Goal: Task Accomplishment & Management: Manage account settings

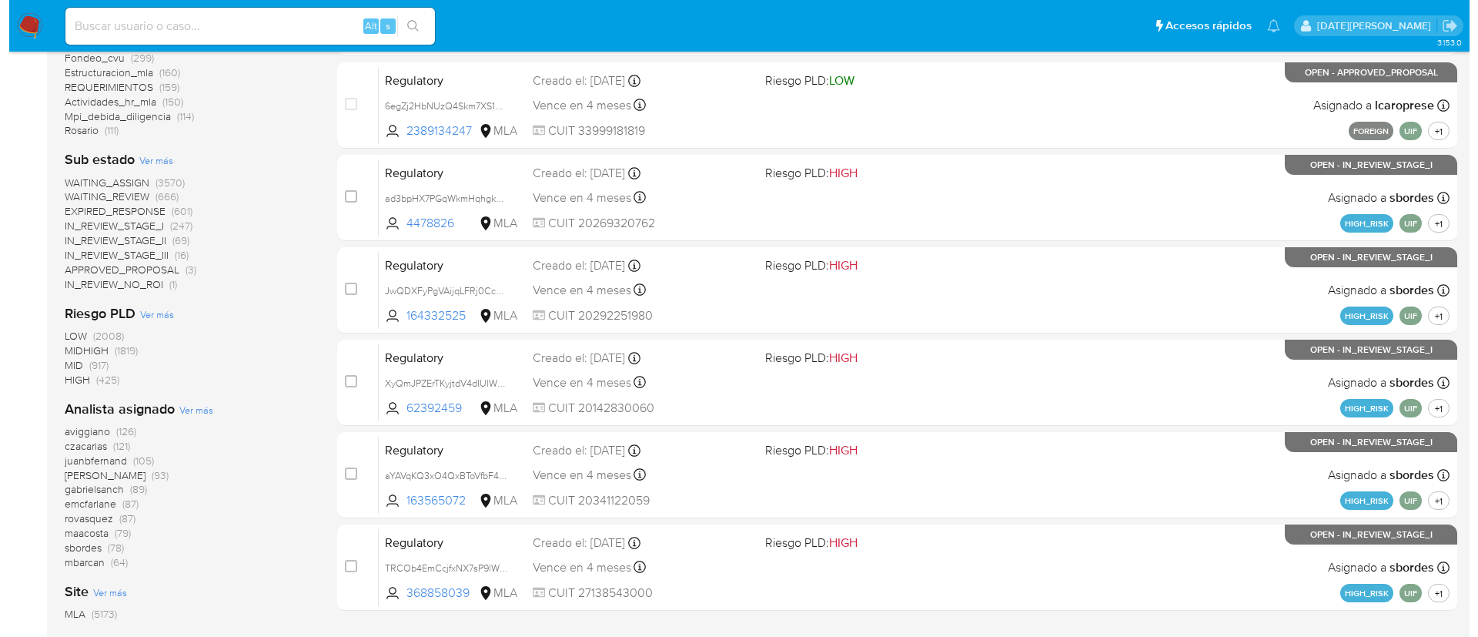
scroll to position [608, 0]
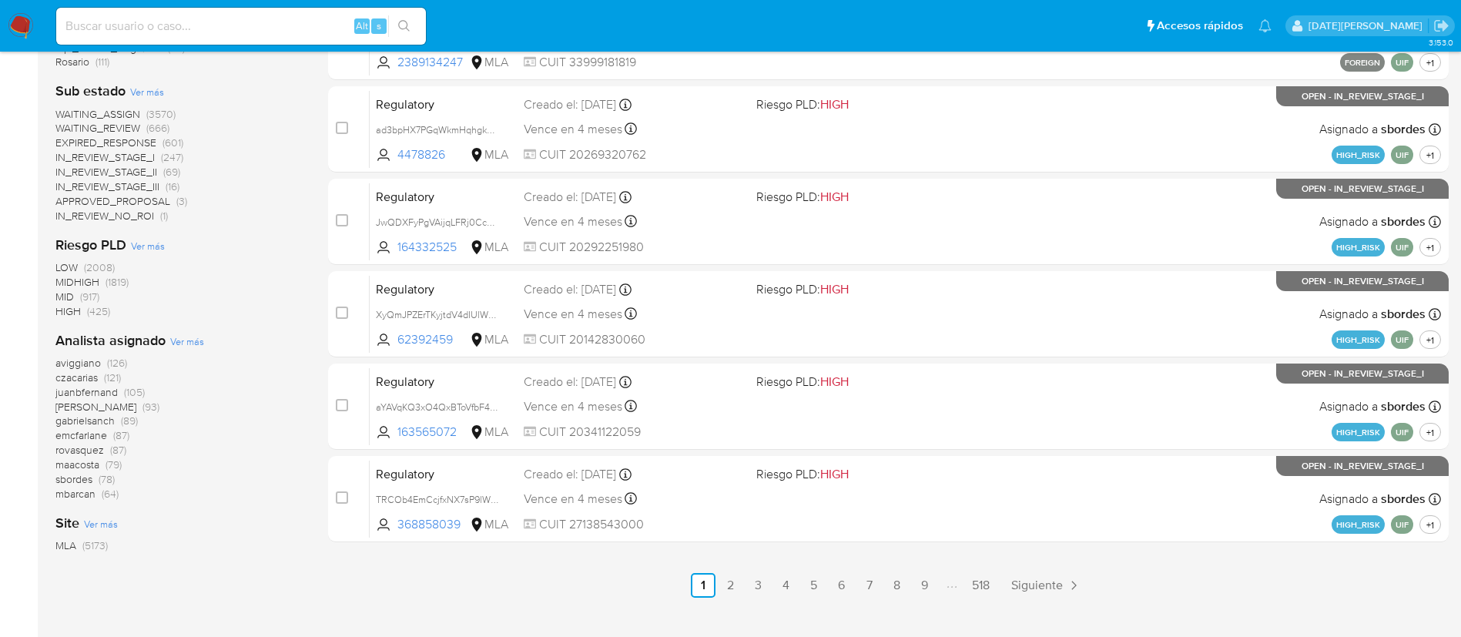
click at [188, 333] on div "Analista asignado Ver más aviggiano (126) czacarias (121) juanbfernand (105) am…" at bounding box center [179, 416] width 248 height 170
click at [192, 341] on span "Ver más" at bounding box center [187, 341] width 34 height 14
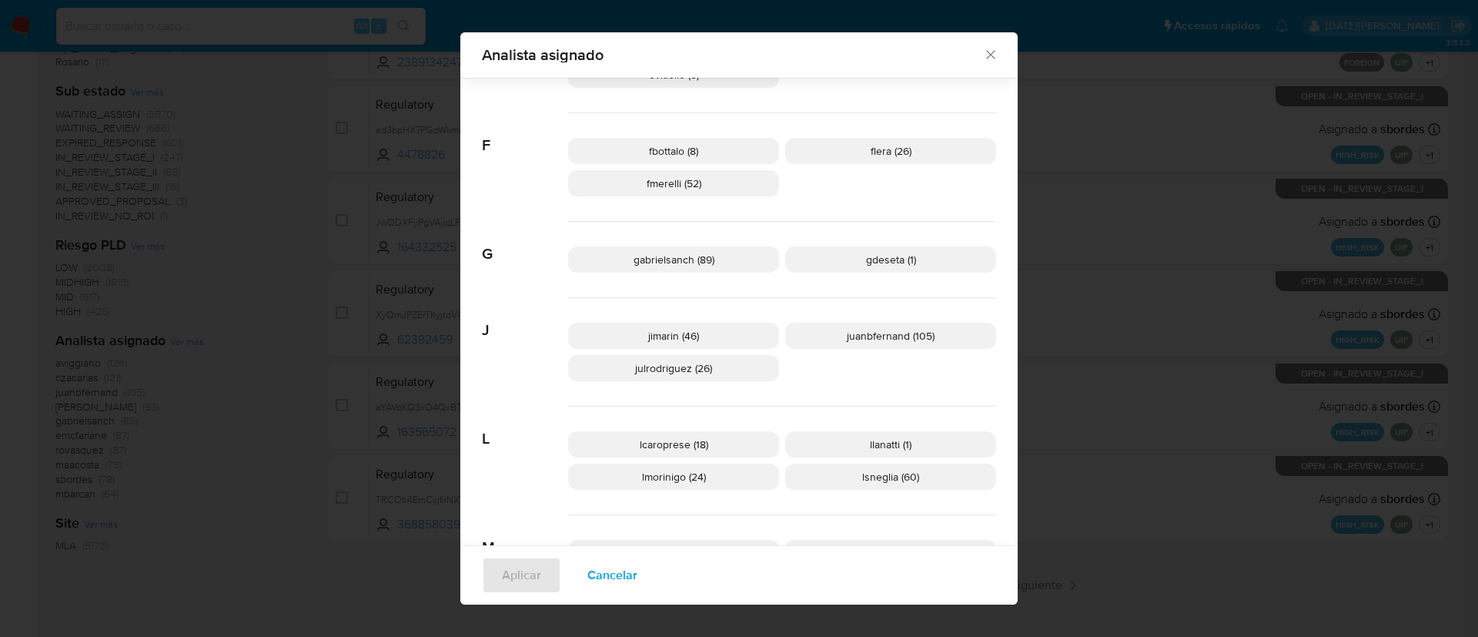
scroll to position [451, 0]
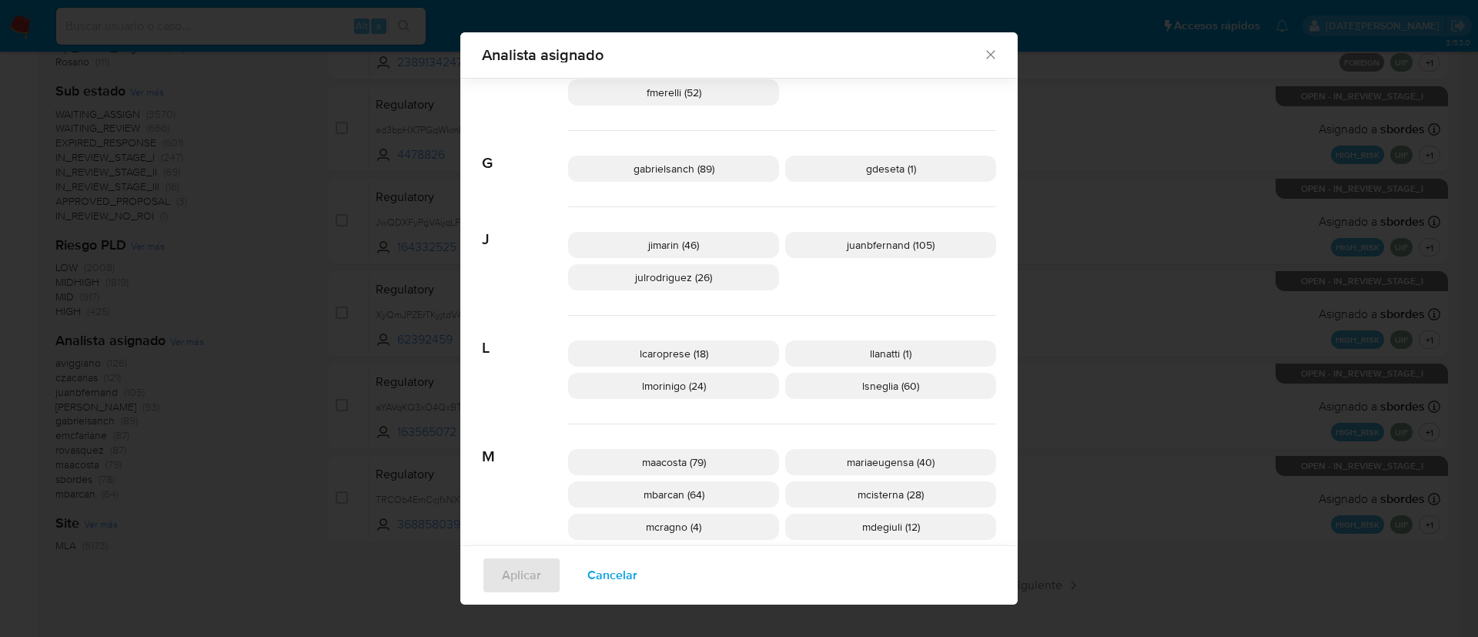
click at [882, 386] on span "lsneglia (60)" at bounding box center [890, 385] width 57 height 15
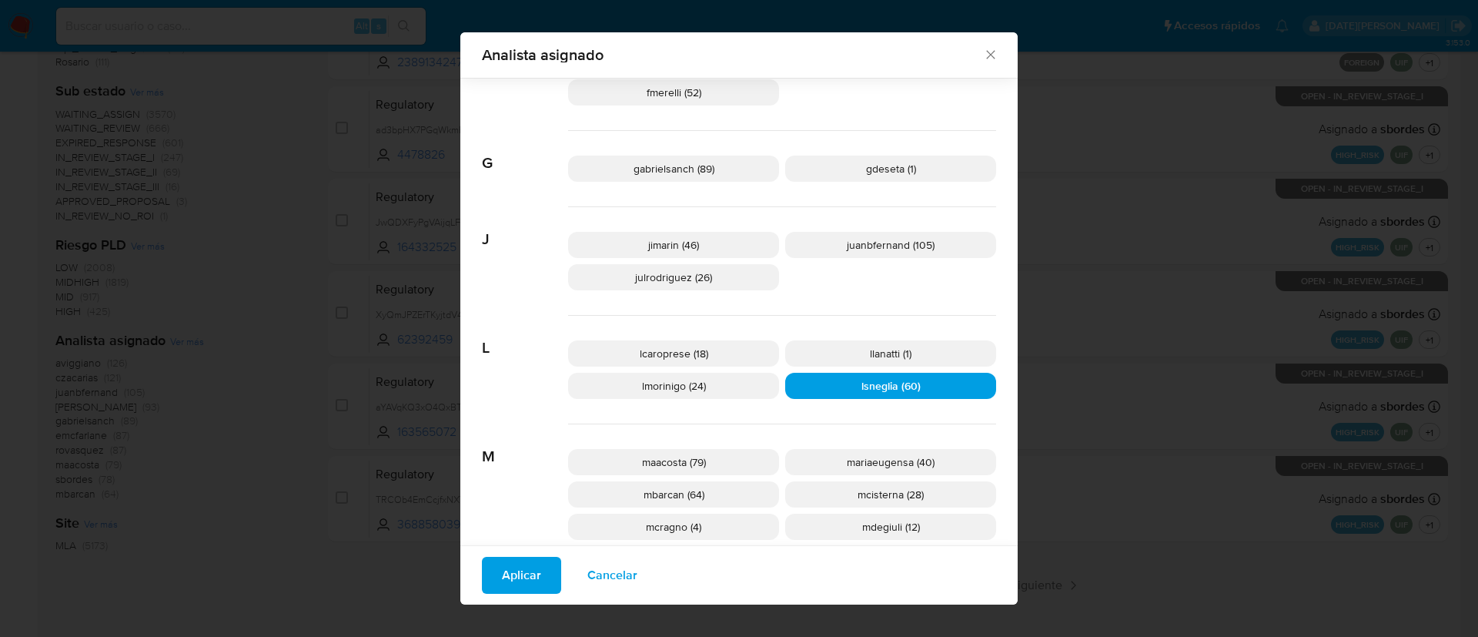
click at [507, 574] on span "Aplicar" at bounding box center [521, 575] width 39 height 34
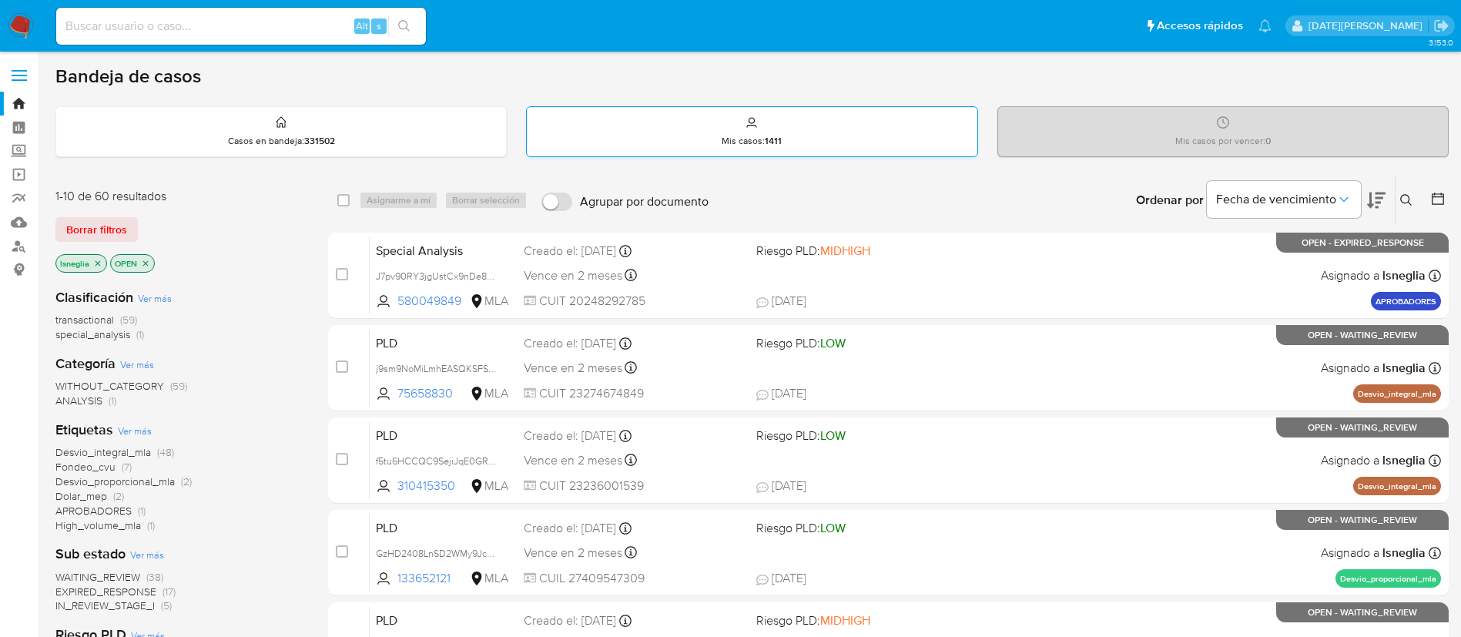
click at [792, 128] on div "Mis casos : 1411" at bounding box center [752, 131] width 450 height 49
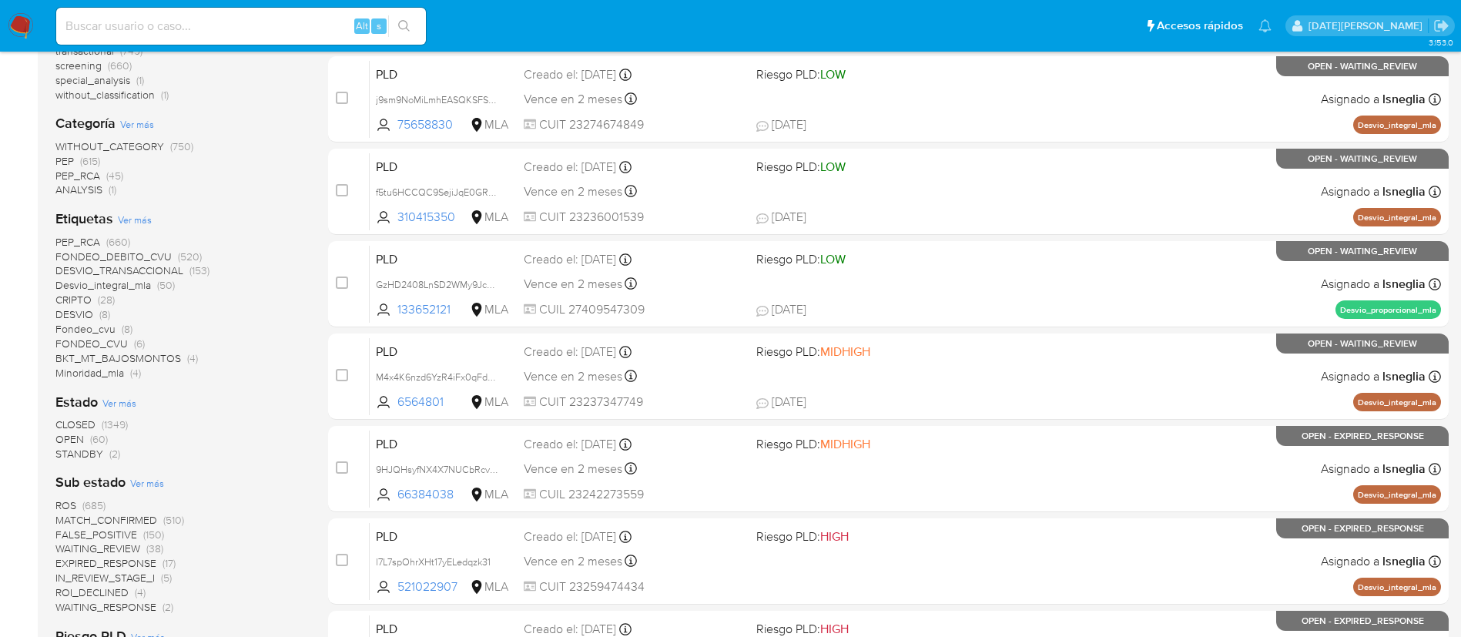
scroll to position [234, 0]
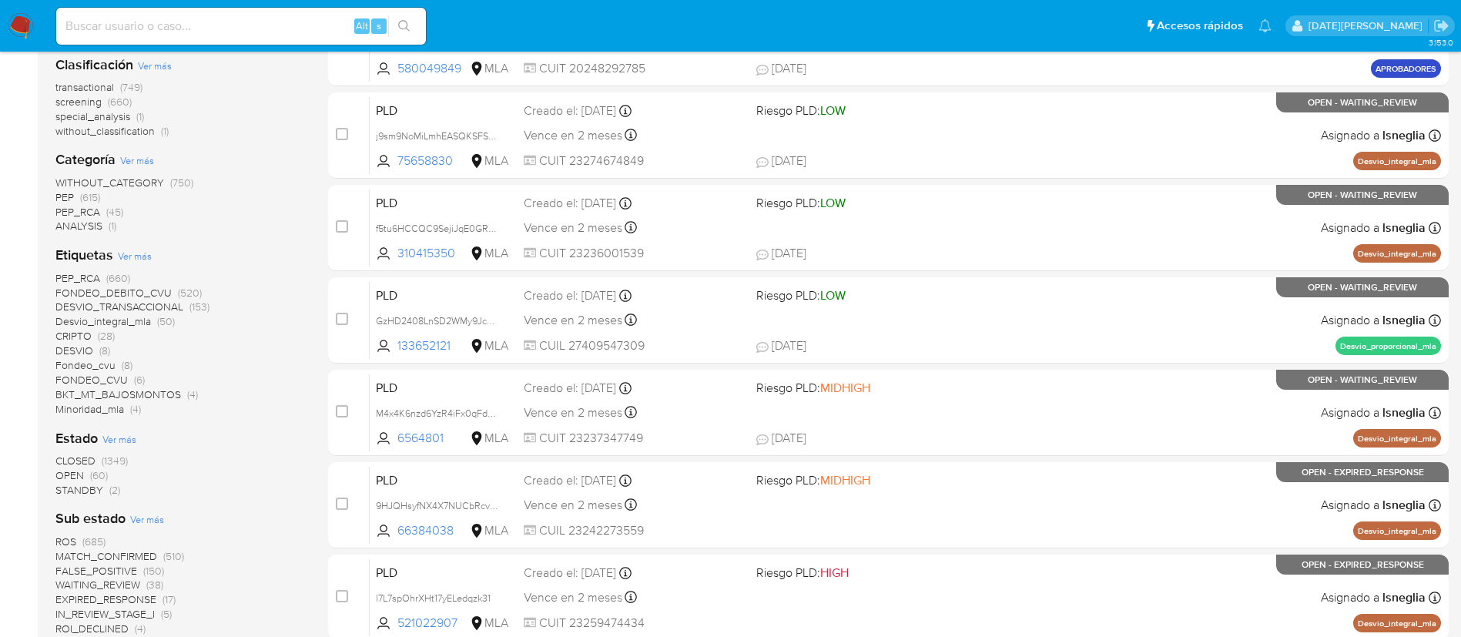
click at [83, 474] on span "OPEN" at bounding box center [69, 474] width 28 height 15
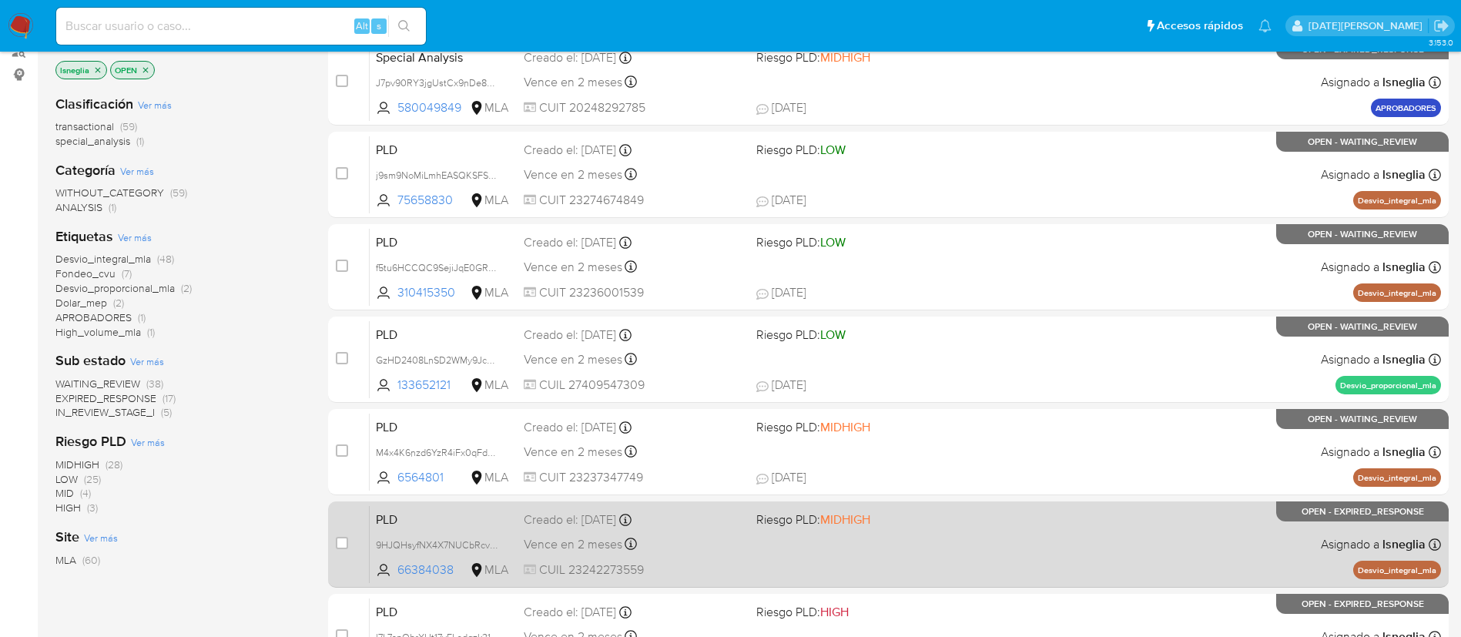
scroll to position [231, 0]
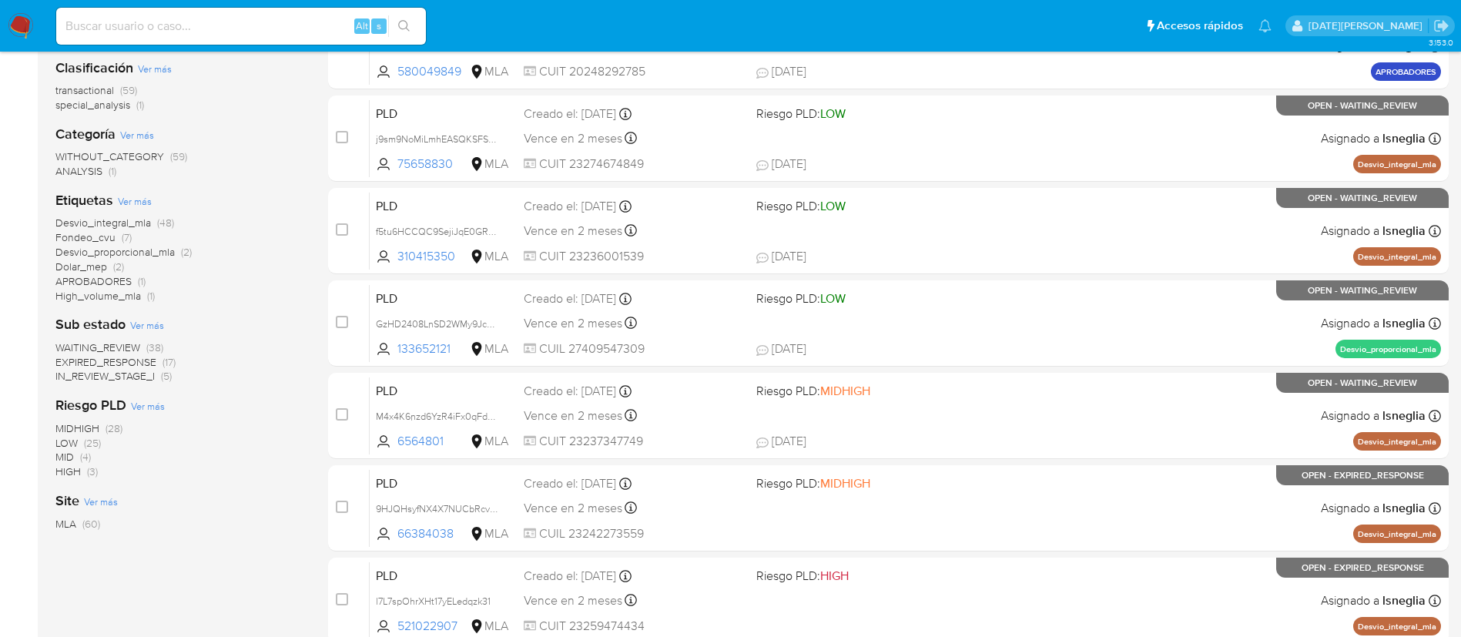
click at [259, 200] on div "Etiquetas Ver más Desvio_integral_mla (48) Fondeo_cvu (7) Desvio_proporcional_m…" at bounding box center [179, 247] width 248 height 112
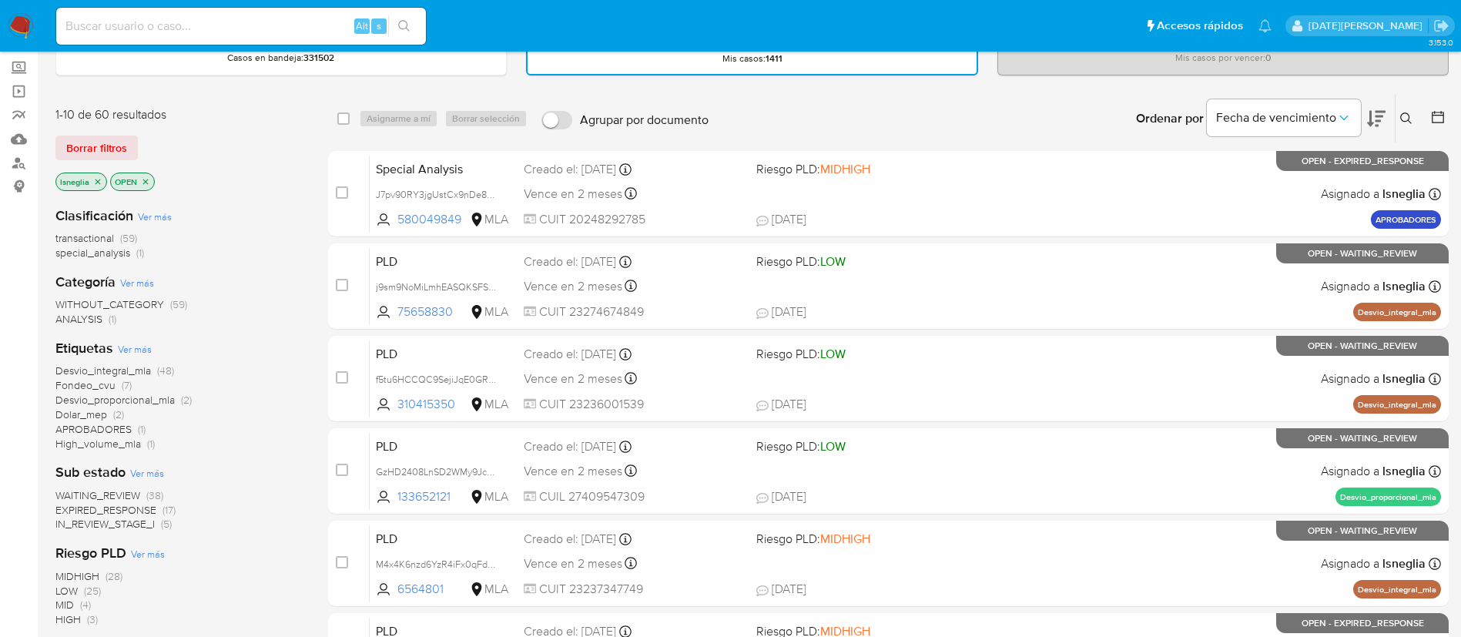
scroll to position [0, 0]
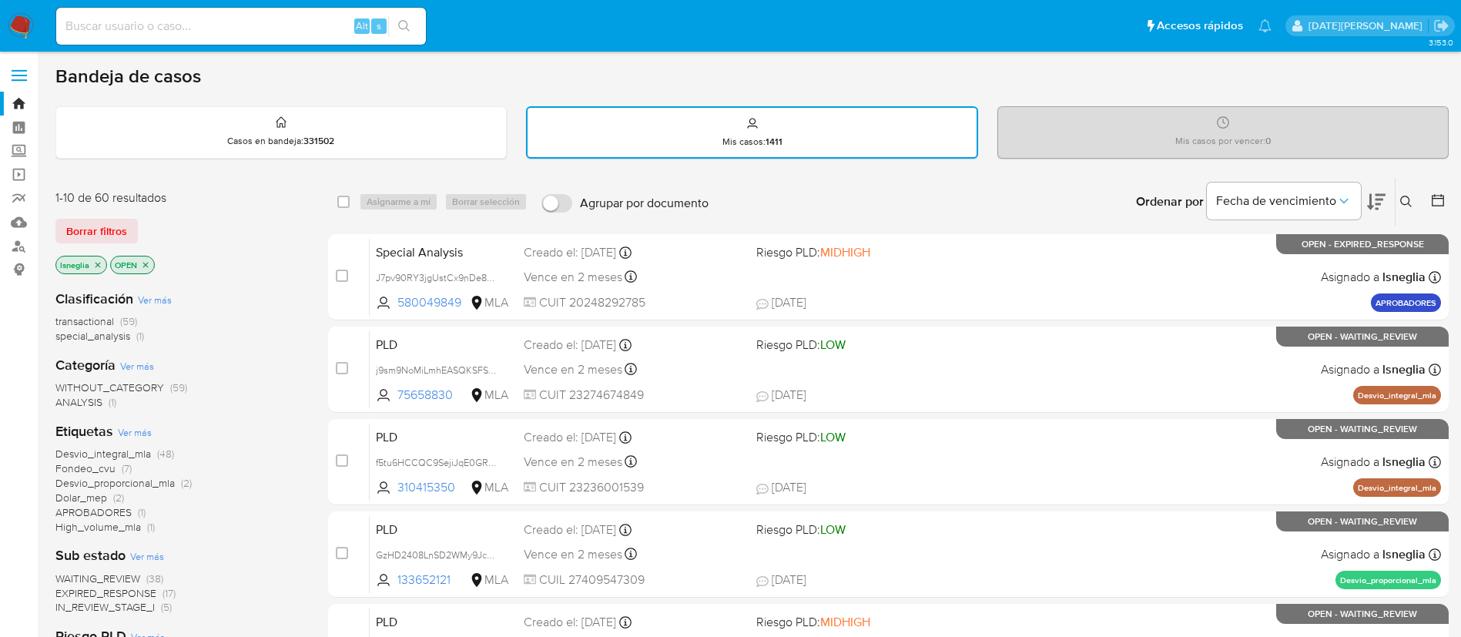
click at [206, 36] on div "Alt s" at bounding box center [241, 26] width 370 height 37
click at [189, 25] on input at bounding box center [241, 26] width 370 height 20
paste input "joXCbGUu4J8MEJTn27ve6anq"
type input "joXCbGUu4J8MEJTn27ve6anq"
click at [404, 22] on icon "search-icon" at bounding box center [404, 26] width 12 height 12
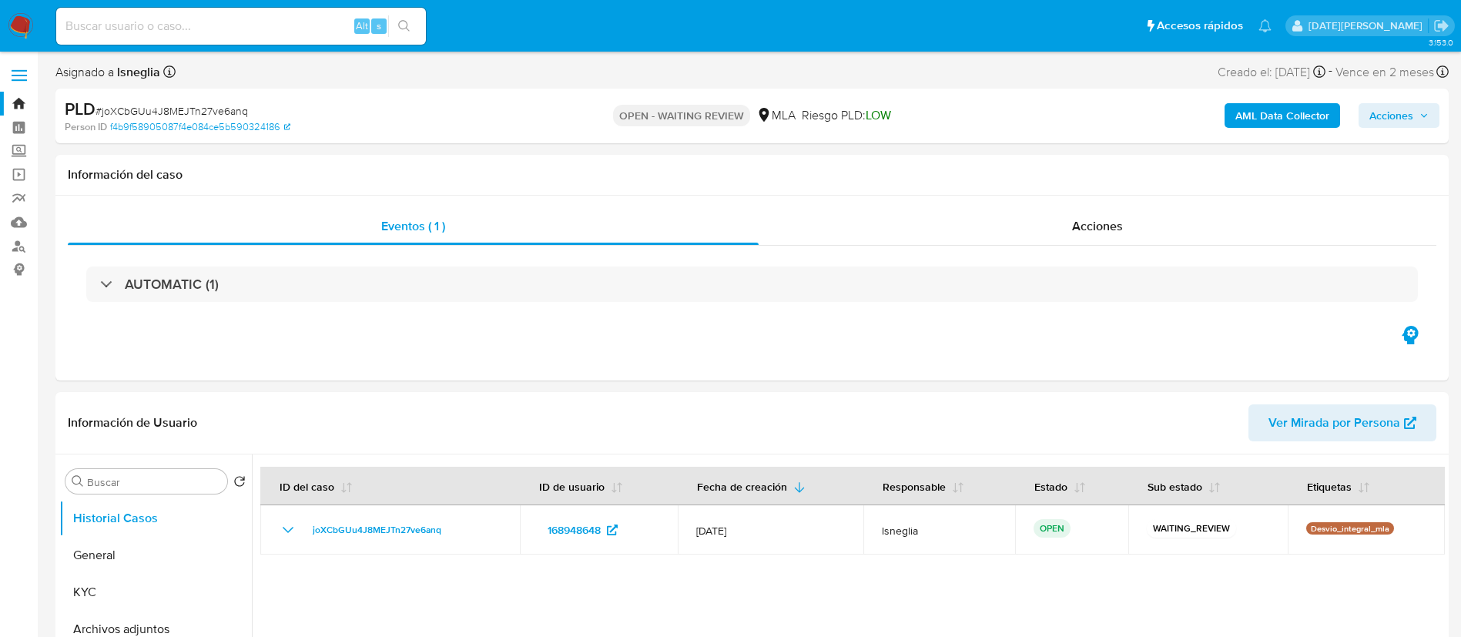
select select "10"
click at [197, 16] on input at bounding box center [241, 26] width 370 height 20
paste input "joXCbGUu4J8MEJTn27ve6anq"
type input "joXCbGUu4J8MEJTn27ve6anq"
click at [403, 27] on icon "search-icon" at bounding box center [404, 26] width 12 height 12
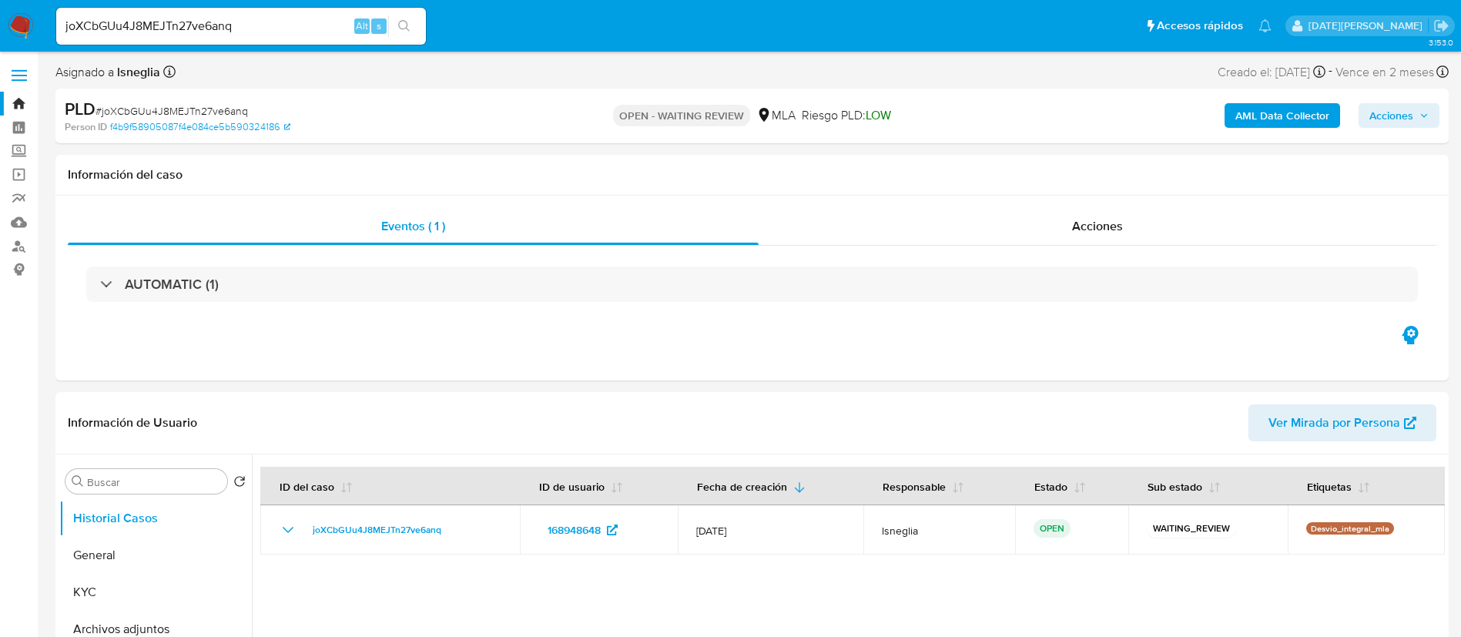
click at [227, 103] on span "# joXCbGUu4J8MEJTn27ve6anq" at bounding box center [171, 110] width 152 height 15
copy span "joXCbGUu4J8MEJTn27ve6anq"
click at [22, 17] on img at bounding box center [21, 26] width 26 height 26
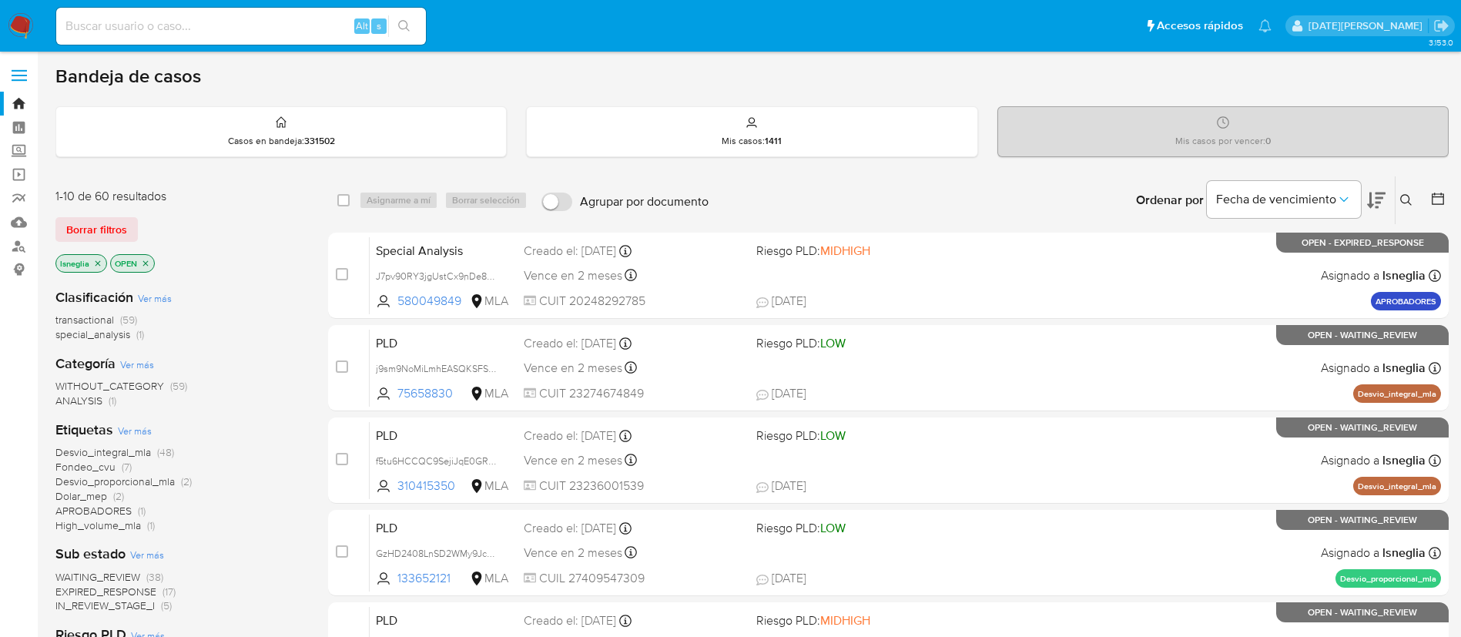
click at [149, 261] on icon "close-filter" at bounding box center [145, 263] width 9 height 9
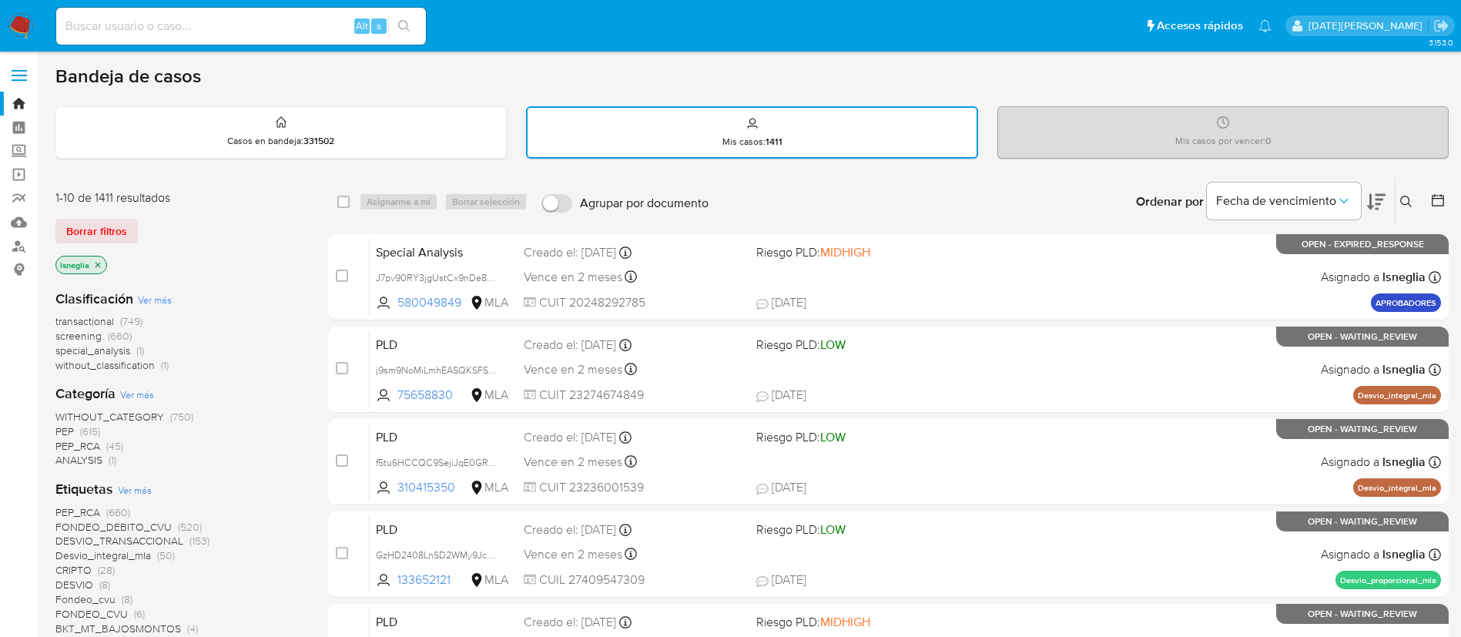
click at [101, 262] on icon "close-filter" at bounding box center [97, 264] width 9 height 9
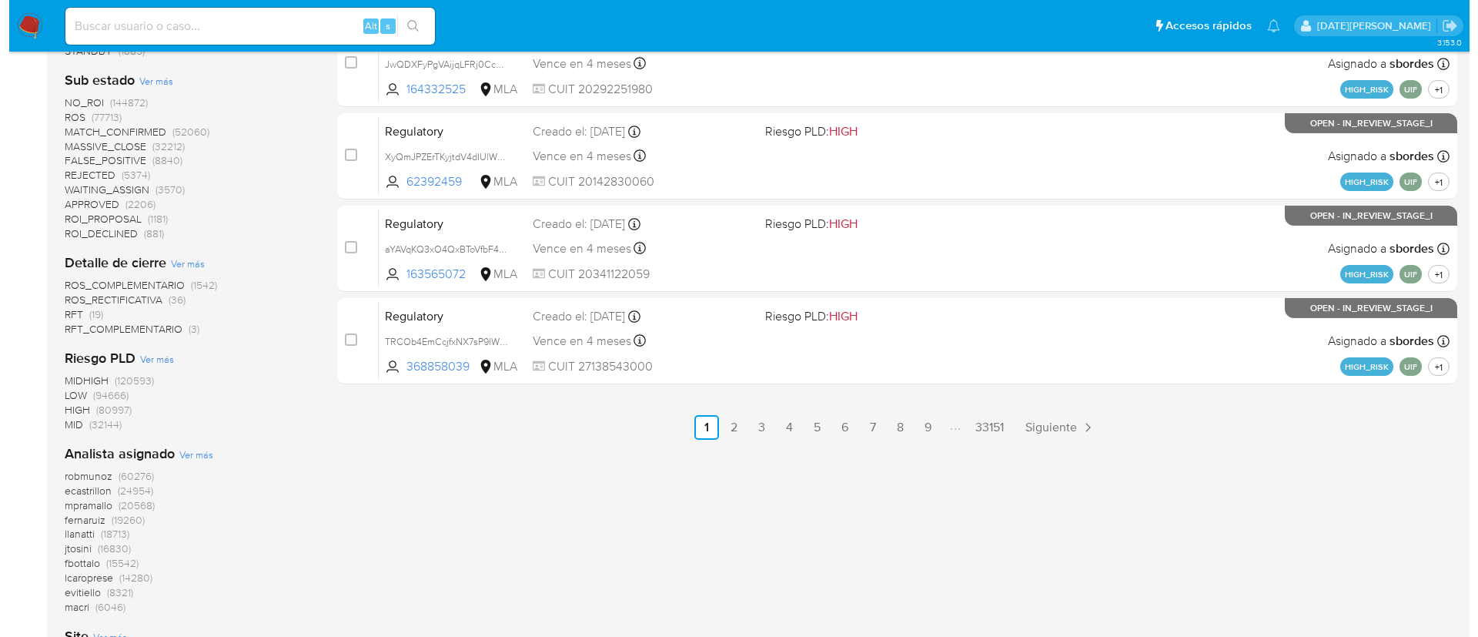
scroll to position [765, 0]
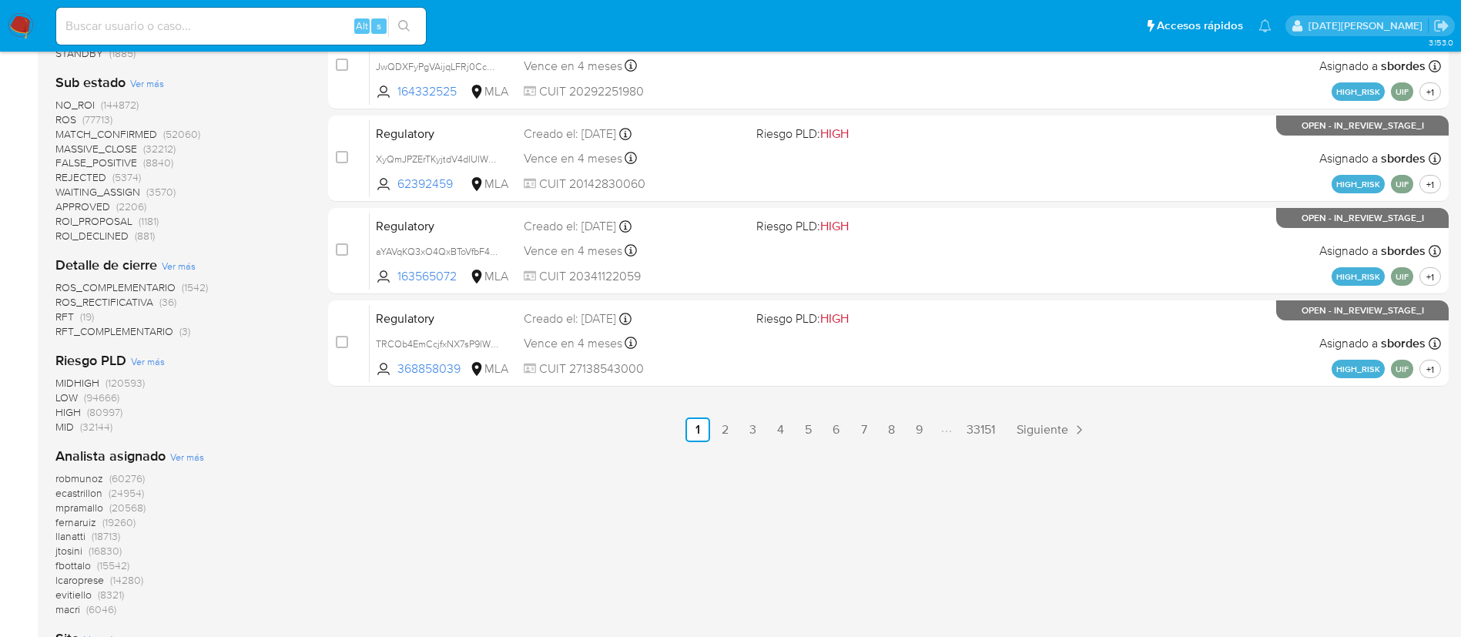
click at [186, 454] on span "Ver más" at bounding box center [187, 457] width 34 height 14
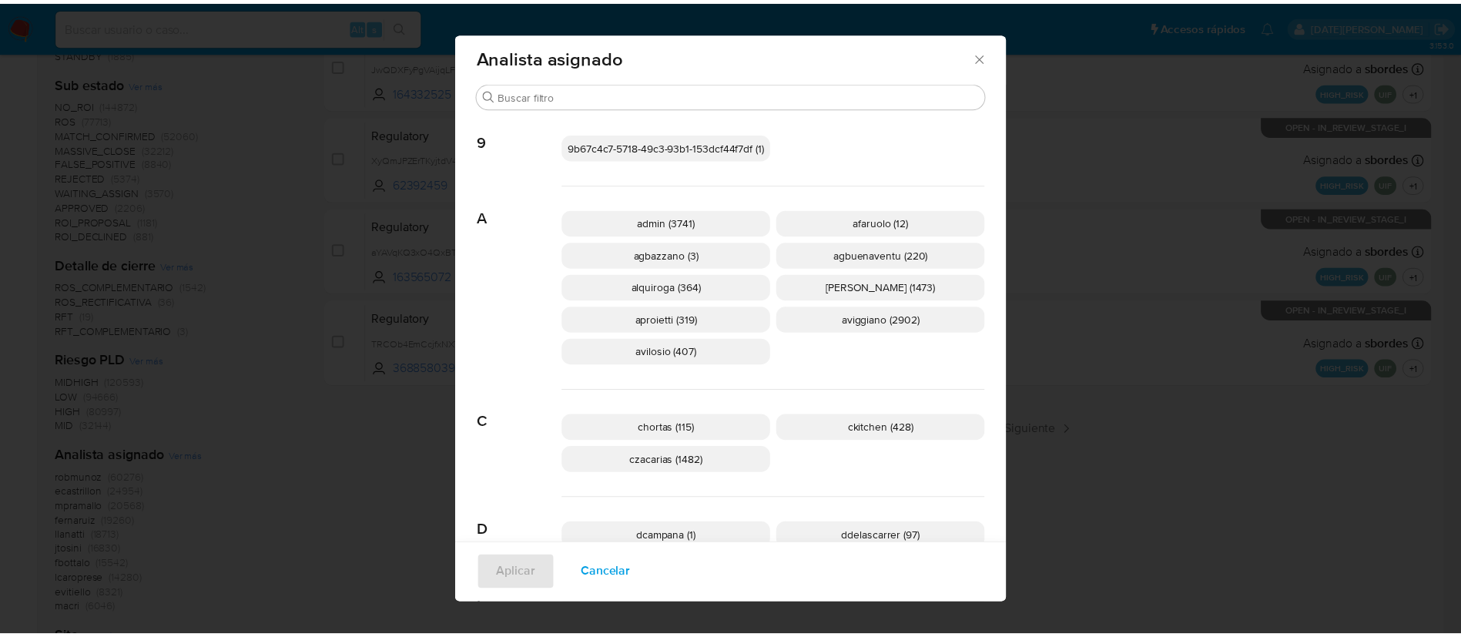
scroll to position [0, 0]
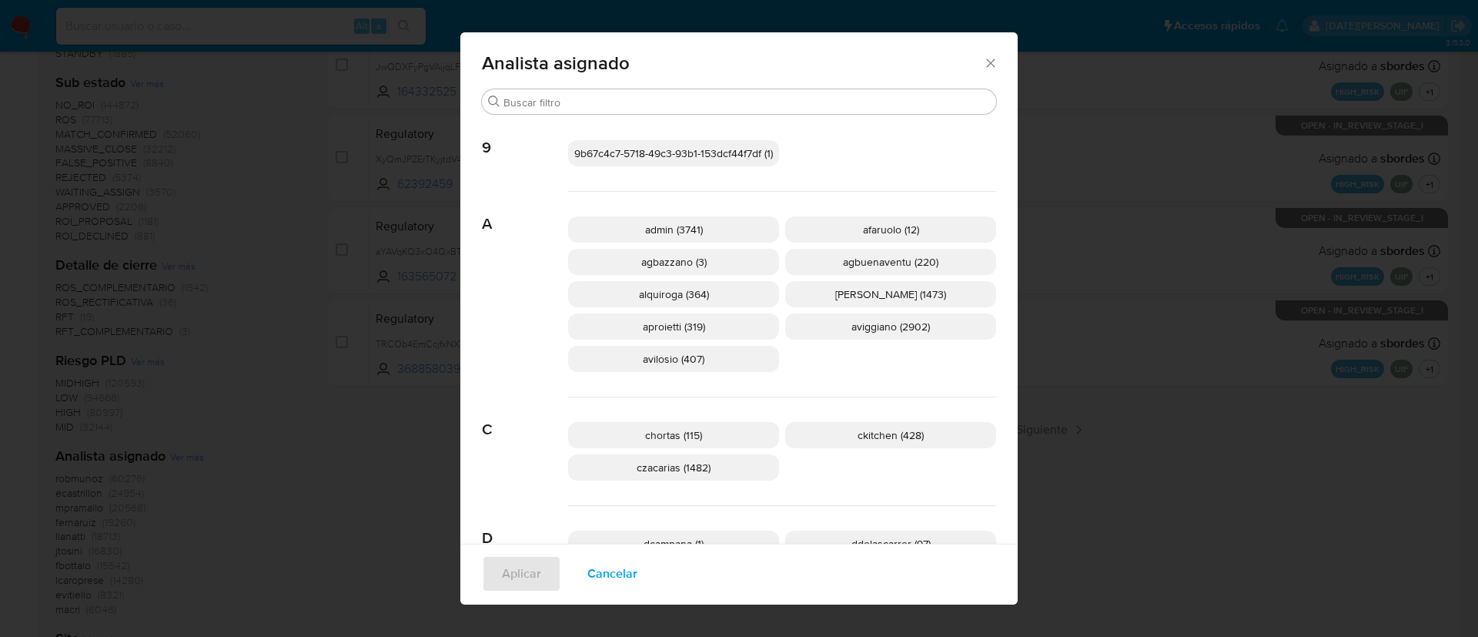
click at [986, 62] on icon "Cerrar" at bounding box center [990, 63] width 8 height 8
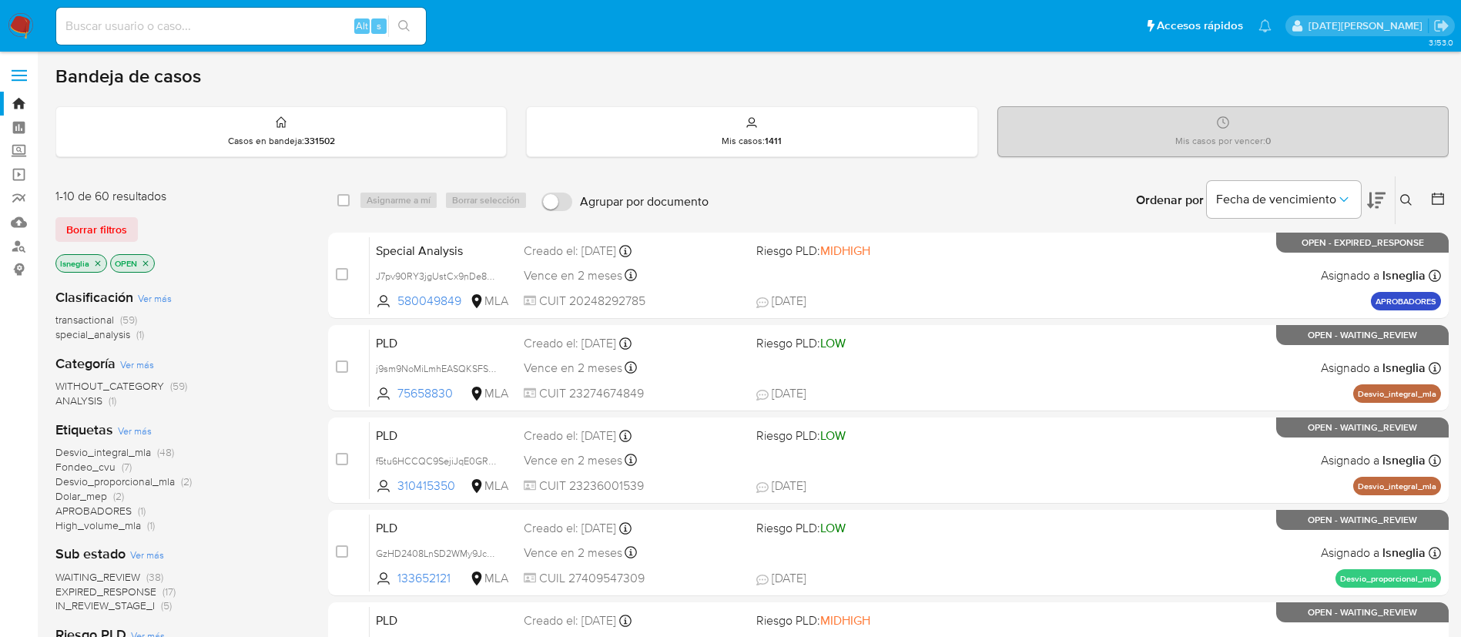
click at [1409, 194] on icon at bounding box center [1406, 200] width 12 height 12
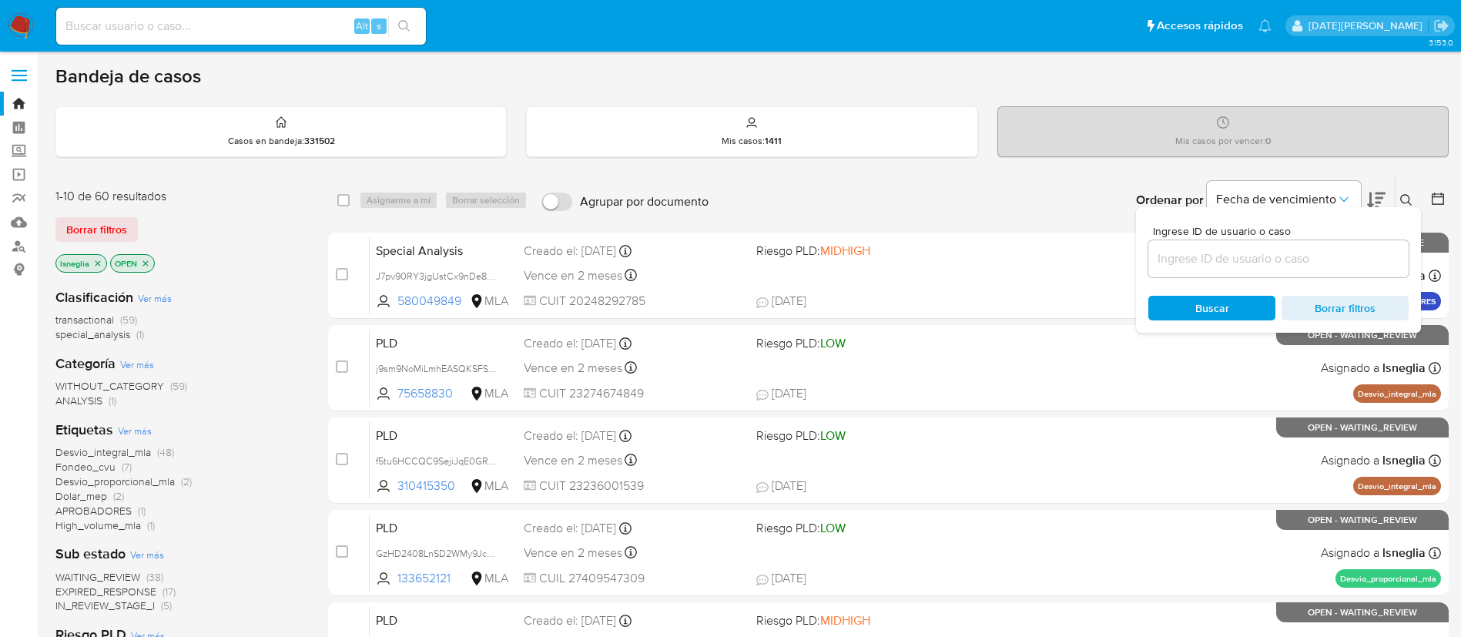
click at [1281, 263] on input at bounding box center [1278, 259] width 260 height 20
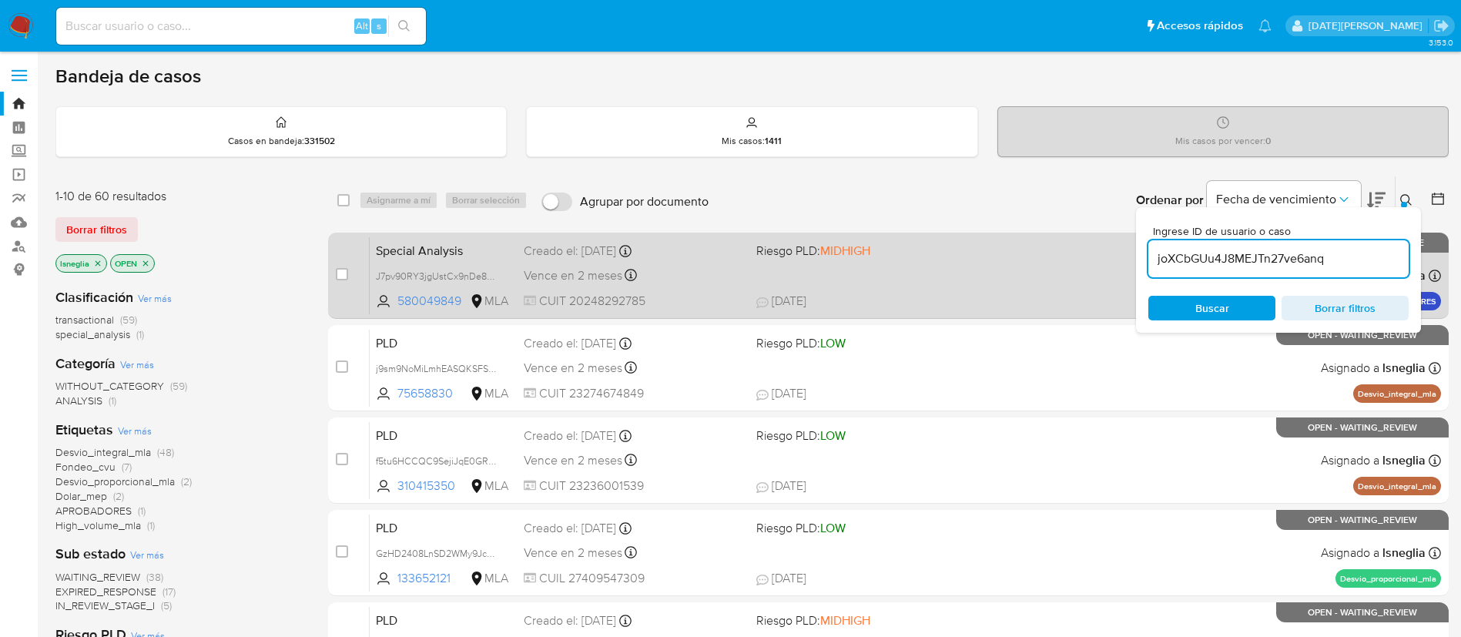
type input "joXCbGUu4J8MEJTn27ve6anq"
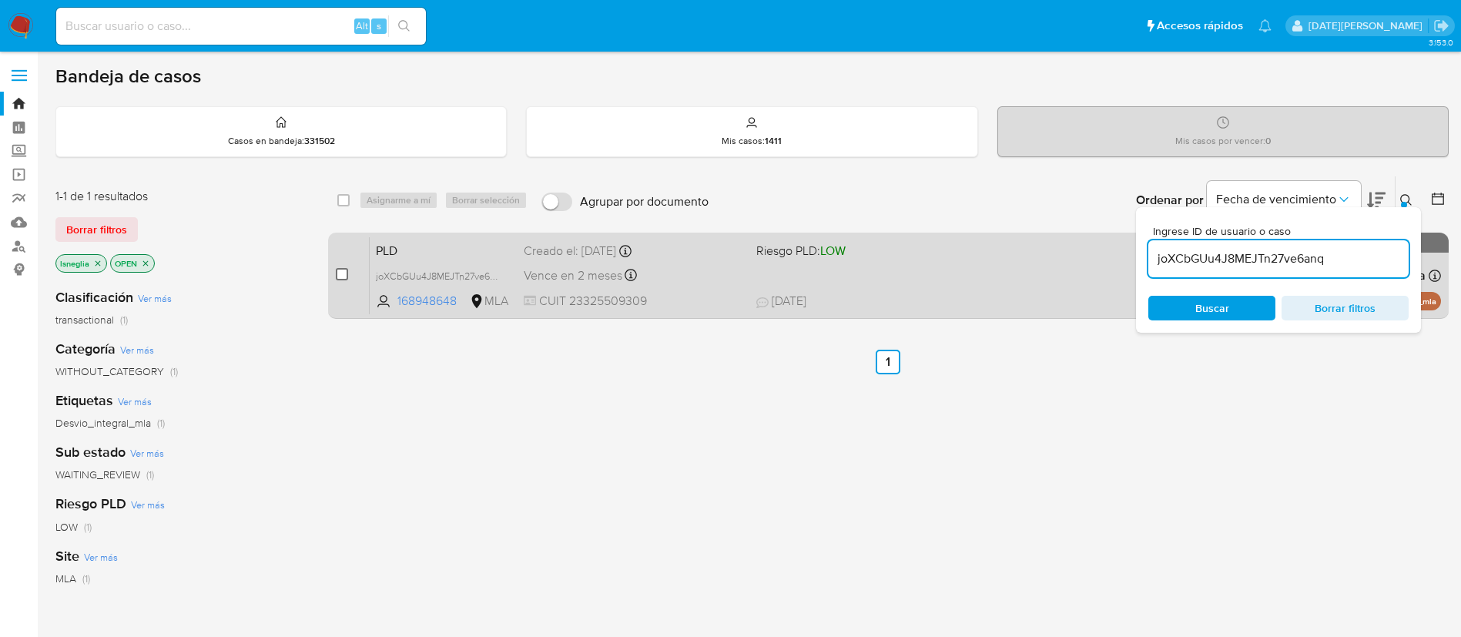
click at [343, 270] on input "checkbox" at bounding box center [342, 274] width 12 height 12
checkbox input "true"
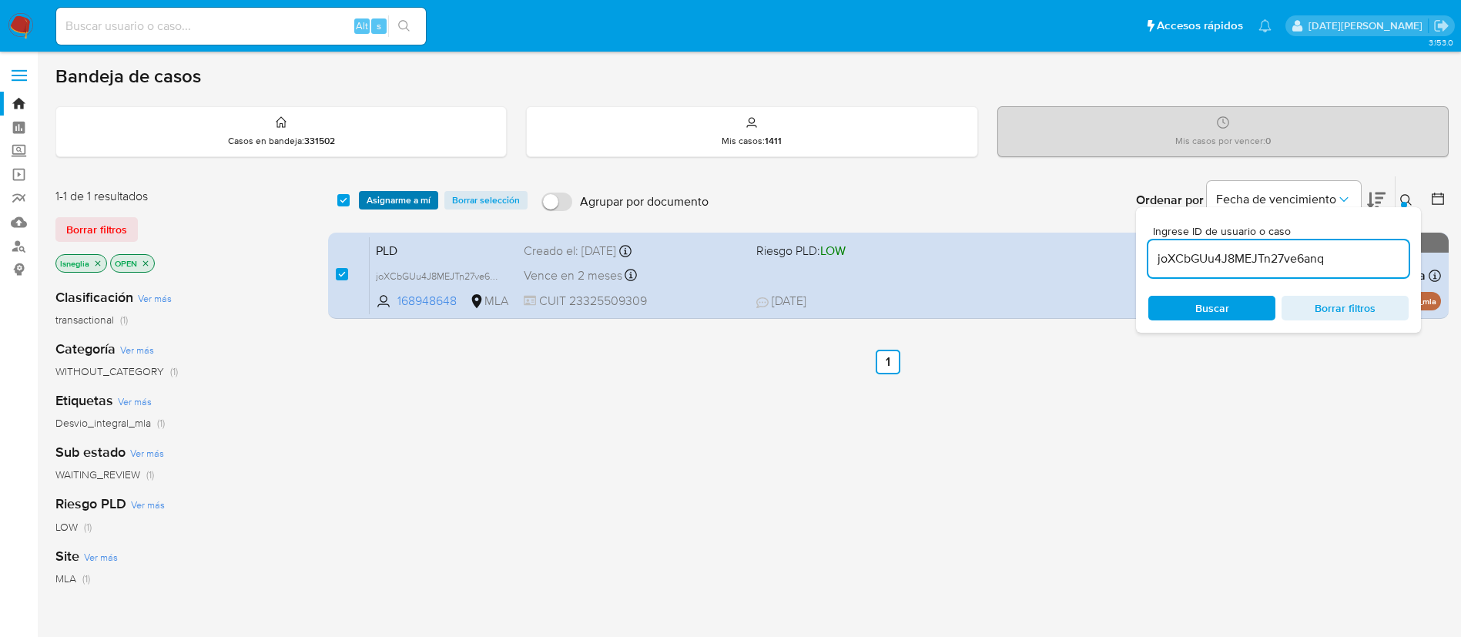
click at [390, 198] on span "Asignarme a mí" at bounding box center [399, 200] width 64 height 15
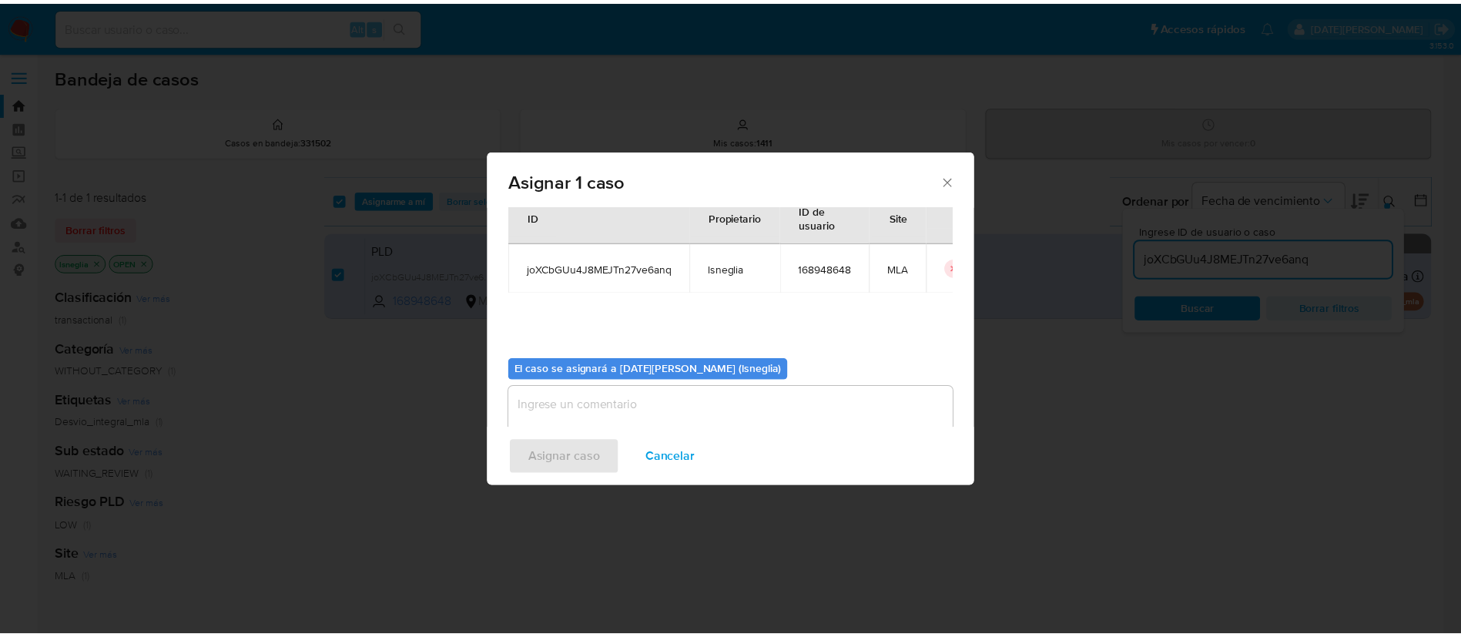
scroll to position [80, 0]
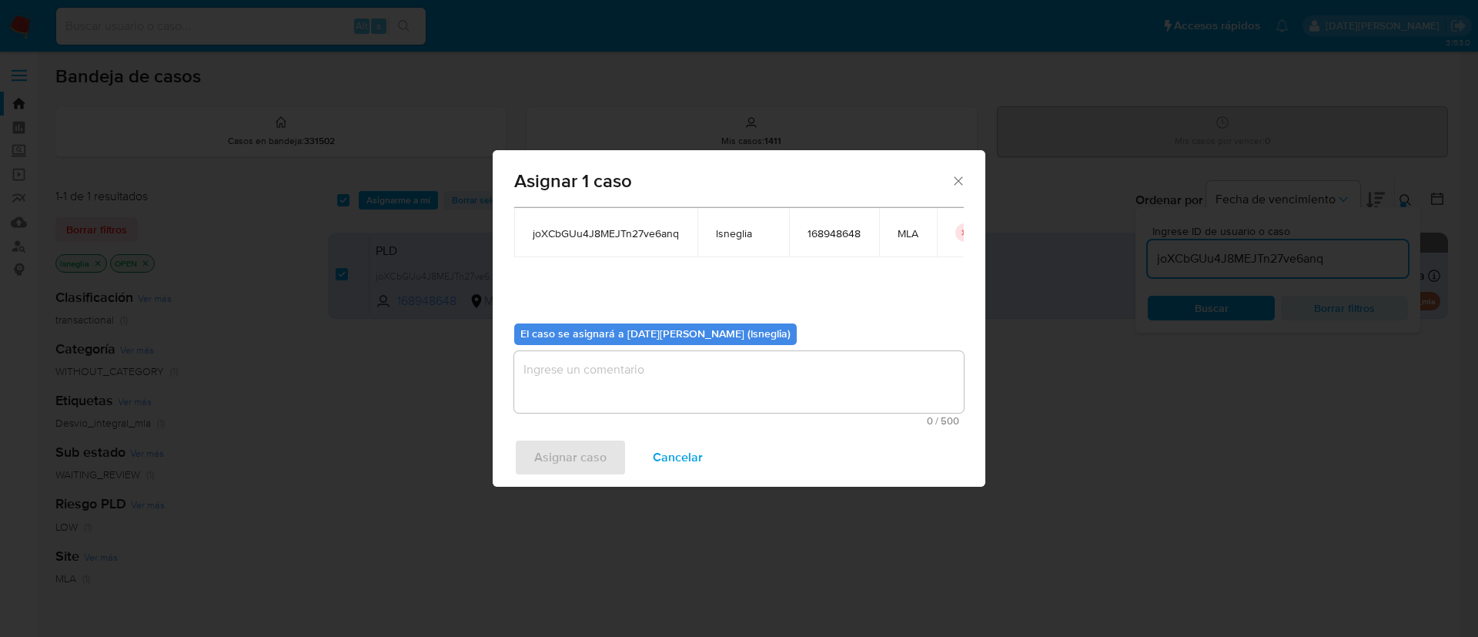
click at [660, 394] on textarea "assign-modal" at bounding box center [739, 382] width 450 height 62
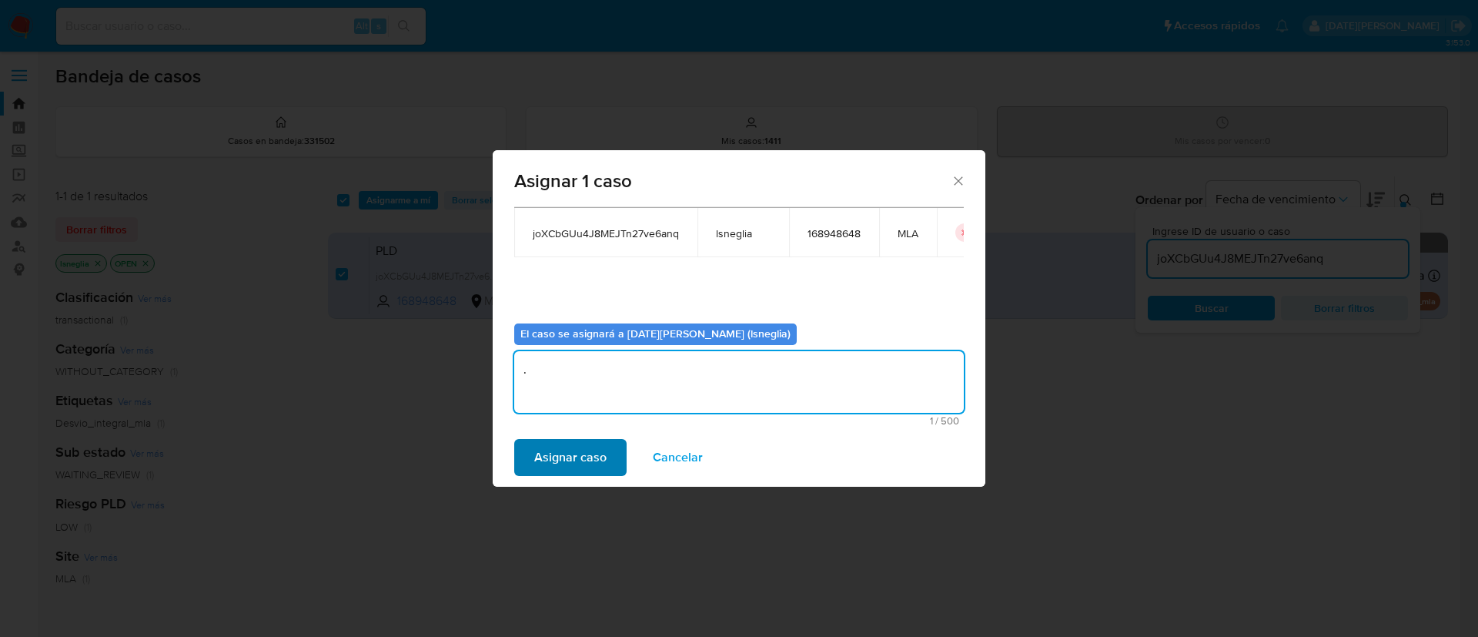
type textarea "."
click at [598, 463] on span "Asignar caso" at bounding box center [570, 457] width 72 height 34
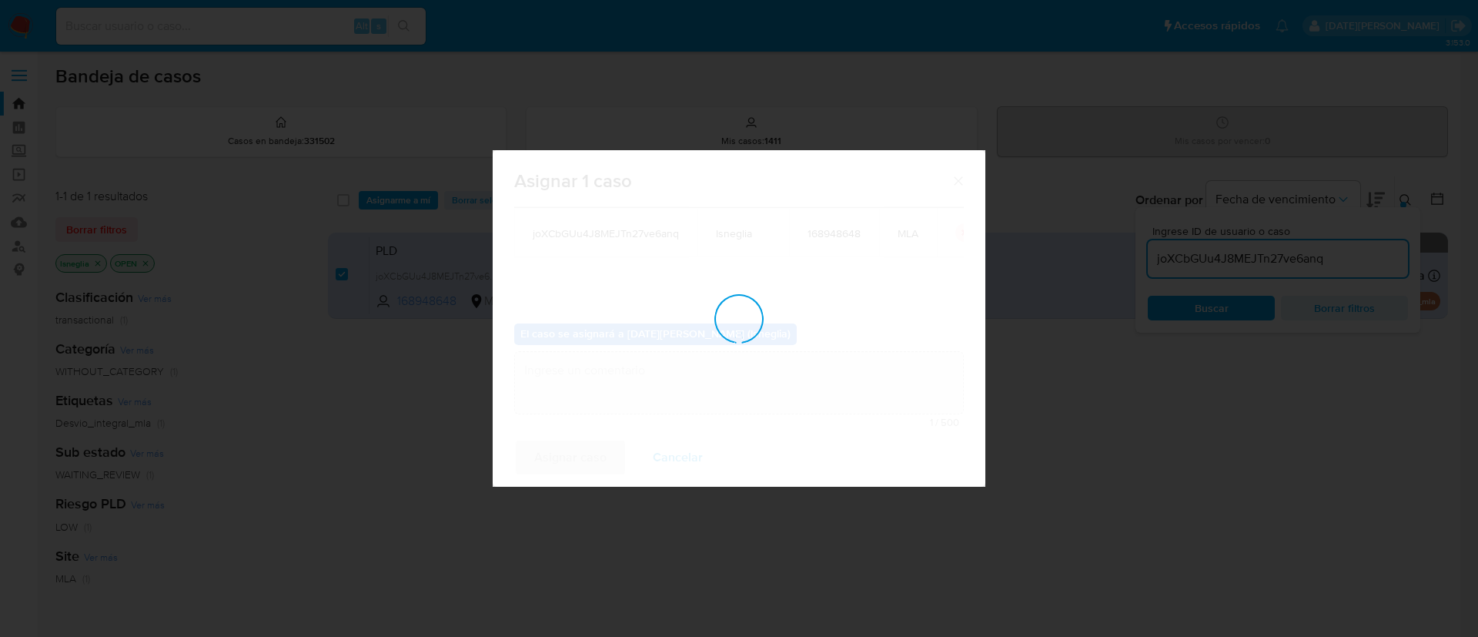
checkbox input "false"
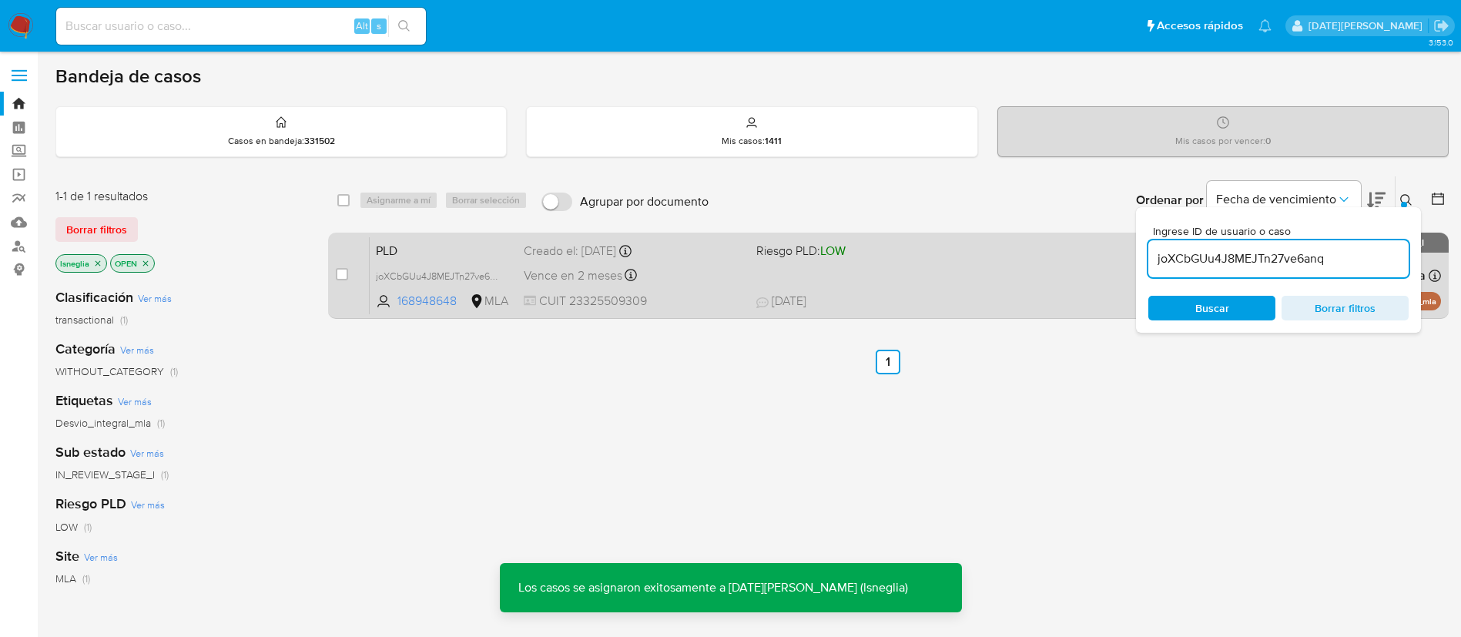
click at [436, 256] on span "PLD" at bounding box center [444, 249] width 136 height 20
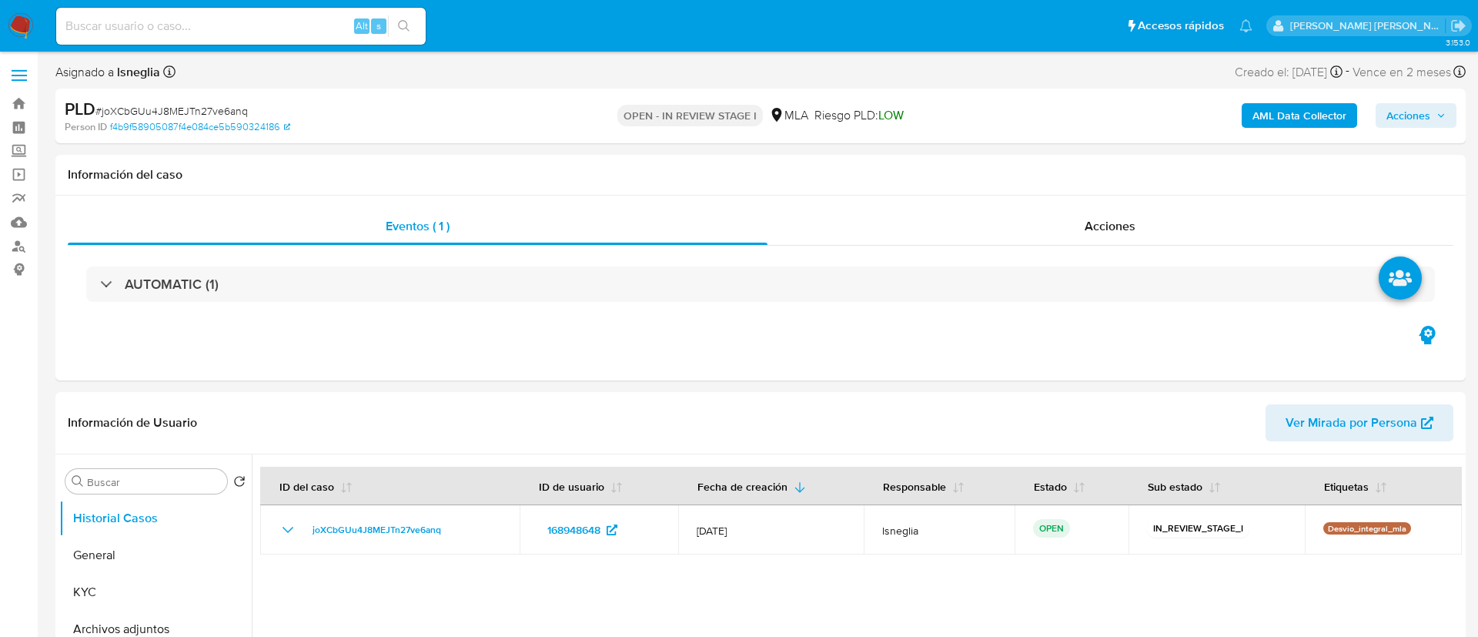
select select "10"
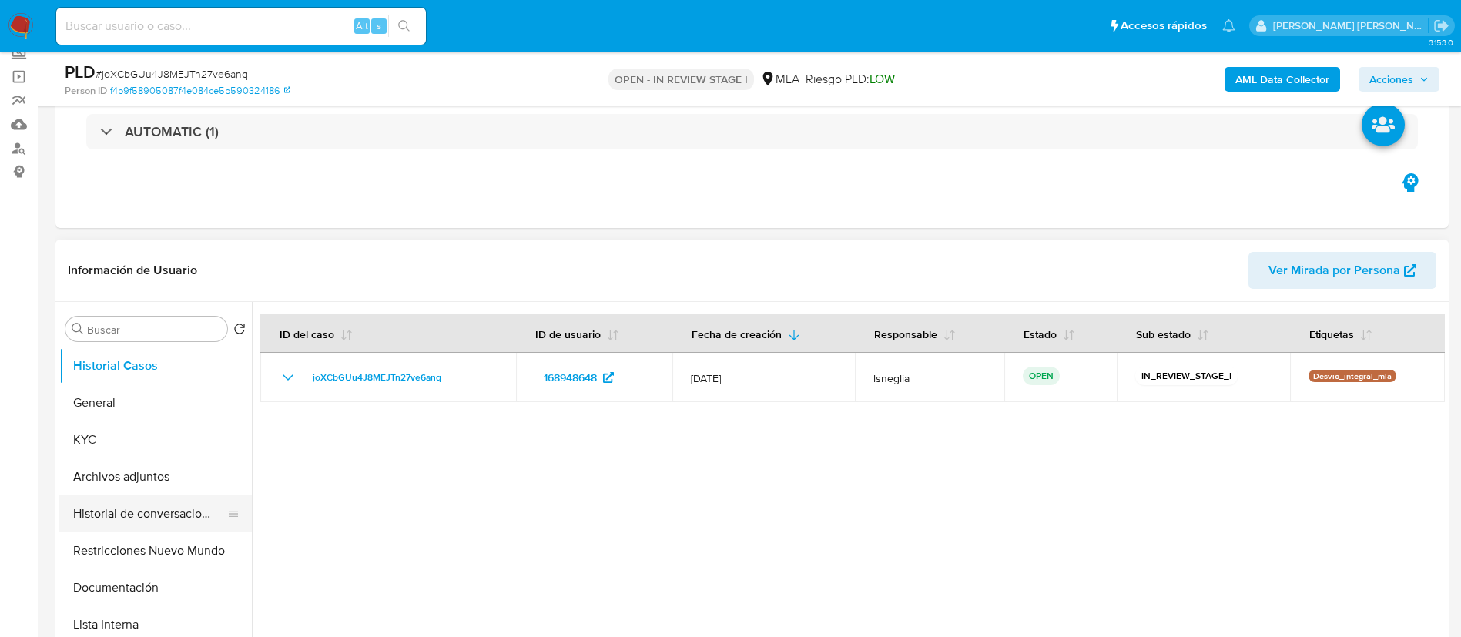
scroll to position [116, 0]
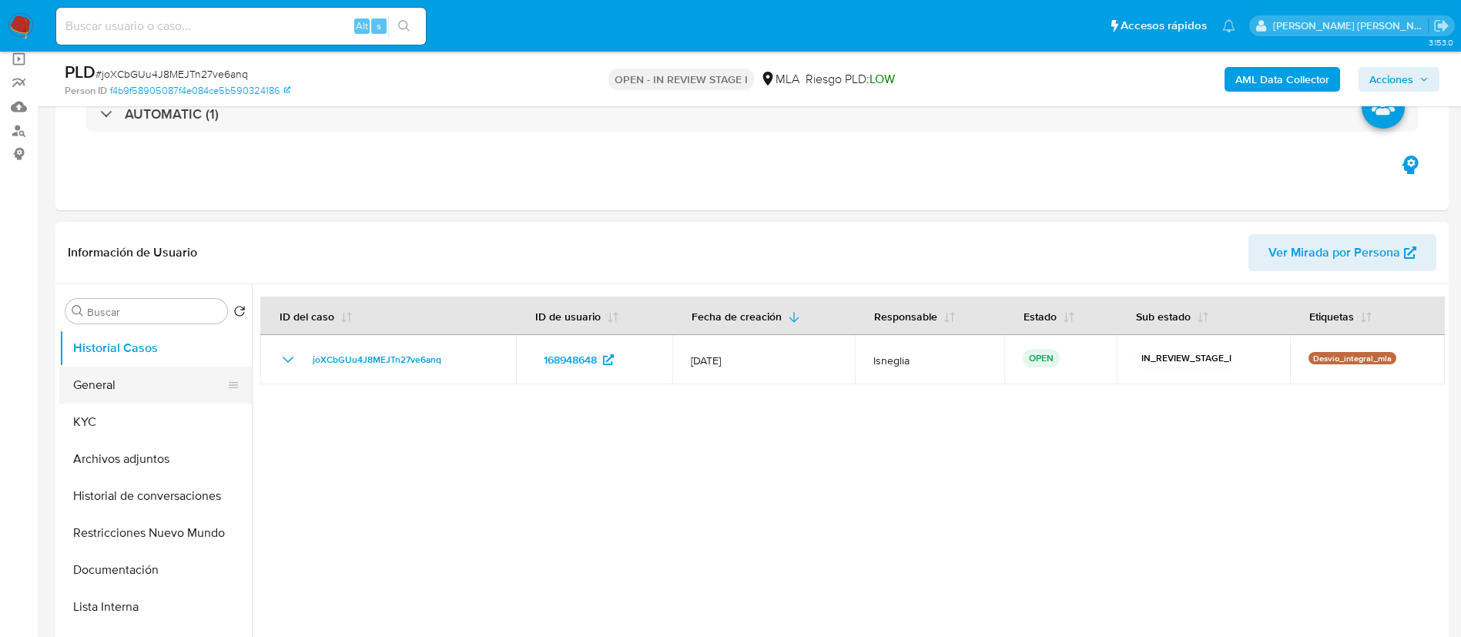
click at [96, 400] on button "General" at bounding box center [149, 385] width 180 height 37
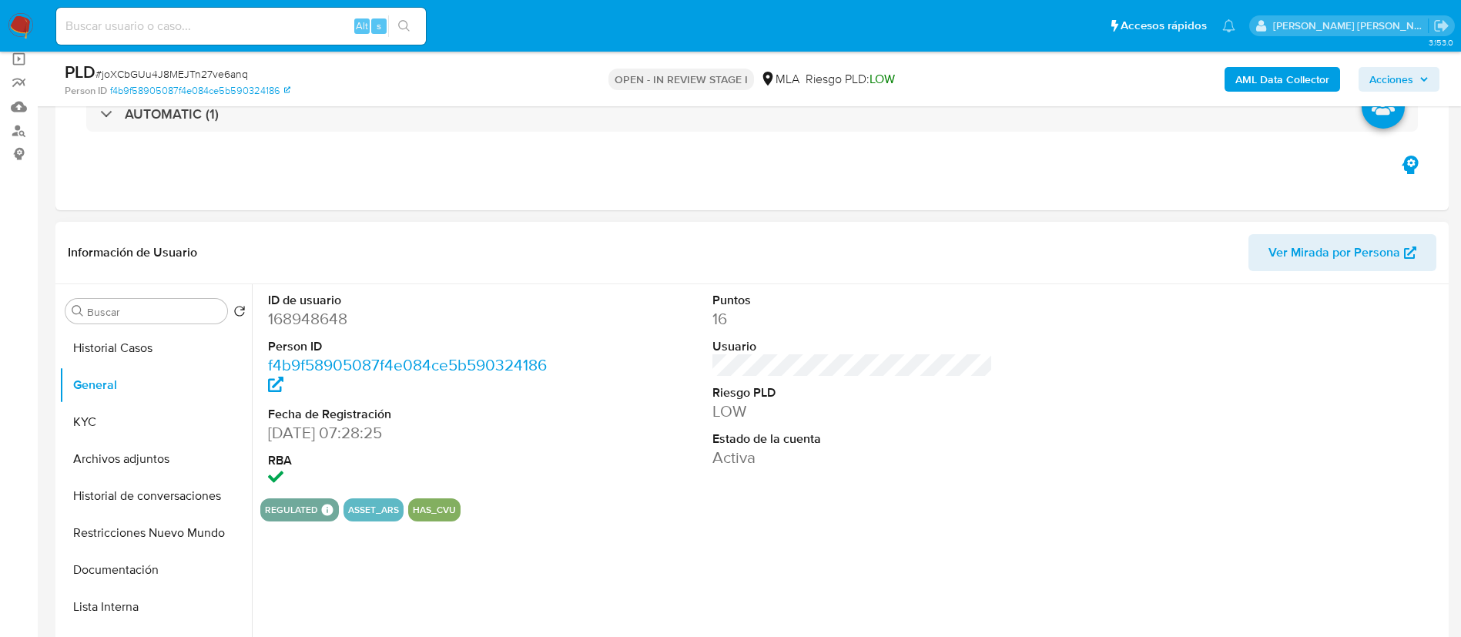
click at [326, 322] on dd "168948648" at bounding box center [408, 319] width 281 height 22
copy dd "168948648"
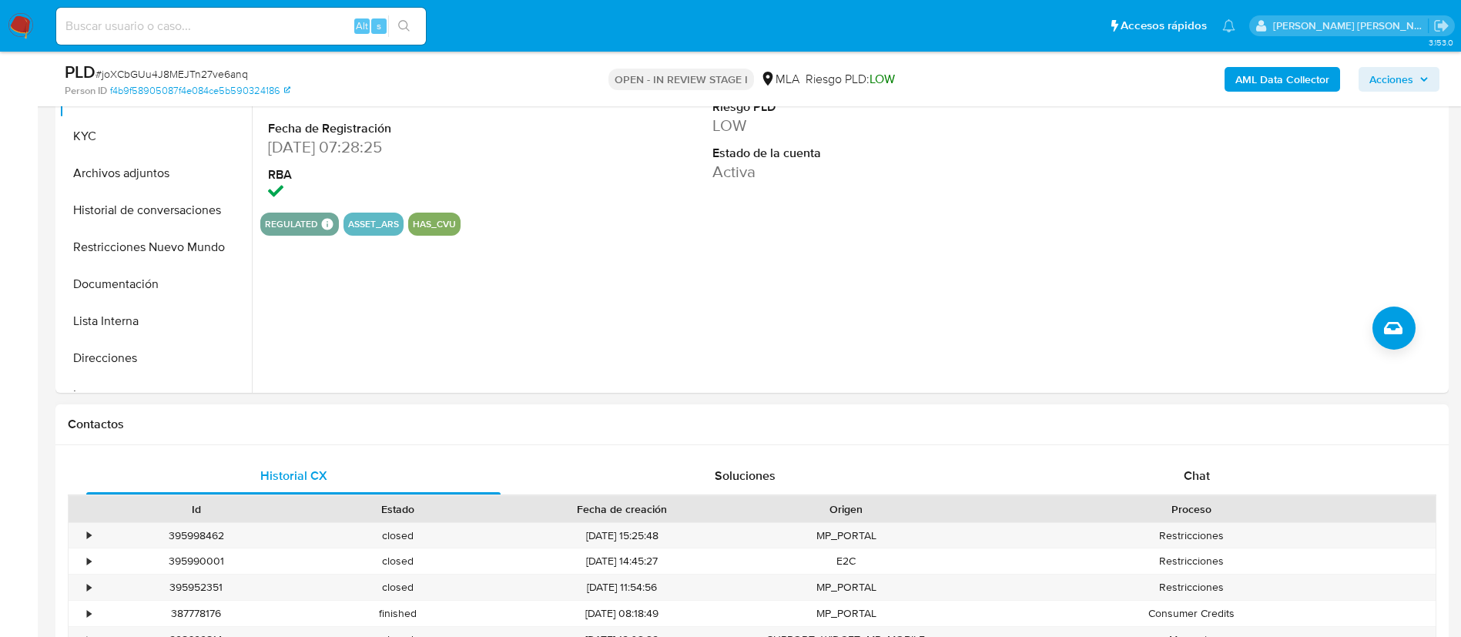
scroll to position [578, 0]
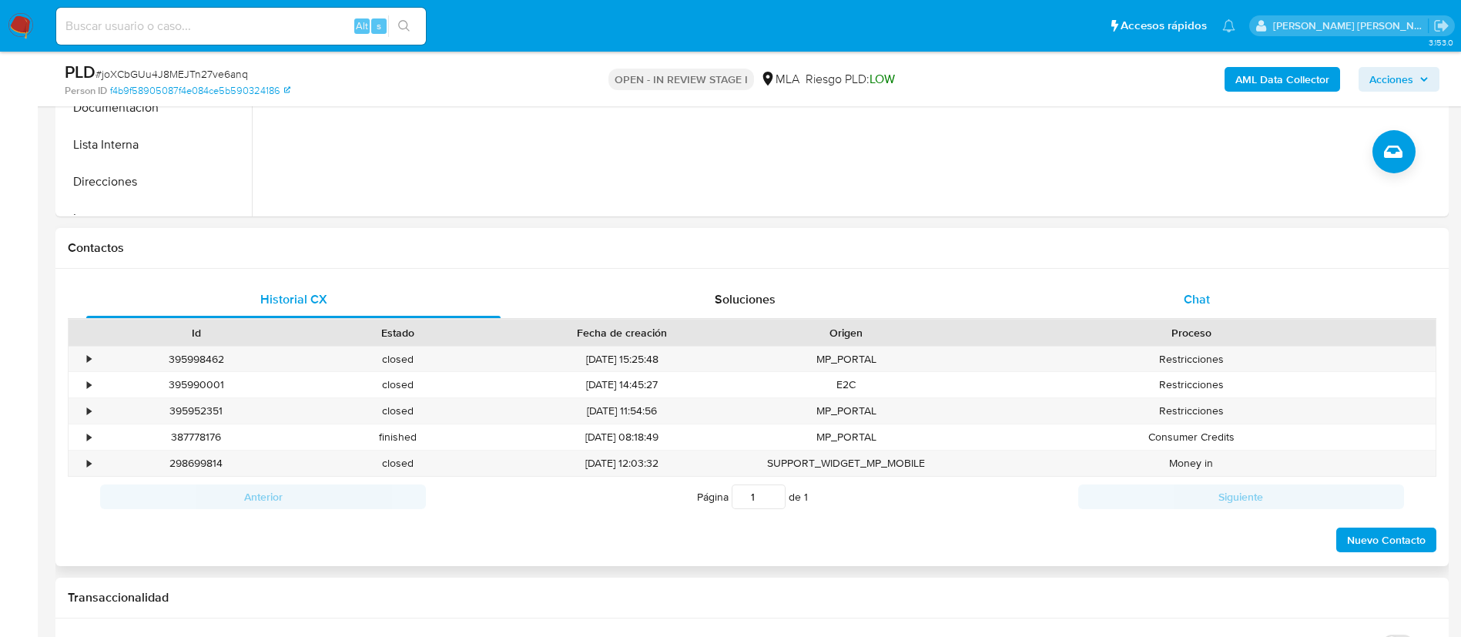
drag, startPoint x: 1269, startPoint y: 292, endPoint x: 1262, endPoint y: 297, distance: 8.8
click at [1267, 292] on div "Chat" at bounding box center [1196, 299] width 414 height 37
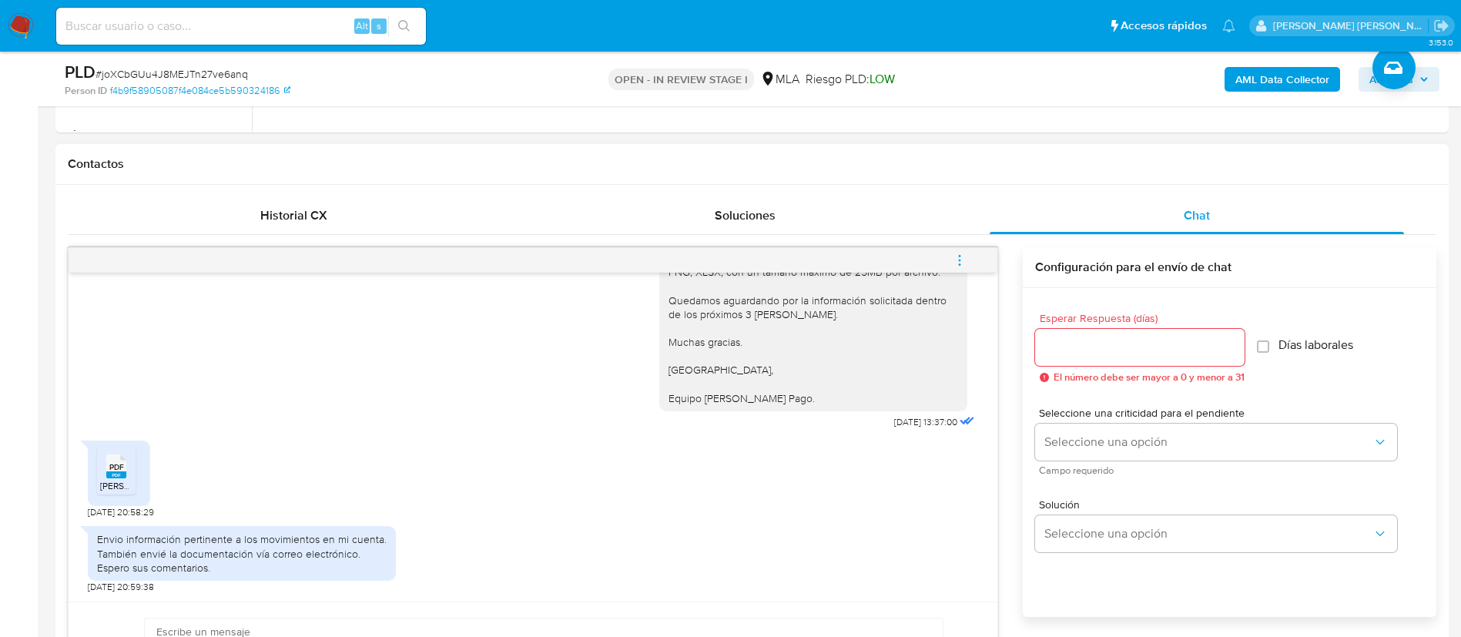
scroll to position [693, 0]
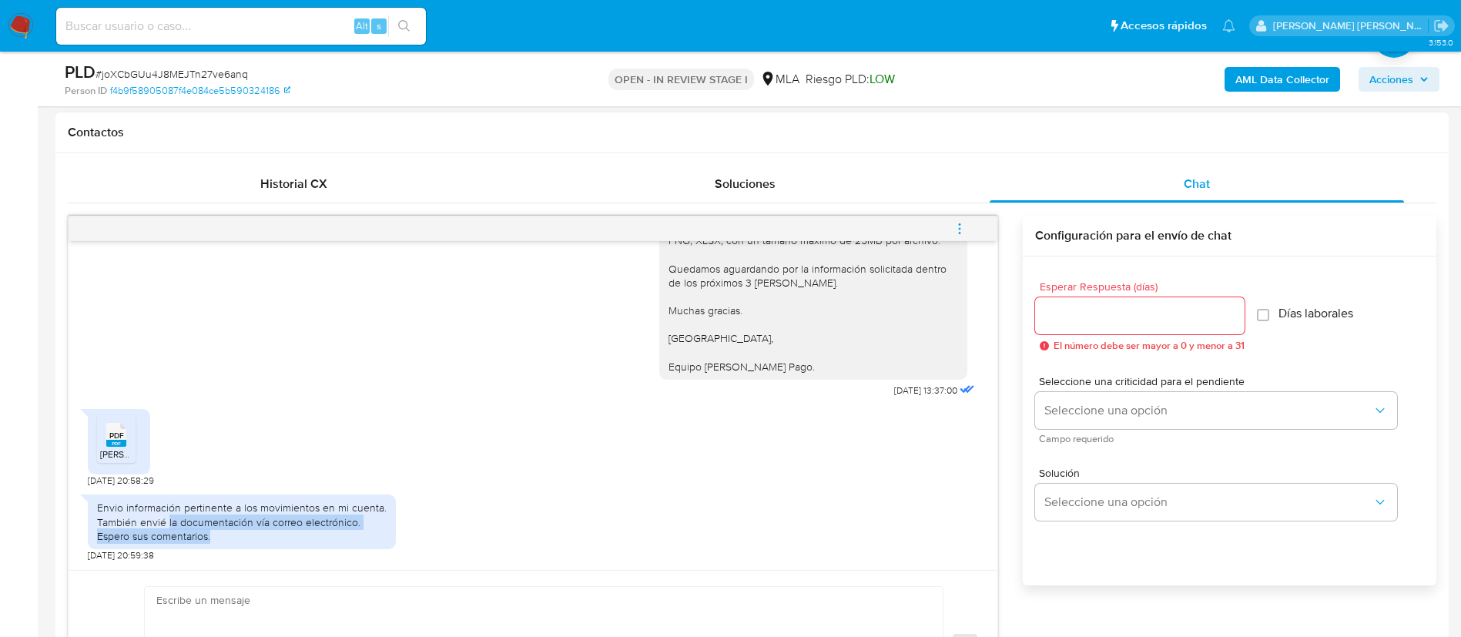
drag, startPoint x: 167, startPoint y: 524, endPoint x: 310, endPoint y: 531, distance: 143.4
click at [310, 531] on div "Envio información pertinente a los movimientos en mi cuenta. También envié la d…" at bounding box center [242, 522] width 290 height 42
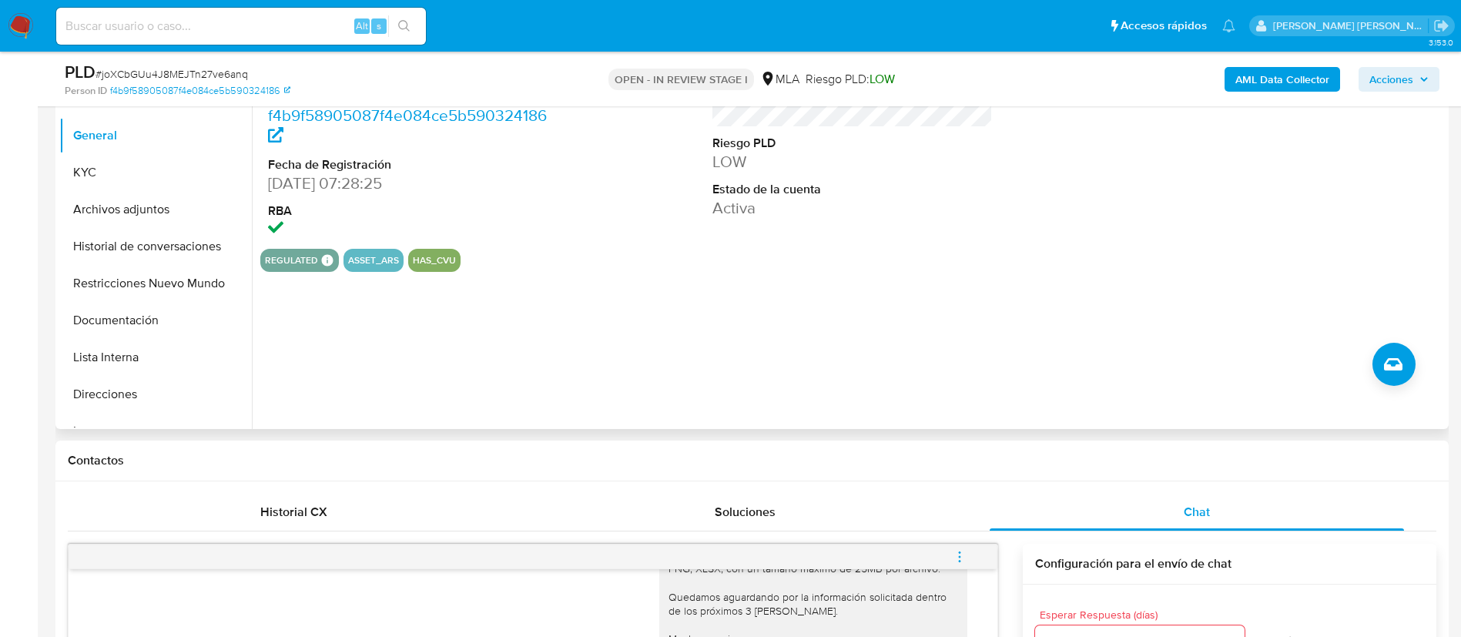
scroll to position [116, 0]
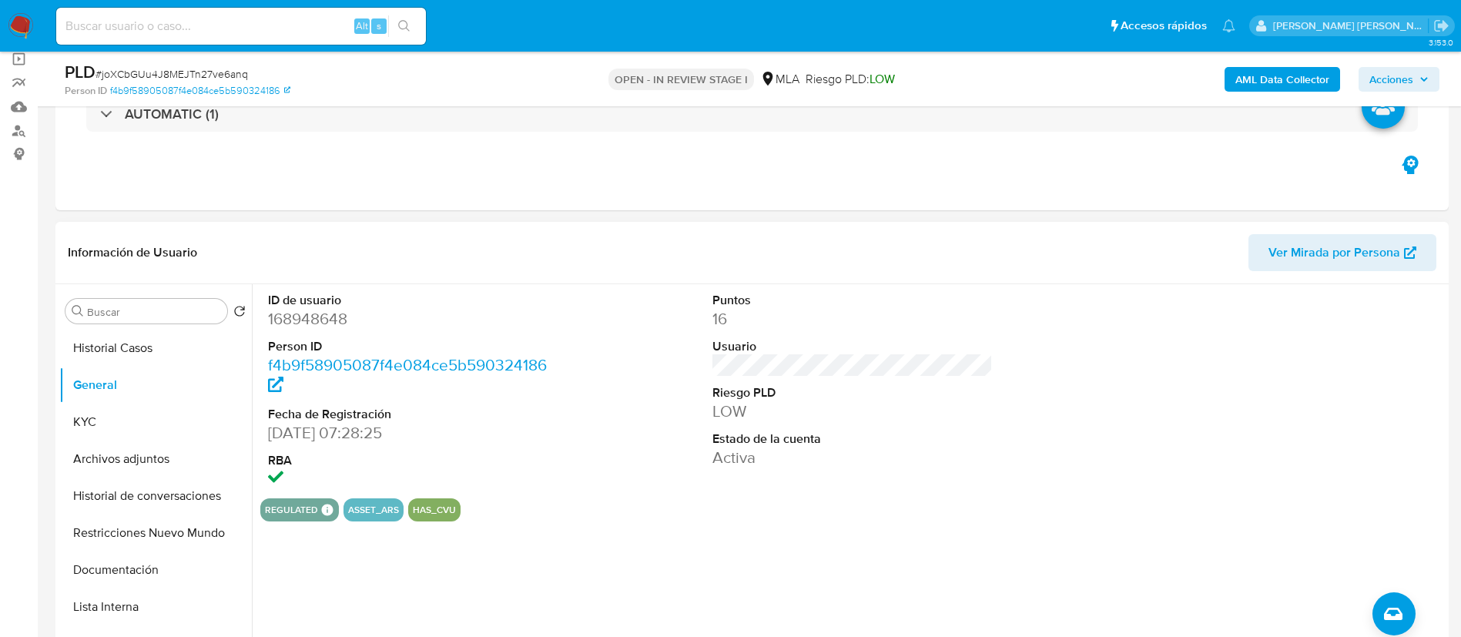
click at [320, 316] on dd "168948648" at bounding box center [408, 319] width 281 height 22
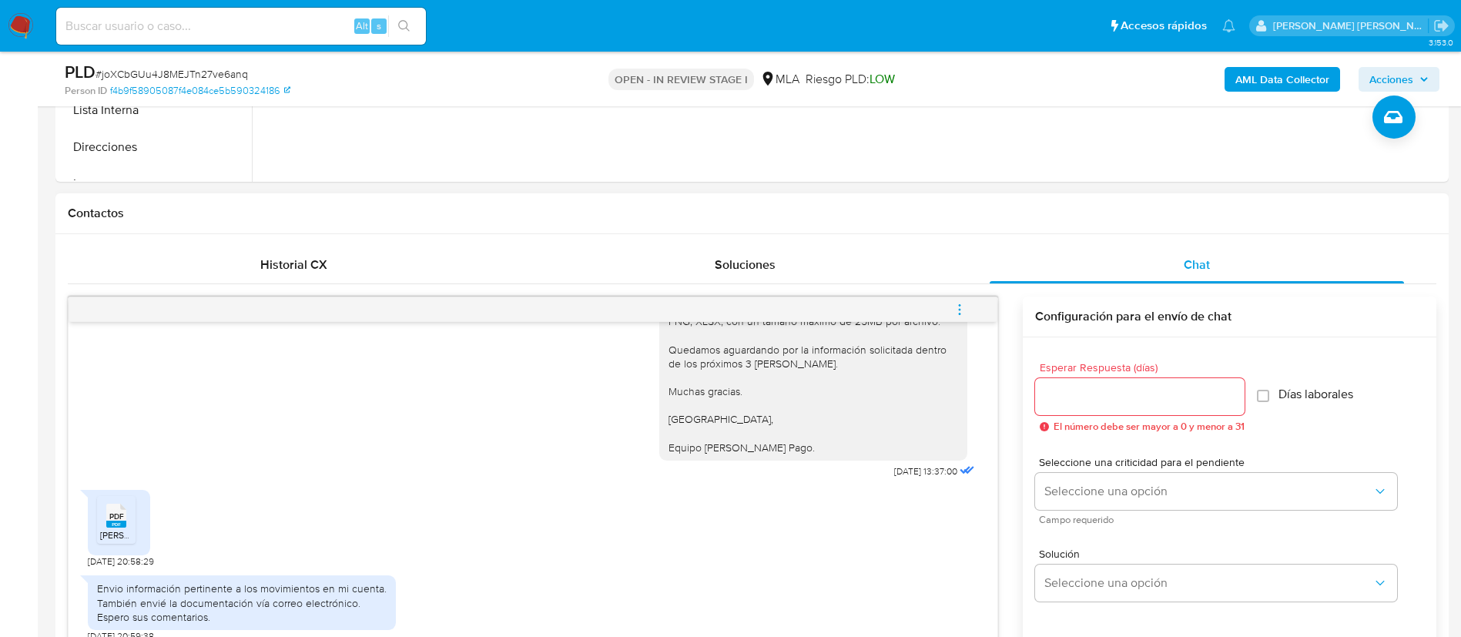
scroll to position [693, 0]
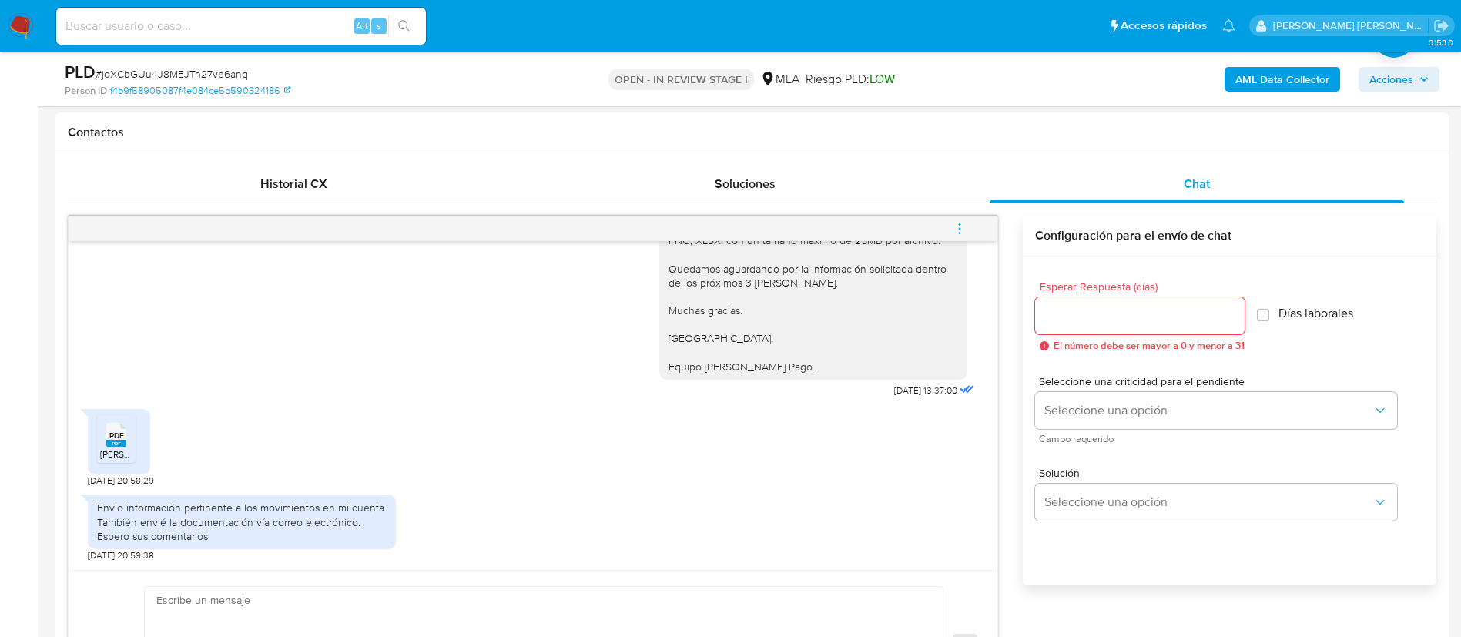
click at [117, 447] on icon "PDF" at bounding box center [116, 434] width 20 height 27
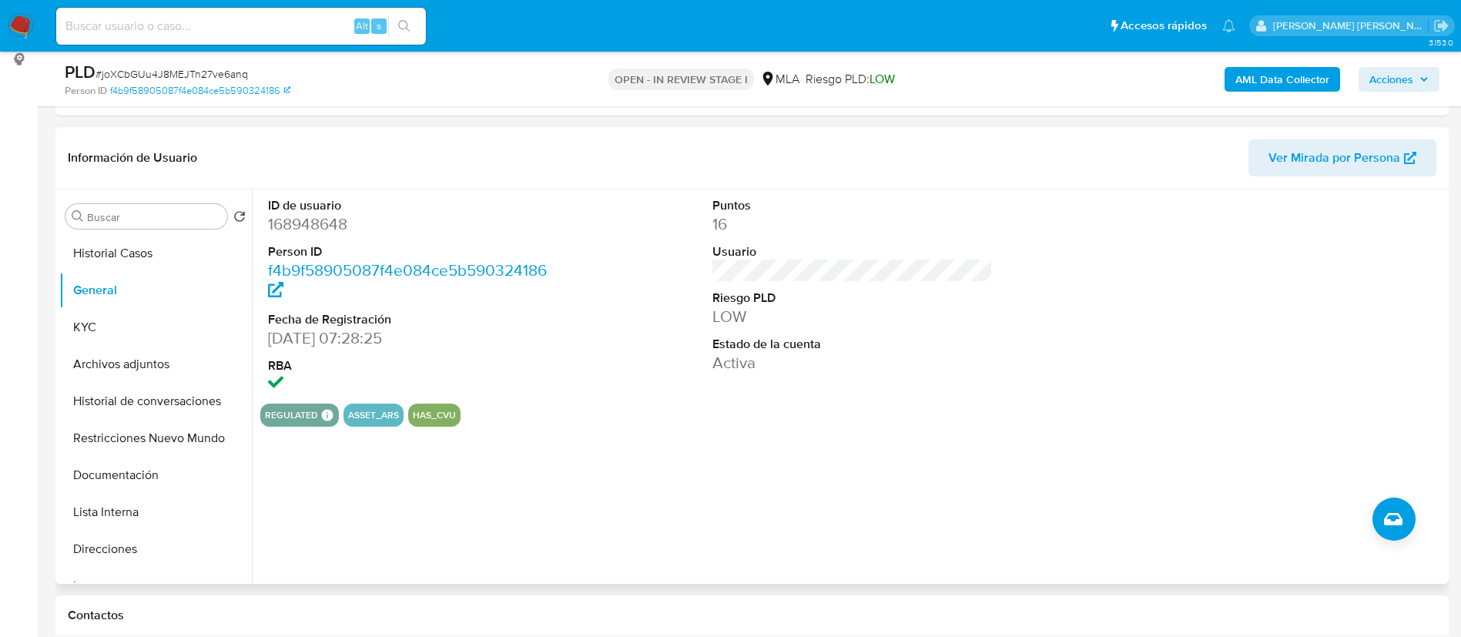
scroll to position [116, 0]
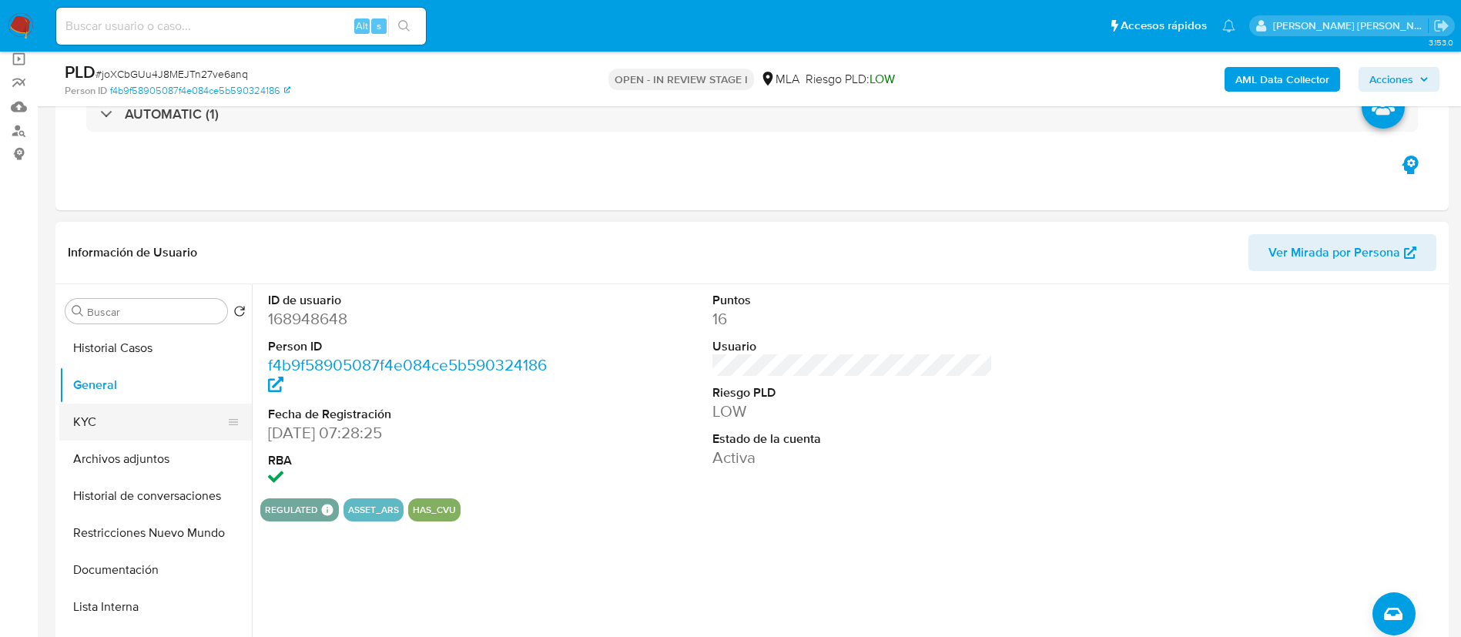
click at [119, 416] on button "KYC" at bounding box center [149, 421] width 180 height 37
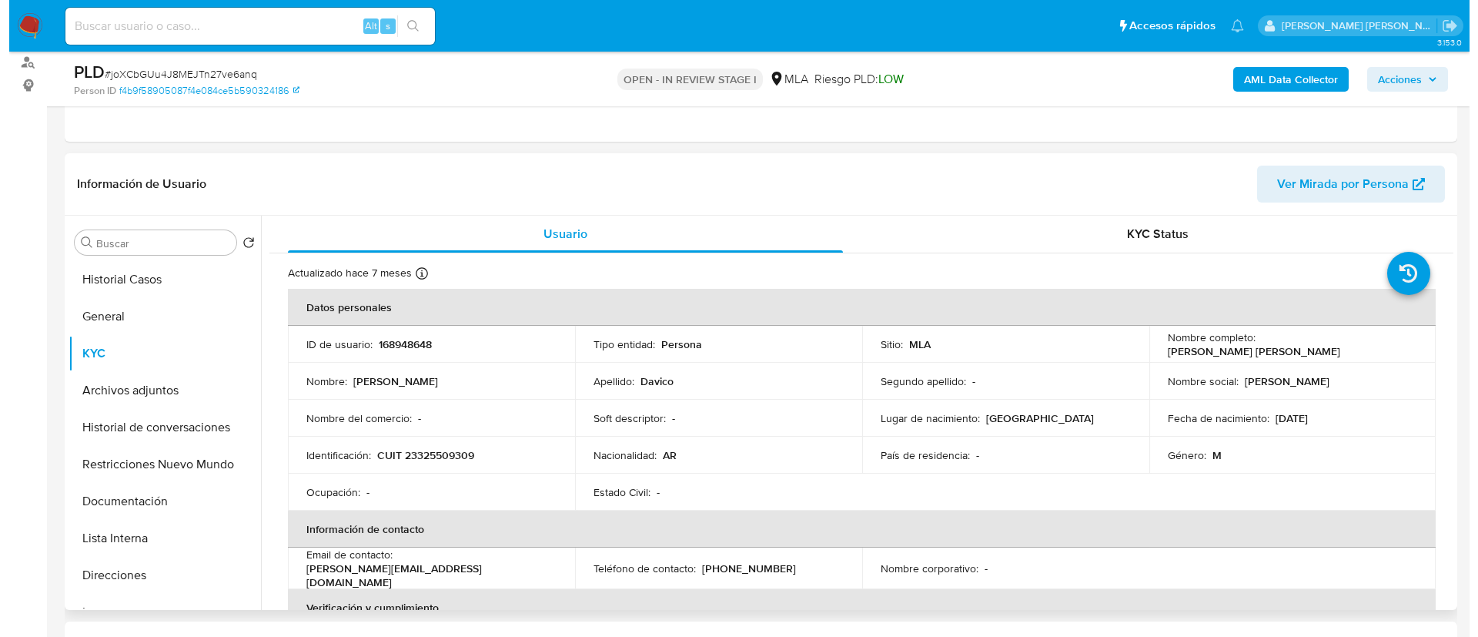
scroll to position [231, 0]
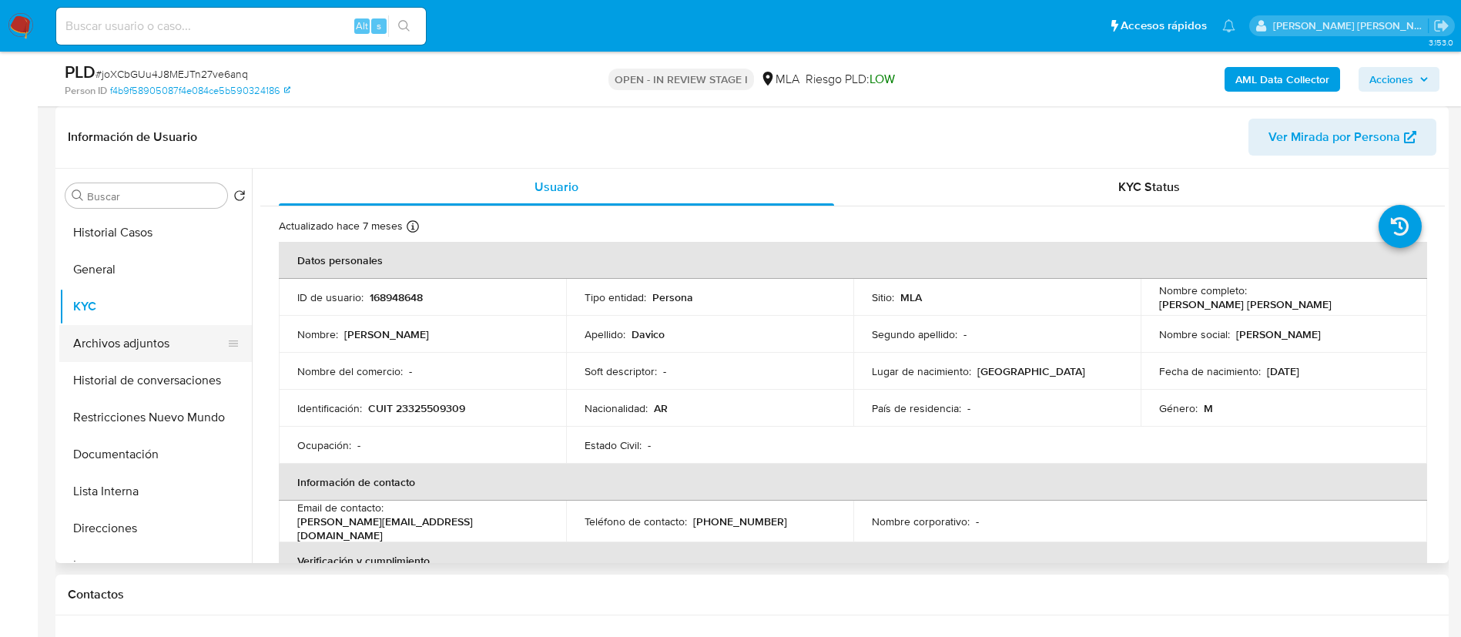
click at [119, 346] on button "Archivos adjuntos" at bounding box center [149, 343] width 180 height 37
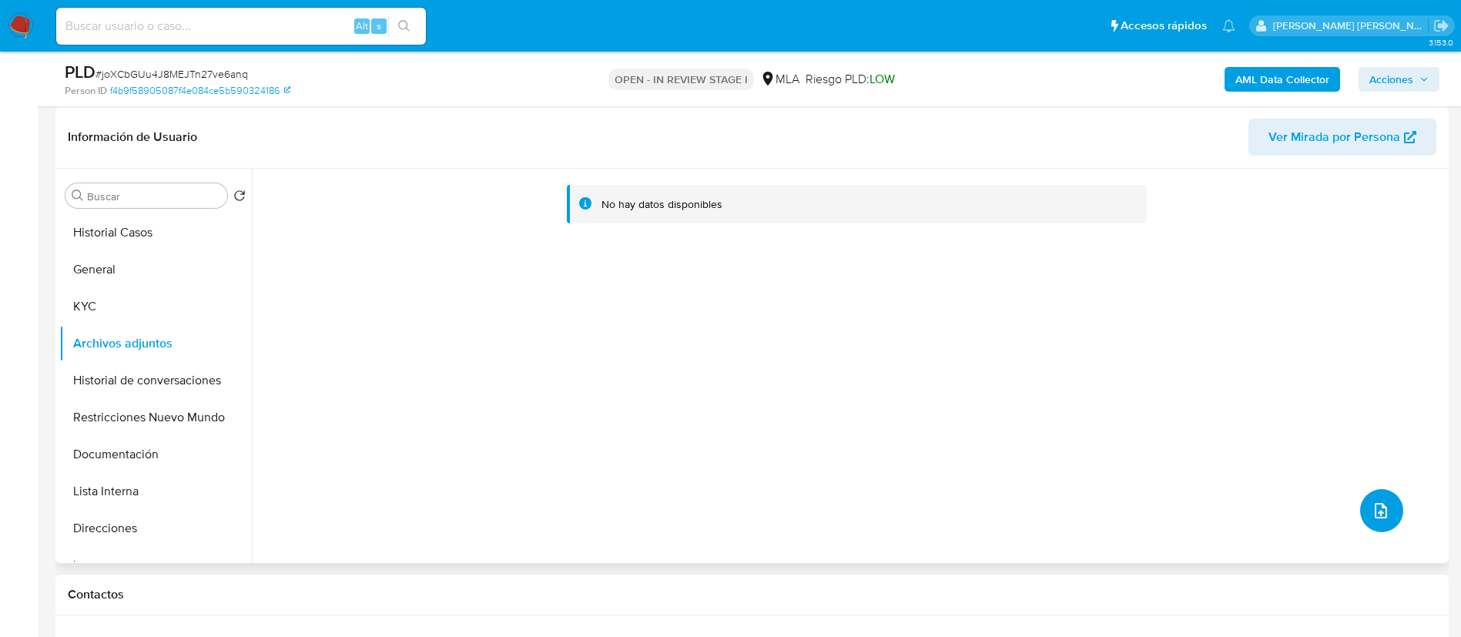
click at [1369, 497] on button "upload-file" at bounding box center [1381, 510] width 43 height 43
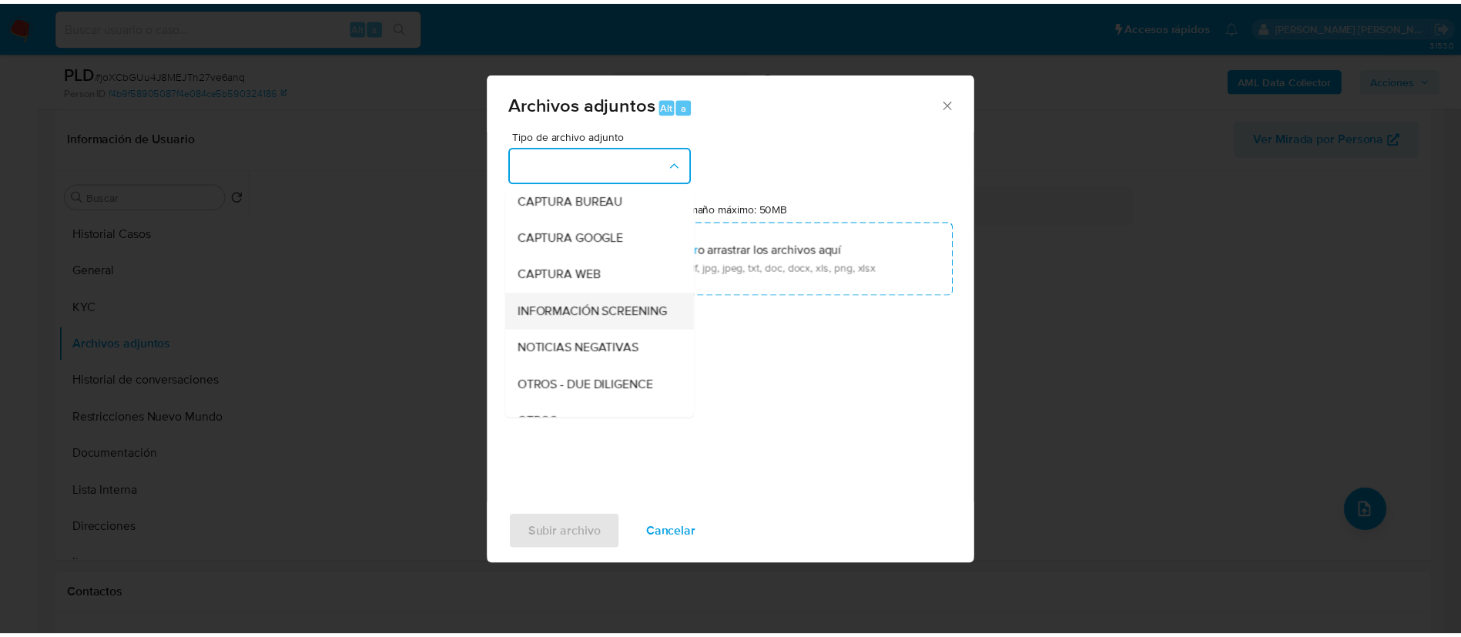
scroll to position [116, 0]
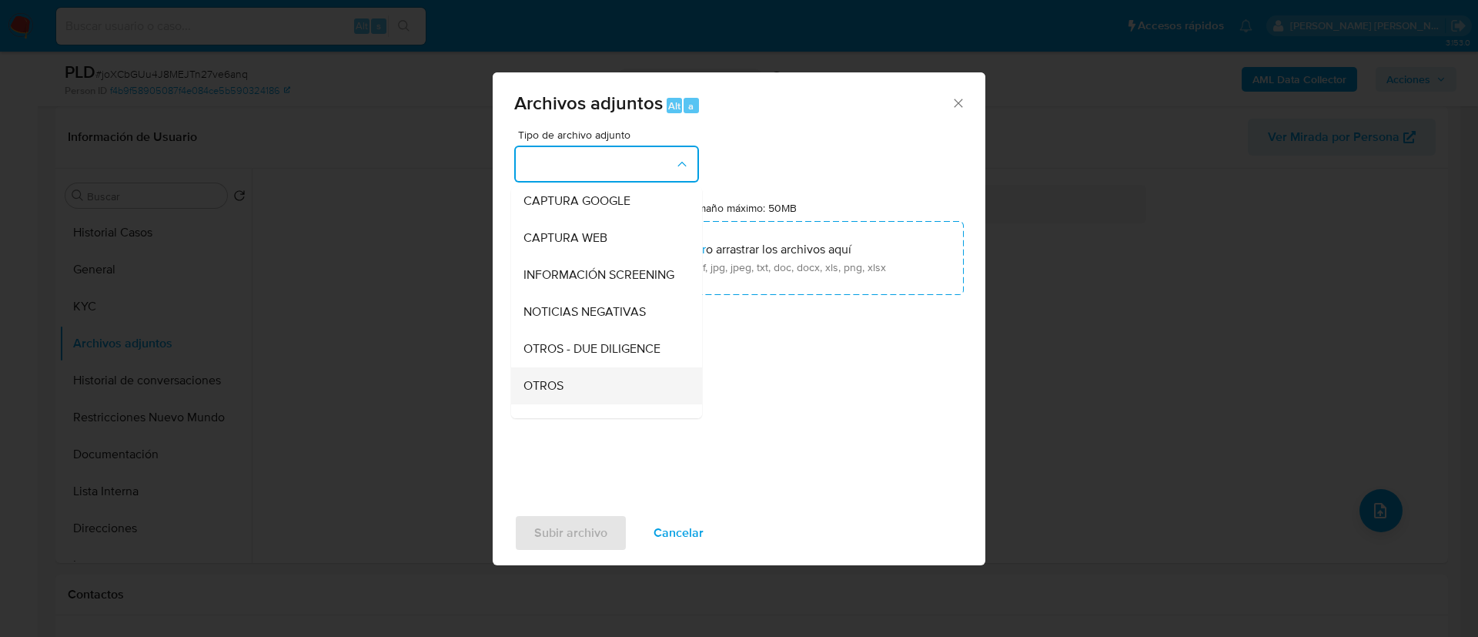
click at [572, 396] on div "OTROS" at bounding box center [602, 385] width 157 height 37
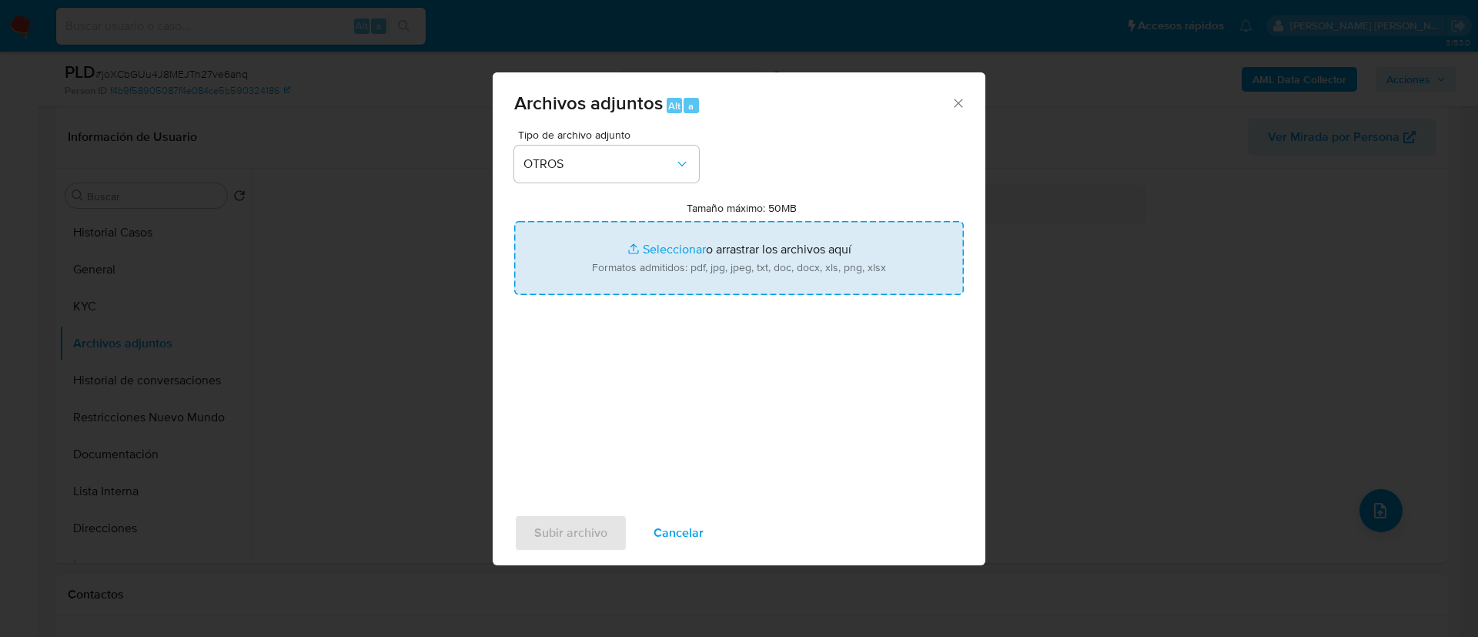
type input "C:\fakepath\168948648 Movimientos.xlsx"
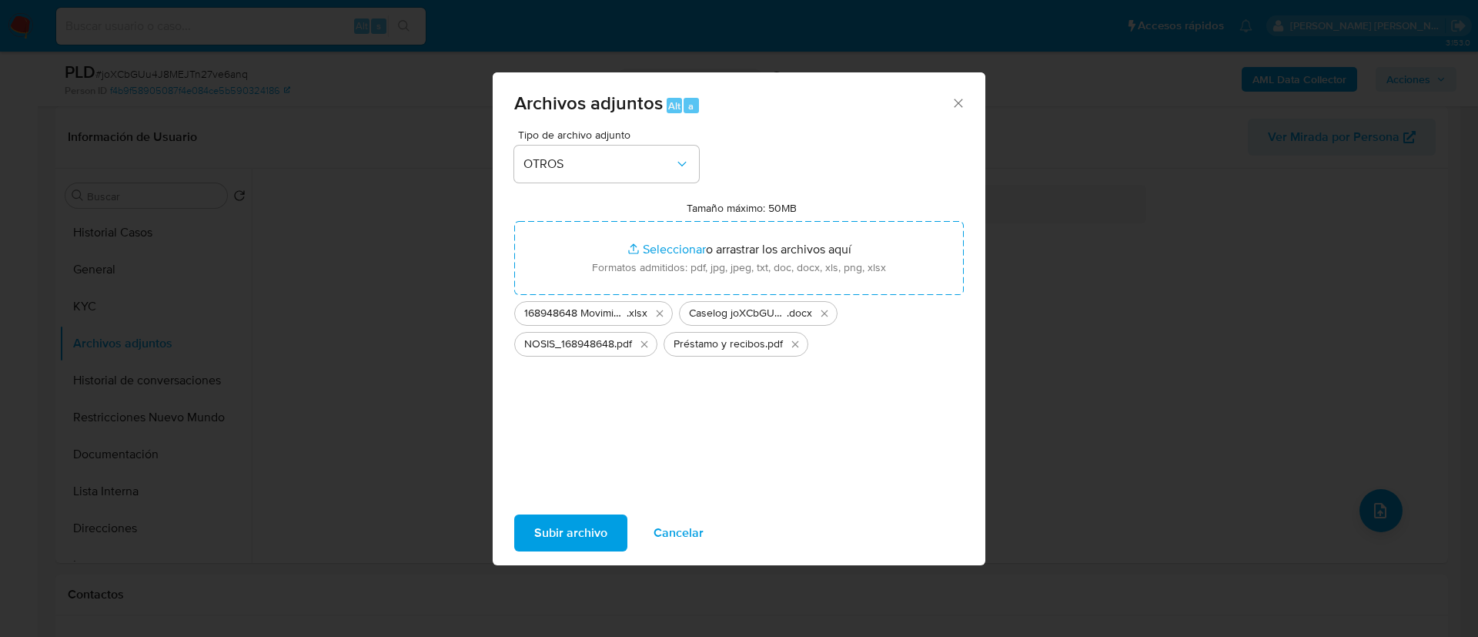
drag, startPoint x: 651, startPoint y: 276, endPoint x: 561, endPoint y: 527, distance: 267.0
click at [561, 527] on span "Subir archivo" at bounding box center [570, 533] width 73 height 34
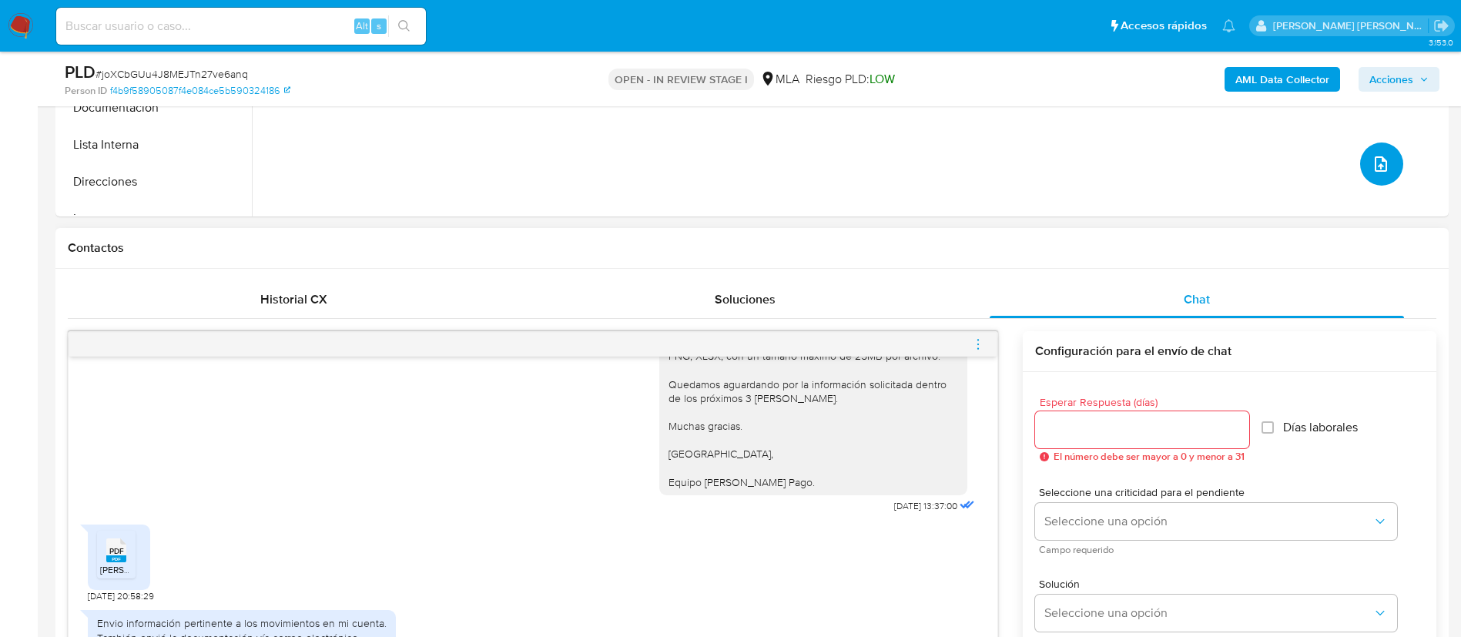
scroll to position [693, 0]
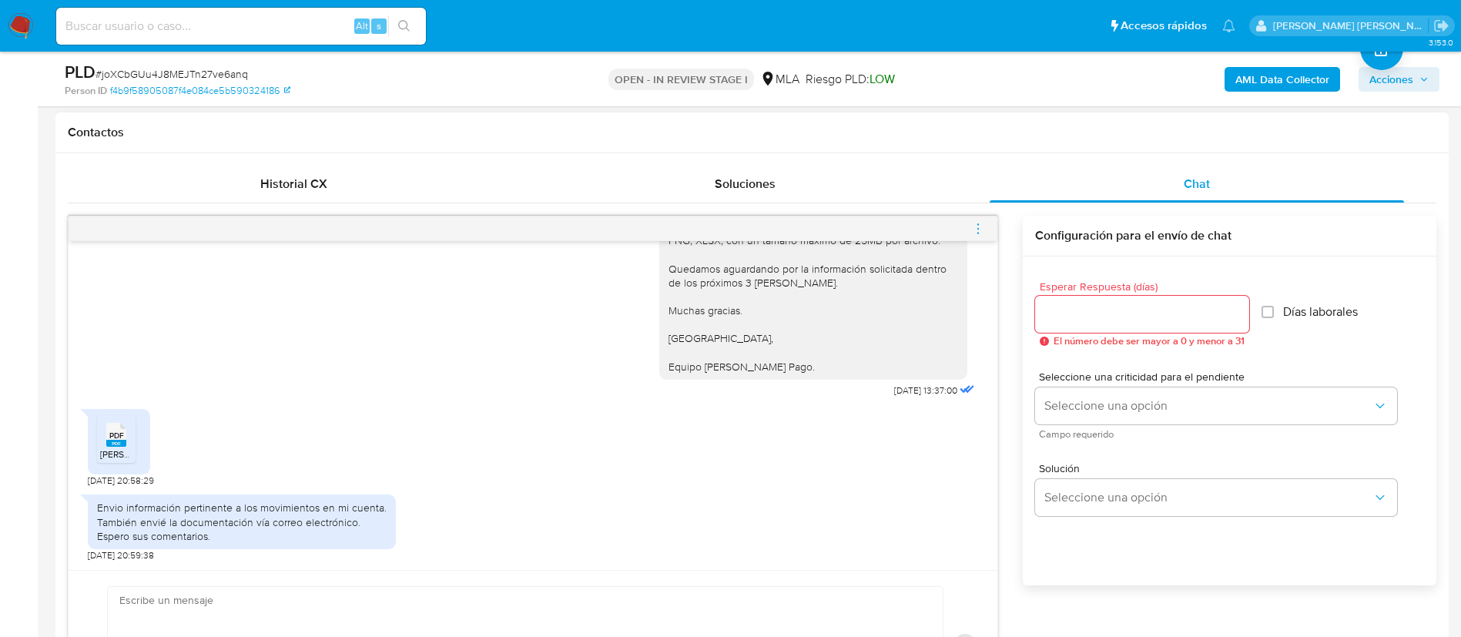
click at [975, 229] on icon "menu-action" at bounding box center [978, 229] width 14 height 14
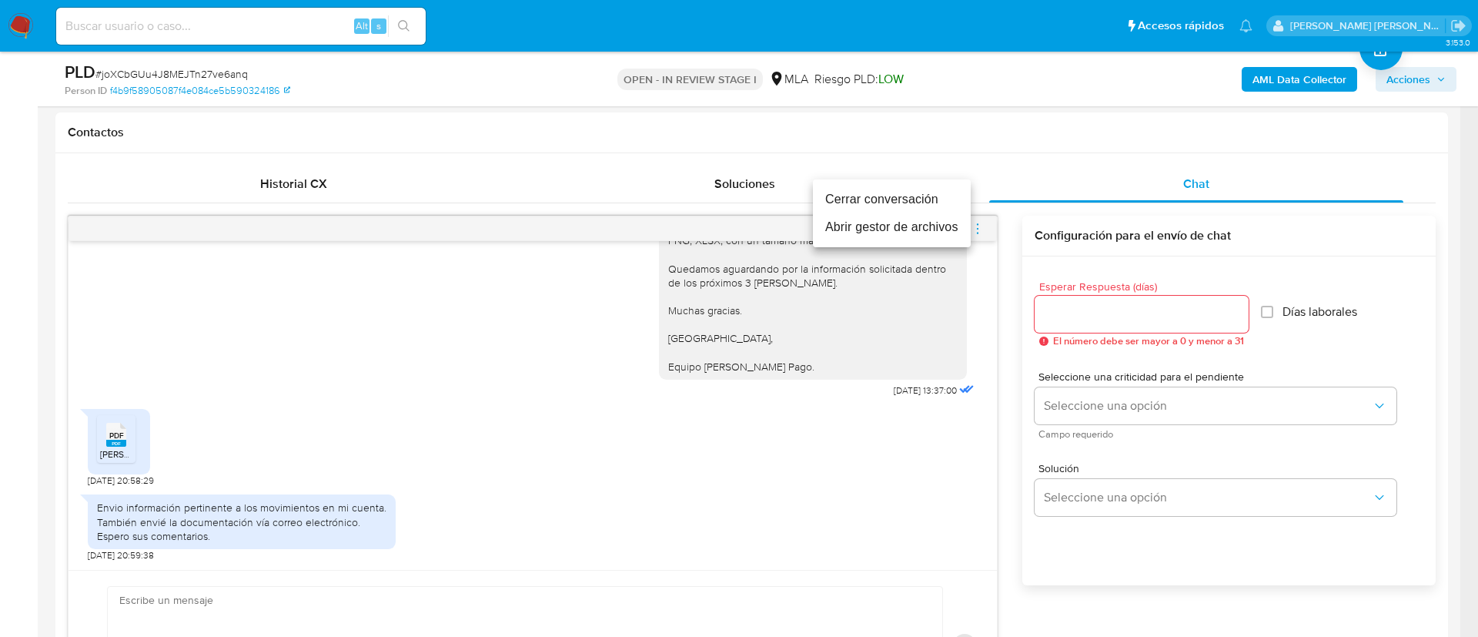
click at [866, 198] on li "Cerrar conversación" at bounding box center [892, 200] width 158 height 28
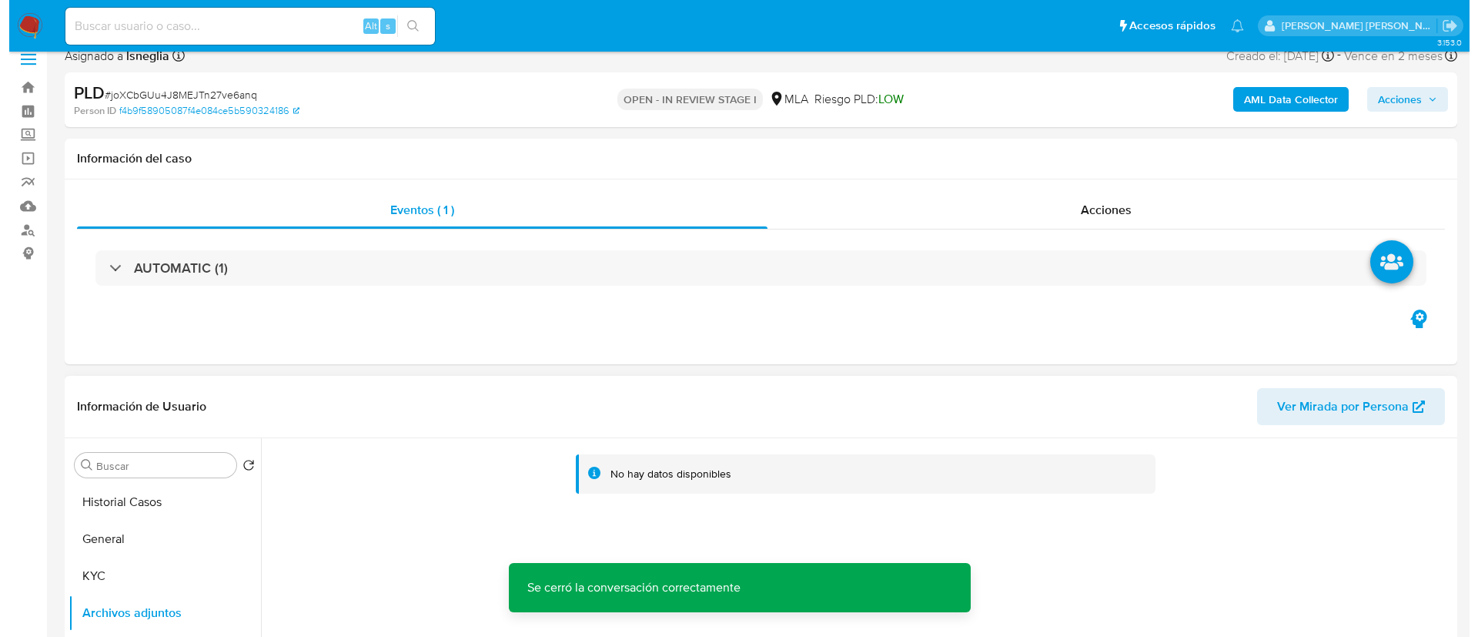
scroll to position [116, 0]
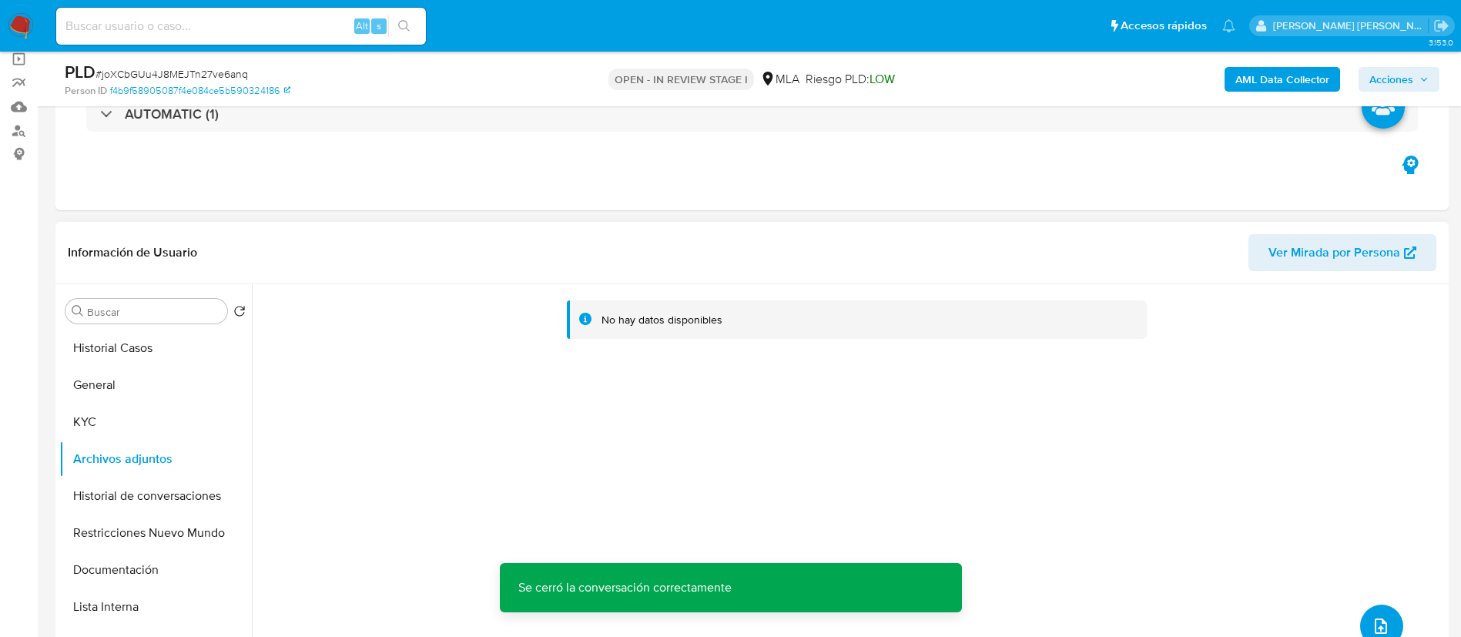
click at [1378, 622] on icon "upload-file" at bounding box center [1380, 625] width 12 height 15
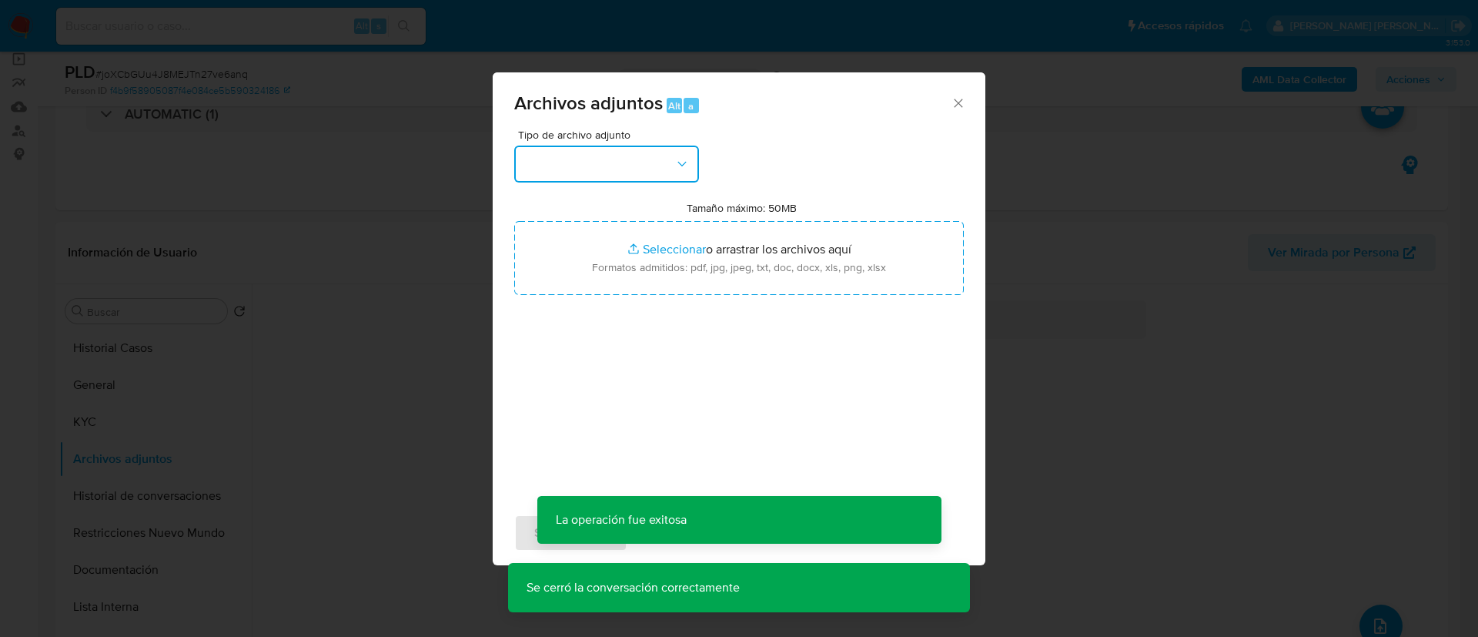
click at [617, 165] on button "button" at bounding box center [606, 164] width 185 height 37
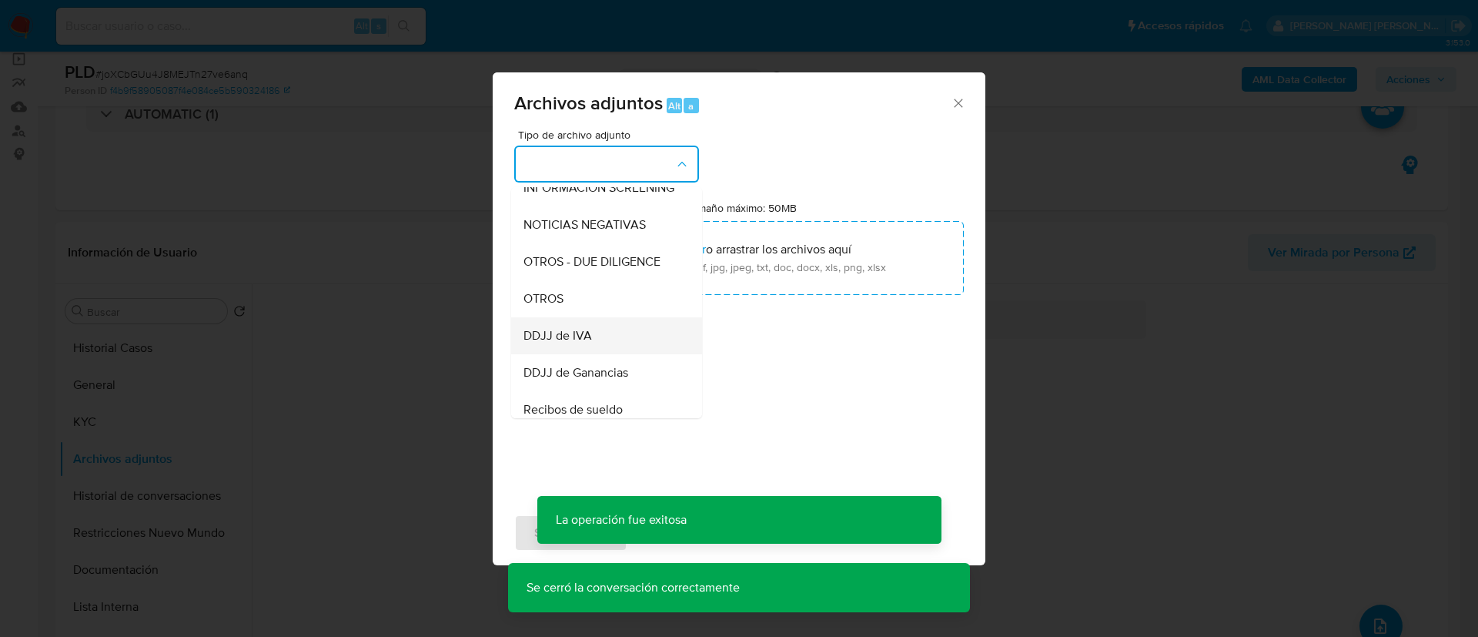
scroll to position [231, 0]
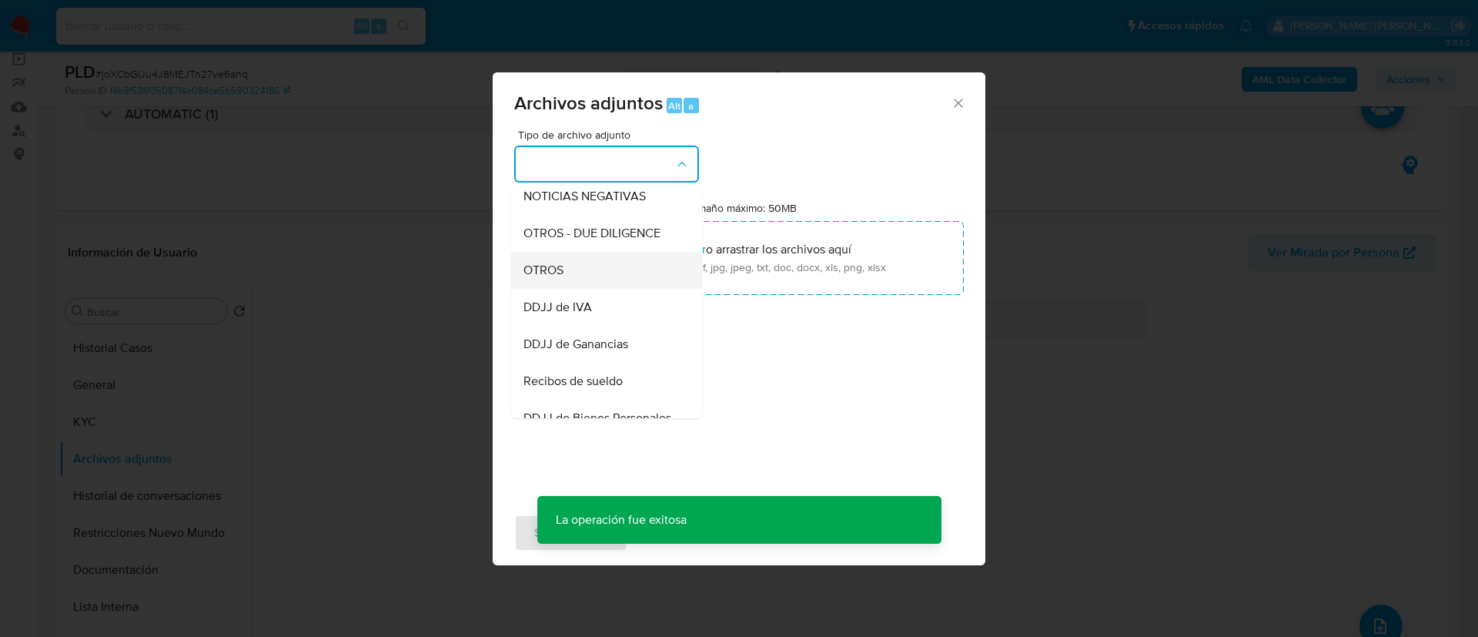
click at [582, 289] on div "OTROS" at bounding box center [602, 270] width 157 height 37
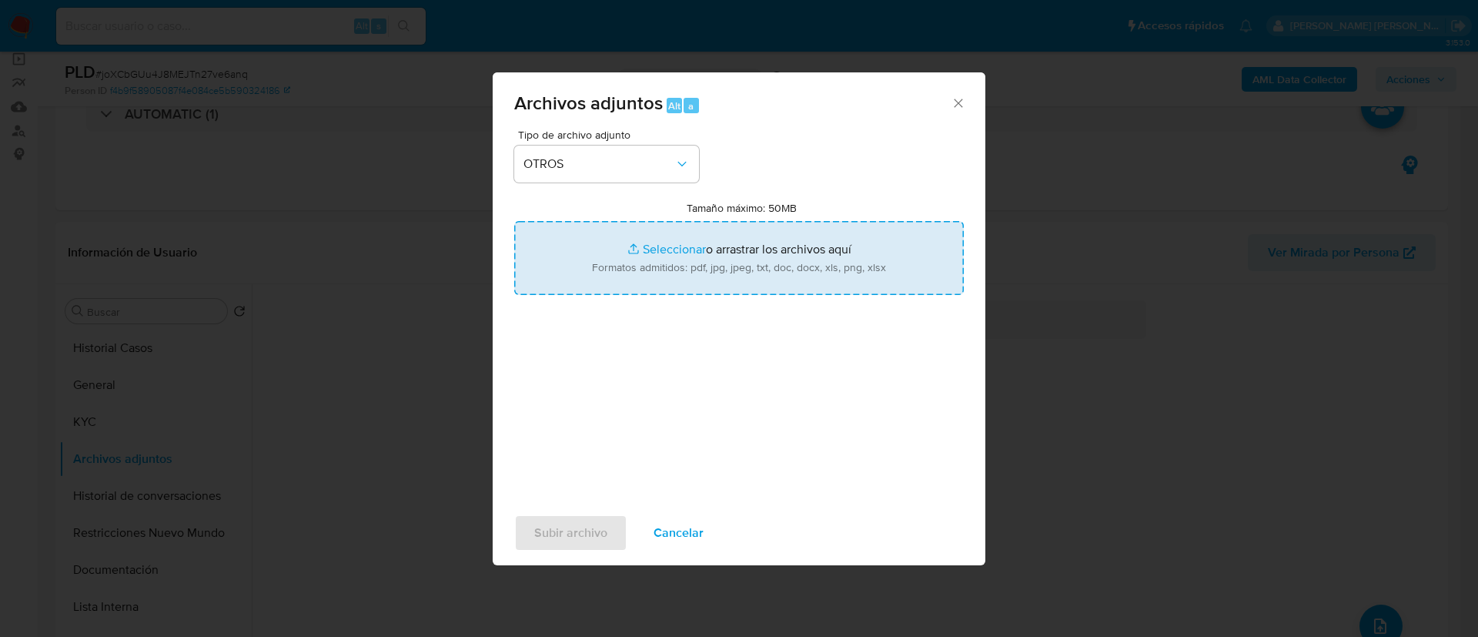
type input "C:\fakepath\Caselog joXCbGUu4J8MEJTn27ve6anq.docx"
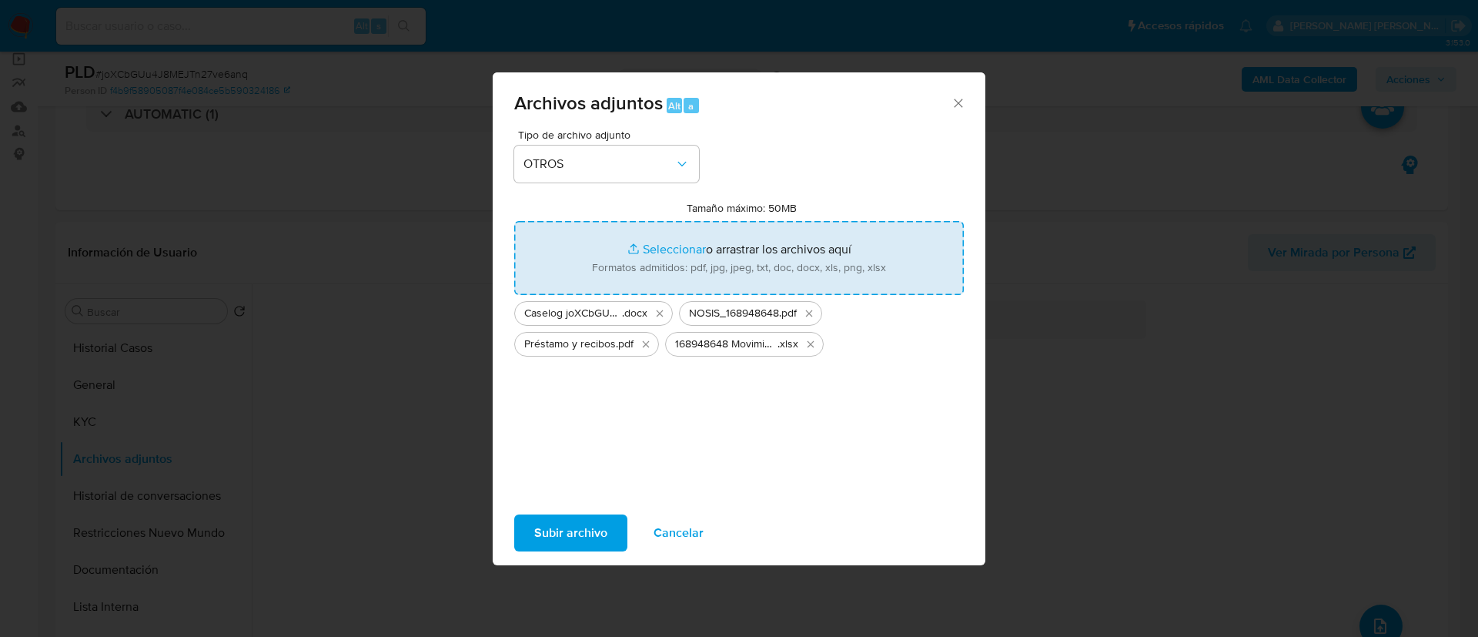
click at [572, 538] on span "Subir archivo" at bounding box center [570, 533] width 73 height 34
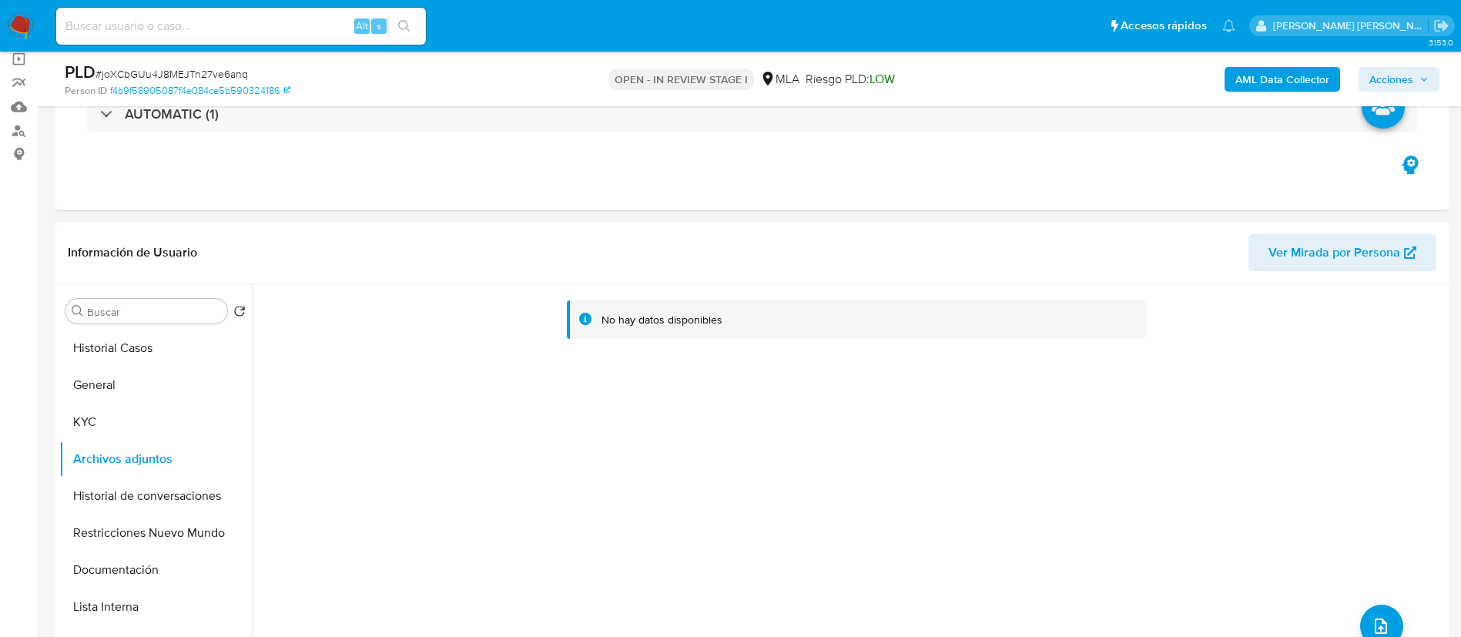
click at [1304, 85] on b "AML Data Collector" at bounding box center [1282, 79] width 94 height 25
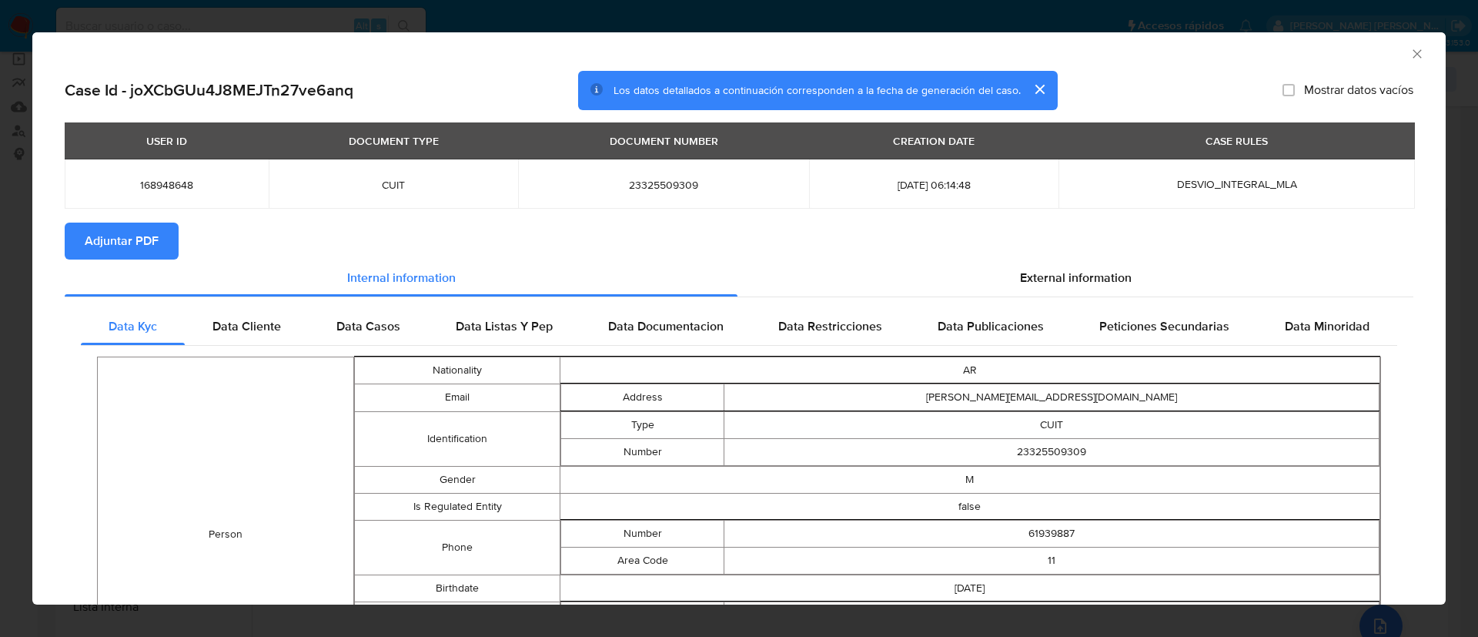
click at [126, 238] on span "Adjuntar PDF" at bounding box center [122, 241] width 74 height 34
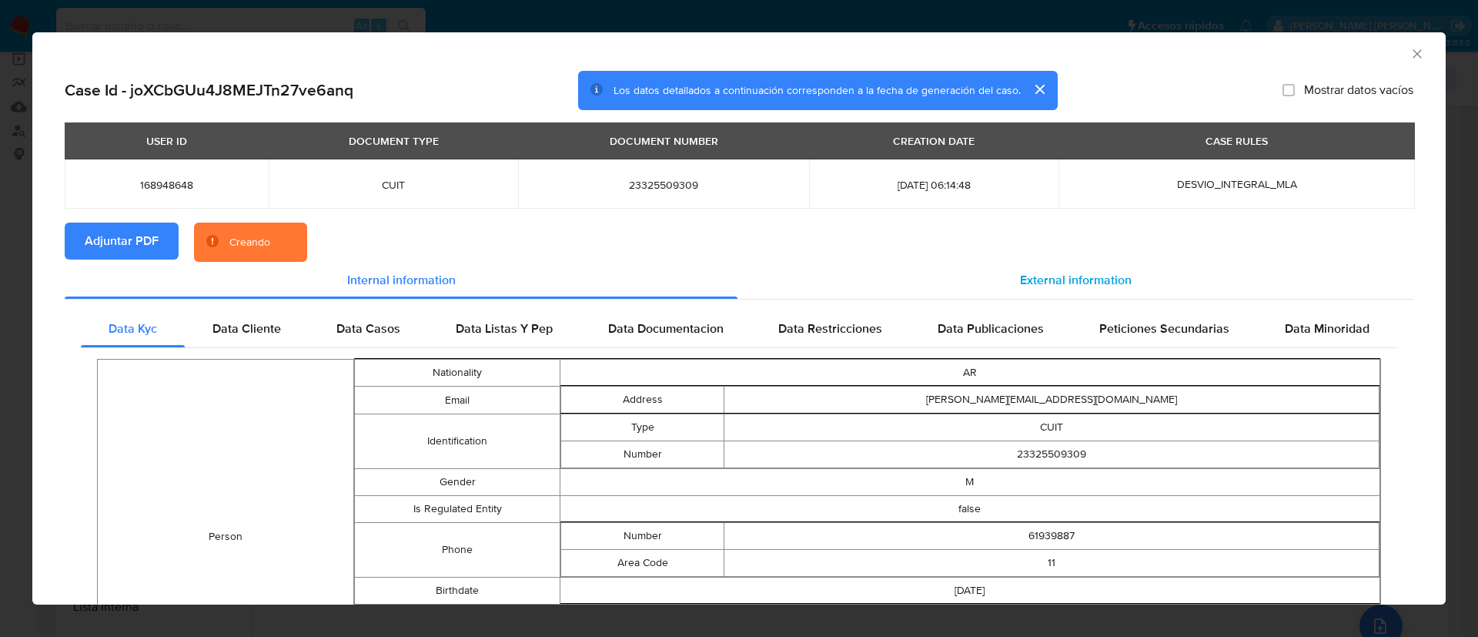
click at [1053, 274] on span "External information" at bounding box center [1076, 280] width 112 height 18
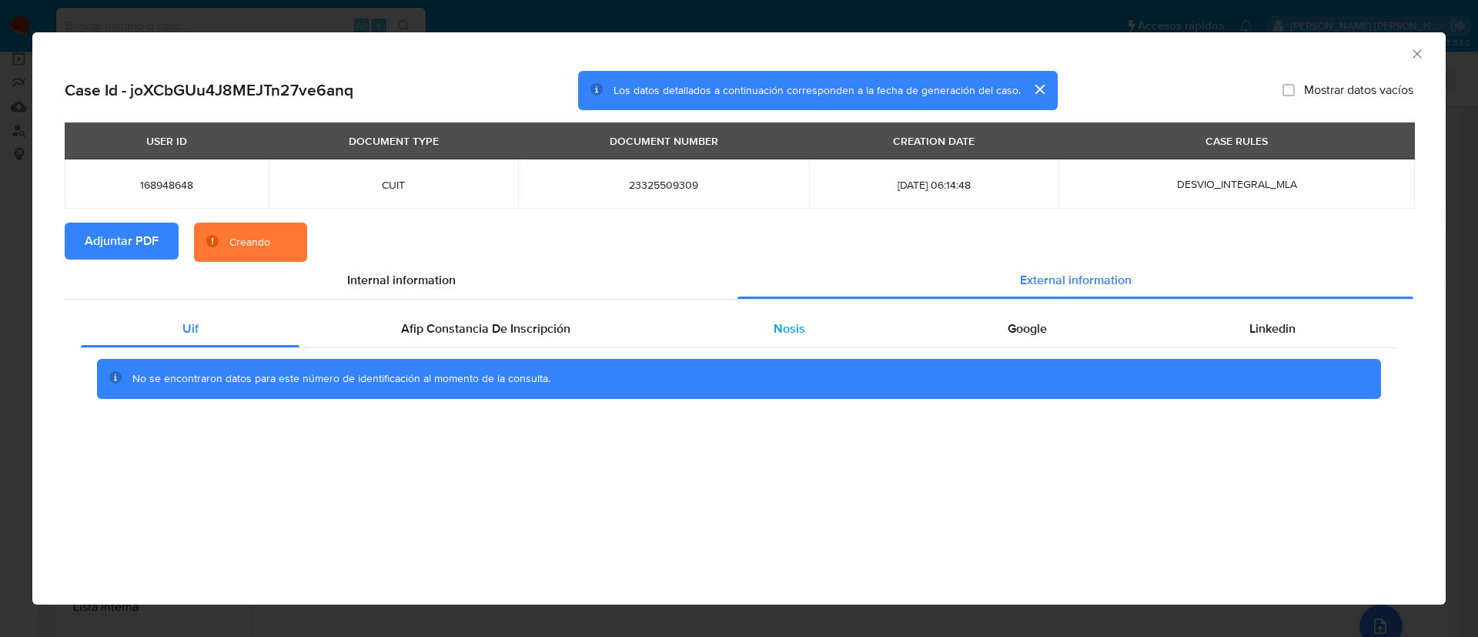
click at [793, 327] on span "Nosis" at bounding box center [790, 329] width 32 height 18
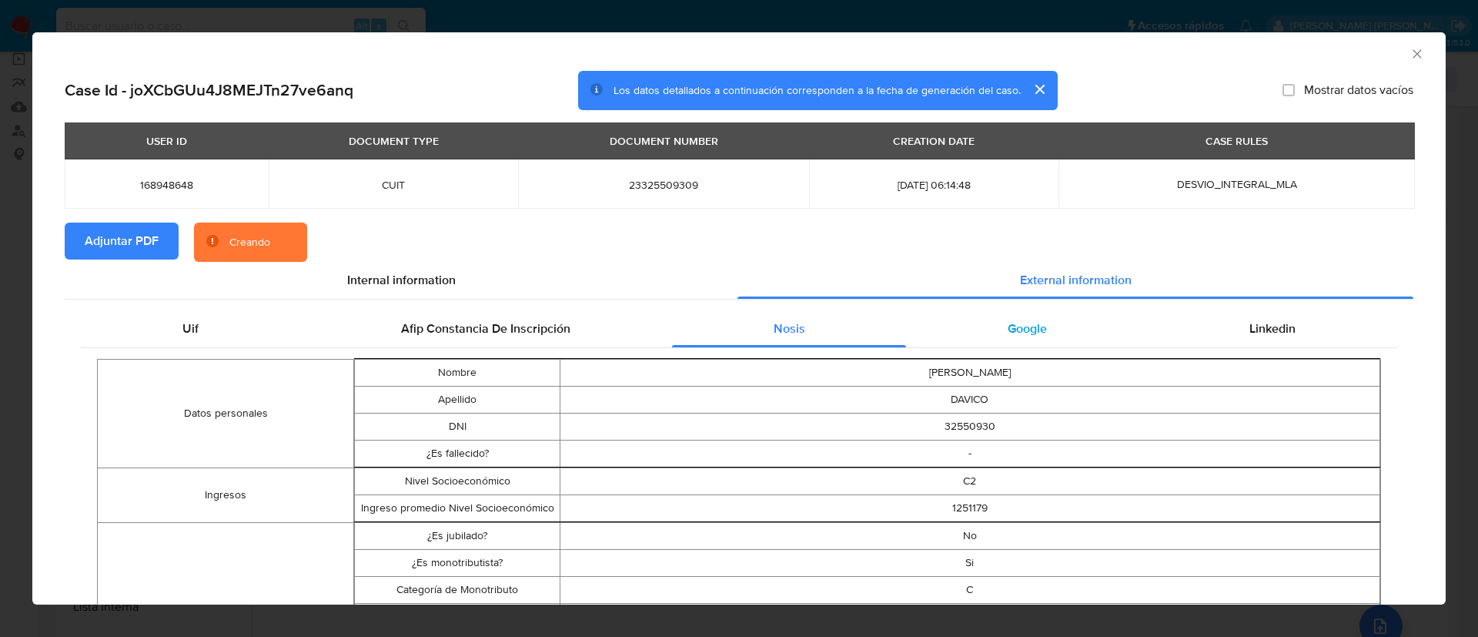
click at [1015, 315] on div "Google" at bounding box center [1027, 328] width 242 height 37
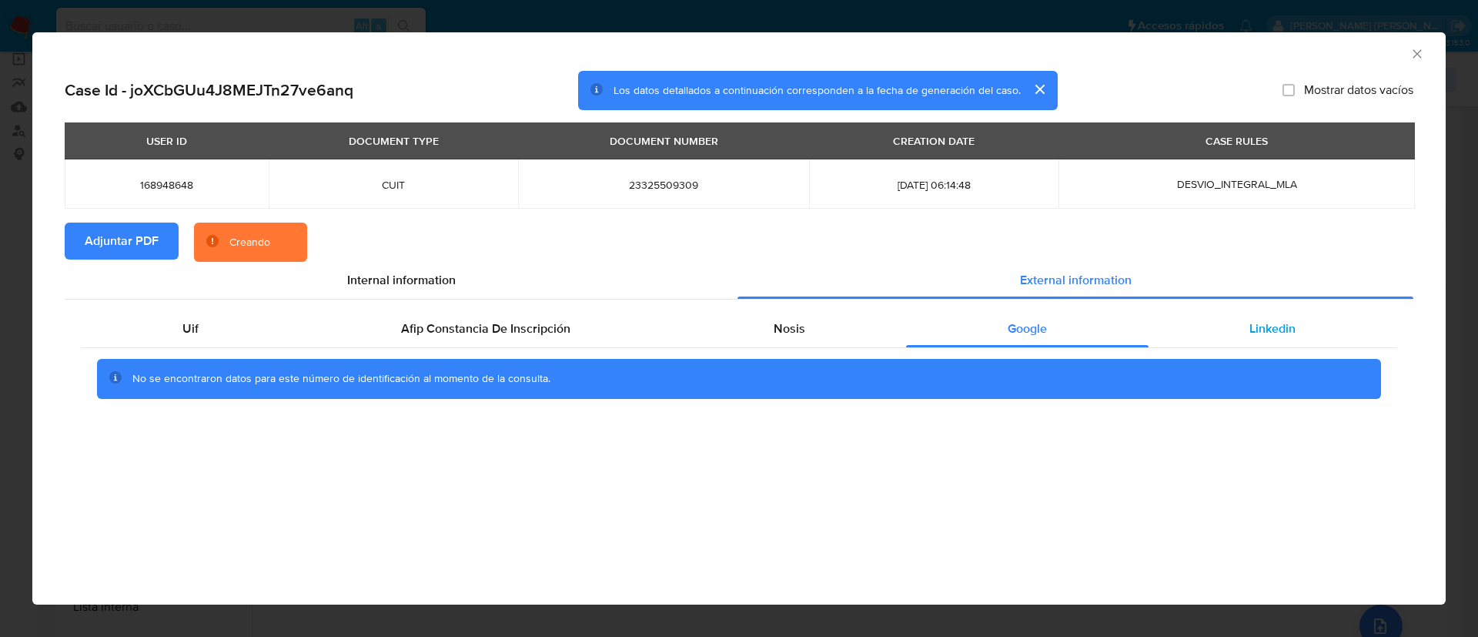
click at [1260, 327] on span "Linkedin" at bounding box center [1273, 329] width 46 height 18
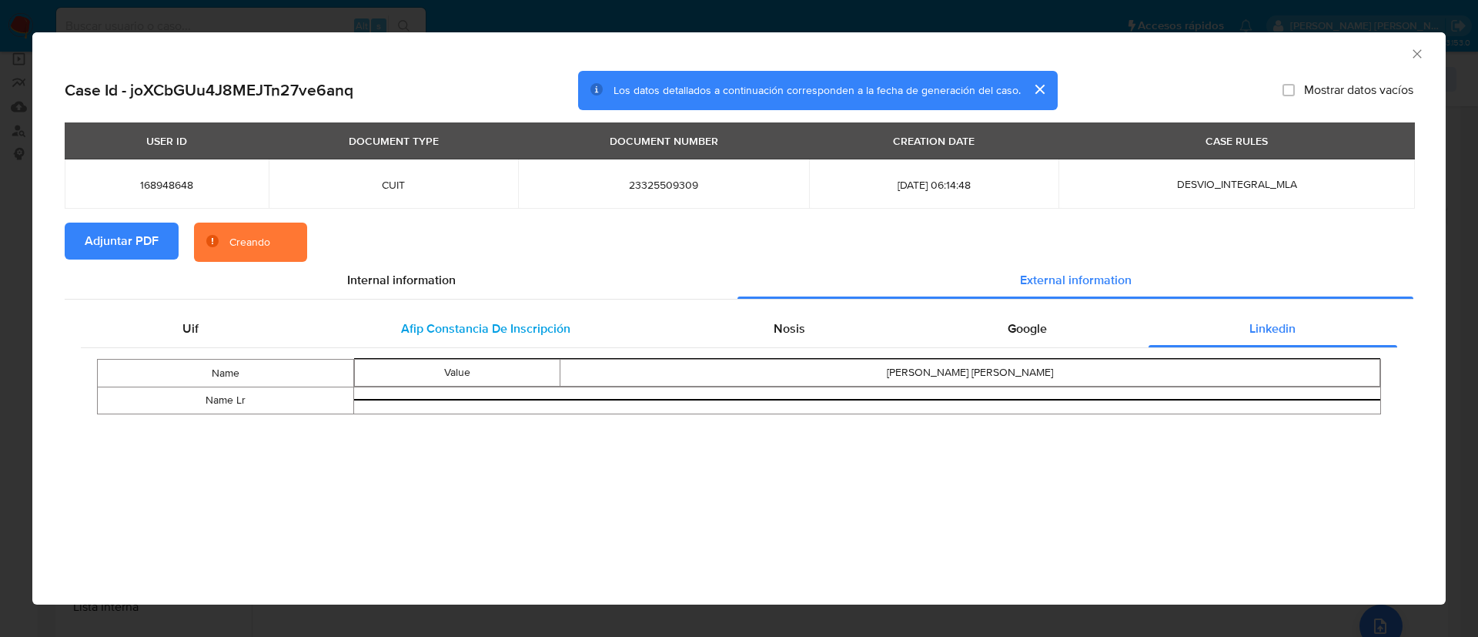
click at [479, 325] on span "Afip Constancia De Inscripción" at bounding box center [485, 329] width 169 height 18
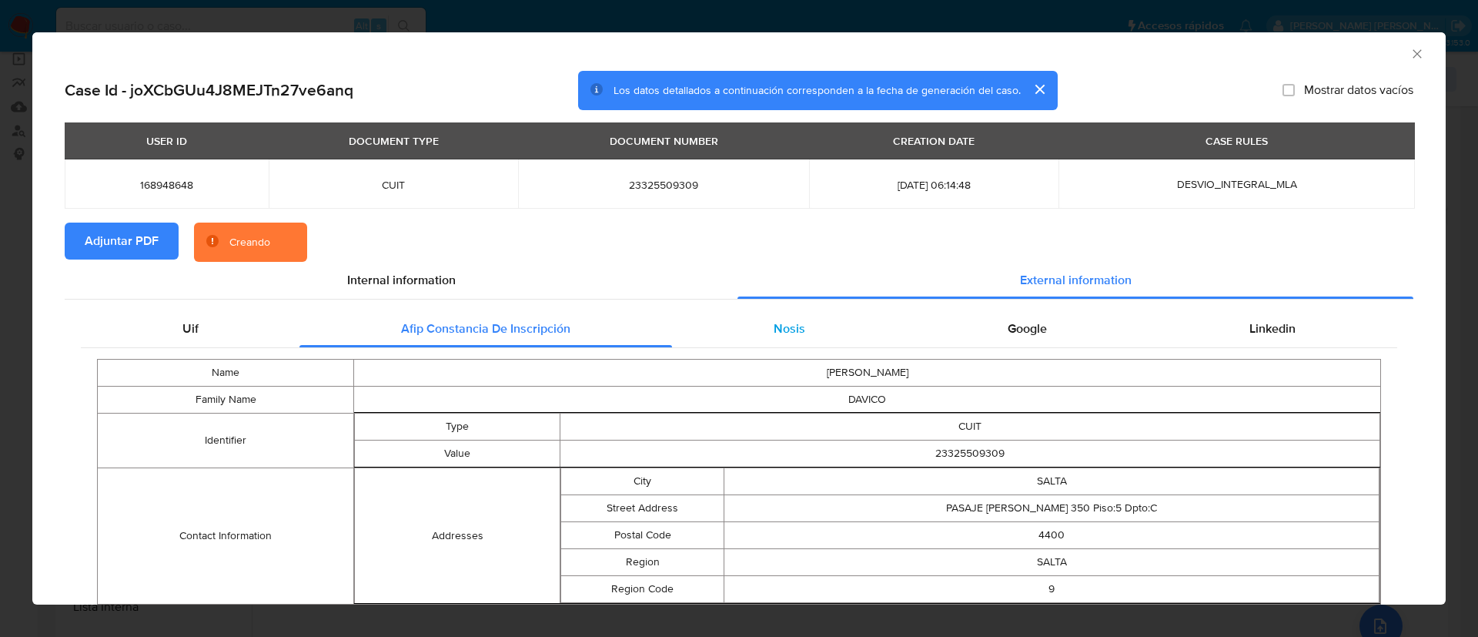
click at [740, 326] on div "Nosis" at bounding box center [789, 328] width 234 height 37
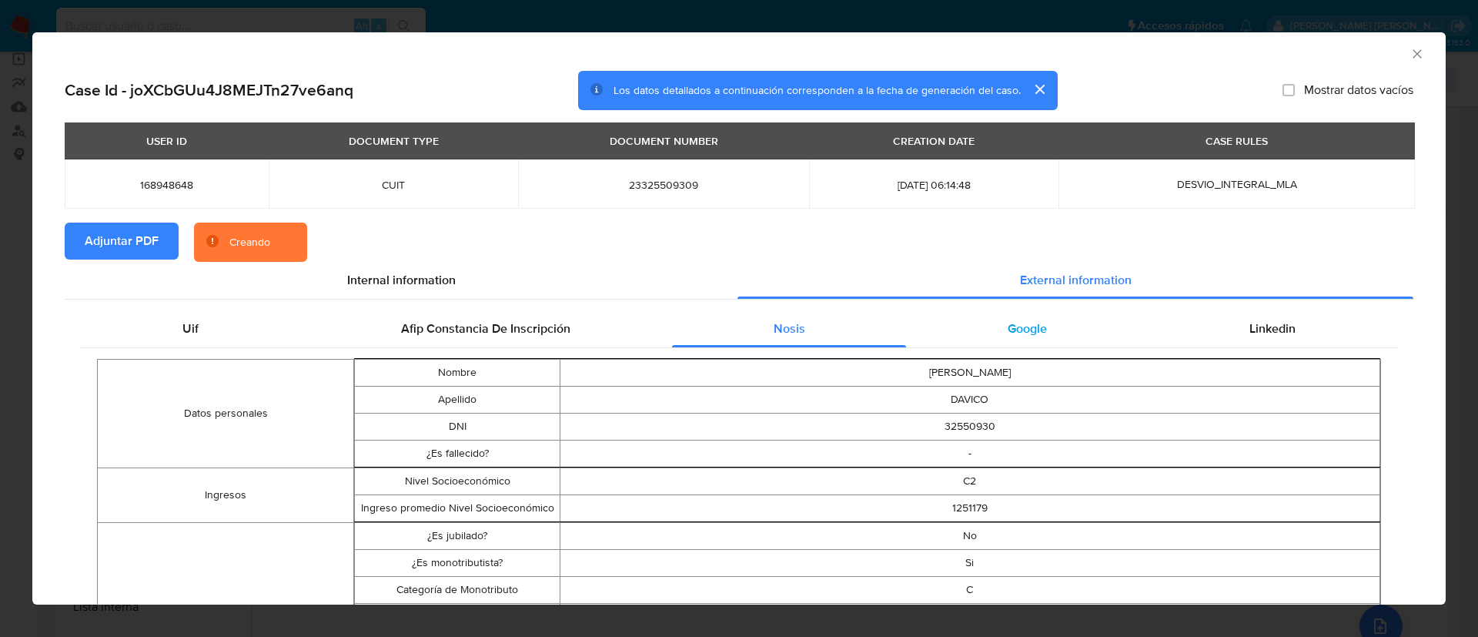
click at [1011, 323] on span "Google" at bounding box center [1027, 329] width 39 height 18
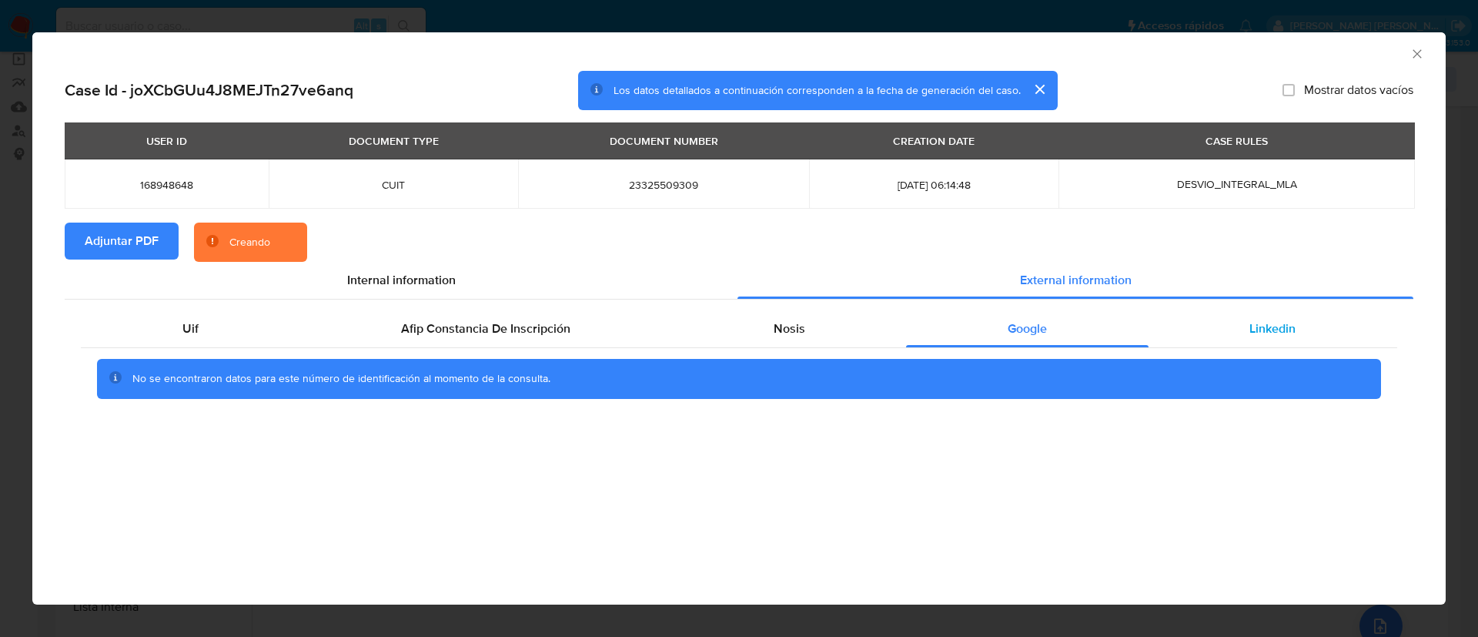
click at [1255, 329] on span "Linkedin" at bounding box center [1273, 329] width 46 height 18
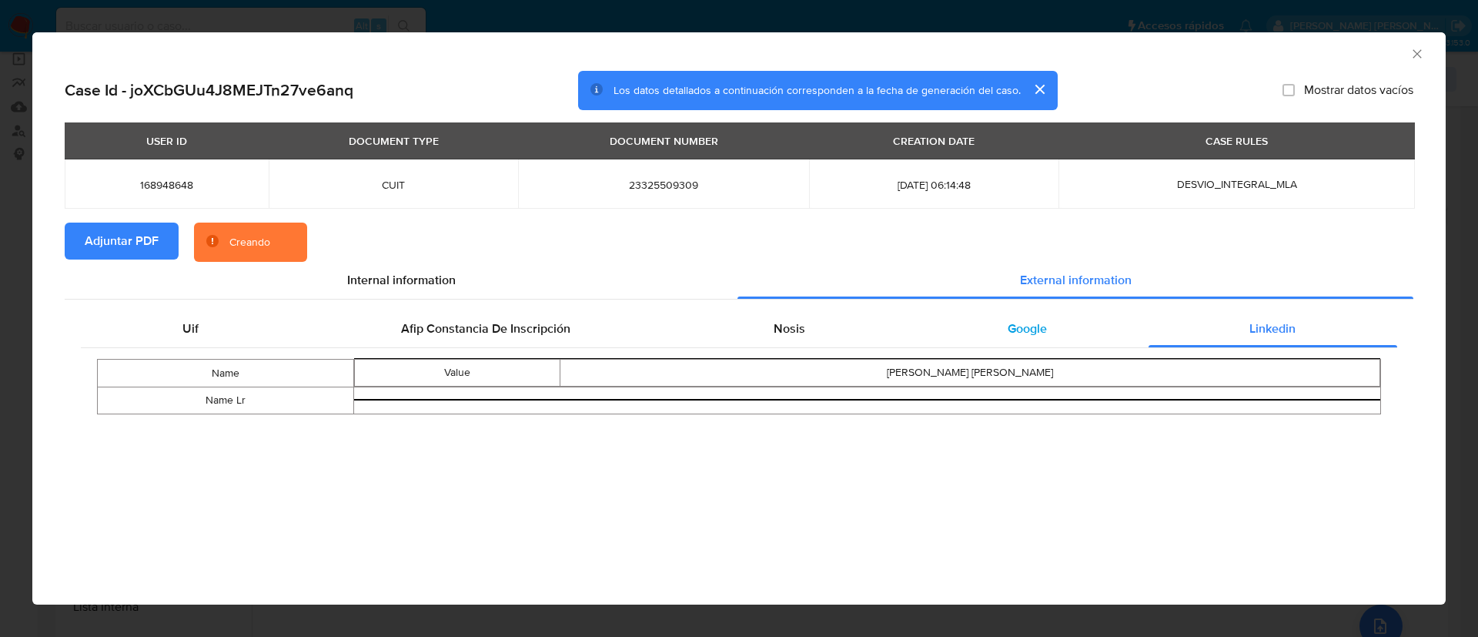
click at [1009, 337] on span "Google" at bounding box center [1027, 329] width 39 height 18
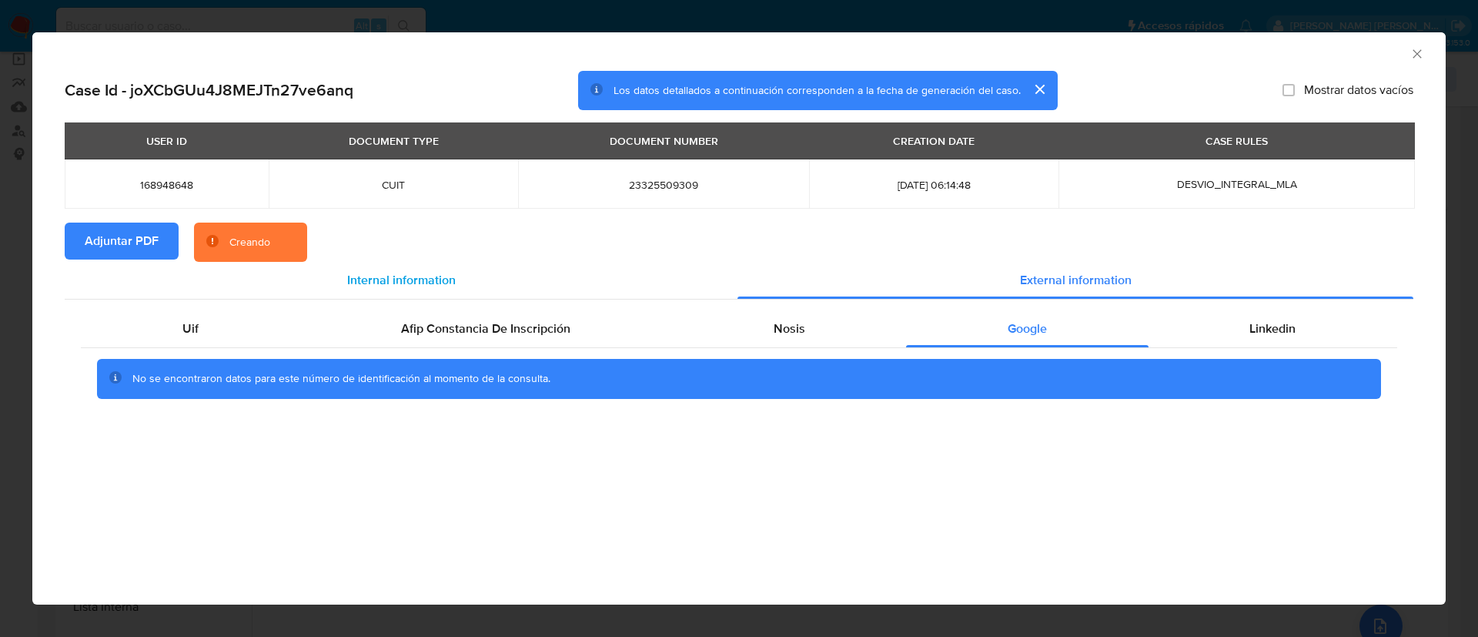
click at [430, 286] on span "Internal information" at bounding box center [401, 280] width 109 height 18
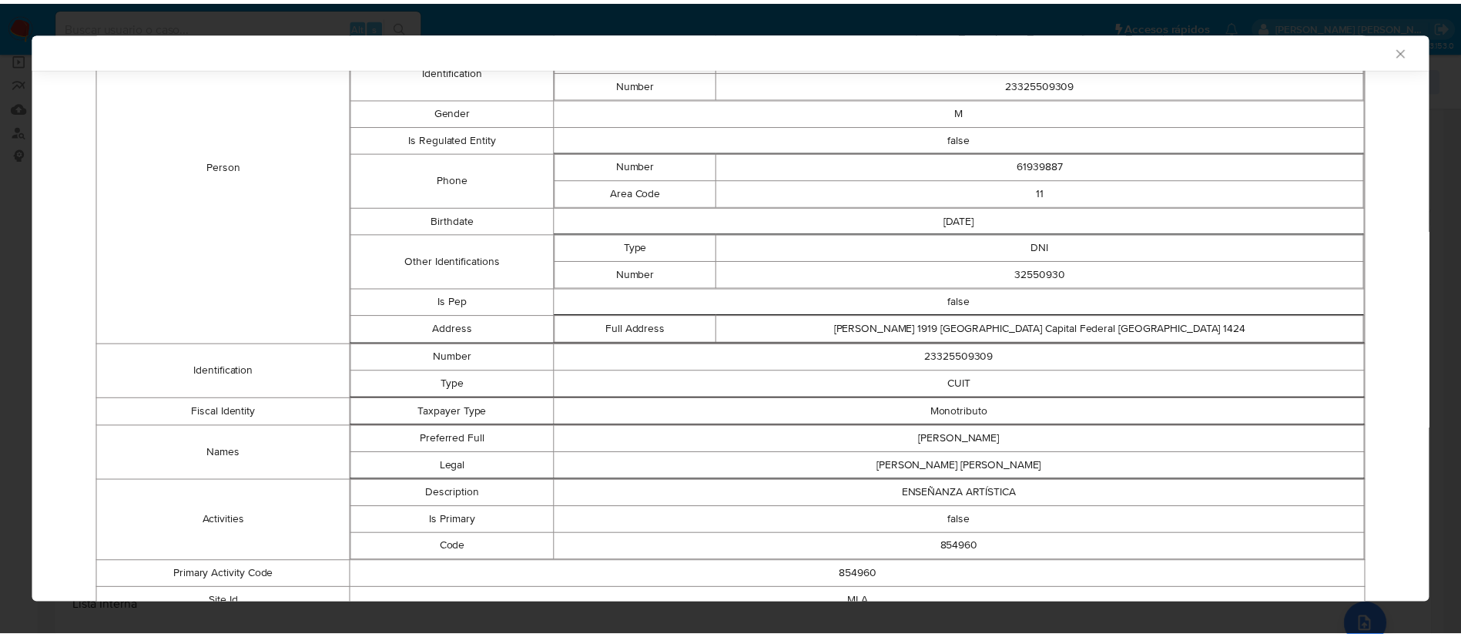
scroll to position [511, 0]
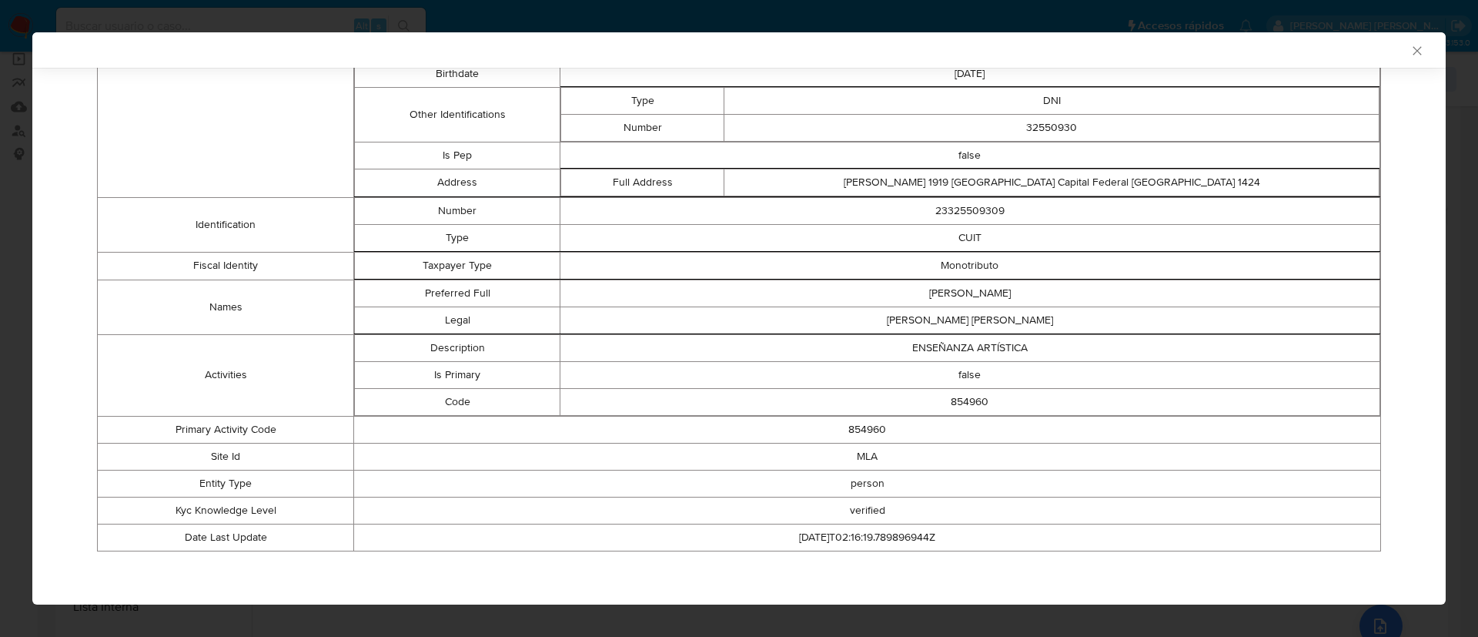
click at [1410, 52] on icon "Cerrar ventana" at bounding box center [1417, 50] width 15 height 15
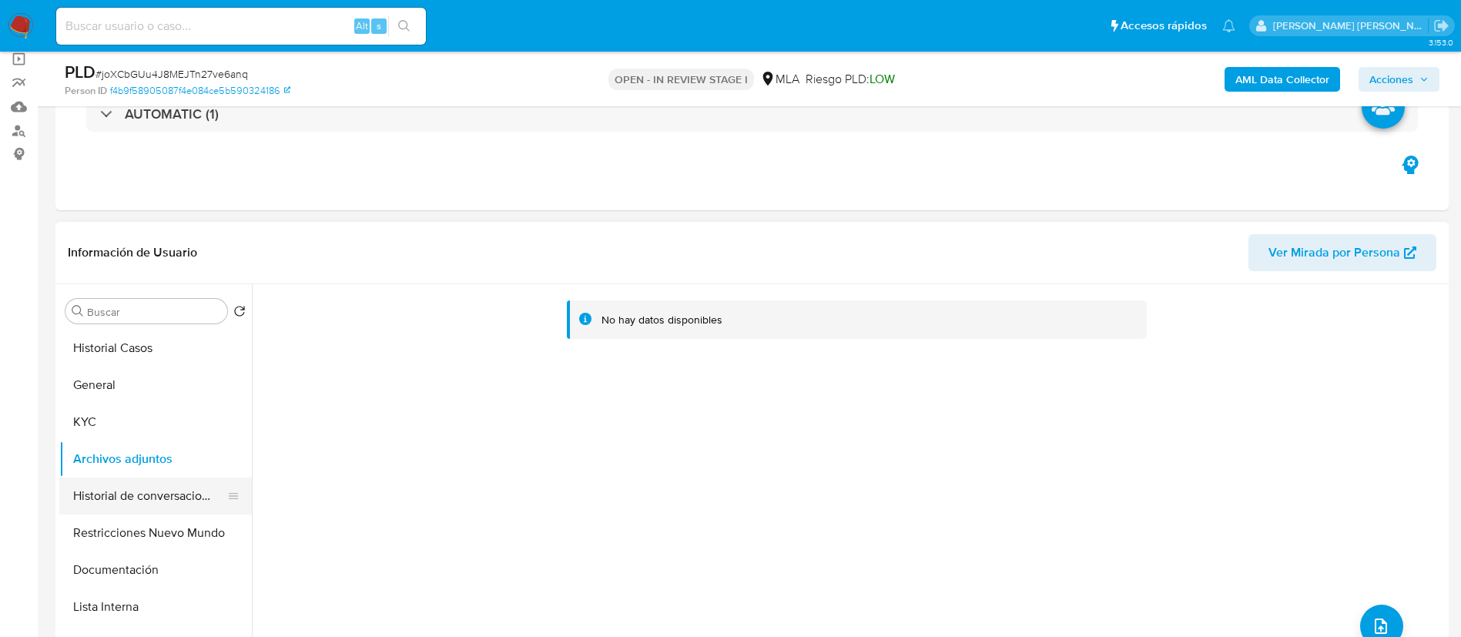
click at [112, 497] on button "Historial de conversaciones" at bounding box center [149, 495] width 180 height 37
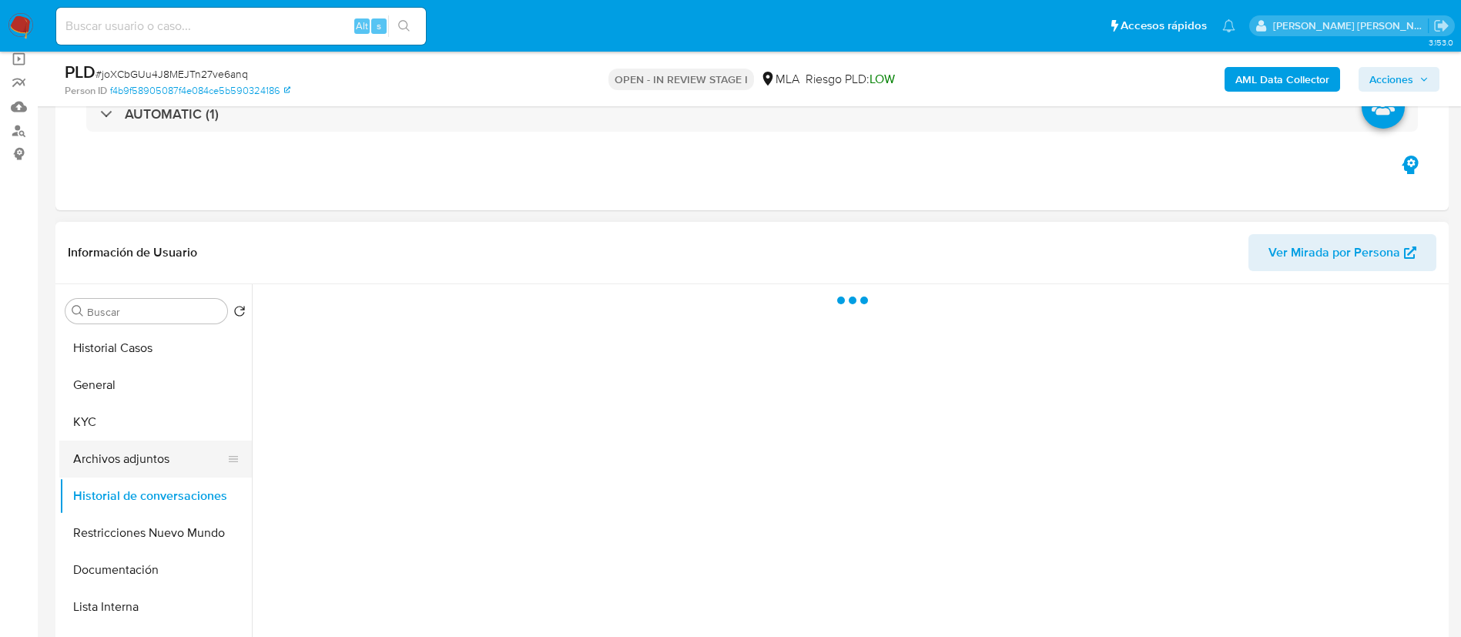
click at [126, 465] on button "Archivos adjuntos" at bounding box center [149, 458] width 180 height 37
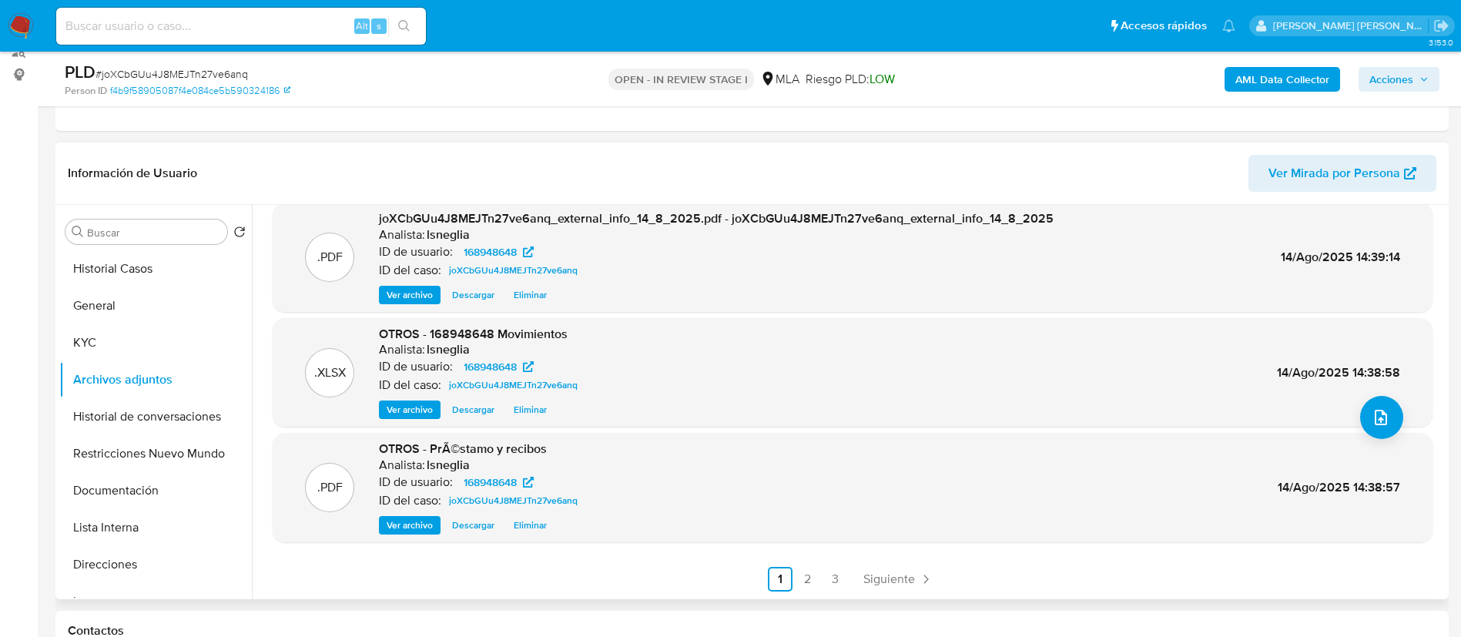
scroll to position [231, 0]
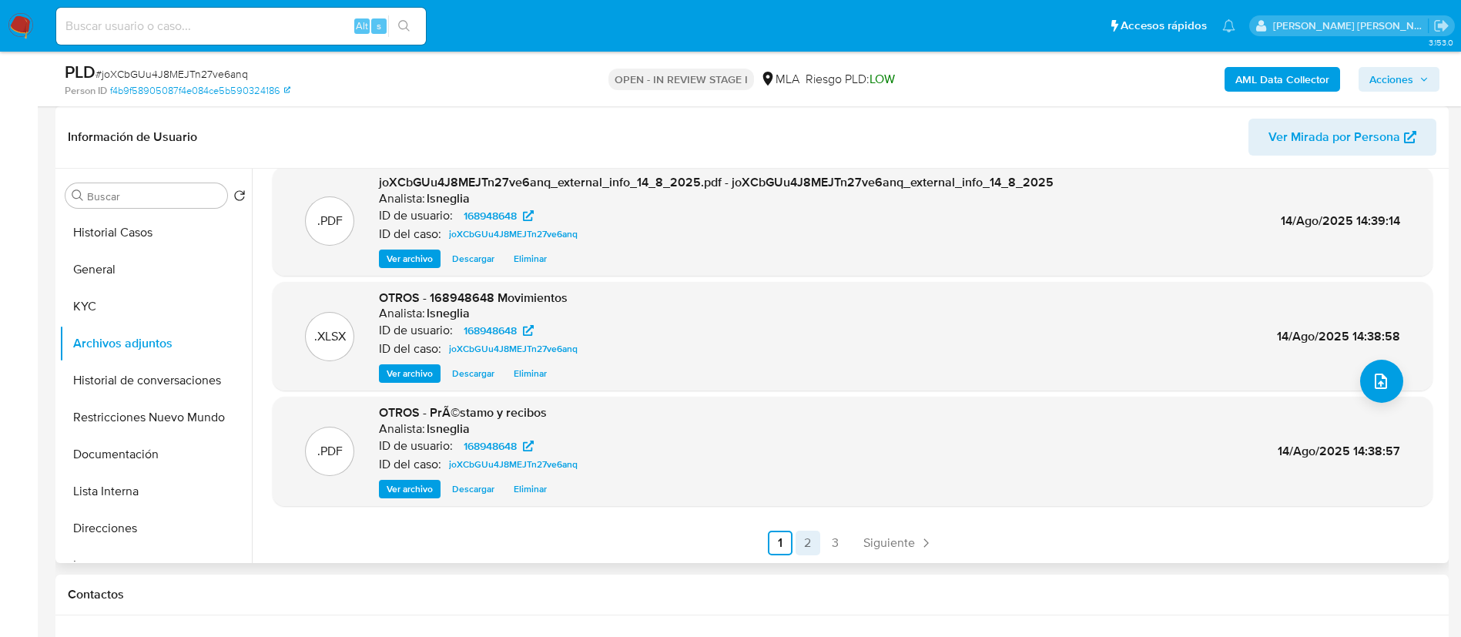
click at [799, 550] on link "2" at bounding box center [807, 543] width 25 height 25
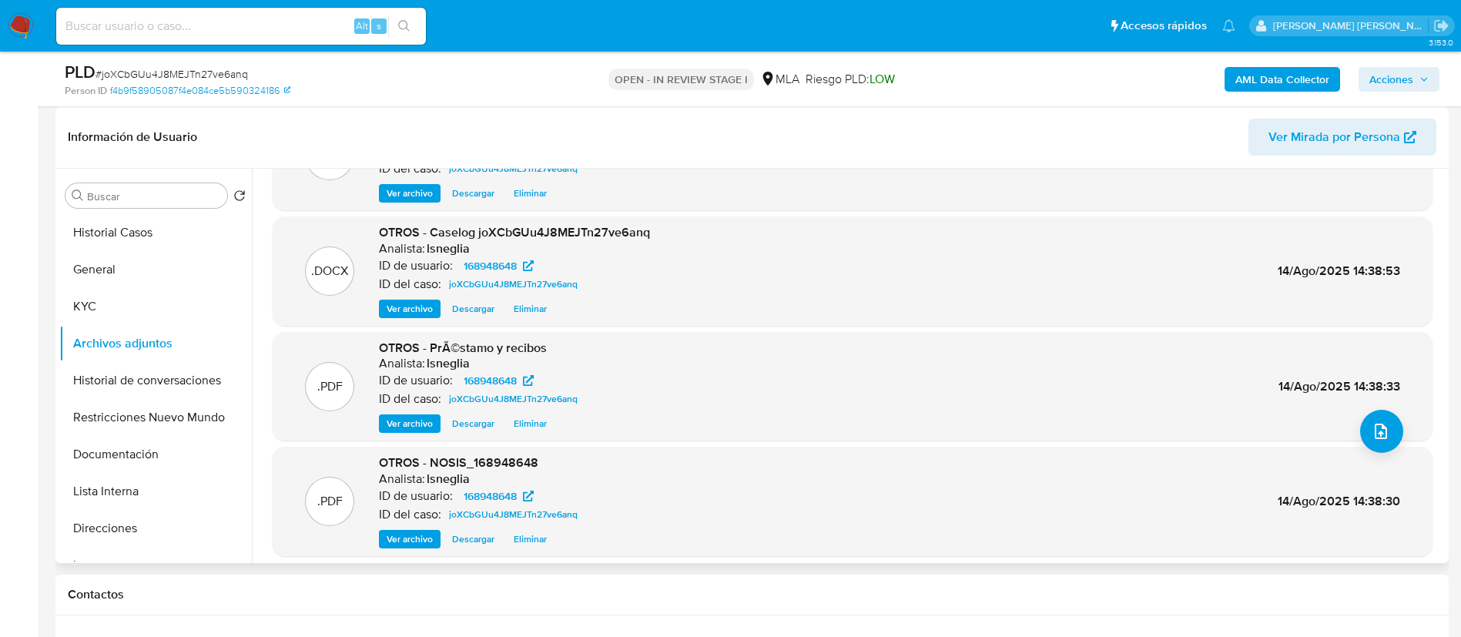
scroll to position [116, 0]
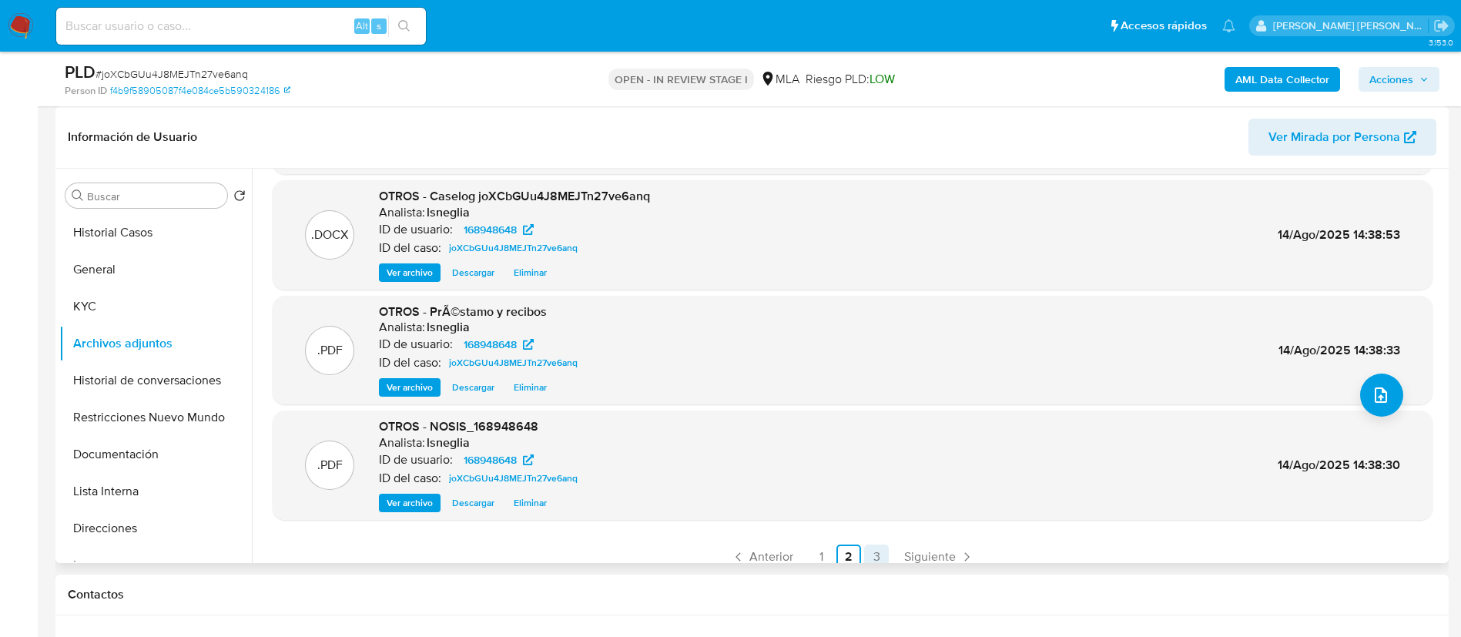
click at [869, 554] on link "3" at bounding box center [876, 556] width 25 height 25
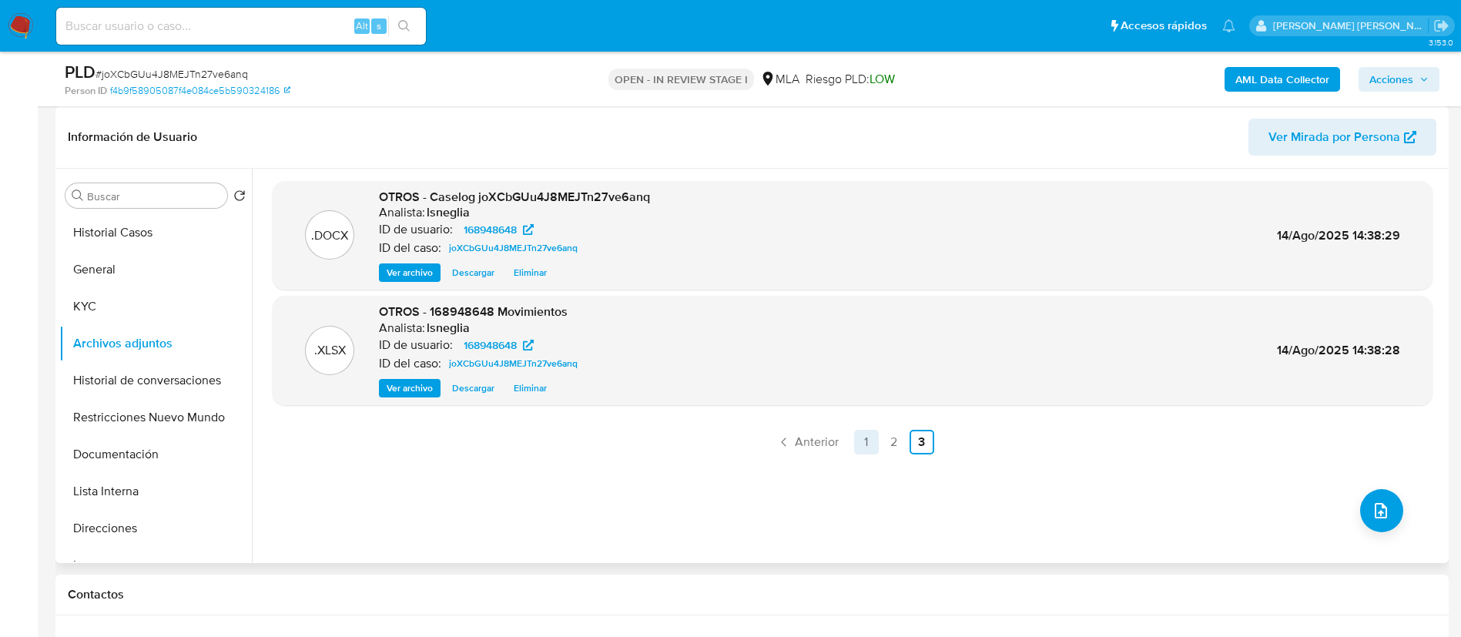
click at [858, 446] on link "1" at bounding box center [866, 442] width 25 height 25
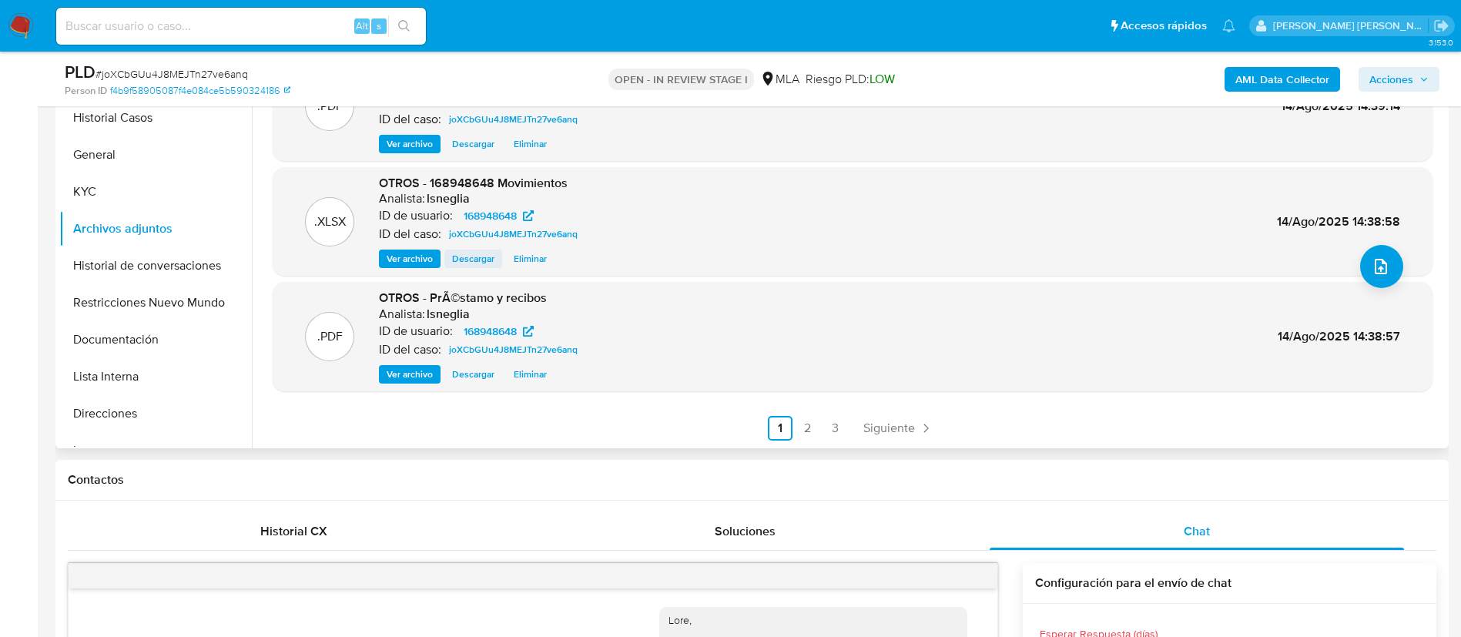
scroll to position [231, 0]
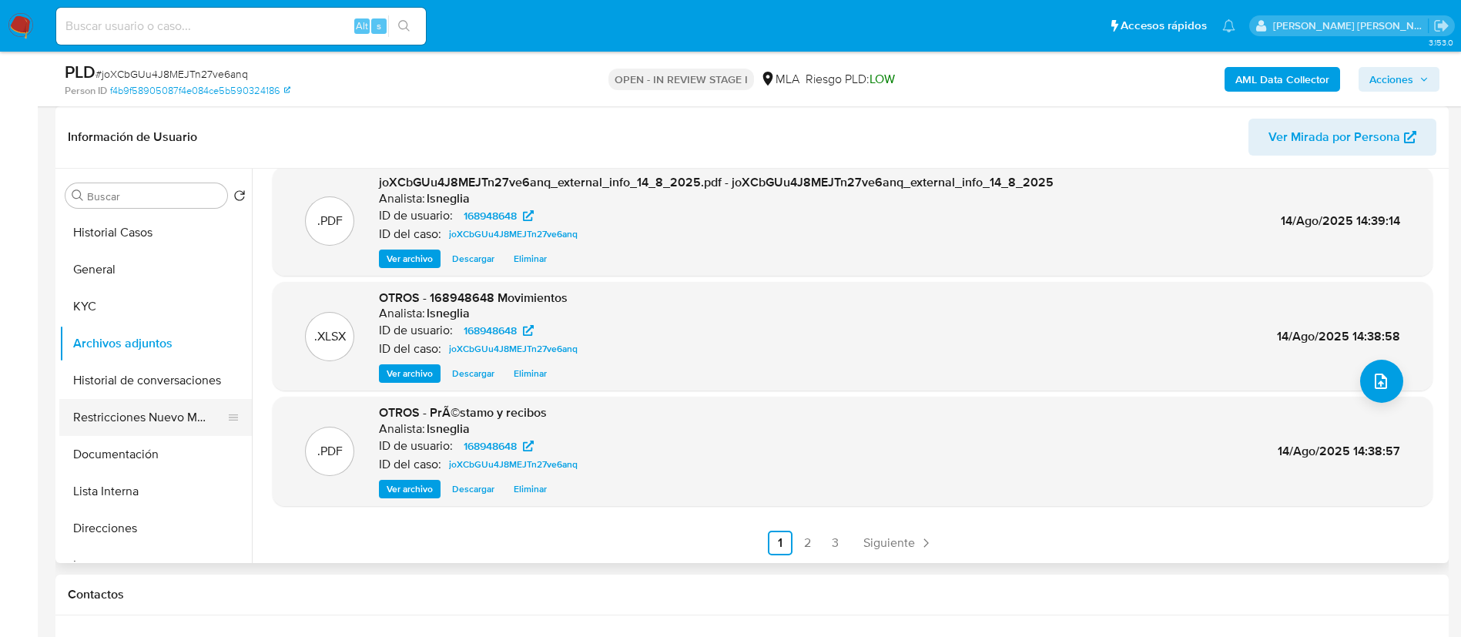
click at [169, 415] on button "Restricciones Nuevo Mundo" at bounding box center [149, 417] width 180 height 37
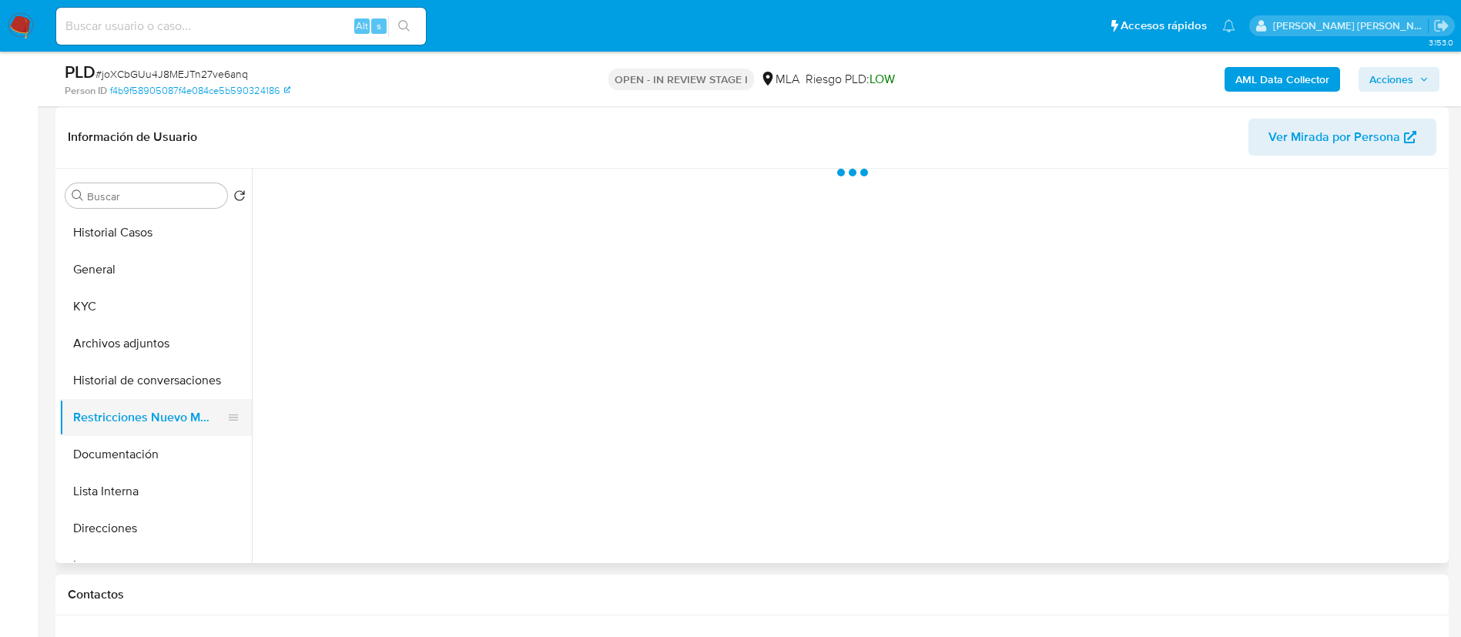
scroll to position [0, 0]
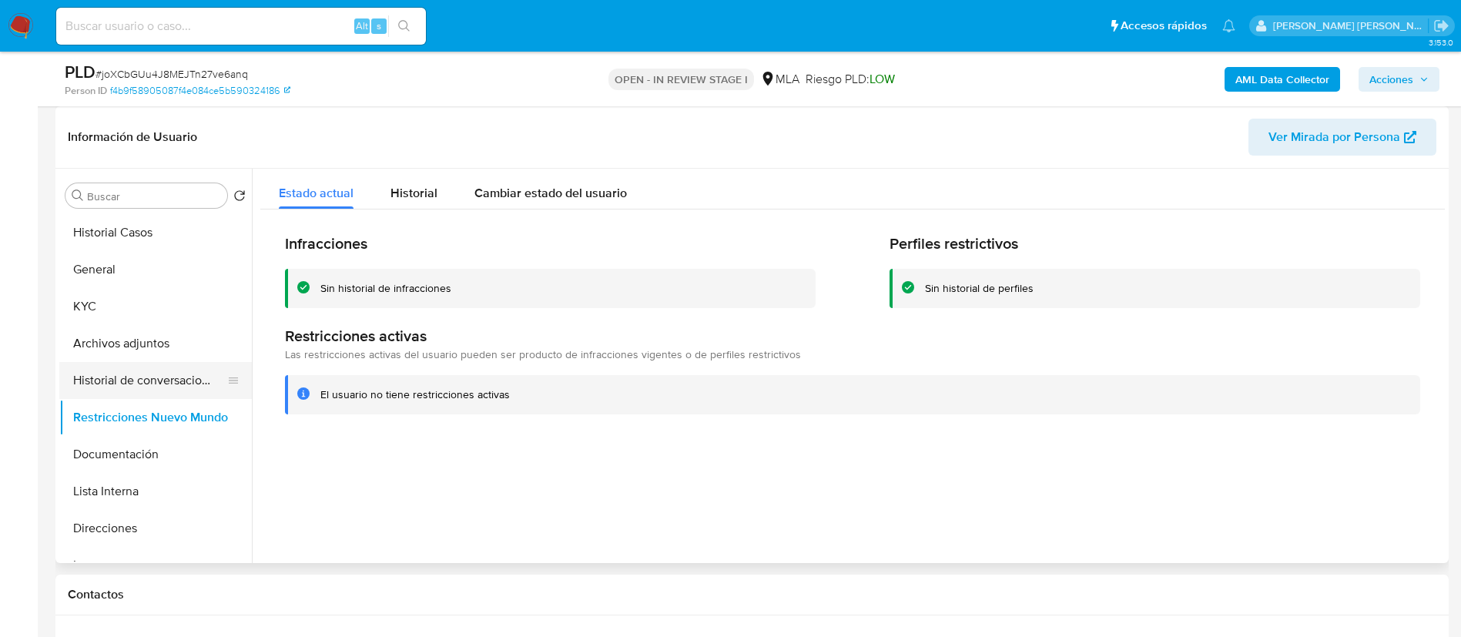
click at [172, 375] on button "Historial de conversaciones" at bounding box center [149, 380] width 180 height 37
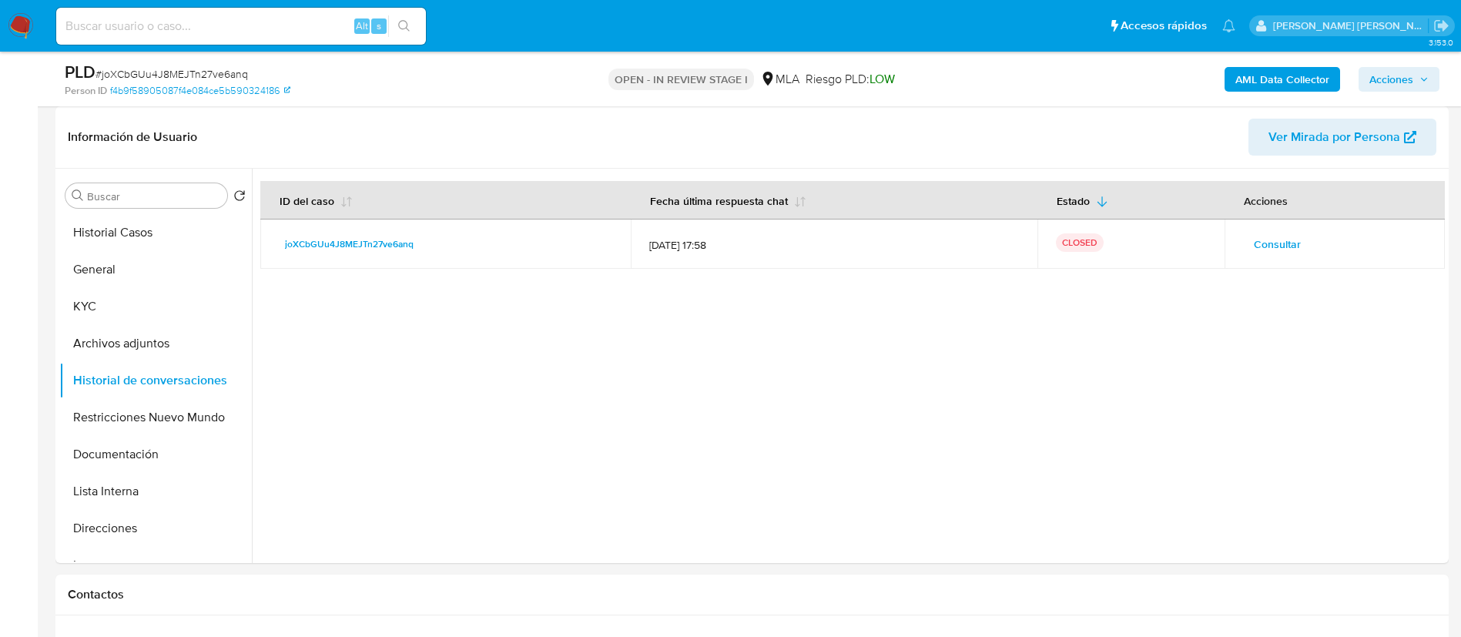
click at [1392, 75] on span "Acciones" at bounding box center [1391, 79] width 44 height 25
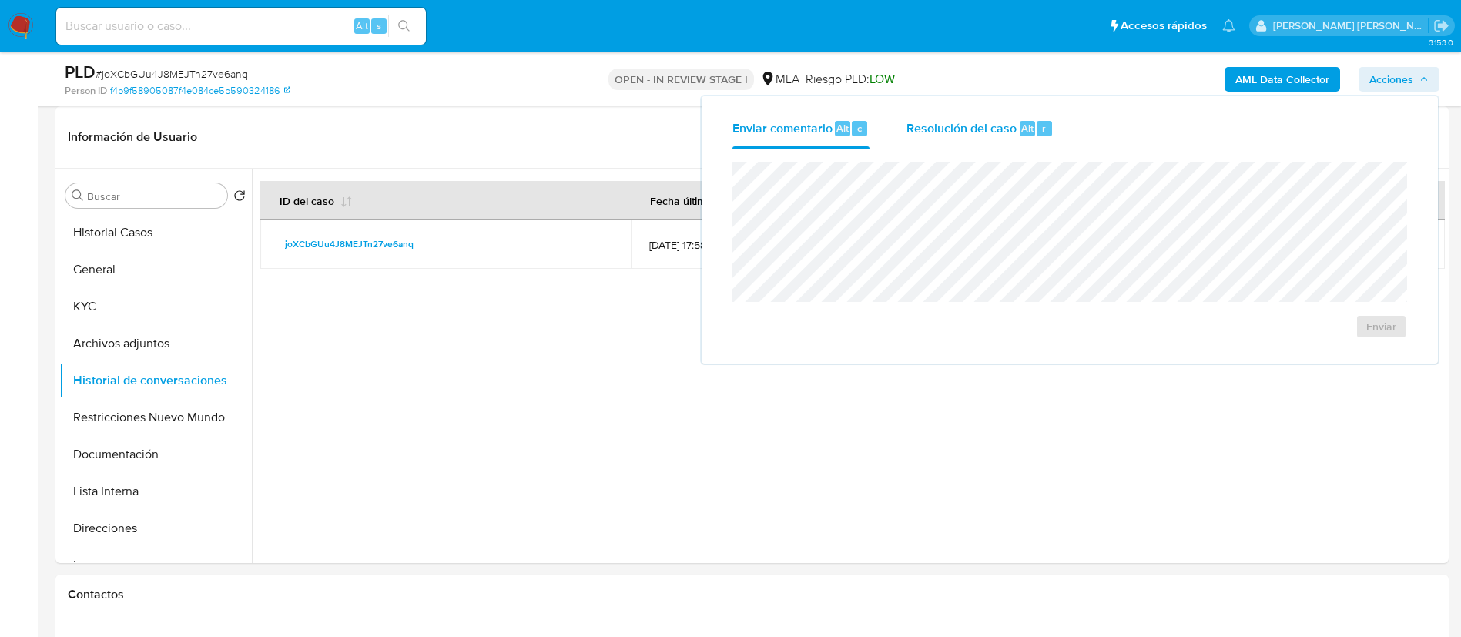
click at [1002, 116] on div "Resolución del caso Alt r" at bounding box center [979, 129] width 147 height 40
click at [1001, 119] on span "Resolución del caso" at bounding box center [961, 128] width 110 height 18
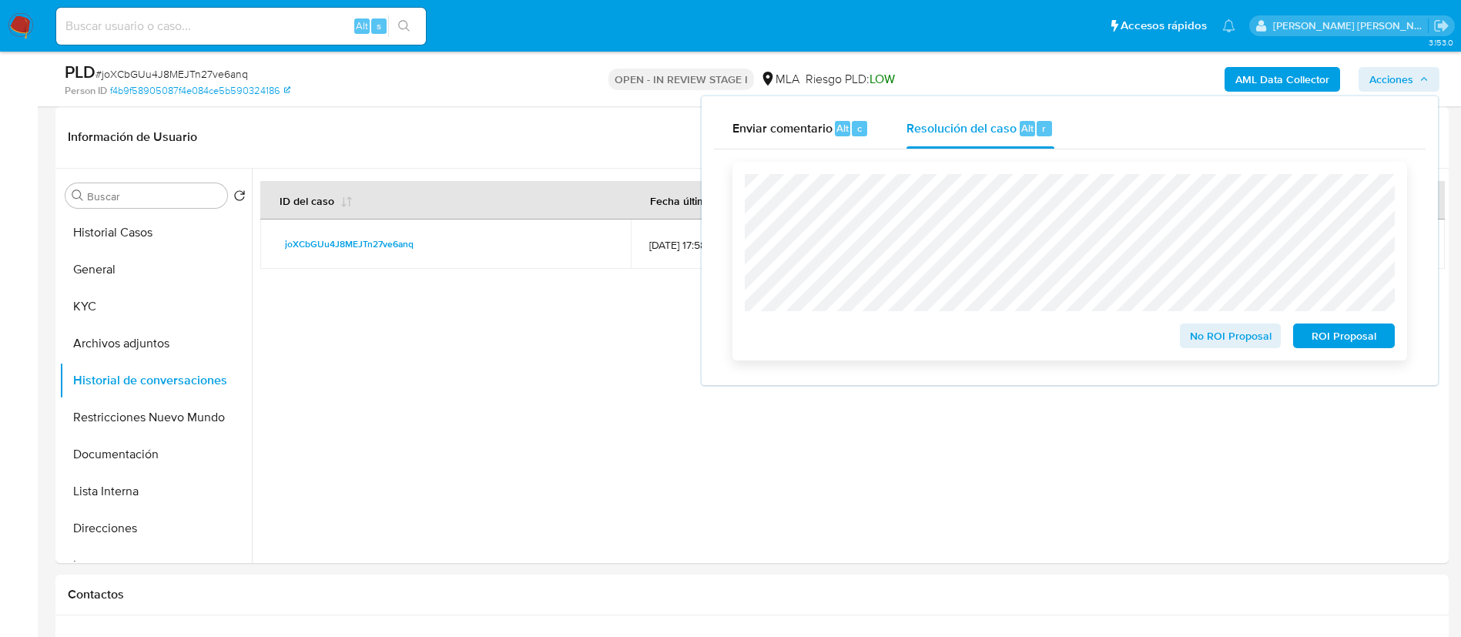
click at [1361, 323] on div "No ROI Proposal ROI Proposal" at bounding box center [1070, 261] width 650 height 174
click at [1241, 346] on span "No ROI Proposal" at bounding box center [1230, 336] width 80 height 22
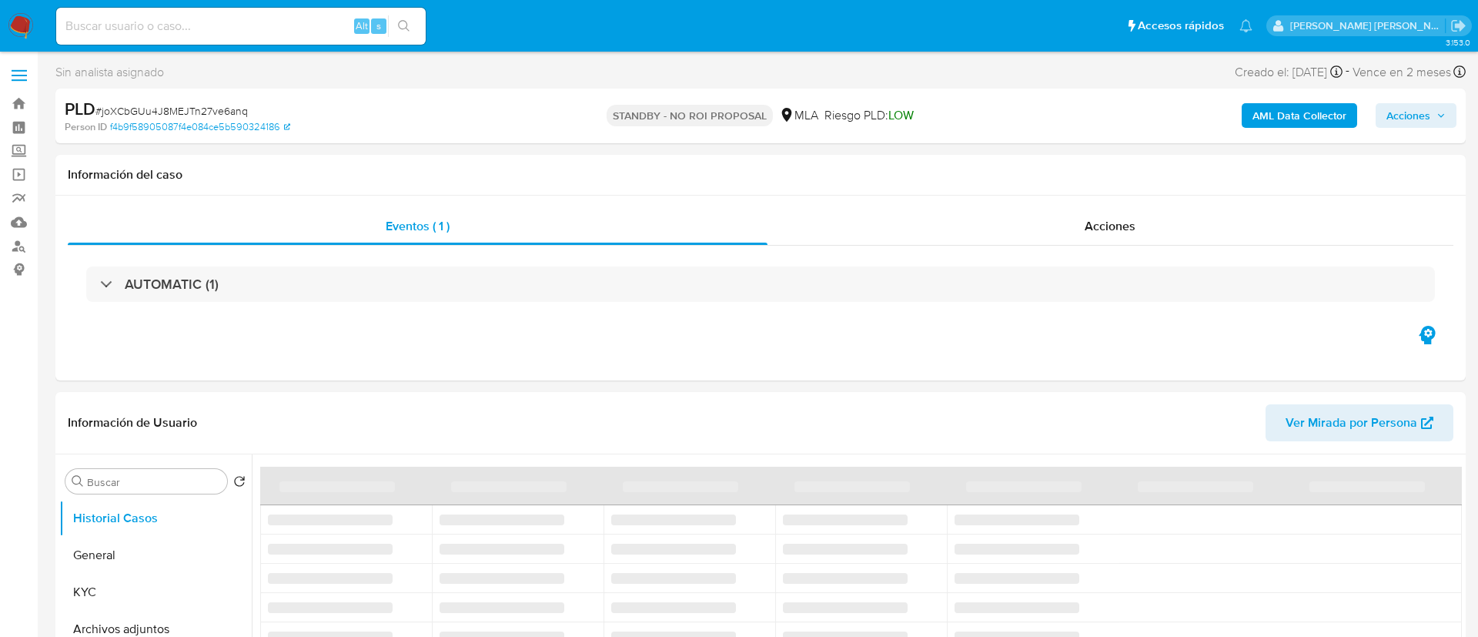
select select "10"
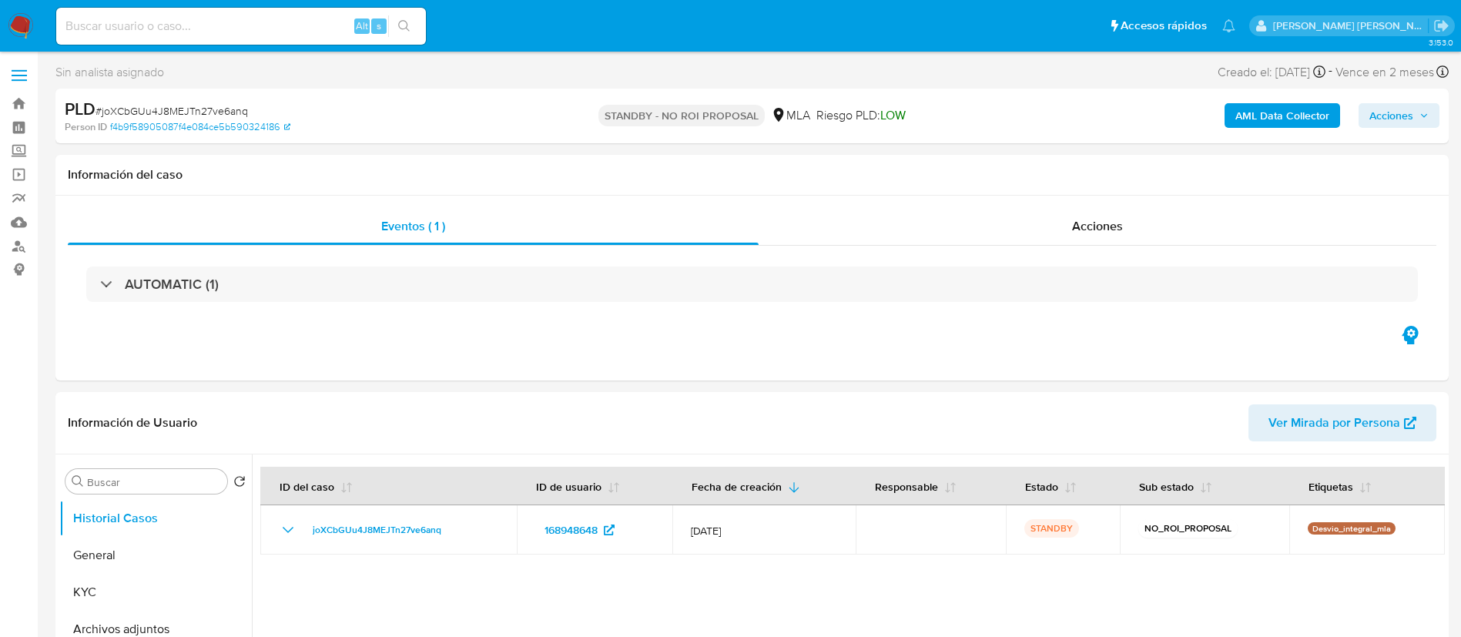
click at [198, 28] on input at bounding box center [241, 26] width 370 height 20
paste input "phSMxtJTE9pQKbSXxOsrXLgw"
type input "phSMxtJTE9pQKbSXxOsrXLgw"
click at [414, 21] on button "search-icon" at bounding box center [404, 26] width 32 height 22
select select "10"
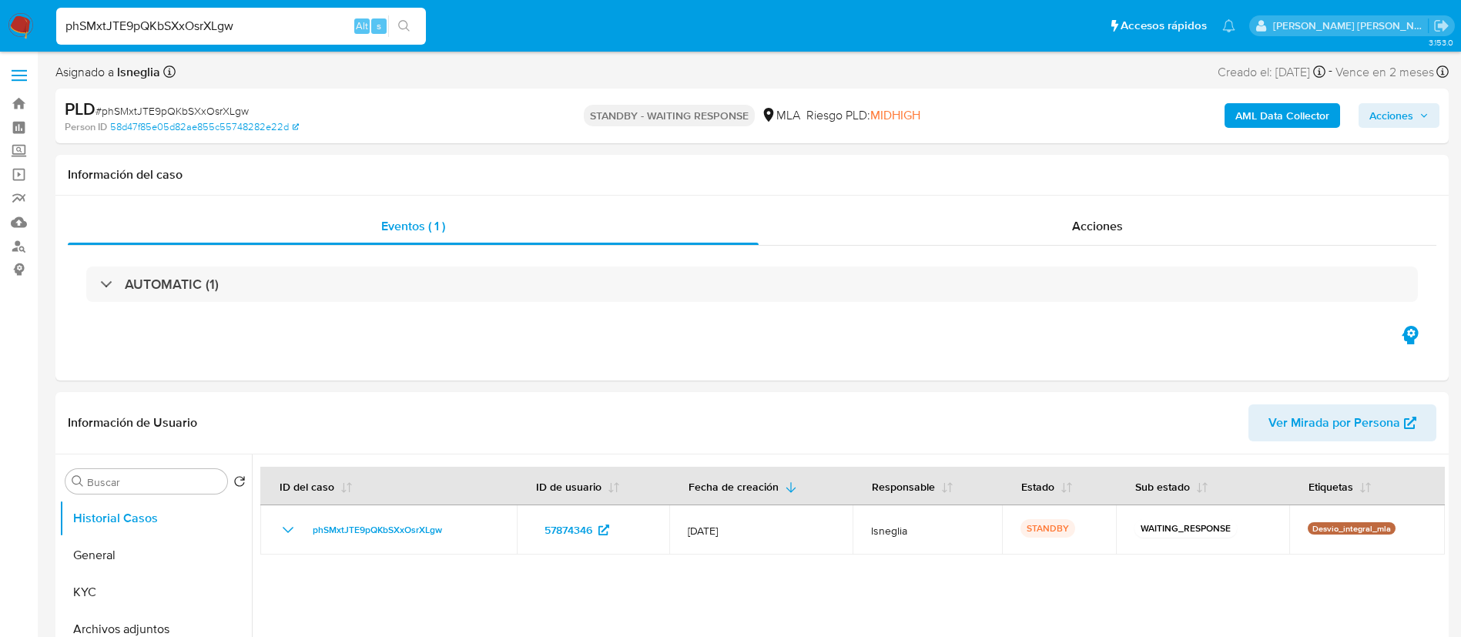
click at [213, 28] on input "phSMxtJTE9pQKbSXxOsrXLgw" at bounding box center [241, 26] width 370 height 20
paste input "0wIUir6qr4je5p9iBz3Kpdi6"
type input "0wIUir6qr4je5p9iBz3Kpdi6"
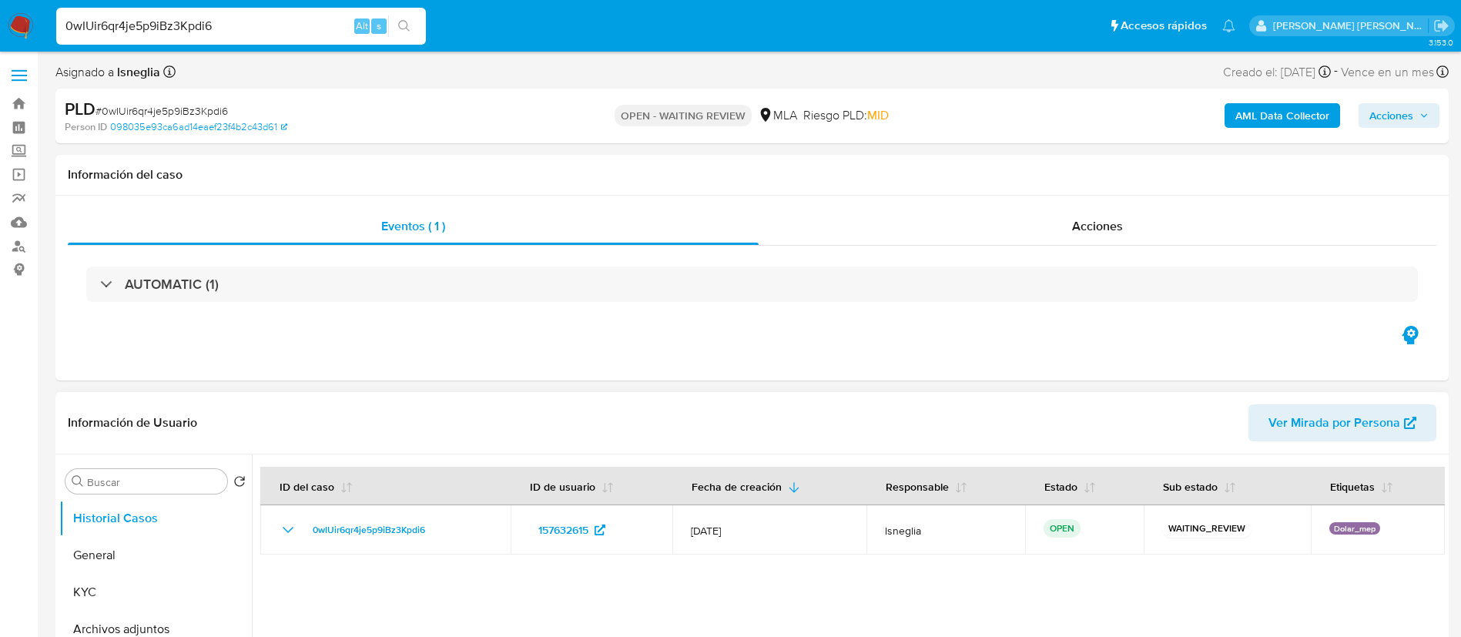
select select "10"
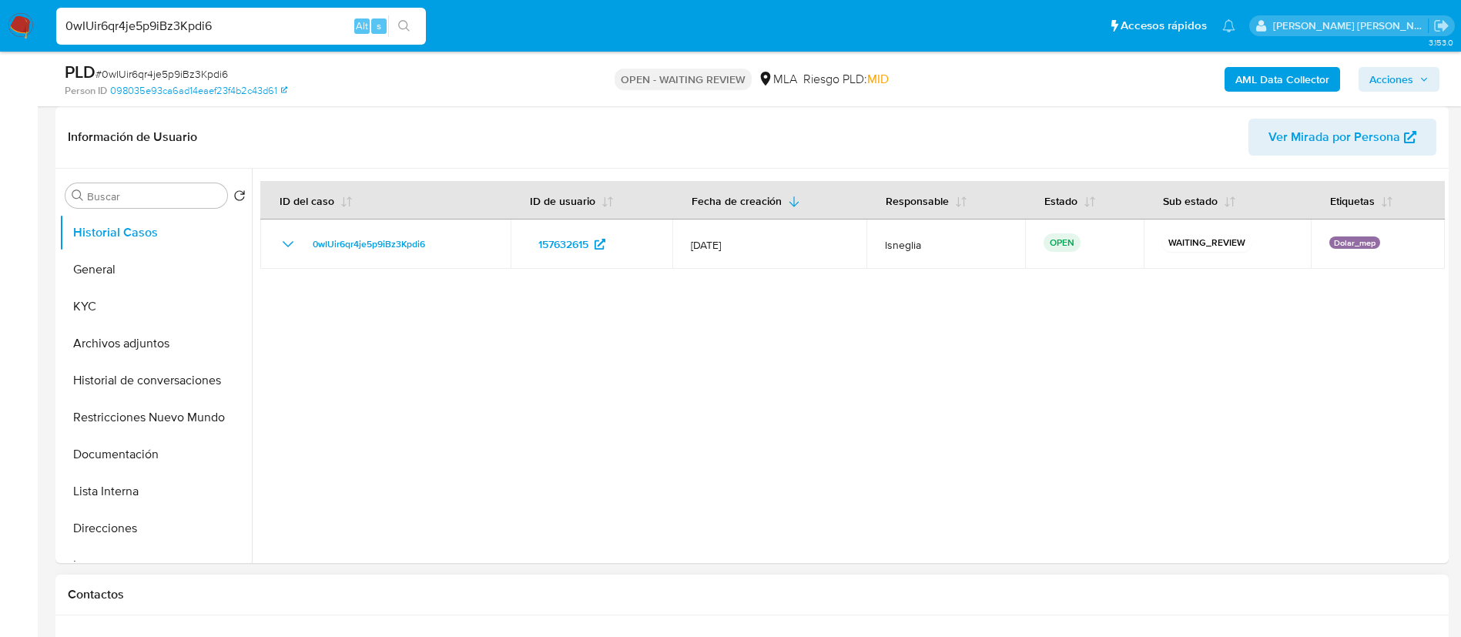
scroll to position [462, 0]
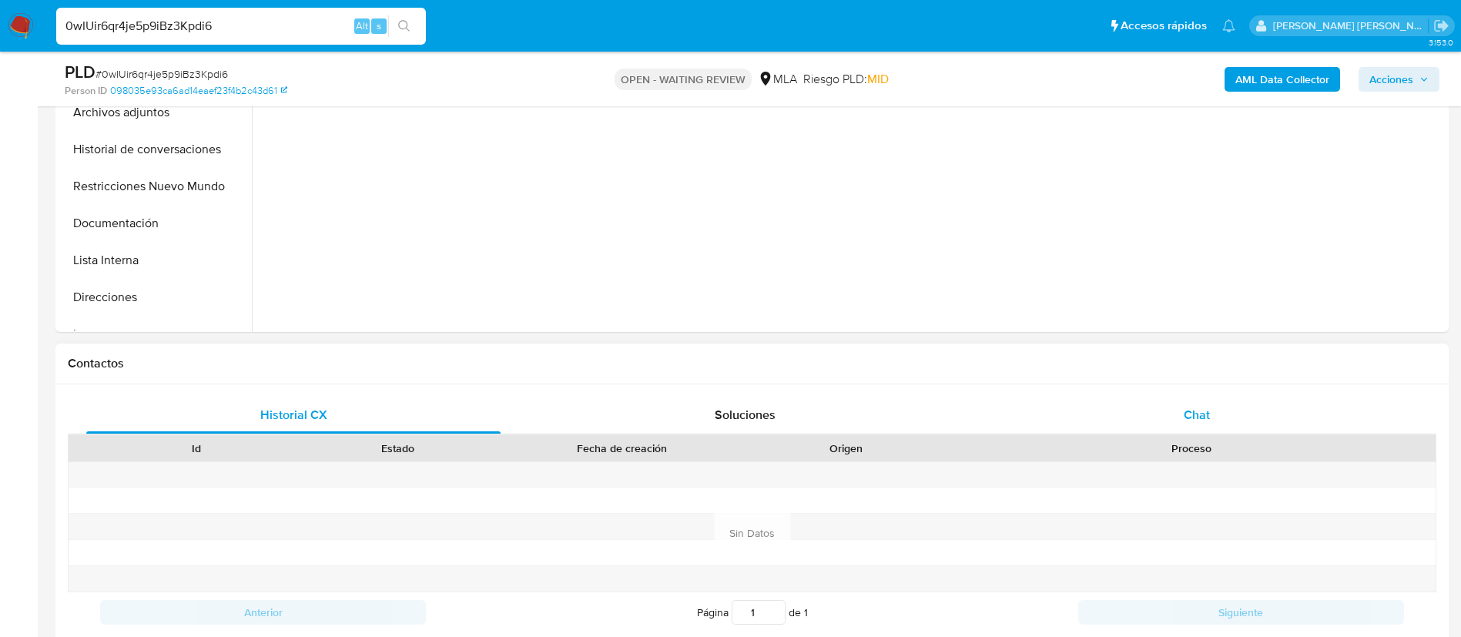
click at [1192, 407] on span "Chat" at bounding box center [1197, 415] width 26 height 18
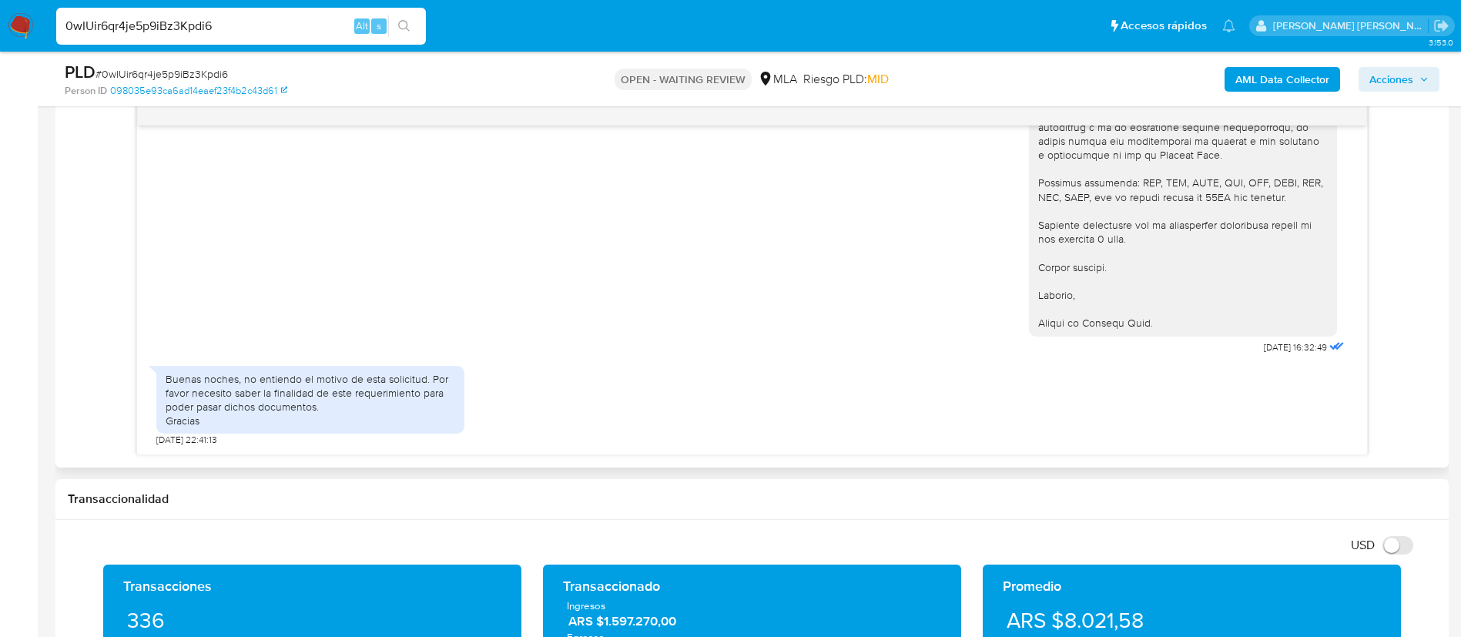
scroll to position [1828, 0]
click at [191, 72] on span "# 0wIUir6qr4je5p9iBz3Kpdi6" at bounding box center [161, 73] width 132 height 15
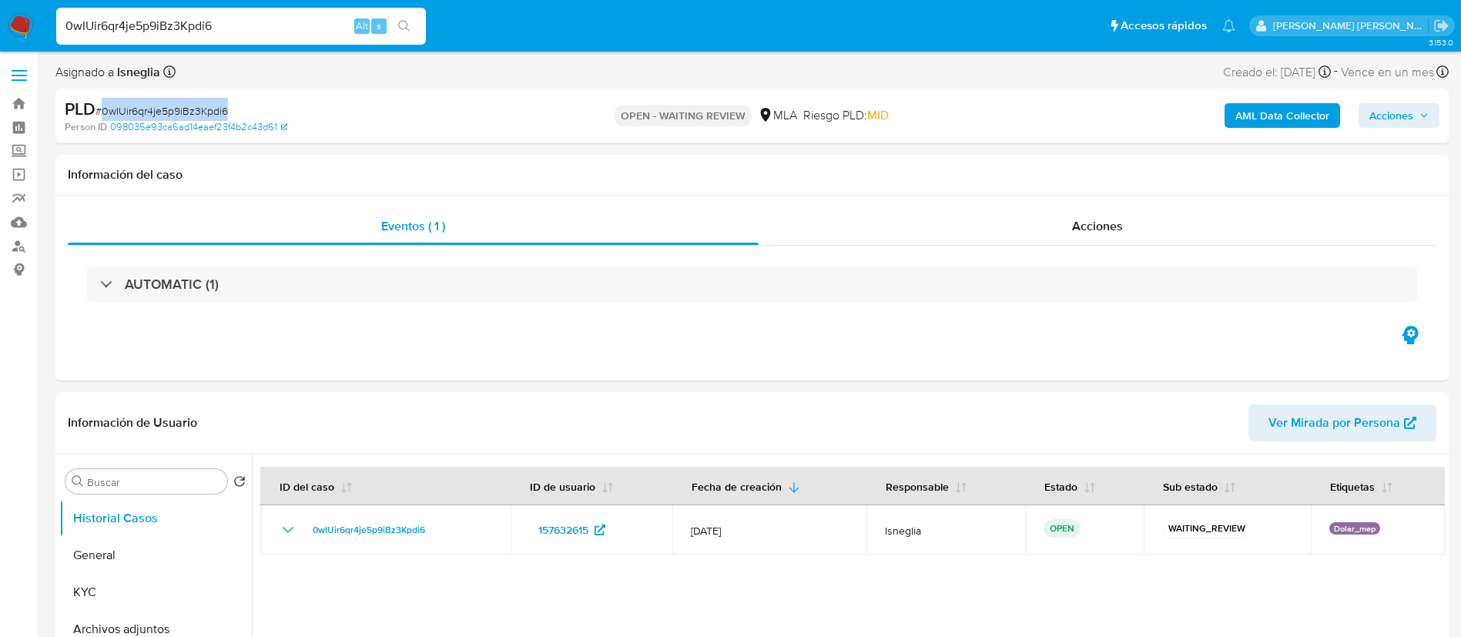
scroll to position [91, 0]
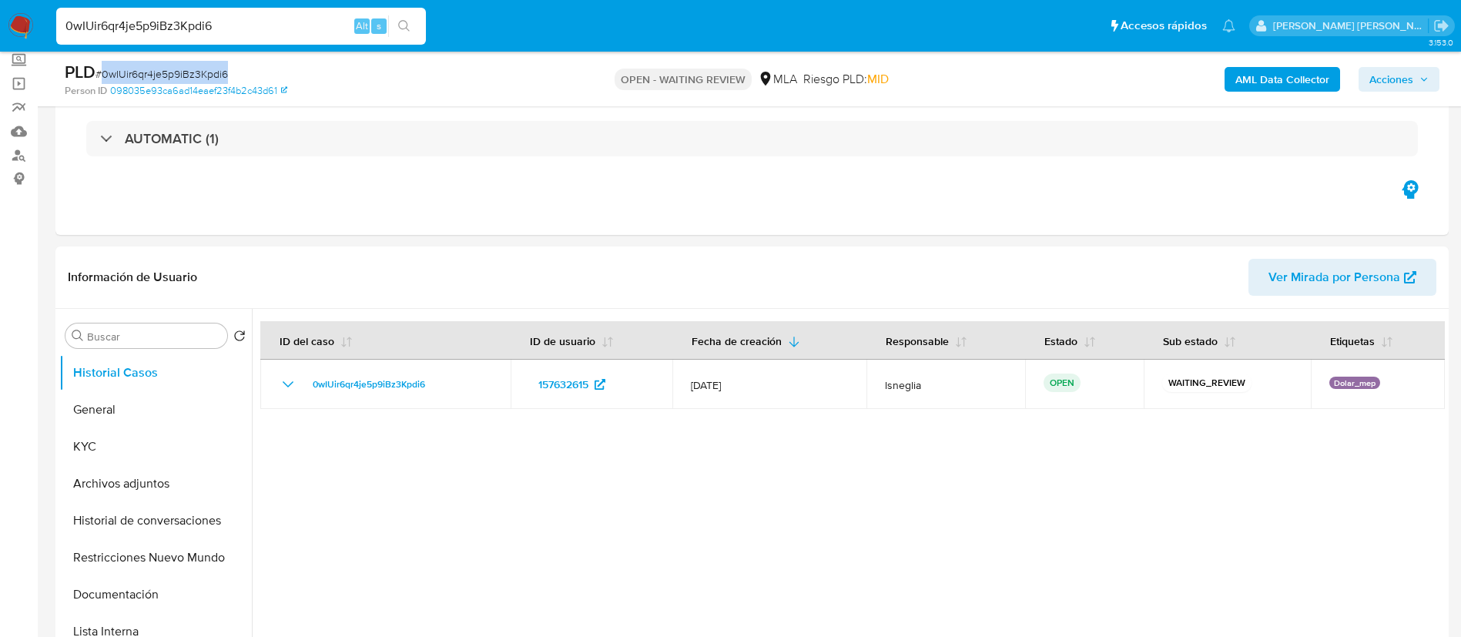
copy span "0wIUir6qr4je5p9iBz3Kpdi6"
click at [23, 22] on img at bounding box center [21, 26] width 26 height 26
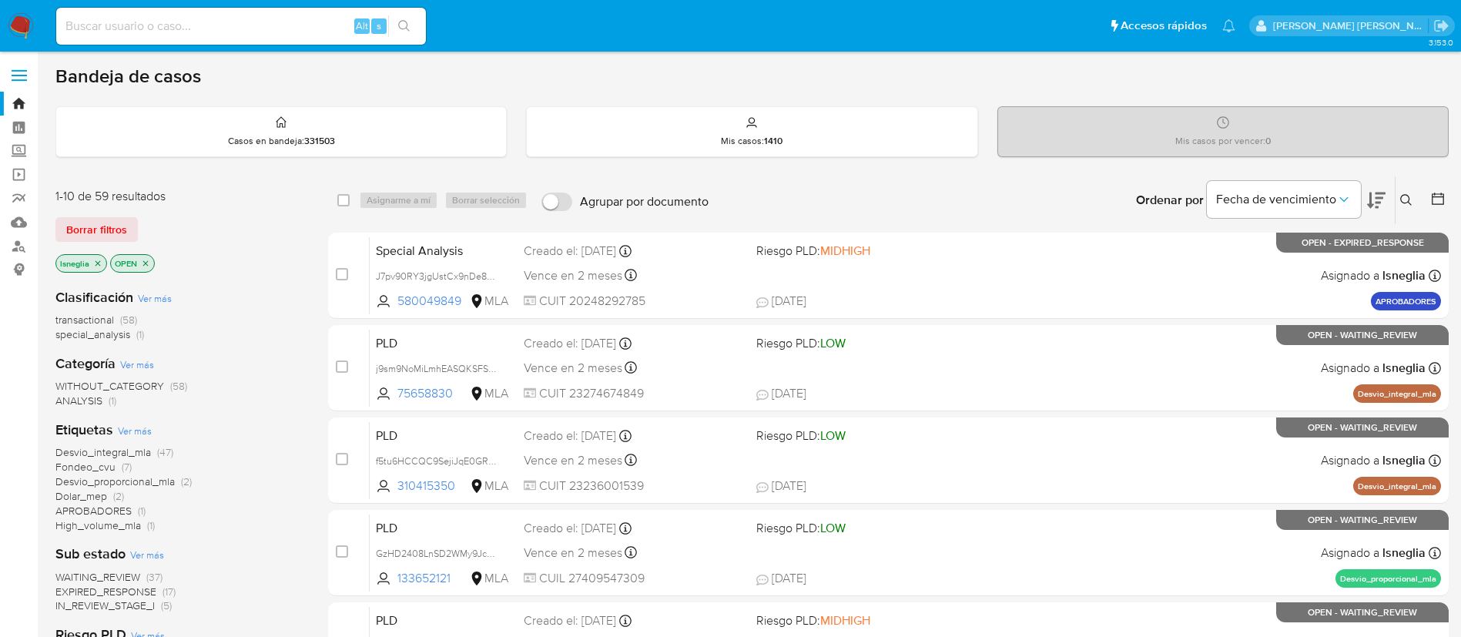
click at [179, 30] on input at bounding box center [241, 26] width 370 height 20
paste input "0wIUir6qr4je5p9iBz3Kpdi6"
type input "0wIUir6qr4je5p9iBz3Kpdi6"
click at [409, 18] on button "search-icon" at bounding box center [404, 26] width 32 height 22
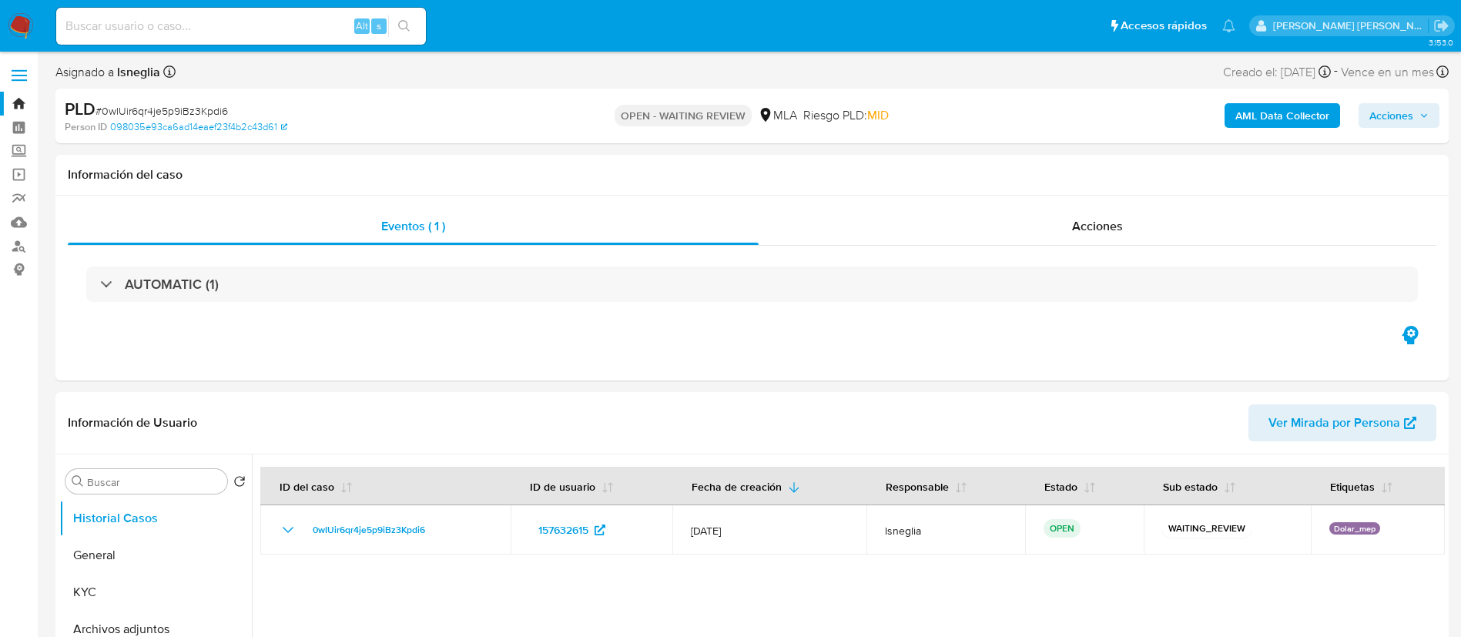
select select "10"
click at [182, 109] on span "# 0wIUir6qr4je5p9iBz3Kpdi6" at bounding box center [161, 110] width 132 height 15
copy span "0wIUir6qr4je5p9iBz3Kpdi6"
click at [21, 31] on img at bounding box center [21, 26] width 26 height 26
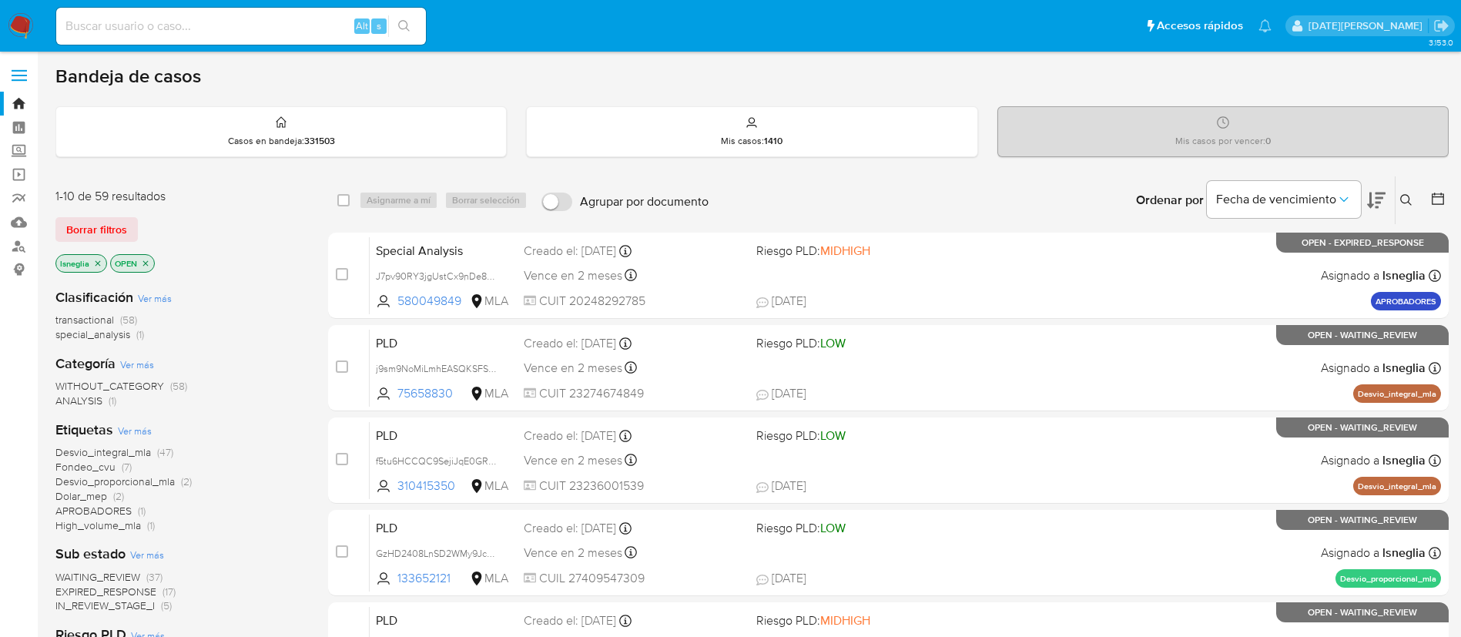
click at [1408, 202] on icon at bounding box center [1406, 200] width 12 height 12
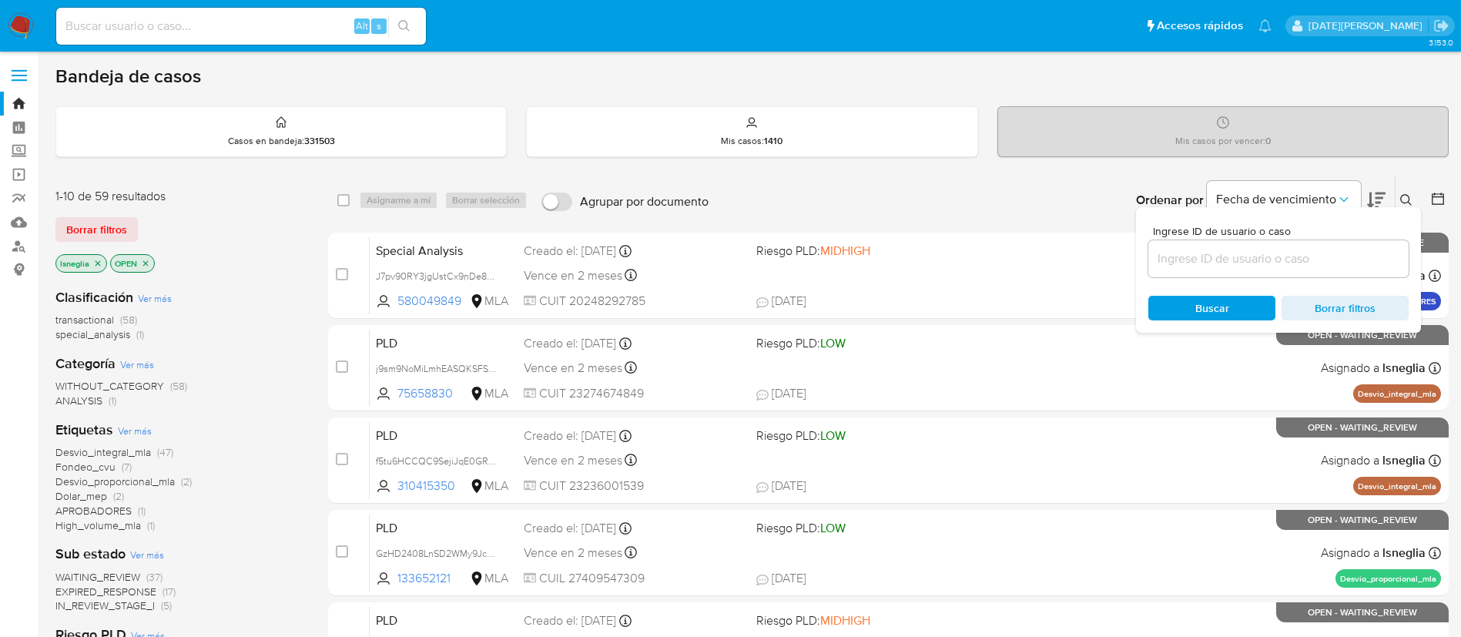
click at [1214, 254] on input at bounding box center [1278, 259] width 260 height 20
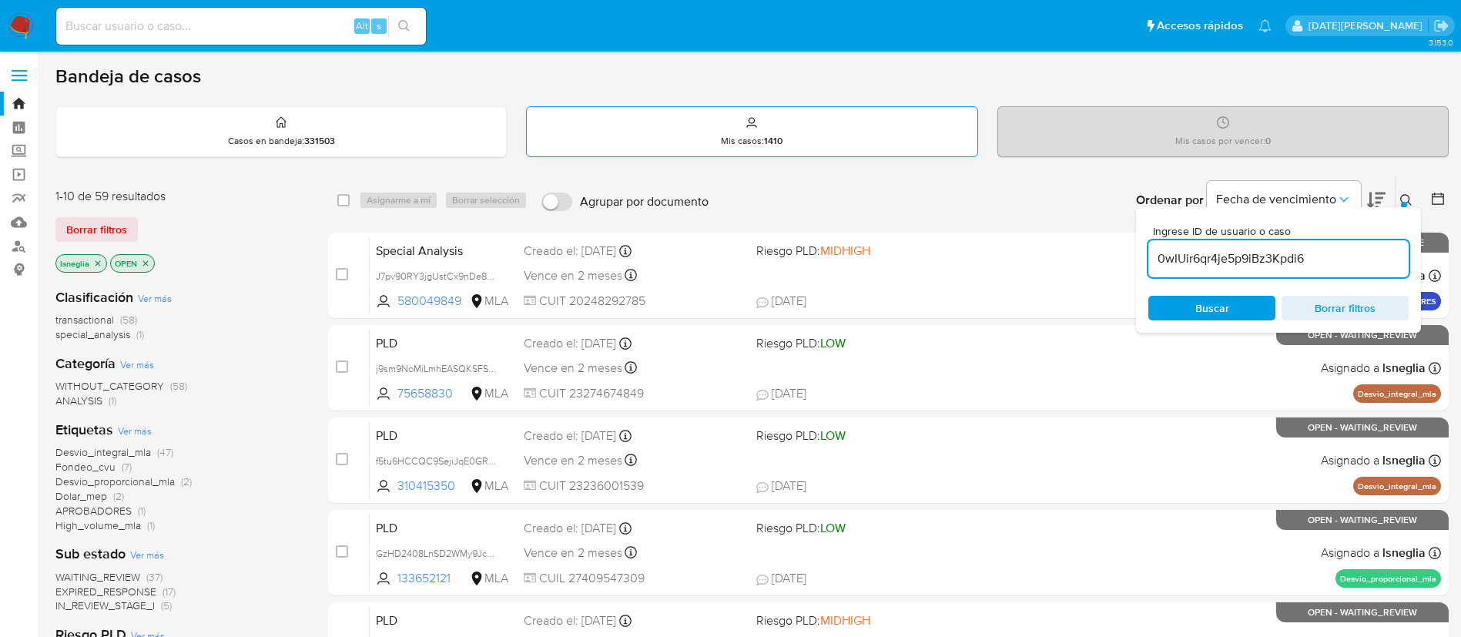
type input "0wIUir6qr4je5p9iBz3Kpdi6"
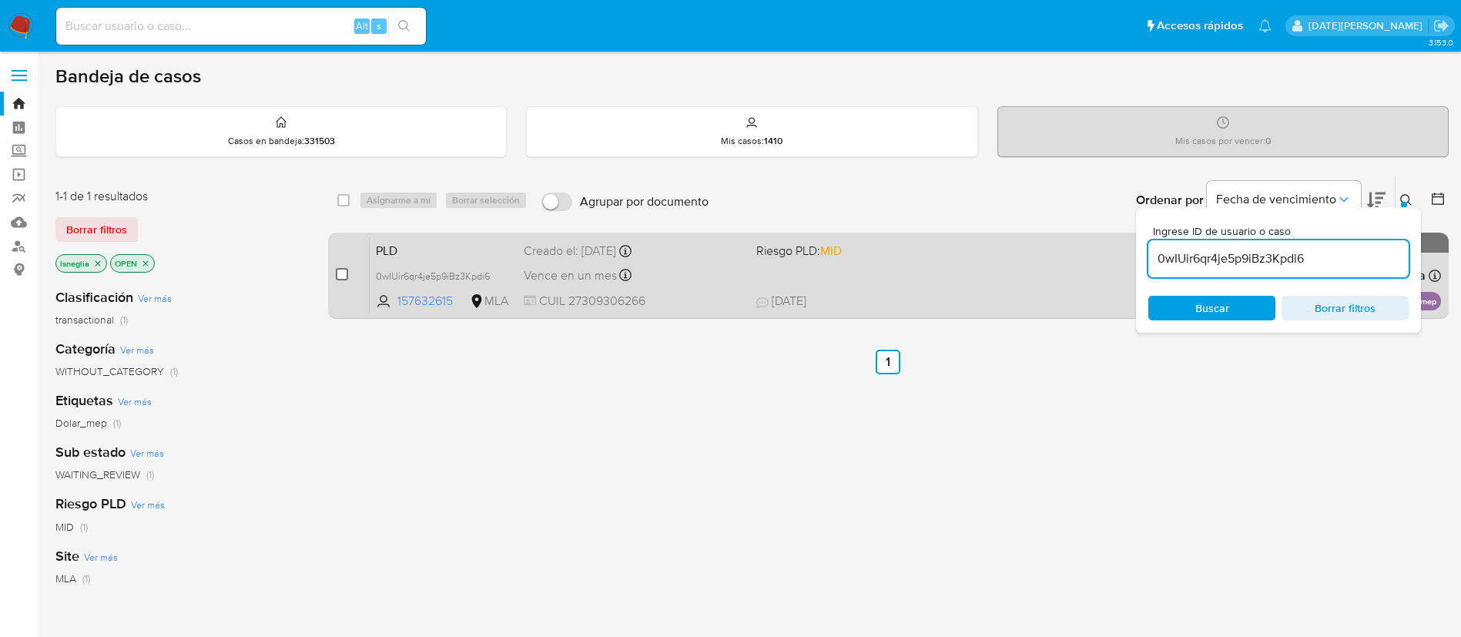
click at [344, 276] on input "checkbox" at bounding box center [342, 274] width 12 height 12
checkbox input "true"
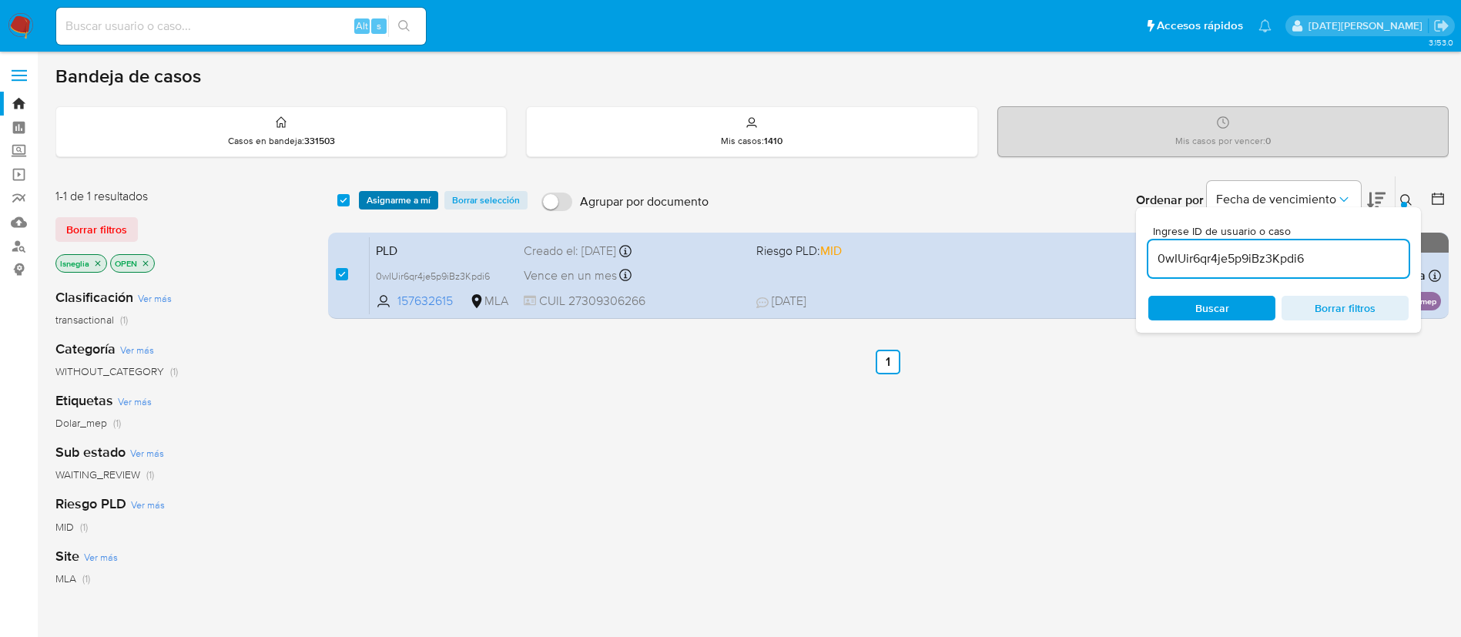
click at [419, 205] on span "Asignarme a mí" at bounding box center [399, 200] width 64 height 15
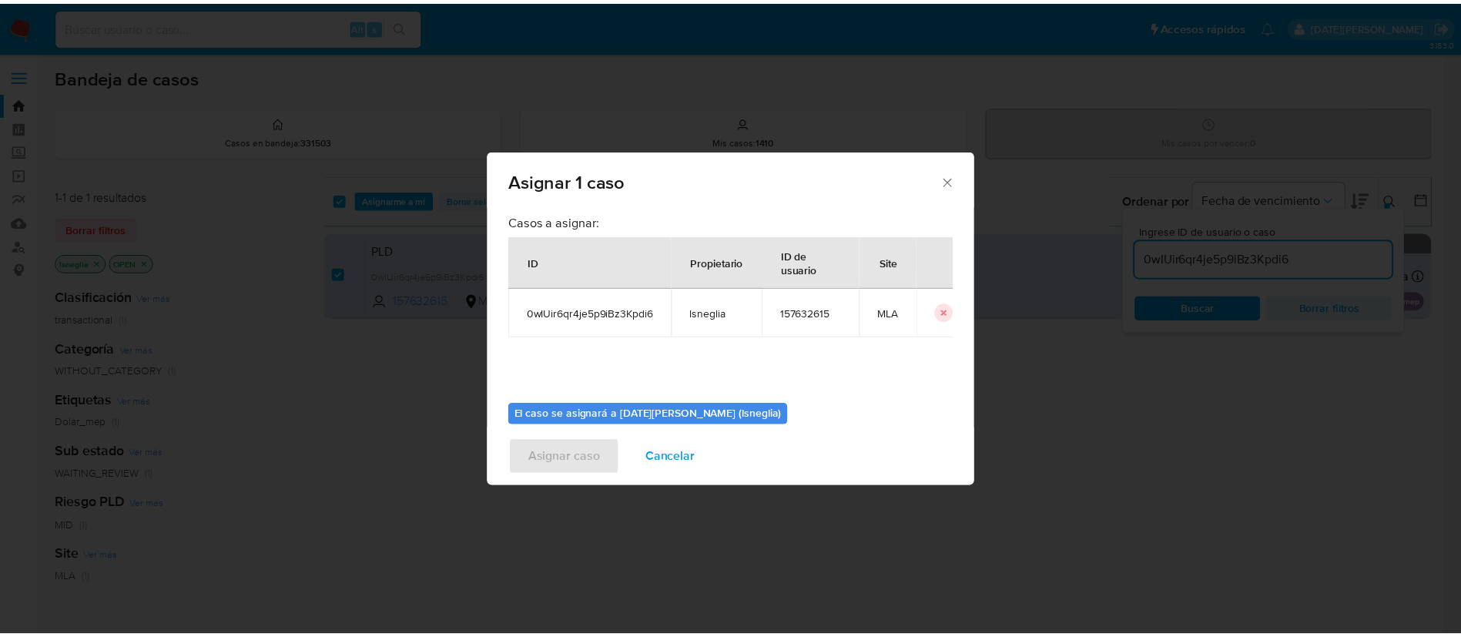
scroll to position [80, 0]
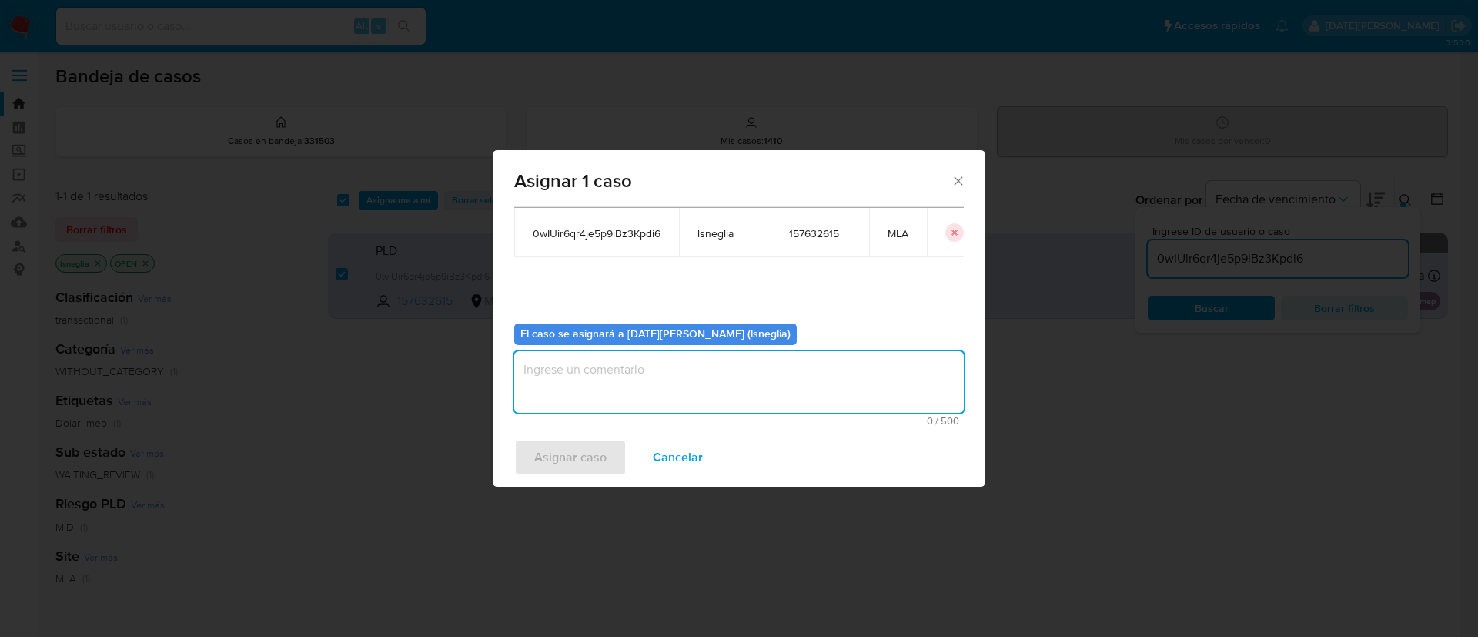
click at [645, 380] on textarea "assign-modal" at bounding box center [739, 382] width 450 height 62
type textarea "."
click at [596, 462] on span "Asignar caso" at bounding box center [570, 457] width 72 height 34
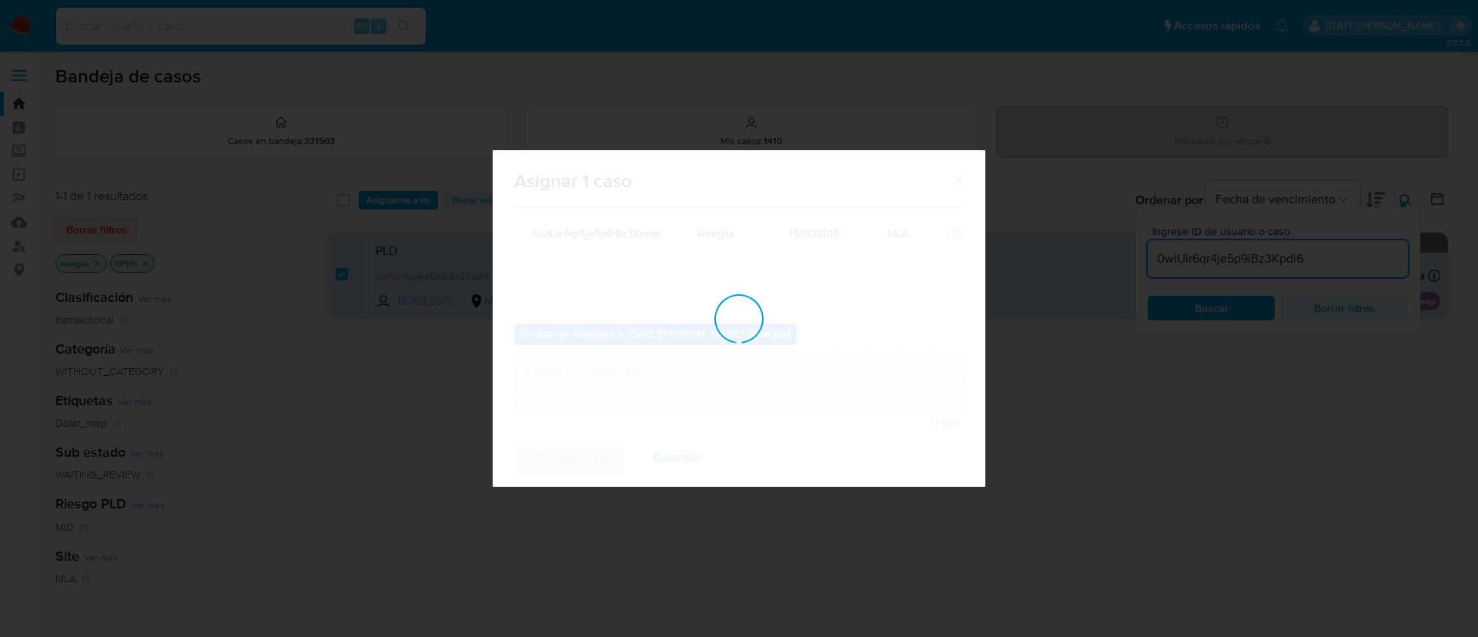
checkbox input "false"
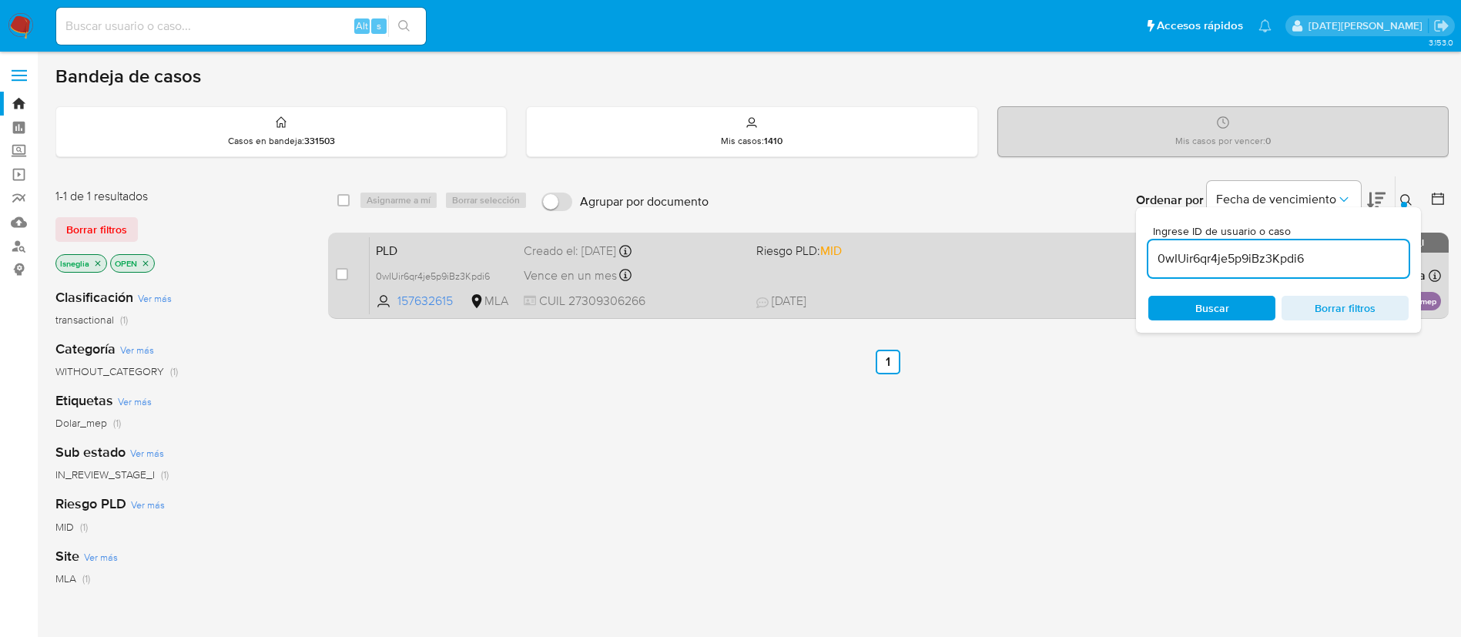
click at [435, 247] on span "PLD" at bounding box center [444, 249] width 136 height 20
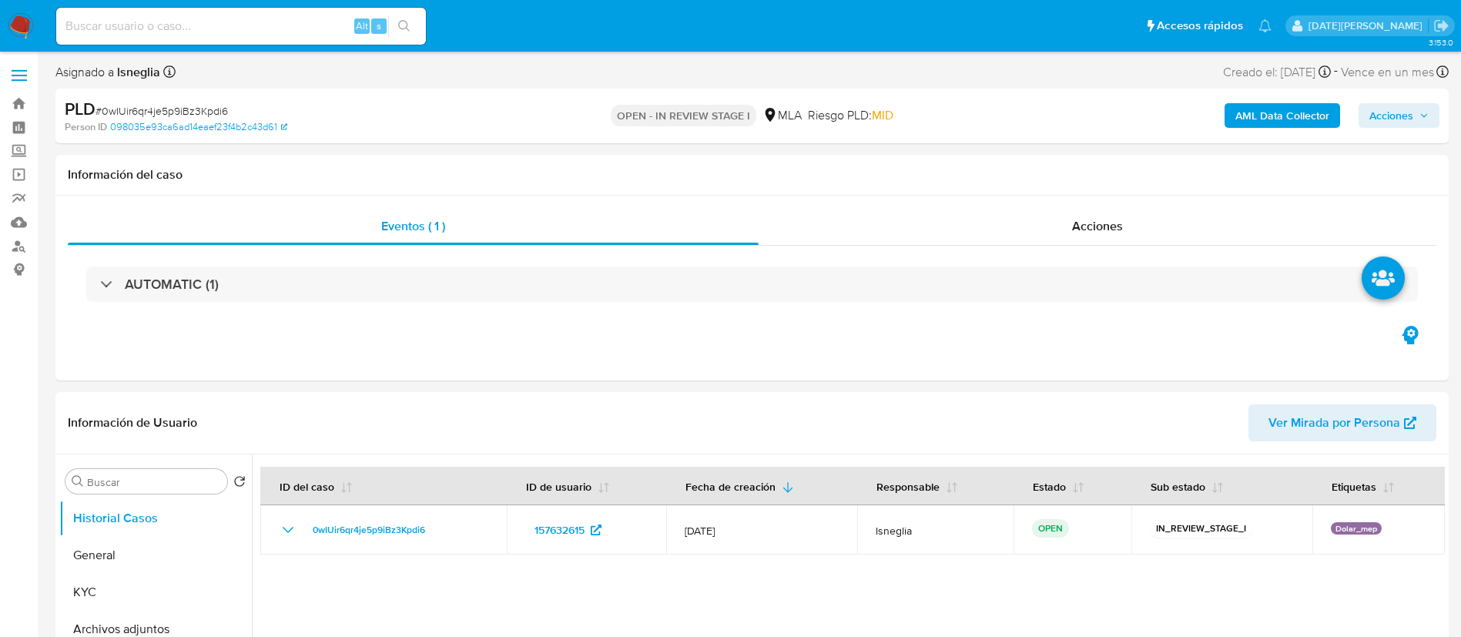
select select "10"
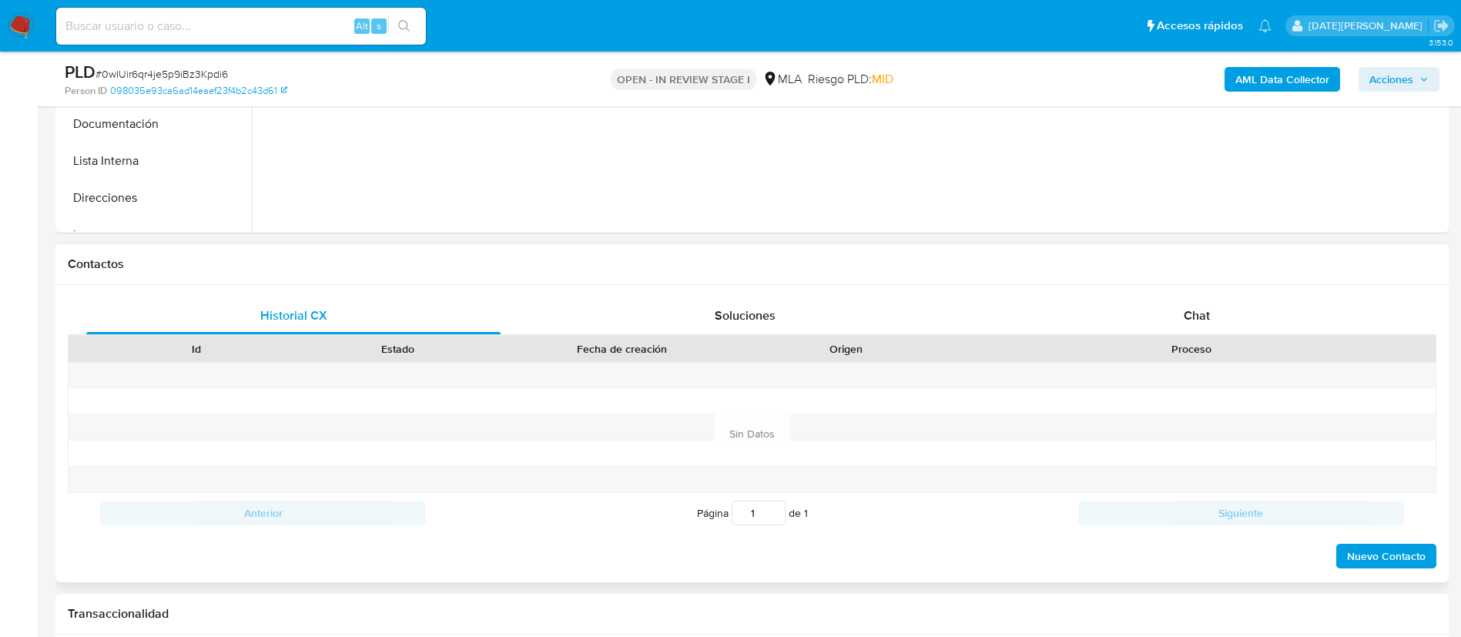
scroll to position [693, 0]
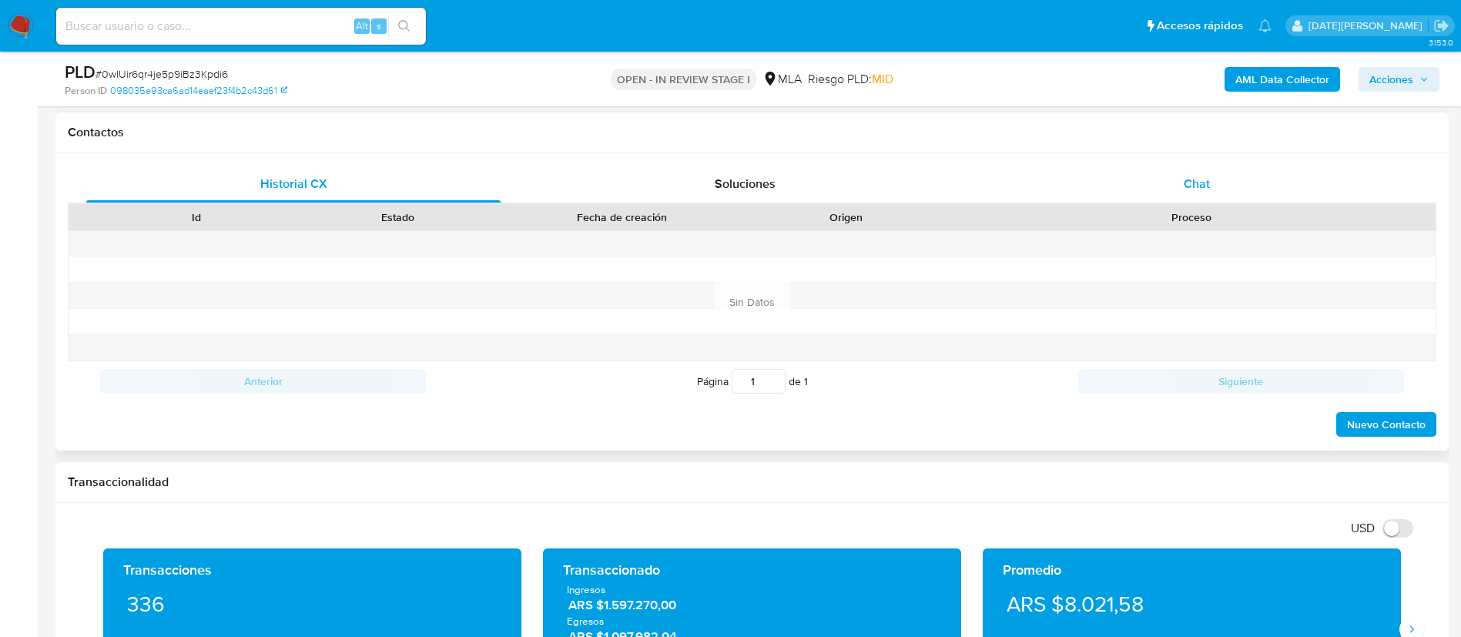
click at [1234, 183] on div "Chat" at bounding box center [1196, 184] width 414 height 37
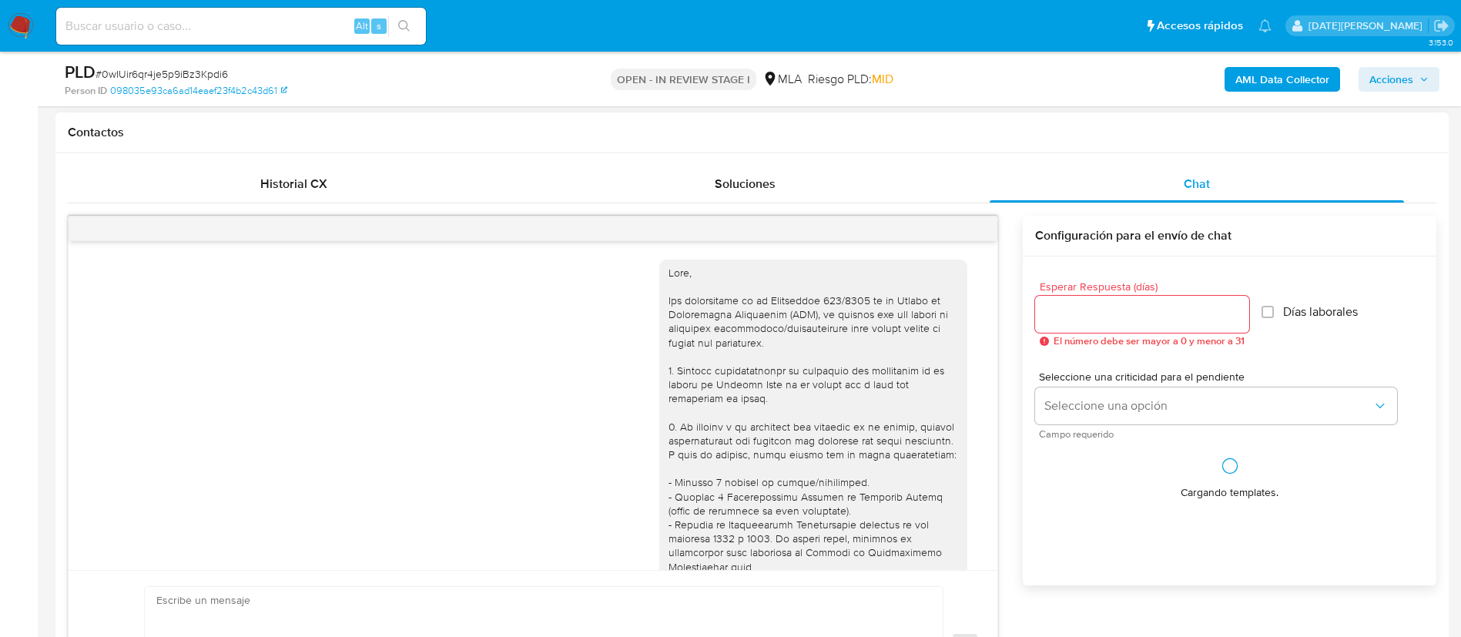
scroll to position [1828, 0]
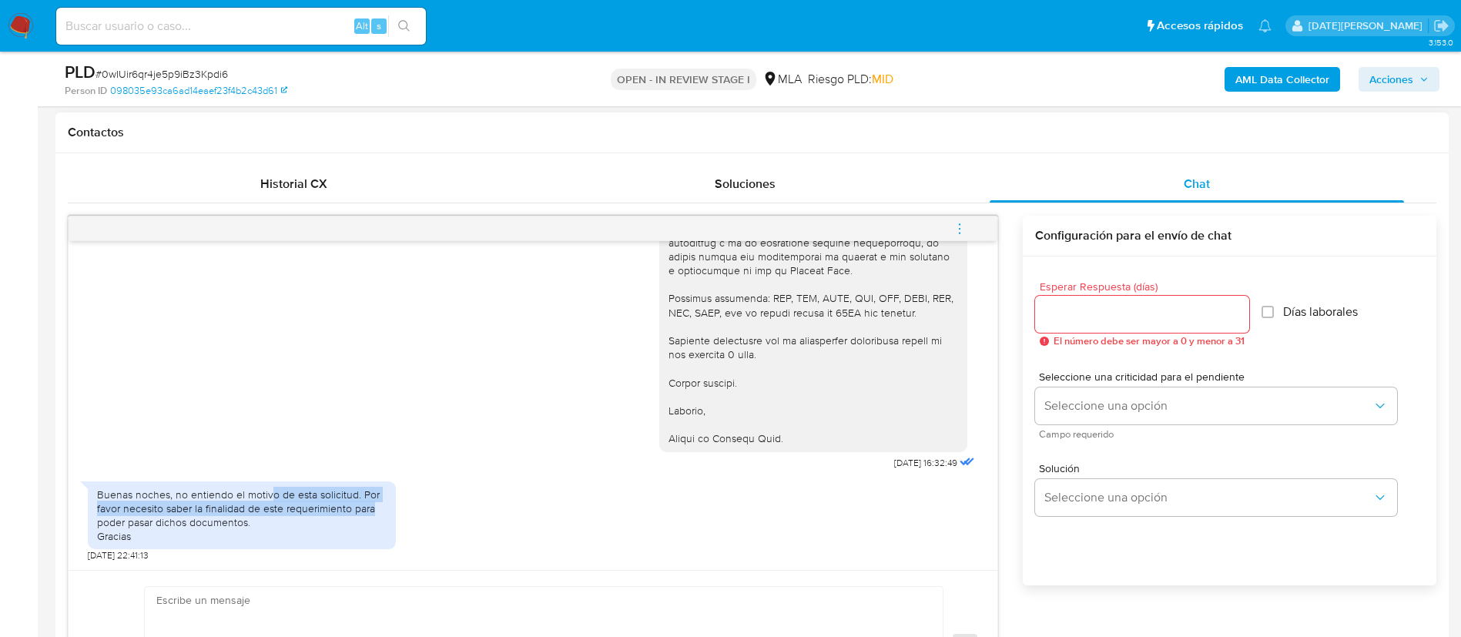
drag, startPoint x: 269, startPoint y: 497, endPoint x: 388, endPoint y: 515, distance: 120.8
click at [388, 515] on div "Buenas noches, no entiendo el motivo de esta solicitud. Por favor necesito sabe…" at bounding box center [242, 515] width 308 height 69
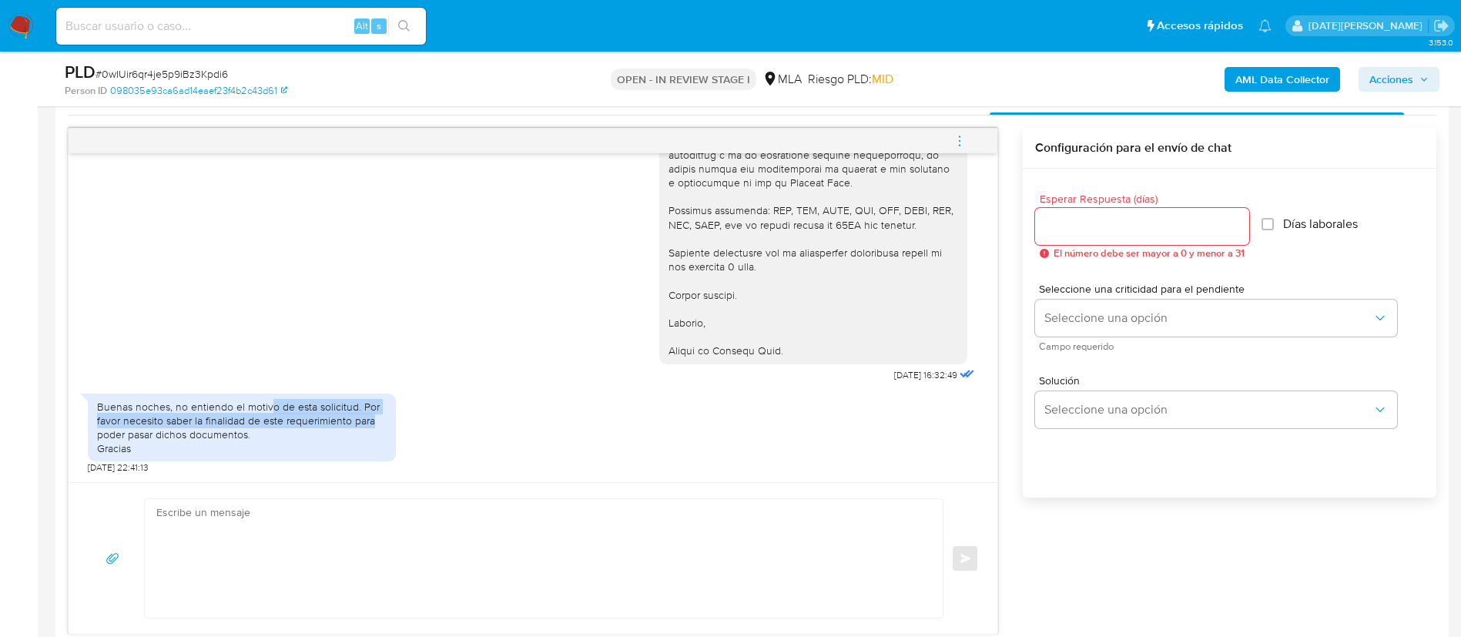
scroll to position [809, 0]
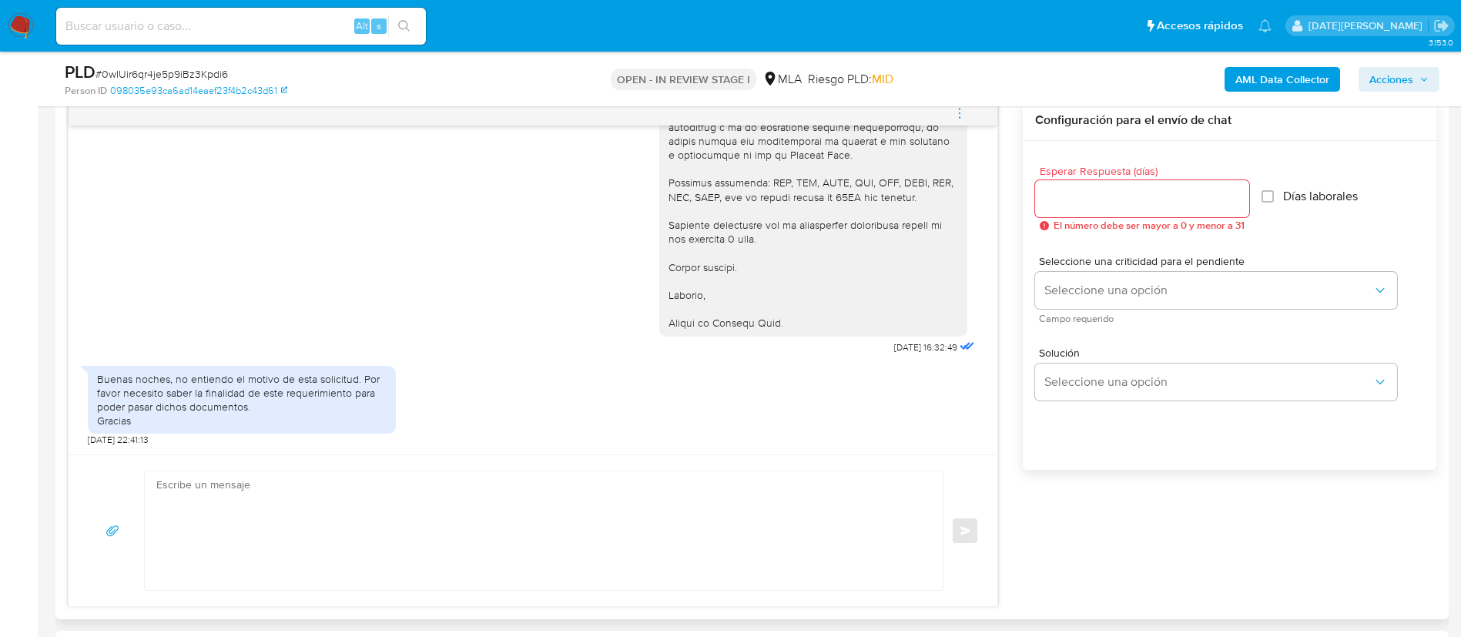
click at [1132, 211] on div at bounding box center [1142, 198] width 214 height 37
click at [1135, 203] on input "Esperar Respuesta (días)" at bounding box center [1142, 199] width 214 height 20
click at [571, 498] on textarea at bounding box center [539, 530] width 767 height 119
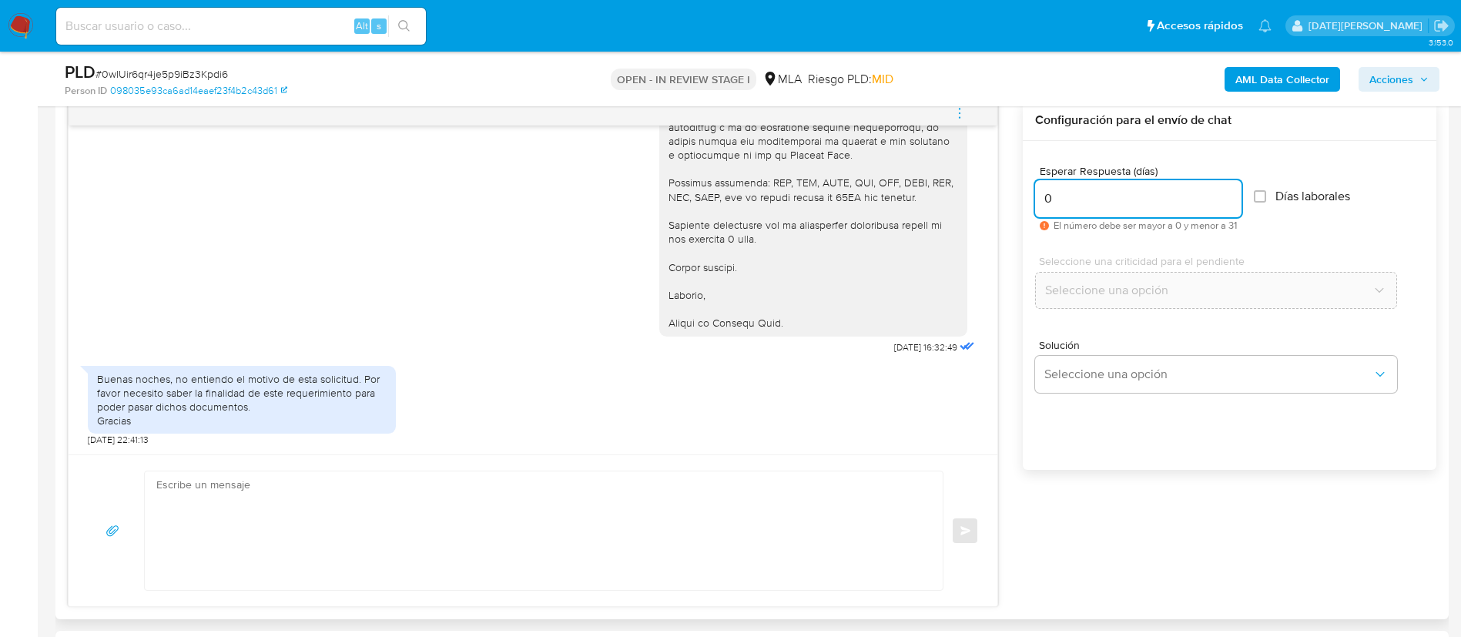
click at [1075, 208] on input "0" at bounding box center [1138, 199] width 206 height 20
drag, startPoint x: 1069, startPoint y: 197, endPoint x: 1019, endPoint y: 204, distance: 50.5
click at [1019, 204] on div "18/06/2025 18:56:43 Hola, Esperamos que te encuentres muy bien. Te consultamos …" at bounding box center [752, 353] width 1368 height 507
type input "3"
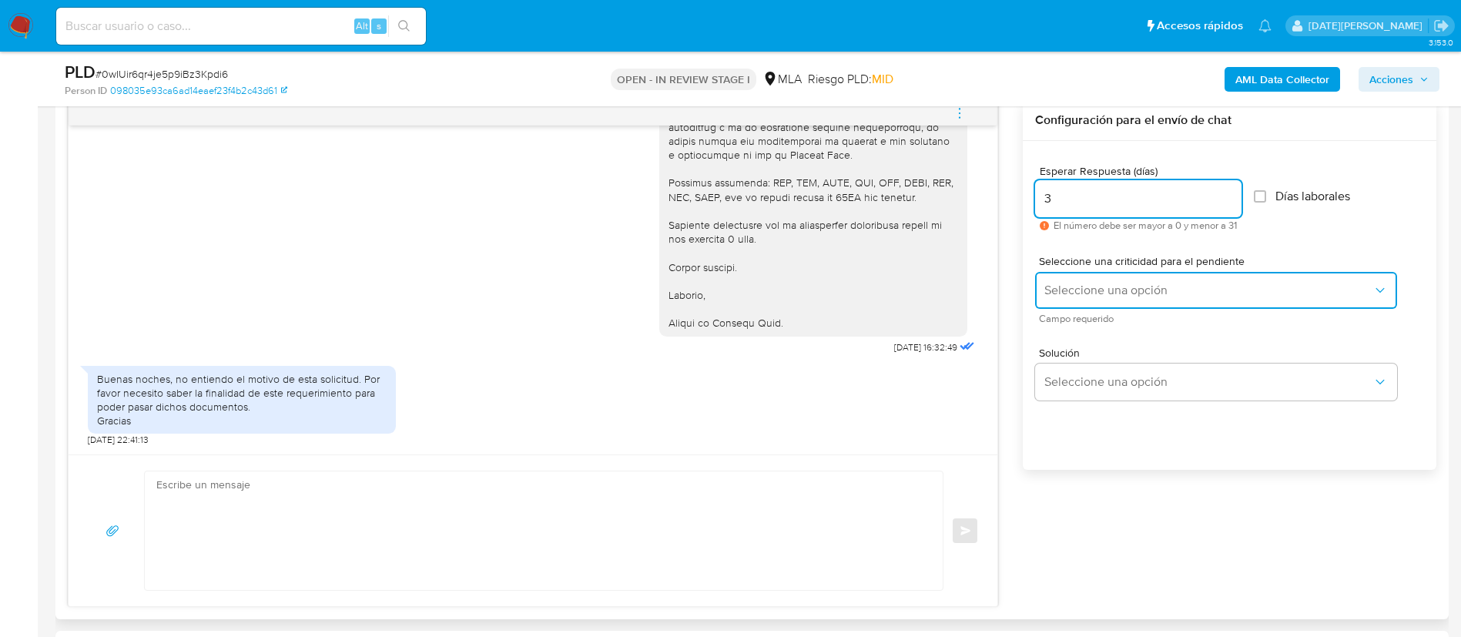
click at [1131, 283] on span "Seleccione una opción" at bounding box center [1208, 290] width 328 height 15
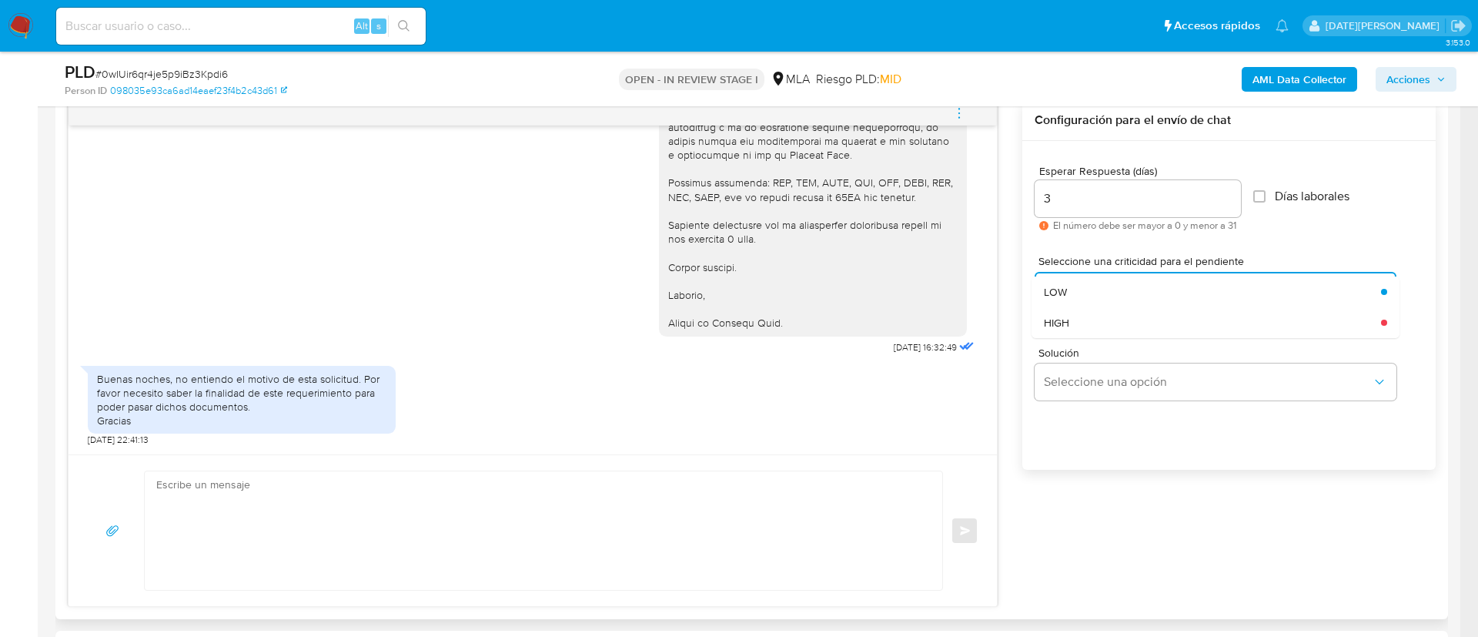
drag, startPoint x: 1108, startPoint y: 328, endPoint x: 1095, endPoint y: 340, distance: 18.0
click at [1109, 328] on div "HIGH" at bounding box center [1208, 322] width 328 height 31
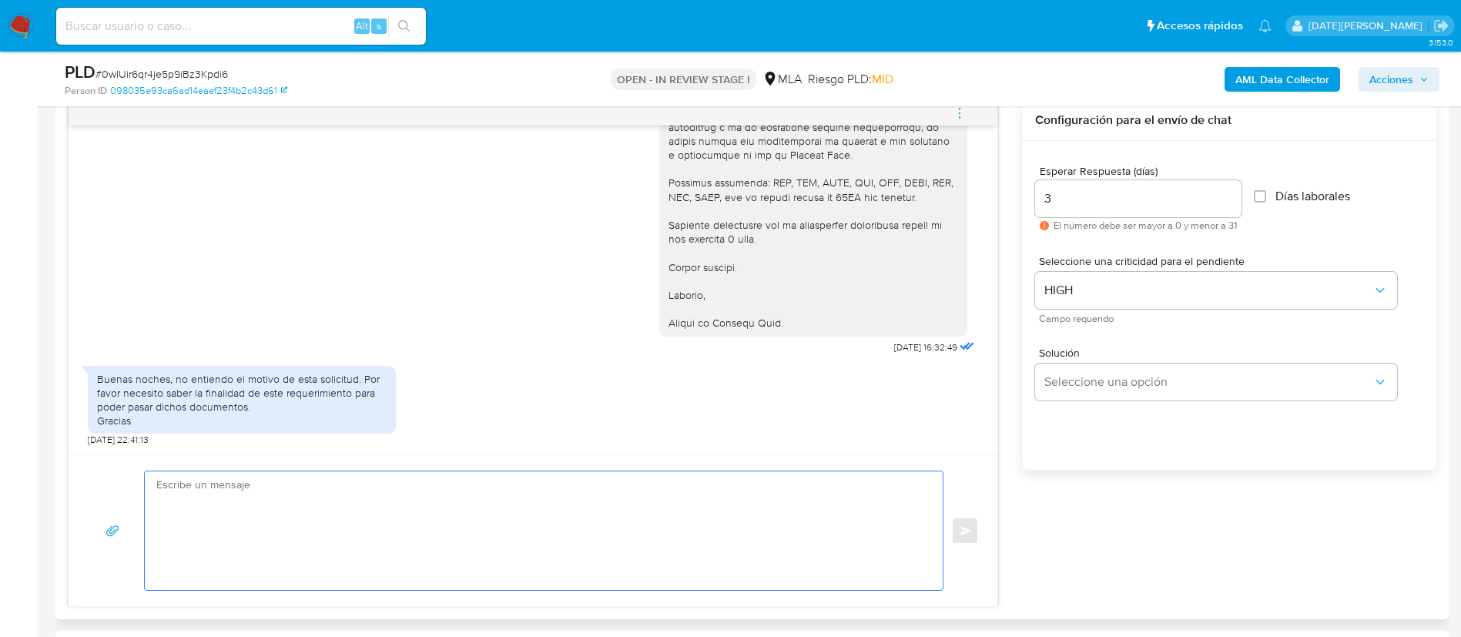
click at [557, 535] on textarea at bounding box center [539, 530] width 767 height 119
paste textarea "Hola XXX, ¡Gracias por tu respuesta! Queremos asegurarte que la información y d…"
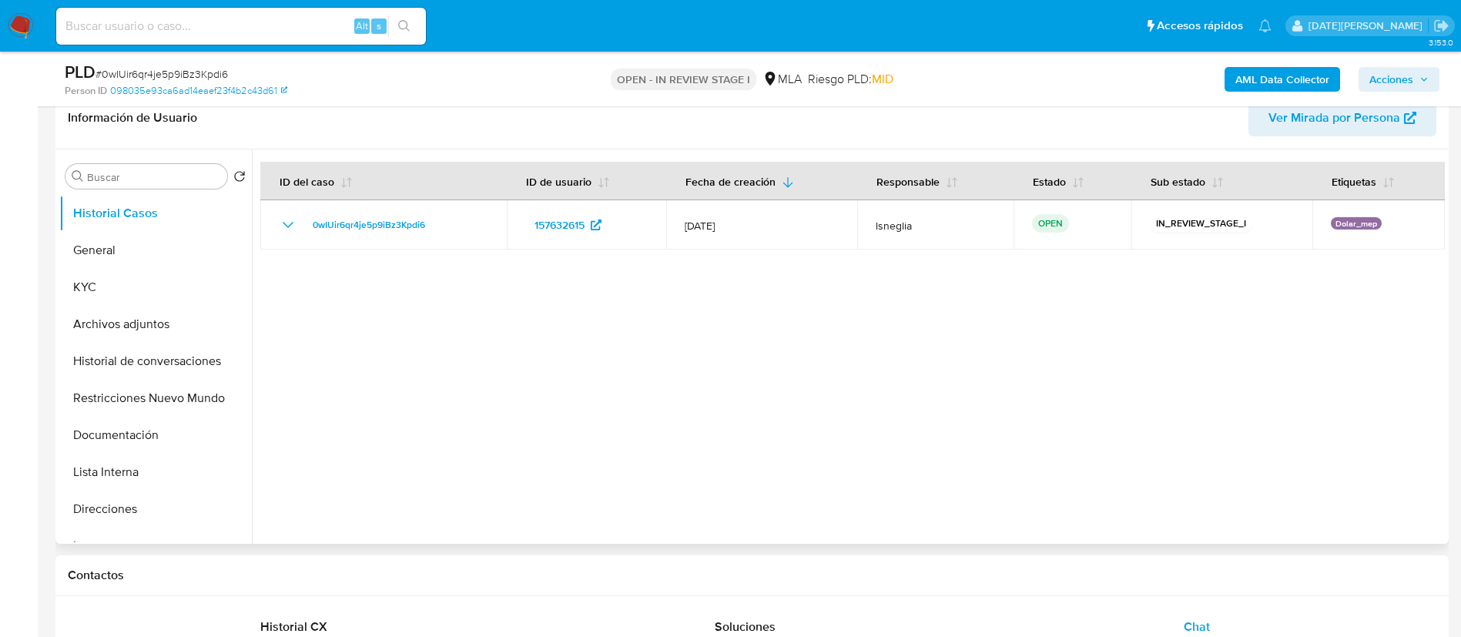
scroll to position [231, 0]
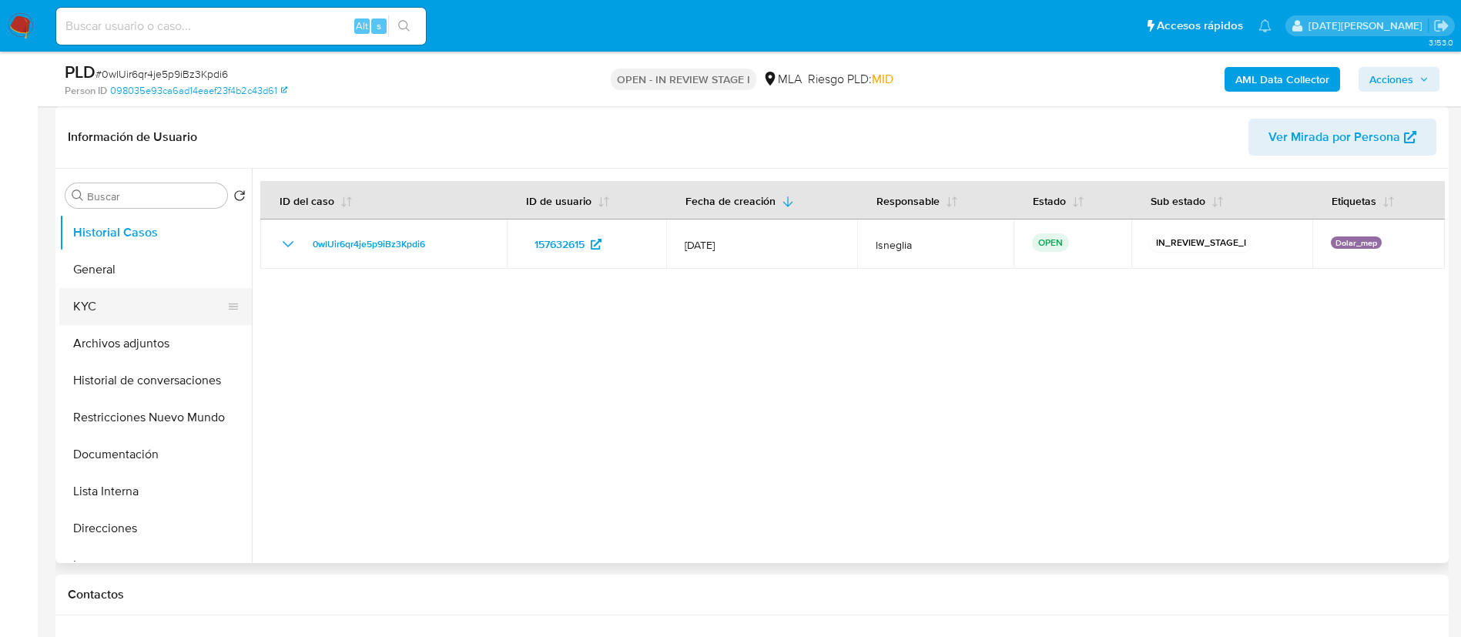
click at [123, 315] on button "KYC" at bounding box center [149, 306] width 180 height 37
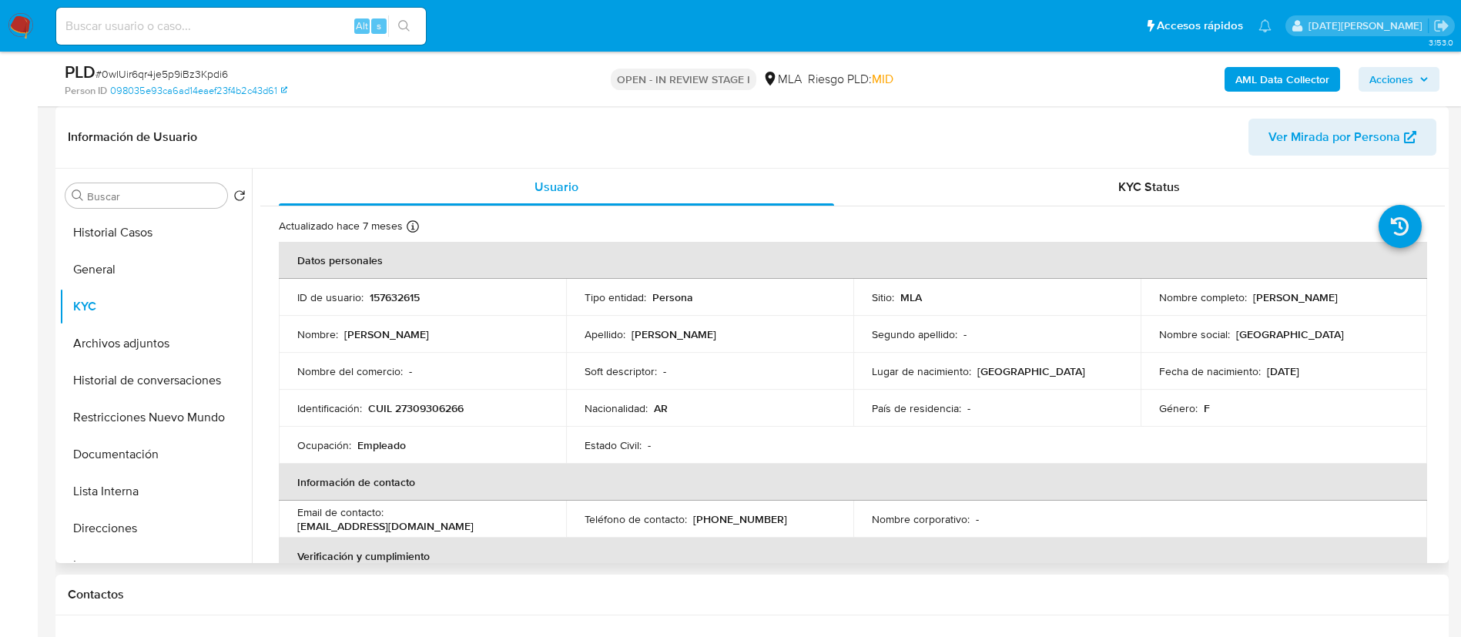
drag, startPoint x: 1249, startPoint y: 295, endPoint x: 1353, endPoint y: 303, distance: 104.2
click at [1384, 299] on div "Nombre completo : Florencia Paola Pellegrini" at bounding box center [1284, 297] width 250 height 14
copy p "[PERSON_NAME]"
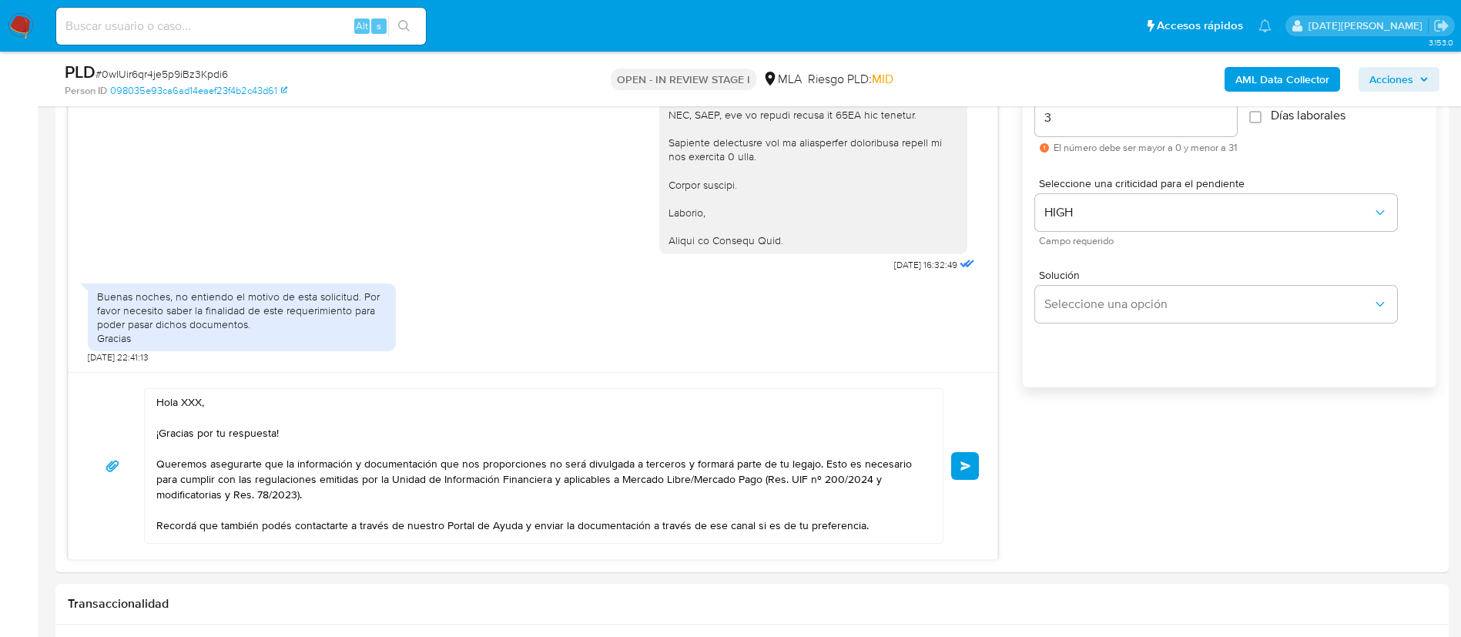
scroll to position [872, 0]
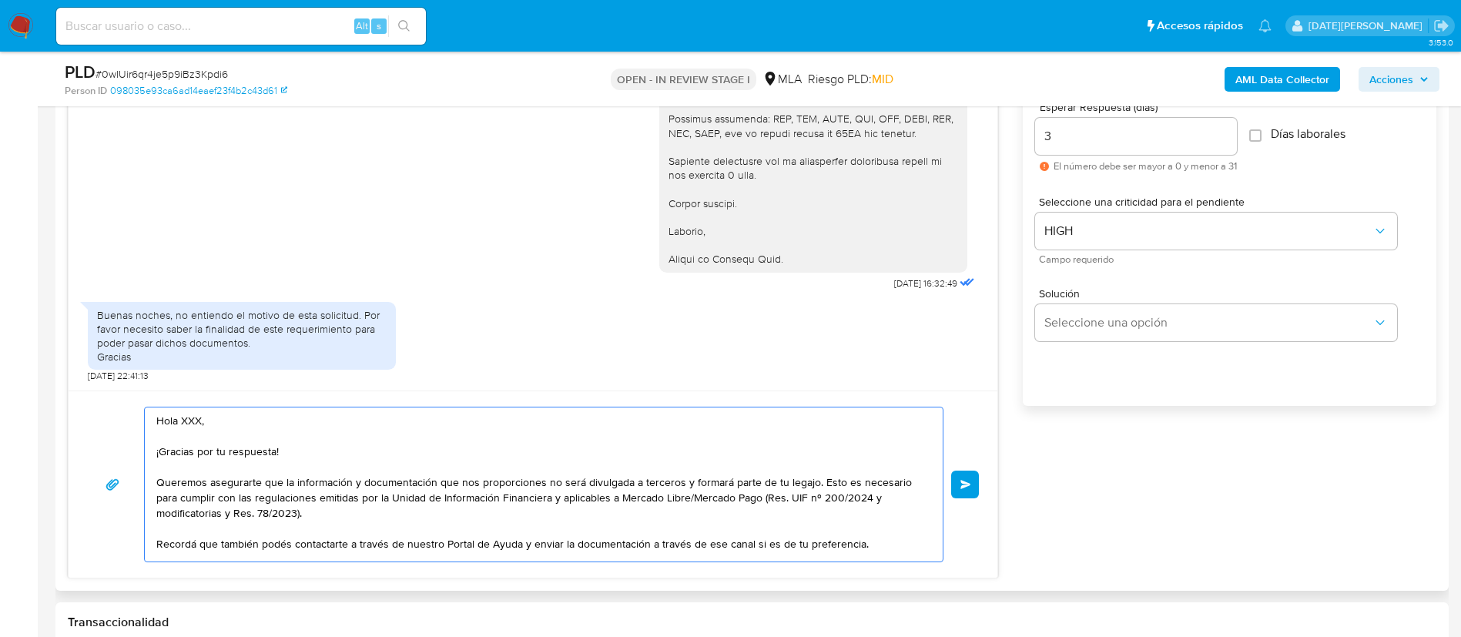
click at [186, 418] on textarea "Hola XXX, ¡Gracias por tu respuesta! Queremos asegurarte que la información y d…" at bounding box center [539, 484] width 767 height 154
paste textarea "[PERSON_NAME]"
click at [325, 448] on textarea "Hola Florencia Paola Pellegrini, ¡Gracias por tu respuesta! Queremos asegurarte…" at bounding box center [539, 484] width 767 height 154
click at [159, 446] on textarea "Hola Florencia Paola Pellegrini, ¡Gracias por tu respuesta Queremos asegurarte …" at bounding box center [539, 484] width 767 height 154
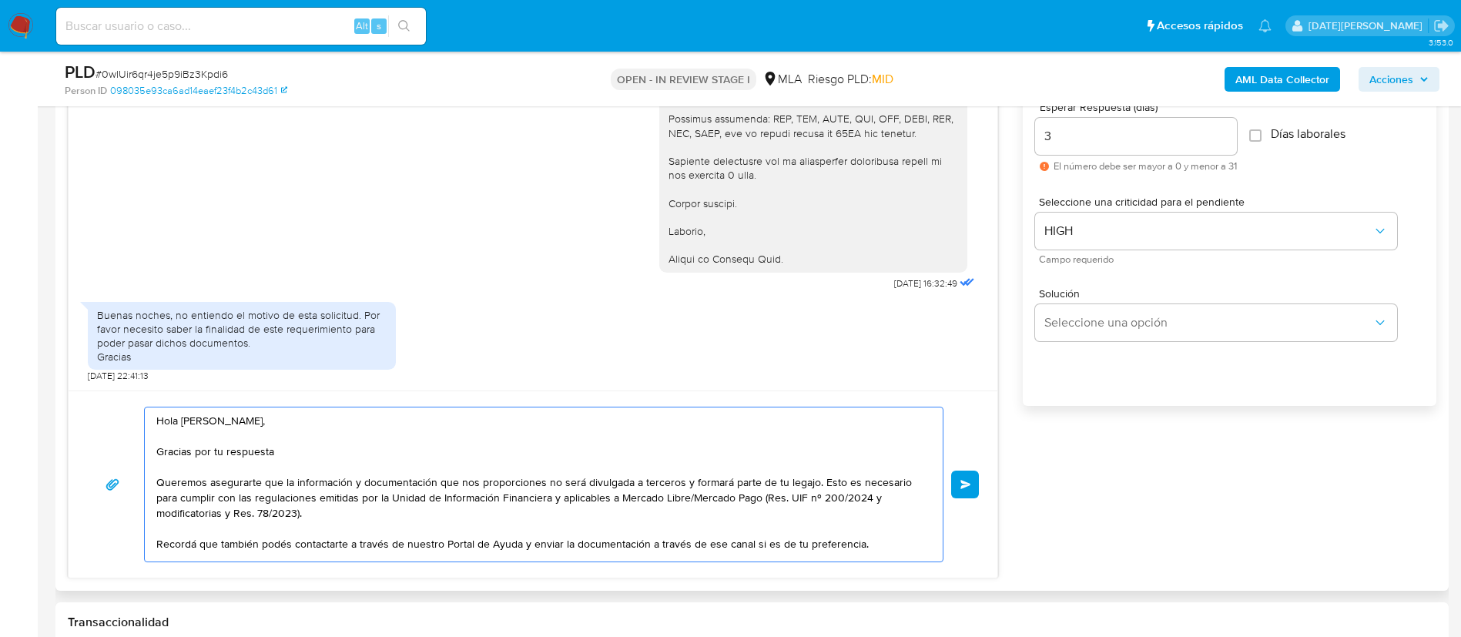
click at [274, 447] on textarea "Hola Florencia Paola Pellegrini, Gracias por tu respuesta Queremos asegurarte q…" at bounding box center [539, 484] width 767 height 154
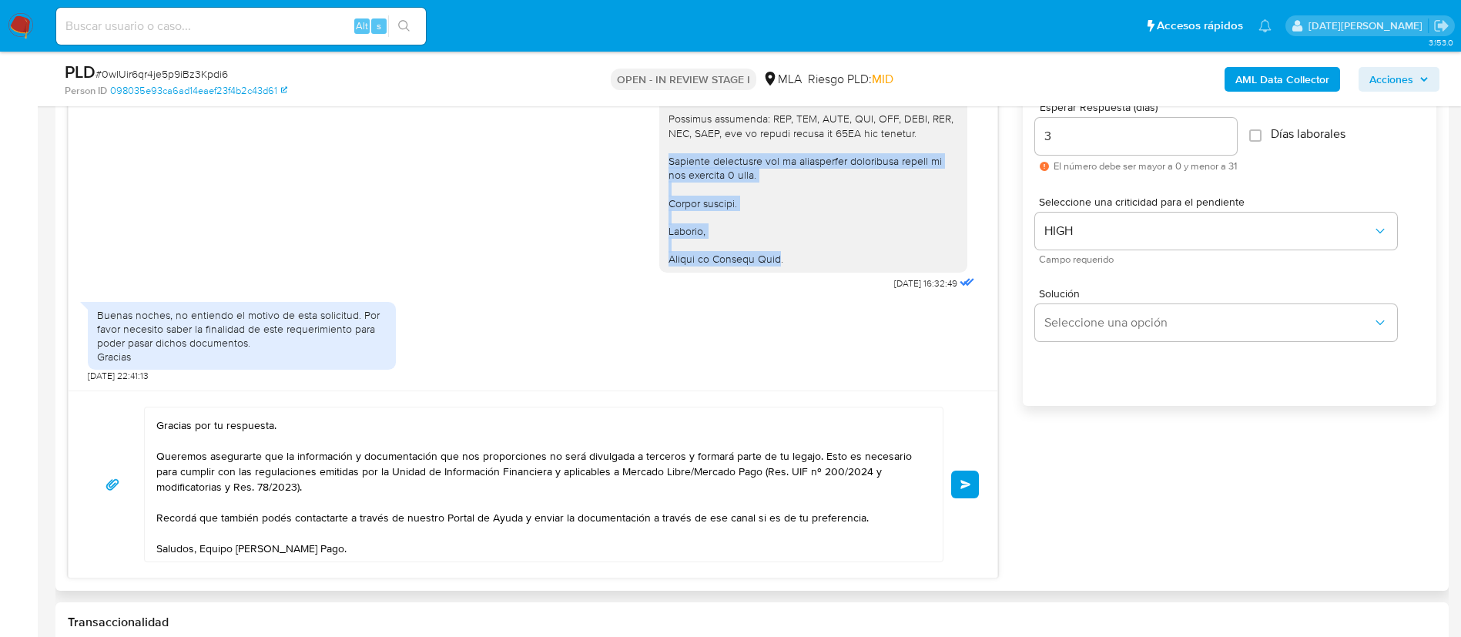
drag, startPoint x: 769, startPoint y: 218, endPoint x: 648, endPoint y: 122, distance: 154.1
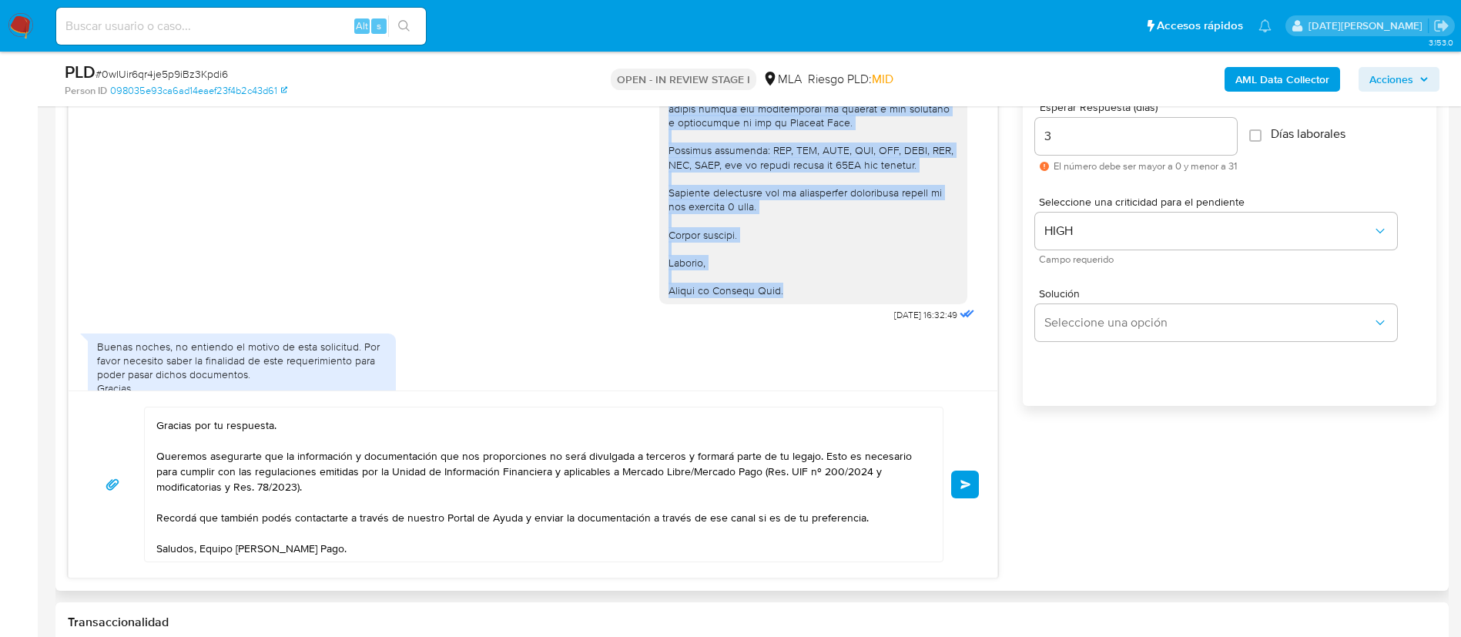
drag, startPoint x: 654, startPoint y: 122, endPoint x: 782, endPoint y: 331, distance: 245.4
copy div "Es importante que sepas que, en caso de no responder a lo solicitado o si lo pr…"
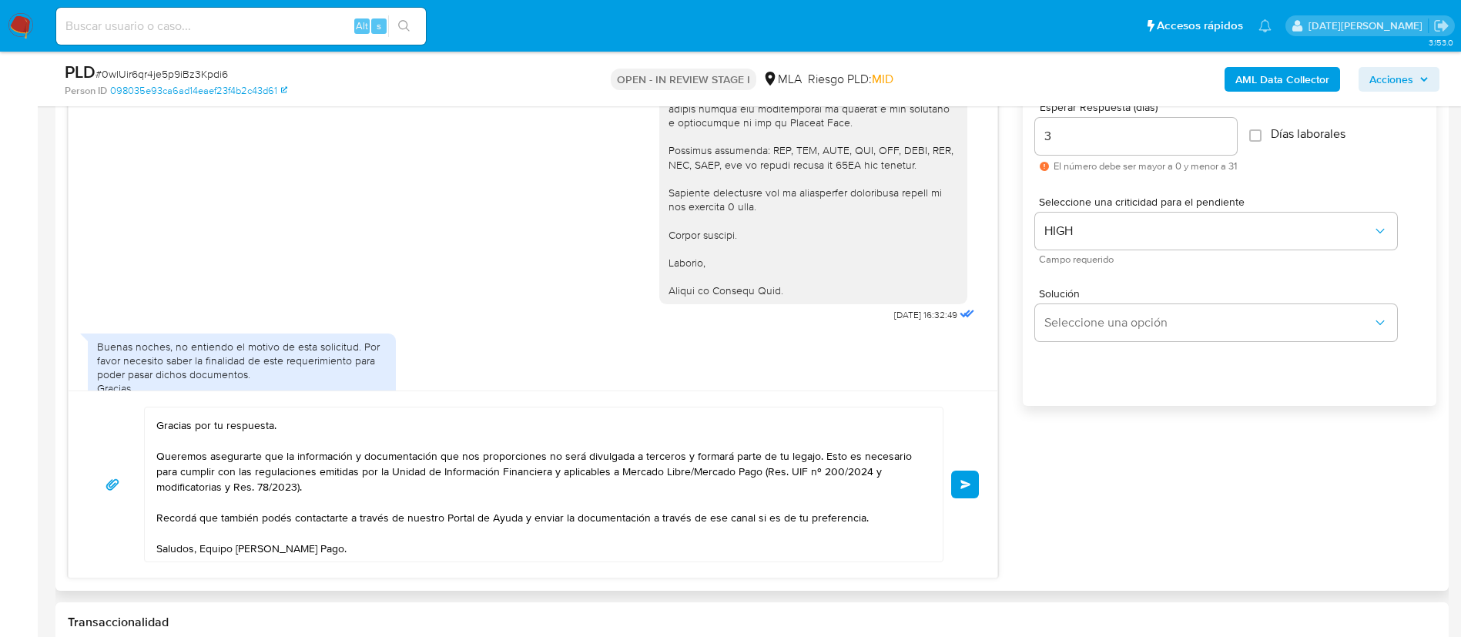
click at [873, 485] on textarea "Hola Florencia Paola Pellegrini, Gracias por tu respuesta. Queremos asegurarte …" at bounding box center [539, 484] width 767 height 154
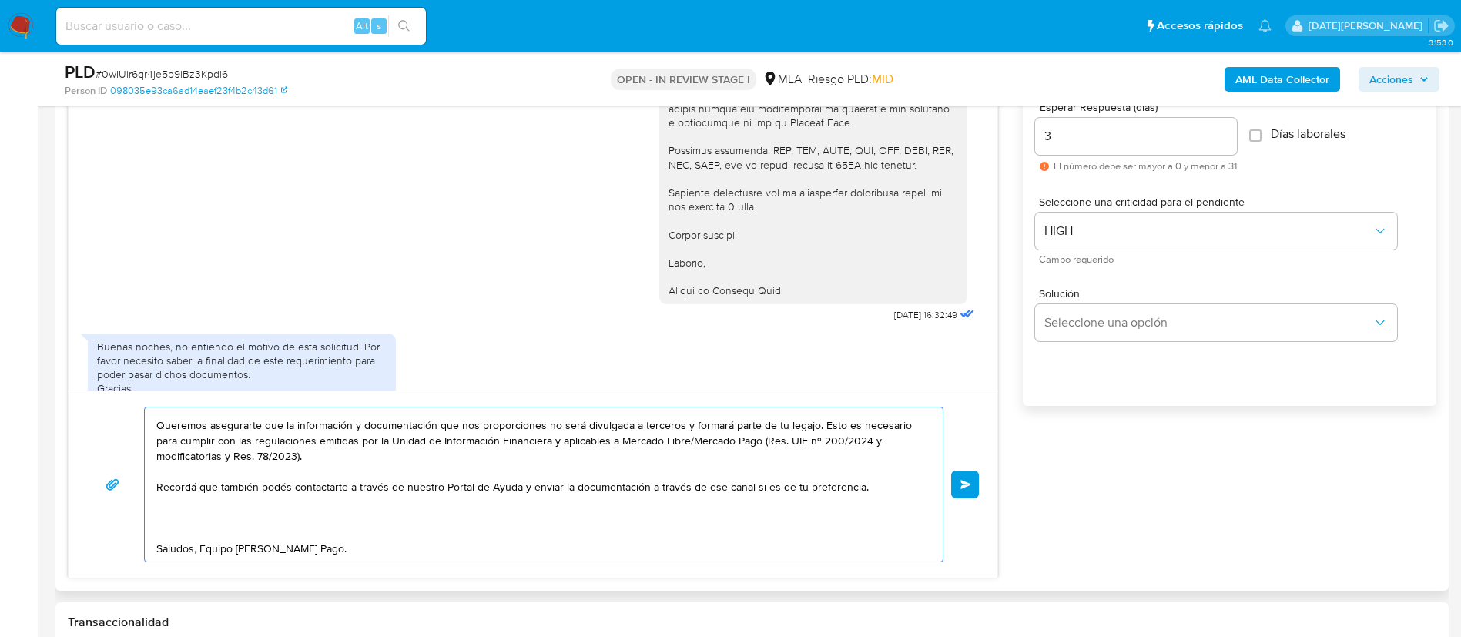
paste textarea "Es importante que sepas que, en caso de no responder a lo solicitado o si lo pr…"
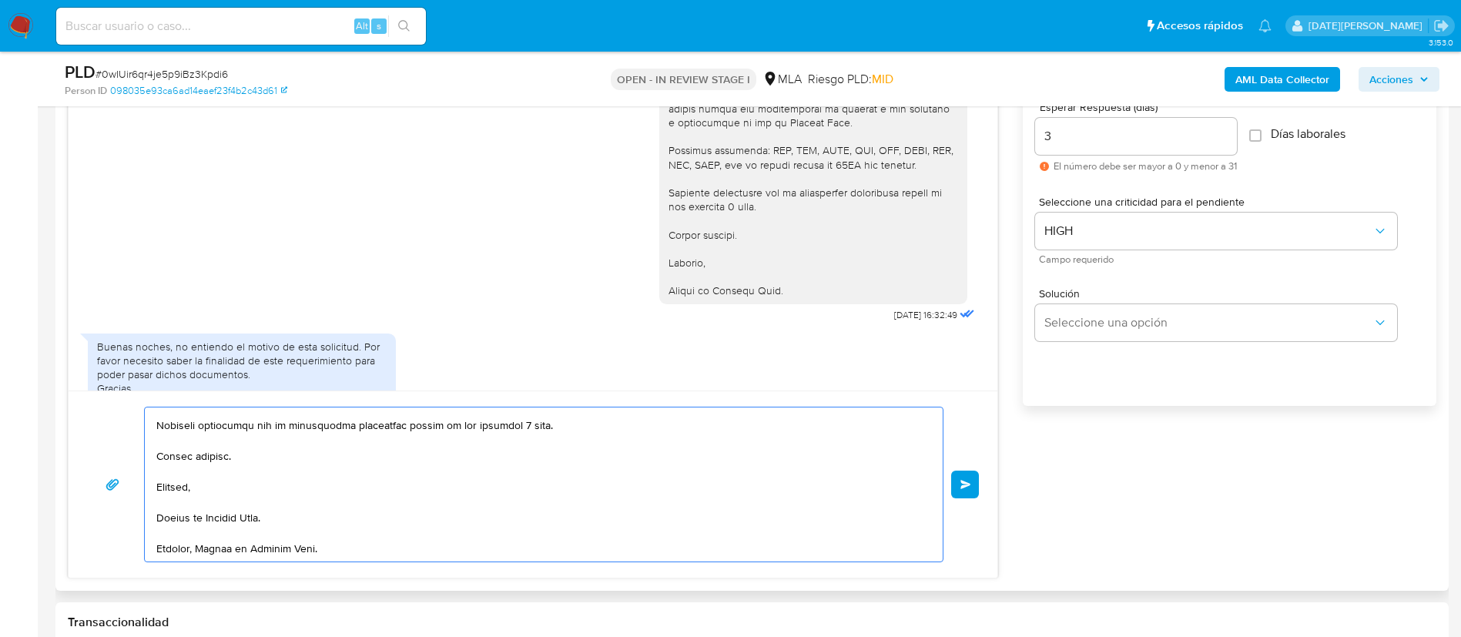
scroll to position [257, 0]
click at [263, 517] on textarea at bounding box center [539, 484] width 767 height 154
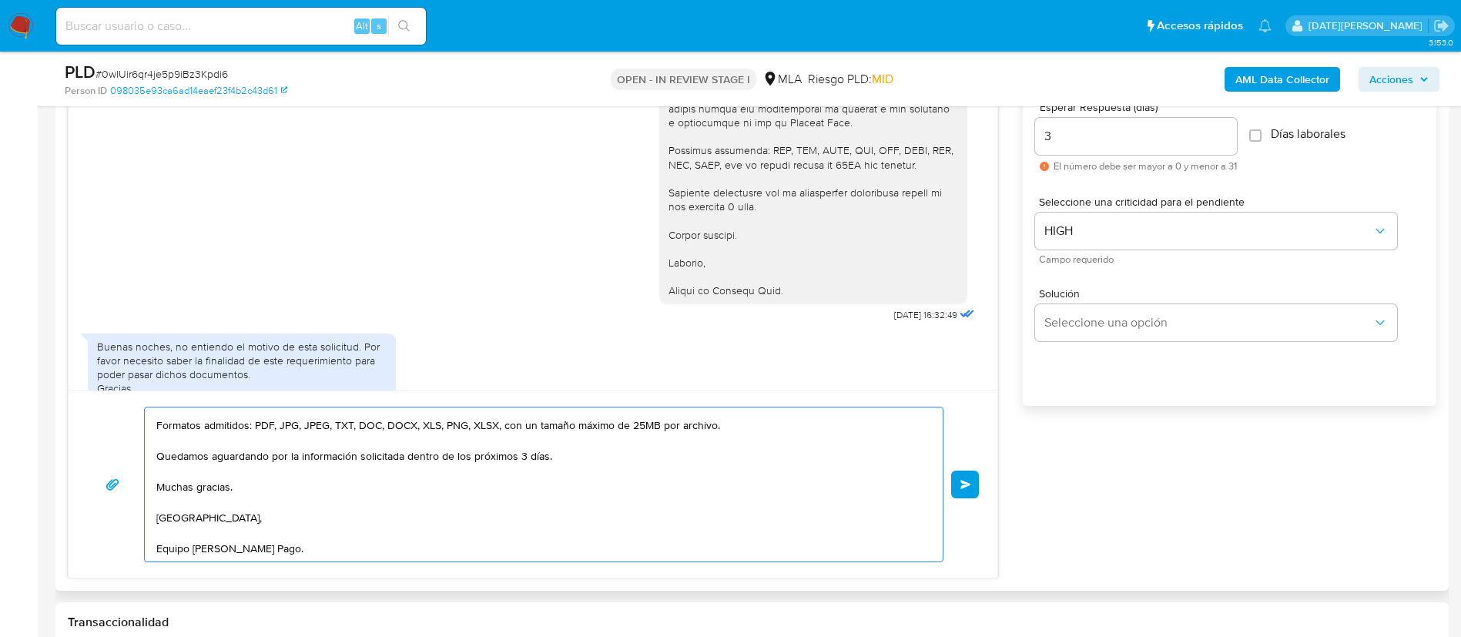
scroll to position [219, 0]
type textarea "Hola Florencia Paola Pellegrini, Gracias por tu respuesta. Queremos asegurarte …"
click at [970, 487] on span "Enviar" at bounding box center [965, 484] width 11 height 9
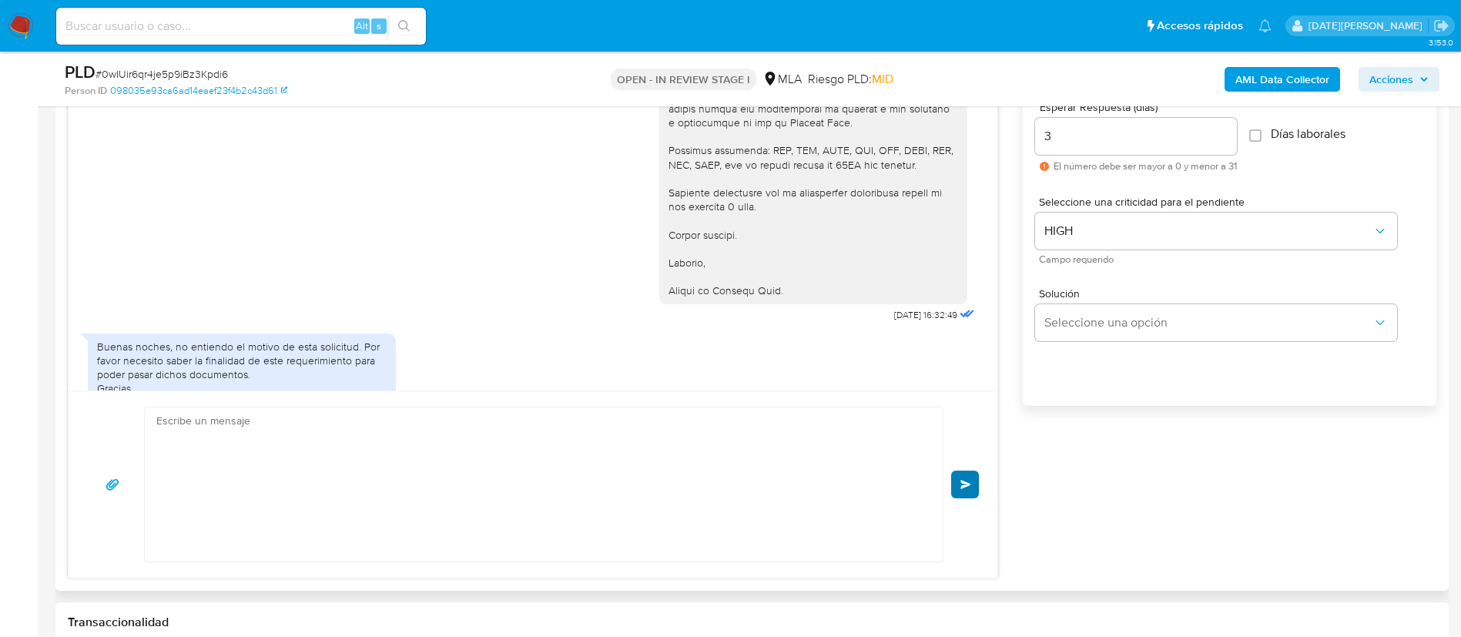
scroll to position [2321, 0]
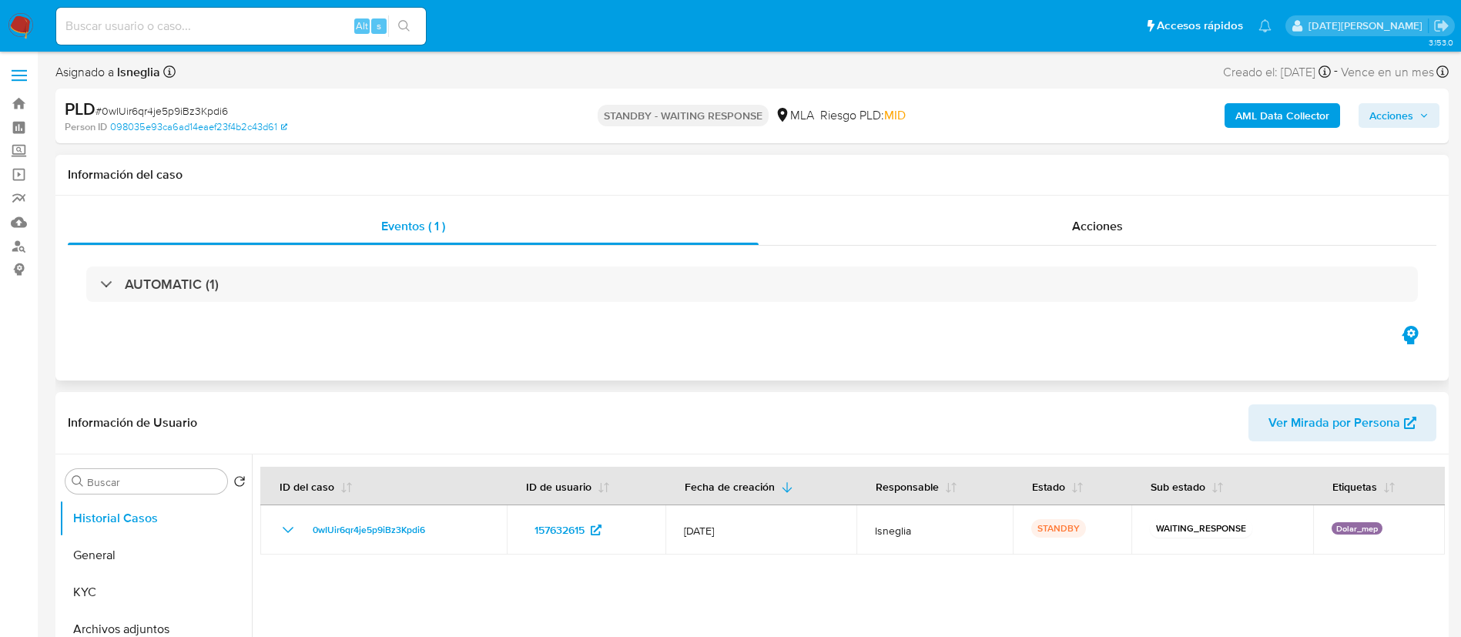
select select "10"
click at [181, 27] on input at bounding box center [241, 26] width 370 height 20
paste input "Gqpy7EcJMrS12UXfDbyOGI17"
type input "Gqpy7EcJMrS12UXfDbyOGI17"
click at [400, 22] on icon "search-icon" at bounding box center [404, 26] width 12 height 12
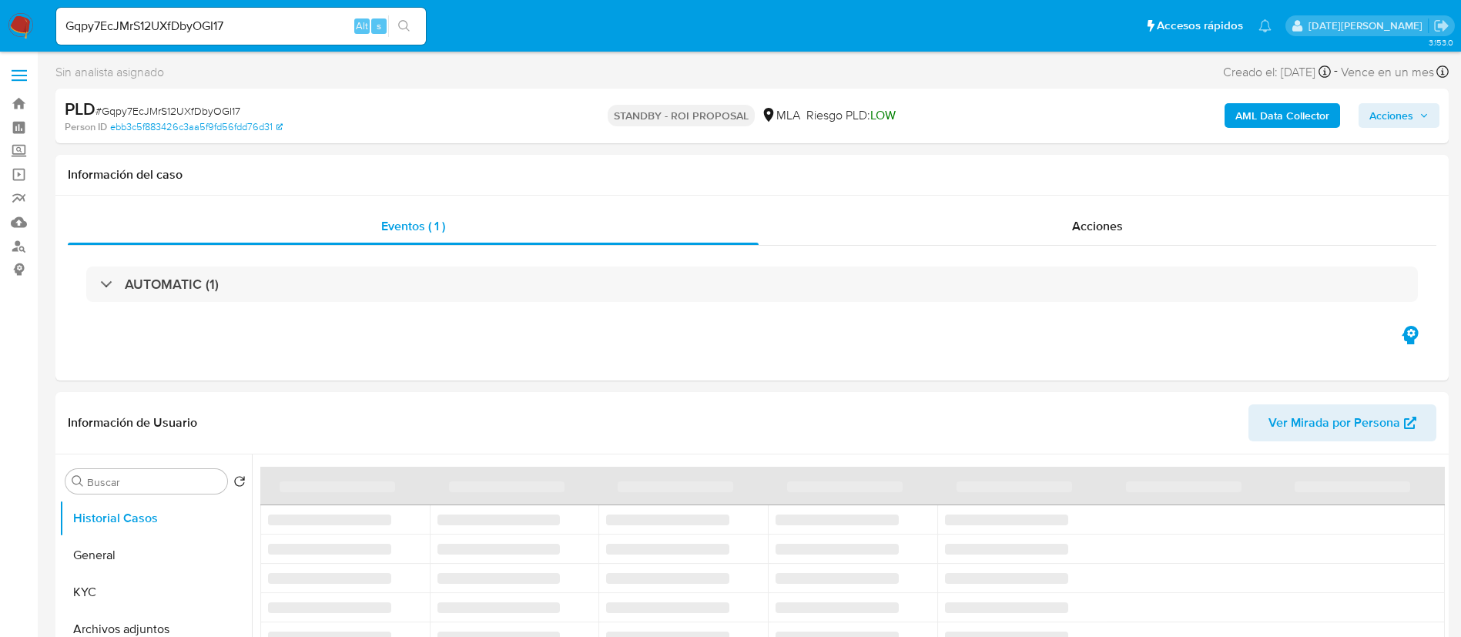
select select "10"
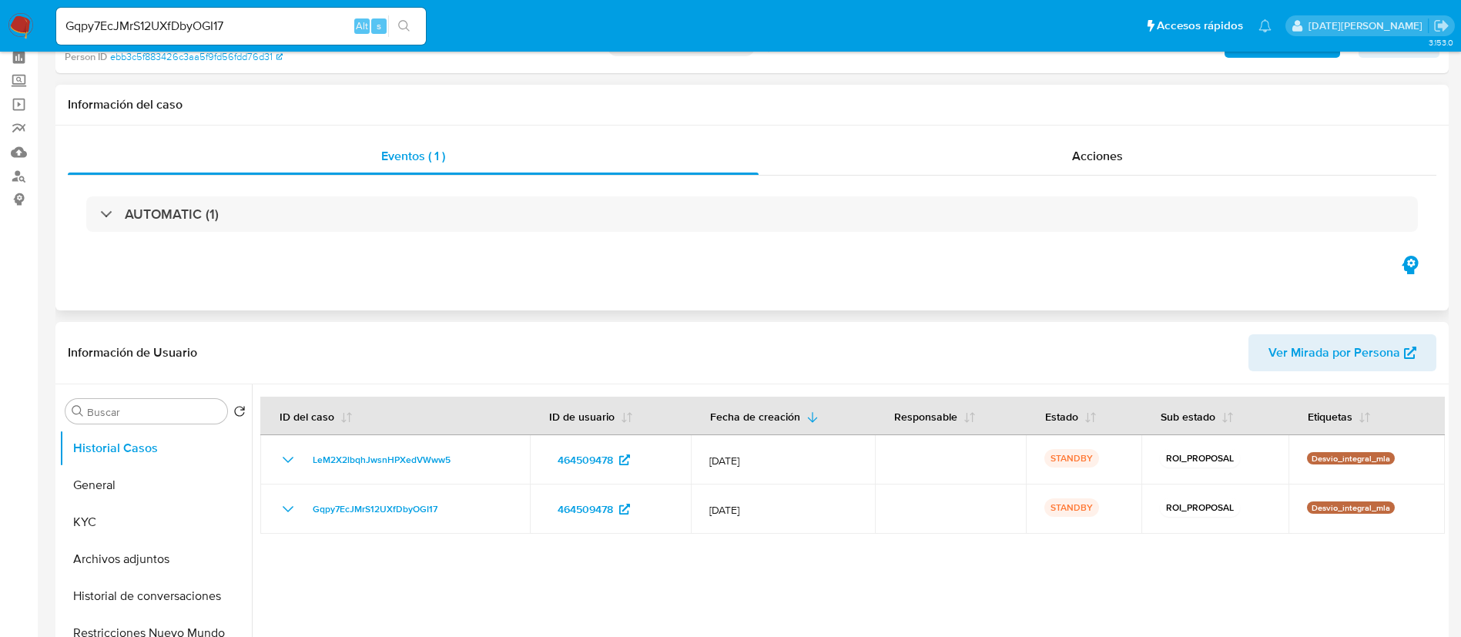
scroll to position [116, 0]
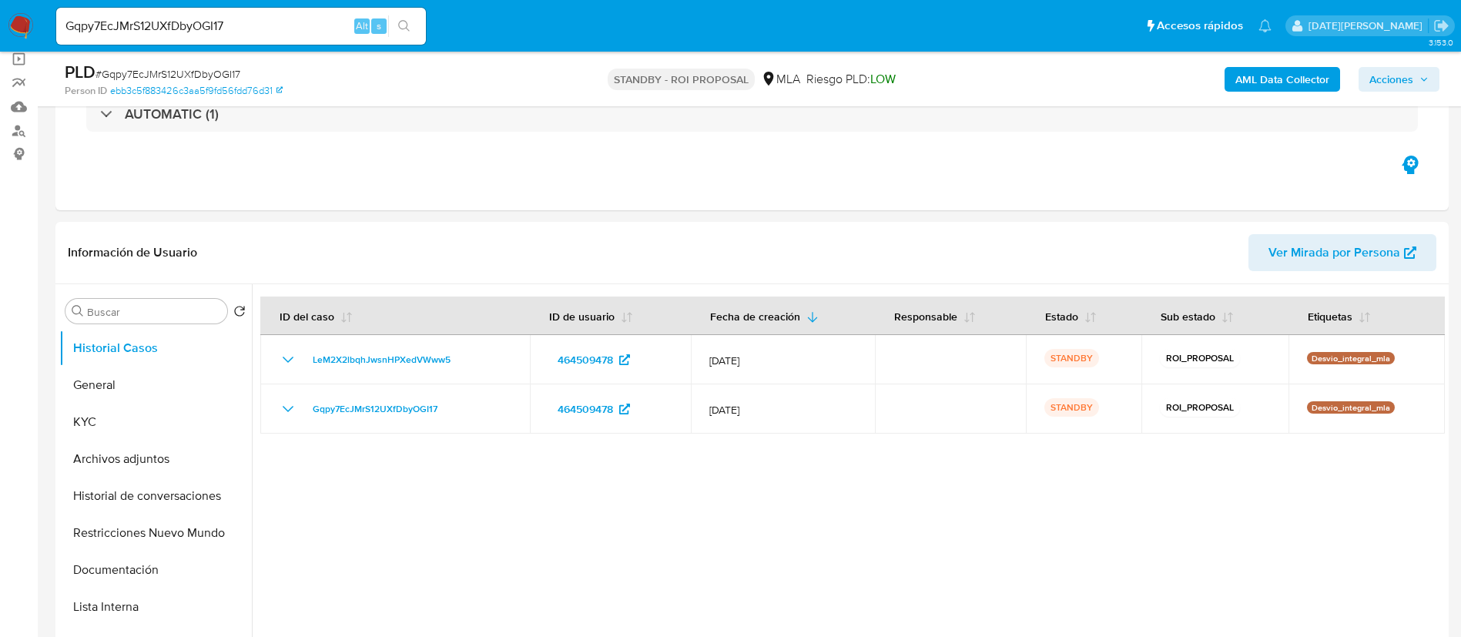
click at [211, 32] on input "Gqpy7EcJMrS12UXfDbyOGI17" at bounding box center [241, 26] width 370 height 20
paste input "dIQB88BkQgpPULZdcy0175mC"
type input "dIQB88BkQgpPULZdcy0175mC"
click at [410, 25] on icon "search-icon" at bounding box center [404, 26] width 12 height 12
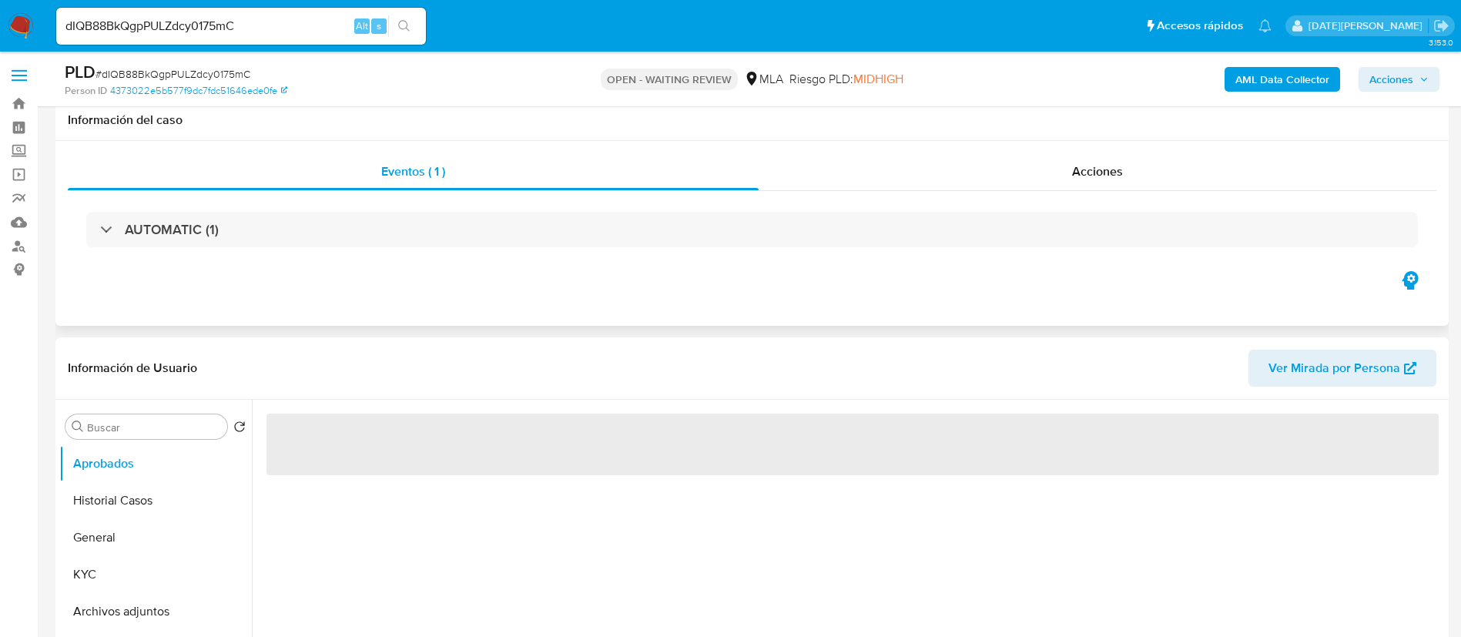
scroll to position [116, 0]
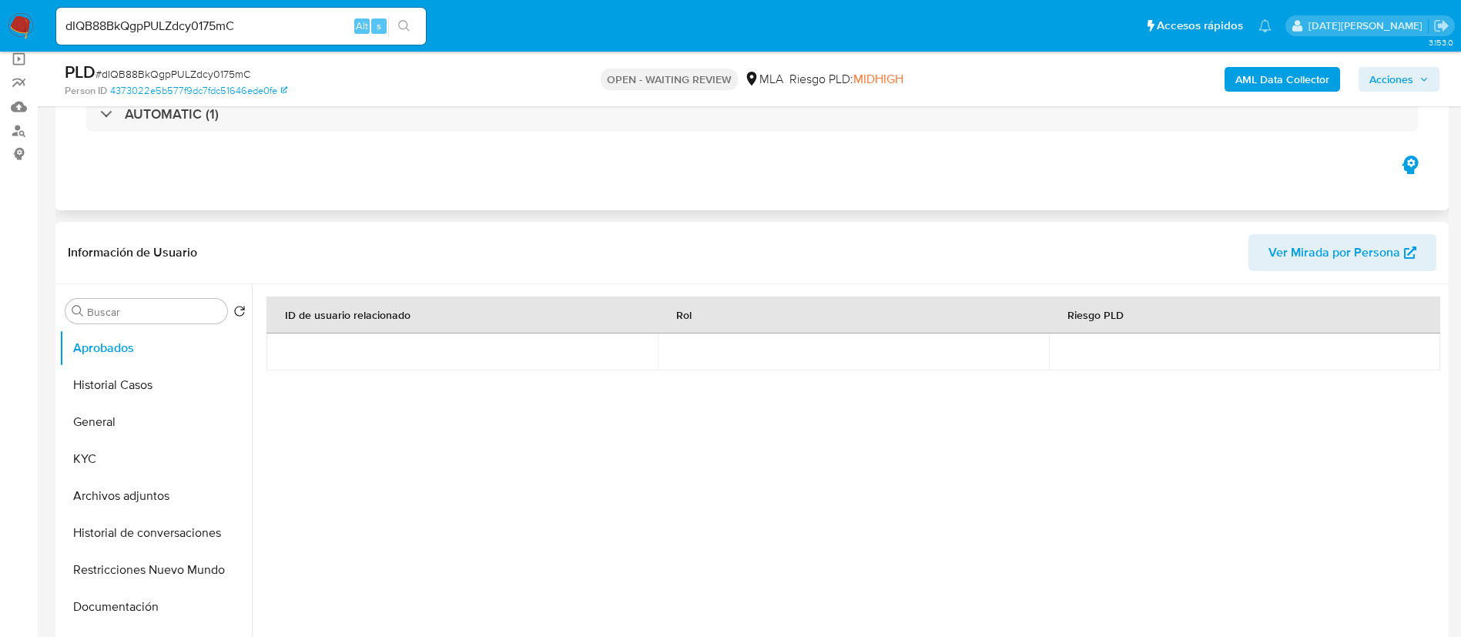
select select "10"
click at [116, 502] on button "Archivos adjuntos" at bounding box center [149, 495] width 180 height 37
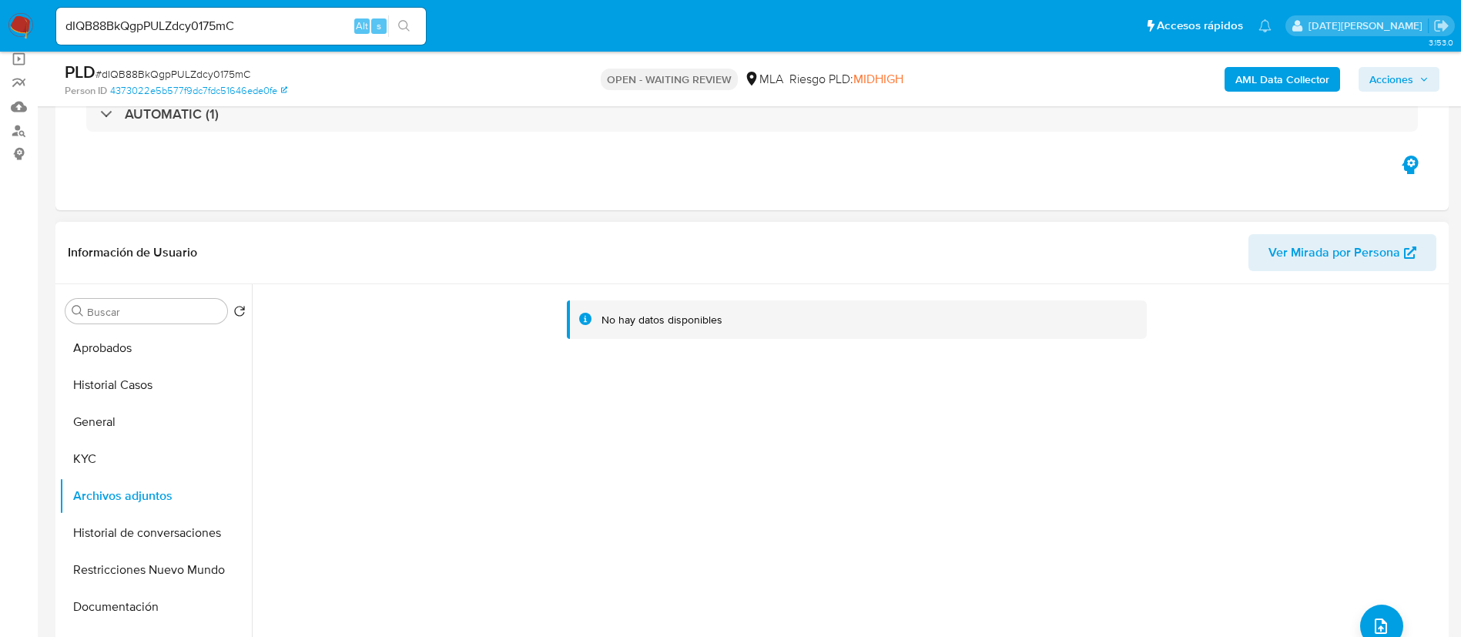
click at [979, 341] on div "No hay datos disponibles" at bounding box center [853, 327] width 1160 height 62
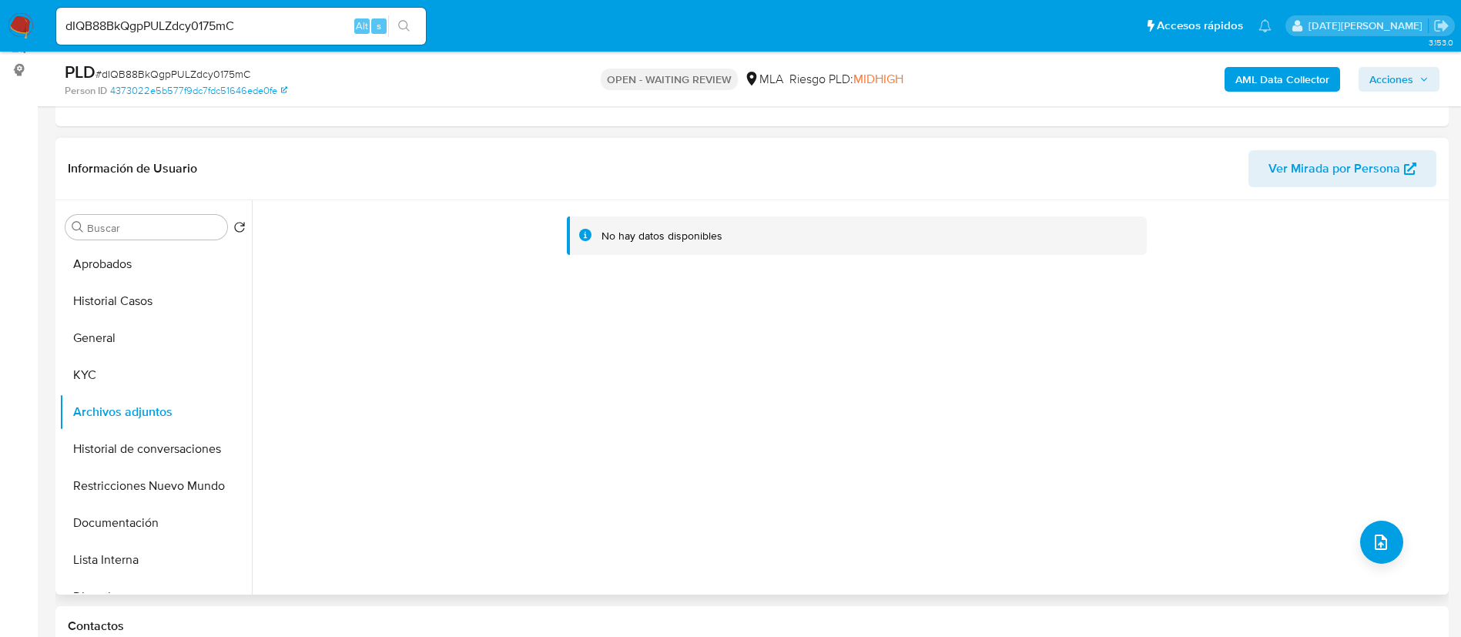
scroll to position [231, 0]
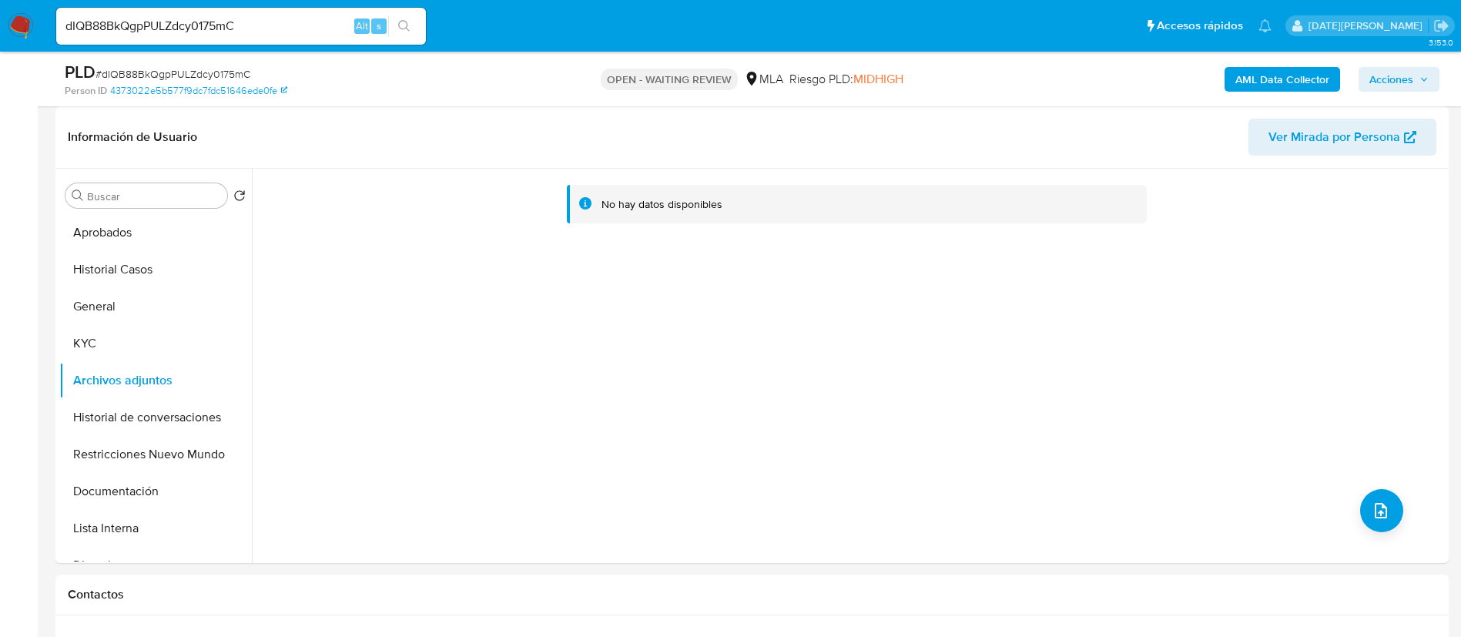
click at [224, 26] on input "dIQB88BkQgpPULZdcy0175mC" at bounding box center [241, 26] width 370 height 20
click at [405, 14] on div "dIQB88BkQgpPULZdcy0175mC Alt s" at bounding box center [241, 26] width 370 height 37
click at [407, 22] on icon "search-icon" at bounding box center [404, 26] width 12 height 12
click at [131, 279] on button "Historial Casos" at bounding box center [149, 269] width 180 height 37
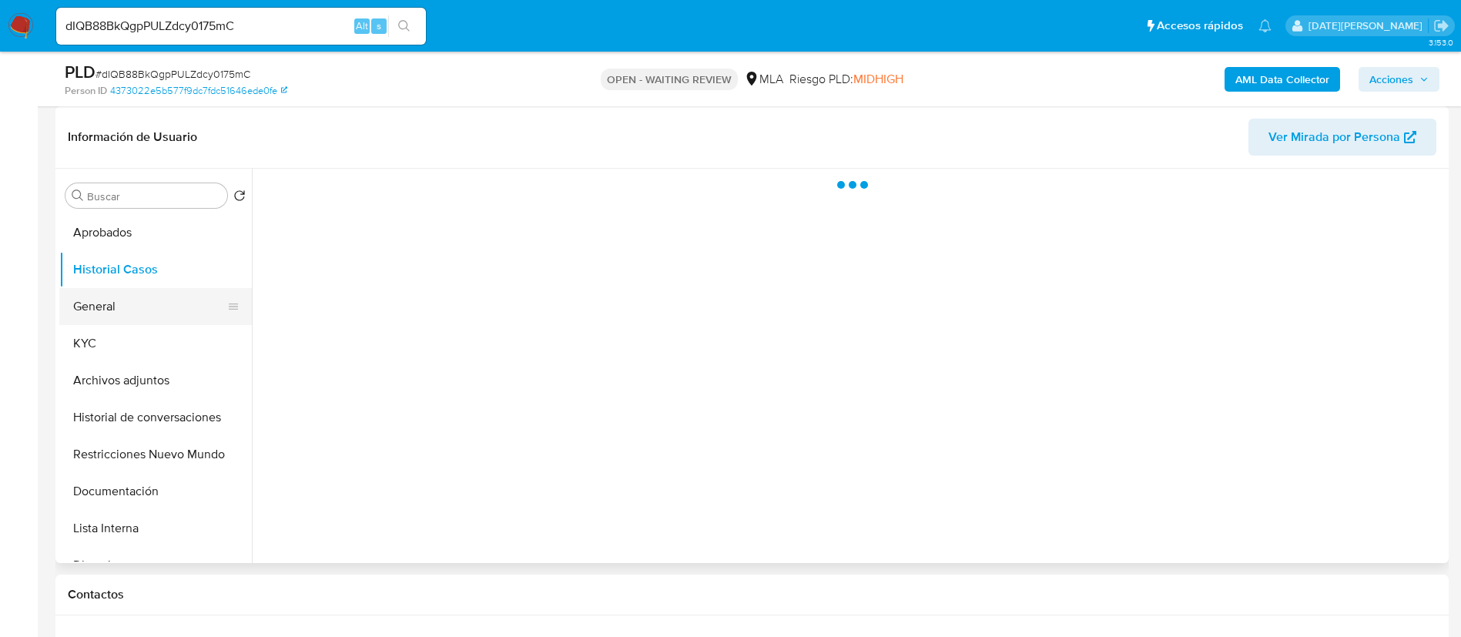
click at [112, 311] on button "General" at bounding box center [149, 306] width 180 height 37
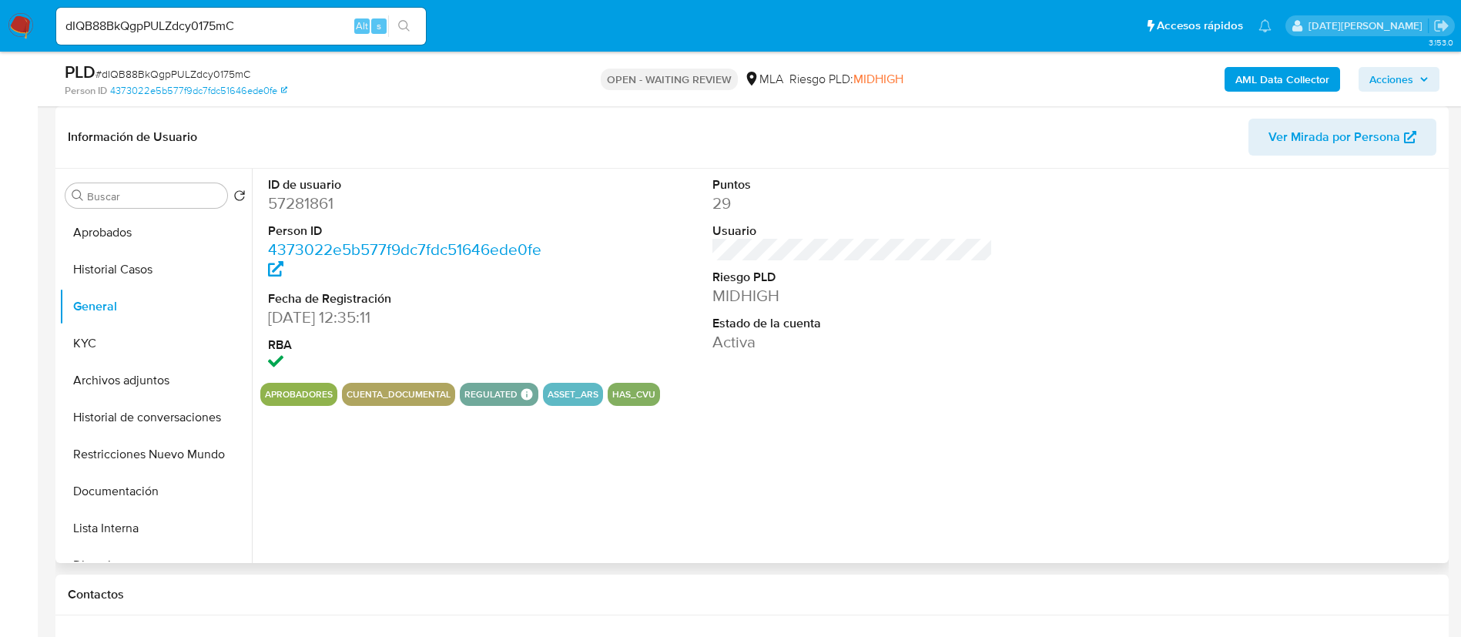
click at [303, 201] on dd "57281861" at bounding box center [408, 204] width 281 height 22
copy dd "57281861"
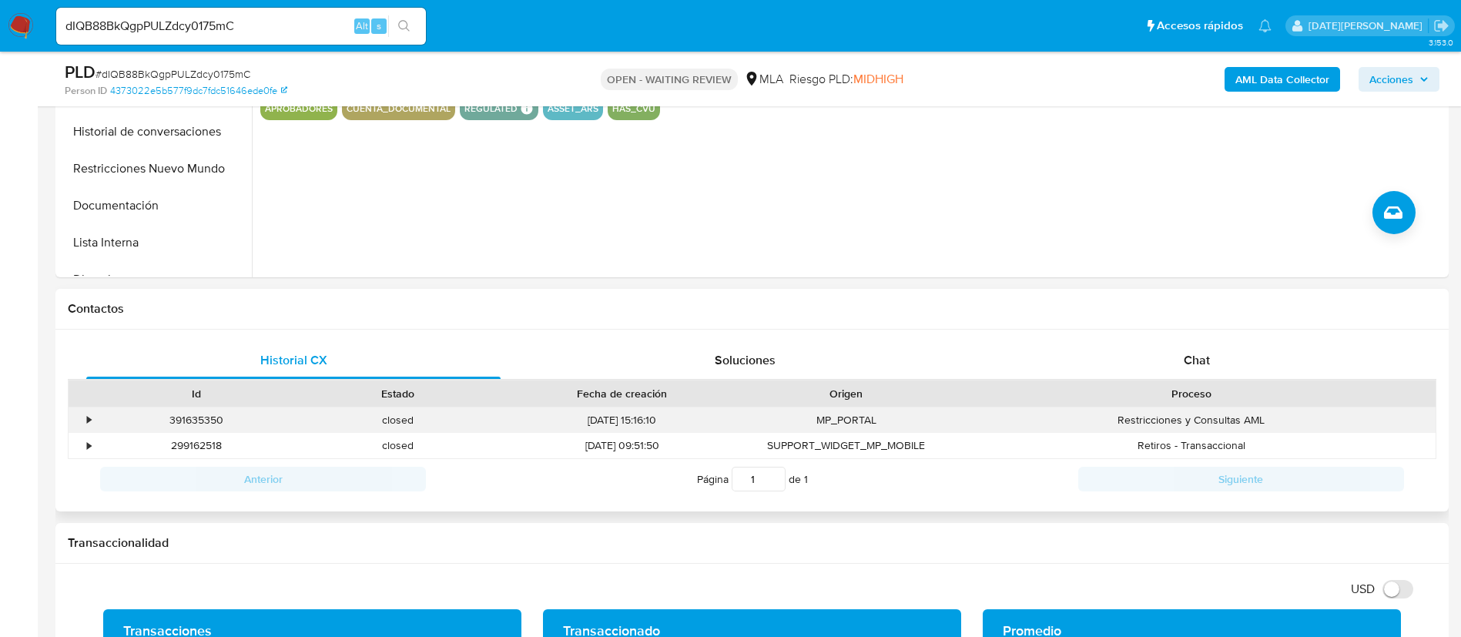
scroll to position [578, 0]
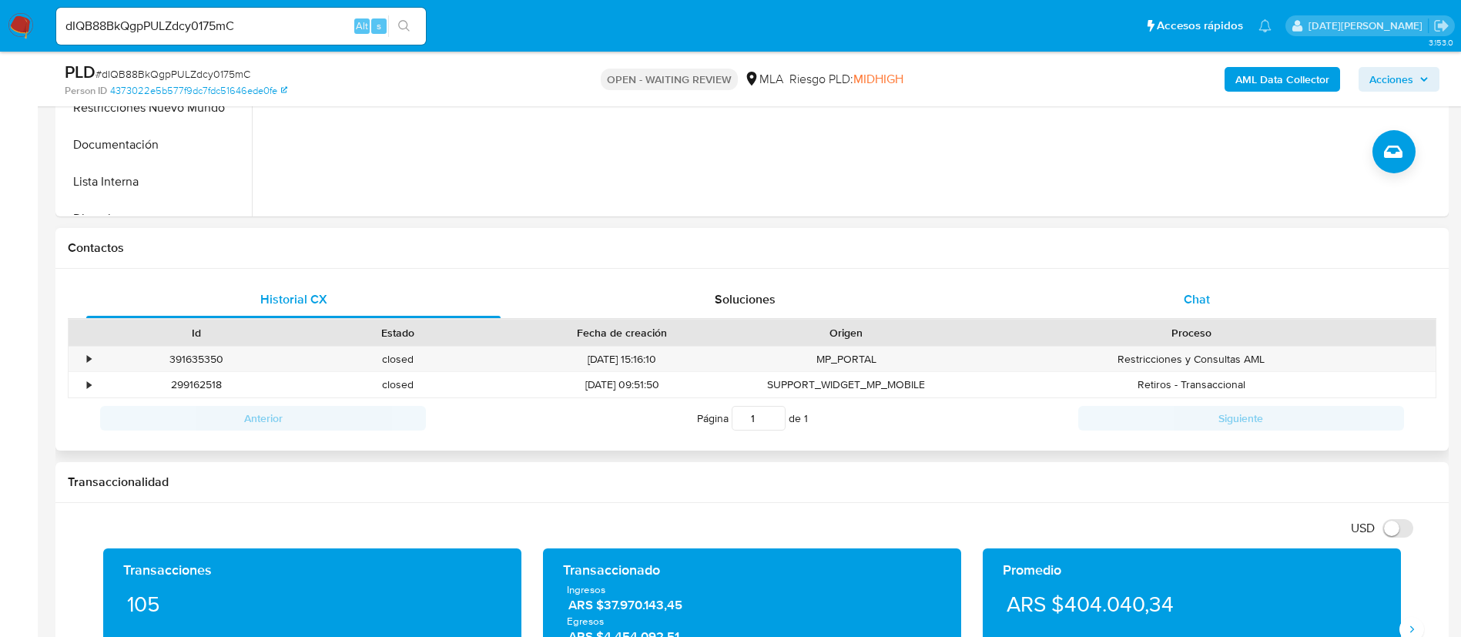
click at [1251, 302] on div "Chat" at bounding box center [1196, 299] width 414 height 37
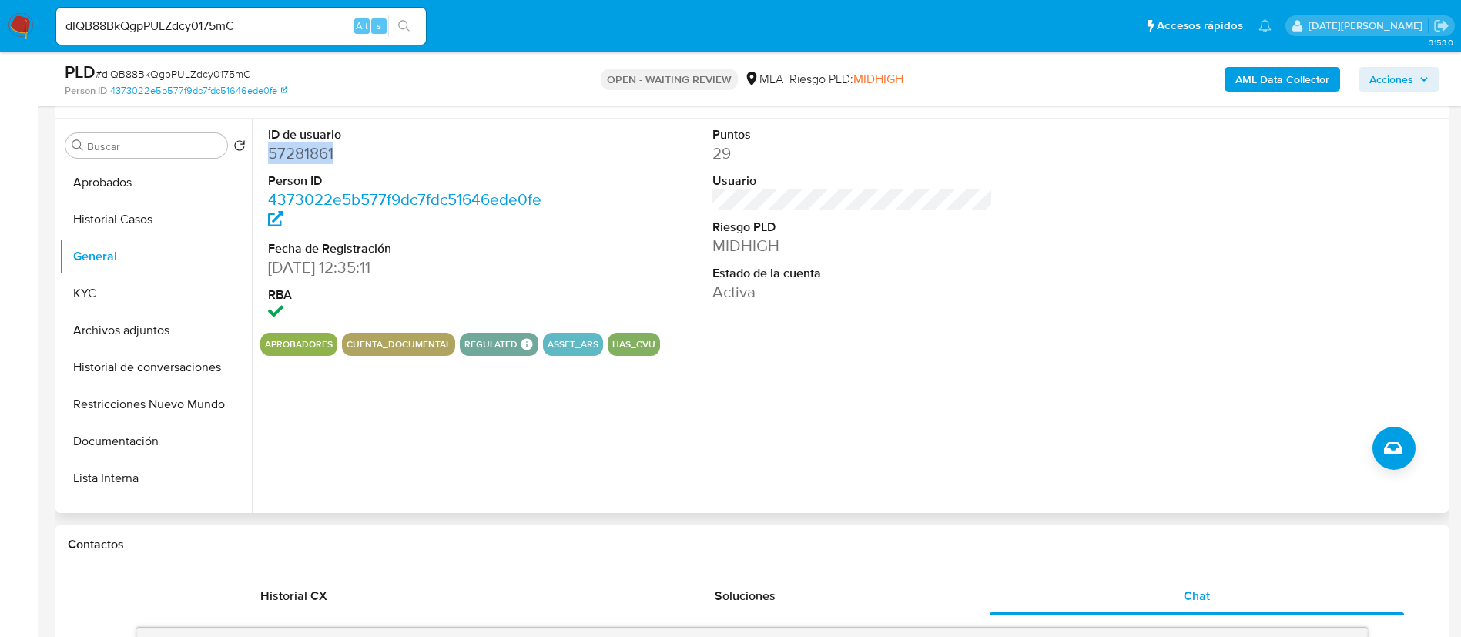
scroll to position [116, 0]
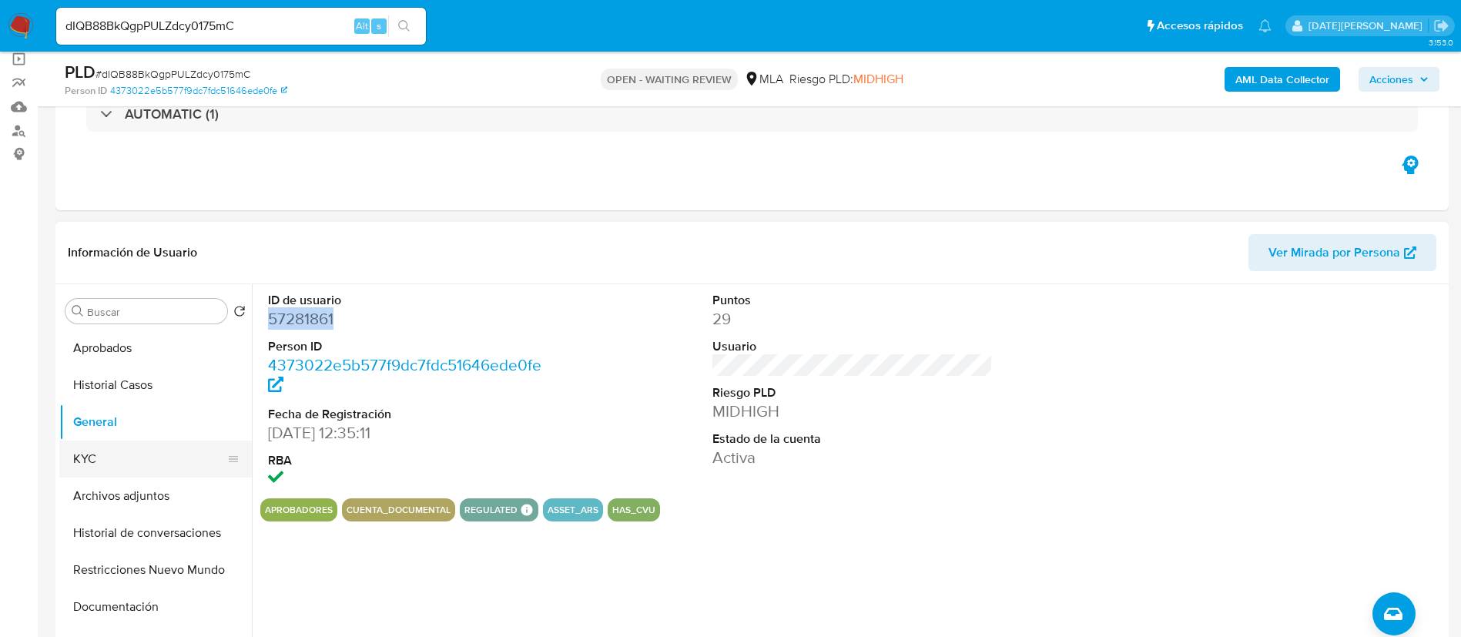
click at [119, 462] on button "KYC" at bounding box center [149, 458] width 180 height 37
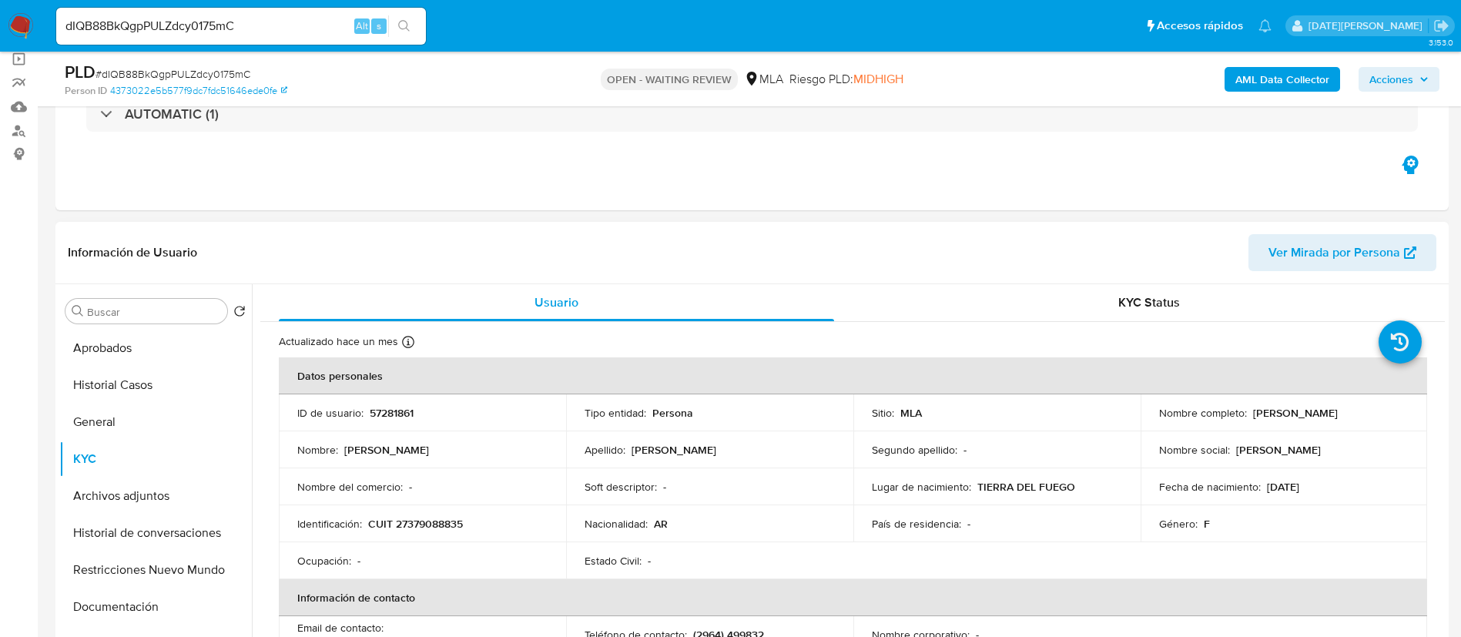
click at [434, 523] on p "CUIT 27379088835" at bounding box center [415, 524] width 95 height 14
copy p "27379088835"
drag, startPoint x: 1251, startPoint y: 410, endPoint x: 1376, endPoint y: 414, distance: 125.6
click at [1376, 414] on div "Nombre completo : Ariana Analia Tello" at bounding box center [1284, 413] width 250 height 14
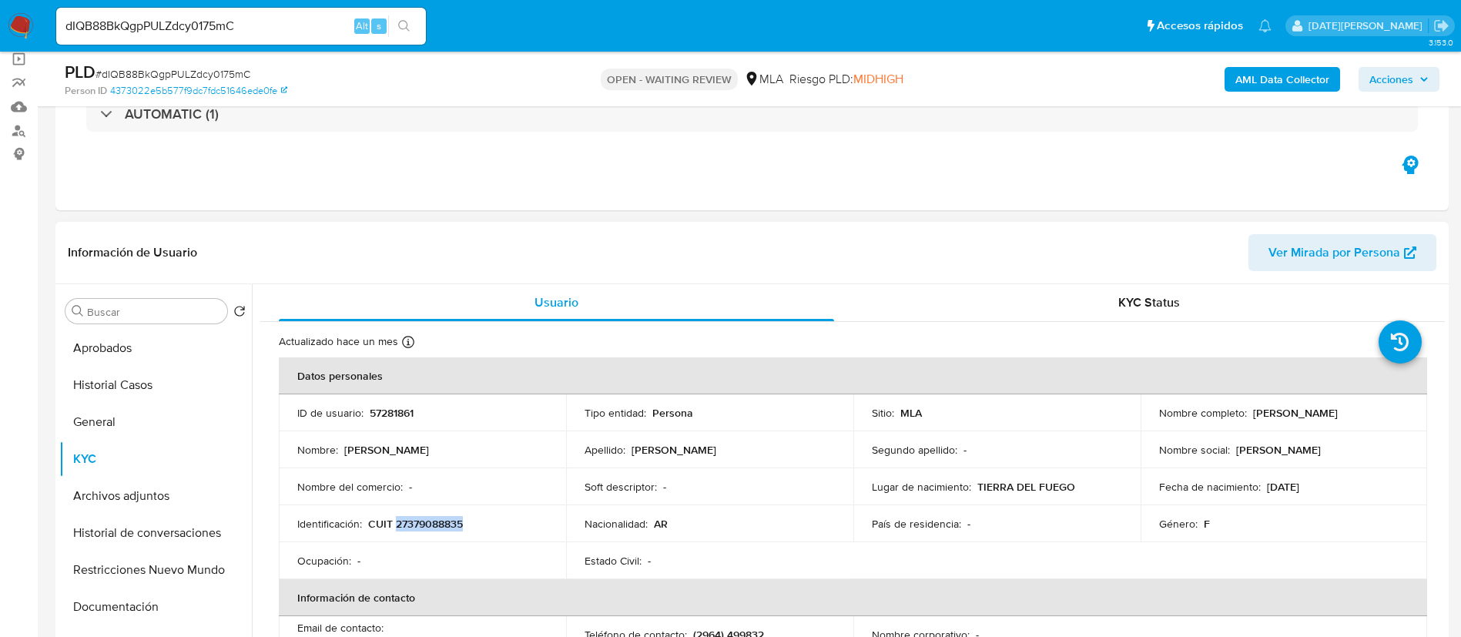
copy p "Ariana Analia Tello"
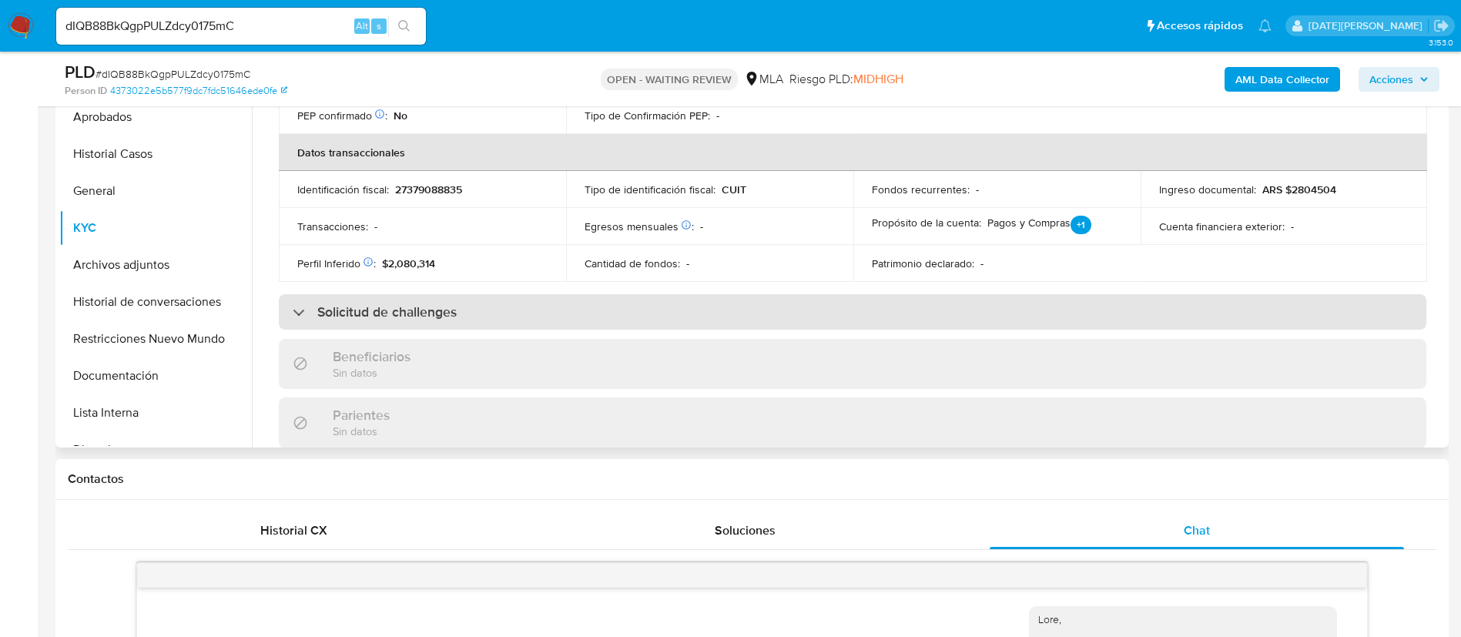
scroll to position [320, 0]
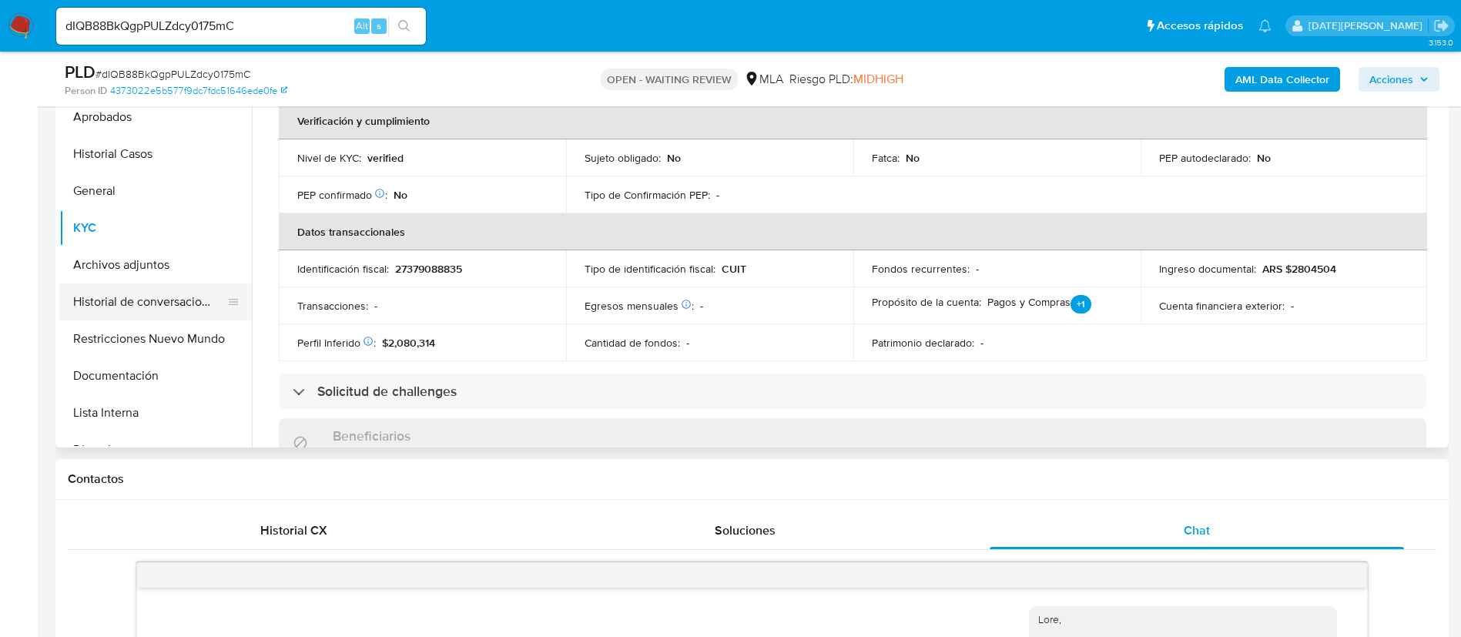
click at [143, 303] on button "Historial de conversaciones" at bounding box center [149, 301] width 180 height 37
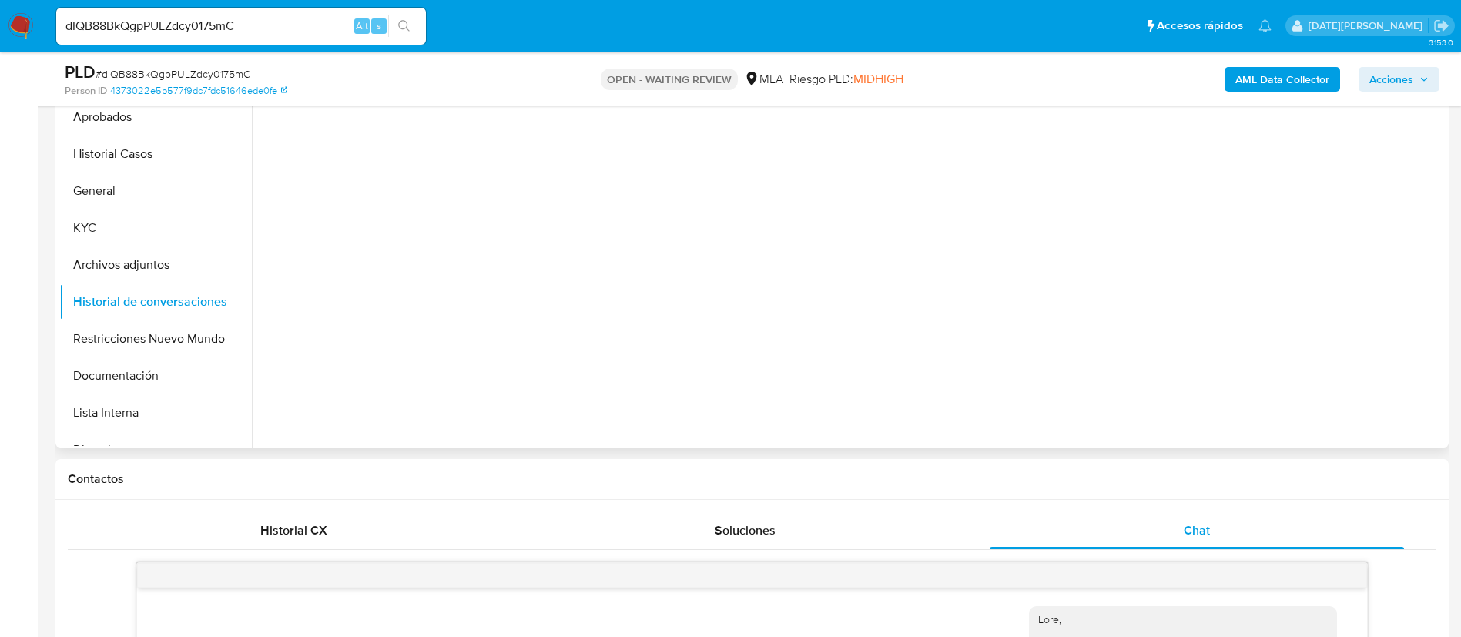
scroll to position [0, 0]
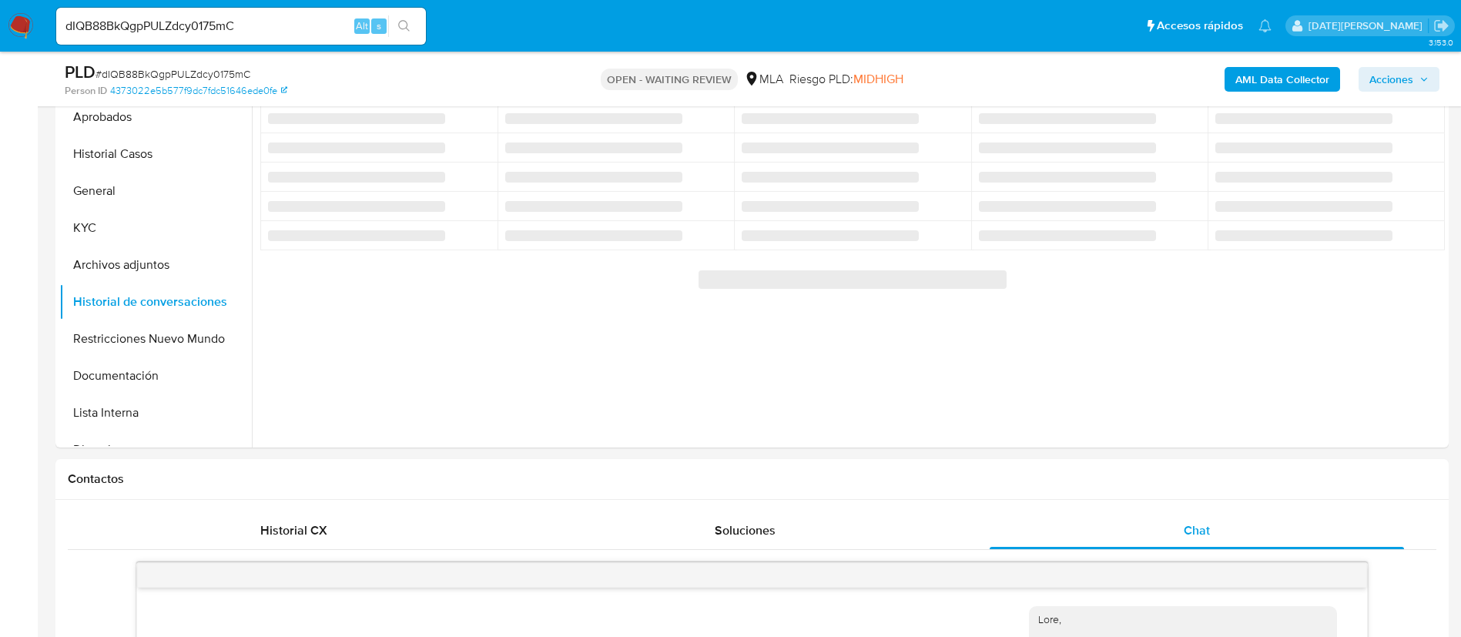
click at [154, 70] on span "# dIQB88BkQgpPULZdcy0175mC" at bounding box center [172, 73] width 155 height 15
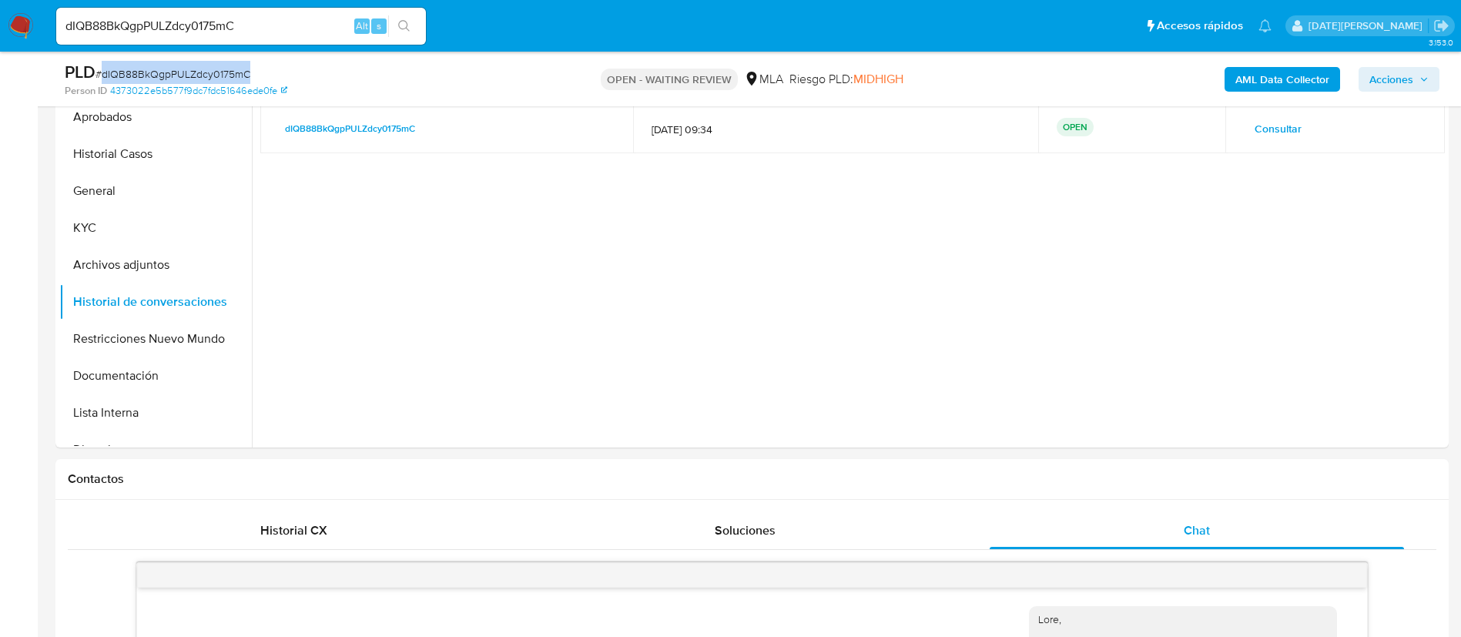
click at [154, 70] on span "# dIQB88BkQgpPULZdcy0175mC" at bounding box center [172, 73] width 155 height 15
copy span "dIQB88BkQgpPULZdcy0175mC"
click at [20, 30] on img at bounding box center [21, 26] width 26 height 26
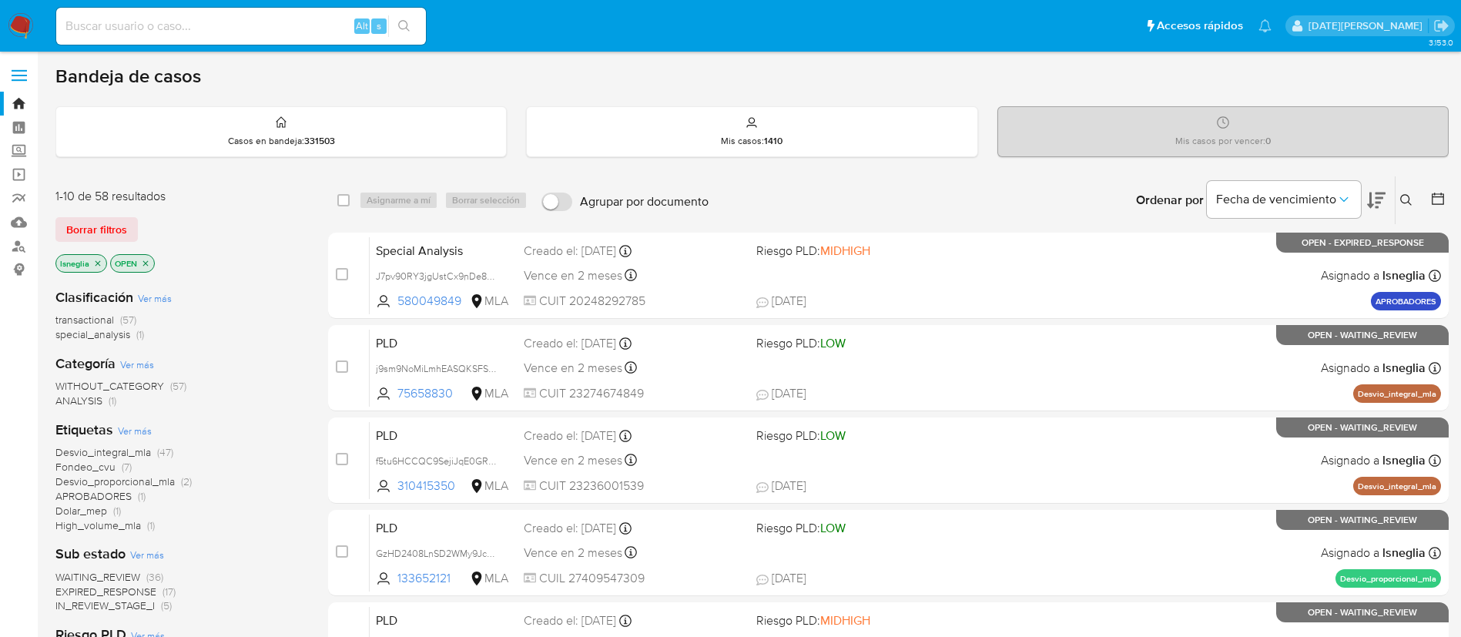
click at [1405, 206] on icon at bounding box center [1406, 200] width 12 height 12
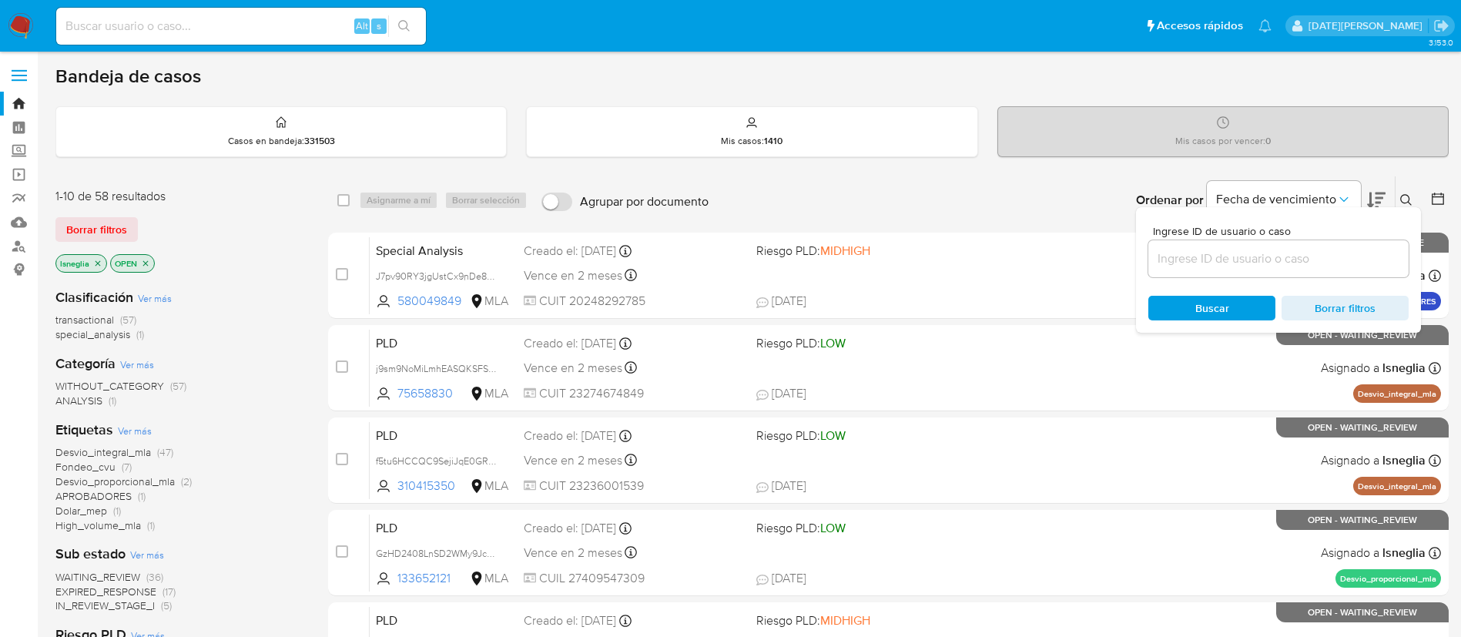
click at [1216, 259] on input at bounding box center [1278, 259] width 260 height 20
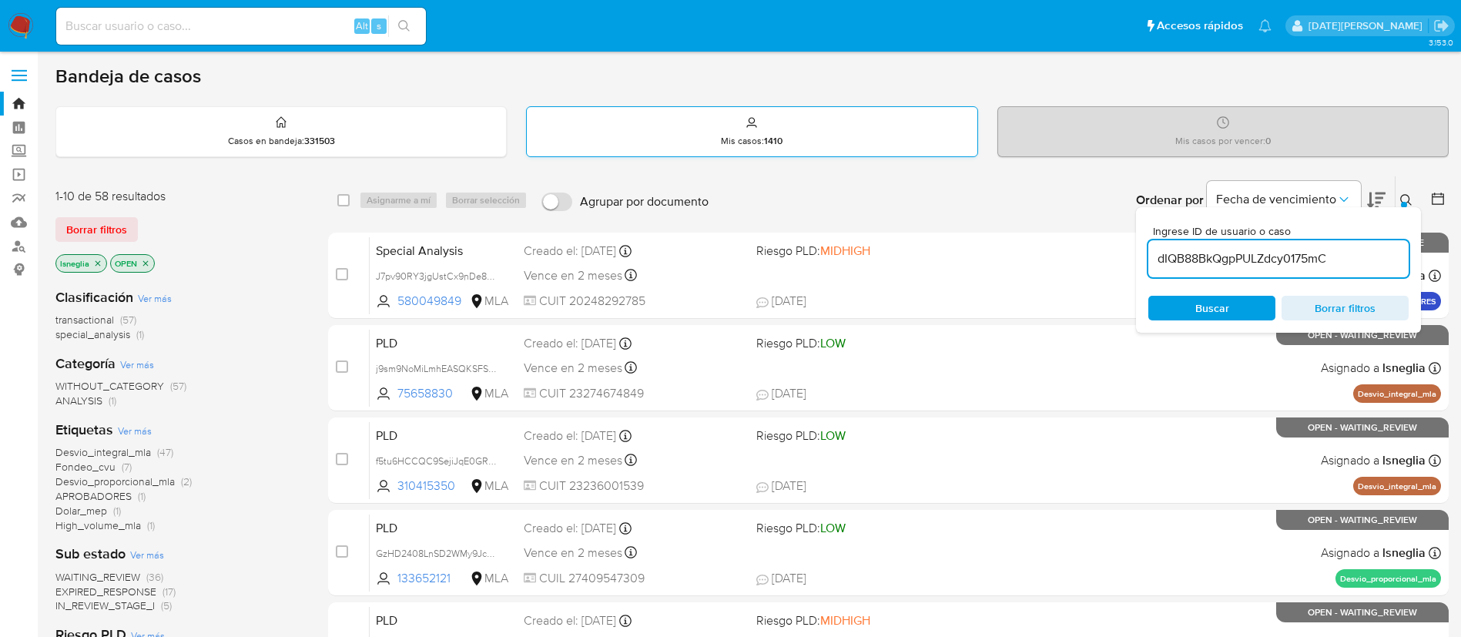
type input "dIQB88BkQgpPULZdcy0175mC"
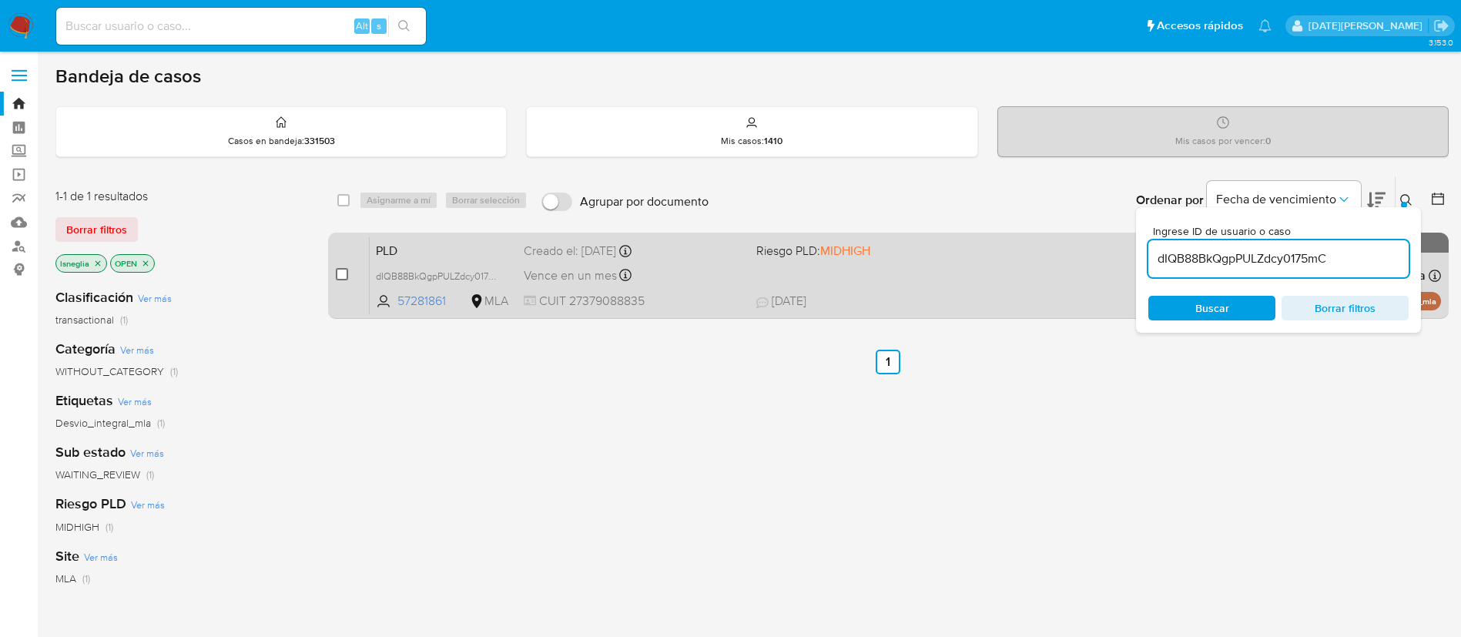
click at [343, 276] on input "checkbox" at bounding box center [342, 274] width 12 height 12
checkbox input "true"
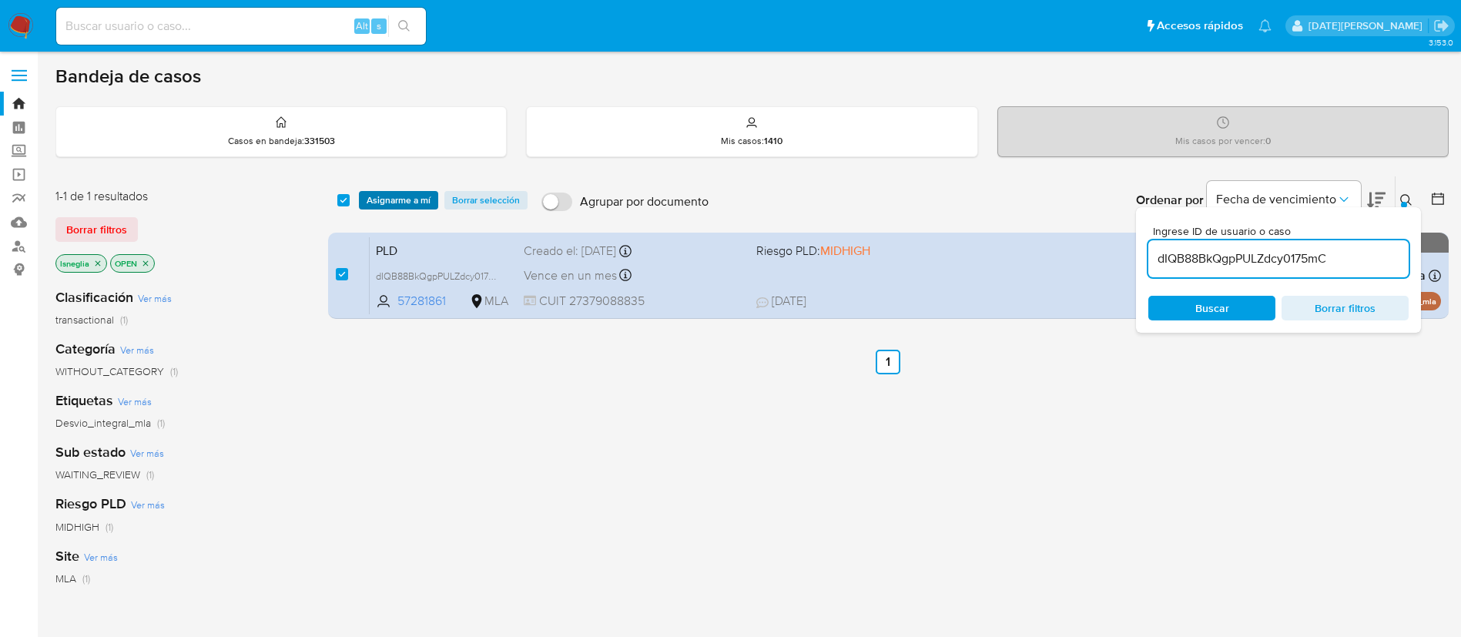
click at [429, 196] on span "Asignarme a mí" at bounding box center [399, 200] width 64 height 15
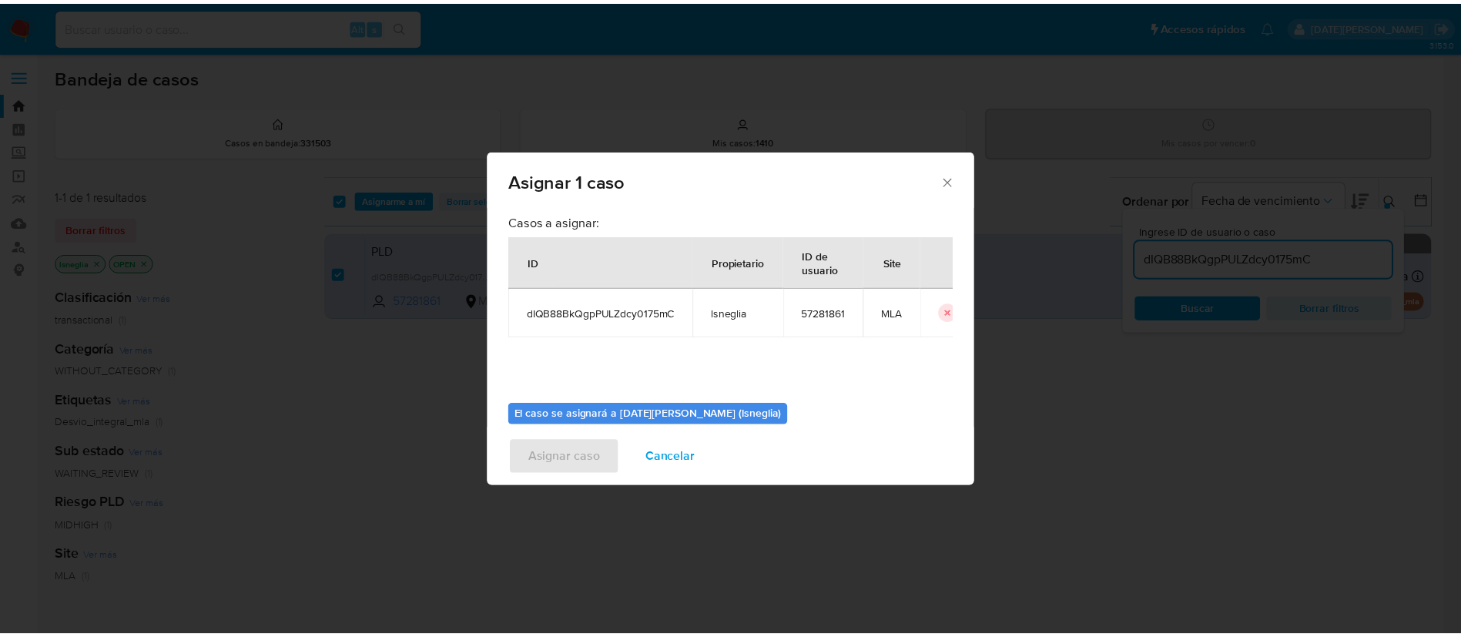
scroll to position [80, 0]
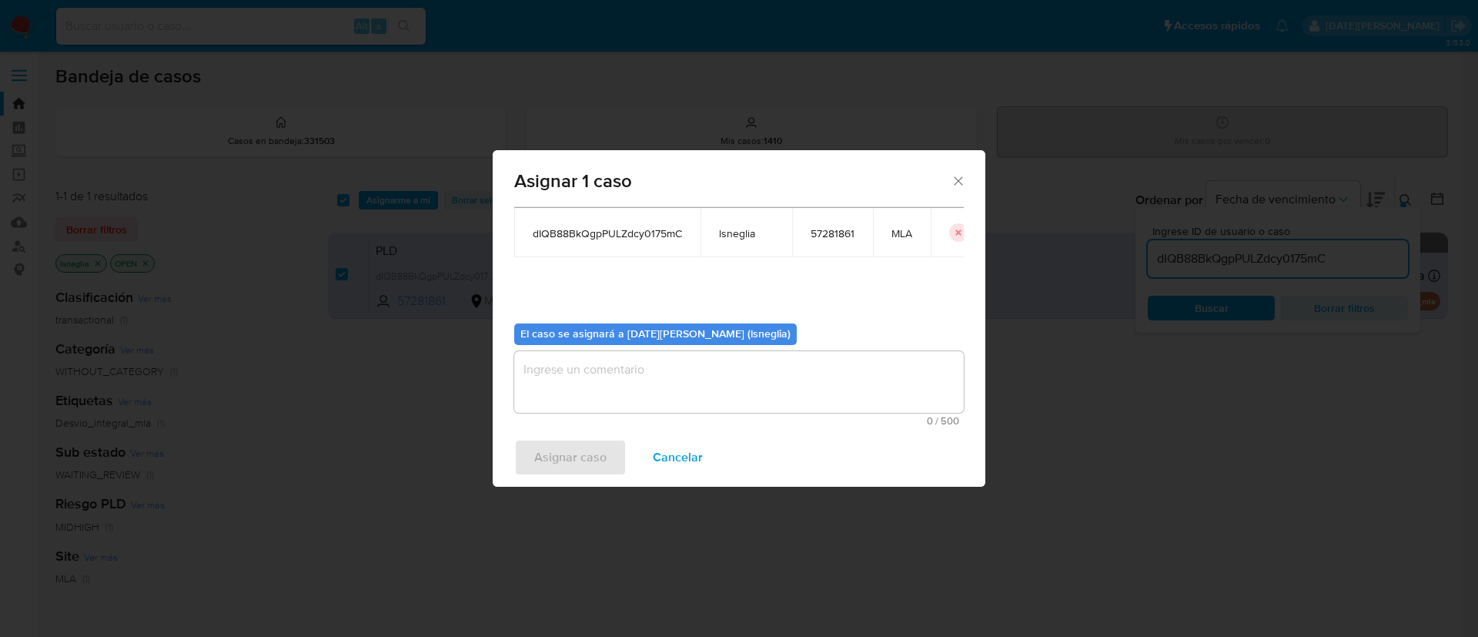
click at [640, 377] on textarea "assign-modal" at bounding box center [739, 382] width 450 height 62
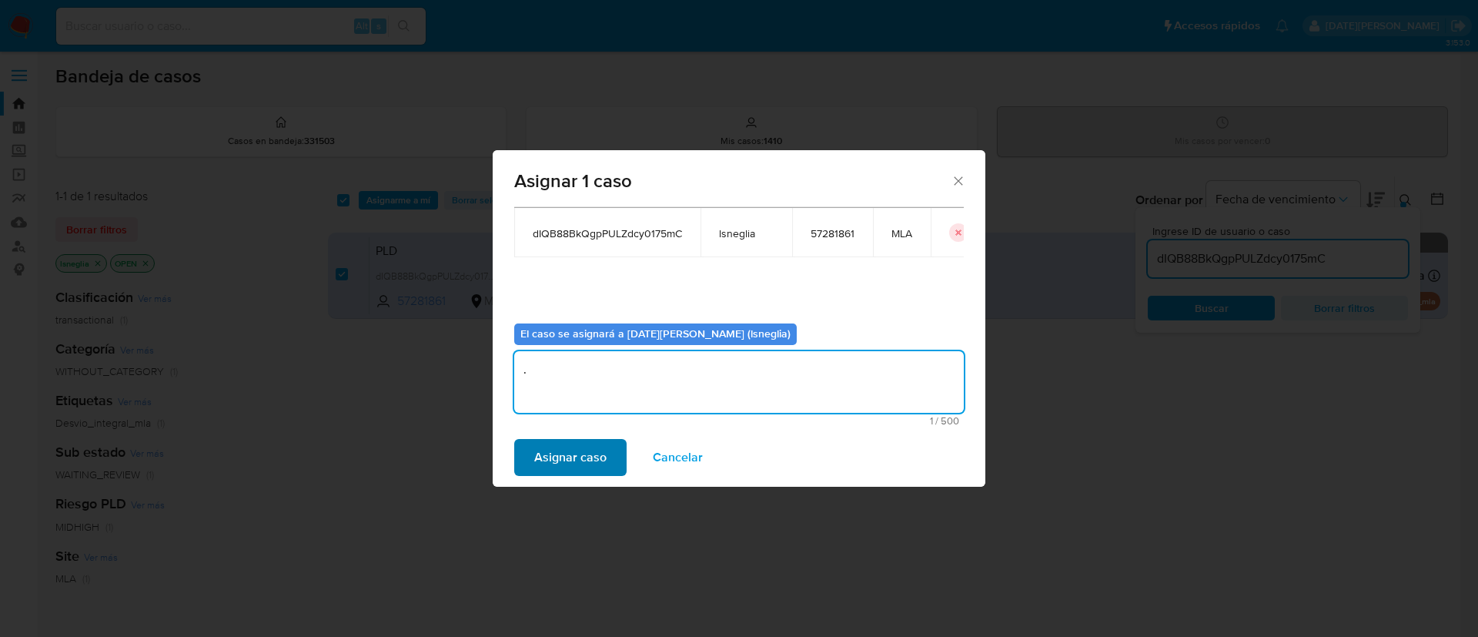
type textarea "."
click at [569, 453] on span "Asignar caso" at bounding box center [570, 457] width 72 height 34
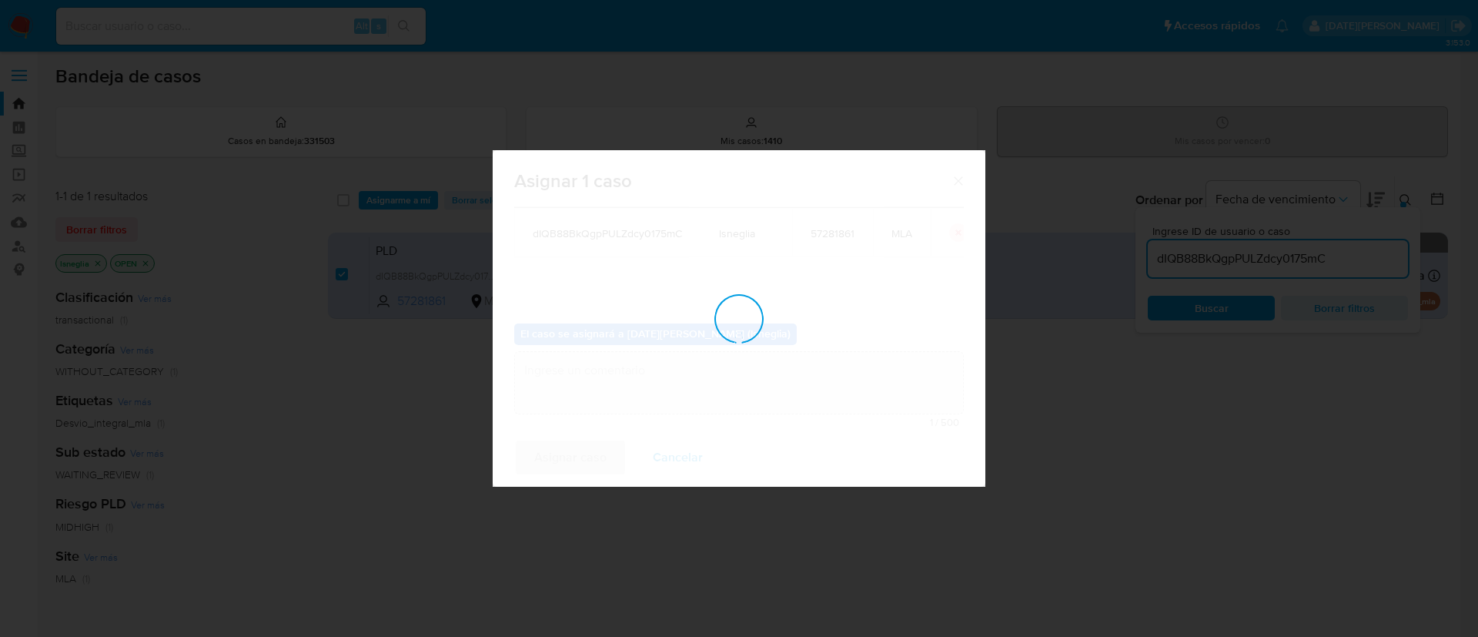
checkbox input "false"
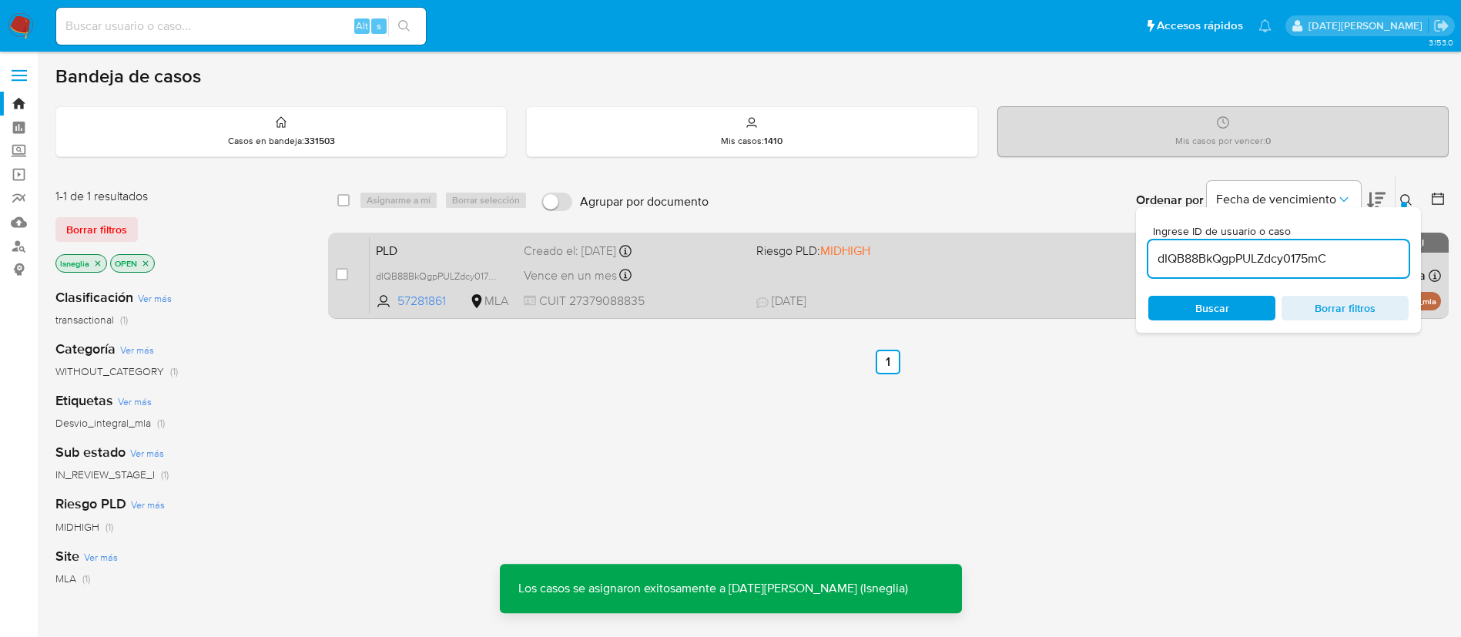
click at [434, 242] on span "PLD" at bounding box center [444, 249] width 136 height 20
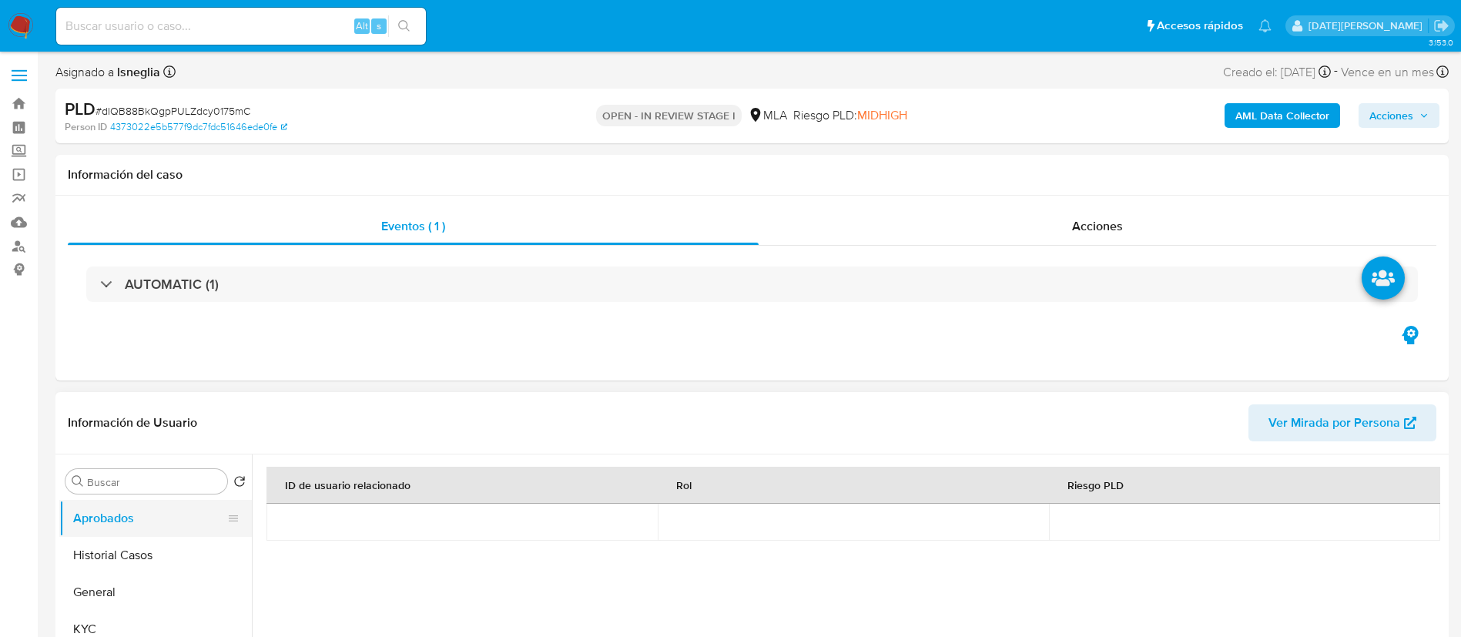
select select "10"
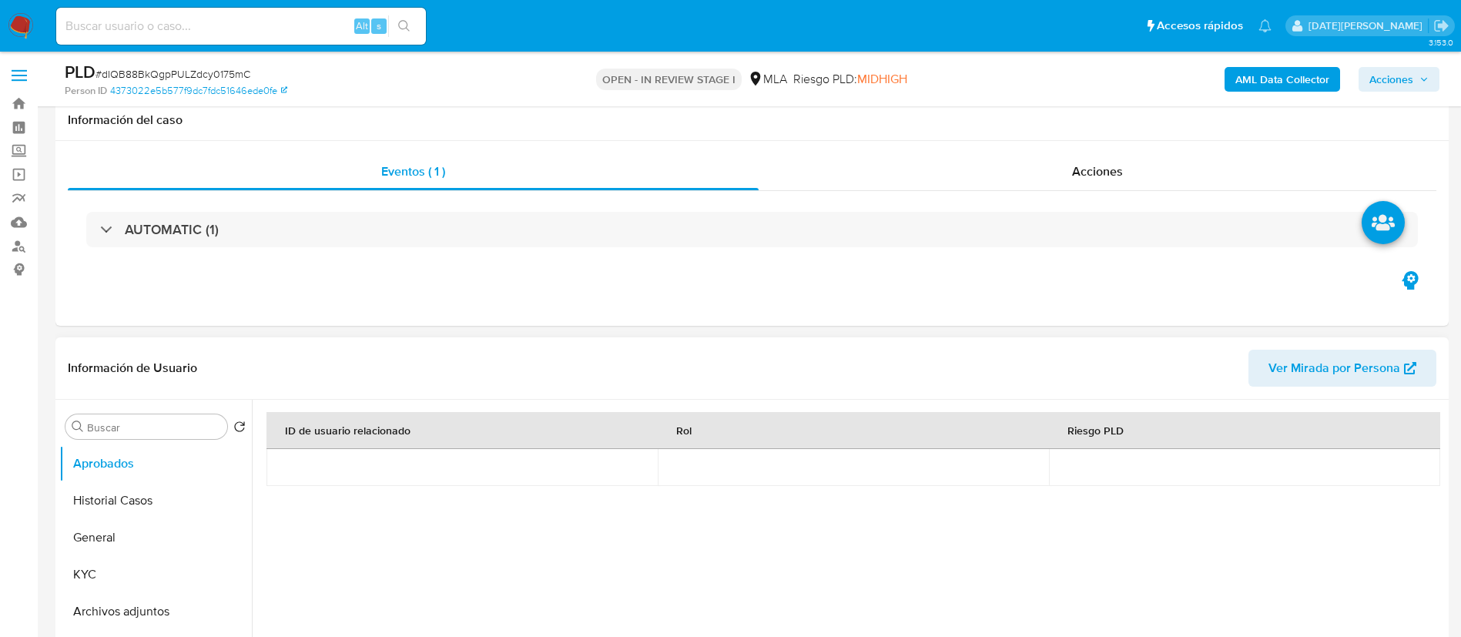
scroll to position [116, 0]
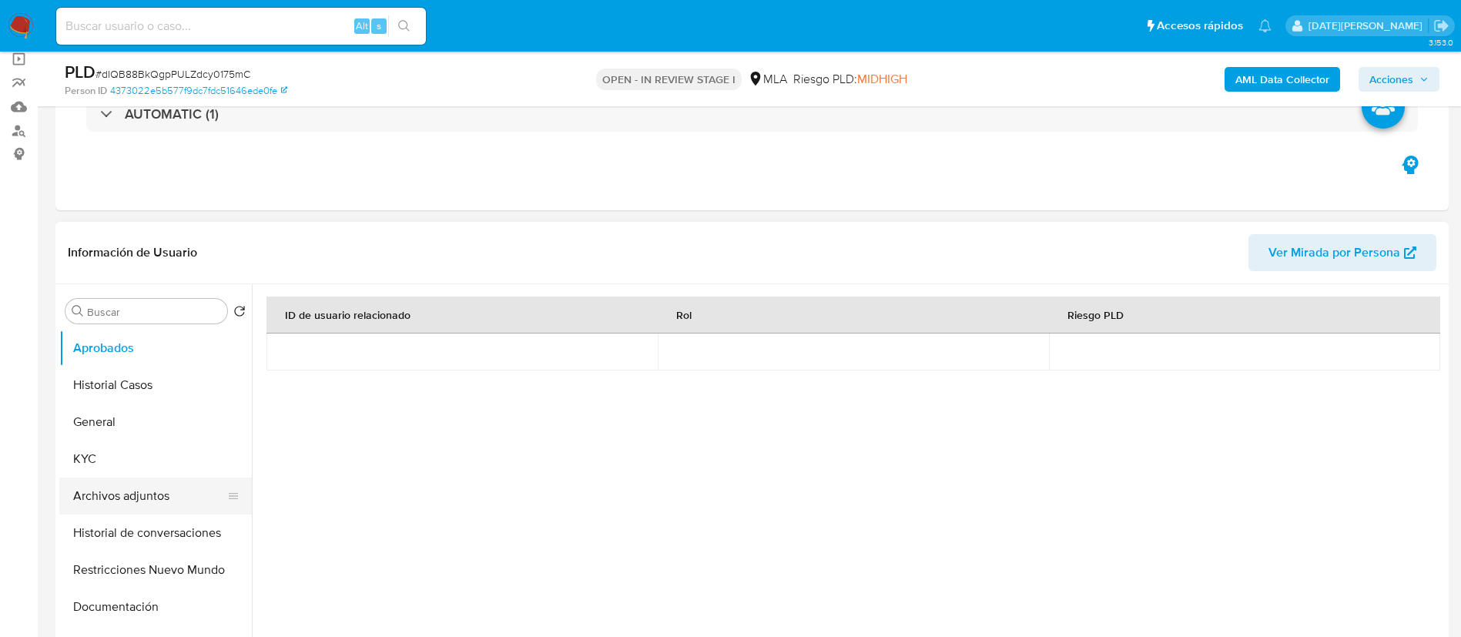
click at [149, 500] on button "Archivos adjuntos" at bounding box center [149, 495] width 180 height 37
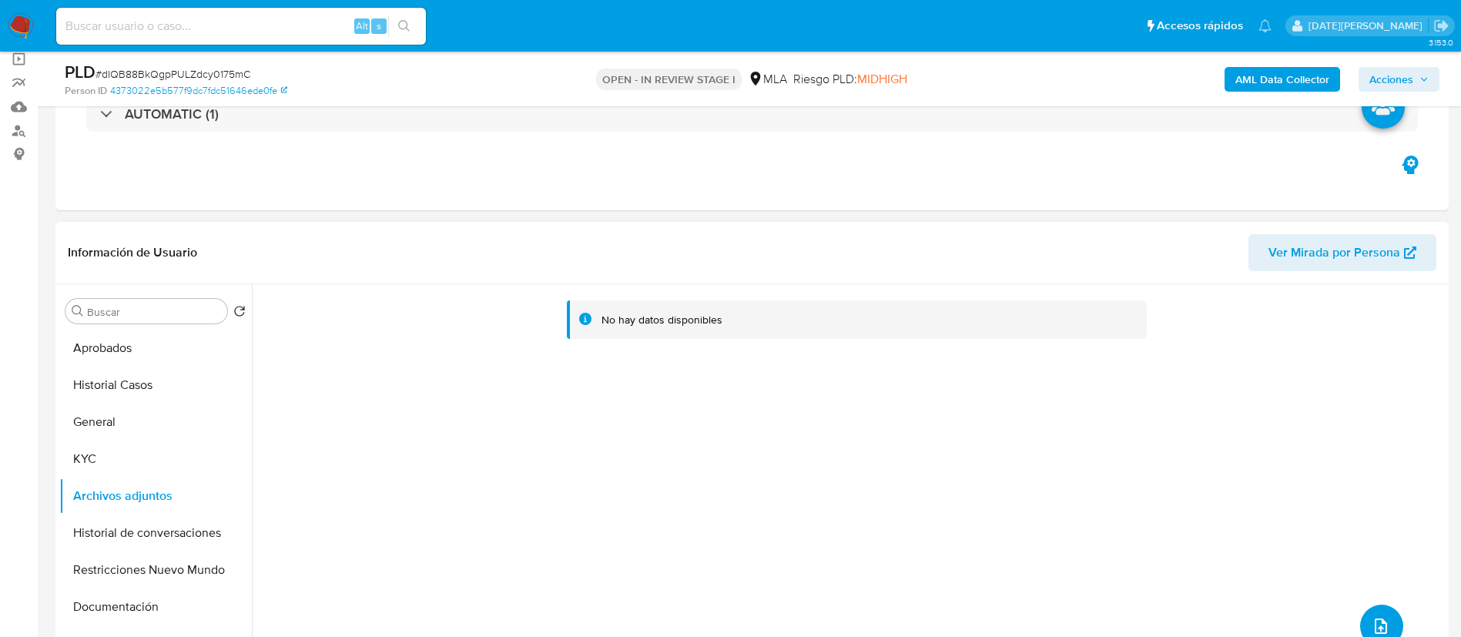
click at [1371, 617] on icon "upload-file" at bounding box center [1380, 626] width 18 height 18
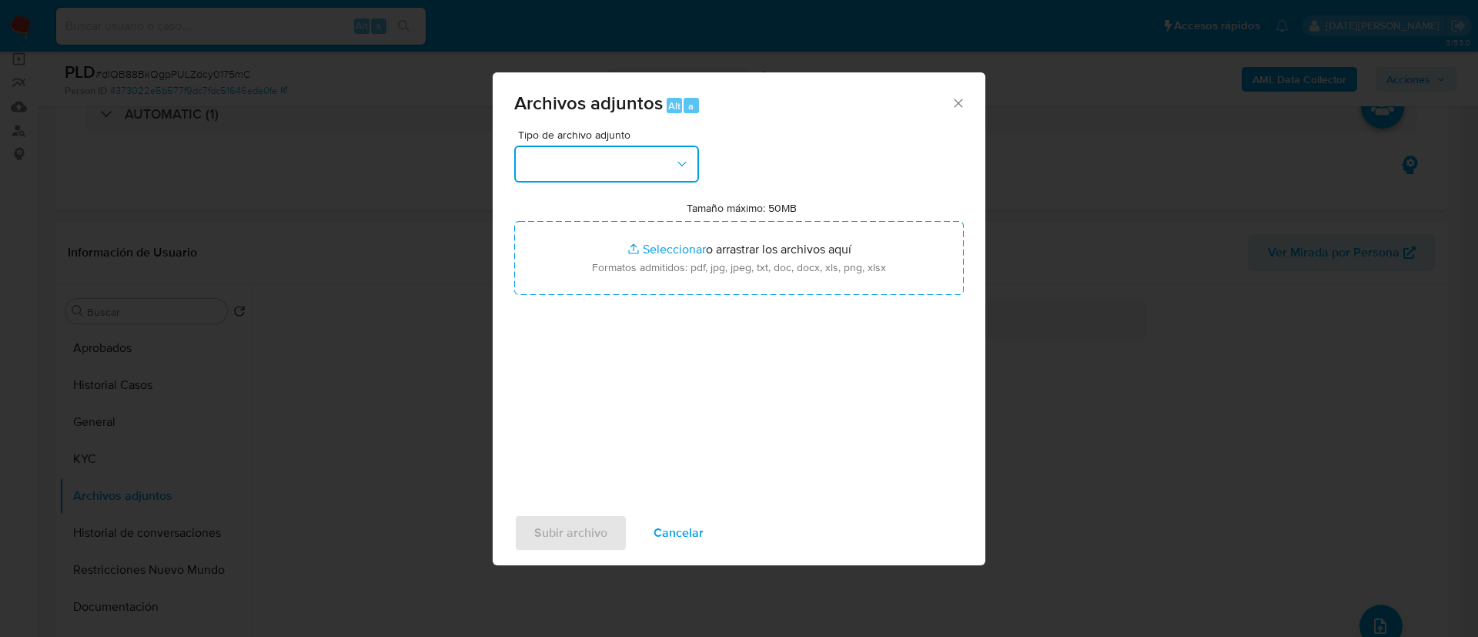
click at [615, 152] on button "button" at bounding box center [606, 164] width 185 height 37
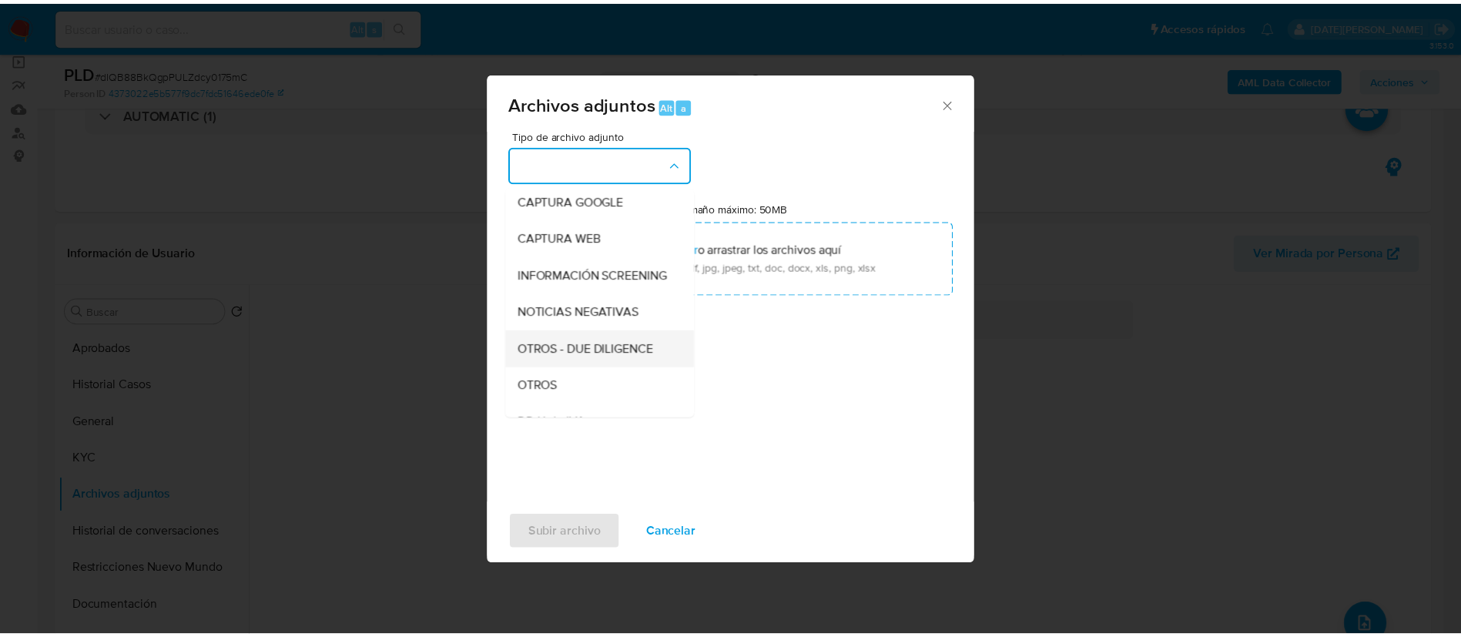
scroll to position [231, 0]
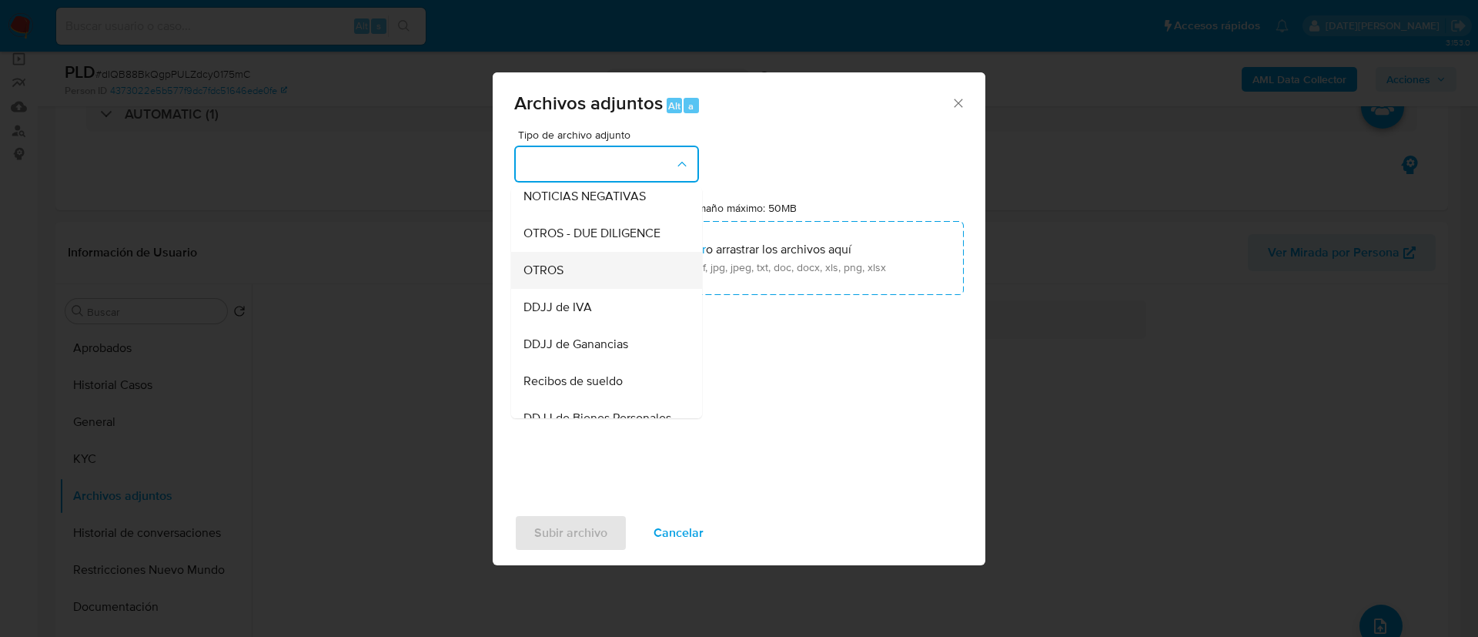
click at [572, 283] on div "OTROS" at bounding box center [602, 270] width 157 height 37
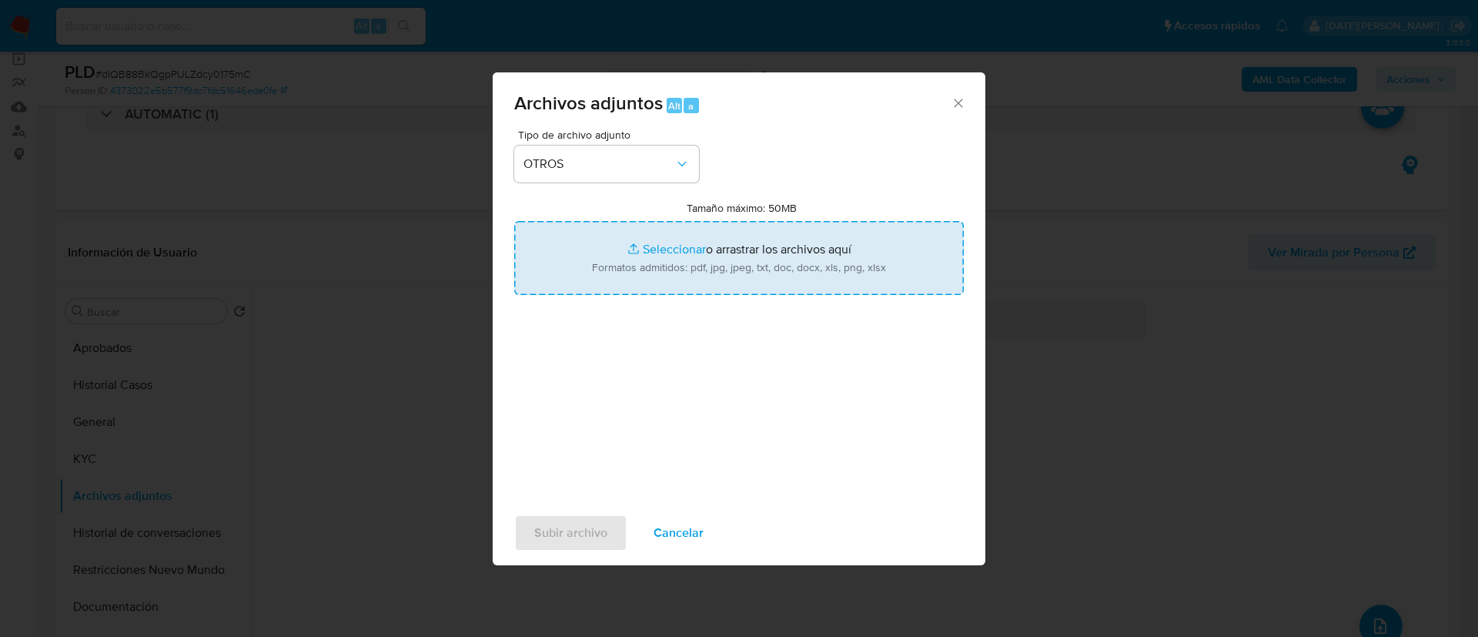
type input "C:\fakepath\57281861 Movimientos.xlsx"
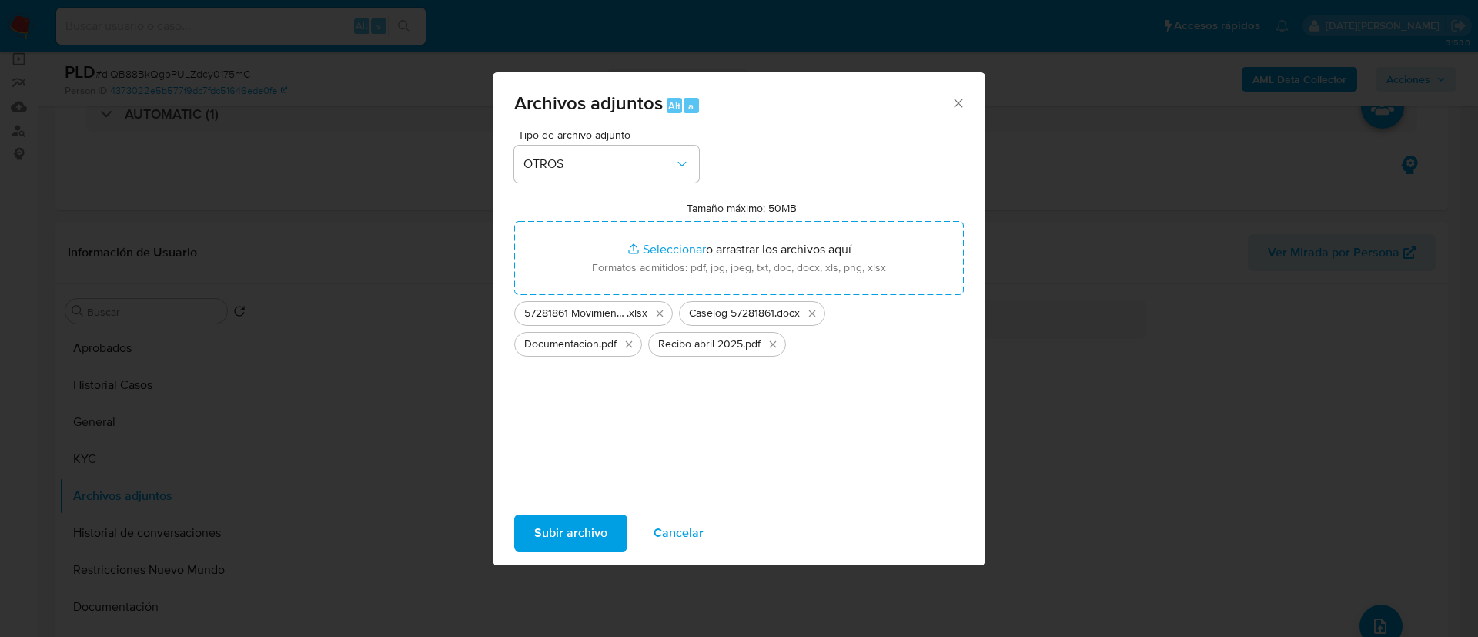
click at [572, 531] on span "Subir archivo" at bounding box center [570, 533] width 73 height 34
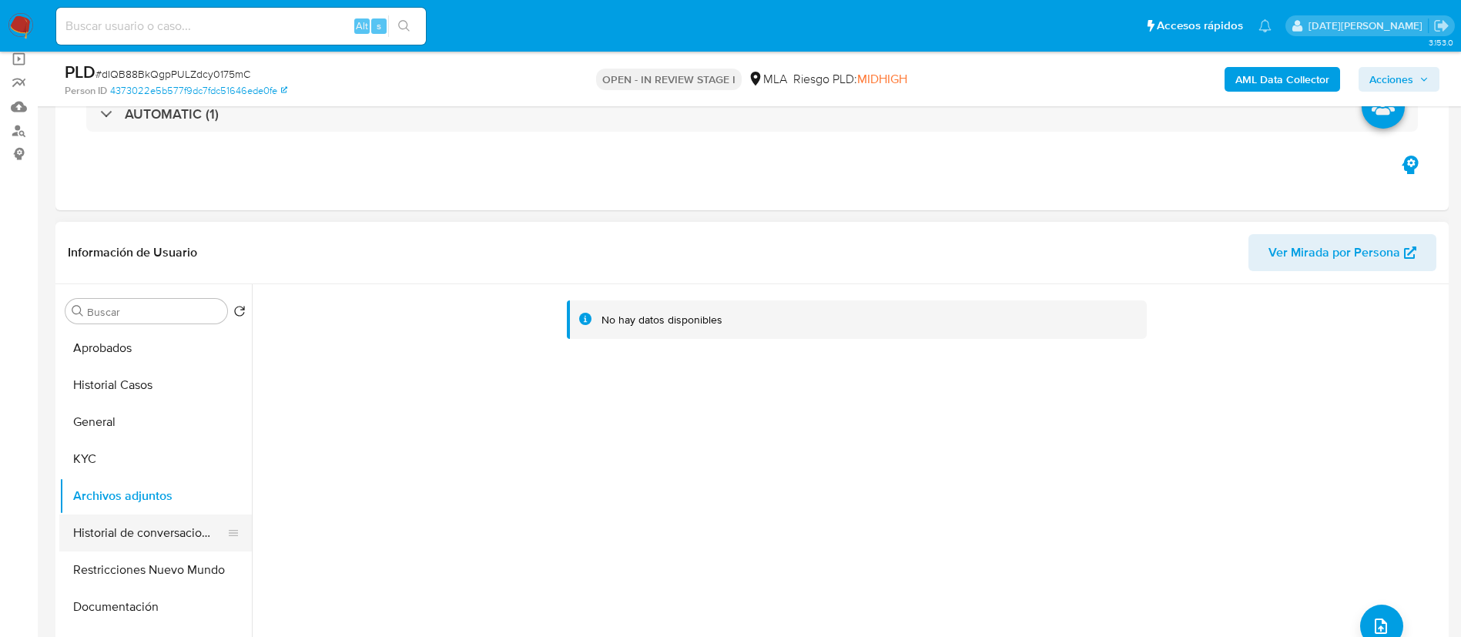
click at [144, 526] on button "Historial de conversaciones" at bounding box center [149, 532] width 180 height 37
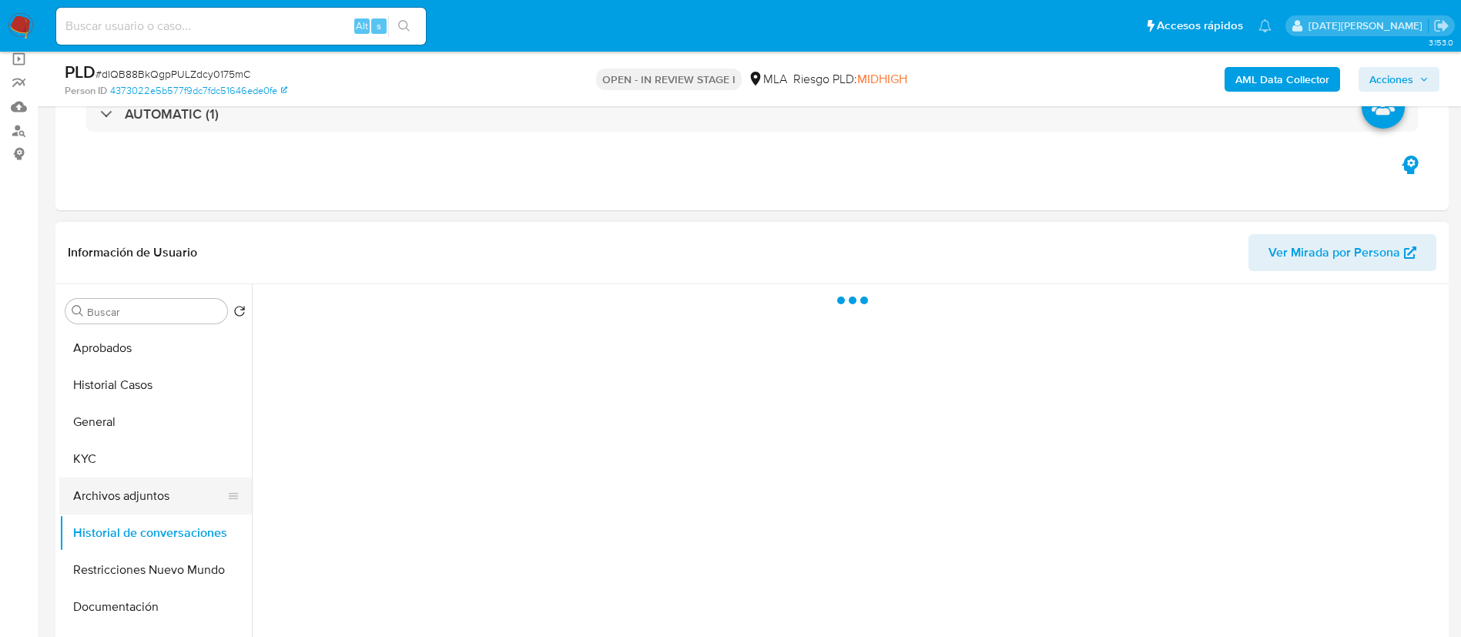
click at [143, 501] on button "Archivos adjuntos" at bounding box center [149, 495] width 180 height 37
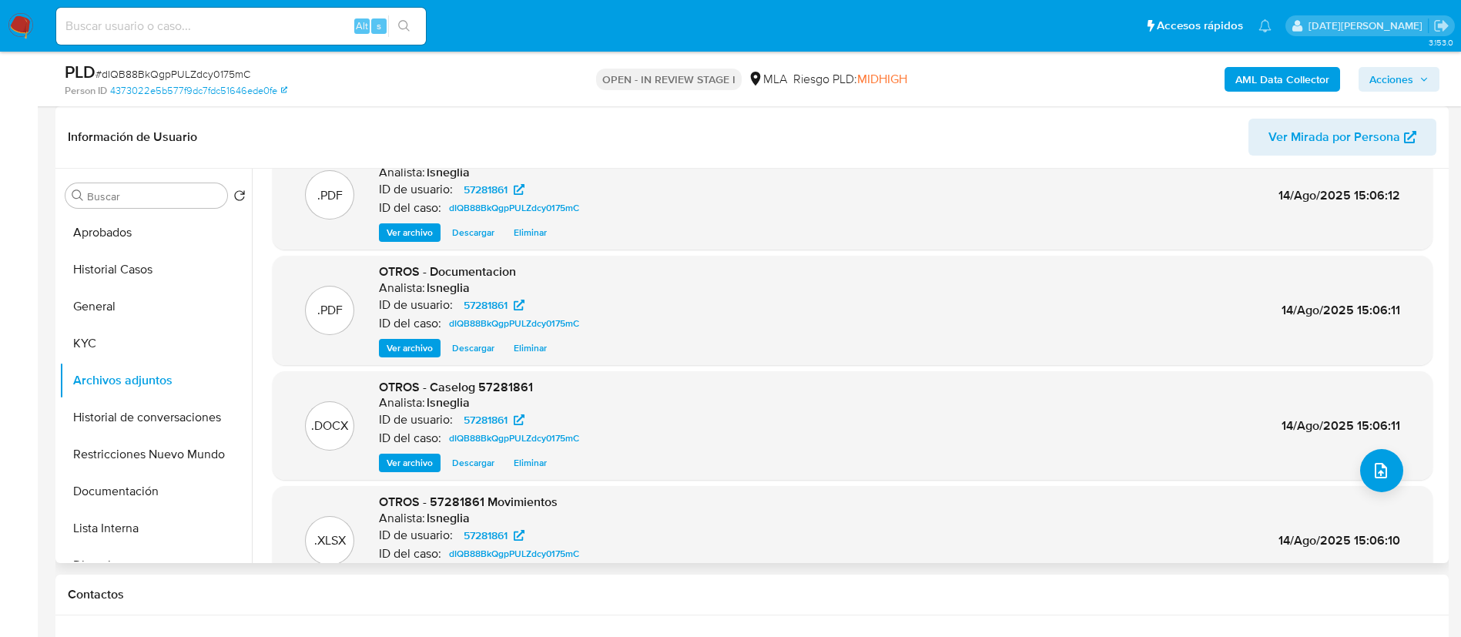
scroll to position [0, 0]
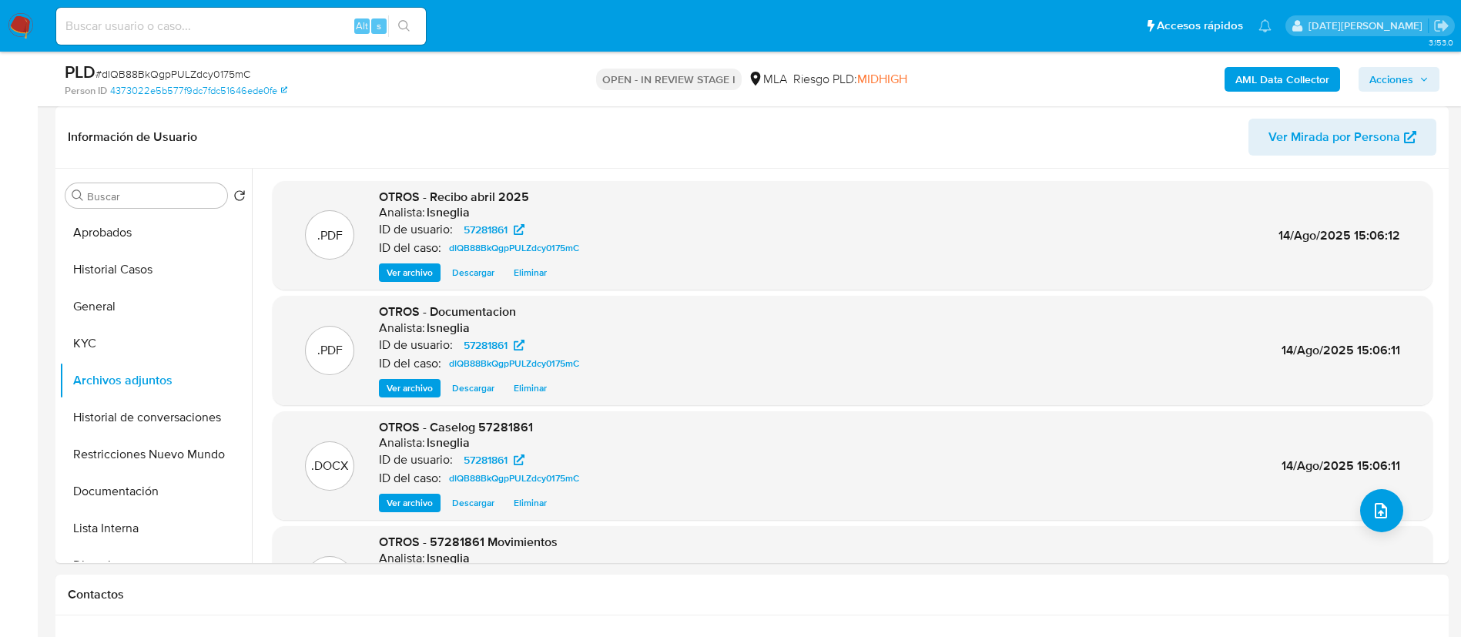
click at [1268, 82] on b "AML Data Collector" at bounding box center [1282, 79] width 94 height 25
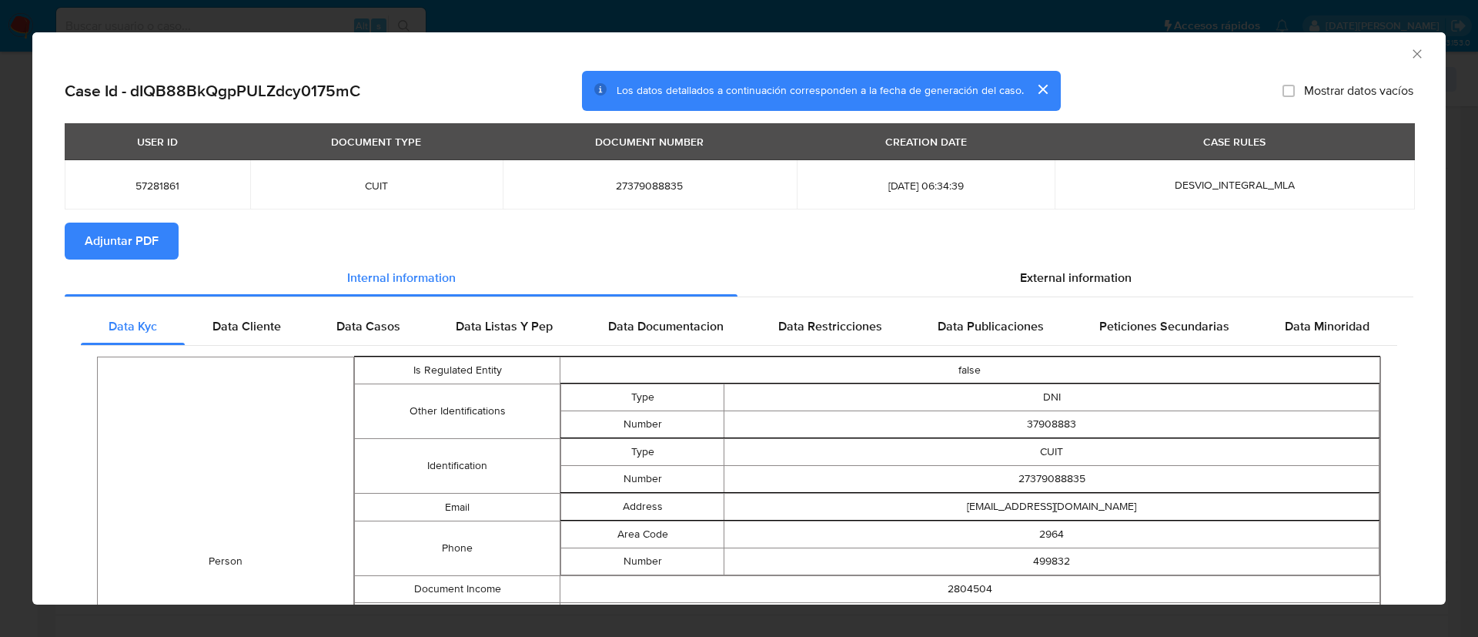
click at [157, 245] on span "Adjuntar PDF" at bounding box center [122, 241] width 74 height 34
click at [1410, 53] on icon "Cerrar ventana" at bounding box center [1417, 53] width 15 height 15
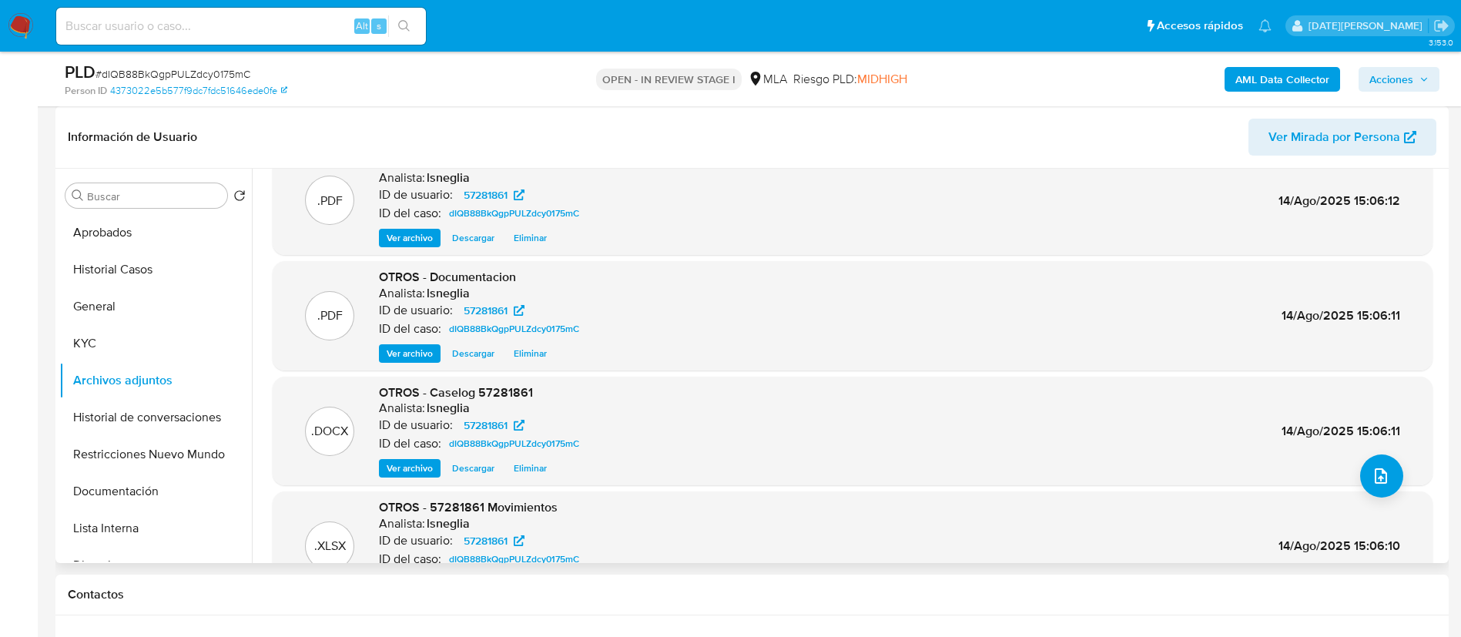
scroll to position [86, 0]
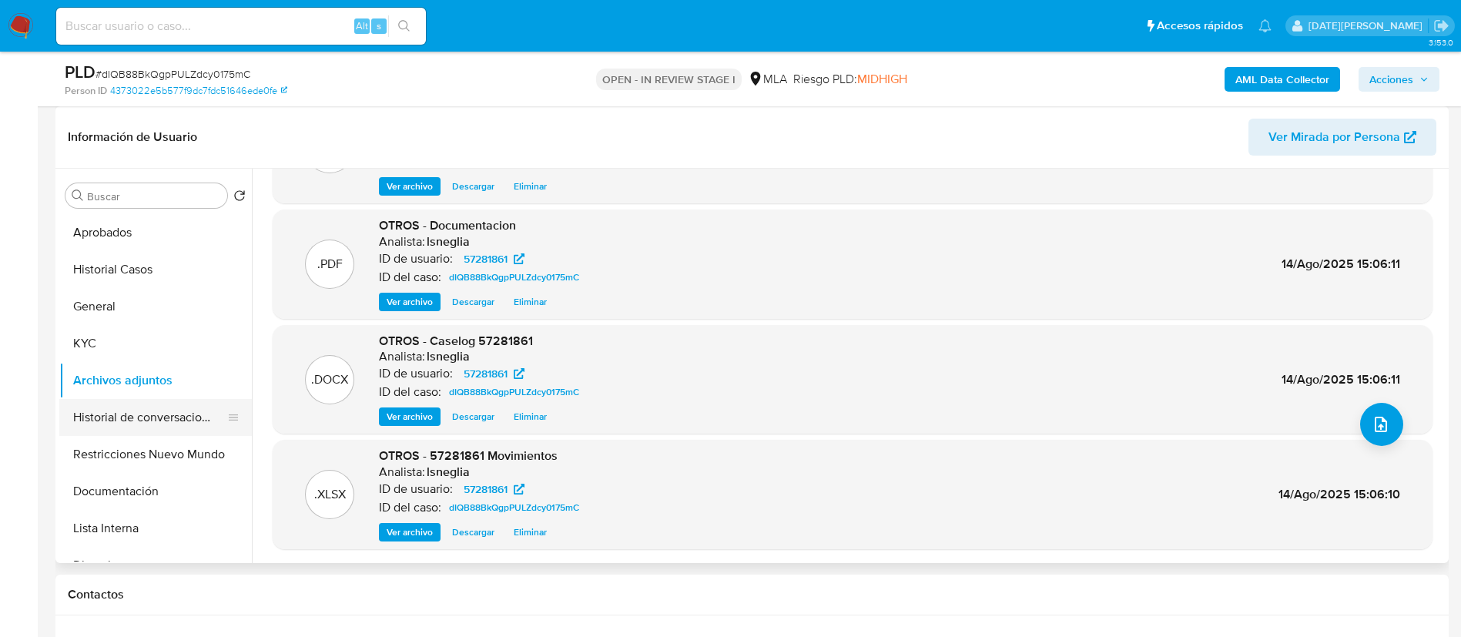
click at [104, 428] on button "Historial de conversaciones" at bounding box center [149, 417] width 180 height 37
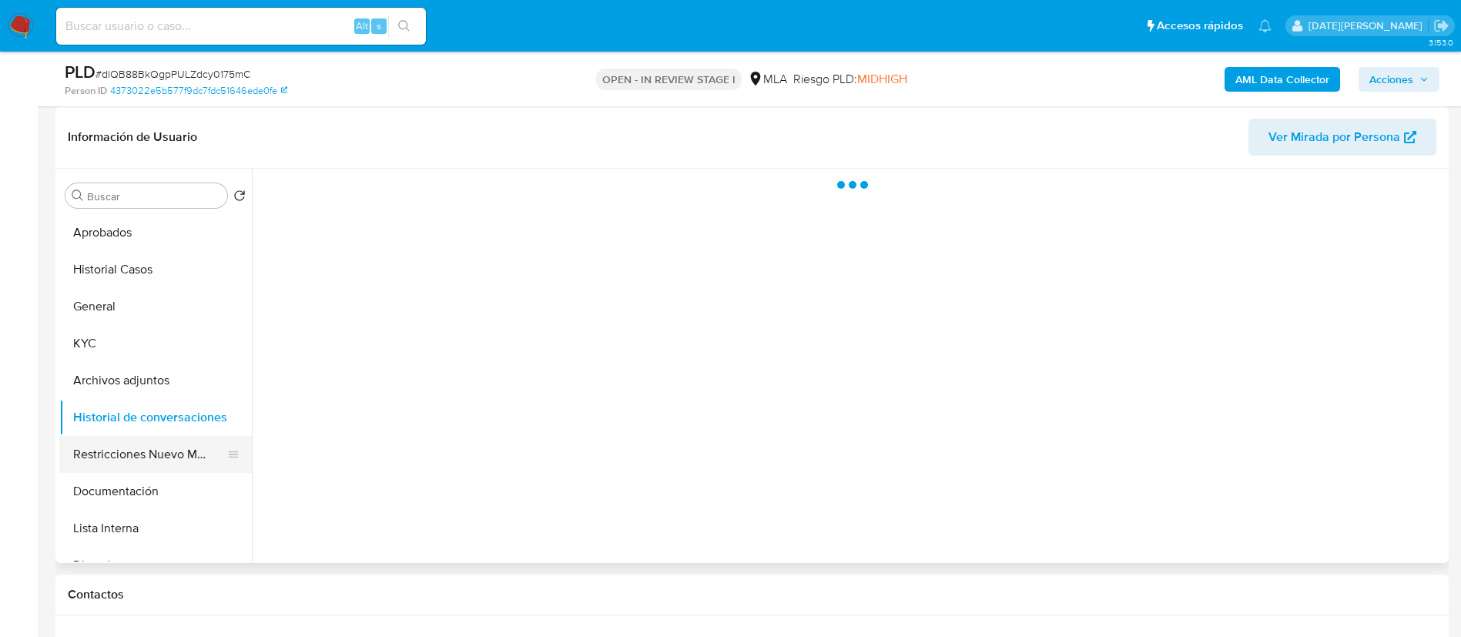
click at [145, 460] on button "Restricciones Nuevo Mundo" at bounding box center [149, 454] width 180 height 37
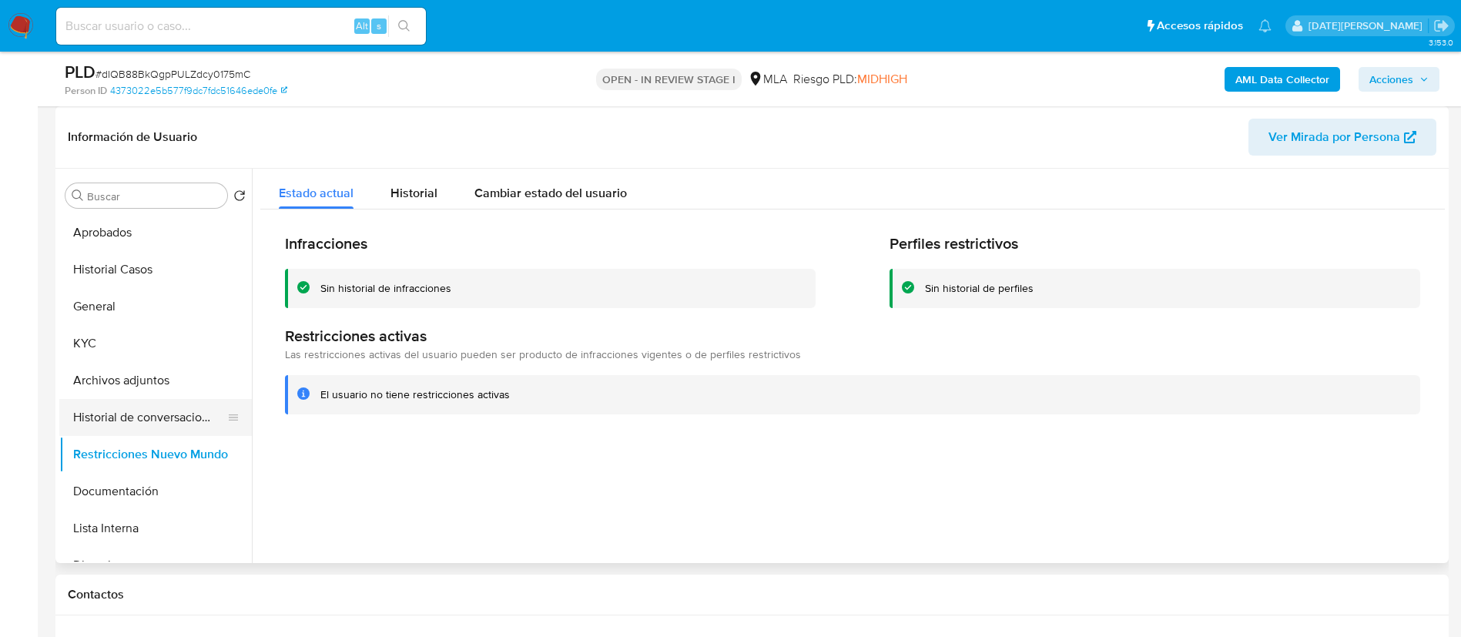
click at [169, 417] on button "Historial de conversaciones" at bounding box center [149, 417] width 180 height 37
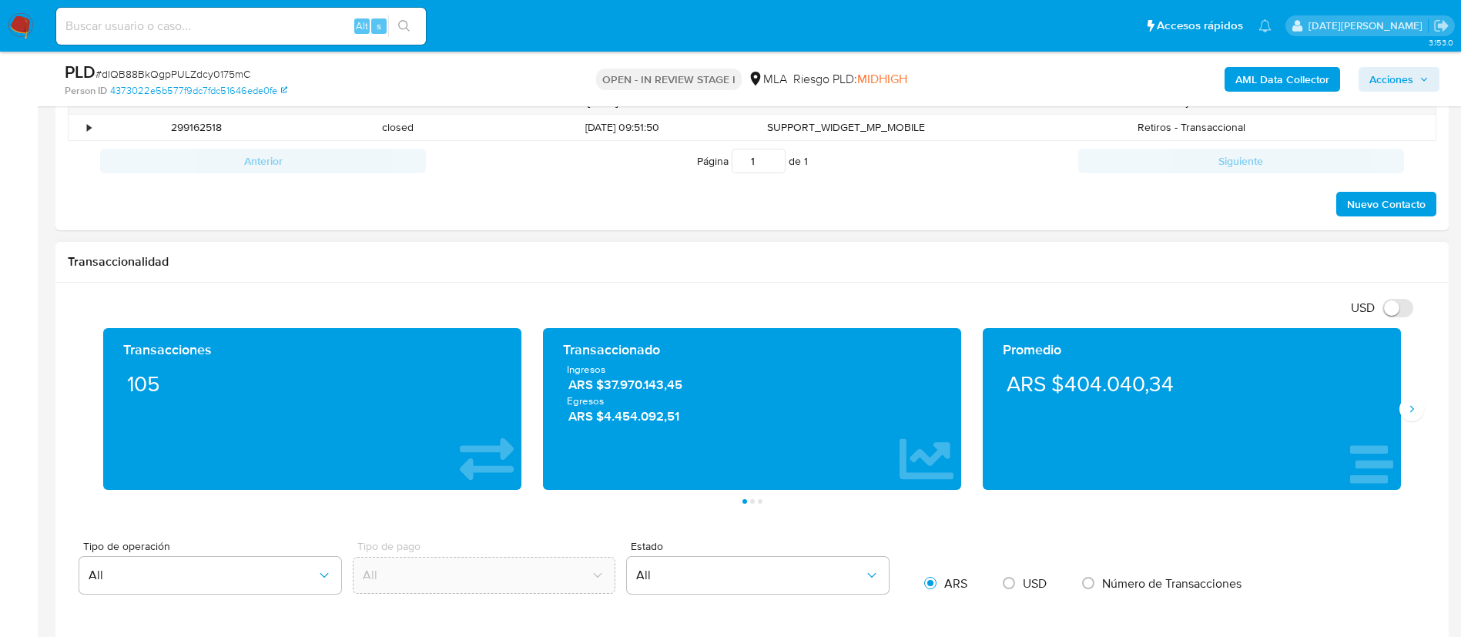
scroll to position [693, 0]
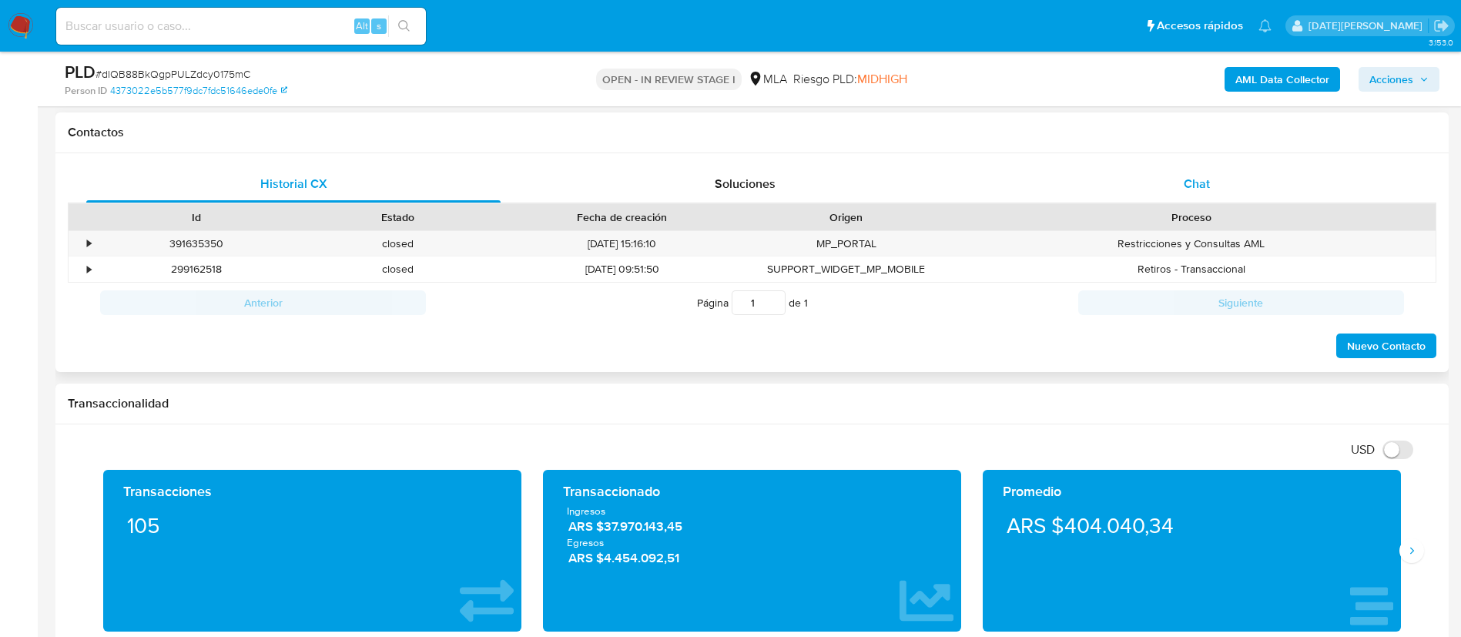
click at [1222, 197] on div "Chat" at bounding box center [1196, 184] width 414 height 37
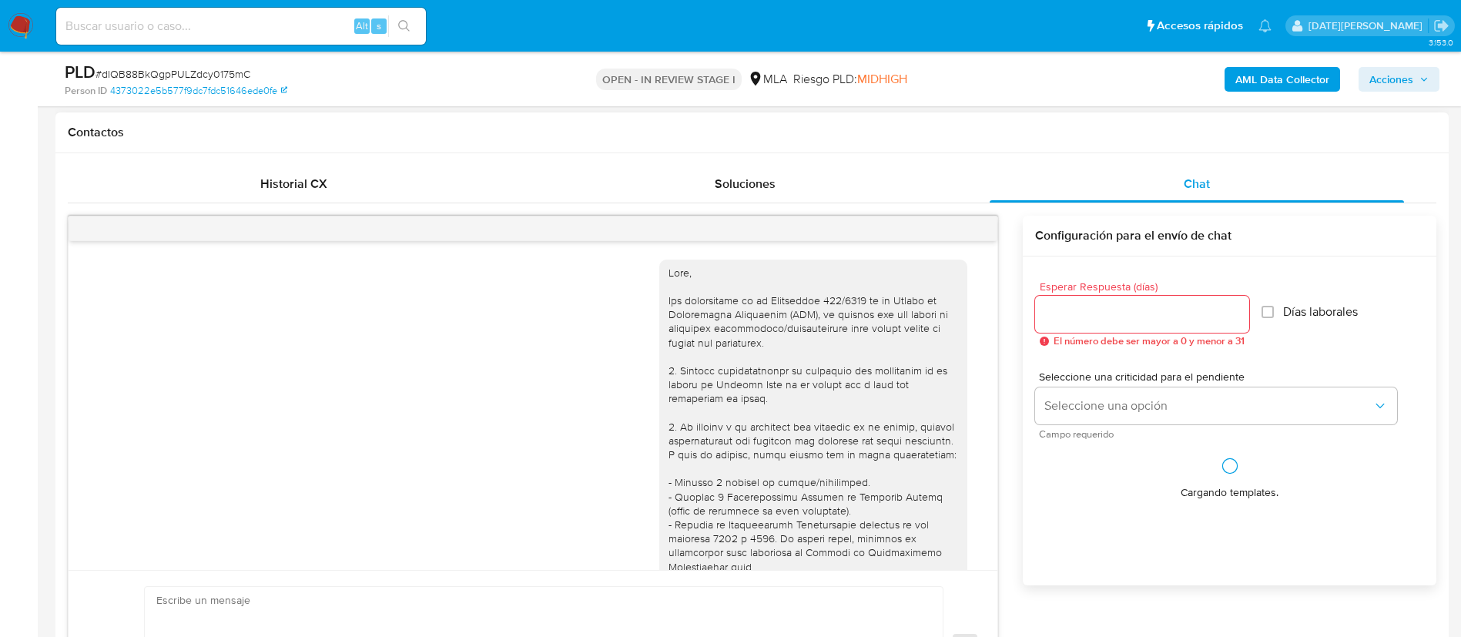
scroll to position [1953, 0]
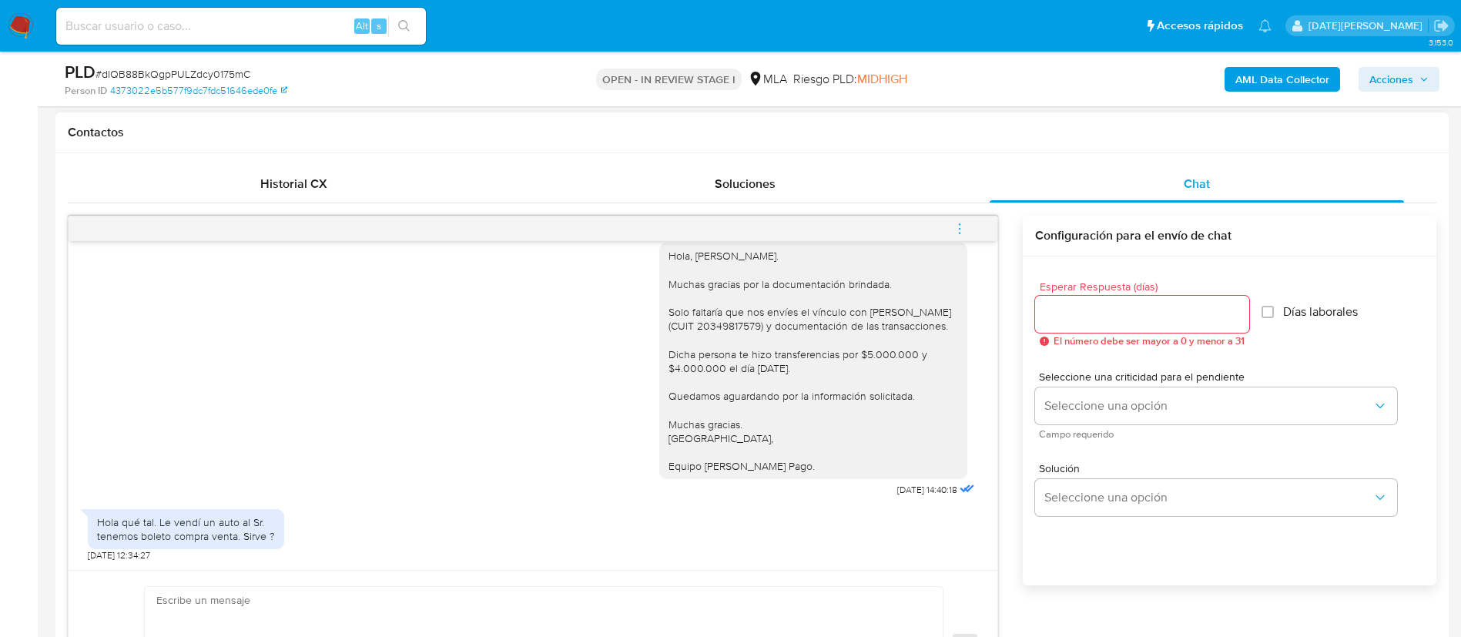
click at [961, 226] on icon "menu-action" at bounding box center [960, 229] width 14 height 14
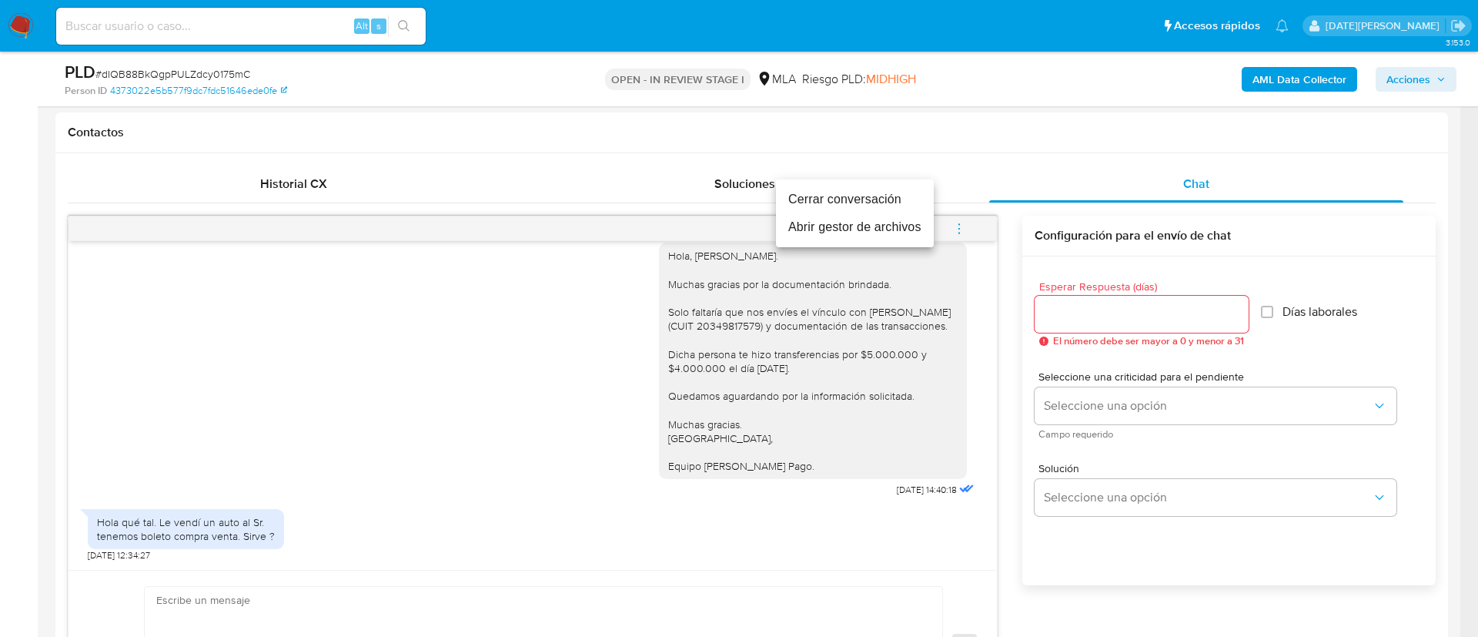
click at [798, 199] on li "Cerrar conversación" at bounding box center [855, 200] width 158 height 28
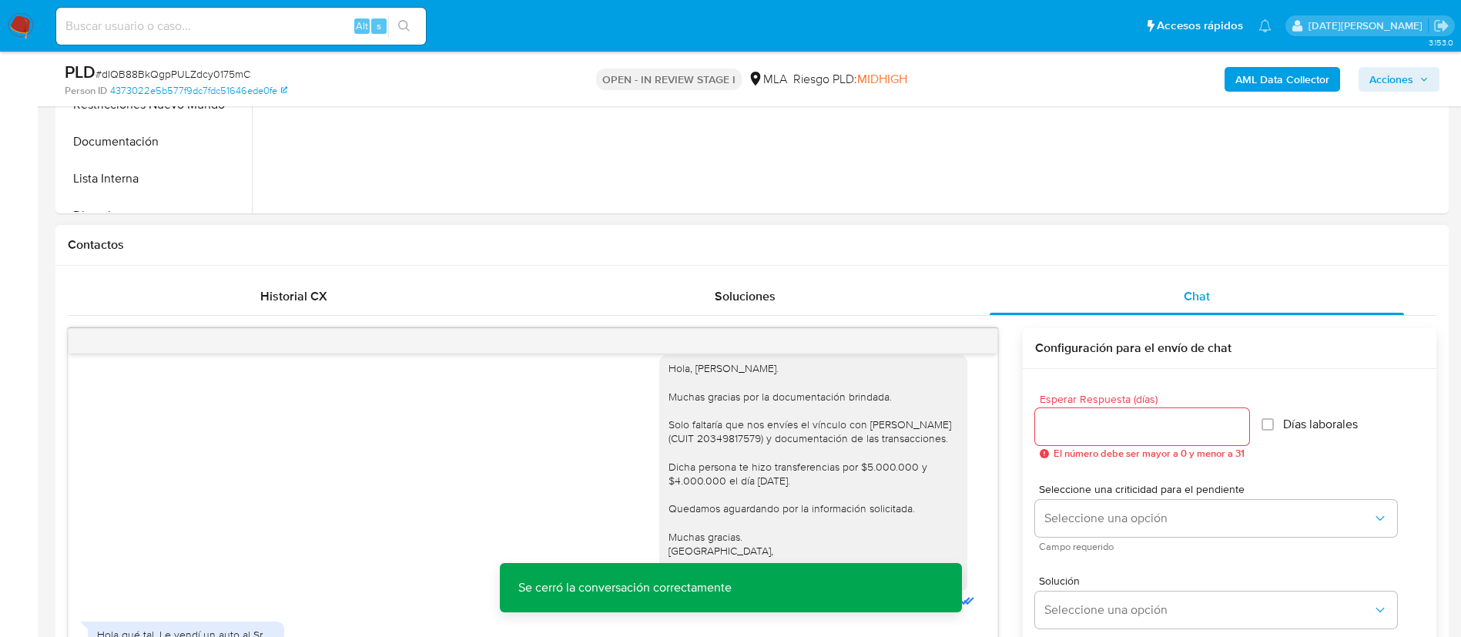
scroll to position [347, 0]
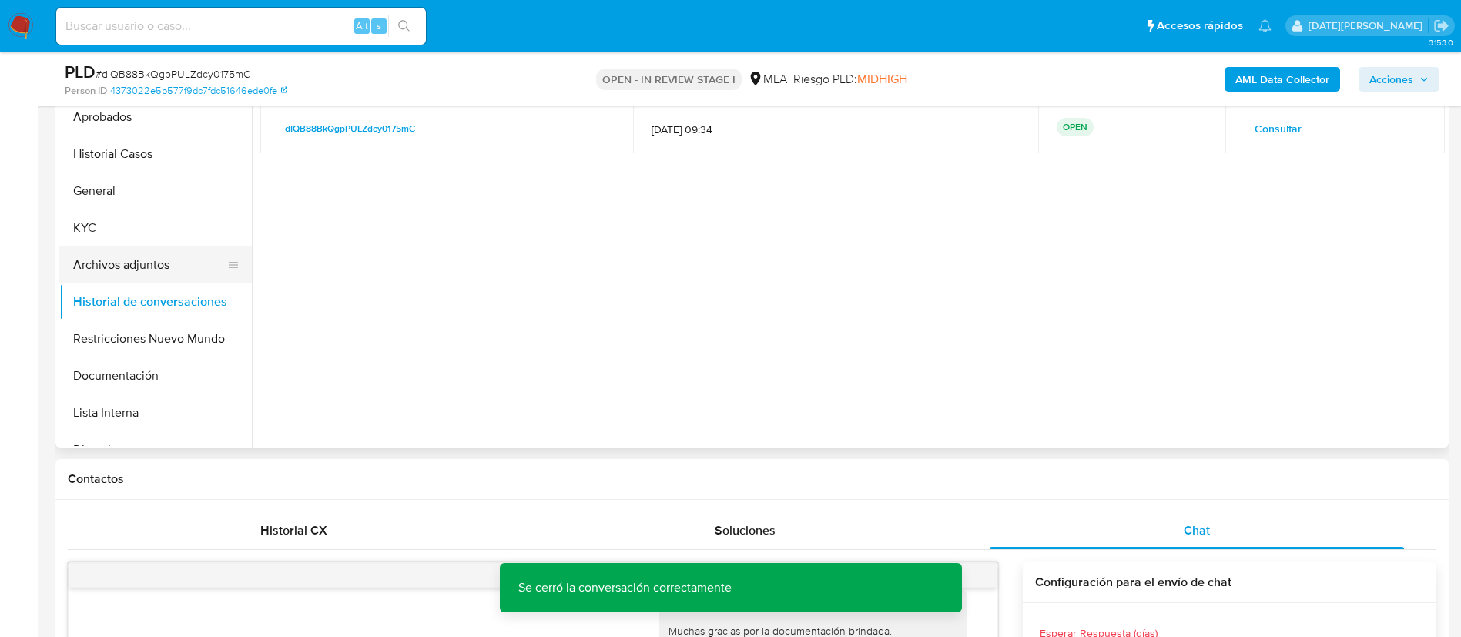
drag, startPoint x: 138, startPoint y: 269, endPoint x: 139, endPoint y: 280, distance: 11.6
click at [138, 268] on button "Archivos adjuntos" at bounding box center [149, 264] width 180 height 37
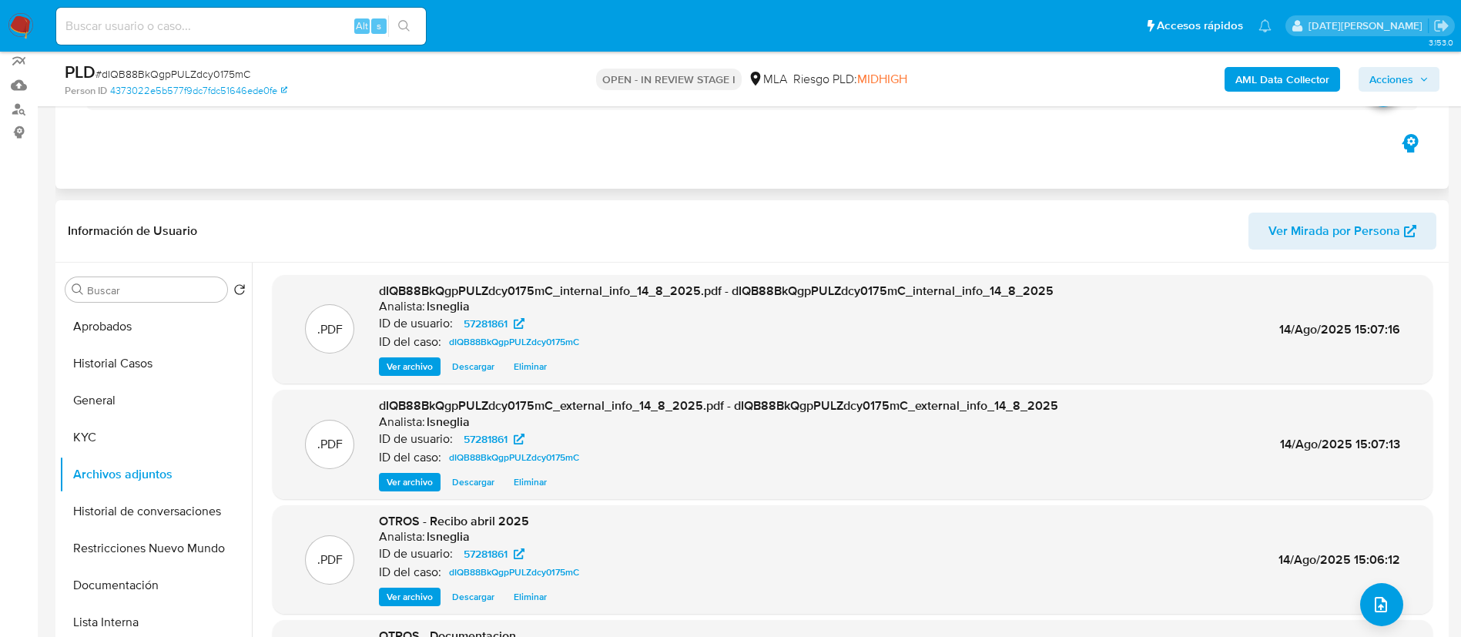
scroll to position [116, 0]
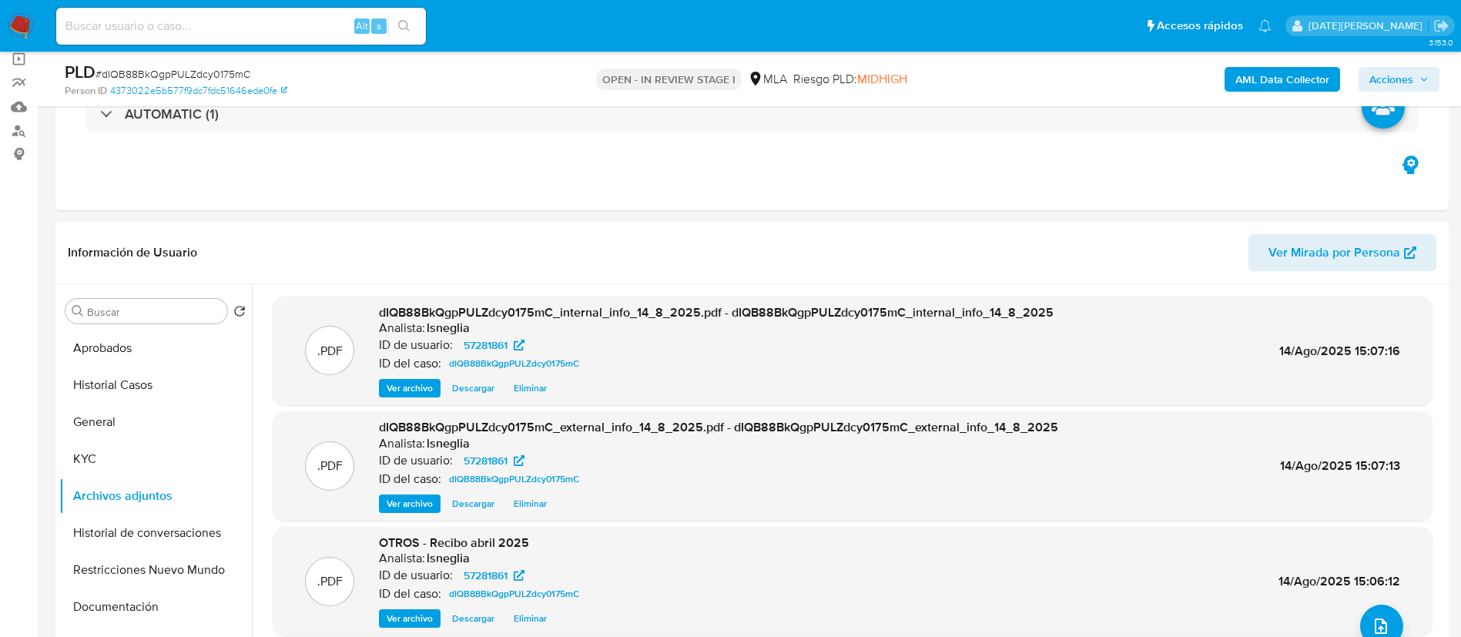
click at [1408, 75] on span "Acciones" at bounding box center [1391, 79] width 44 height 25
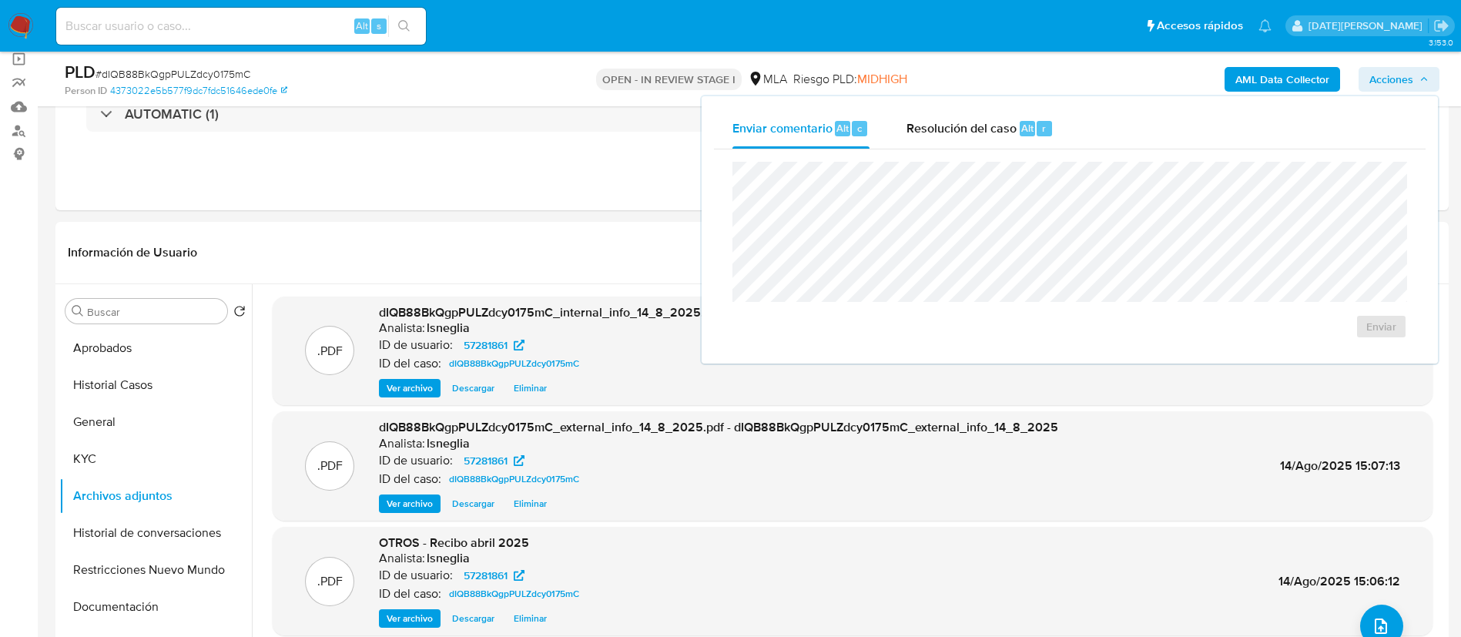
drag, startPoint x: 991, startPoint y: 141, endPoint x: 981, endPoint y: 158, distance: 19.7
click at [992, 141] on div "Resolución del caso Alt r" at bounding box center [979, 129] width 147 height 40
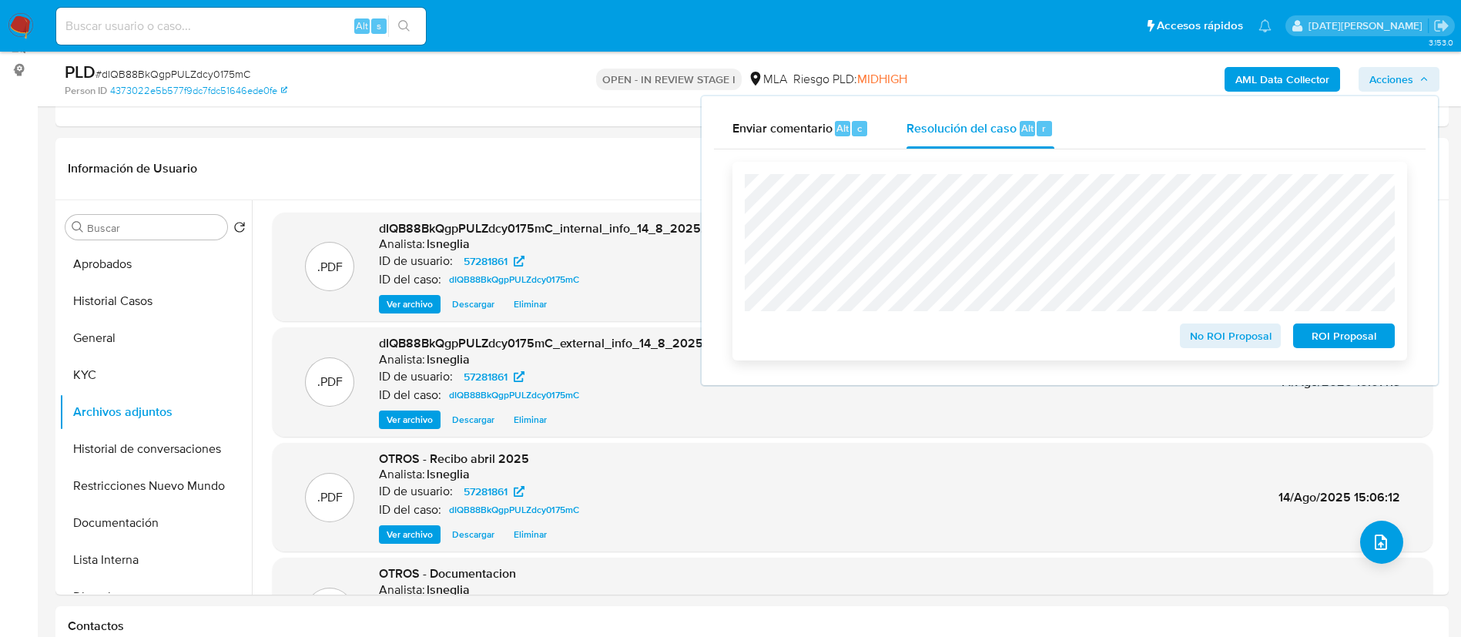
scroll to position [347, 0]
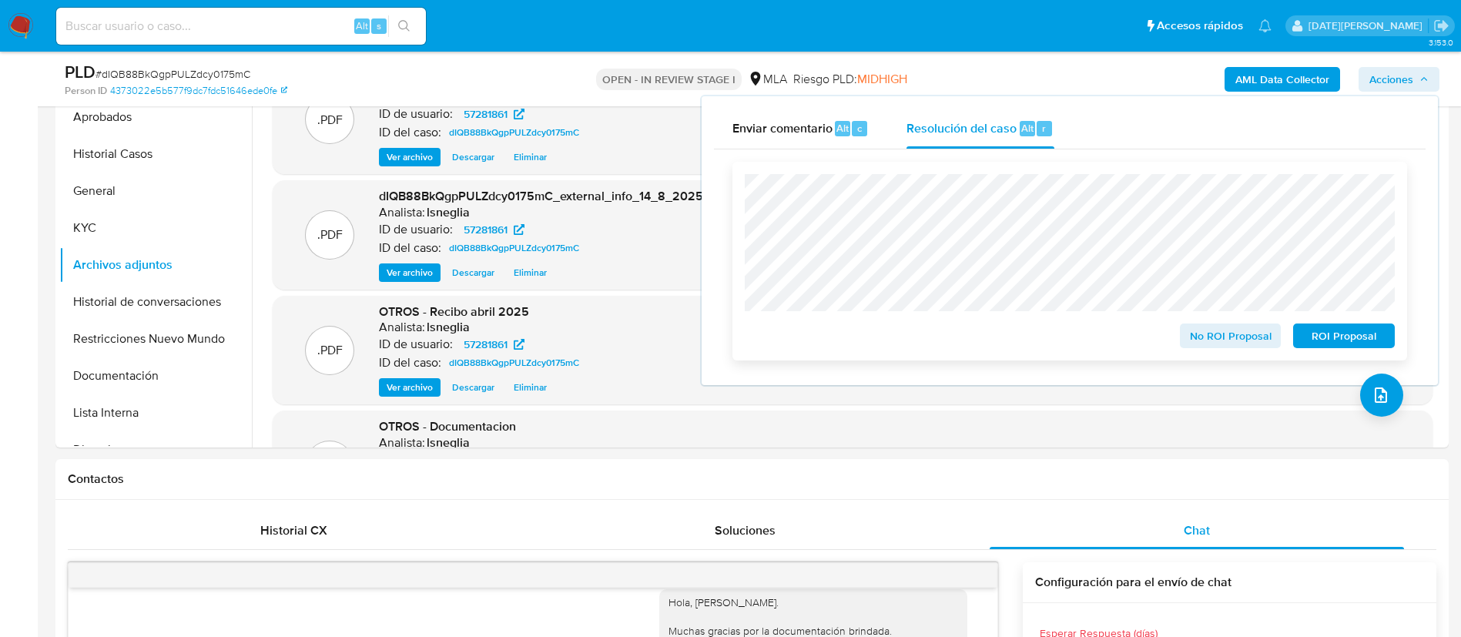
click at [1262, 342] on span "No ROI Proposal" at bounding box center [1230, 336] width 80 height 22
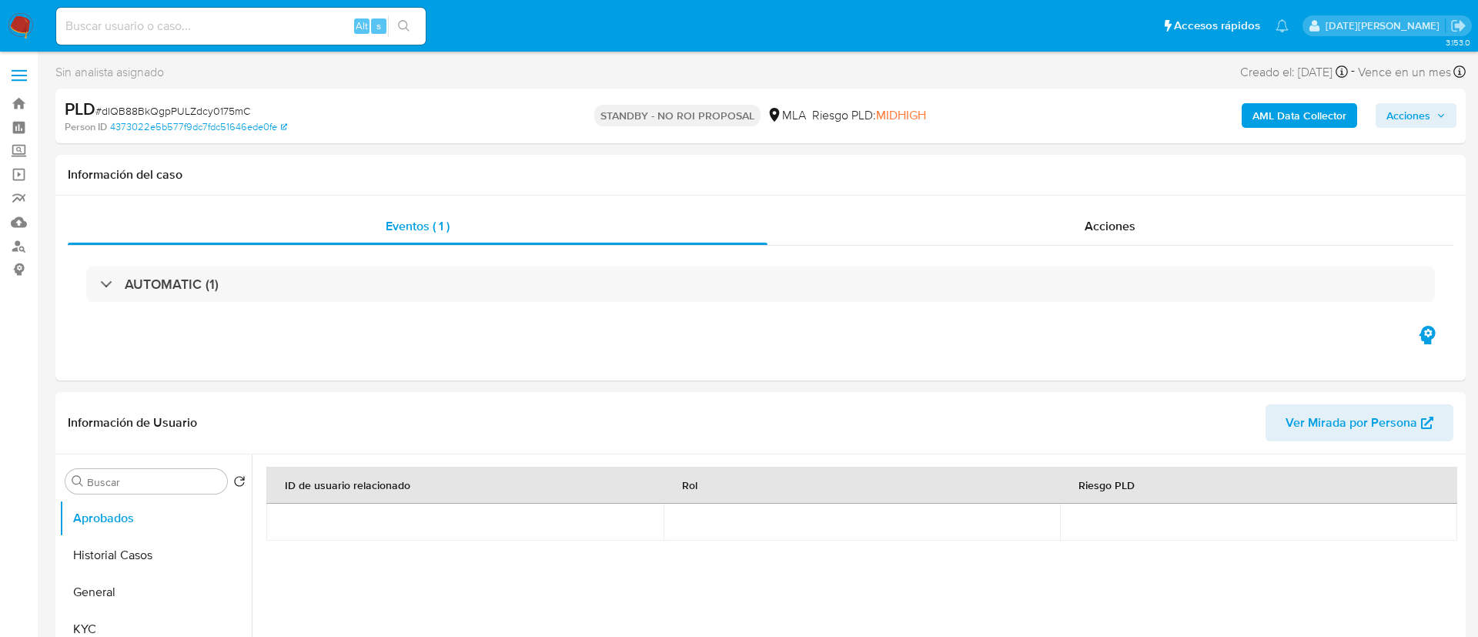
select select "10"
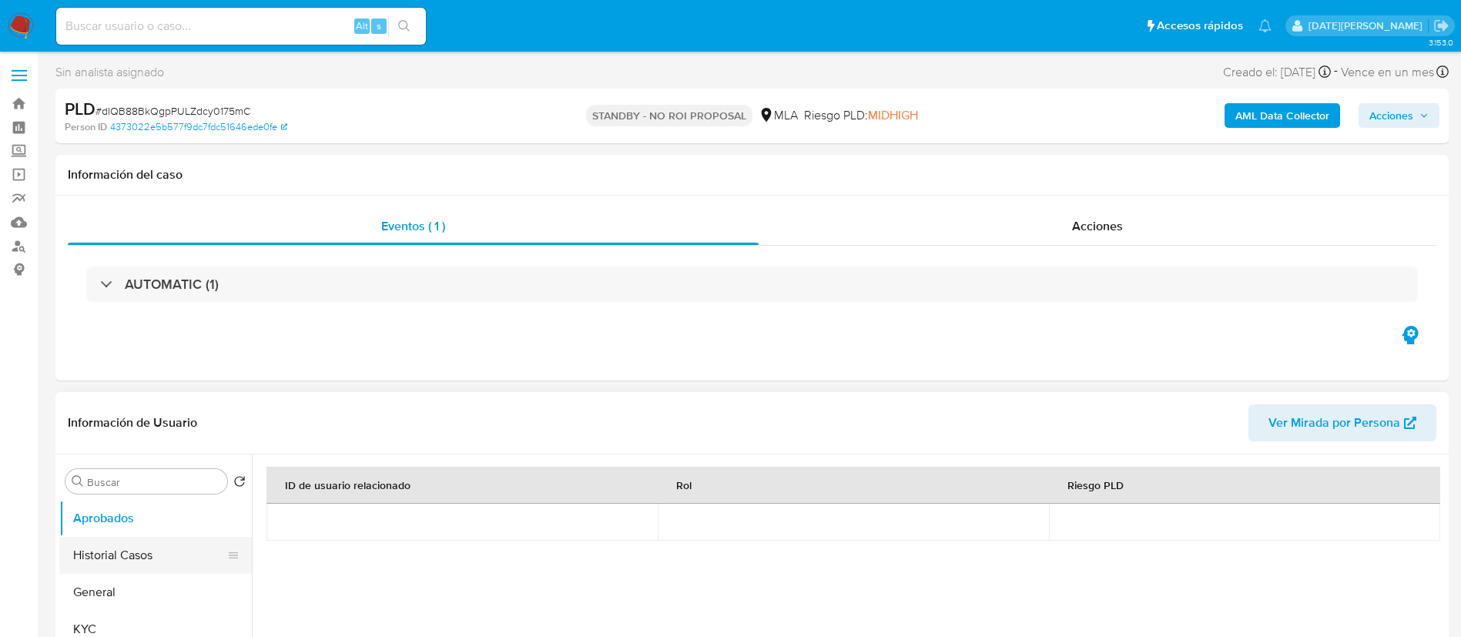
click at [123, 541] on button "Historial Casos" at bounding box center [149, 555] width 180 height 37
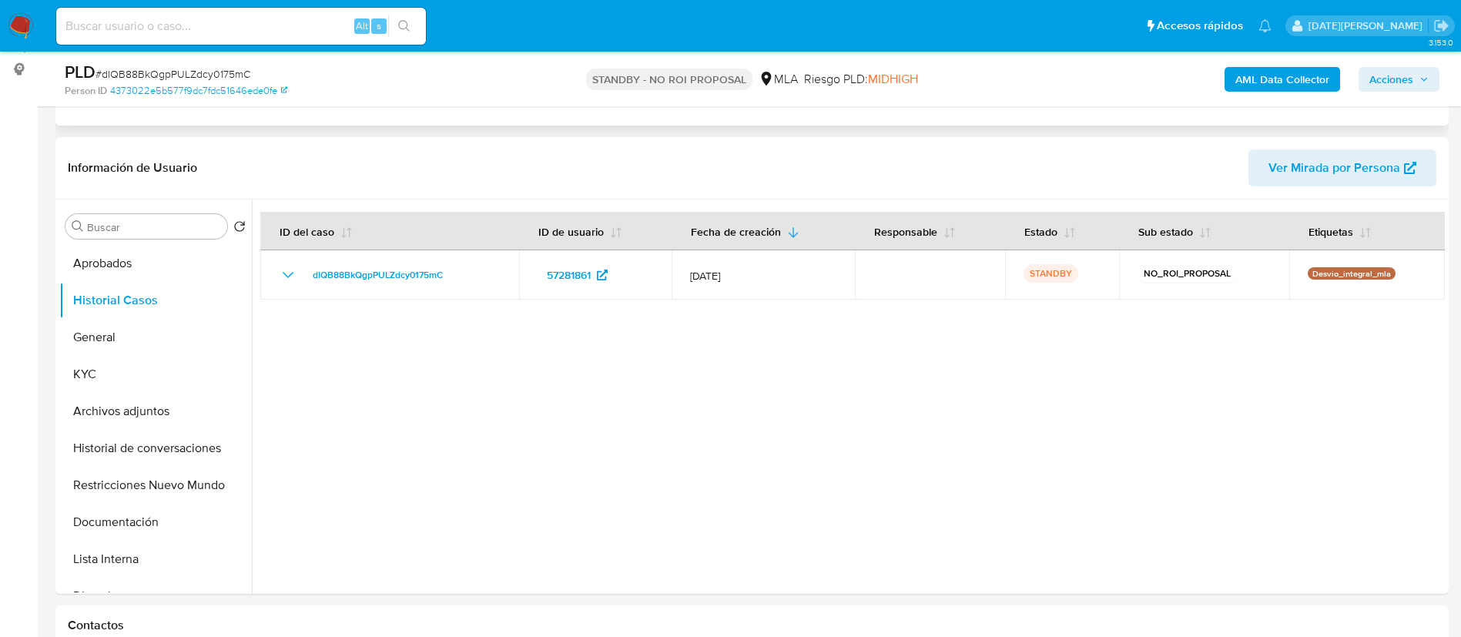
scroll to position [347, 0]
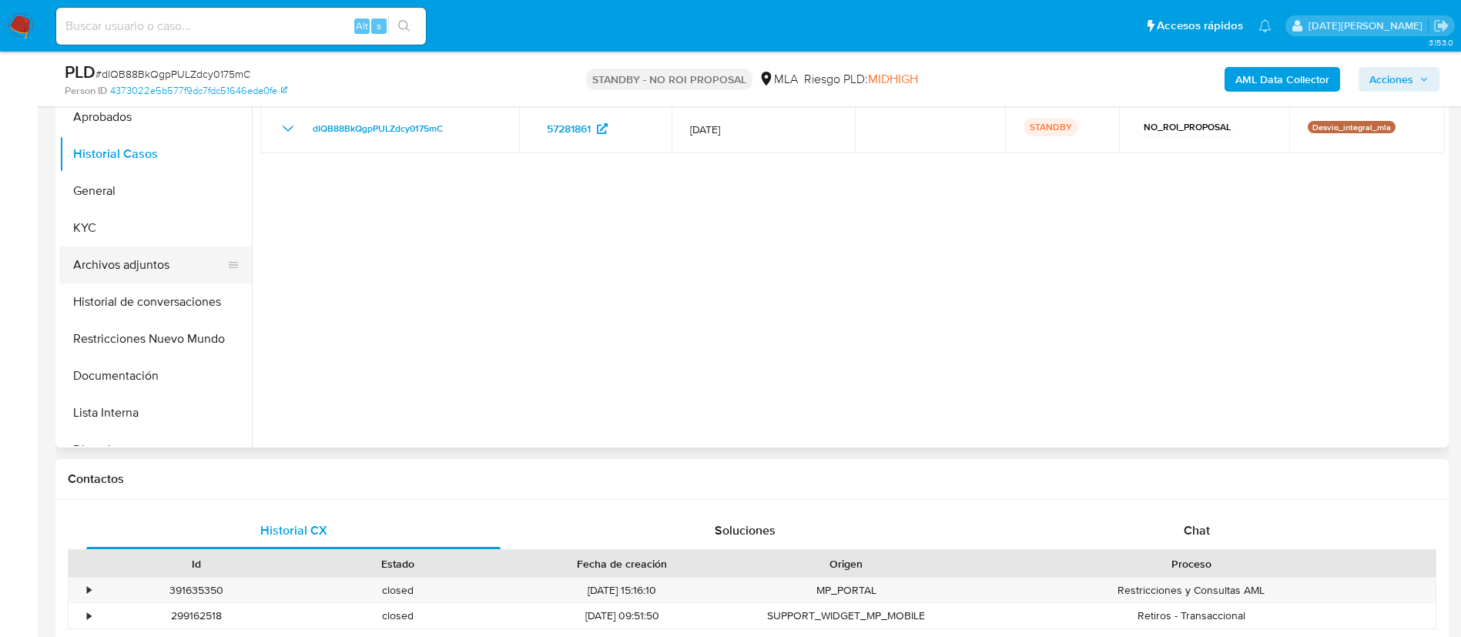
click at [131, 255] on button "Archivos adjuntos" at bounding box center [149, 264] width 180 height 37
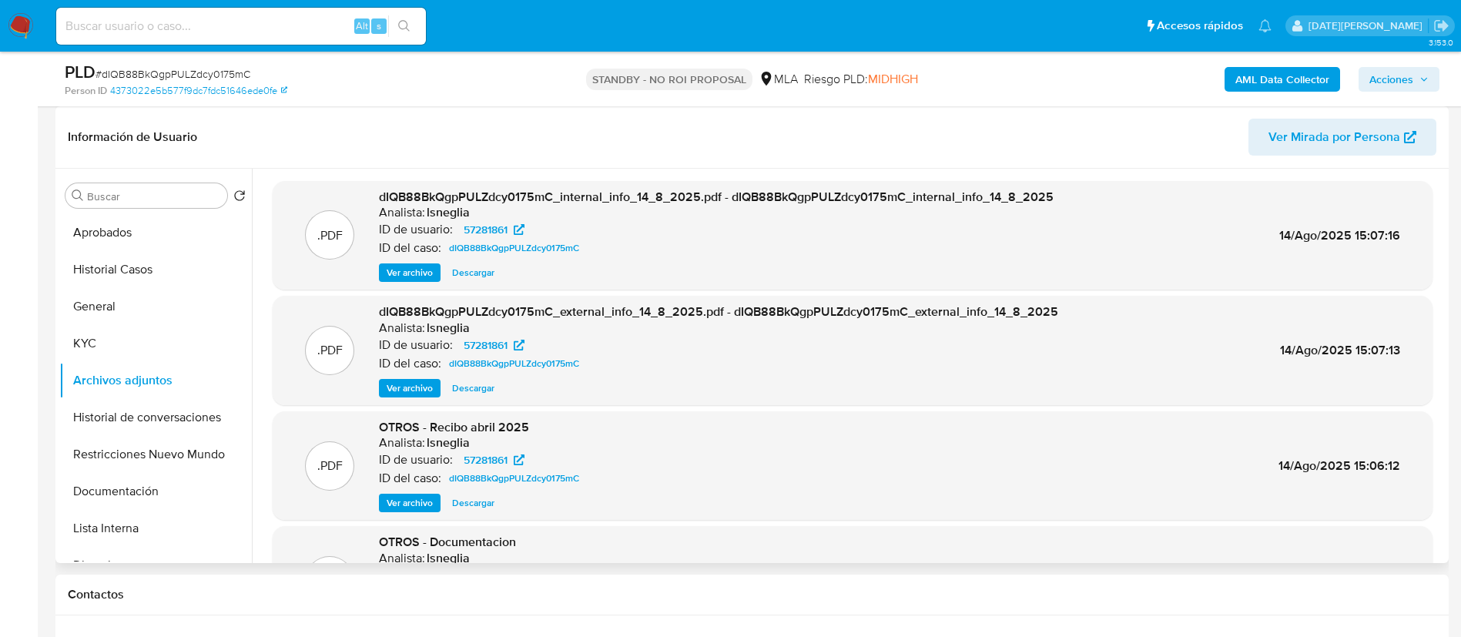
scroll to position [116, 0]
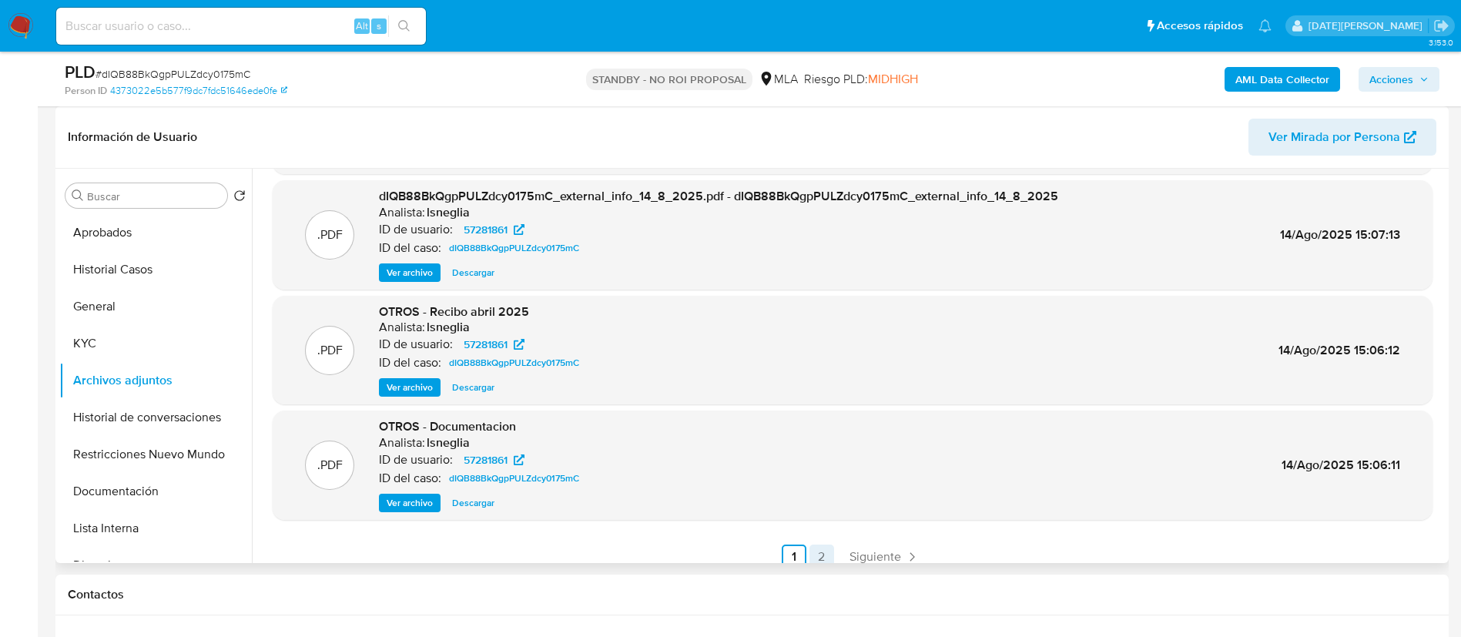
click at [816, 557] on link "2" at bounding box center [821, 556] width 25 height 25
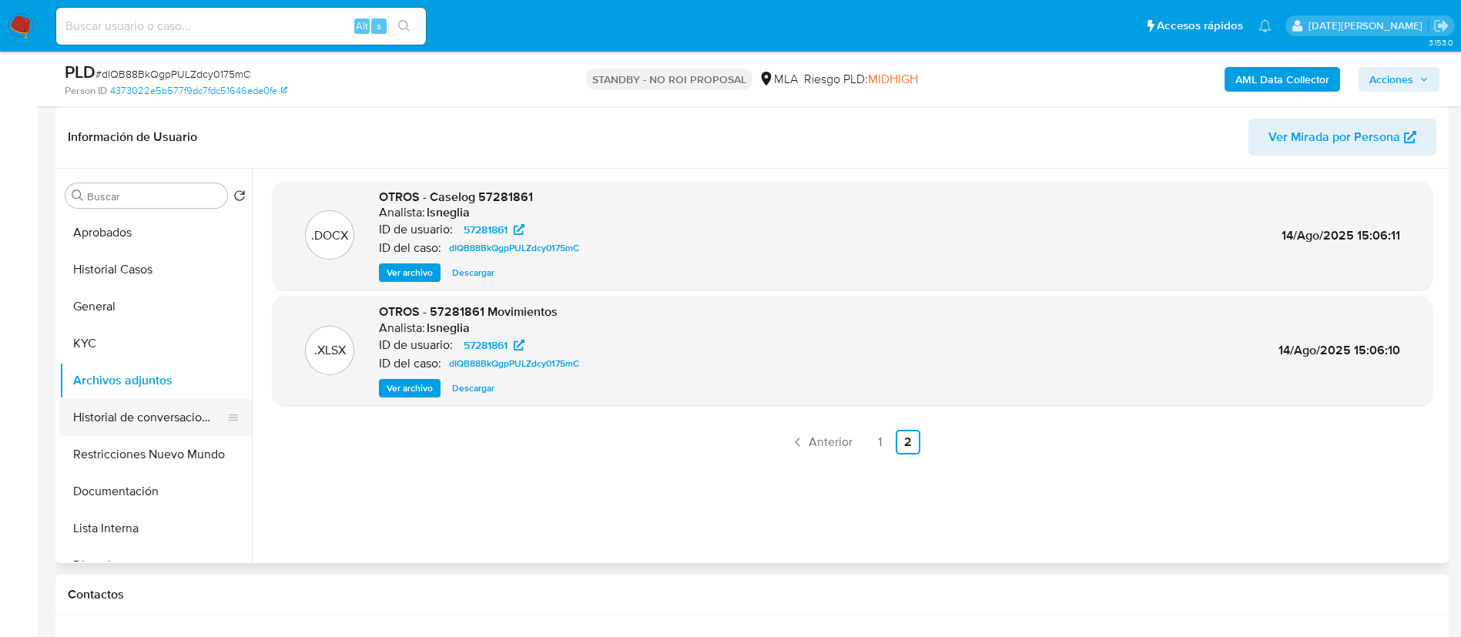
click at [129, 414] on button "Historial de conversaciones" at bounding box center [149, 417] width 180 height 37
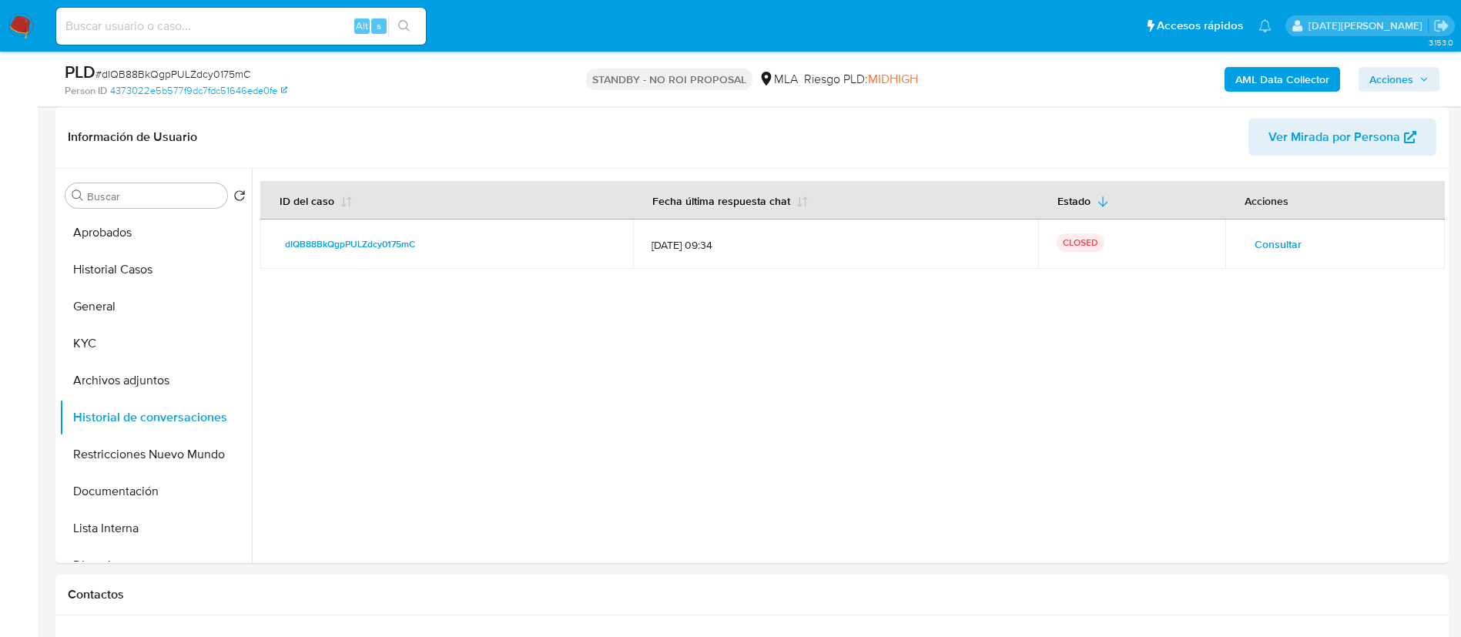
click at [186, 19] on input at bounding box center [241, 26] width 370 height 20
paste input "dLOiKLcTOPfueFRUQBxPu6ne"
type input "dLOiKLcTOPfueFRUQBxPu6ne"
click at [404, 28] on icon "search-icon" at bounding box center [404, 26] width 12 height 12
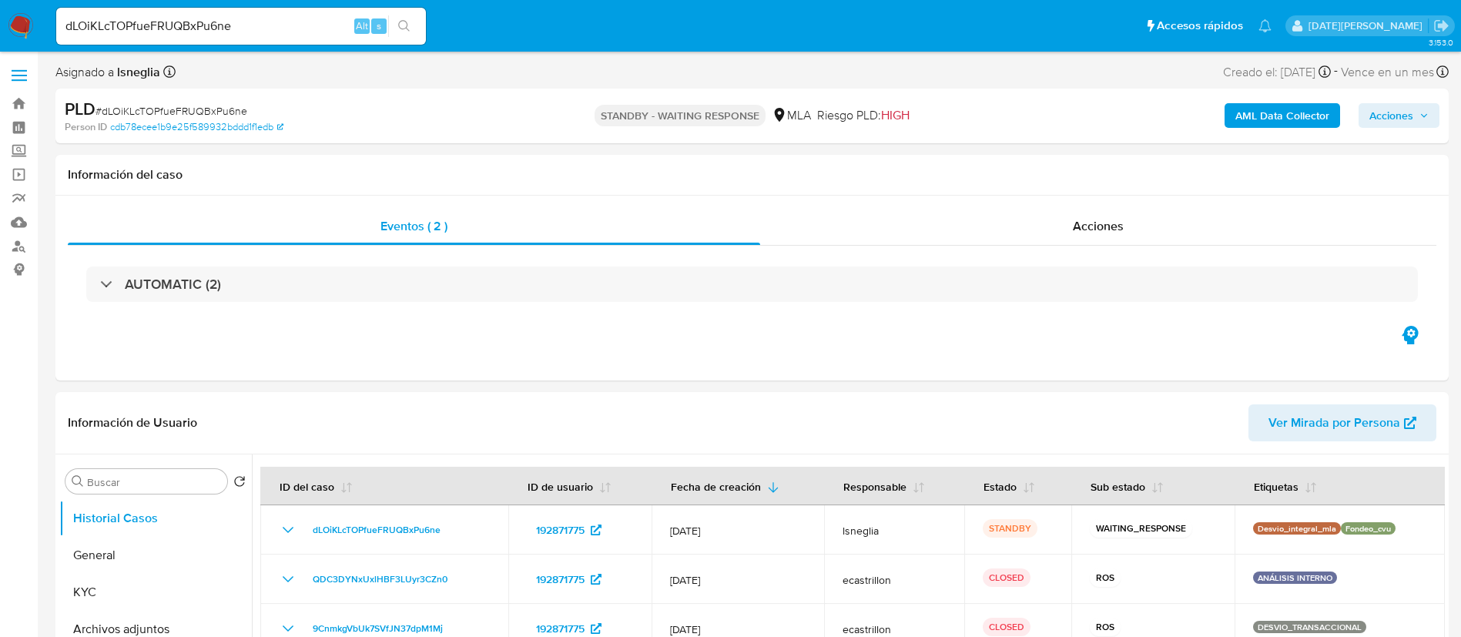
select select "10"
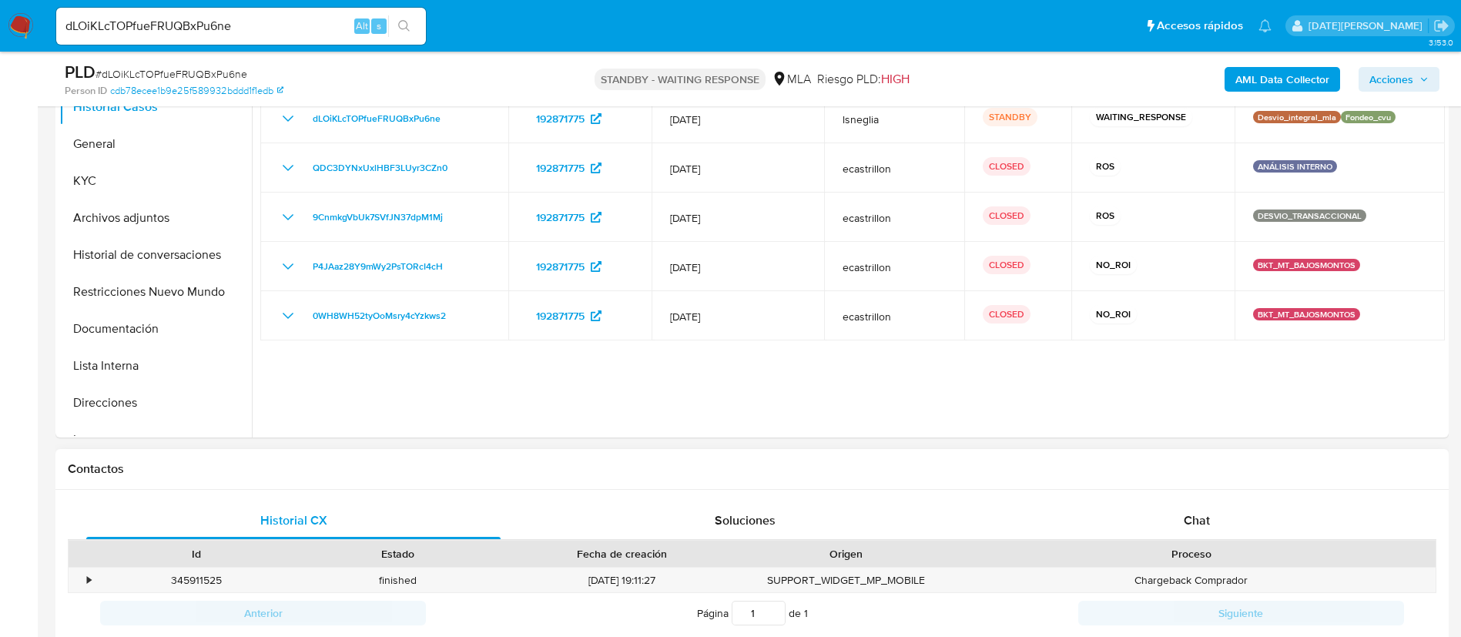
scroll to position [231, 0]
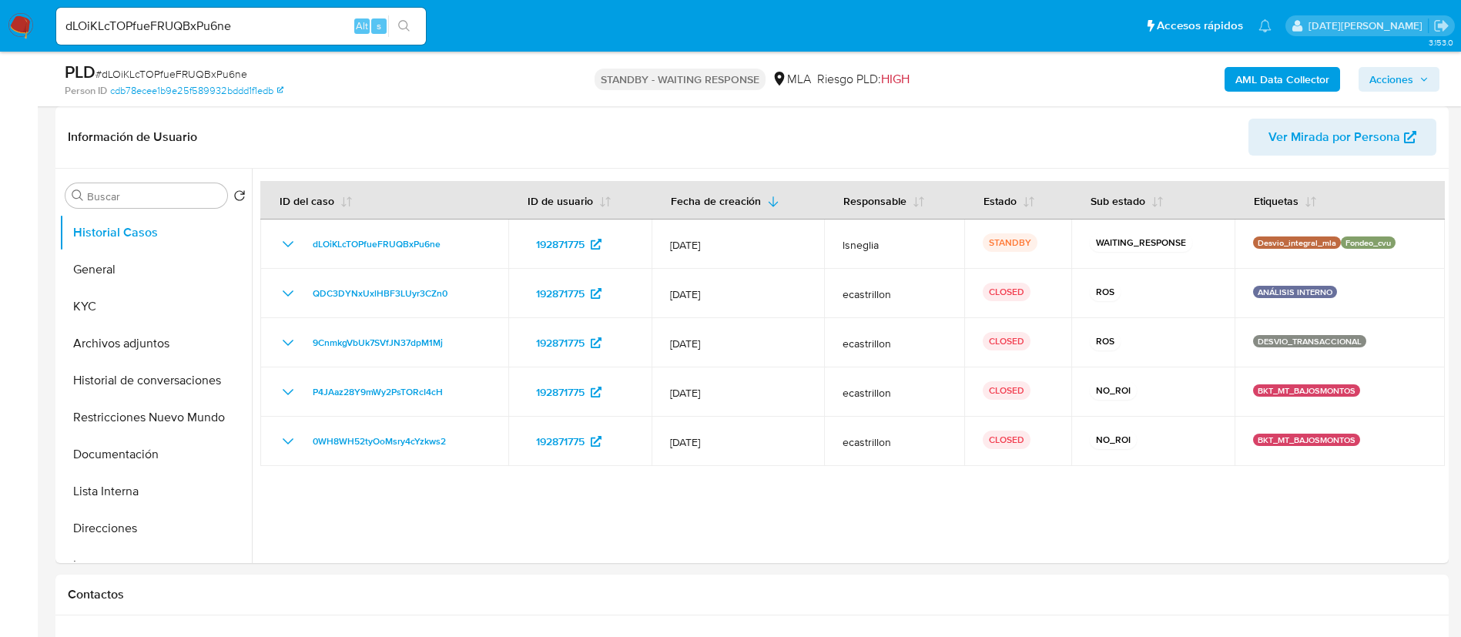
click at [149, 75] on span "# dLOiKLcTOPfueFRUQBxPu6ne" at bounding box center [171, 73] width 152 height 15
copy span "dLOiKLcTOPfueFRUQBxPu6ne"
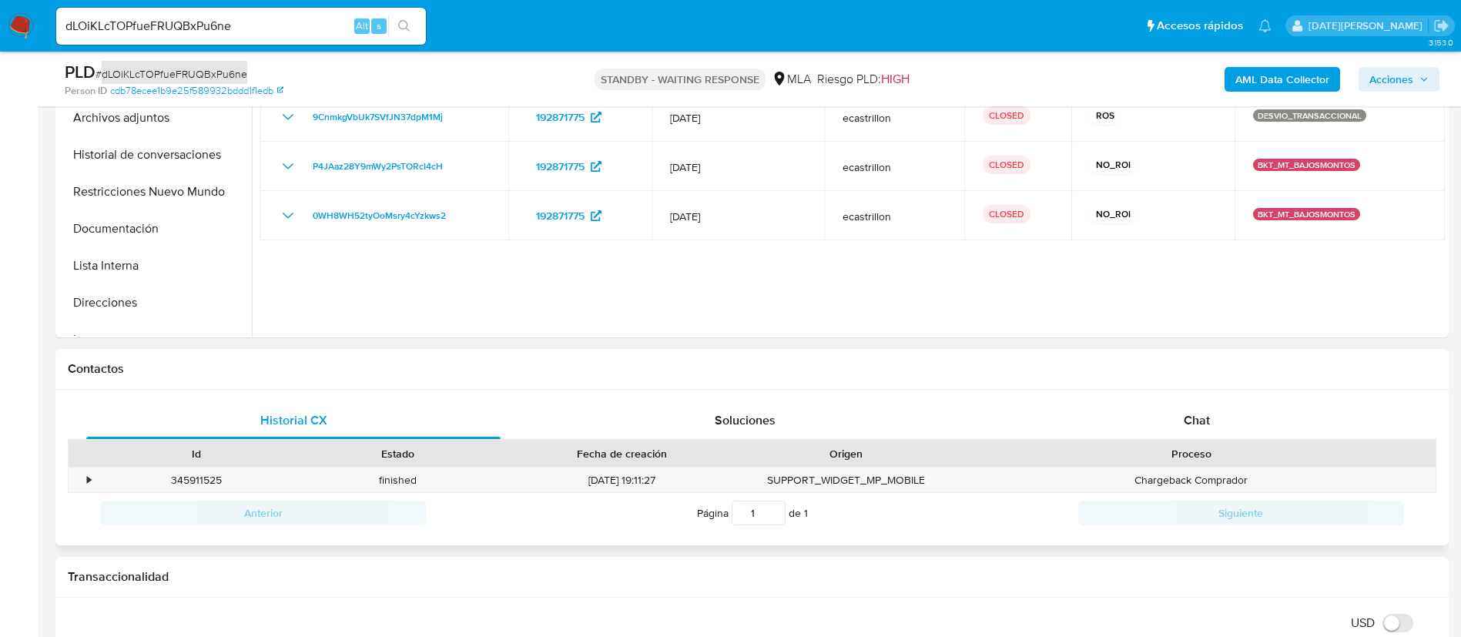
scroll to position [462, 0]
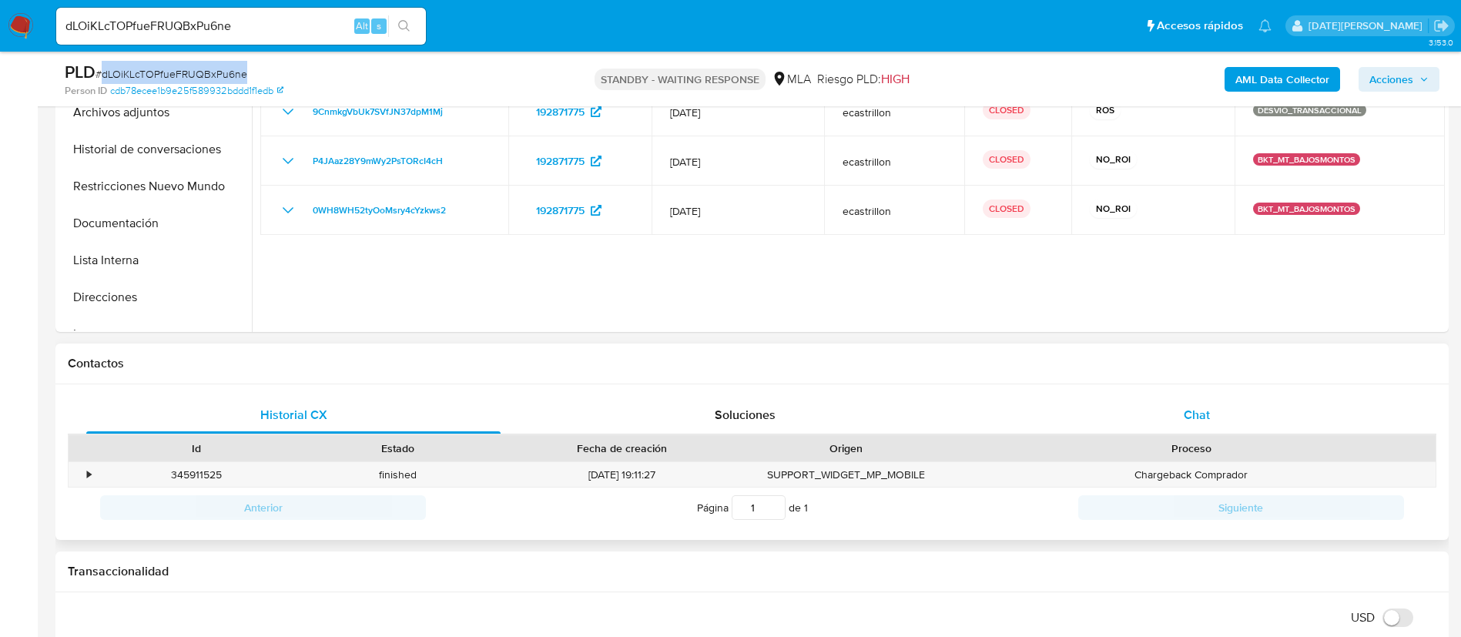
click at [1188, 423] on span "Chat" at bounding box center [1197, 415] width 26 height 18
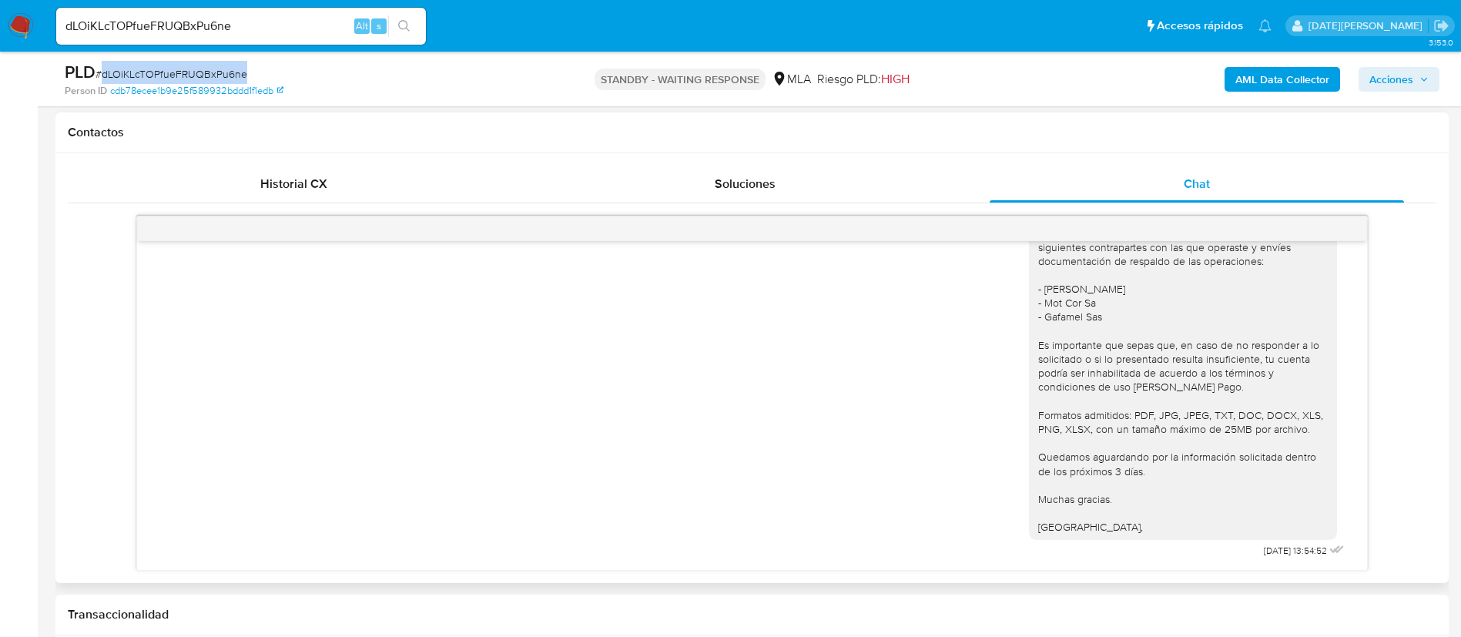
scroll to position [2326, 0]
click at [6, 19] on nav "Pausado Ver notificaciones dLOiKLcTOPfueFRUQBxPu6ne Alt s Accesos rápidos Presi…" at bounding box center [730, 26] width 1461 height 52
click at [15, 26] on img at bounding box center [21, 26] width 26 height 26
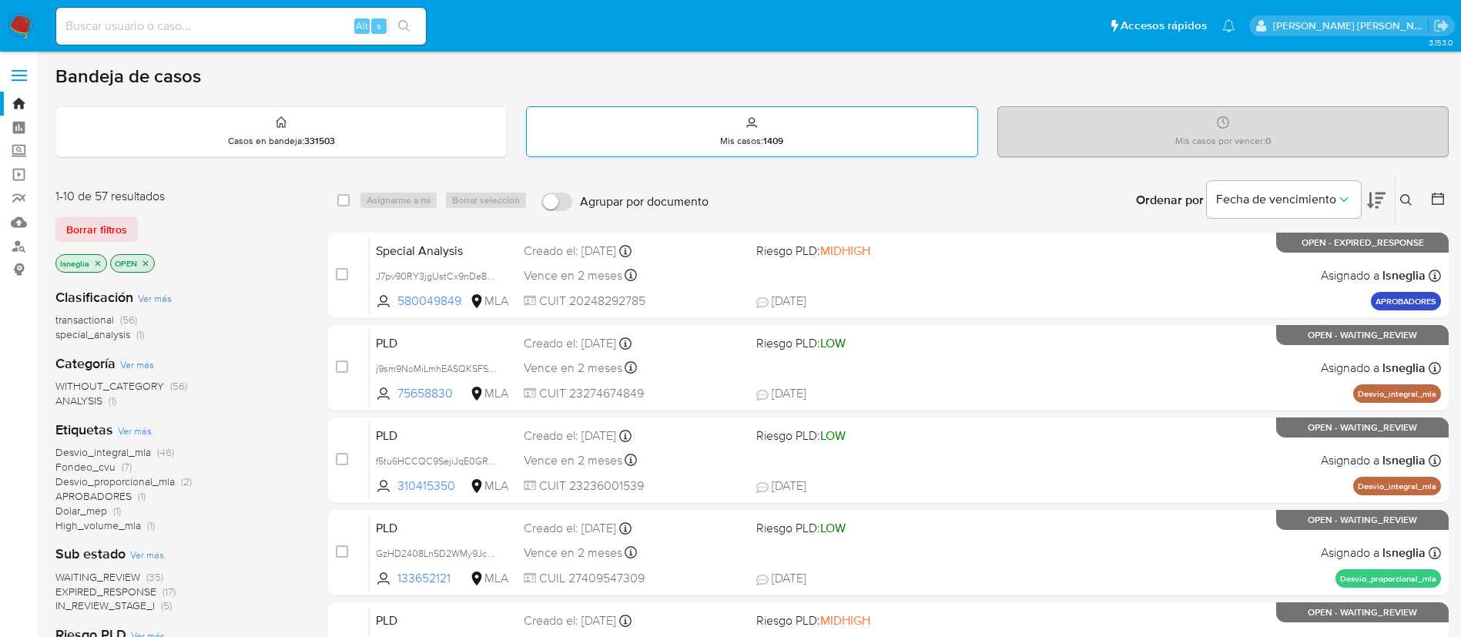
click at [760, 136] on p "Mis casos : 1409" at bounding box center [751, 141] width 63 height 12
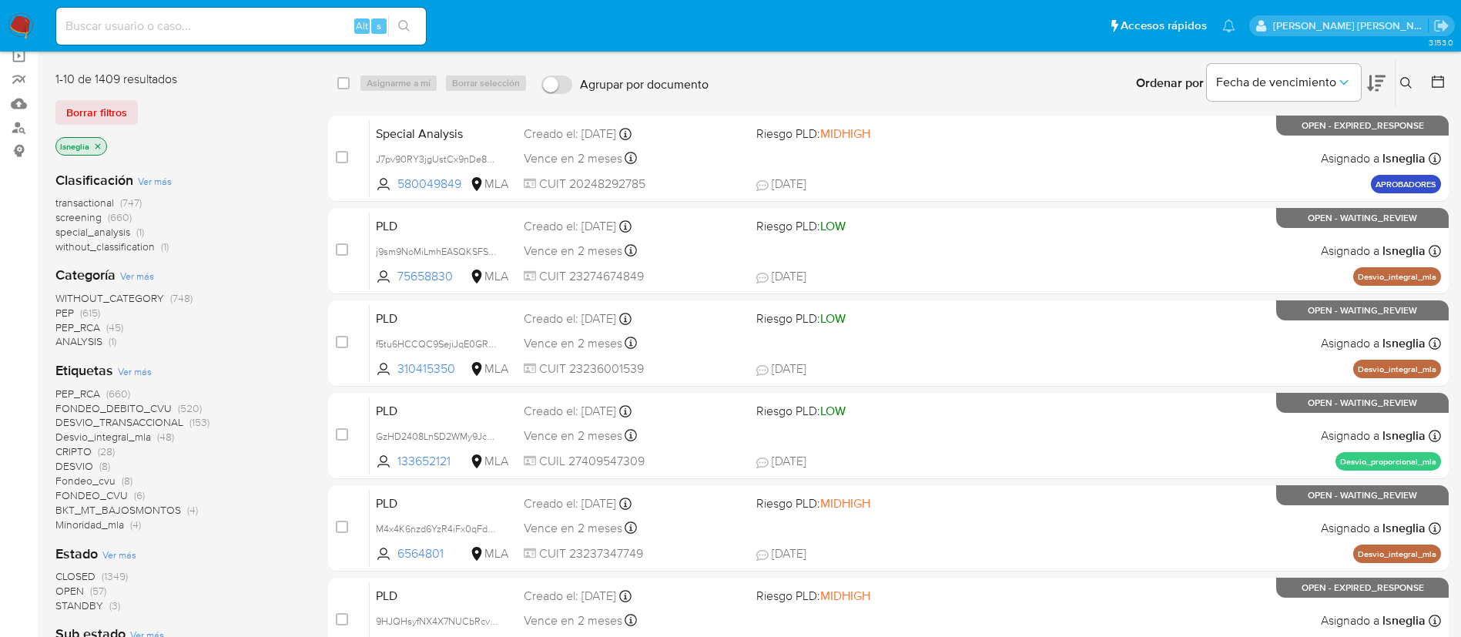
scroll to position [234, 0]
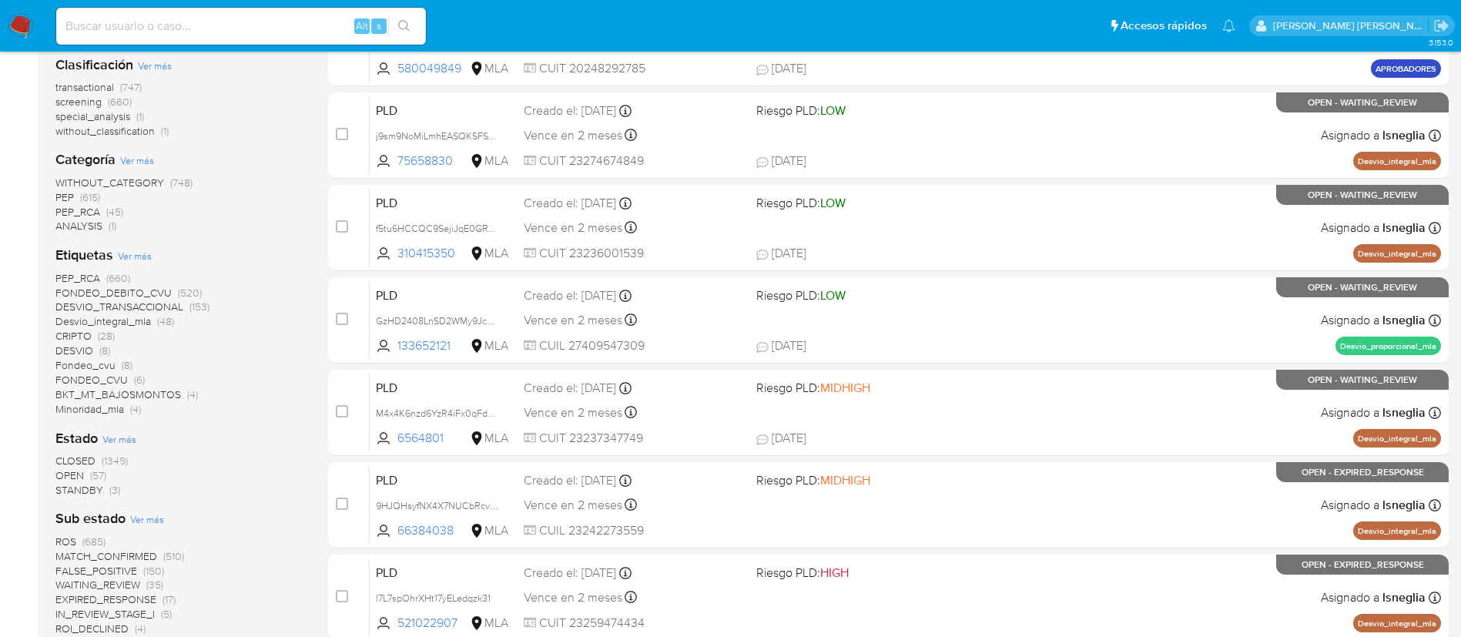
click at [81, 472] on span "OPEN" at bounding box center [69, 474] width 28 height 15
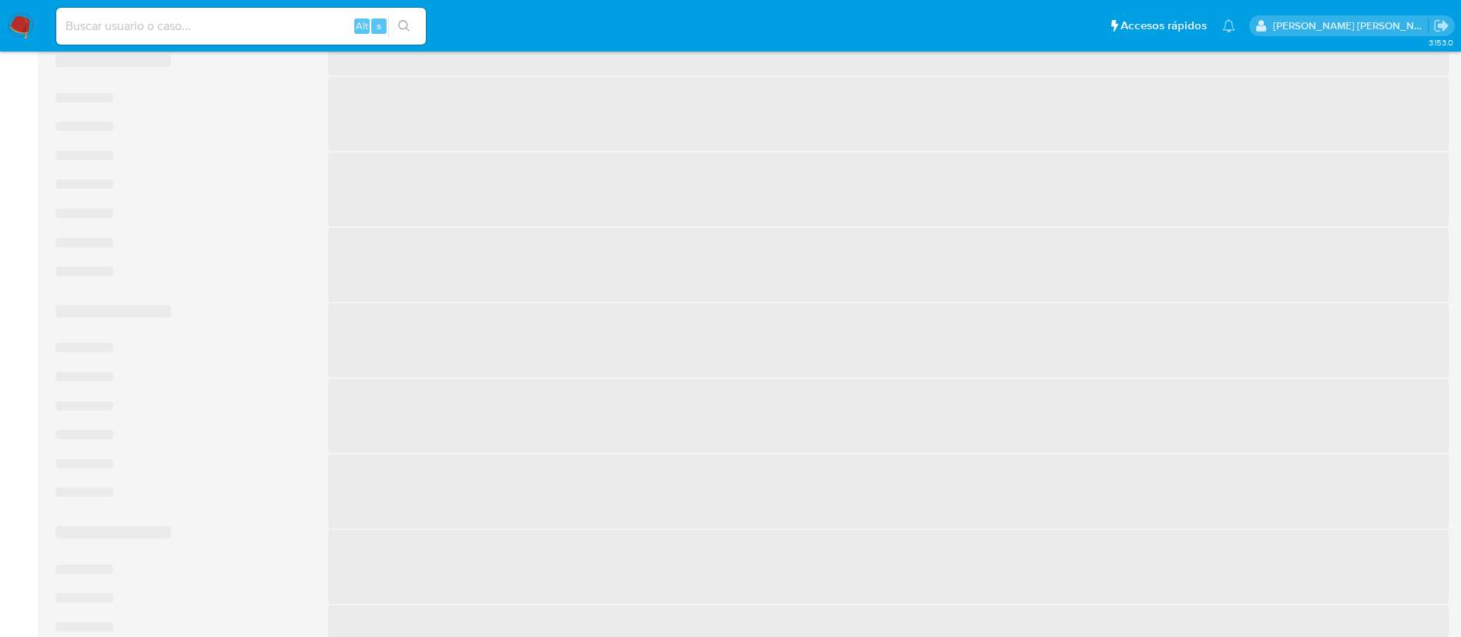
scroll to position [3, 0]
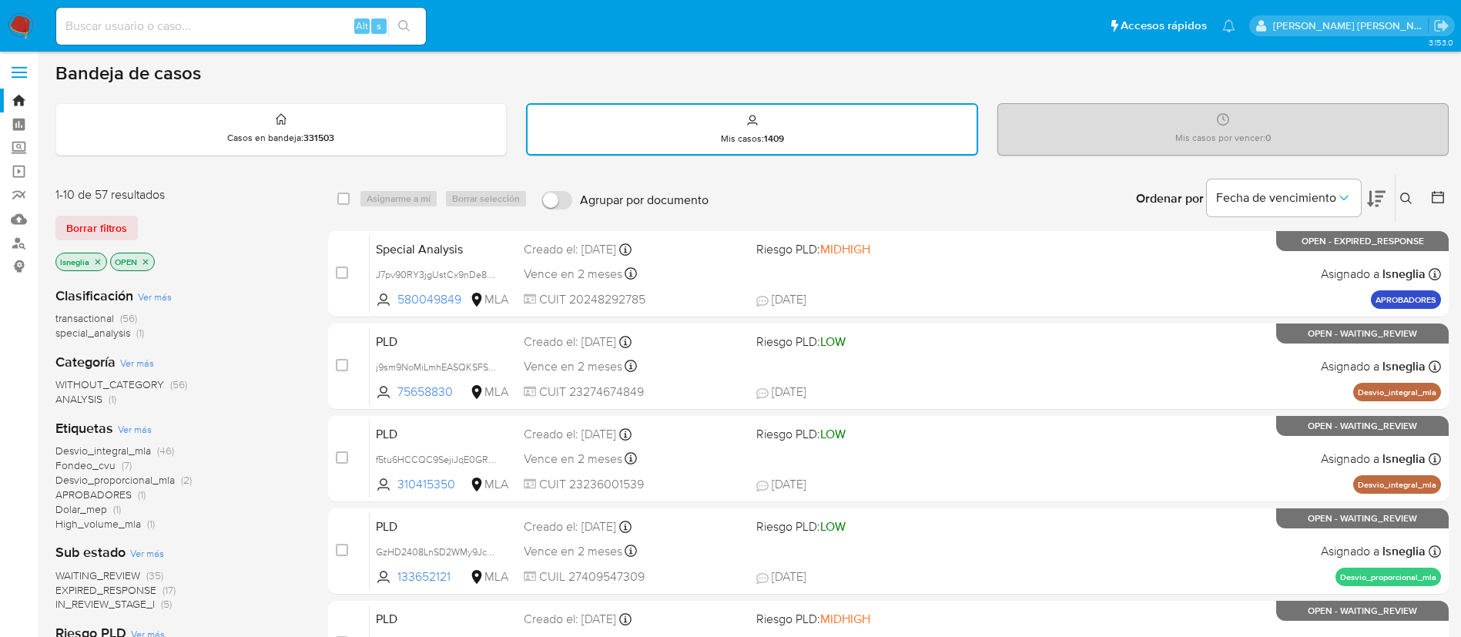
click at [98, 260] on icon "close-filter" at bounding box center [97, 261] width 9 height 9
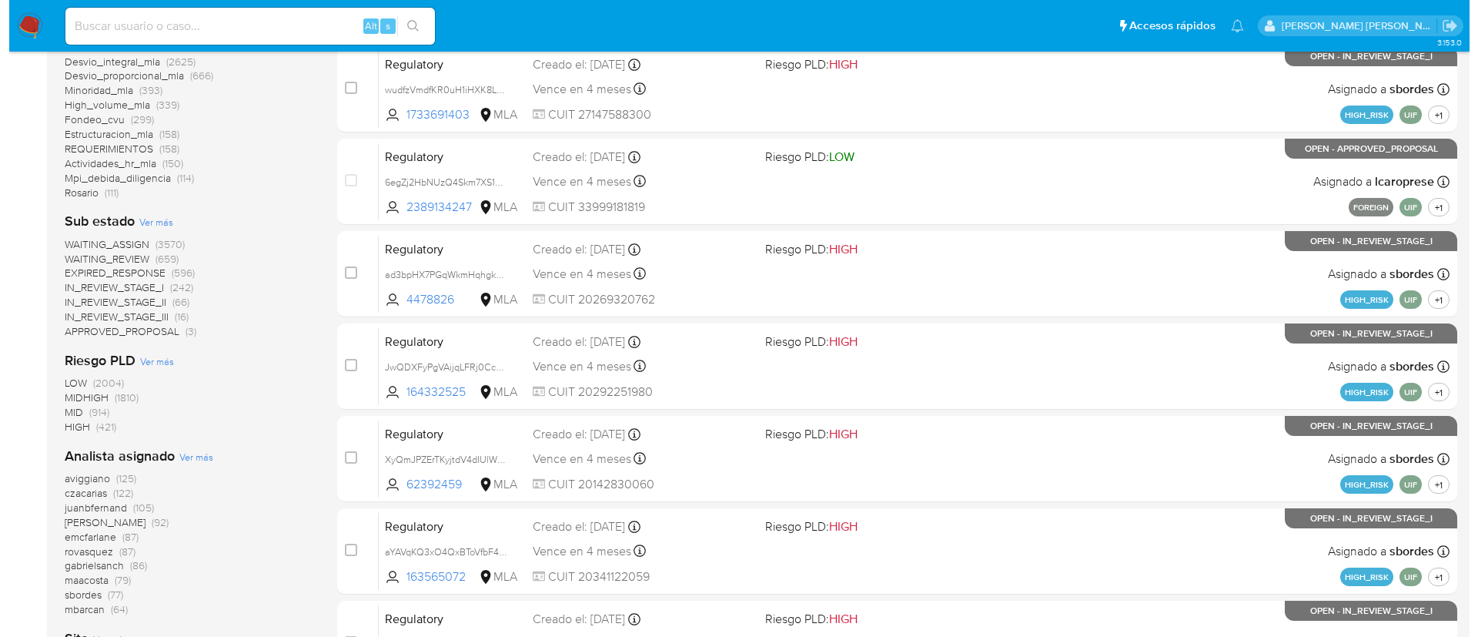
scroll to position [581, 0]
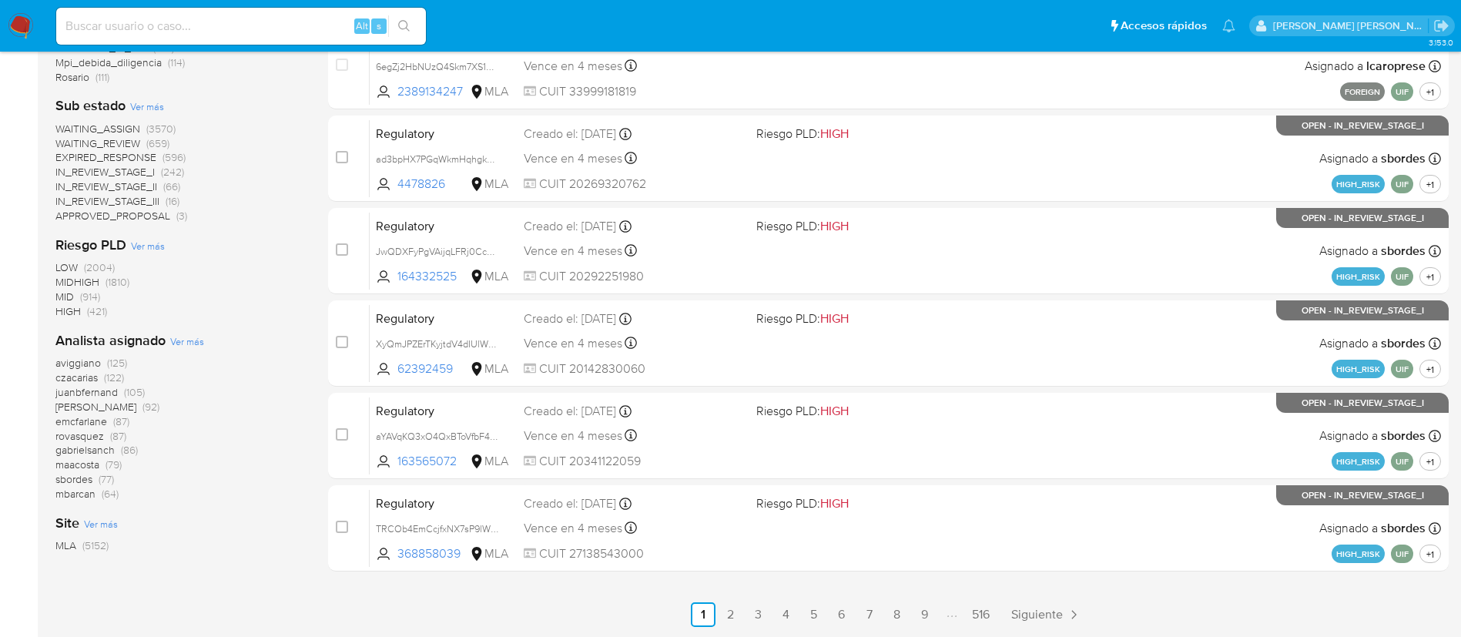
click at [190, 347] on span "Ver más" at bounding box center [187, 341] width 34 height 14
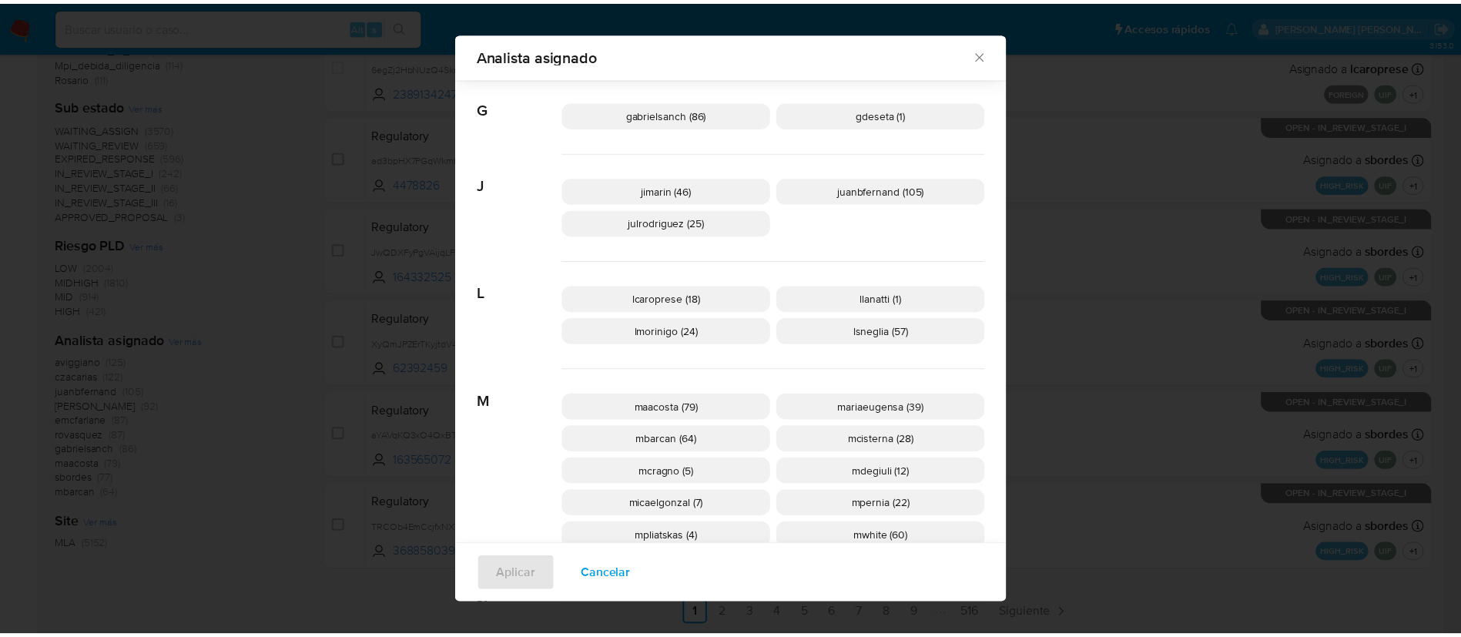
scroll to position [461, 0]
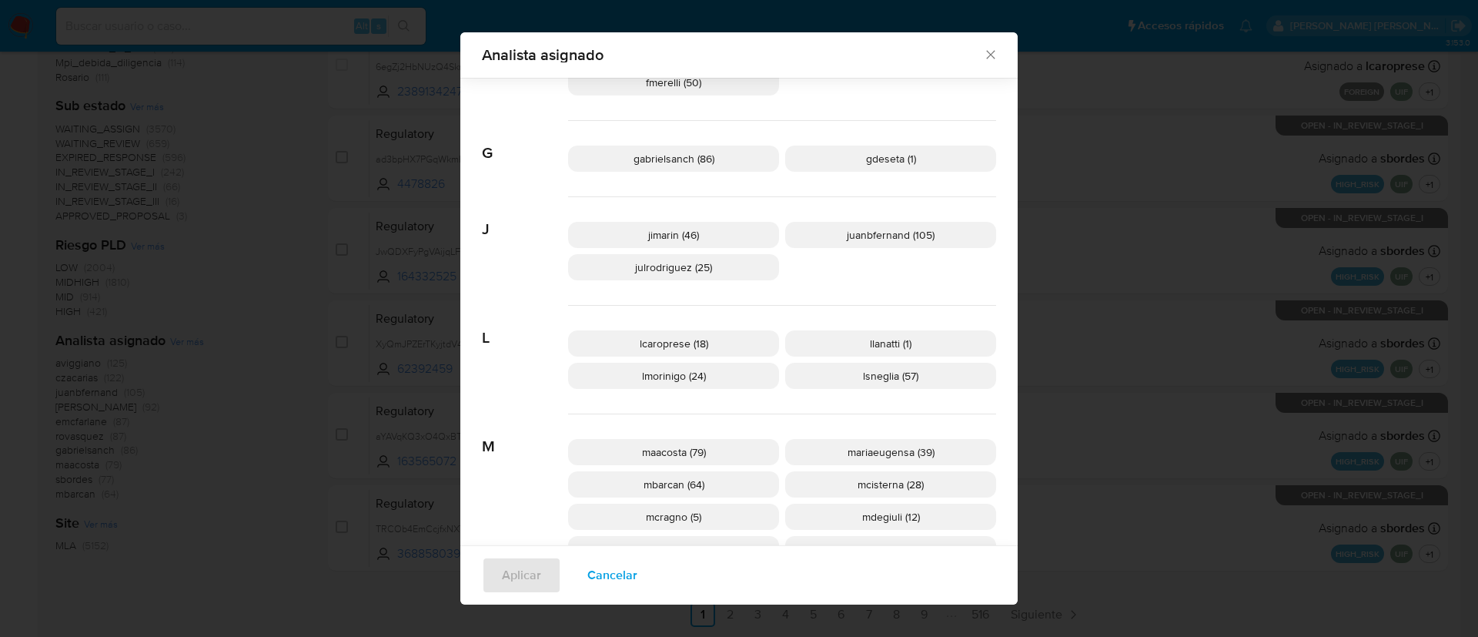
click at [983, 51] on icon "Cerrar" at bounding box center [990, 54] width 15 height 15
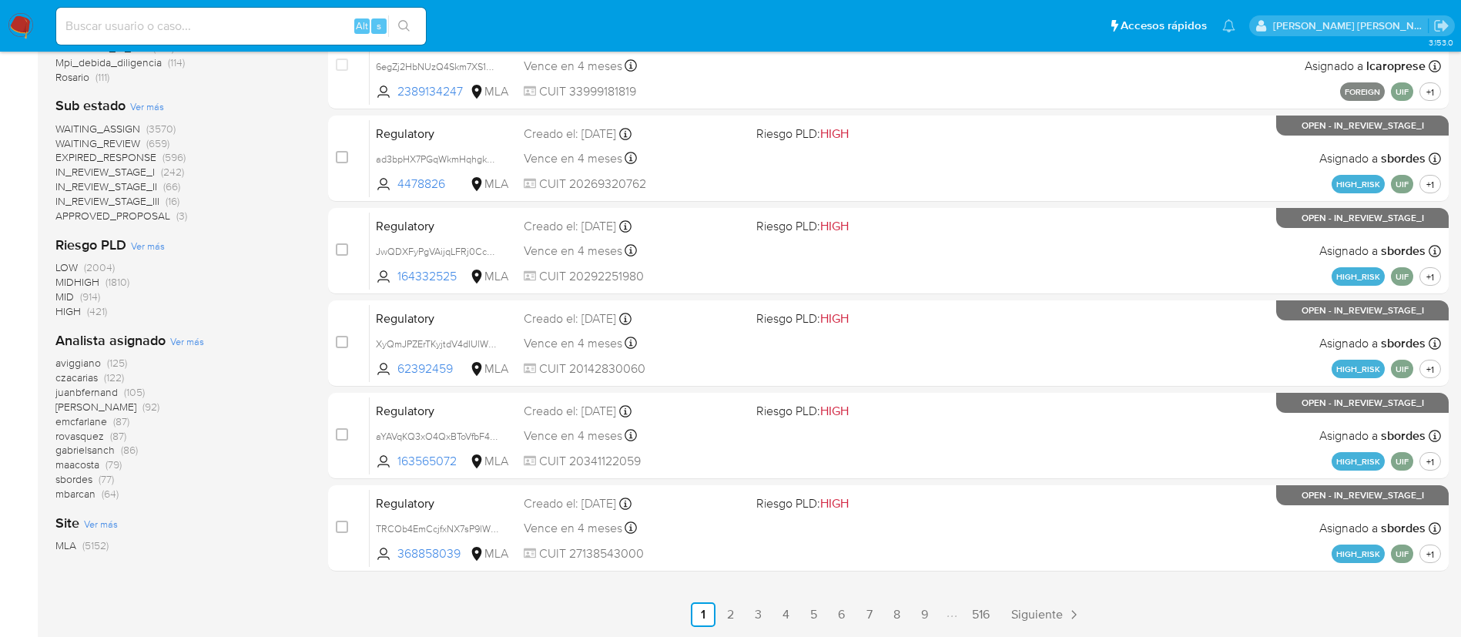
click at [209, 23] on input at bounding box center [241, 26] width 370 height 20
paste input "iOS9XZpd2XW3cTN4cdV9UN5z"
type input "iOS9XZpd2XW3cTN4cdV9UN5z"
click at [412, 25] on button "search-icon" at bounding box center [404, 26] width 32 height 22
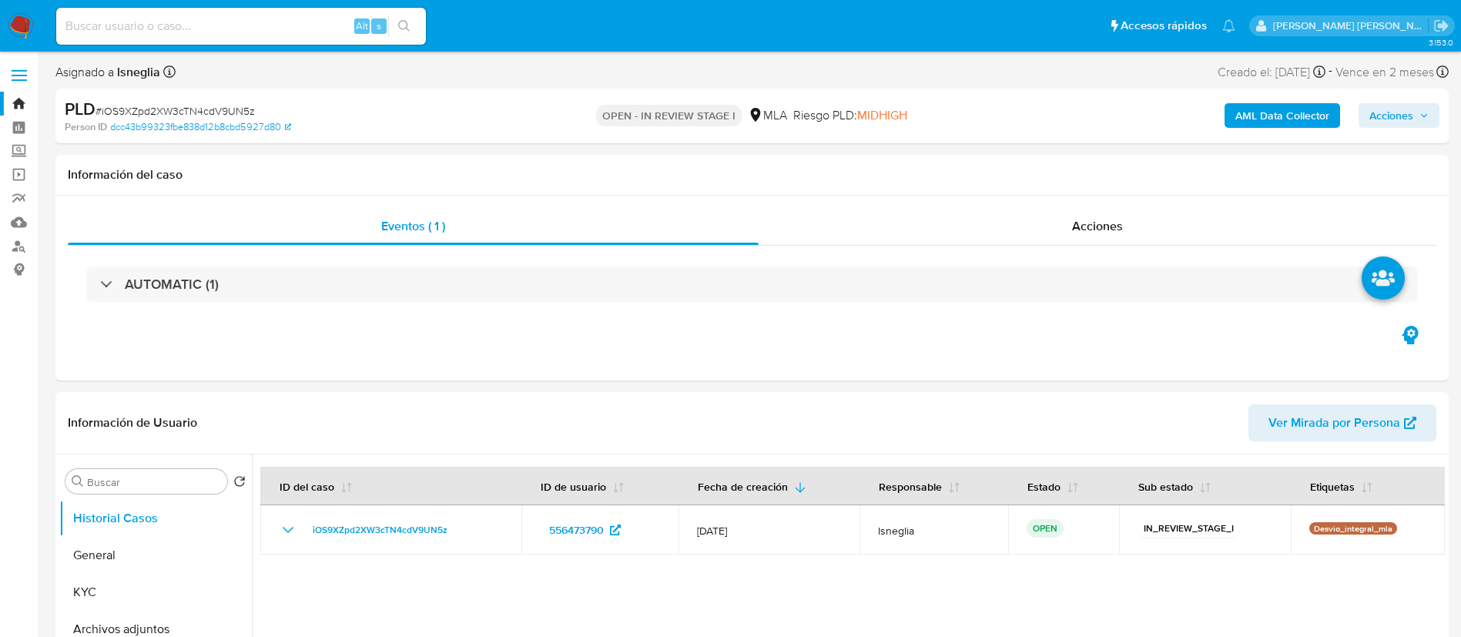
select select "10"
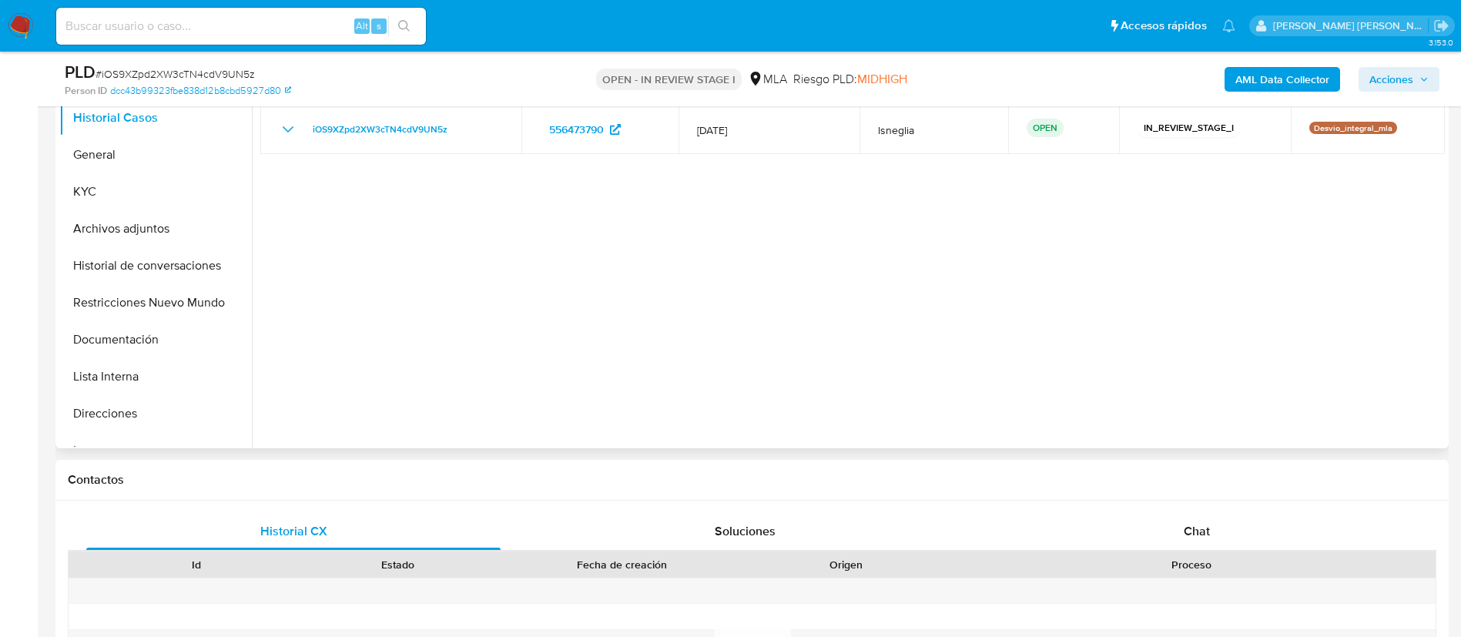
scroll to position [347, 0]
click at [1200, 532] on span "Chat" at bounding box center [1197, 530] width 26 height 18
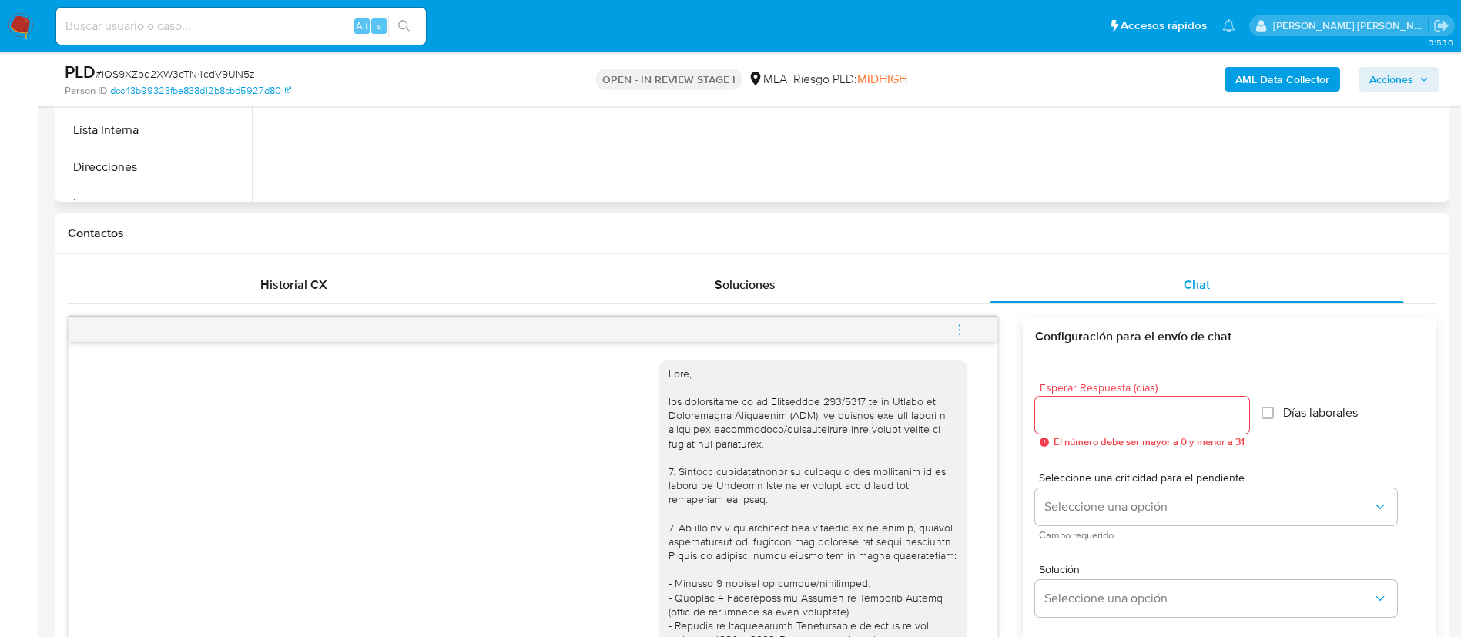
scroll to position [231, 0]
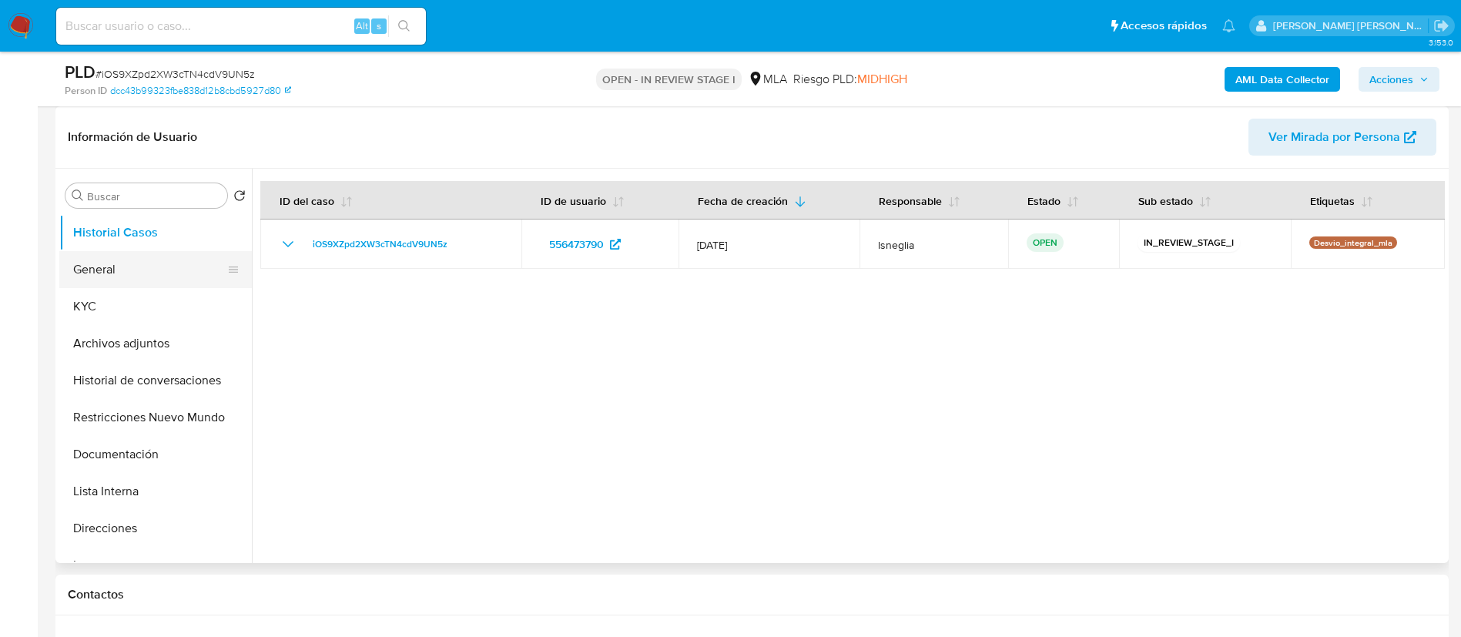
click at [112, 276] on button "General" at bounding box center [149, 269] width 180 height 37
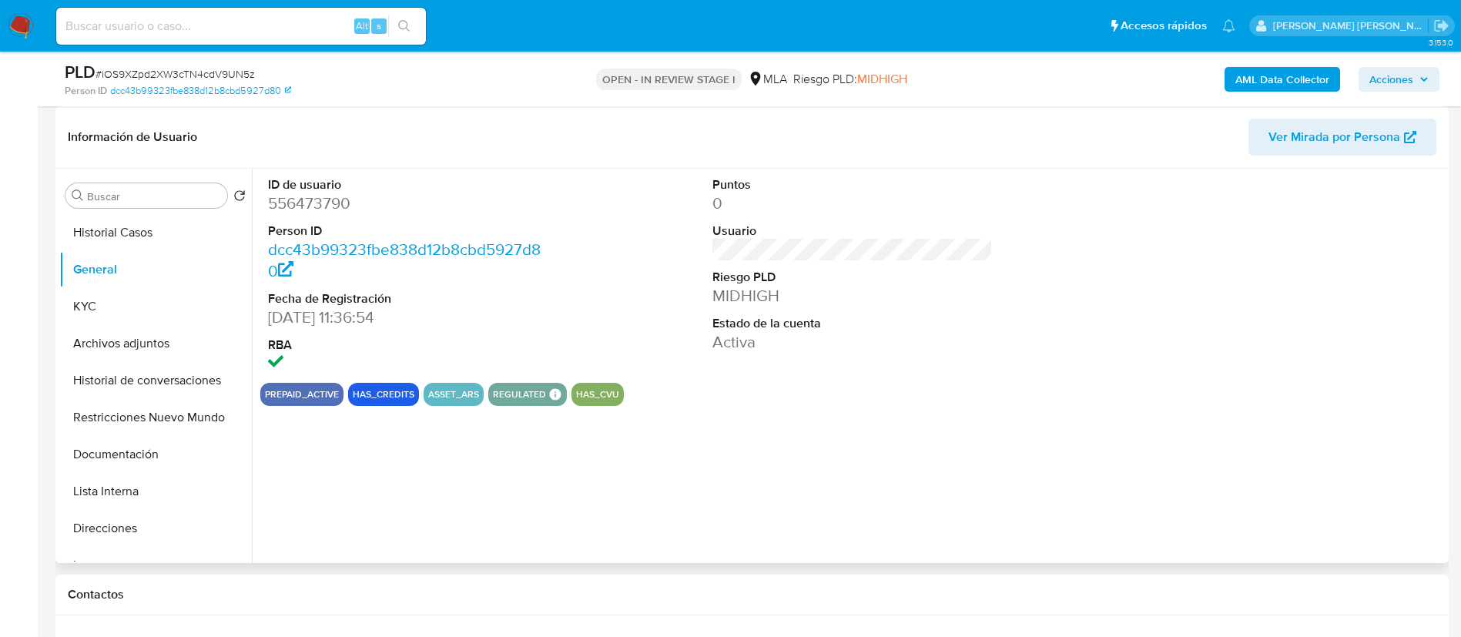
click at [323, 203] on dd "556473790" at bounding box center [408, 204] width 281 height 22
click at [323, 202] on dd "556473790" at bounding box center [408, 204] width 281 height 22
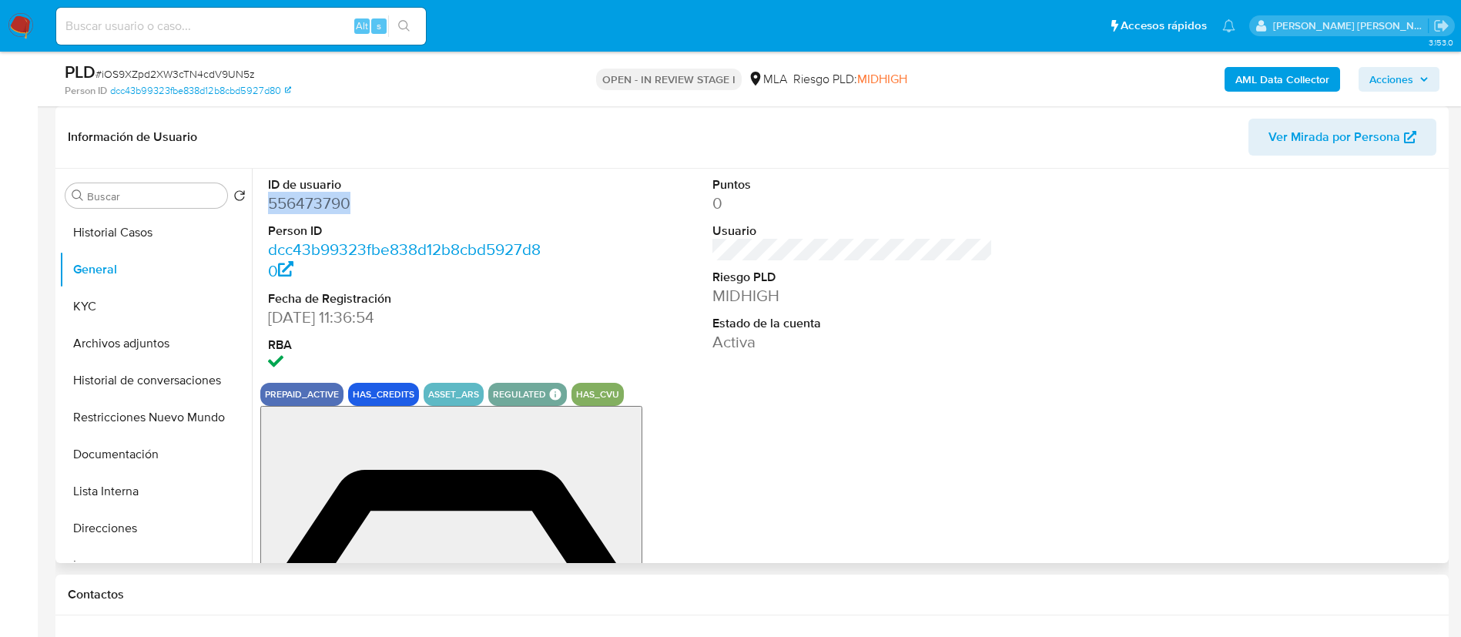
copy dd "556473790"
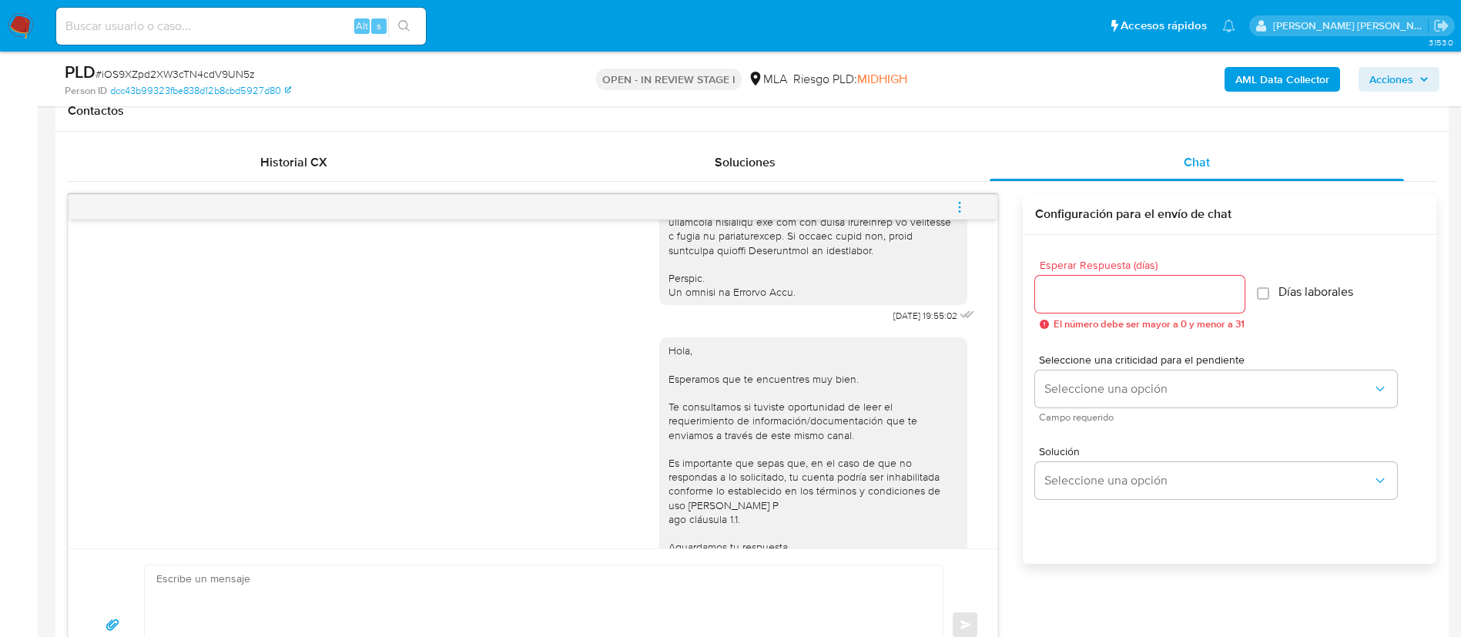
scroll to position [882, 0]
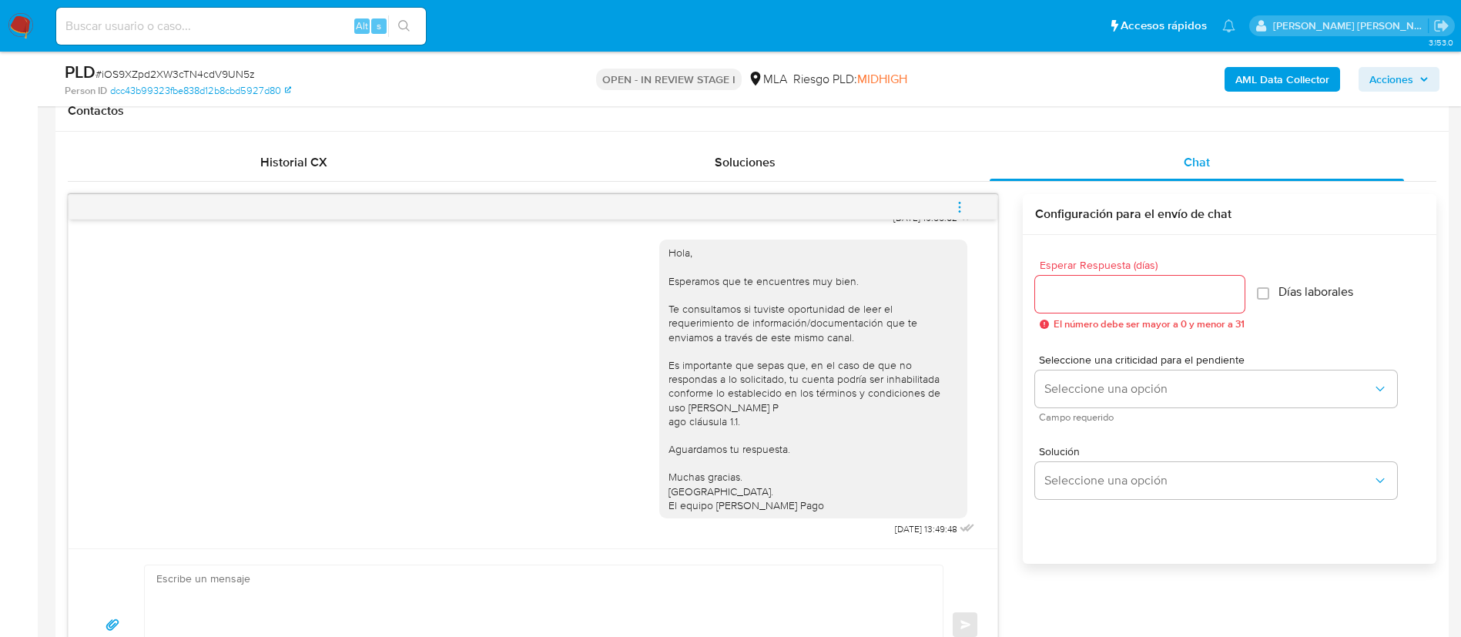
click at [958, 208] on icon "menu-action" at bounding box center [960, 207] width 14 height 14
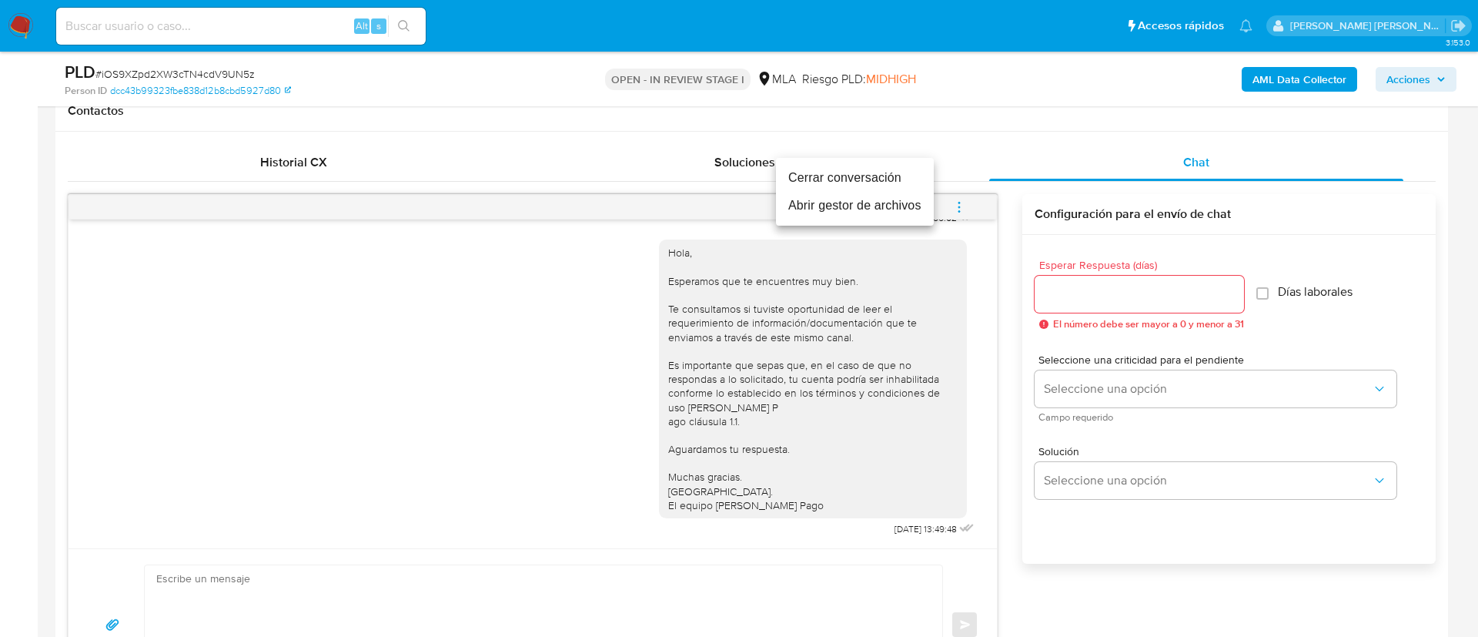
click at [843, 175] on li "Cerrar conversación" at bounding box center [855, 178] width 158 height 28
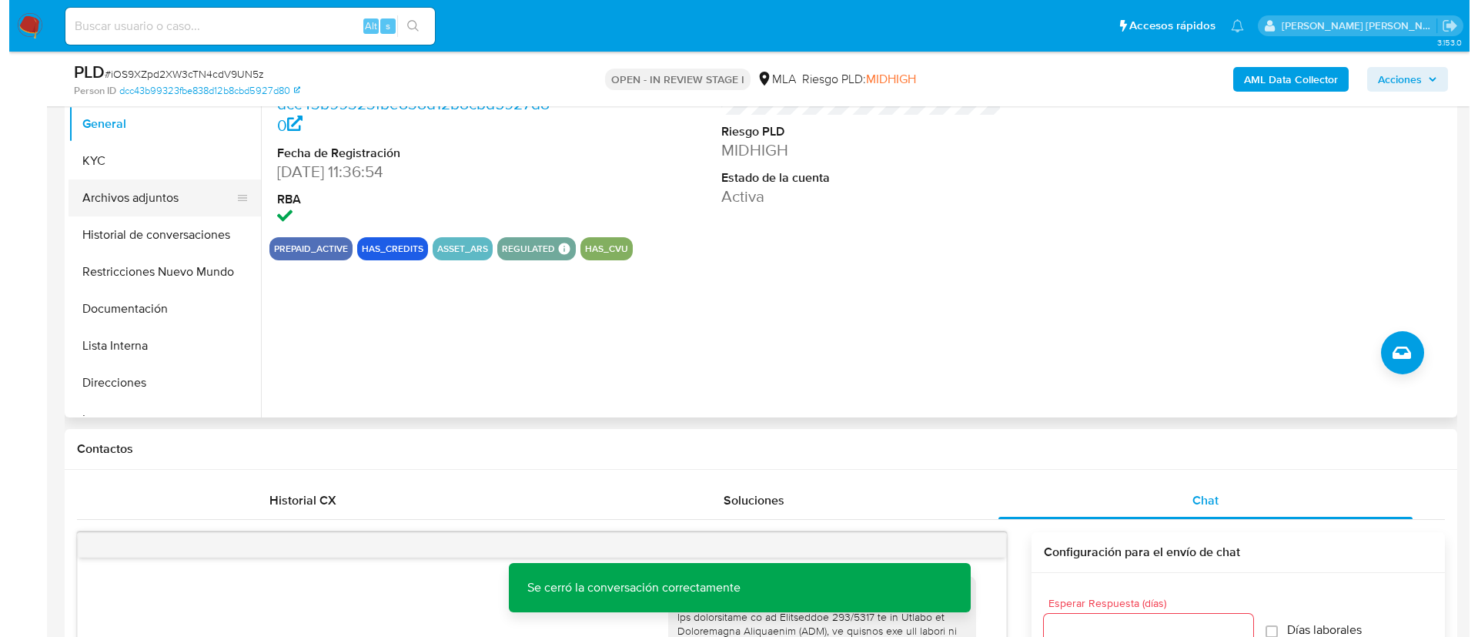
scroll to position [253, 0]
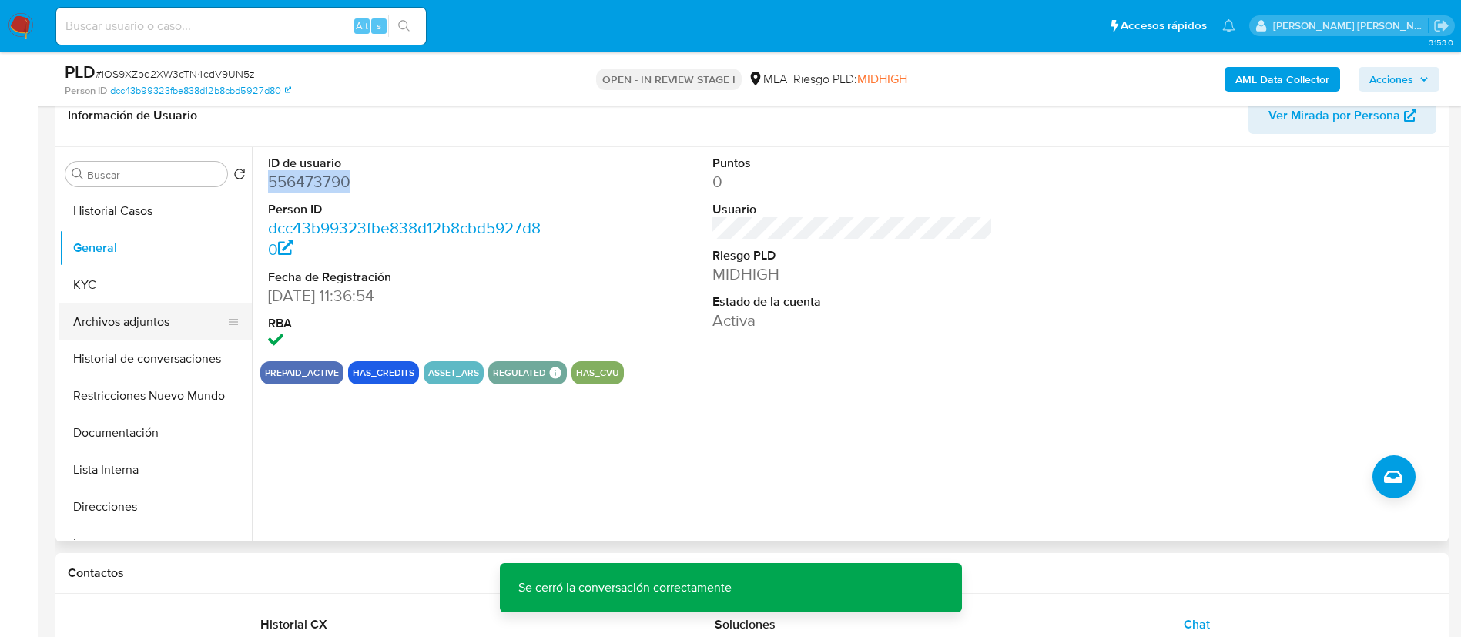
click at [127, 327] on button "Archivos adjuntos" at bounding box center [149, 321] width 180 height 37
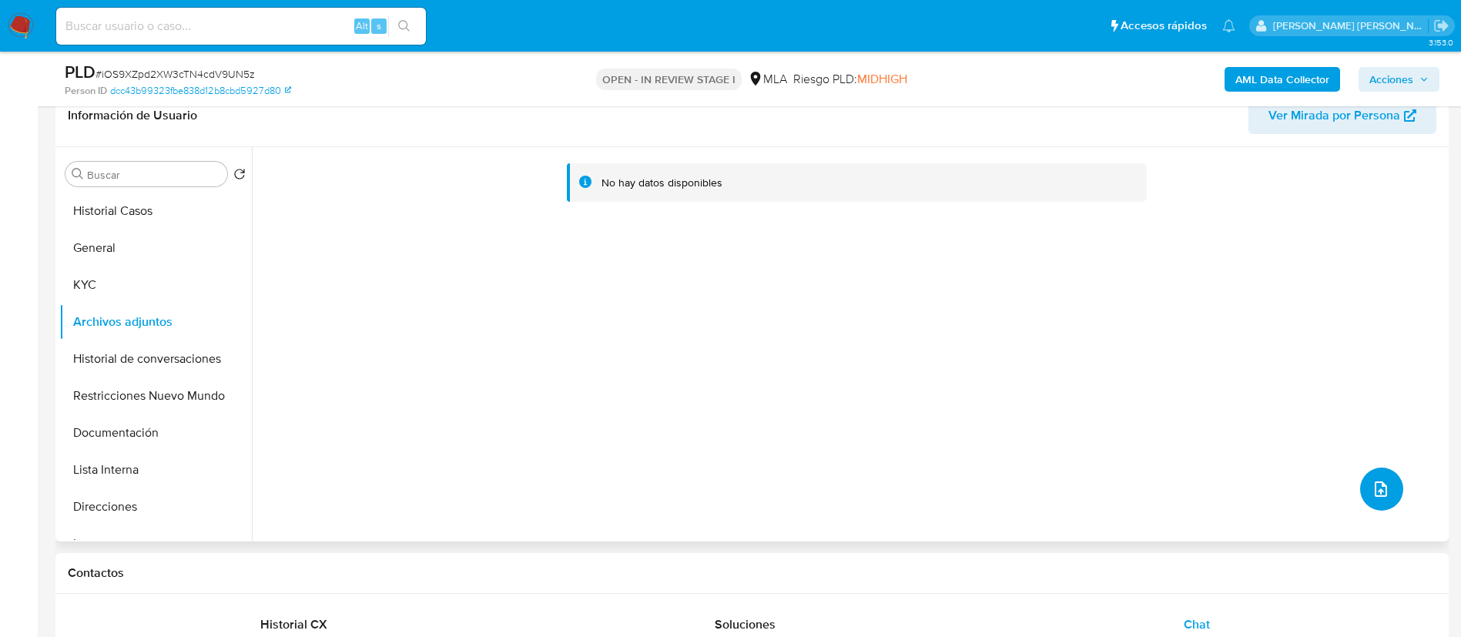
click at [1374, 487] on icon "upload-file" at bounding box center [1380, 488] width 12 height 15
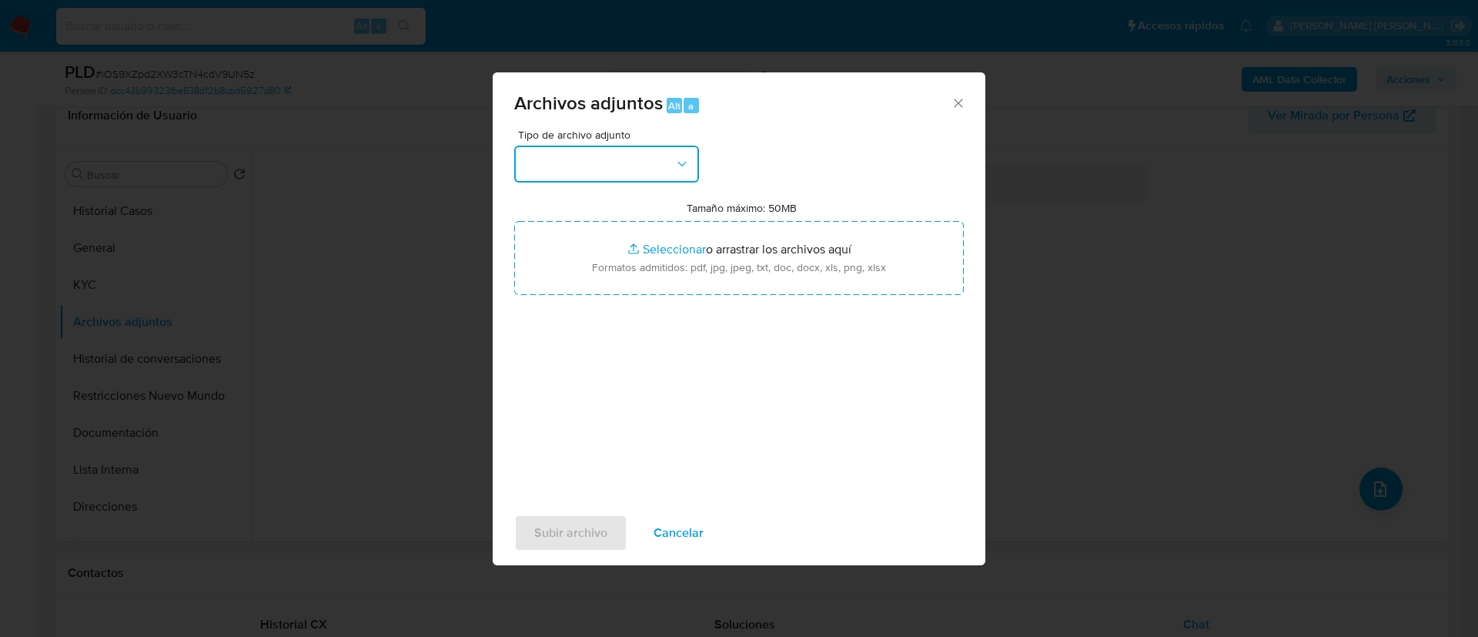
click at [601, 156] on button "button" at bounding box center [606, 164] width 185 height 37
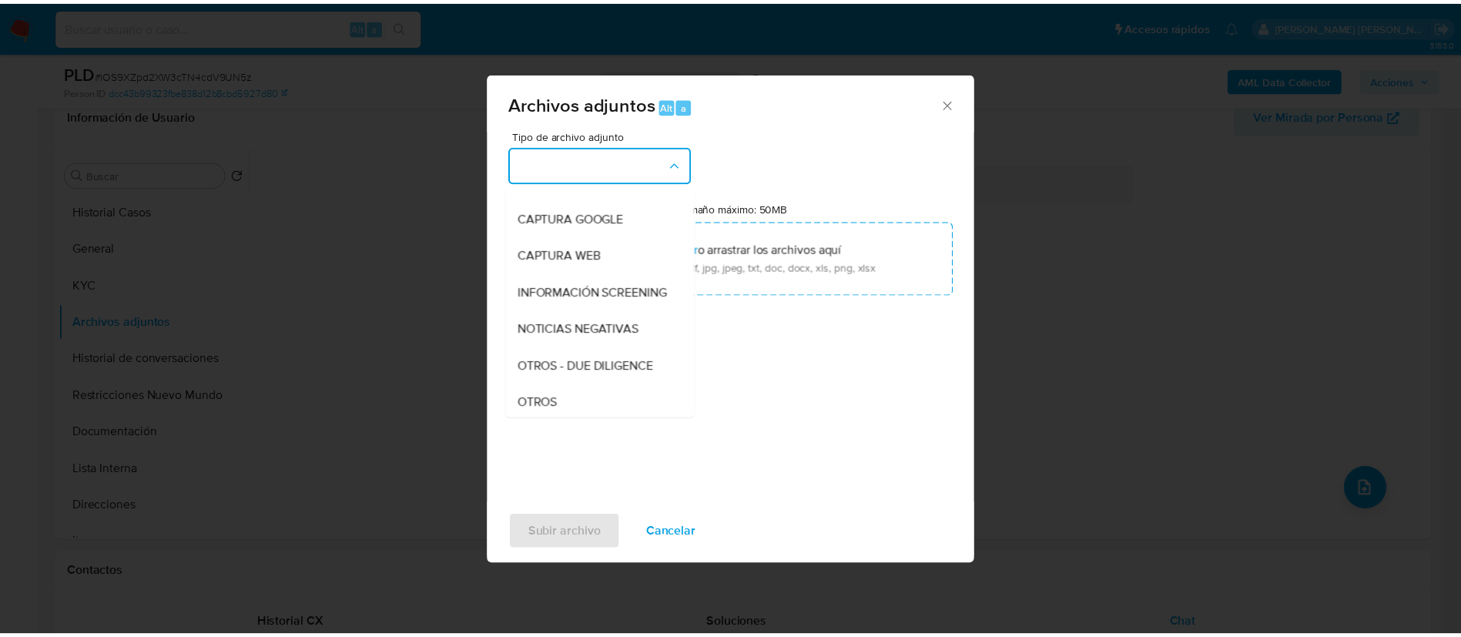
scroll to position [231, 0]
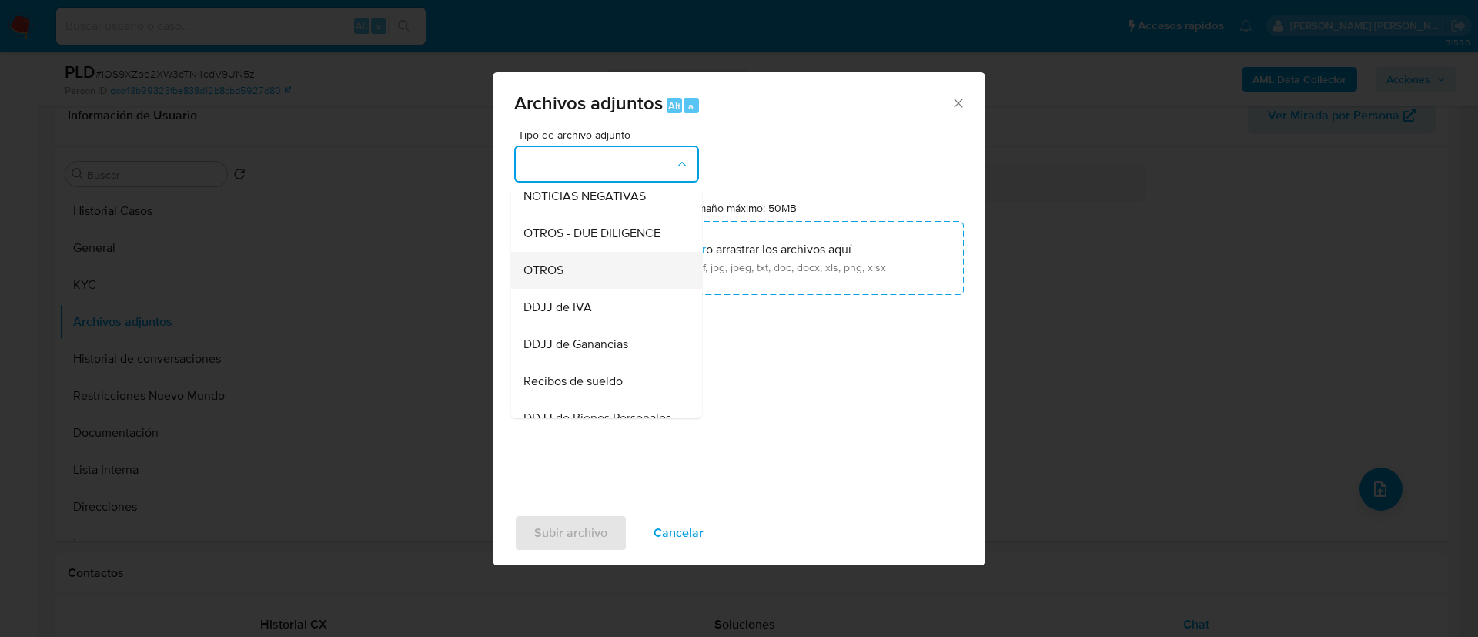
click at [579, 278] on div "OTROS" at bounding box center [602, 270] width 157 height 37
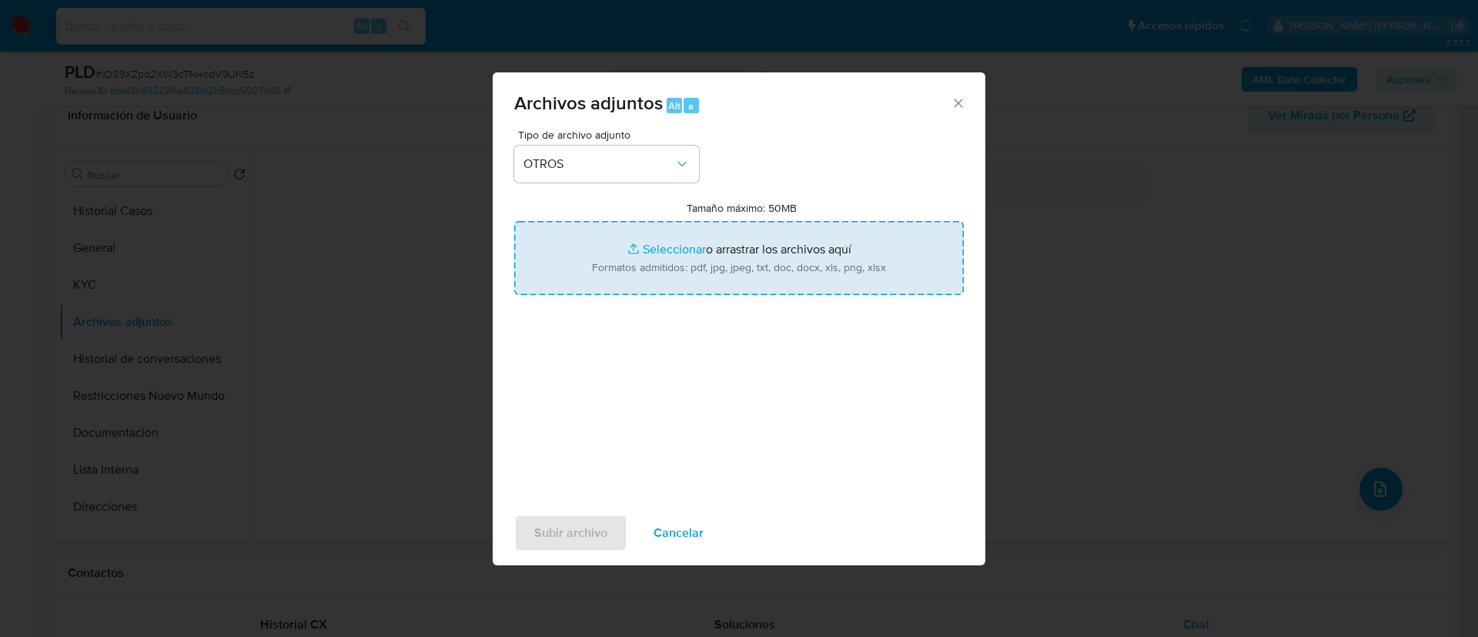
type input "C:\fakepath\Caselog iOS9XZpd2XW3cTN4cdV9UN5z.docx"
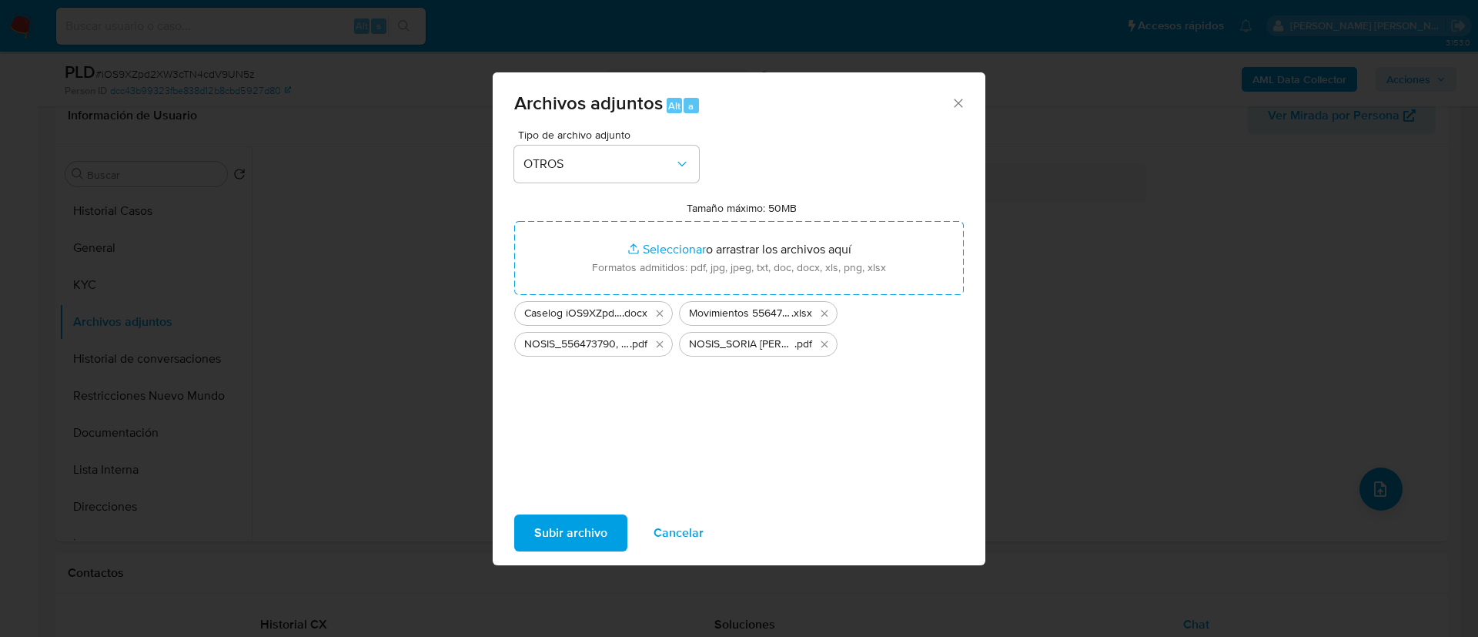
click at [578, 528] on span "Subir archivo" at bounding box center [570, 533] width 73 height 34
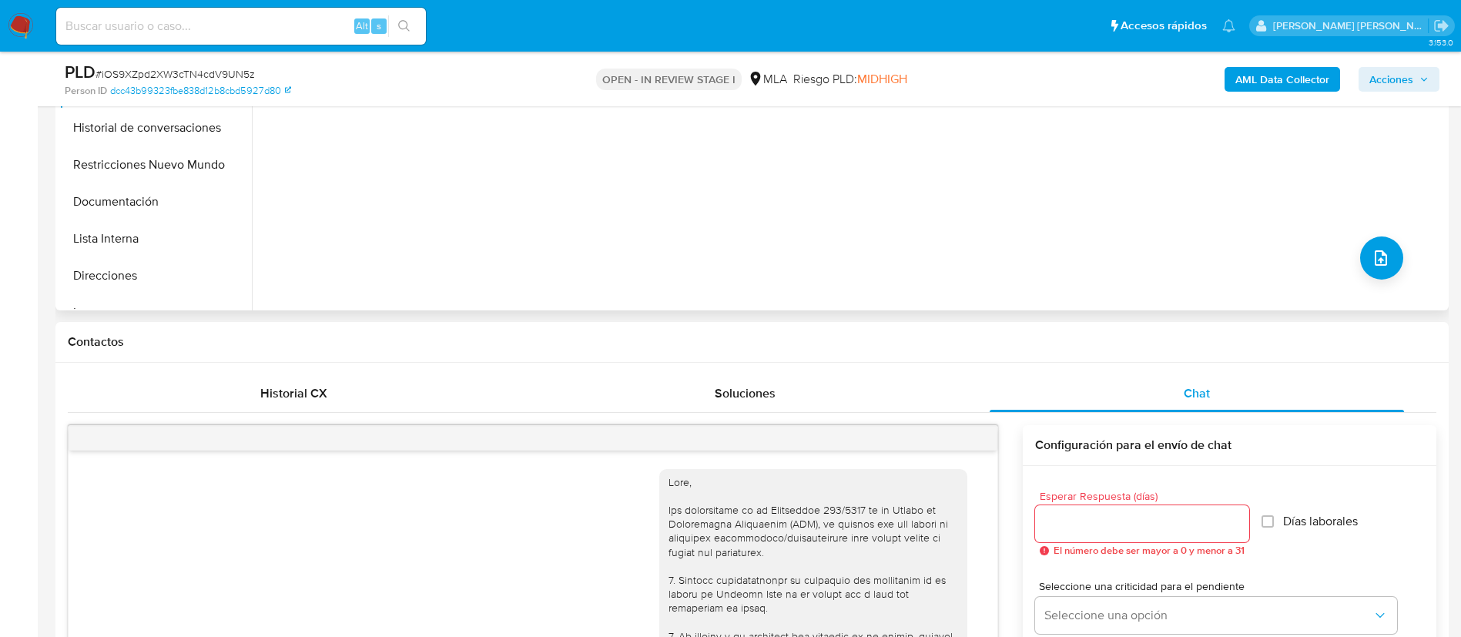
scroll to position [368, 0]
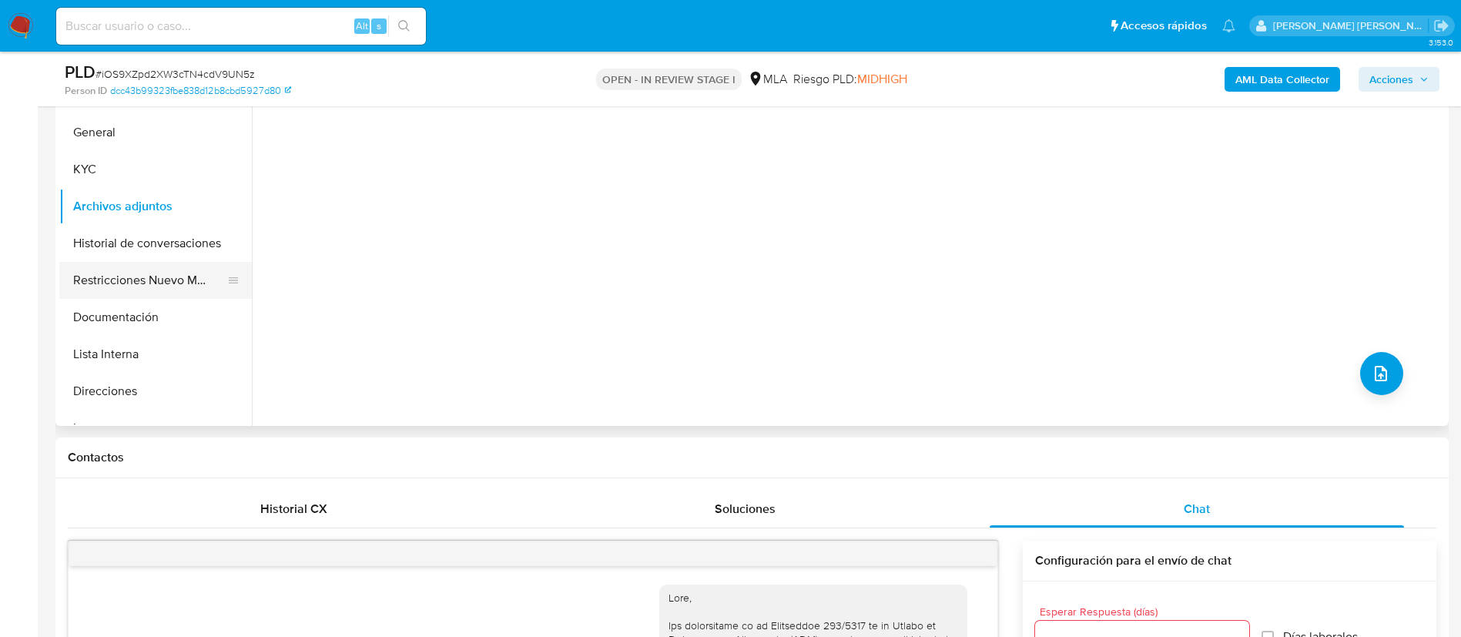
click at [160, 284] on button "Restricciones Nuevo Mundo" at bounding box center [149, 280] width 180 height 37
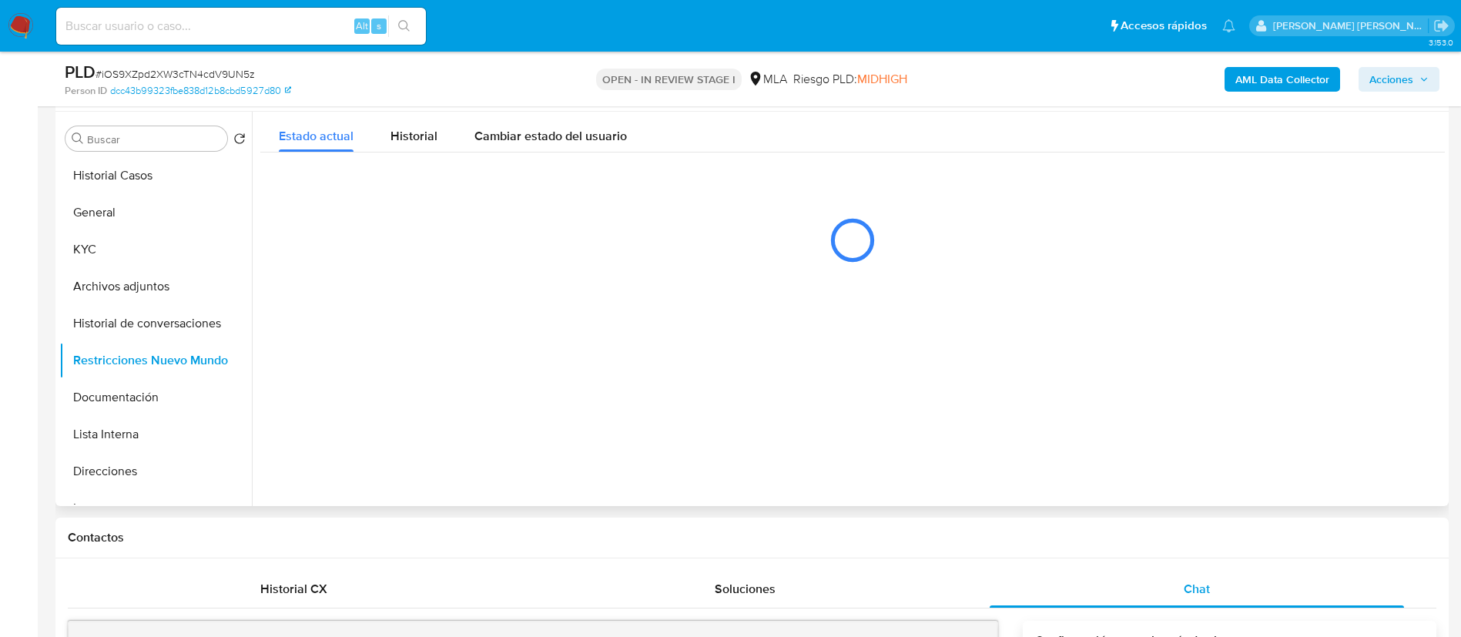
scroll to position [253, 0]
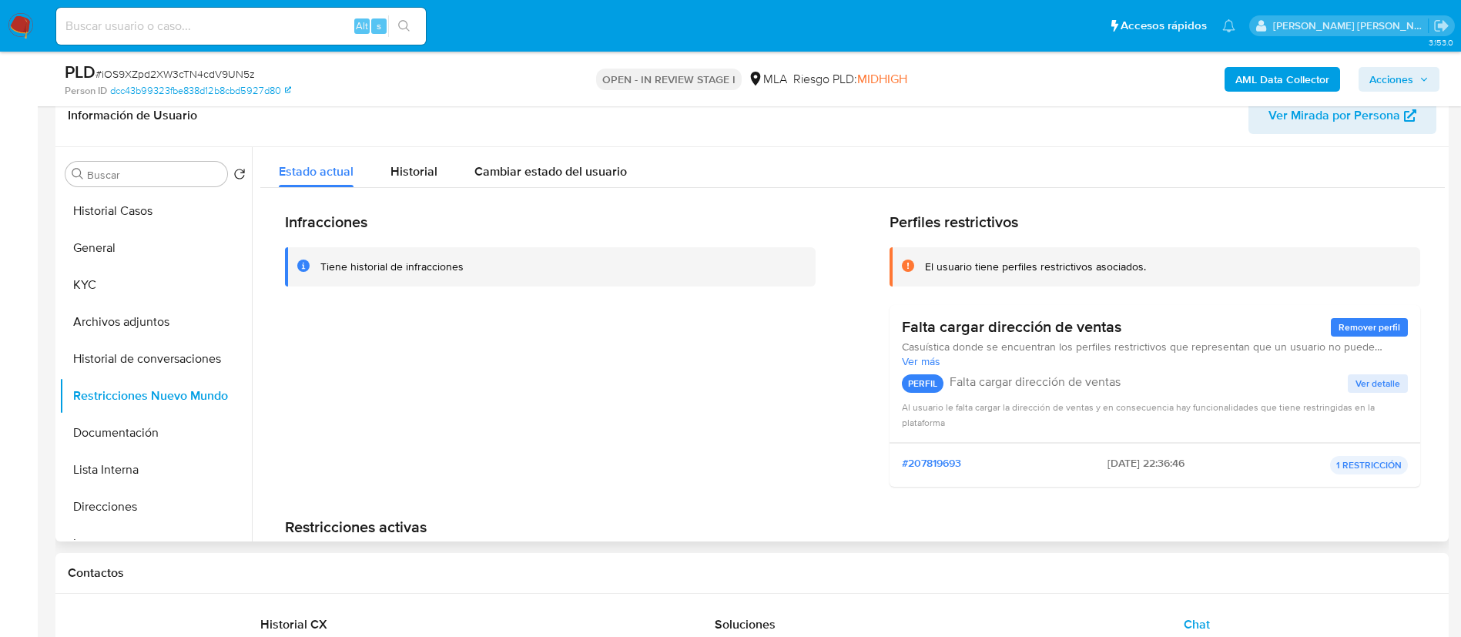
click at [1278, 83] on b "AML Data Collector" at bounding box center [1282, 79] width 94 height 25
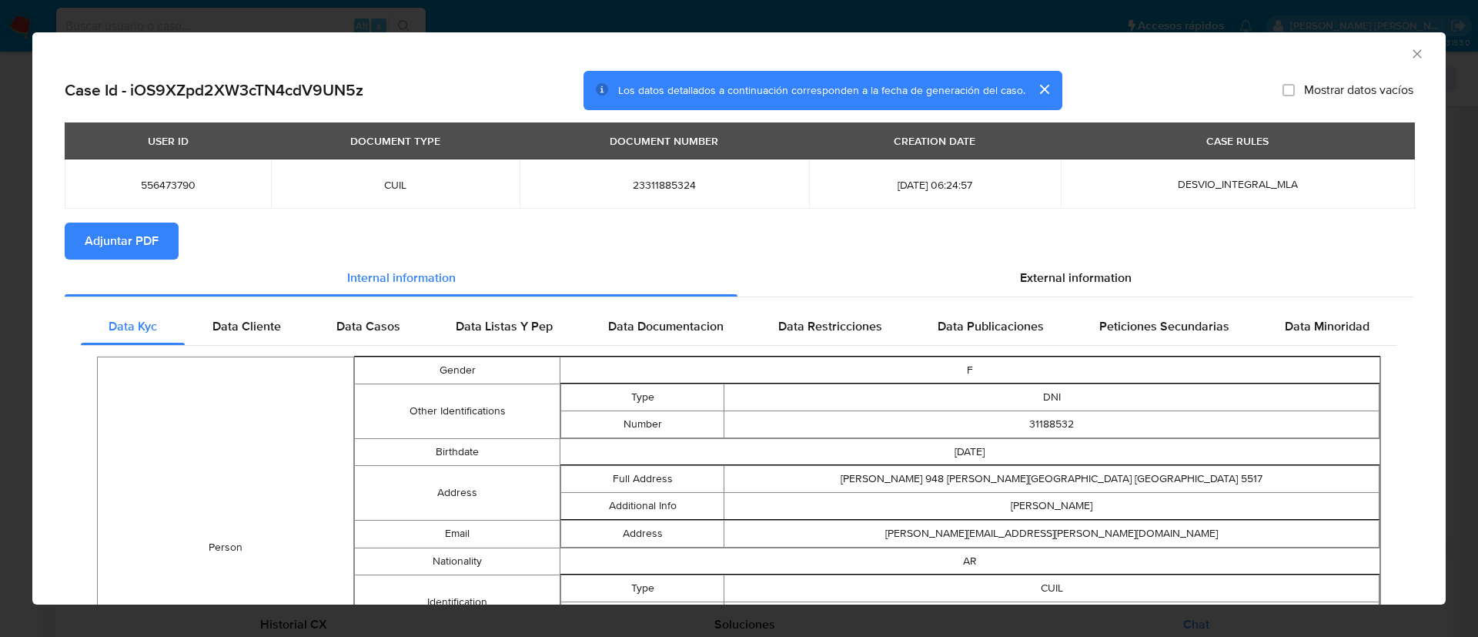
click at [114, 236] on span "Adjuntar PDF" at bounding box center [122, 241] width 74 height 34
click at [1410, 55] on icon "Cerrar ventana" at bounding box center [1417, 53] width 15 height 15
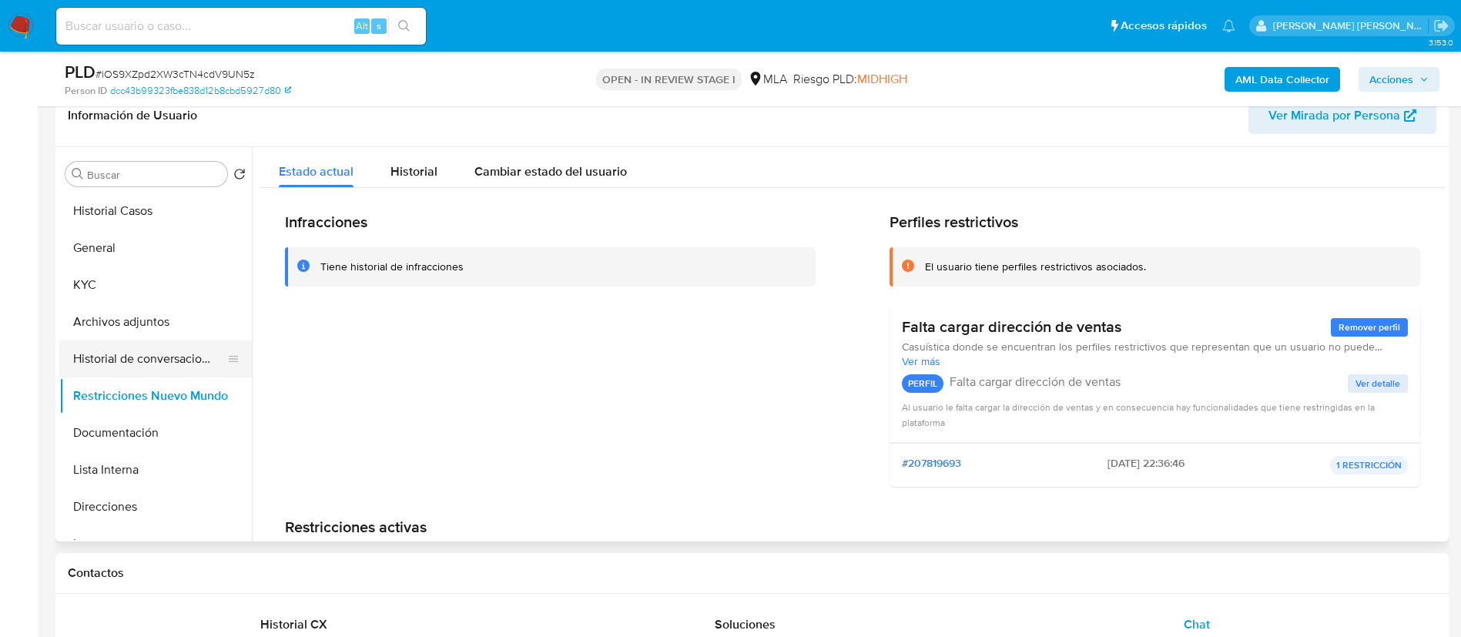
click at [131, 356] on button "Historial de conversaciones" at bounding box center [149, 358] width 180 height 37
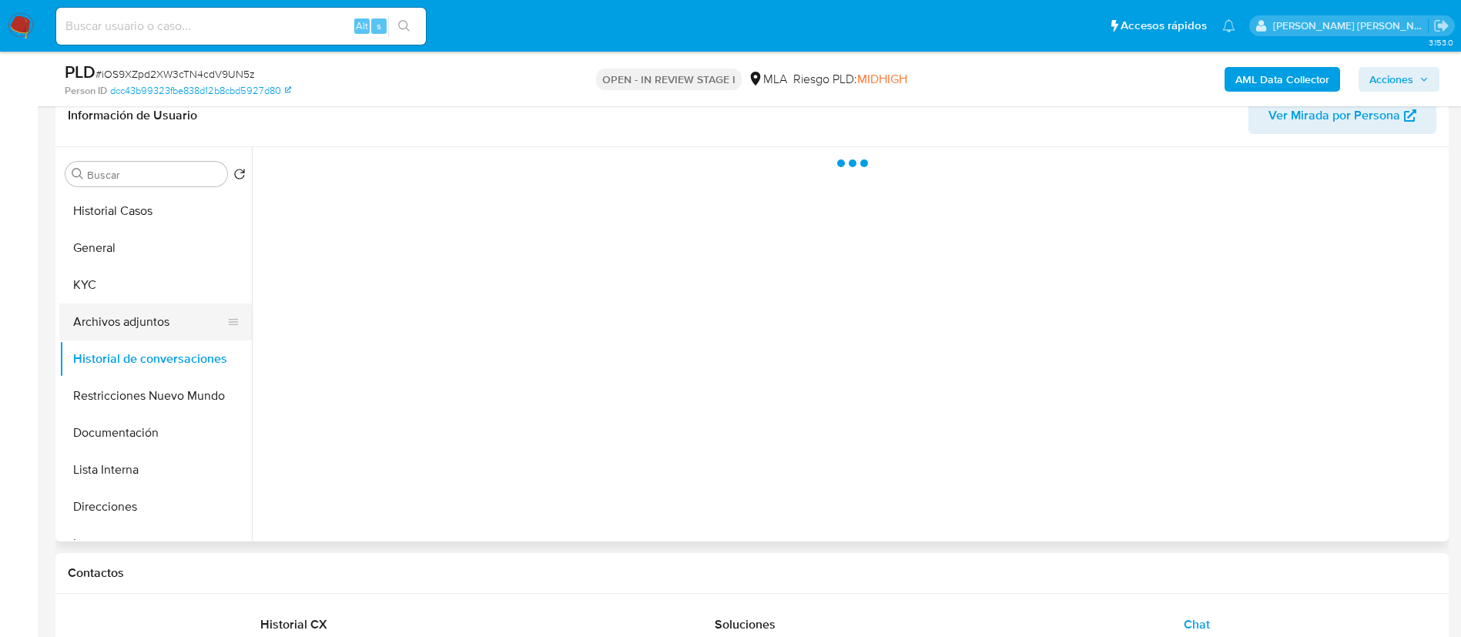
click at [149, 329] on button "Archivos adjuntos" at bounding box center [149, 321] width 180 height 37
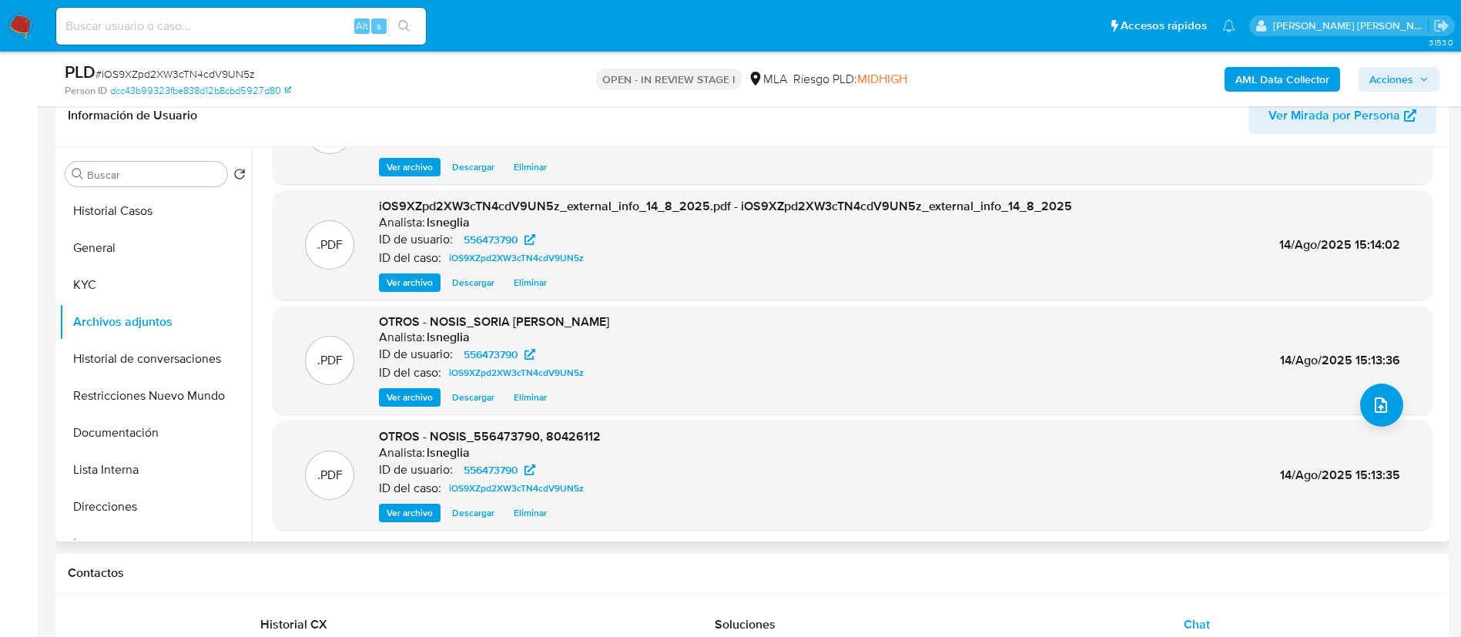
scroll to position [116, 0]
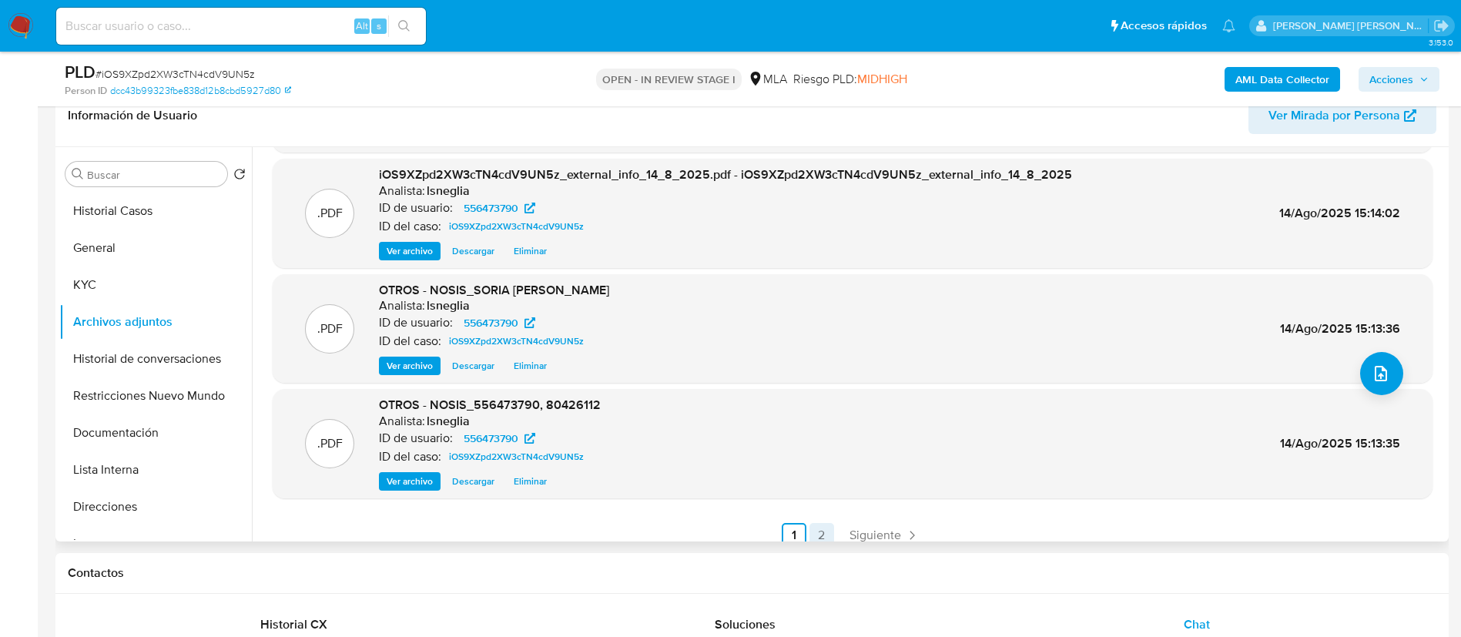
click at [821, 531] on link "2" at bounding box center [821, 535] width 25 height 25
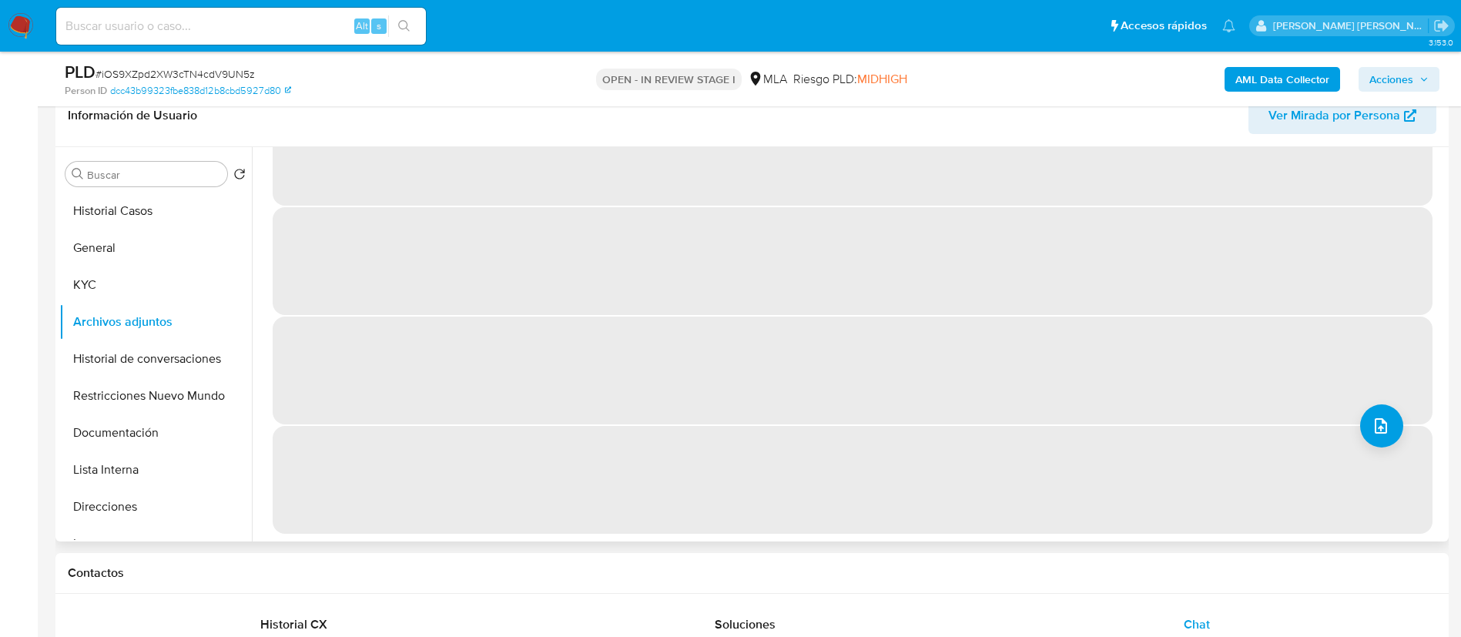
scroll to position [0, 0]
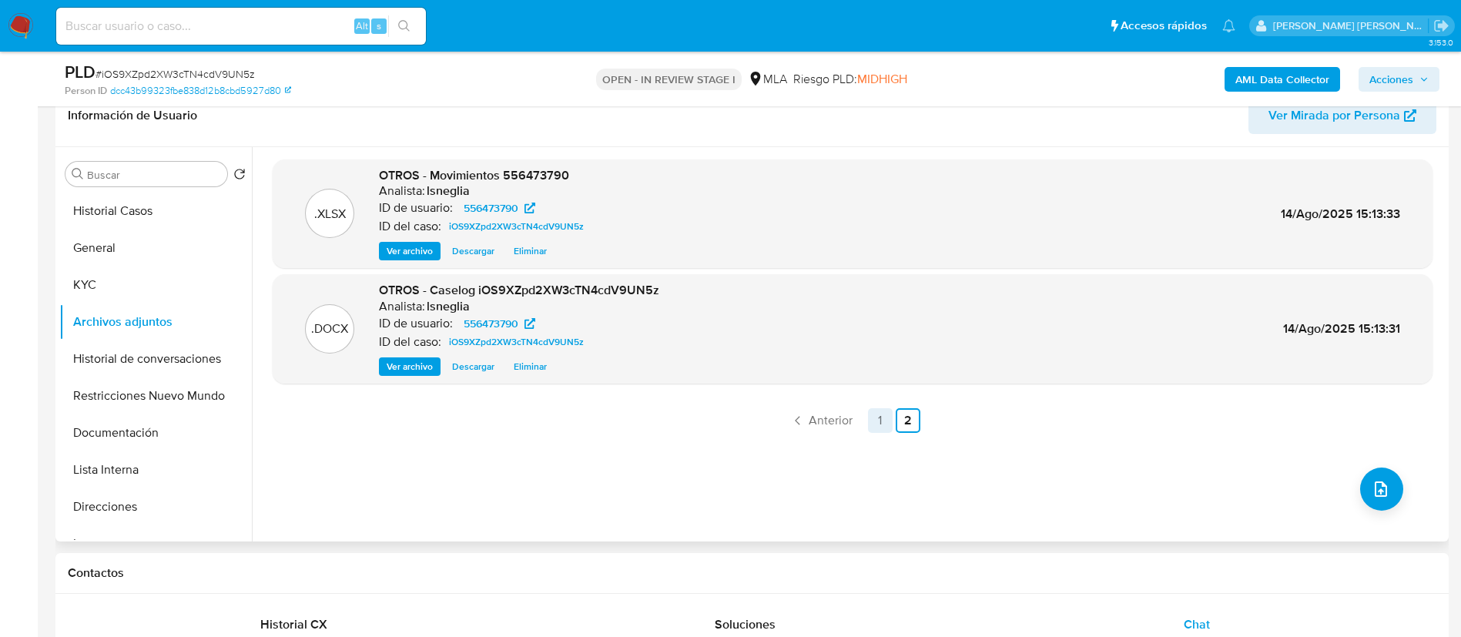
click at [875, 413] on link "1" at bounding box center [880, 420] width 25 height 25
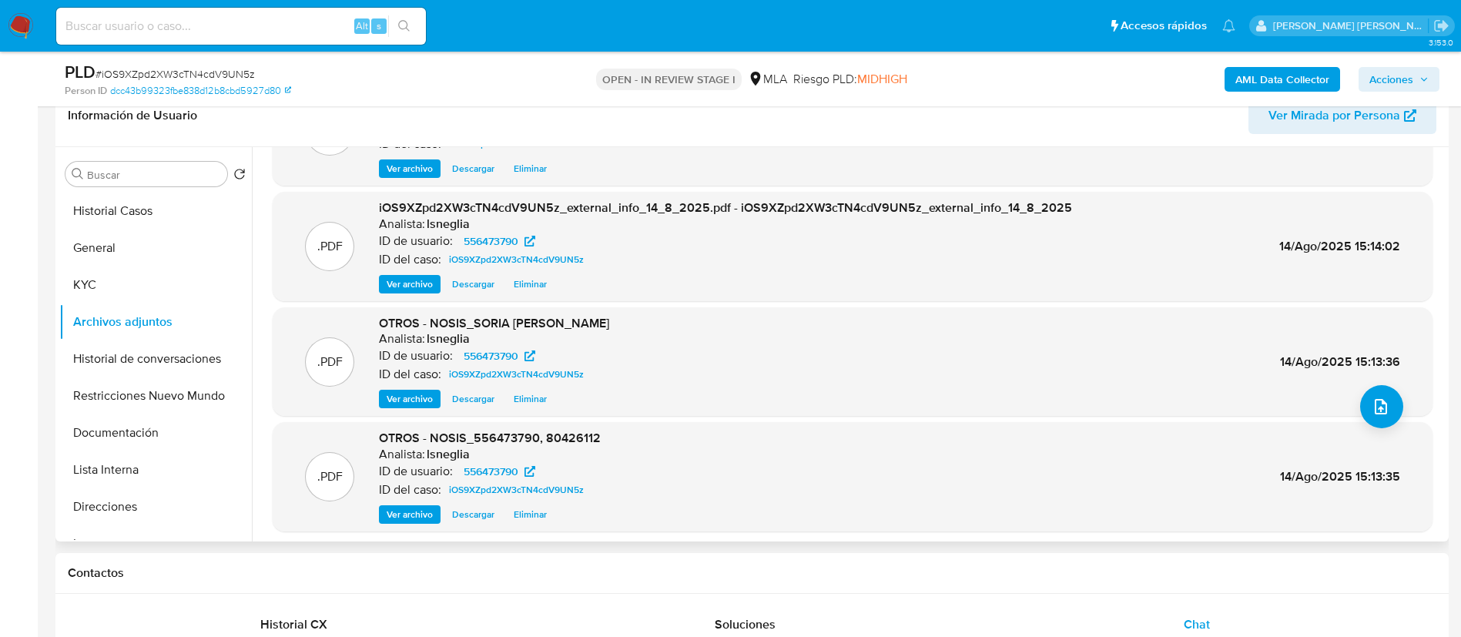
scroll to position [129, 0]
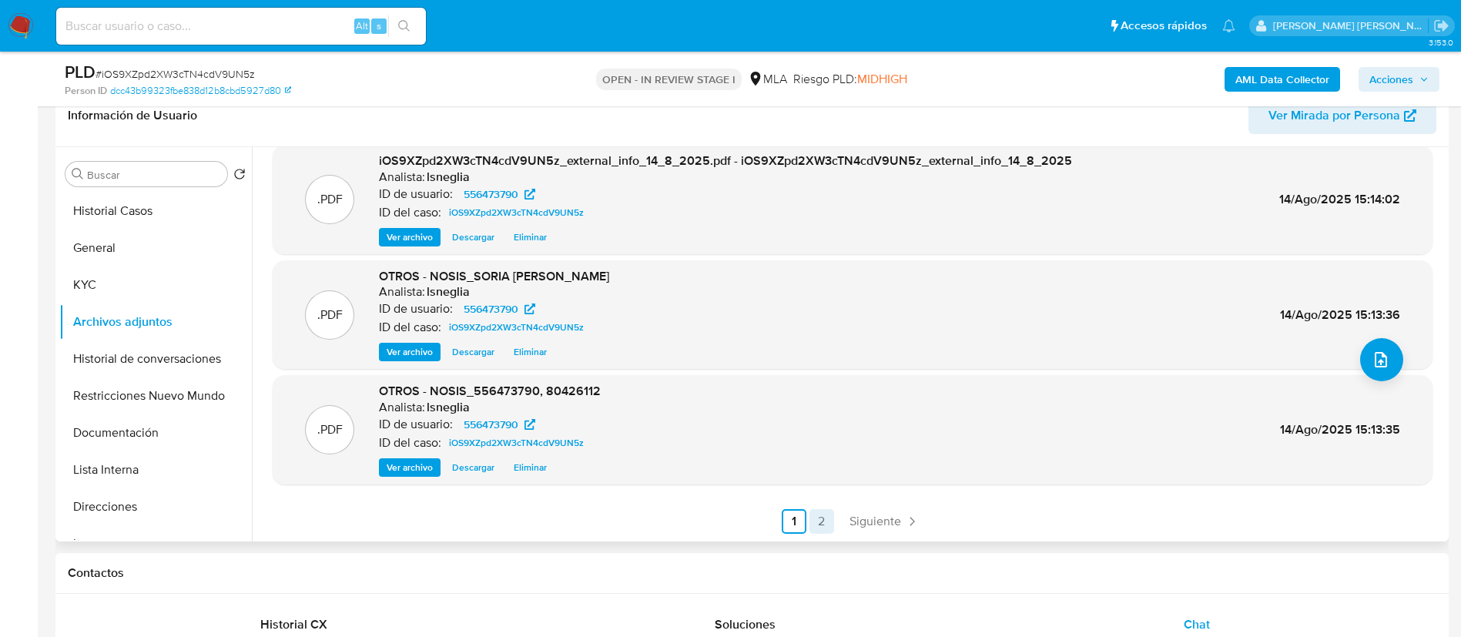
click at [815, 512] on link "2" at bounding box center [821, 521] width 25 height 25
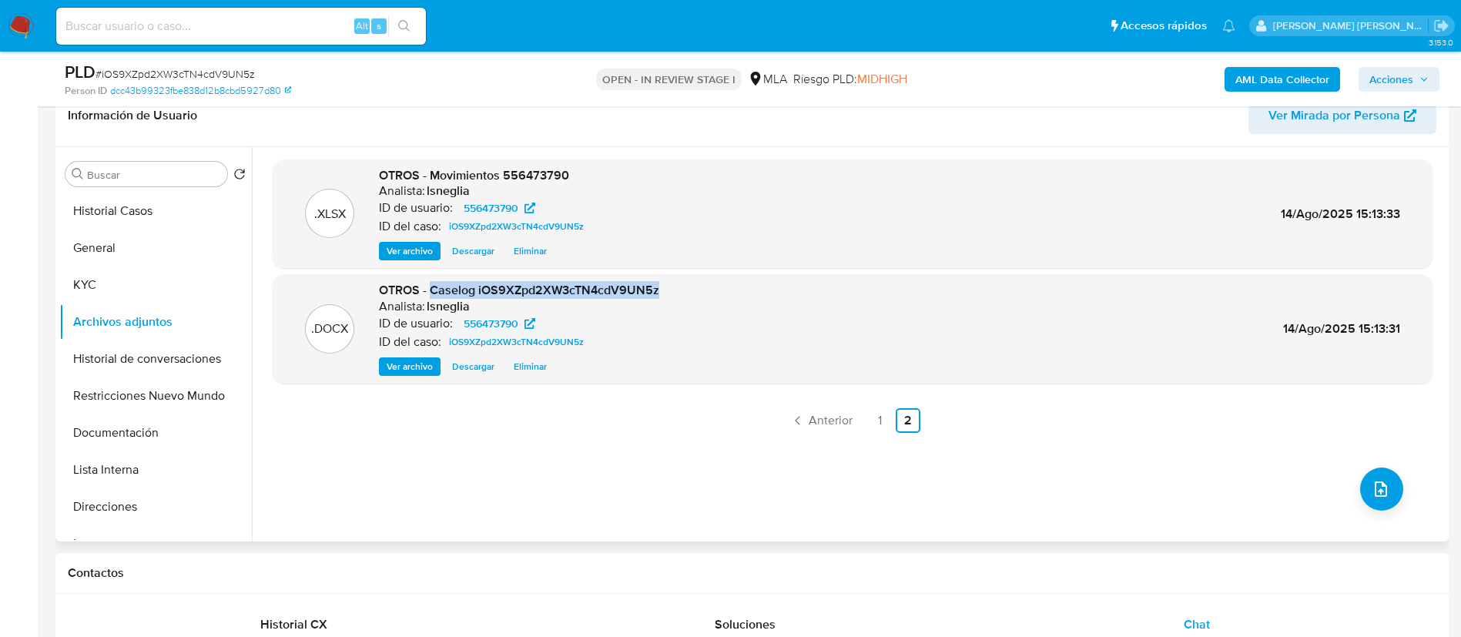
drag, startPoint x: 429, startPoint y: 290, endPoint x: 697, endPoint y: 290, distance: 268.0
click at [698, 290] on div ".DOCX OTROS - Caselog iOS9XZpd2XW3cTN4cdV9UN5z Analista: lsneglia ID de usuario…" at bounding box center [852, 329] width 1144 height 94
copy span "Caselog iOS9XZpd2XW3cTN4cdV9UN5z"
click at [1398, 77] on span "Acciones" at bounding box center [1391, 79] width 44 height 25
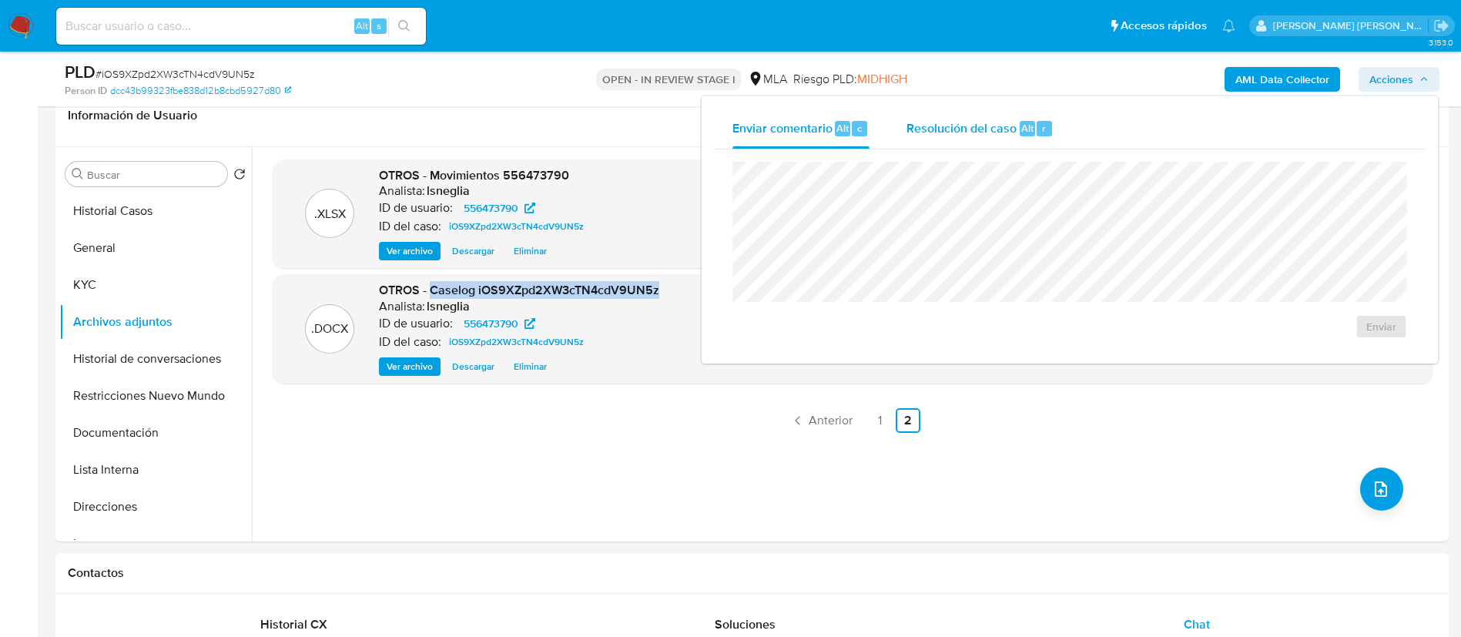
click at [937, 134] on span "Resolución del caso" at bounding box center [961, 128] width 110 height 18
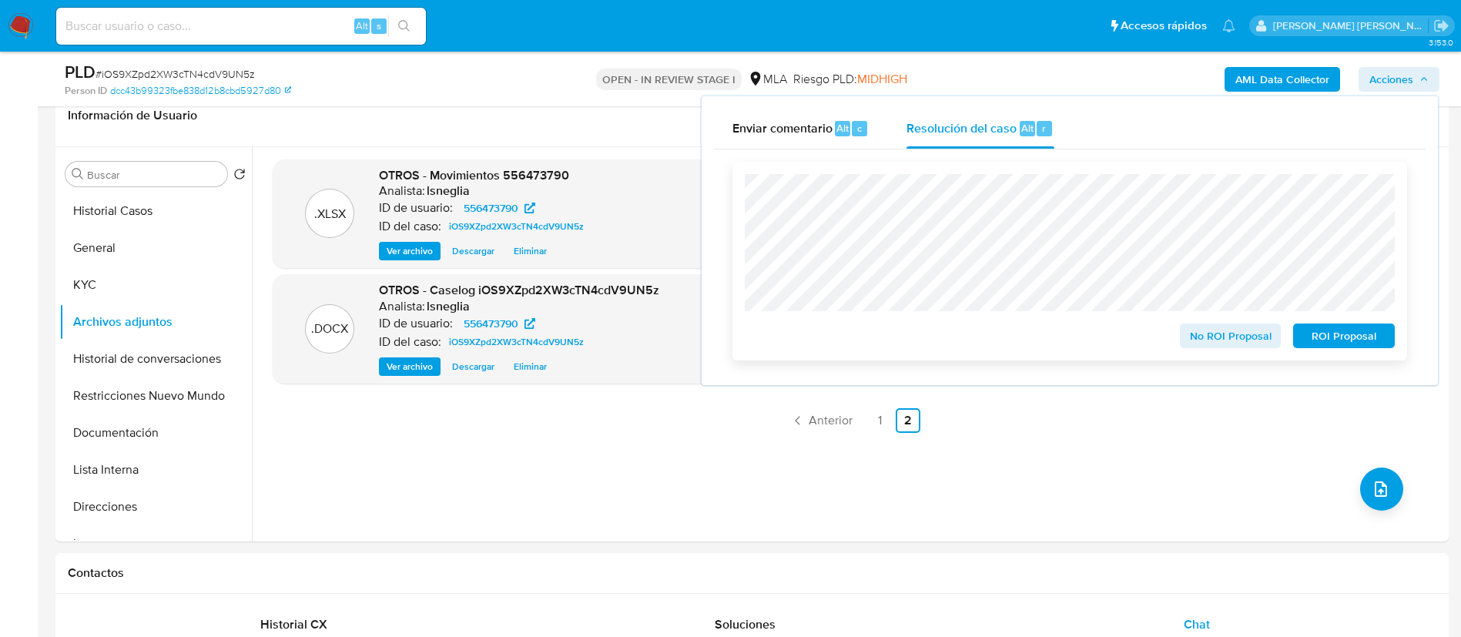
click at [1251, 335] on span "No ROI Proposal" at bounding box center [1230, 336] width 80 height 22
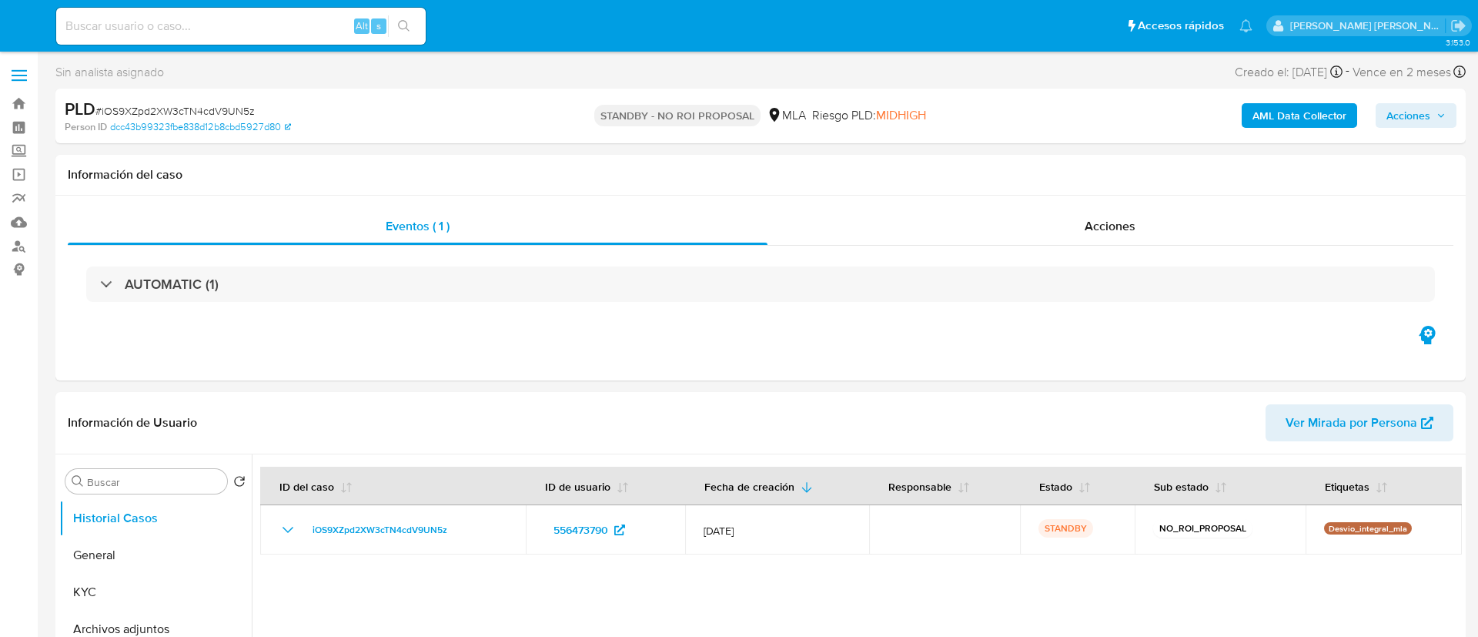
select select "10"
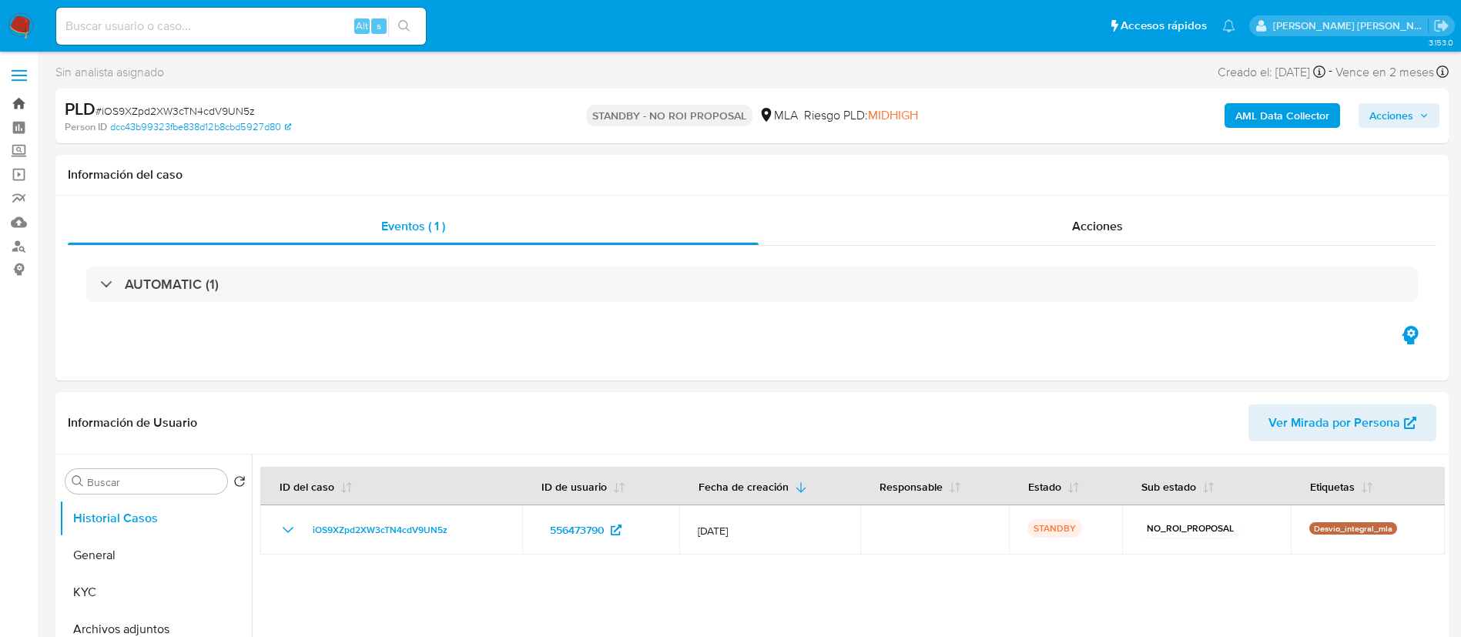
click at [16, 109] on link "Bandeja" at bounding box center [91, 104] width 183 height 24
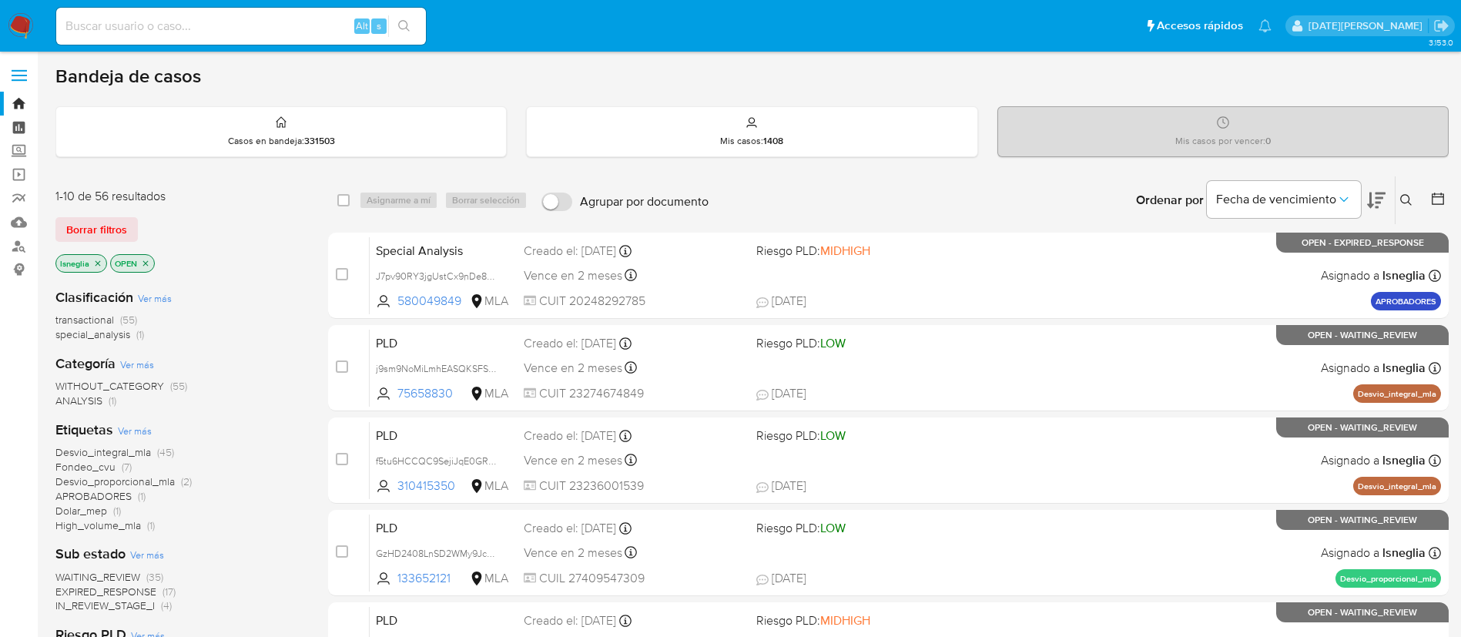
click at [15, 129] on link "Tablero" at bounding box center [91, 128] width 183 height 24
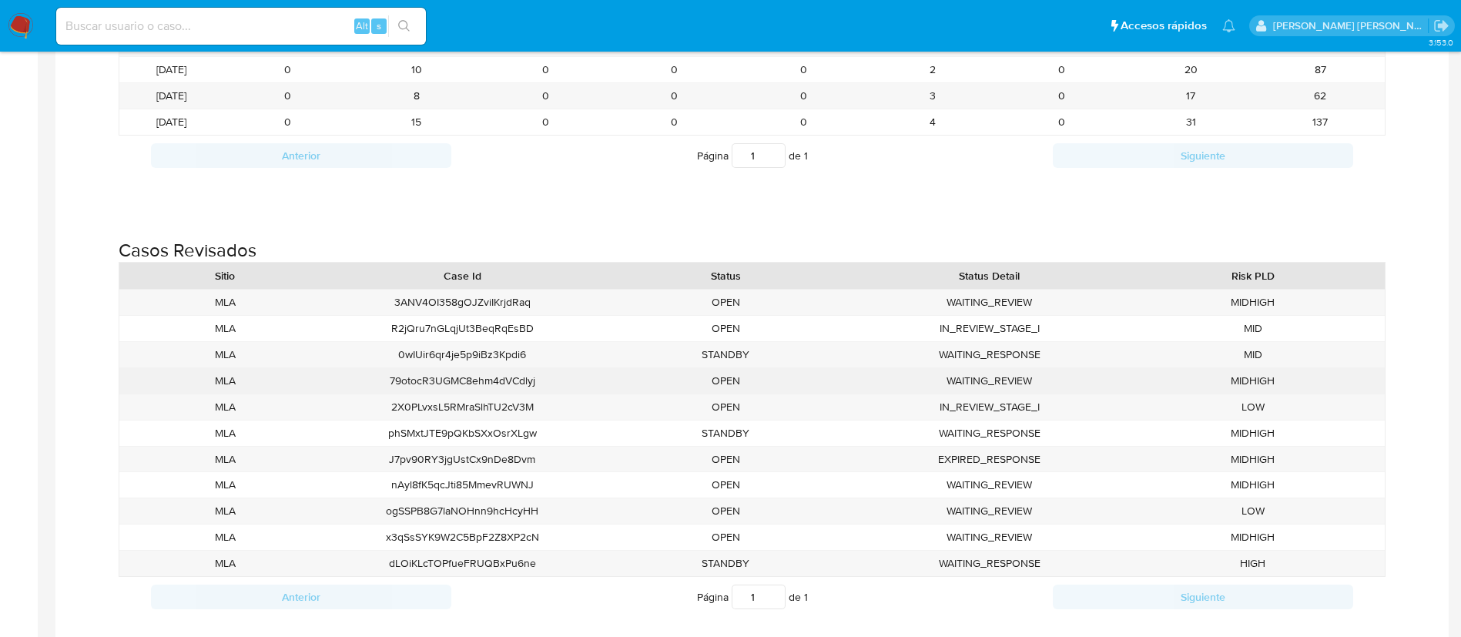
scroll to position [2173, 0]
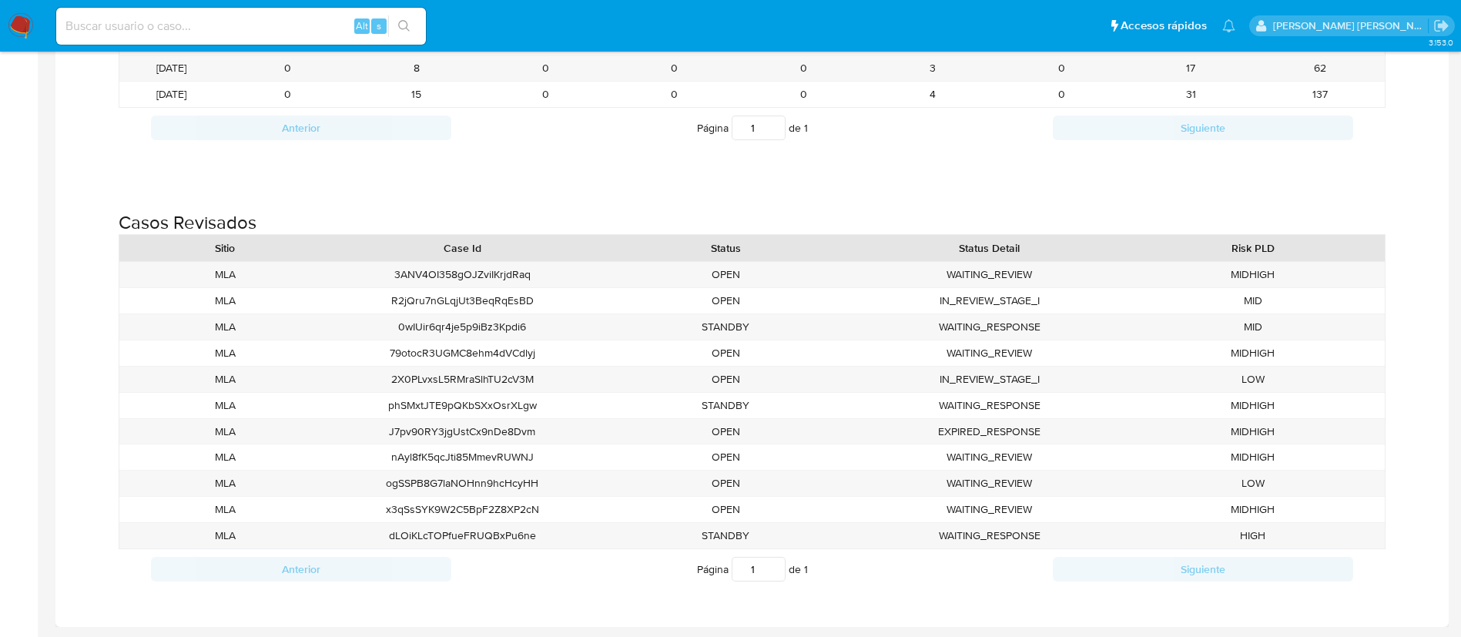
click at [659, 181] on div "Casos Revisados Sitio Case Id Status Status Detail Risk PLD MLA 3ANV4OI358gOJZv…" at bounding box center [752, 393] width 1368 height 441
click at [146, 25] on input at bounding box center [241, 26] width 370 height 20
paste input "JKl52c1pRI16JWeGdjVvohTj"
type input "JKl52c1pRI16JWeGdjVvohTj"
click at [403, 20] on icon "search-icon" at bounding box center [404, 26] width 12 height 12
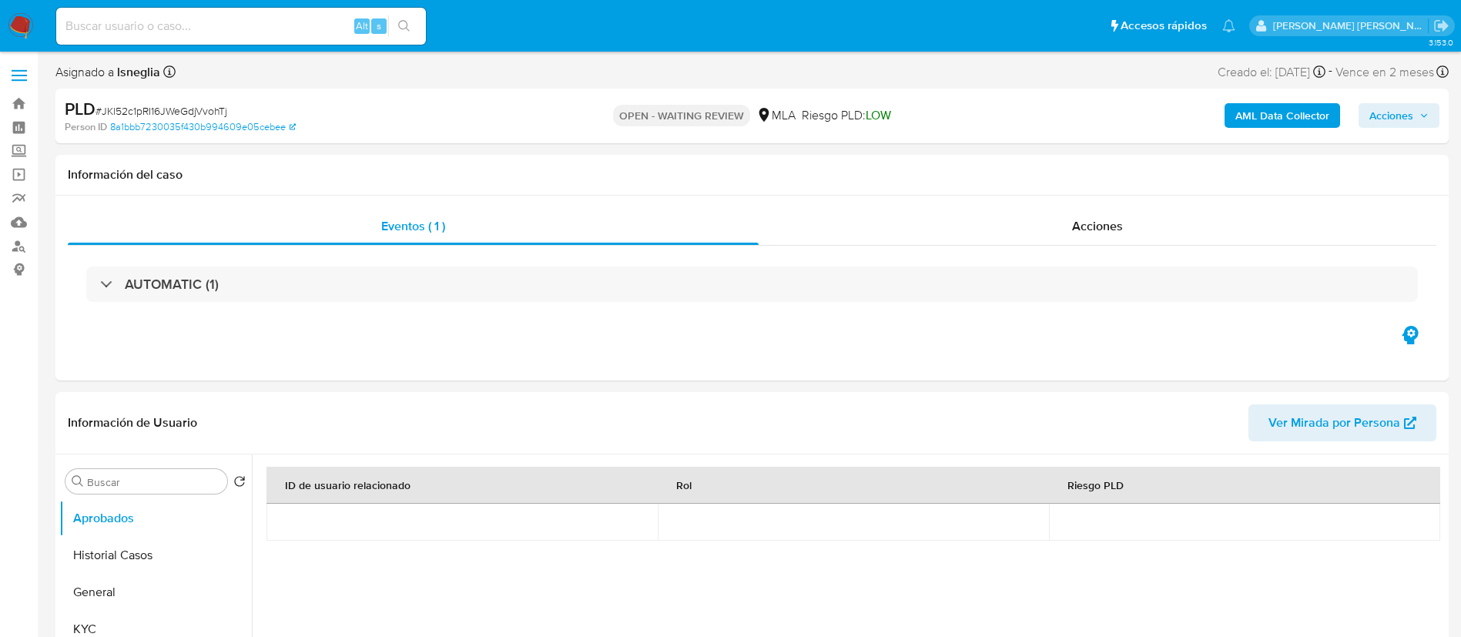
select select "10"
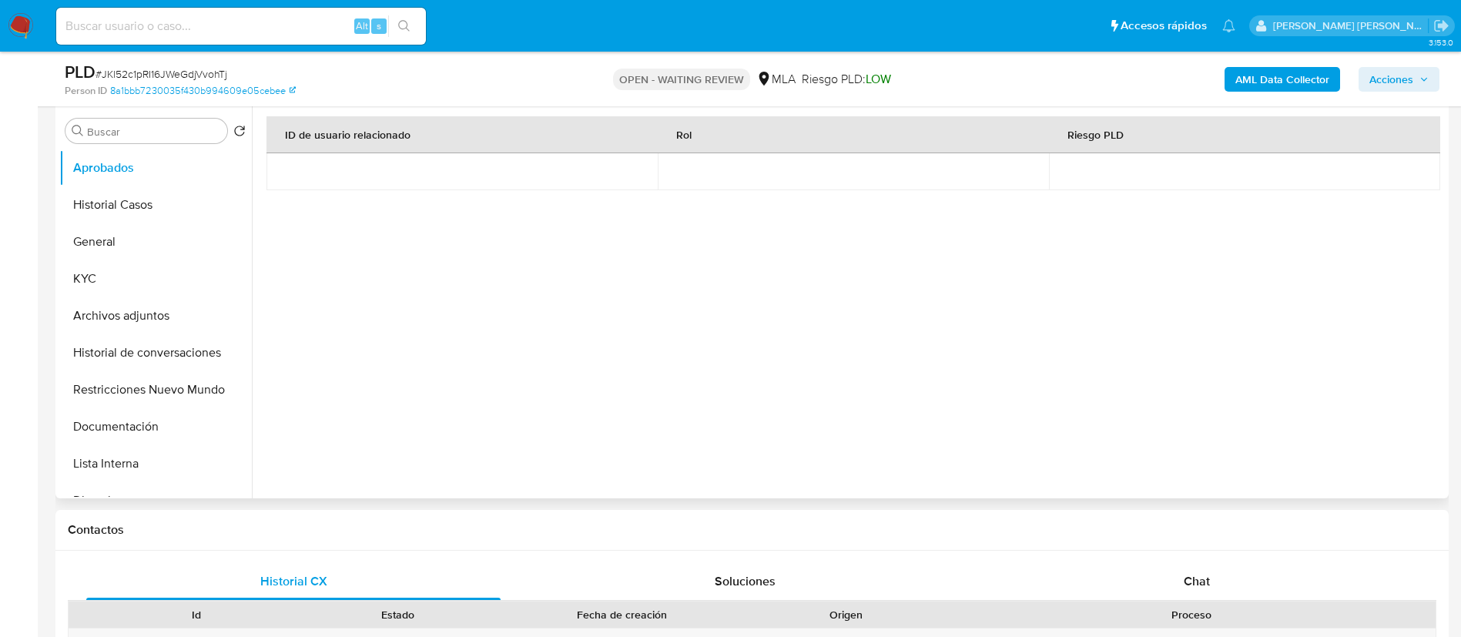
scroll to position [347, 0]
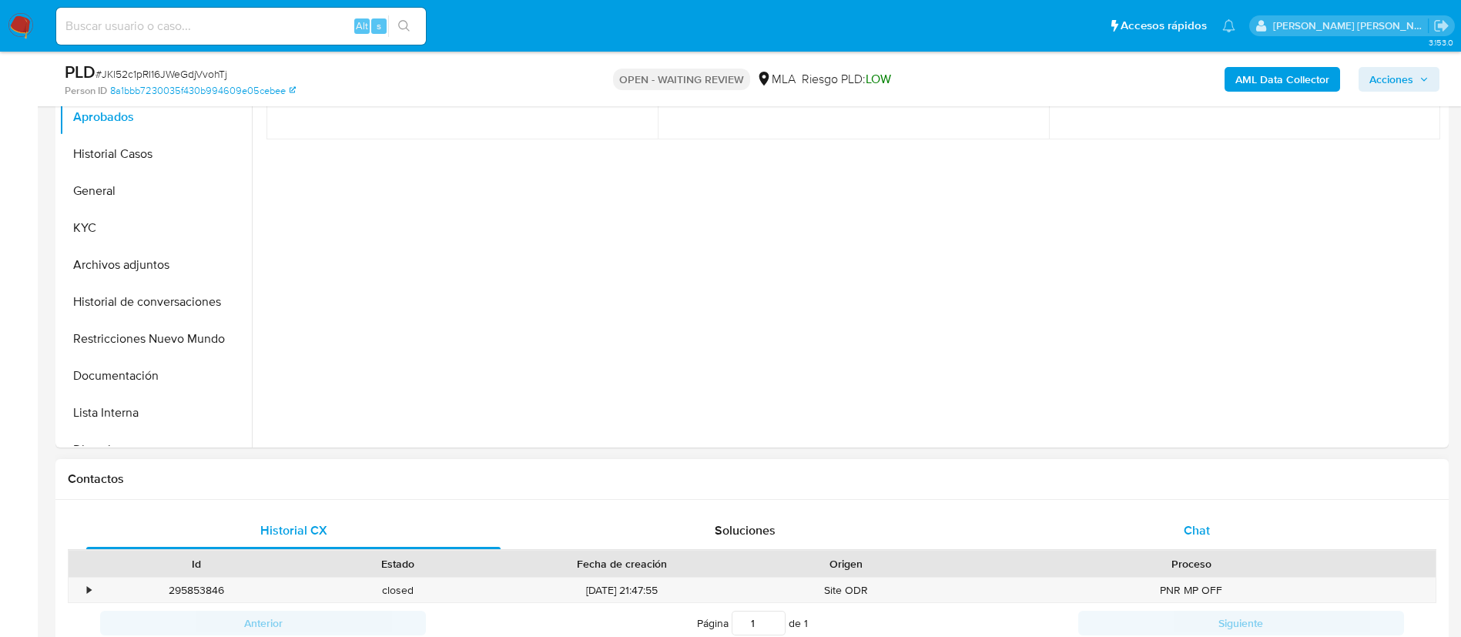
click at [1203, 531] on span "Chat" at bounding box center [1197, 530] width 26 height 18
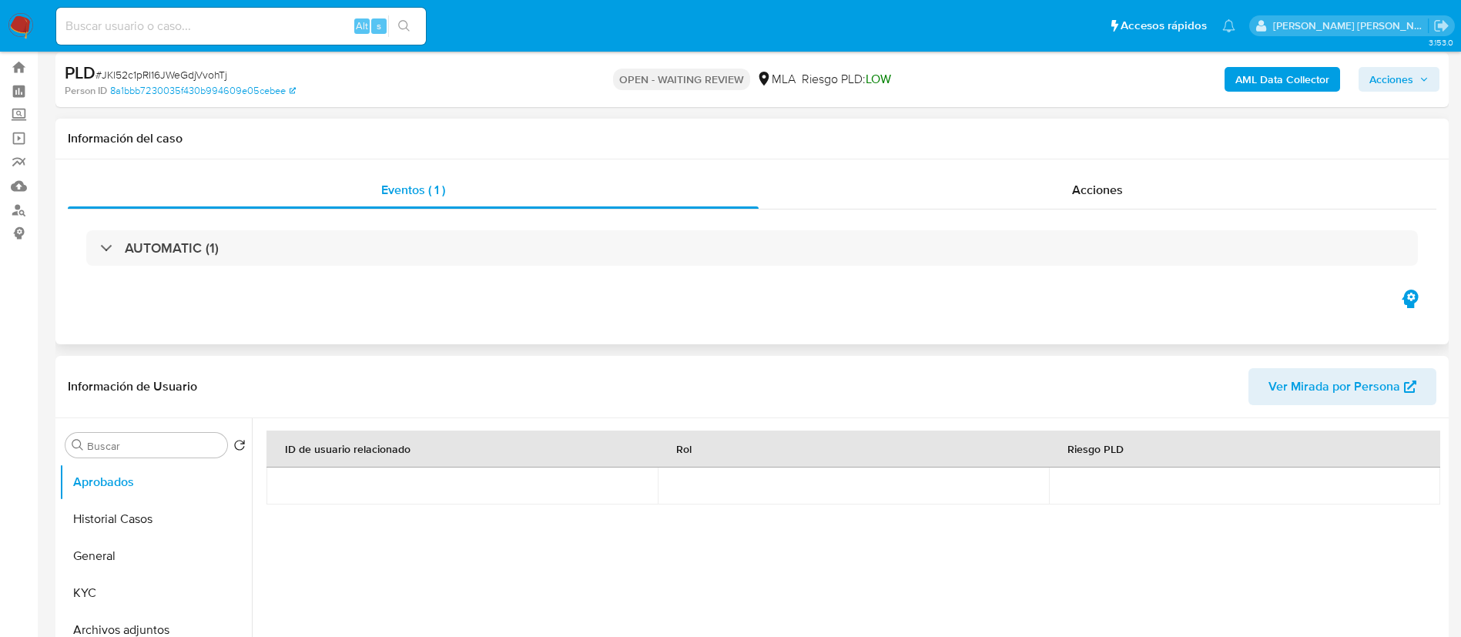
scroll to position [0, 0]
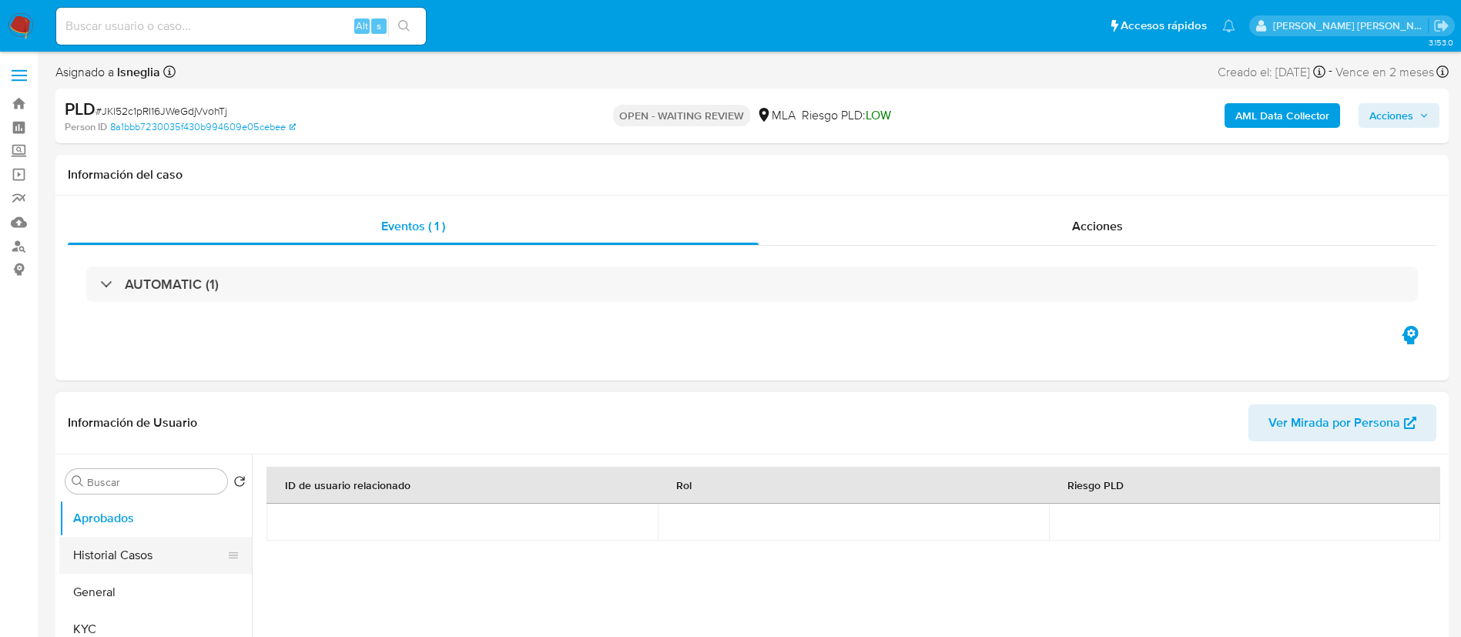
click at [122, 553] on button "Historial Casos" at bounding box center [149, 555] width 180 height 37
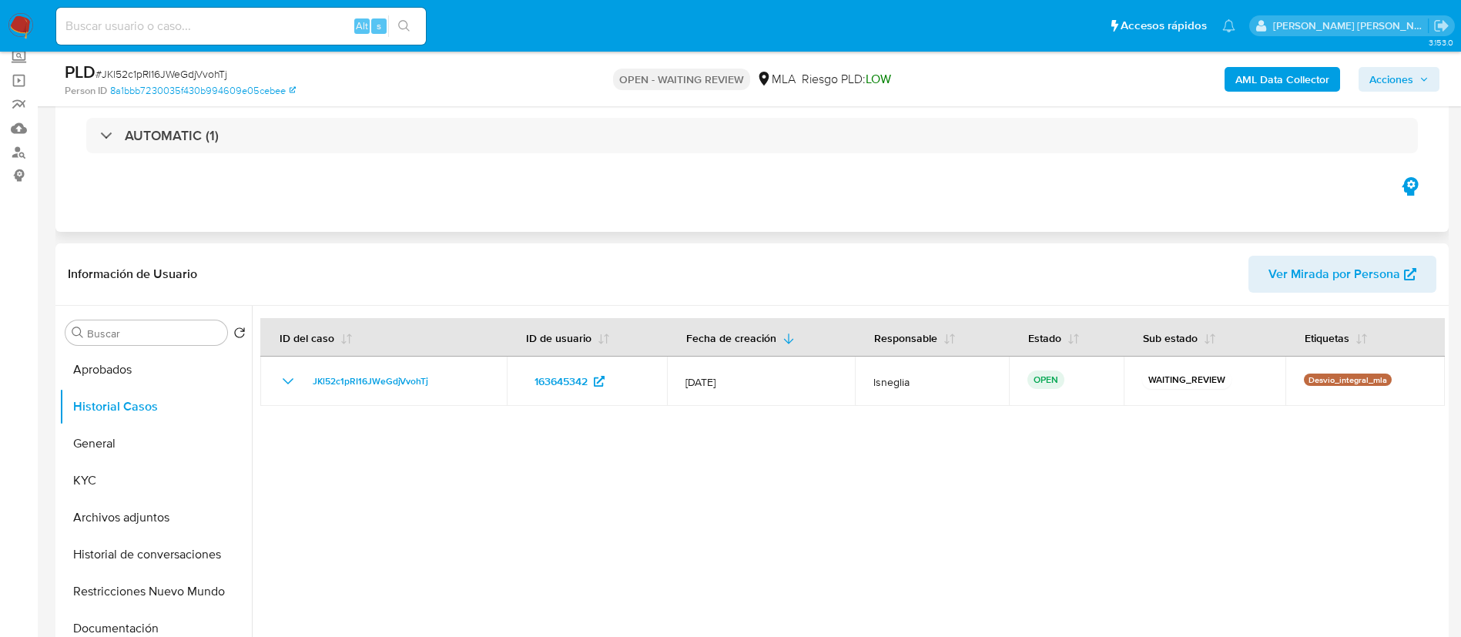
scroll to position [116, 0]
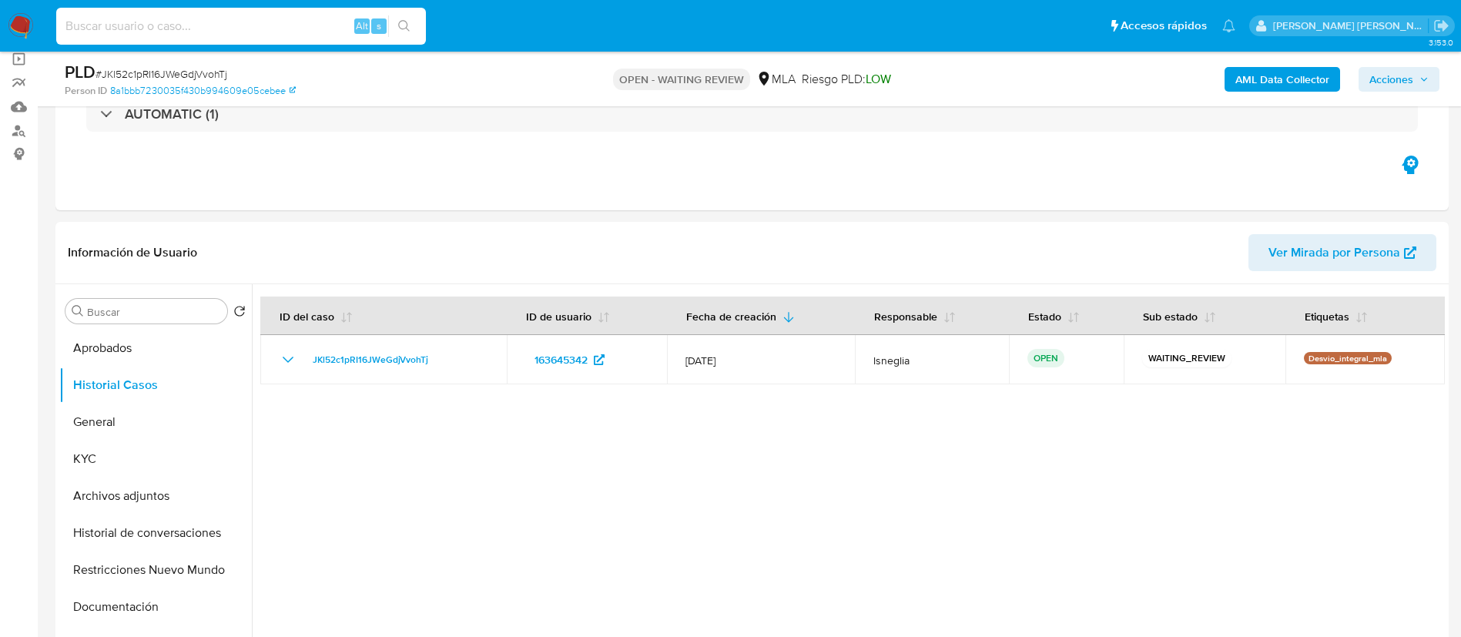
click at [238, 35] on input at bounding box center [241, 26] width 370 height 20
paste input "D4gNXqmDn4CEzeUENZYavmCI"
type input "D4gNXqmDn4CEzeUENZYavmCI"
click at [410, 21] on icon "search-icon" at bounding box center [404, 26] width 12 height 12
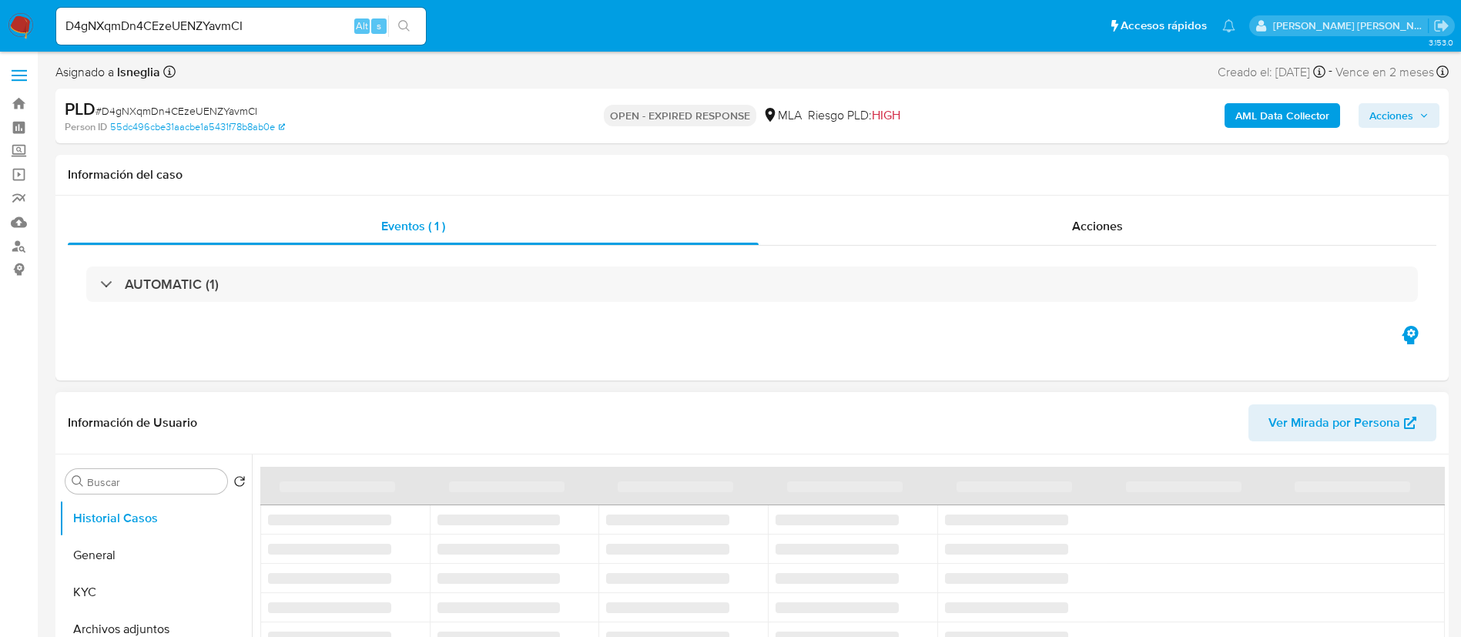
select select "10"
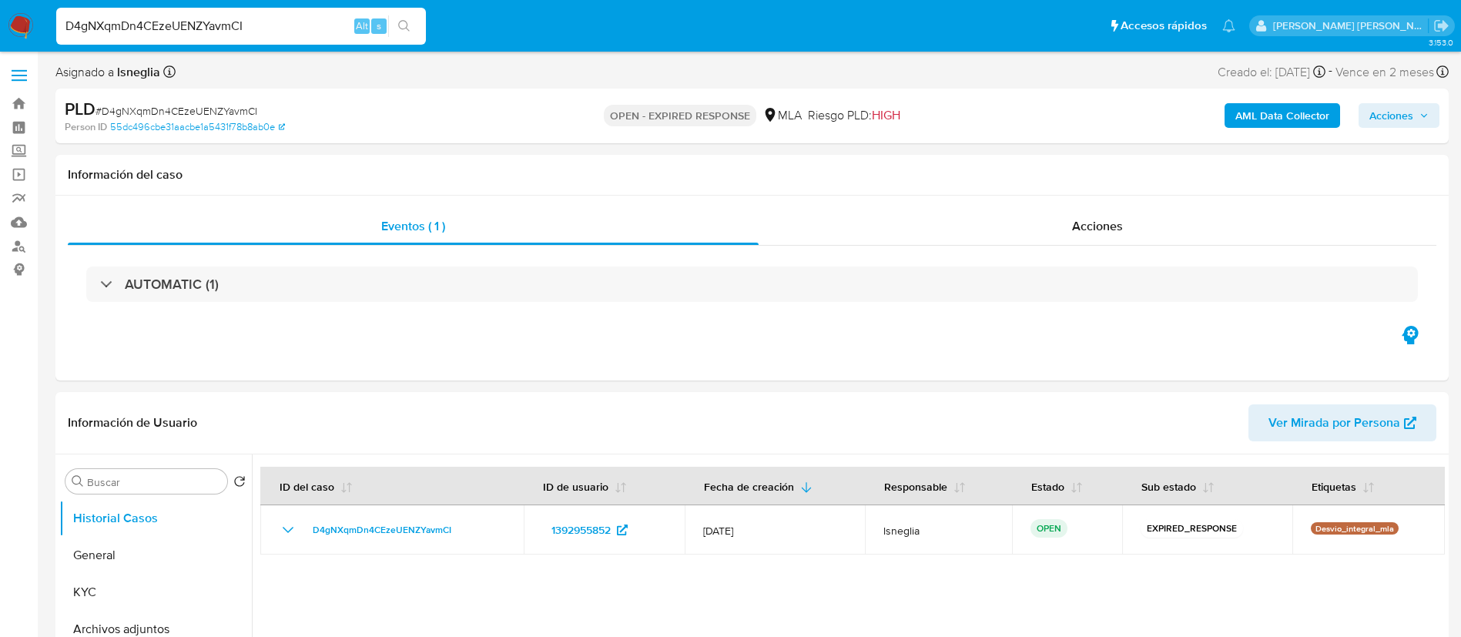
click at [230, 28] on input "D4gNXqmDn4CEzeUENZYavmCI" at bounding box center [241, 26] width 370 height 20
click at [229, 28] on input "D4gNXqmDn4CEzeUENZYavmCI" at bounding box center [241, 26] width 370 height 20
paste input "Y6M7C8UFMUCPQUinNSrSBnSu"
type input "Y6M7C8UFMUCPQUinNSrSBnSu"
click at [407, 23] on icon "search-icon" at bounding box center [404, 26] width 12 height 12
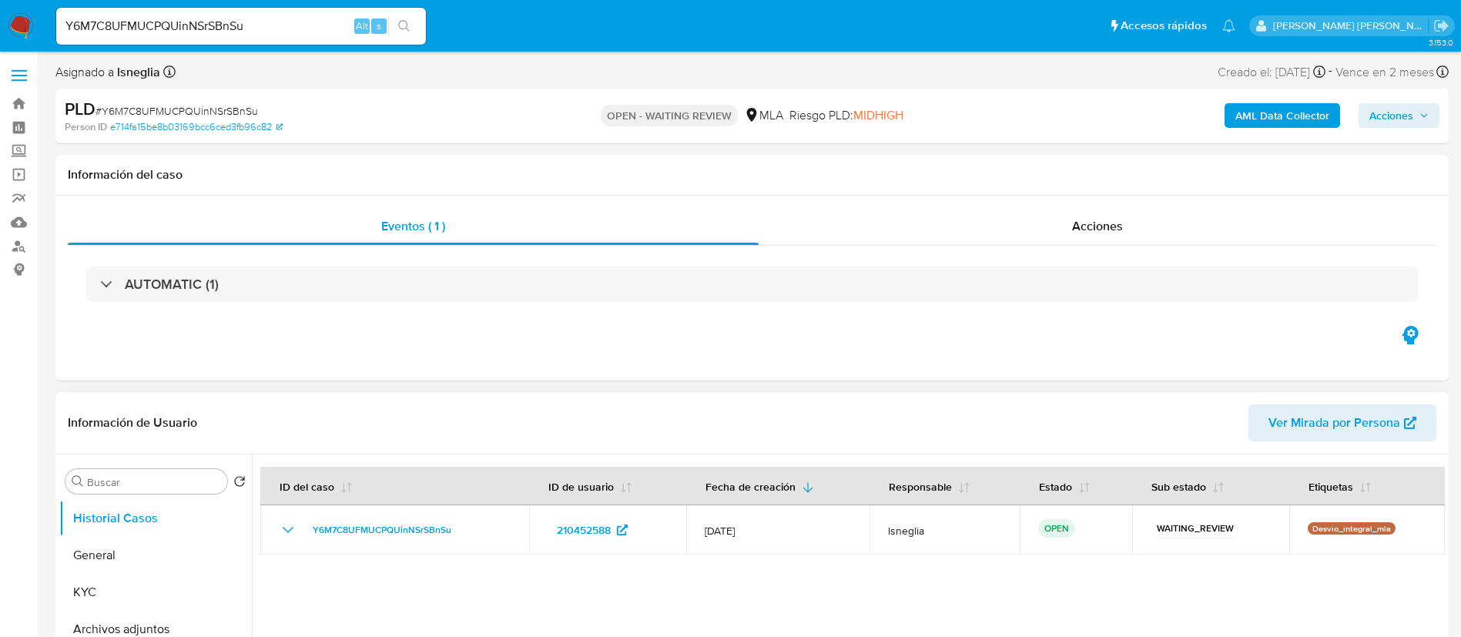
select select "10"
click at [263, 22] on input "Y6M7C8UFMUCPQUinNSrSBnSu" at bounding box center [241, 26] width 370 height 20
paste input "wVcr7D06tGbAiTphHAoV4VYj"
type input "wVcr7D06tGbAiTphHAoV4VYj"
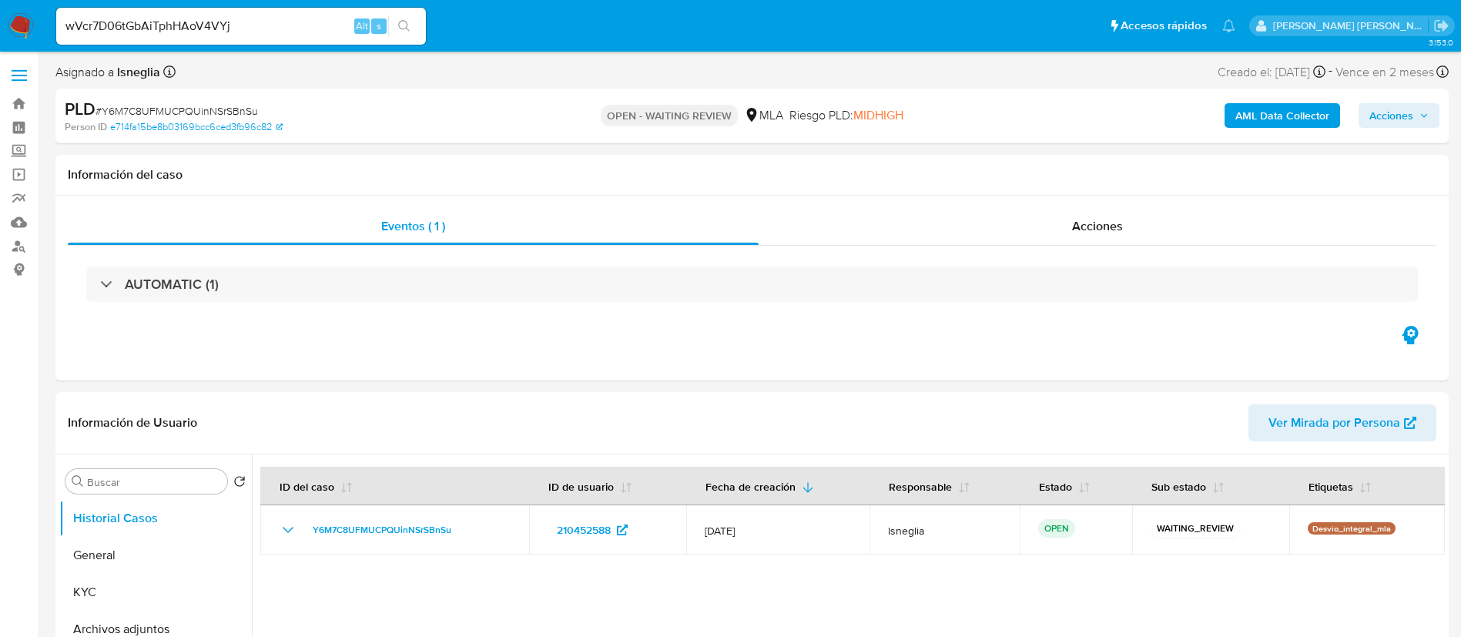
click at [411, 25] on button "search-icon" at bounding box center [404, 26] width 32 height 22
select select "10"
click at [253, 25] on input "wVcr7D06tGbAiTphHAoV4VYj" at bounding box center [241, 26] width 370 height 20
paste input "Ezr7MXFp1I4UvjDZVfEtYhVR"
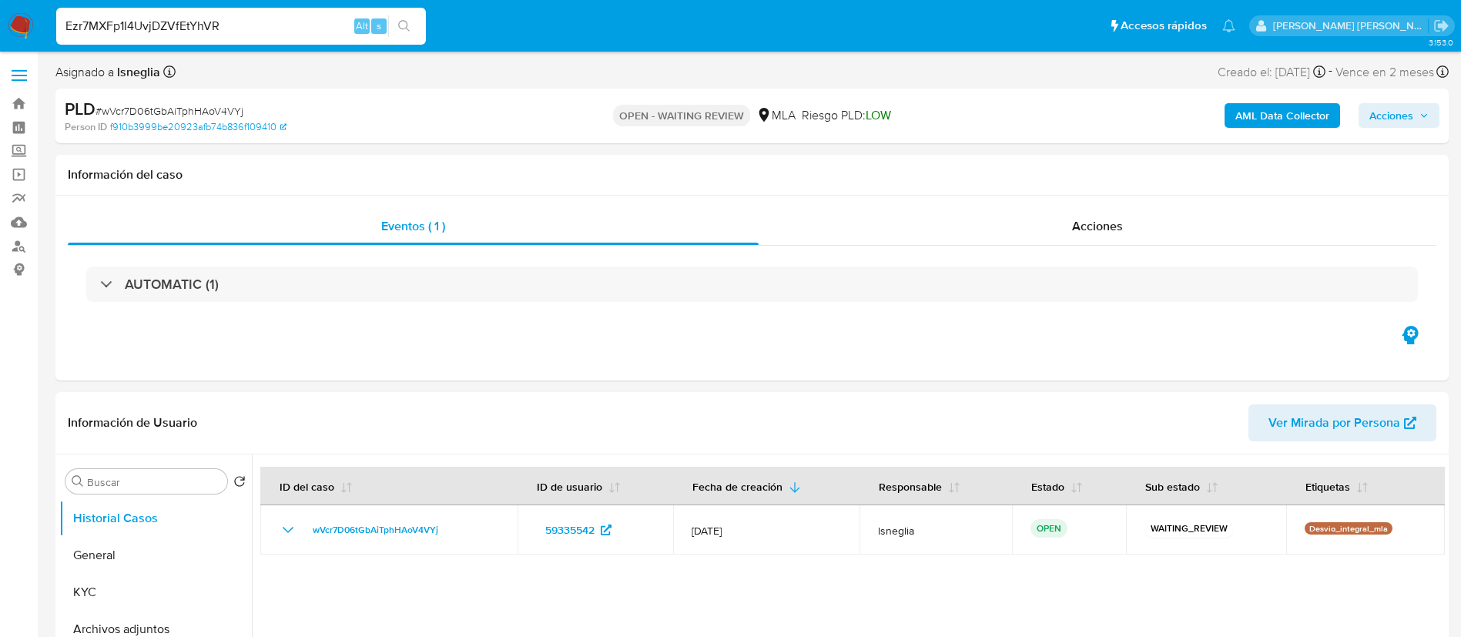
type input "Ezr7MXFp1I4UvjDZVfEtYhVR"
click at [400, 23] on icon "search-icon" at bounding box center [404, 26] width 12 height 12
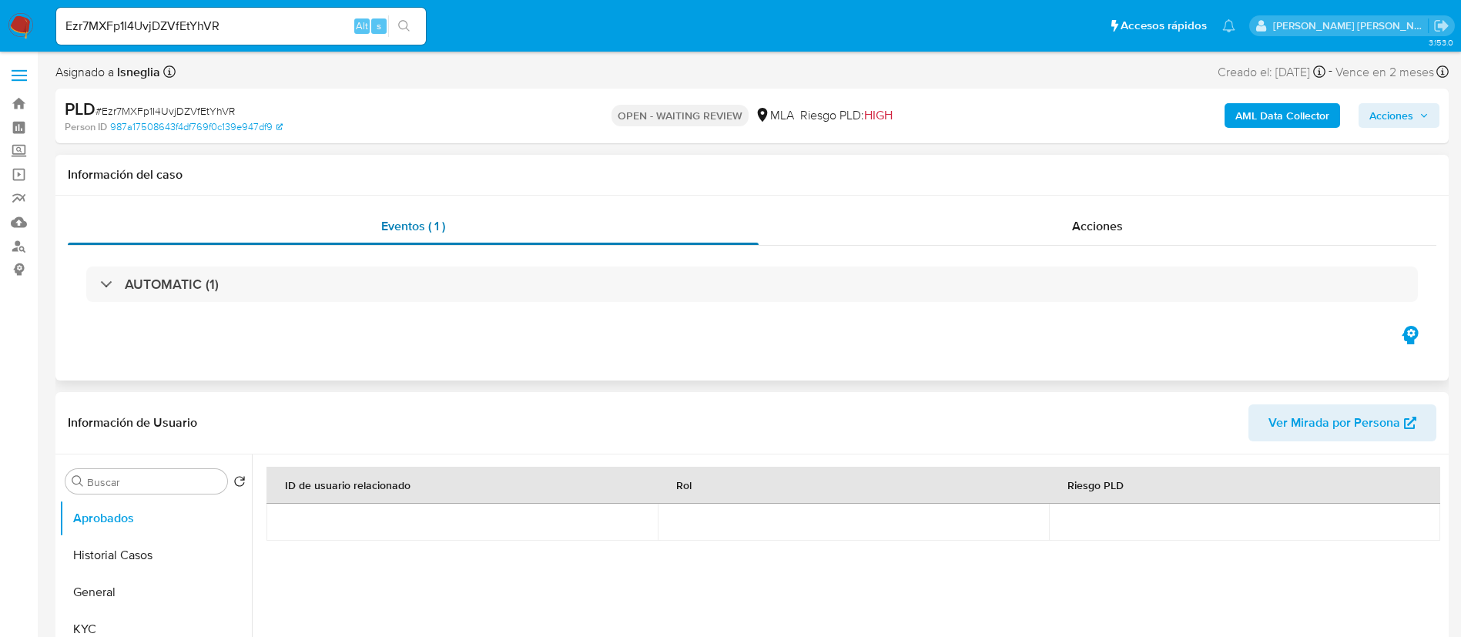
select select "10"
click at [146, 554] on button "Historial Casos" at bounding box center [149, 555] width 180 height 37
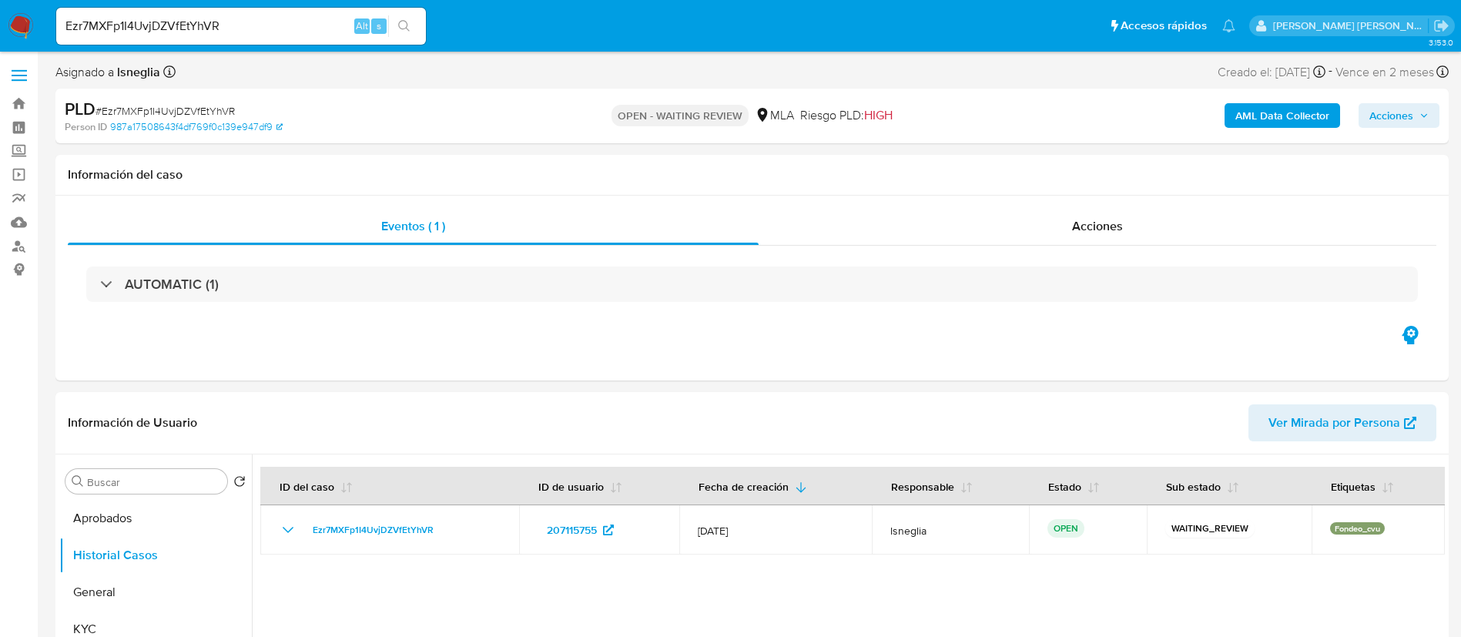
click at [249, 22] on input "Ezr7MXFp1I4UvjDZVfEtYhVR" at bounding box center [241, 26] width 370 height 20
paste input "oV7uO6SwF5VsItfALaeRSiEQ"
type input "oV7uO6SwF5VsItfALaeRSiEQ"
click at [403, 29] on icon "search-icon" at bounding box center [404, 26] width 12 height 12
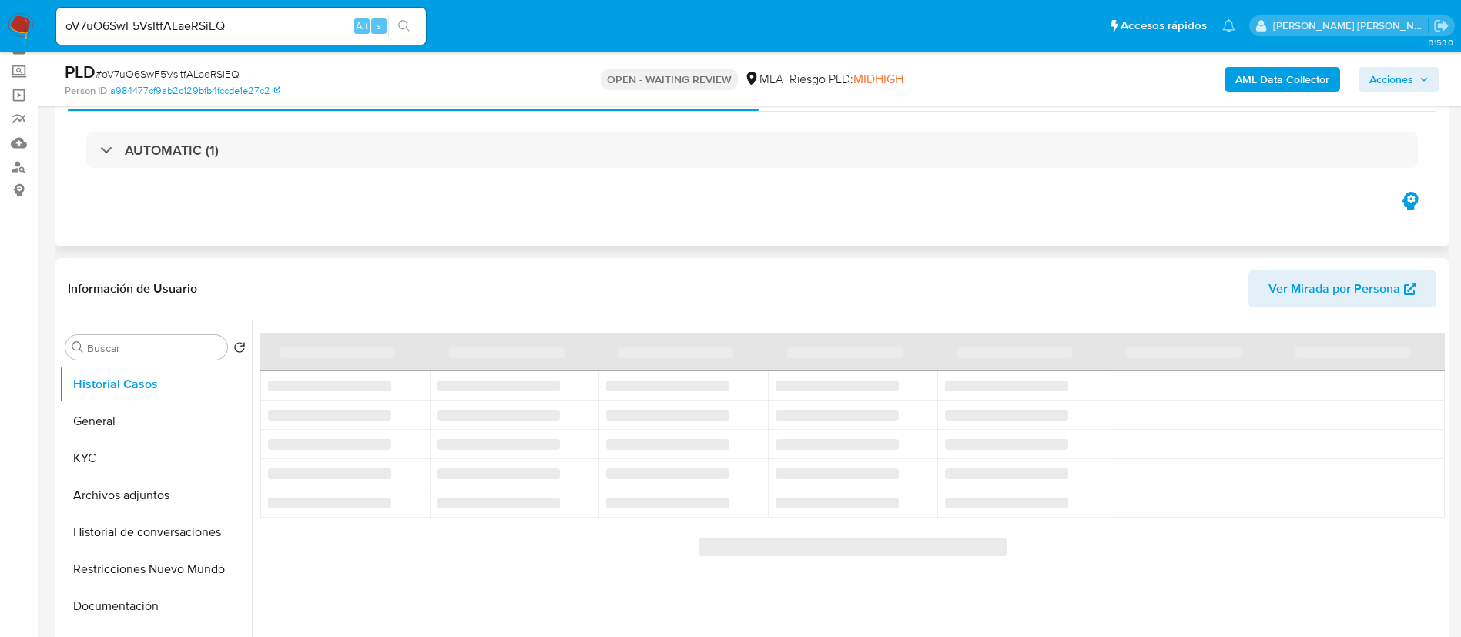
scroll to position [116, 0]
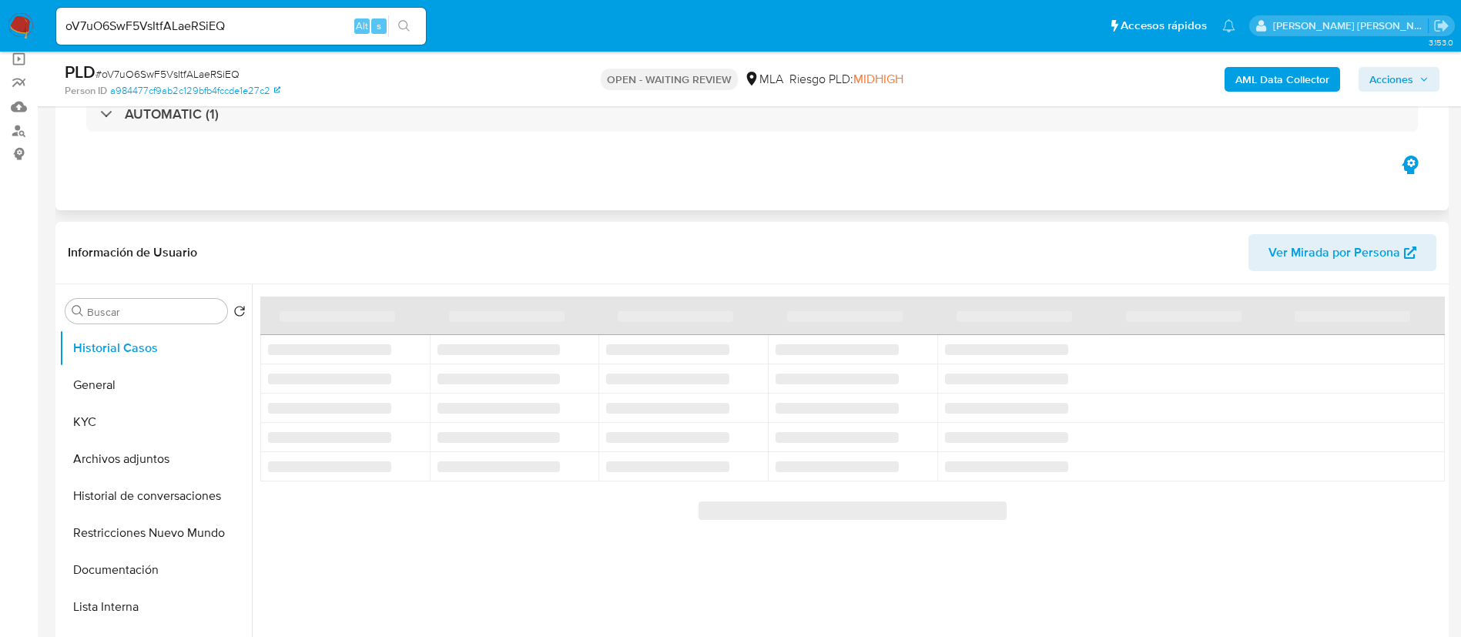
select select "10"
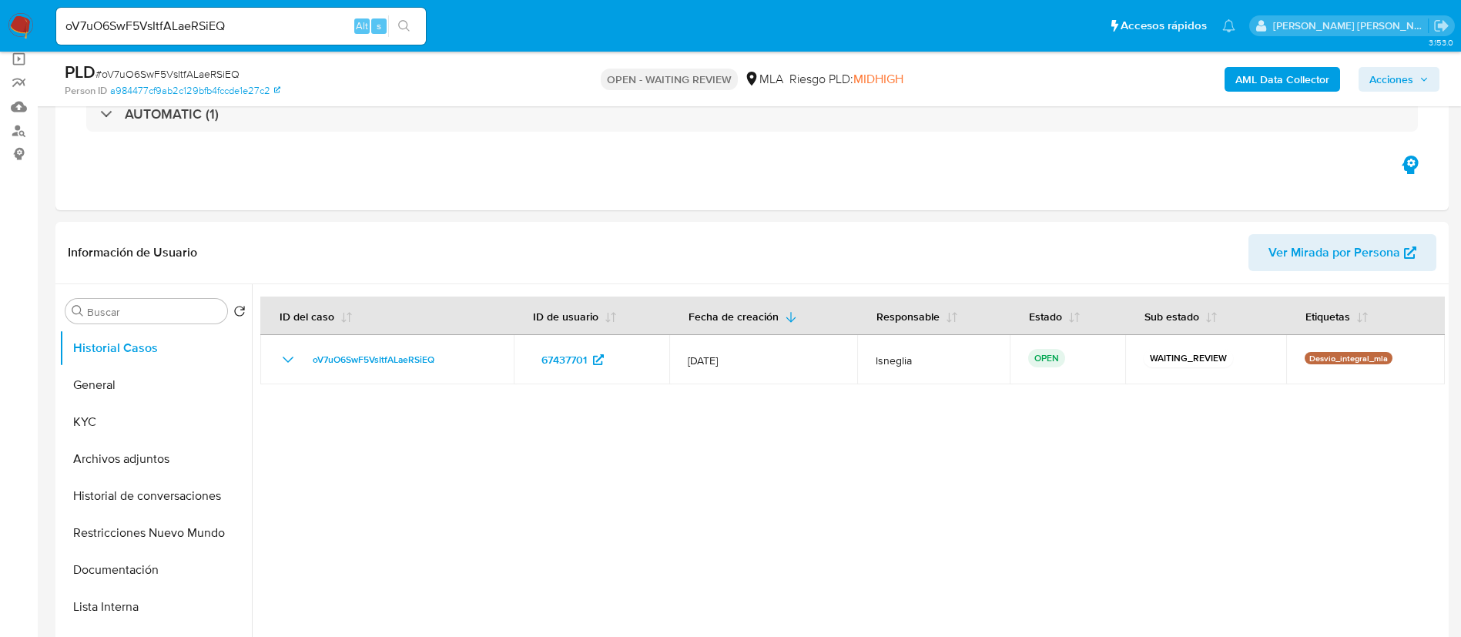
click at [155, 24] on input "oV7uO6SwF5VsItfALaeRSiEQ" at bounding box center [241, 26] width 370 height 20
paste input "3CECgbKBTEv8HKjNsqv5BiPD"
type input "3CECgbKBTEv8HKjNsqv5BiPD"
click at [399, 28] on icon "search-icon" at bounding box center [404, 26] width 12 height 12
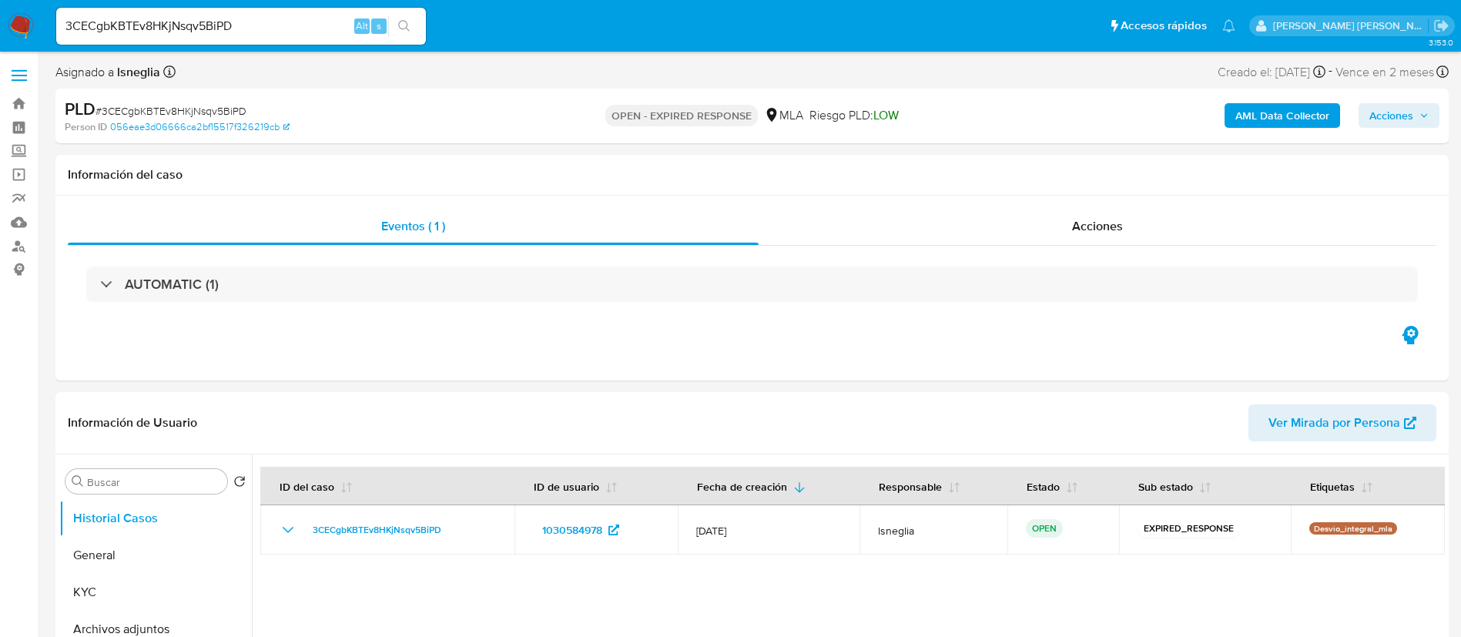
select select "10"
click at [218, 20] on input "3CECgbKBTEv8HKjNsqv5BiPD" at bounding box center [241, 26] width 370 height 20
paste input "s216DK2KnIyXM3DqBW8aRujj"
type input "s216DK2KnIyXM3DqBW8aRujj"
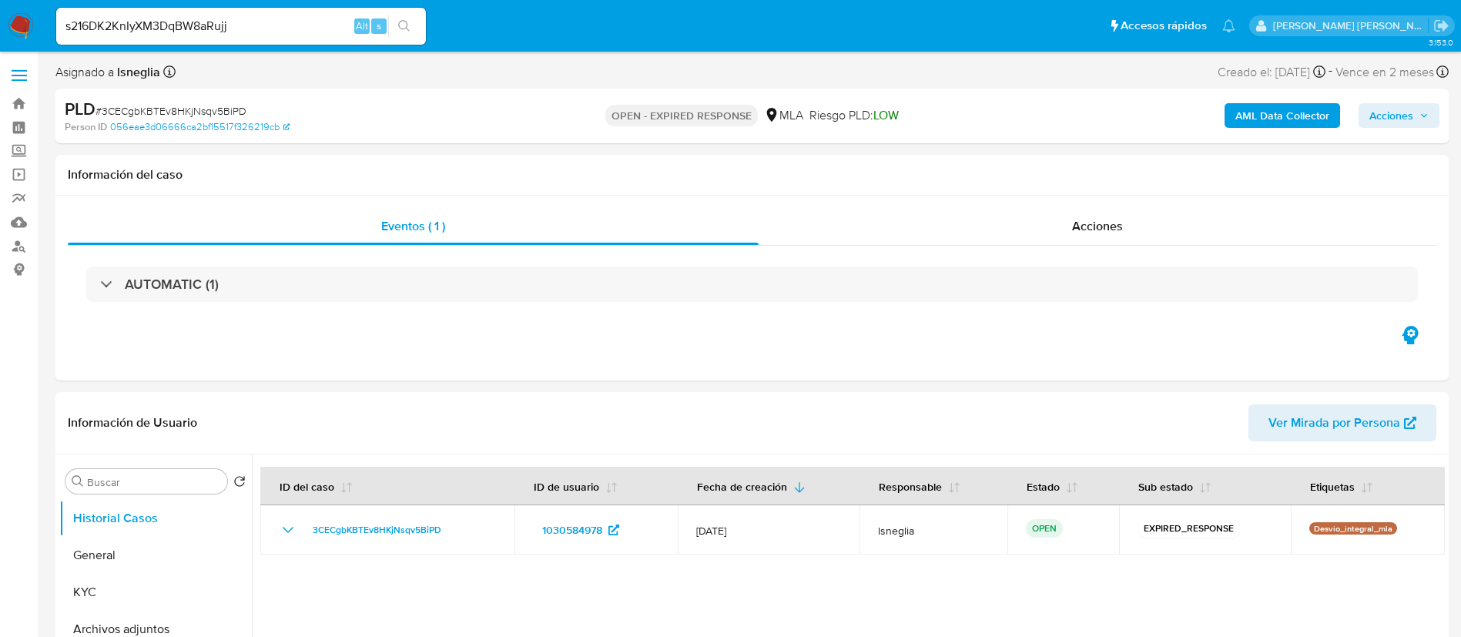
click at [403, 28] on icon "search-icon" at bounding box center [404, 26] width 12 height 12
select select "10"
click at [238, 23] on input "s216DK2KnIyXM3DqBW8aRujj" at bounding box center [241, 26] width 370 height 20
paste input "dyjMPcEB5rBqHE1mx7xoNJv"
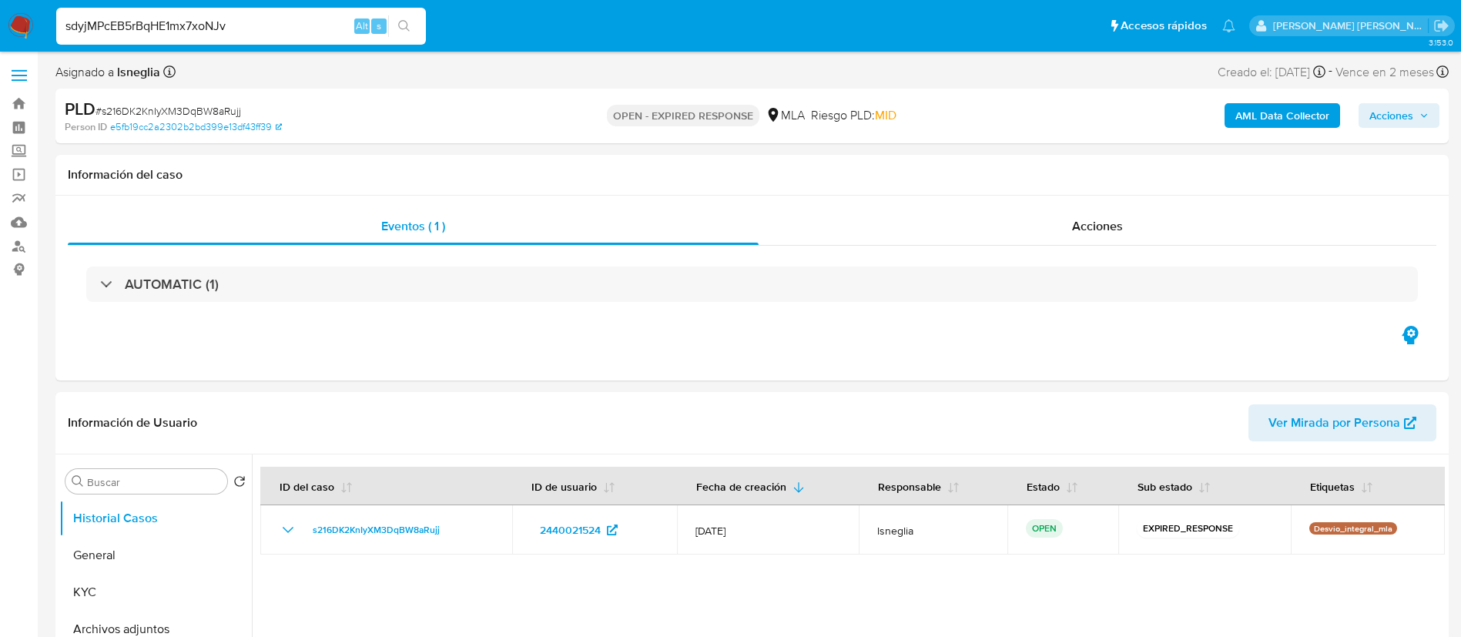
type input "sdyjMPcEB5rBqHE1mx7xoNJv"
click at [414, 25] on button "search-icon" at bounding box center [404, 26] width 32 height 22
select select "10"
click at [271, 29] on input "sdyjMPcEB5rBqHE1mx7xoNJv" at bounding box center [241, 26] width 370 height 20
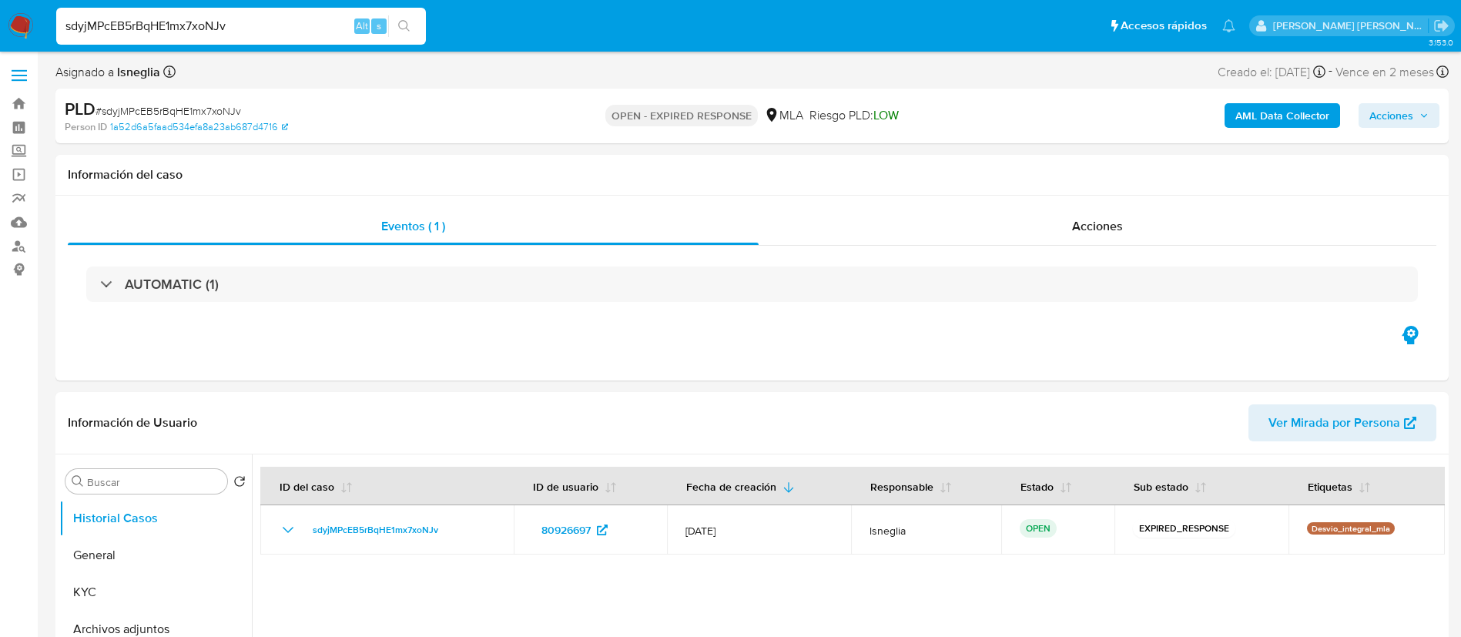
paste input "Z4uQSl0mAPcXxyDp5ngfednL"
type input "Z4uQSl0mAPcXxyDp5ngfednL"
click at [408, 25] on icon "search-icon" at bounding box center [404, 26] width 12 height 12
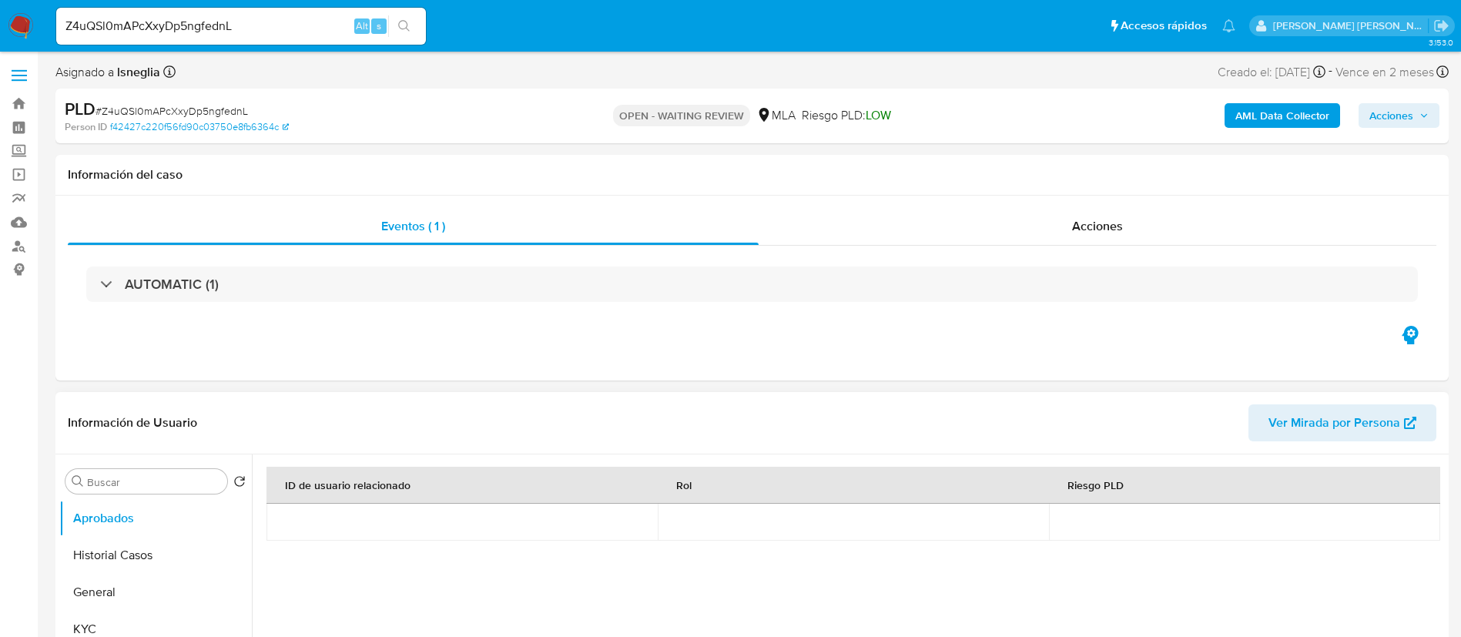
select select "10"
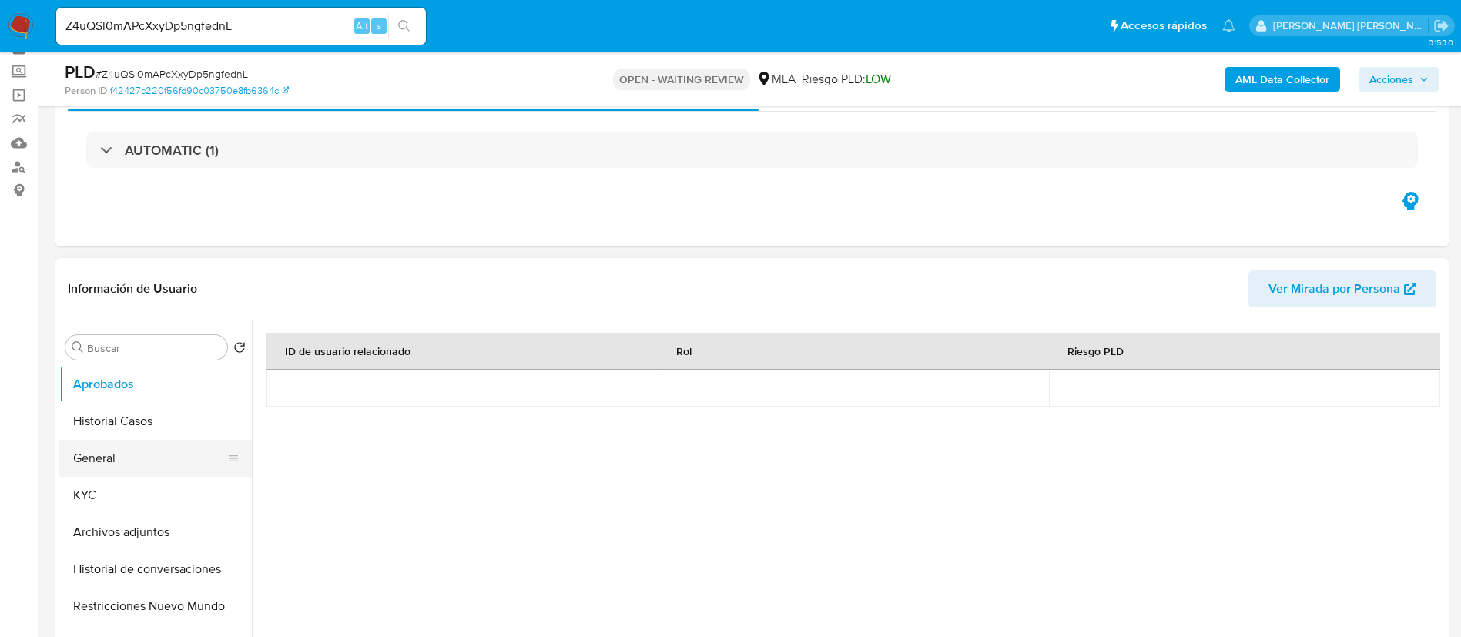
scroll to position [116, 0]
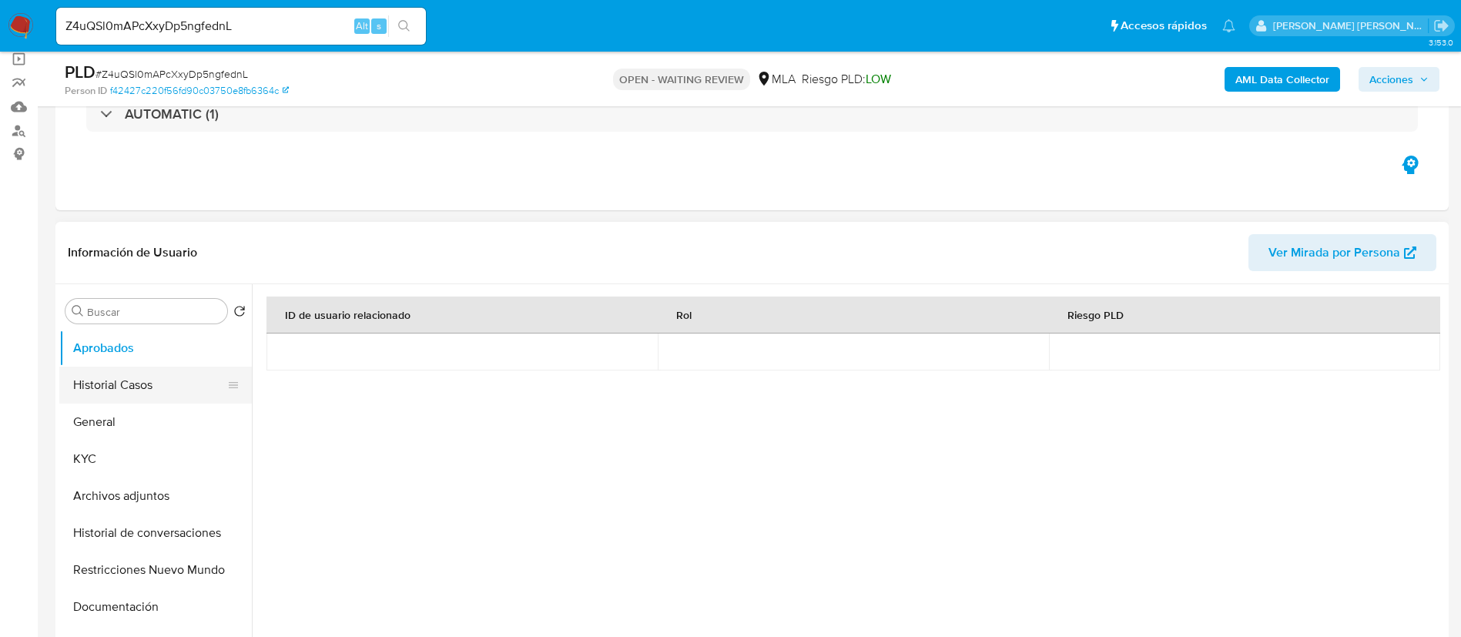
click at [142, 375] on button "Historial Casos" at bounding box center [149, 385] width 180 height 37
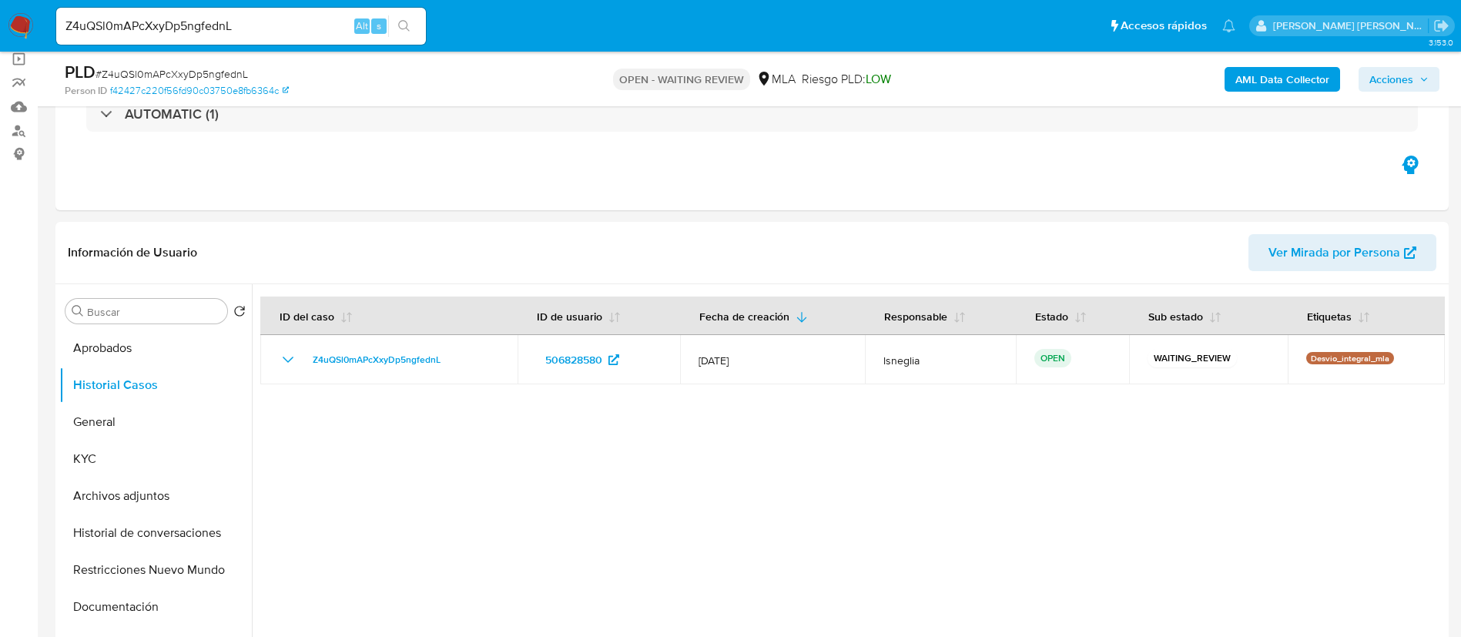
click at [209, 37] on div "Z4uQSl0mAPcXxyDp5ngfednL Alt s" at bounding box center [241, 26] width 370 height 37
click at [214, 22] on input "Z4uQSl0mAPcXxyDp5ngfednL" at bounding box center [241, 26] width 370 height 20
paste input "TWj37BQsdc6Cwb0ilNvY3B4f"
type input "TWj37BQsdc6Cwb0ilNvY3B4f"
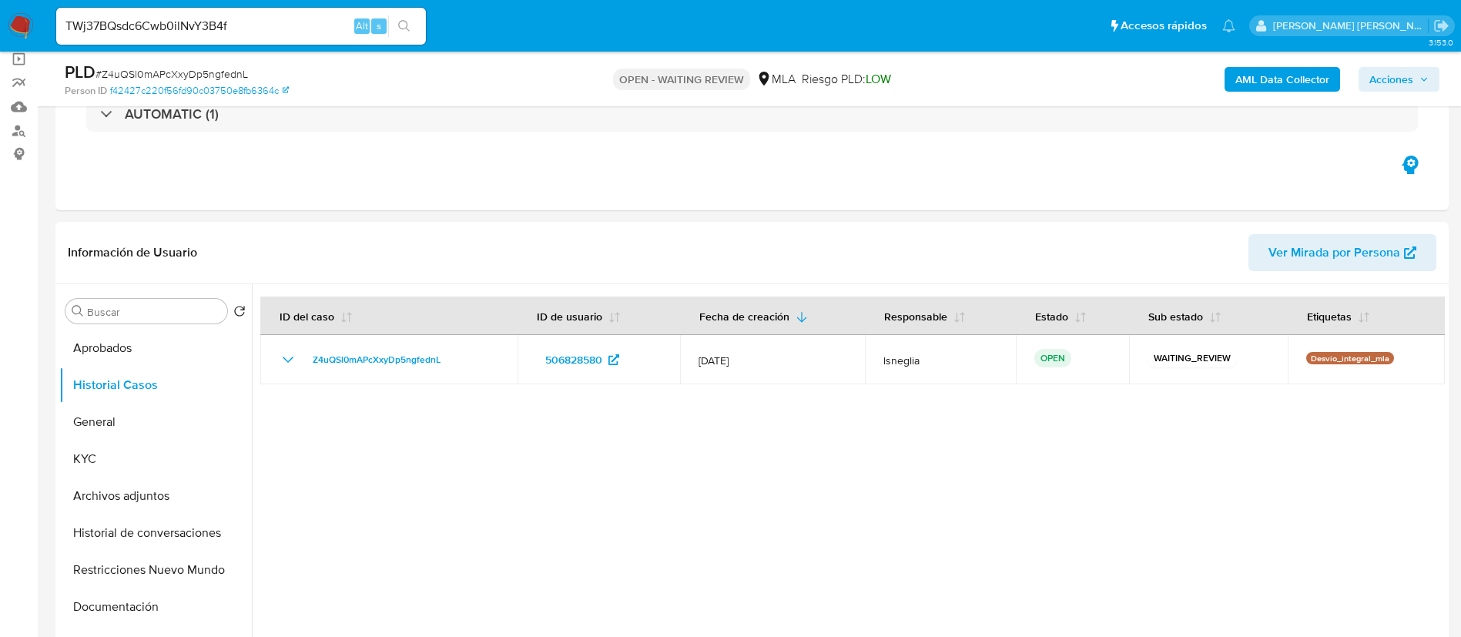
click at [410, 27] on icon "search-icon" at bounding box center [404, 26] width 12 height 12
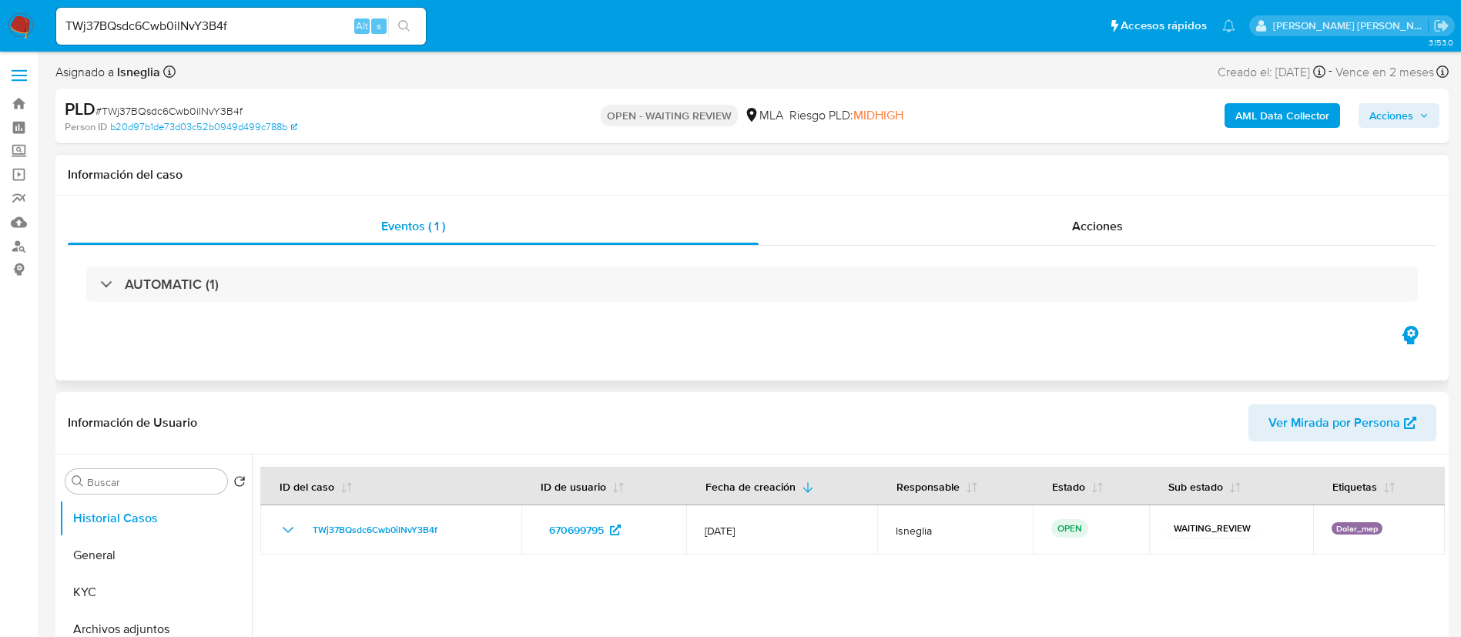
select select "10"
click at [257, 30] on input "TWj37BQsdc6Cwb0ilNvY3B4f" at bounding box center [241, 26] width 370 height 20
paste input "ilpQpOhD1YnRjLCc6shoI4Jt"
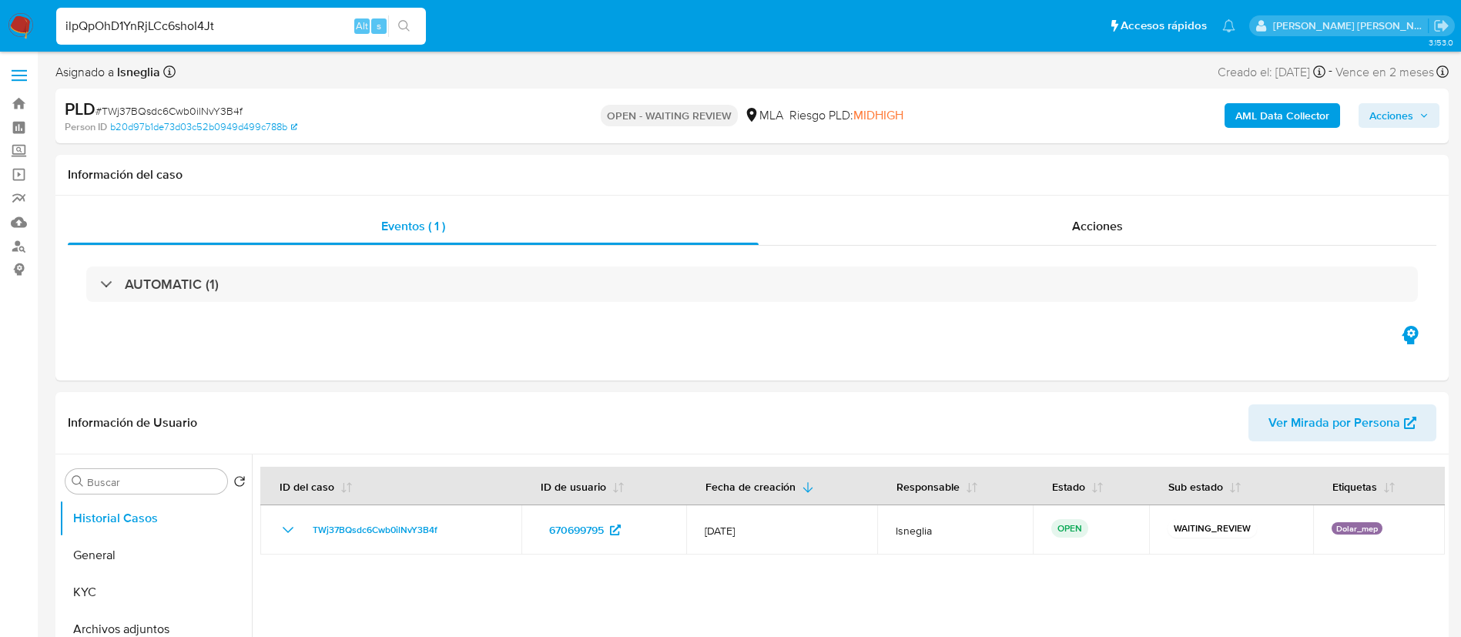
type input "ilpQpOhD1YnRjLCc6shoI4Jt"
click at [403, 30] on icon "search-icon" at bounding box center [404, 26] width 12 height 12
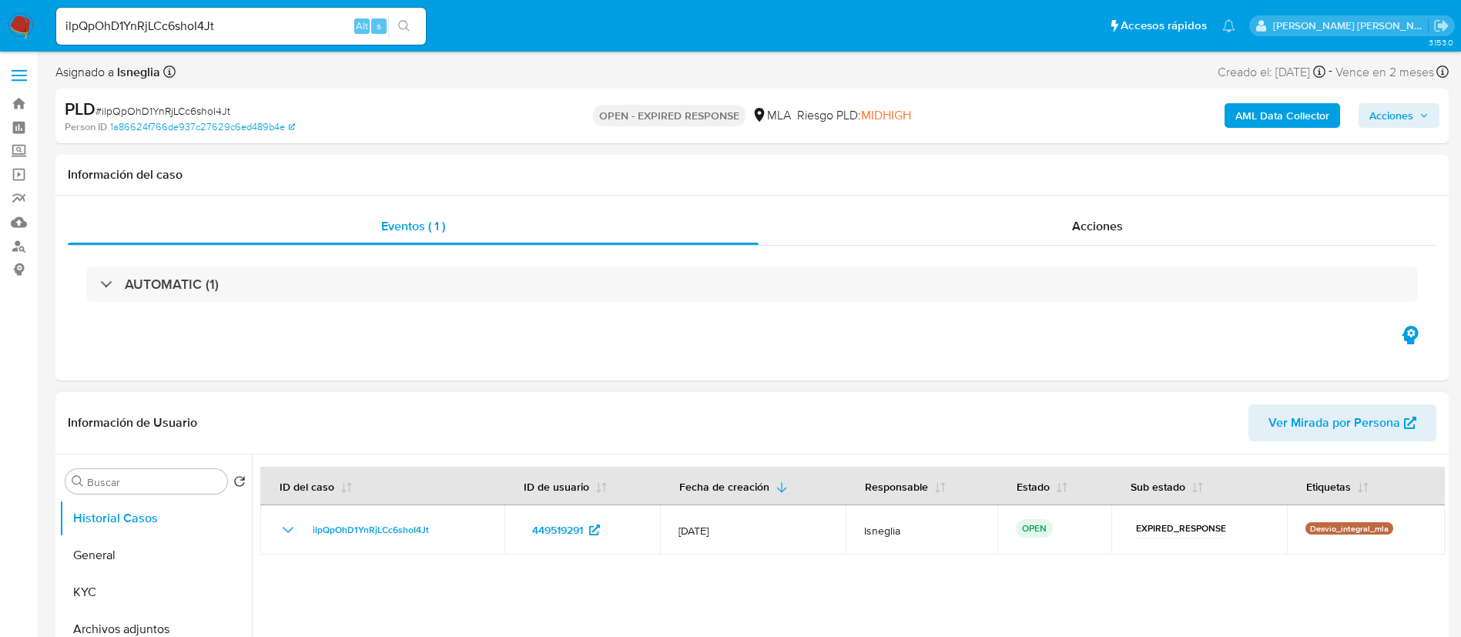
select select "10"
click at [227, 25] on input "ilpQpOhD1YnRjLCc6shoI4Jt" at bounding box center [241, 26] width 370 height 20
paste input "cYoon5DCt59Y2OjVAL6J33Pw"
type input "cYoon5DCt59Y2OjVAL6J33Pw"
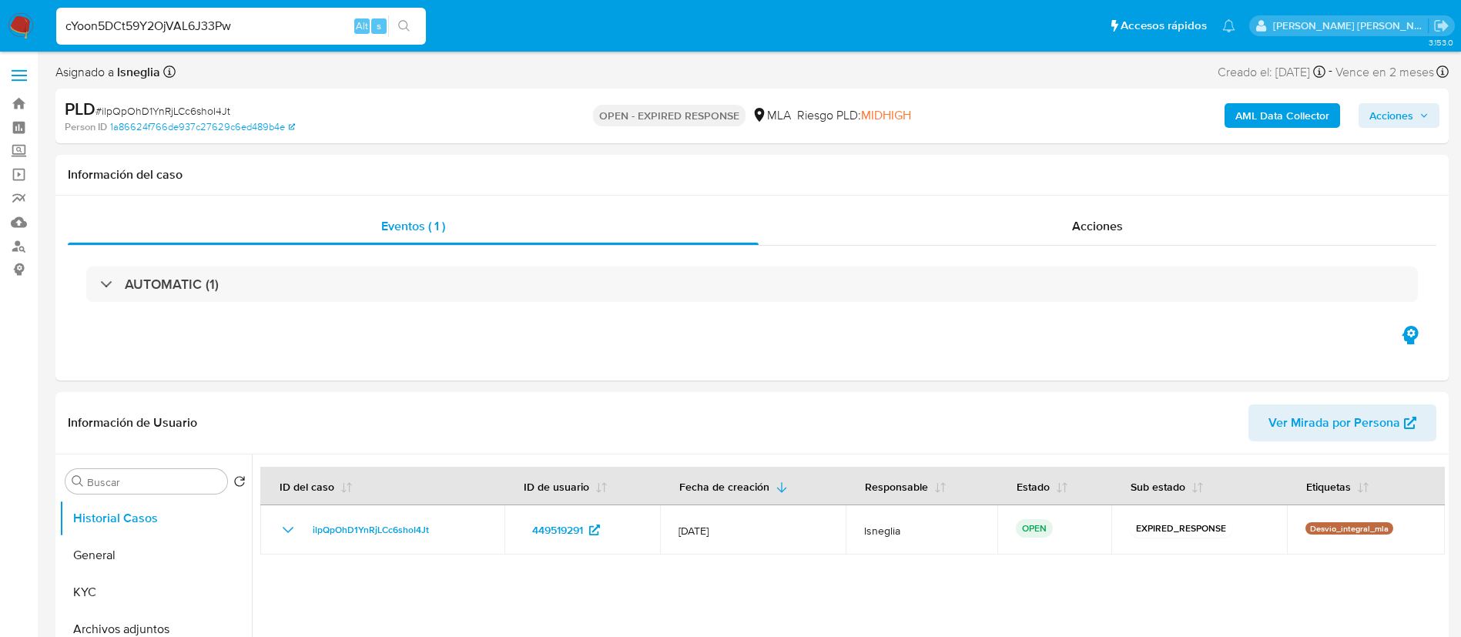
click at [407, 27] on icon "search-icon" at bounding box center [404, 26] width 12 height 12
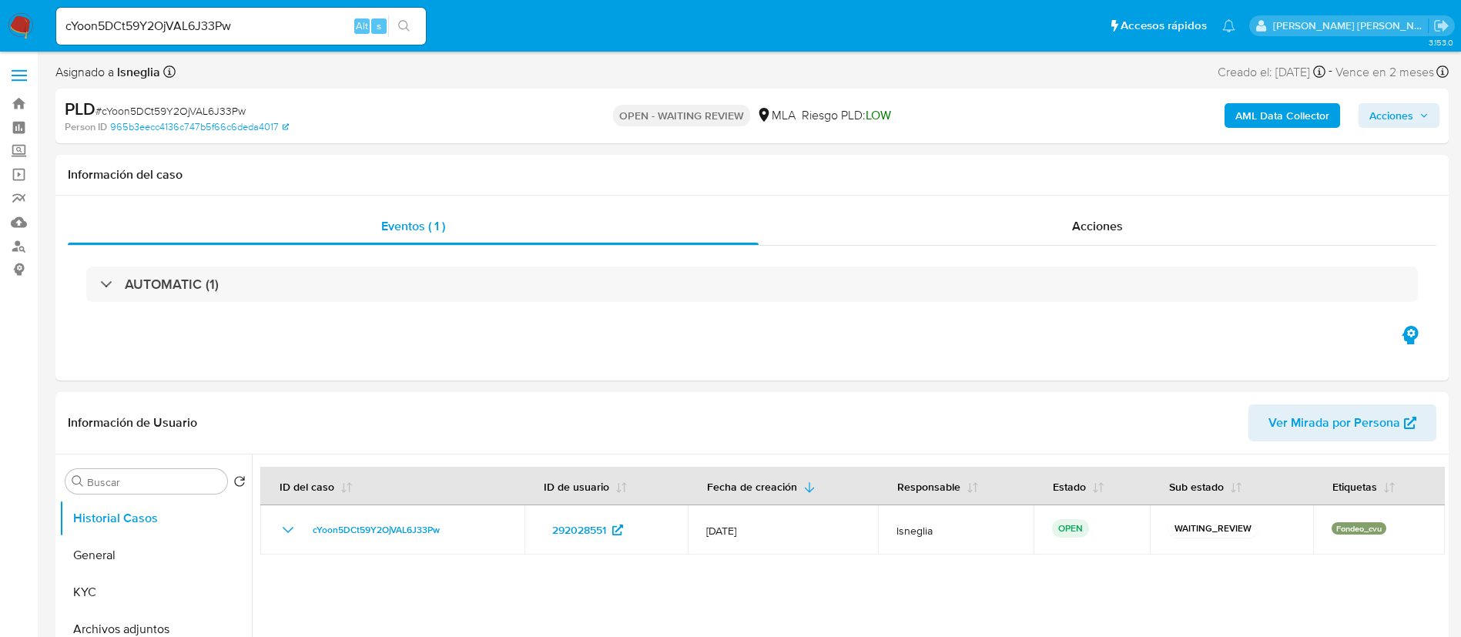
select select "10"
click at [161, 14] on div "cYoon5DCt59Y2OjVAL6J33Pw Alt s" at bounding box center [241, 26] width 370 height 37
click at [174, 22] on input "cYoon5DCt59Y2OjVAL6J33Pw" at bounding box center [241, 26] width 370 height 20
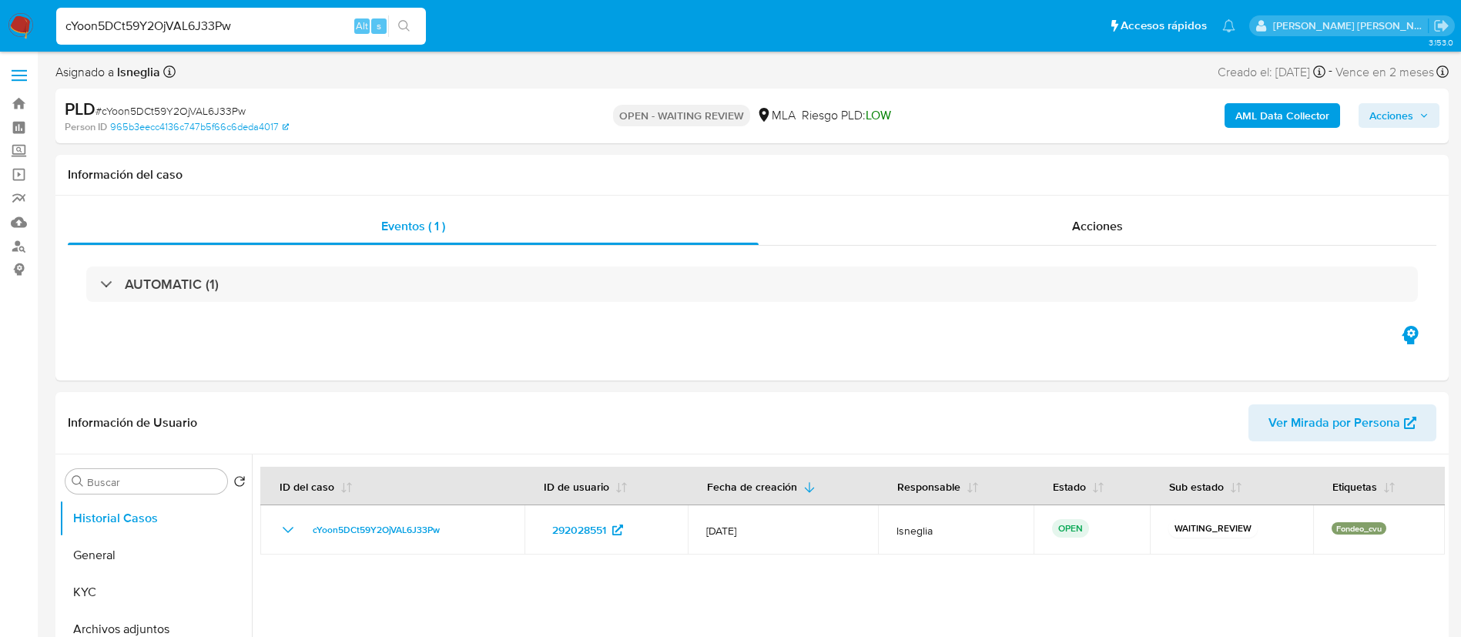
paste input "j9sm9NoMiLmhEASQKSFS0mDW"
type input "j9sm9NoMiLmhEASQKSFS0mDW"
click at [398, 26] on icon "search-icon" at bounding box center [404, 26] width 12 height 12
select select "10"
click at [223, 15] on div "j9sm9NoMiLmhEASQKSFS0mDW Alt s" at bounding box center [241, 26] width 370 height 37
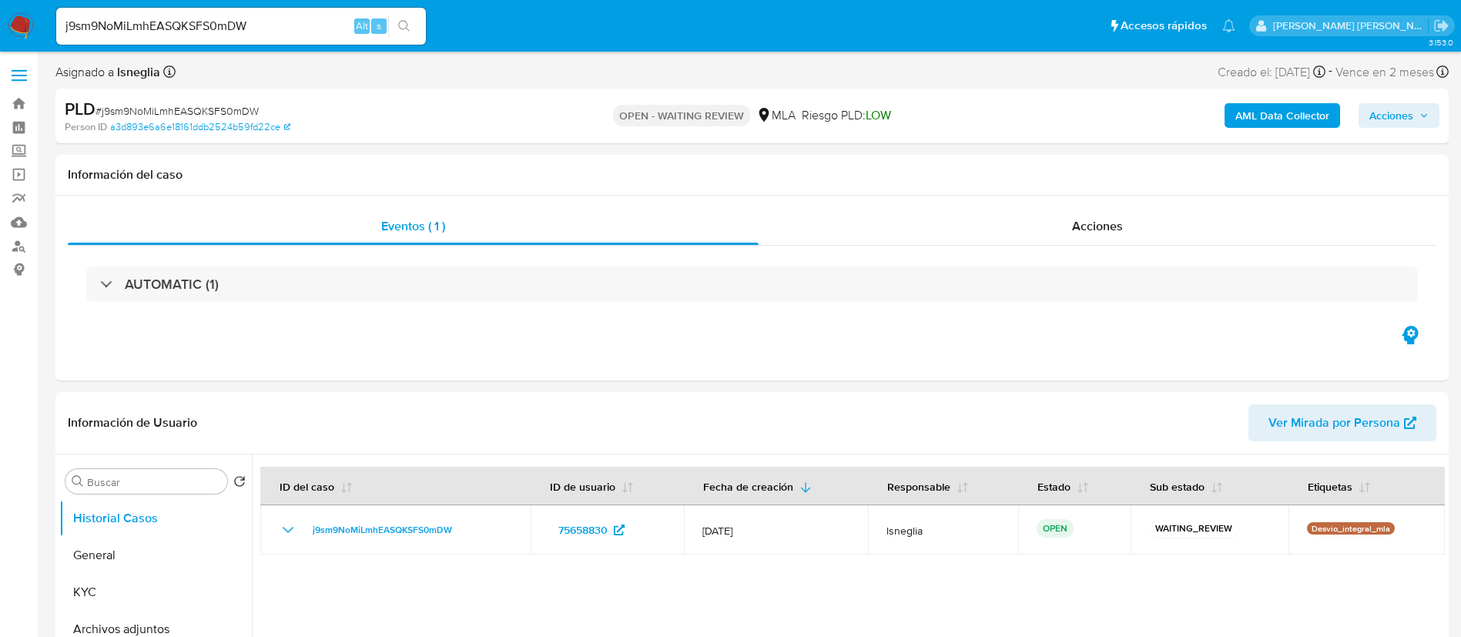
click at [204, 20] on input "j9sm9NoMiLmhEASQKSFS0mDW" at bounding box center [241, 26] width 370 height 20
paste input "IQ9WIUjabhzVOuQkbyLCCzUo"
type input "IQ9WIUjabhzVOuQkbyLCCzUo"
click at [403, 27] on icon "search-icon" at bounding box center [404, 26] width 12 height 12
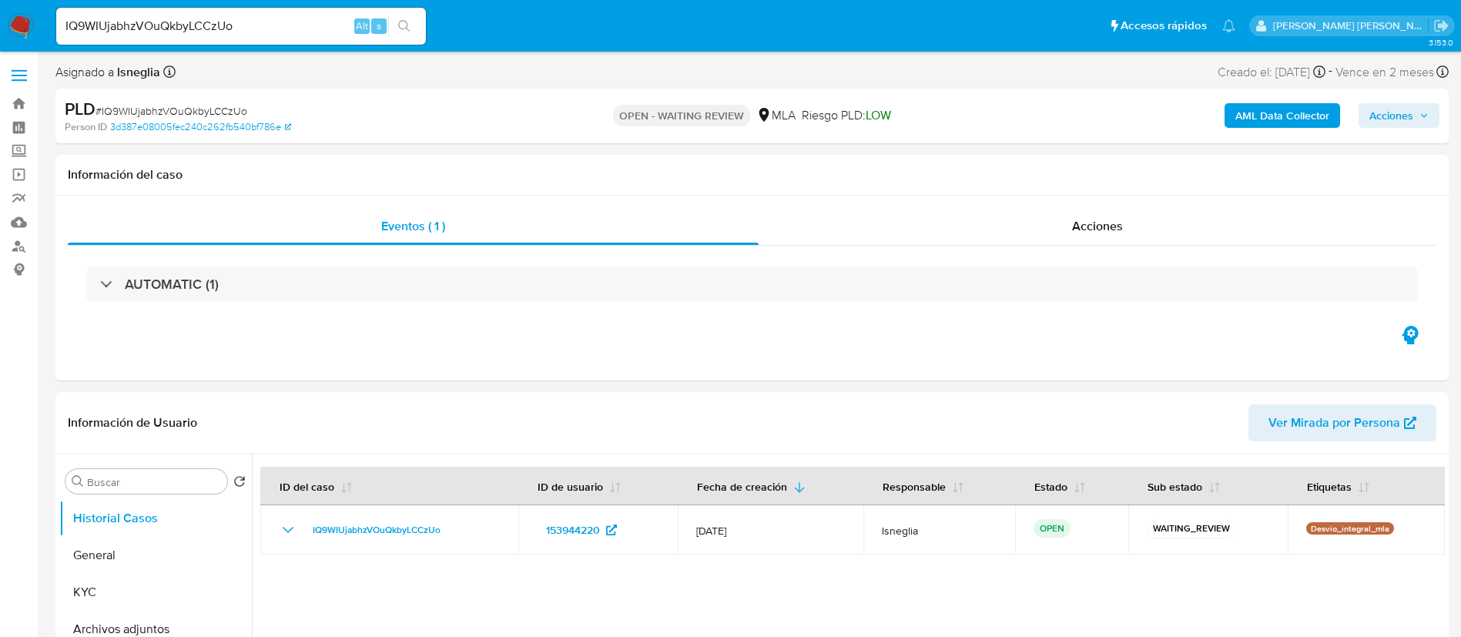
select select "10"
click at [206, 25] on input "IQ9WIUjabhzVOuQkbyLCCzUo" at bounding box center [241, 26] width 370 height 20
paste input "0AQ7bVZ6XsnvU8ilCJOqkL8S"
type input "0AQ7bVZ6XsnvU8ilCJOqkL8S"
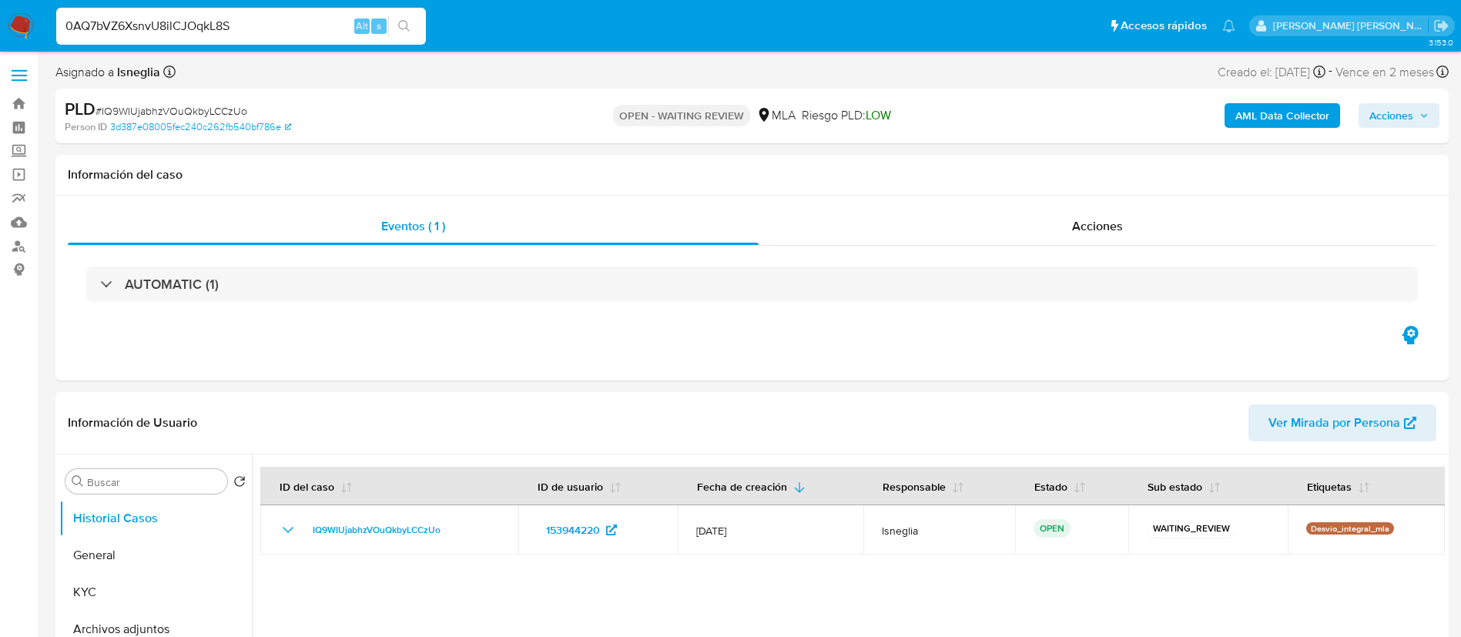
click at [406, 20] on icon "search-icon" at bounding box center [404, 26] width 12 height 12
select select "10"
click at [193, 32] on input "0AQ7bVZ6XsnvU8ilCJOqkL8S" at bounding box center [241, 26] width 370 height 20
paste input "S70sDVfT5BBCdYfHwzuX787o"
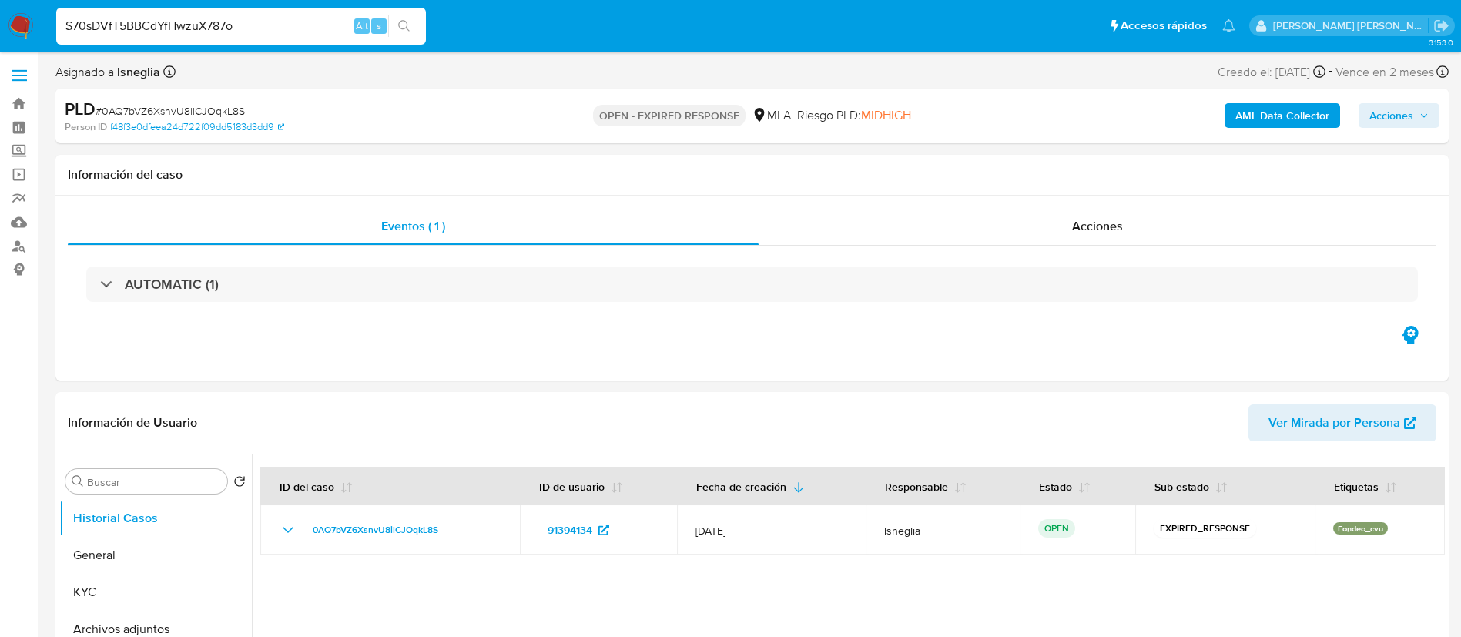
type input "S70sDVfT5BBCdYfHwzuX787o"
click at [406, 18] on button "search-icon" at bounding box center [404, 26] width 32 height 22
select select "10"
click at [219, 34] on input "S70sDVfT5BBCdYfHwzuX787o" at bounding box center [241, 26] width 370 height 20
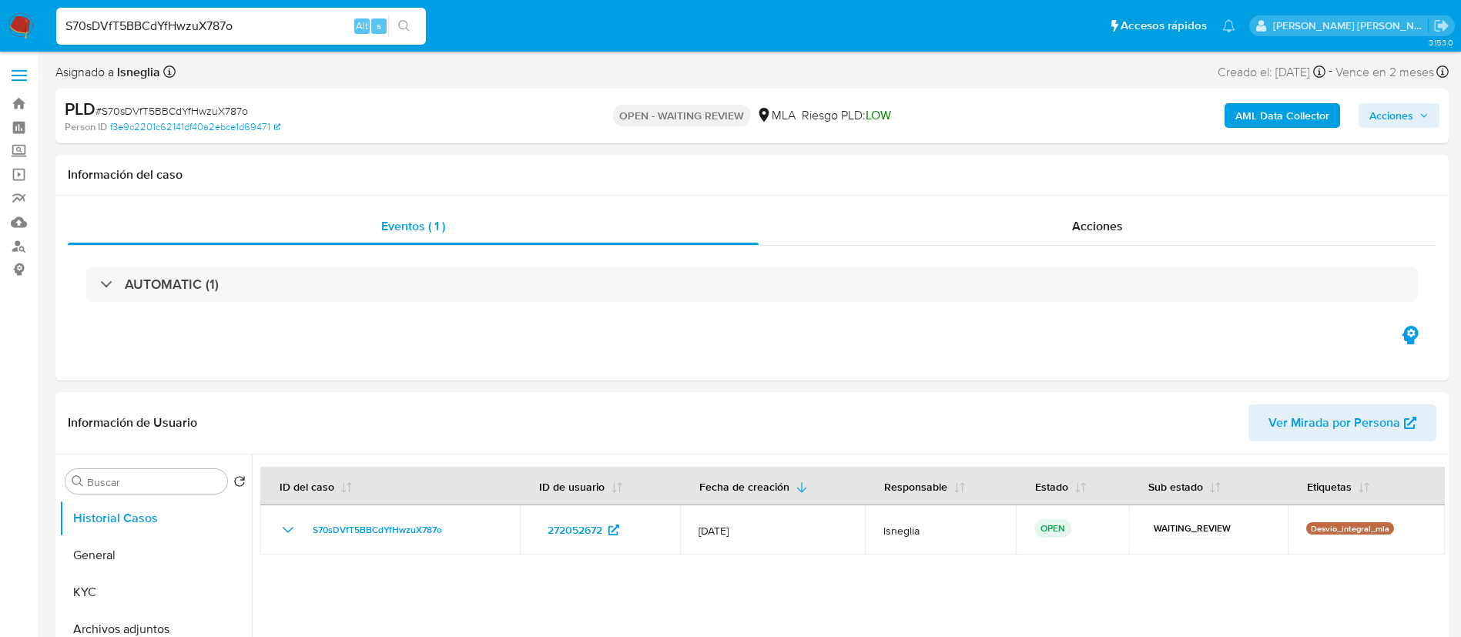
paste input "MsOMKqi9ykNypnFK5tejqnnb"
type input "MsOMKqi9ykNypnFK5tejqnnb"
click at [390, 14] on div "MsOMKqi9ykNypnFK5tejqnnb Alt s" at bounding box center [241, 26] width 370 height 37
click at [401, 21] on icon "search-icon" at bounding box center [404, 26] width 12 height 12
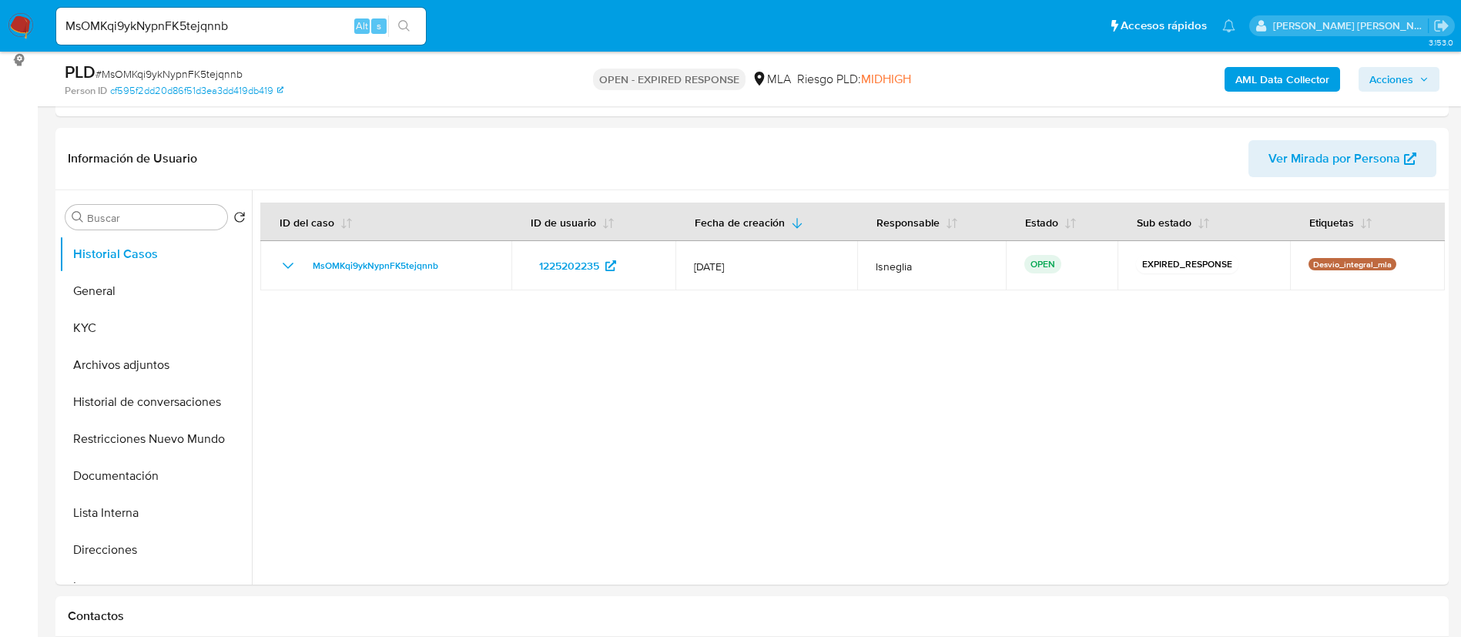
scroll to position [231, 0]
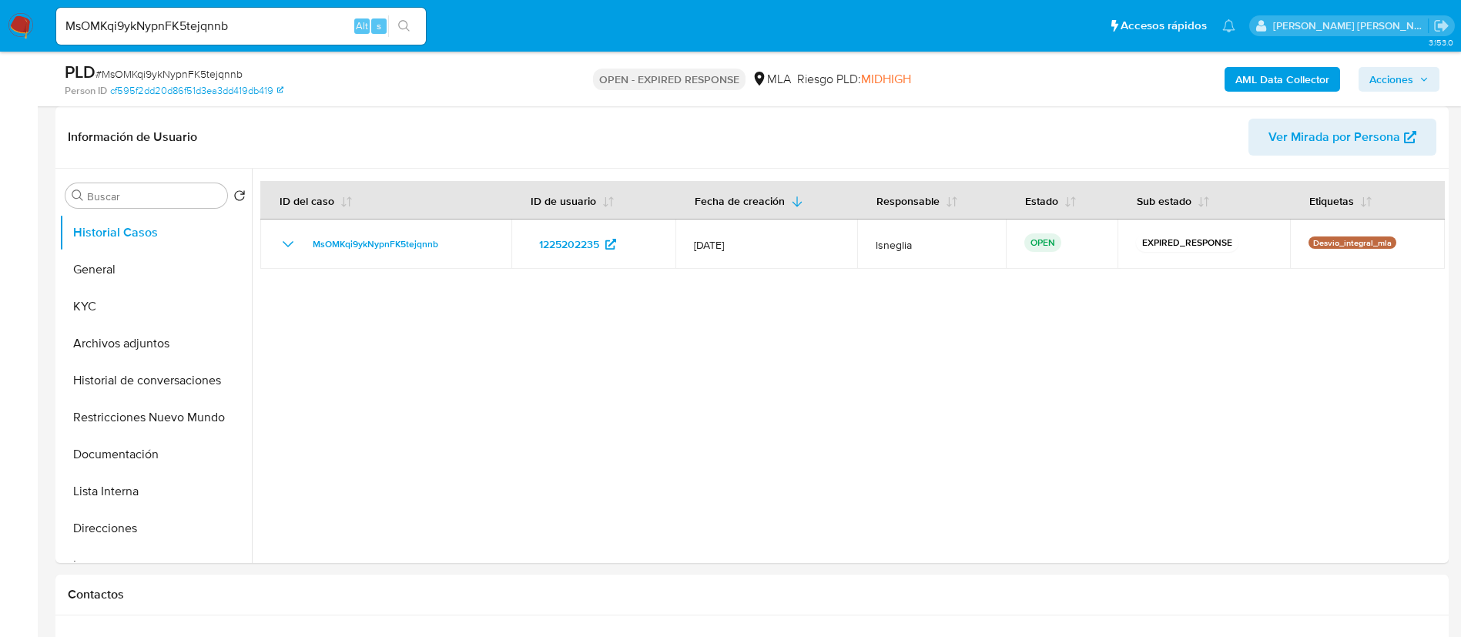
select select "10"
click at [182, 25] on input "MsOMKqi9ykNypnFK5tejqnnb" at bounding box center [241, 26] width 370 height 20
paste input "8KeeUt6NMthnWB8UBU83pOrW"
type input "8KeeUt6NMthnWB8UBU83pOrW"
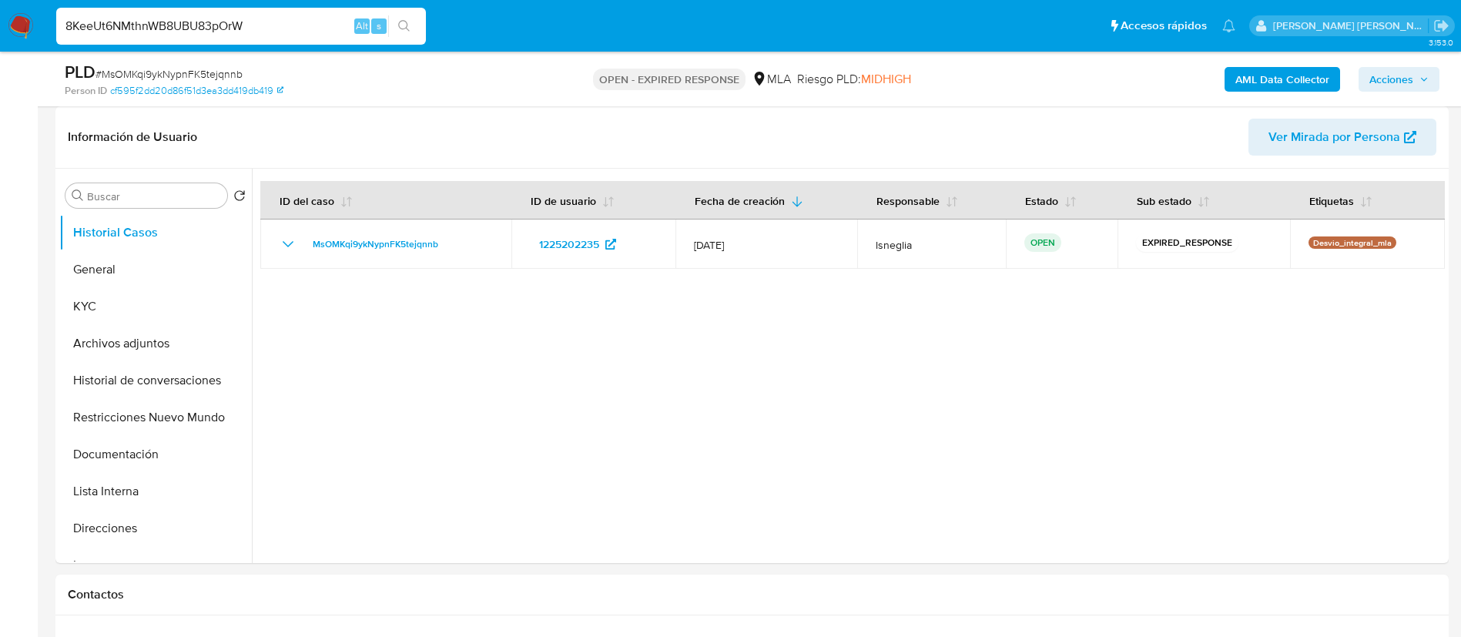
click at [405, 25] on icon "search-icon" at bounding box center [404, 26] width 12 height 12
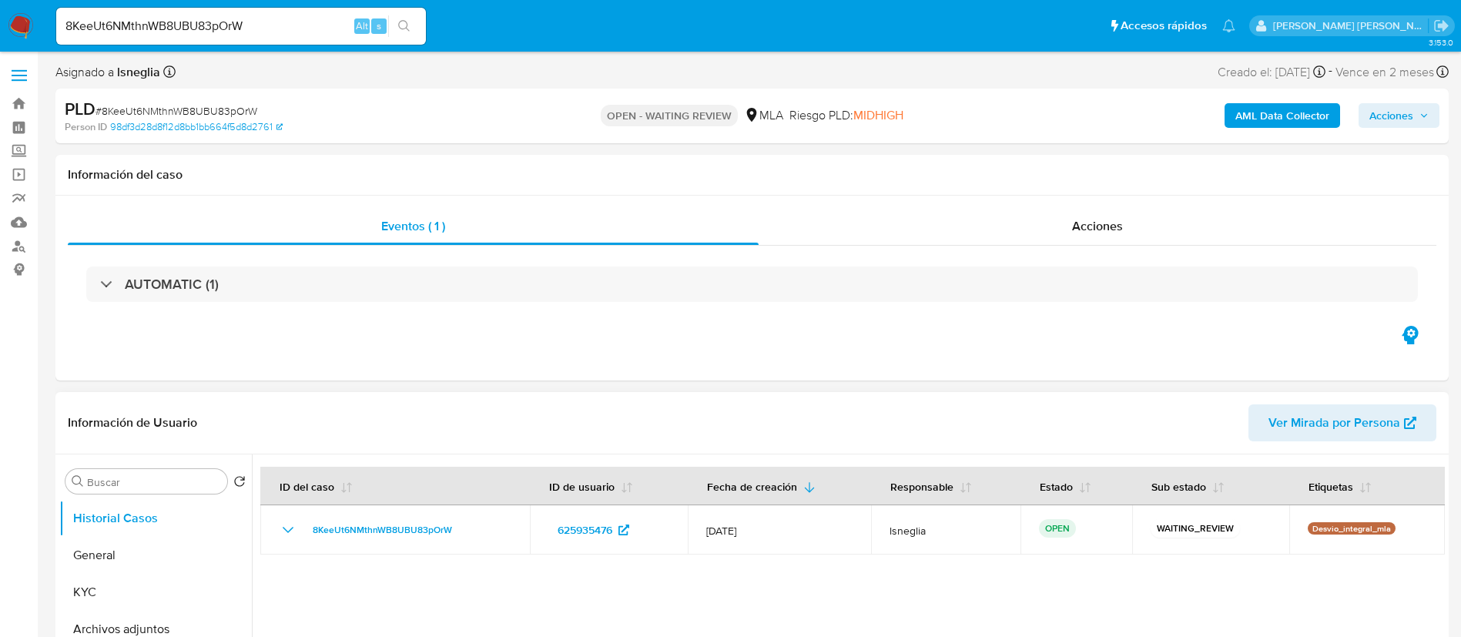
select select "10"
click at [294, 22] on input "8KeeUt6NMthnWB8UBU83pOrW" at bounding box center [241, 26] width 370 height 20
paste input "hXyS4bVDq0E5Kisj5v19tlKq"
type input "hXyS4bVDq0E5Kisj5v19tlKq"
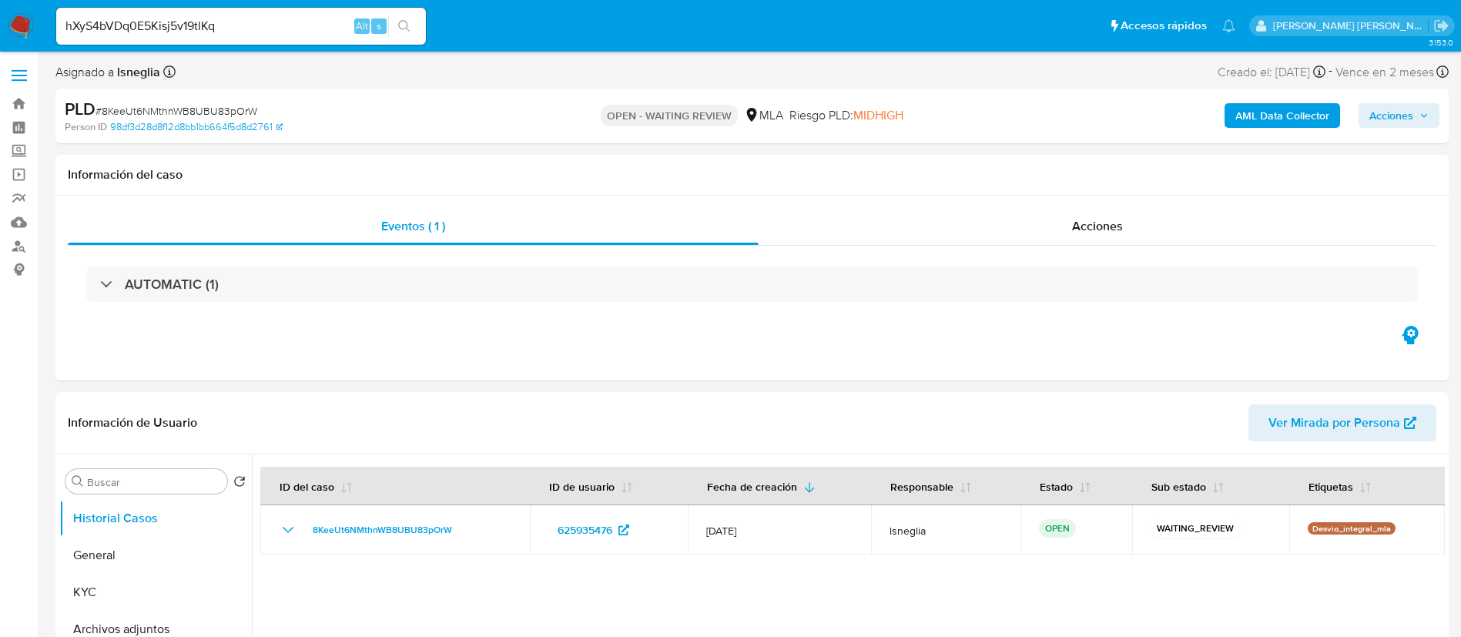
click at [410, 26] on icon "search-icon" at bounding box center [404, 26] width 12 height 12
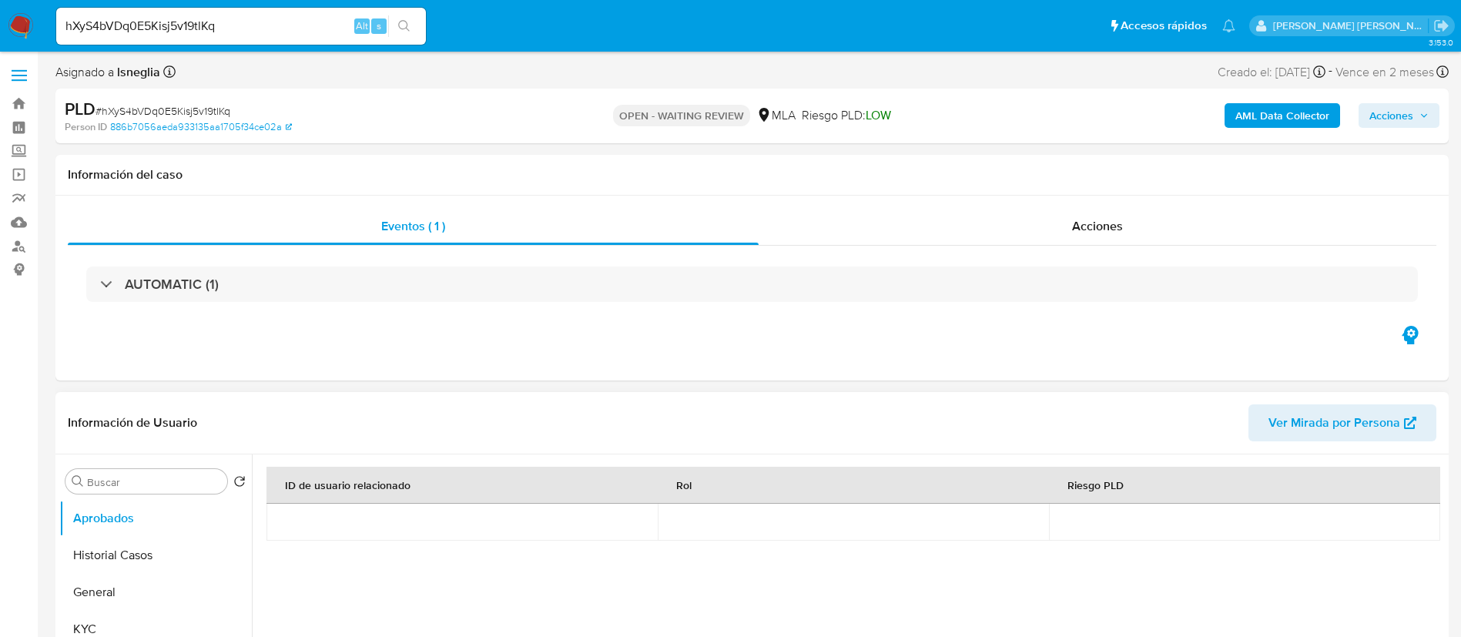
select select "10"
click at [150, 558] on button "Historial Casos" at bounding box center [149, 555] width 180 height 37
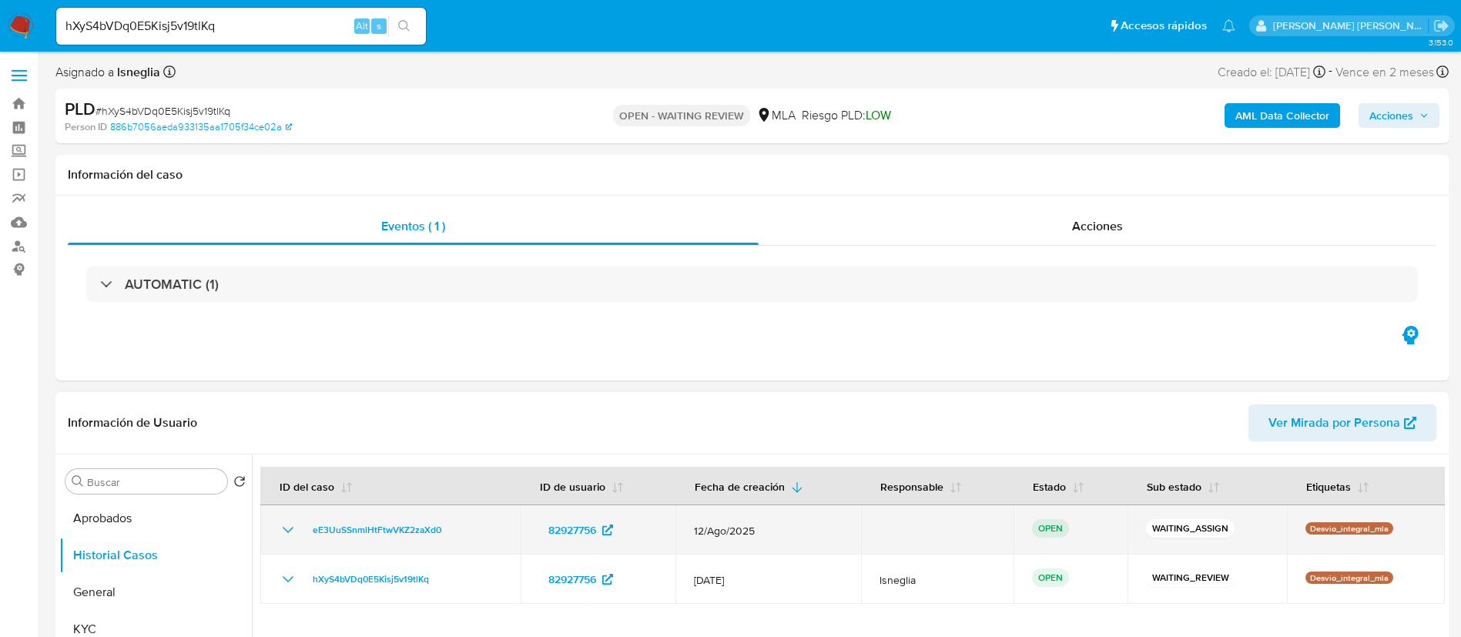
drag, startPoint x: 302, startPoint y: 527, endPoint x: 461, endPoint y: 527, distance: 159.4
click at [461, 527] on div "eE3UuSSnmlHtFtwVKZ2zaXd0" at bounding box center [390, 530] width 223 height 18
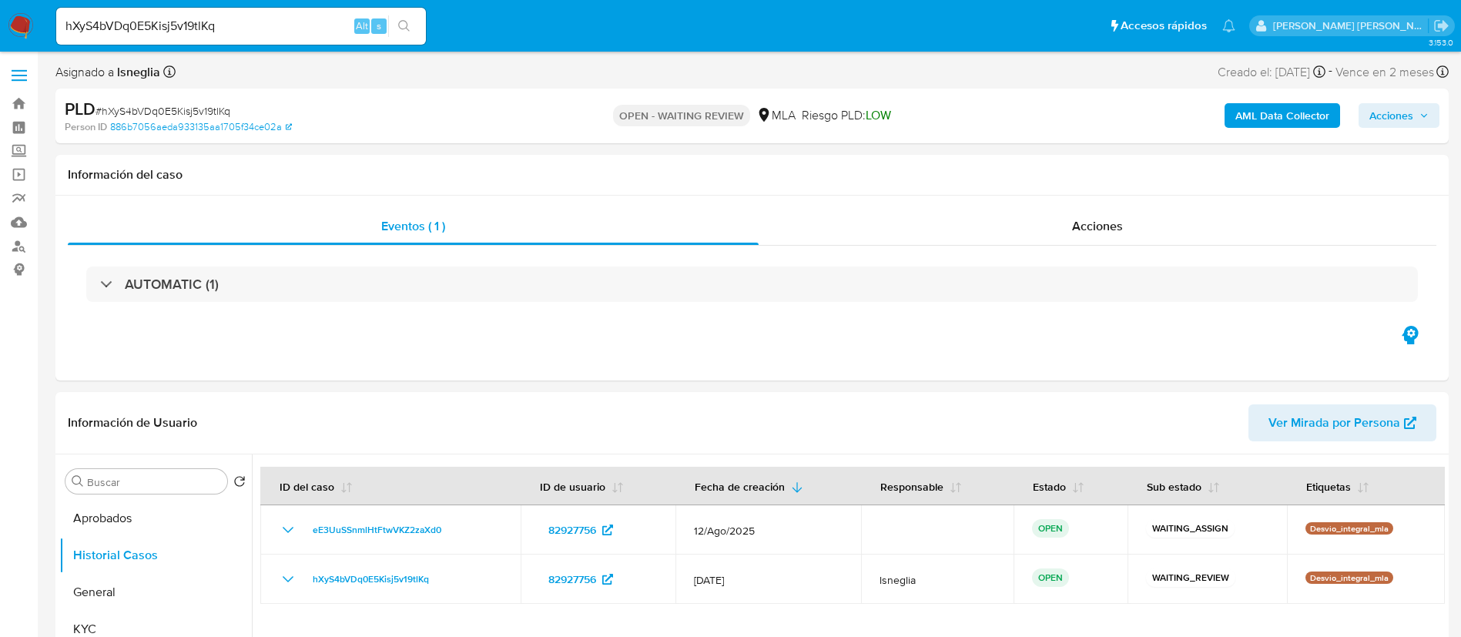
click at [201, 31] on input "hXyS4bVDq0E5Kisj5v19tlKq" at bounding box center [241, 26] width 370 height 20
paste input "xwFCE9U5GnpbYy7D39W8tXz6"
type input "xwFCE9U5GnpbYy7D39W8tXz6"
click at [413, 22] on button "search-icon" at bounding box center [404, 26] width 32 height 22
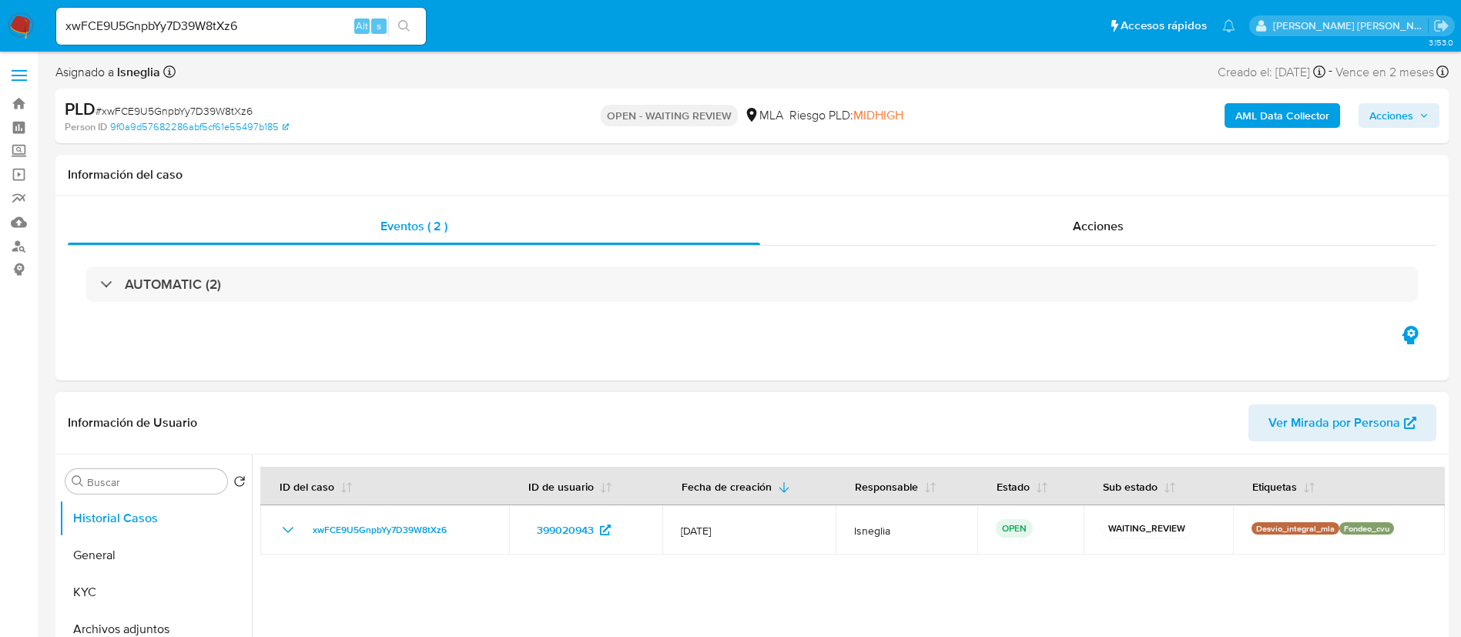
select select "10"
click at [233, 23] on input "xwFCE9U5GnpbYy7D39W8tXz6" at bounding box center [241, 26] width 370 height 20
paste input "l7L7spOhrXHt17yELedqzk31"
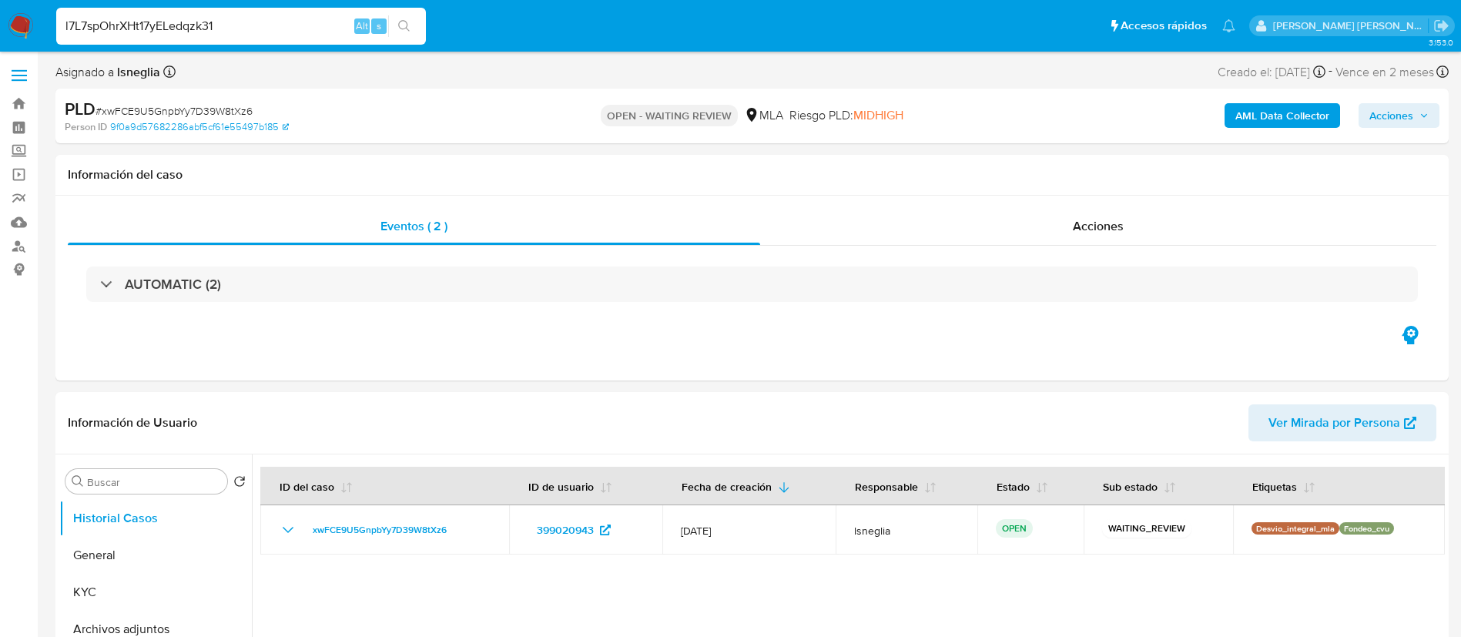
type input "l7L7spOhrXHt17yELedqzk31"
click at [402, 23] on icon "search-icon" at bounding box center [404, 26] width 12 height 12
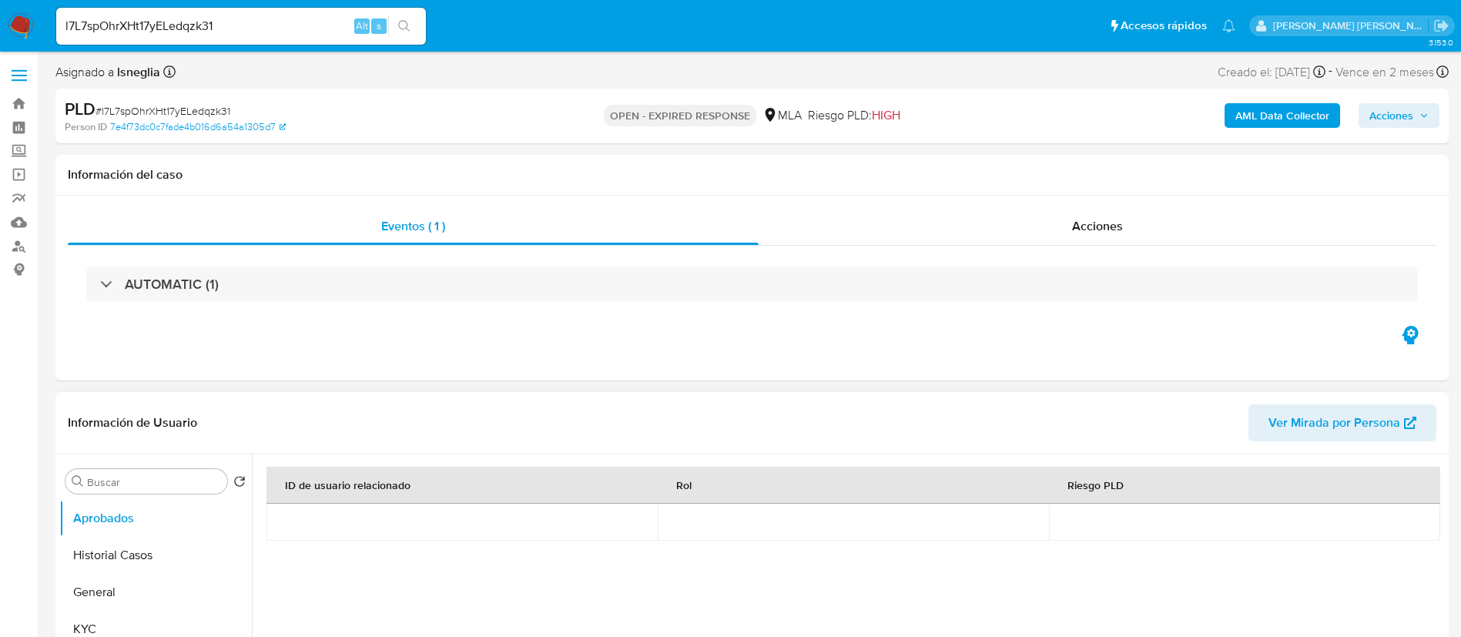
select select "10"
click at [144, 564] on button "Historial Casos" at bounding box center [149, 555] width 180 height 37
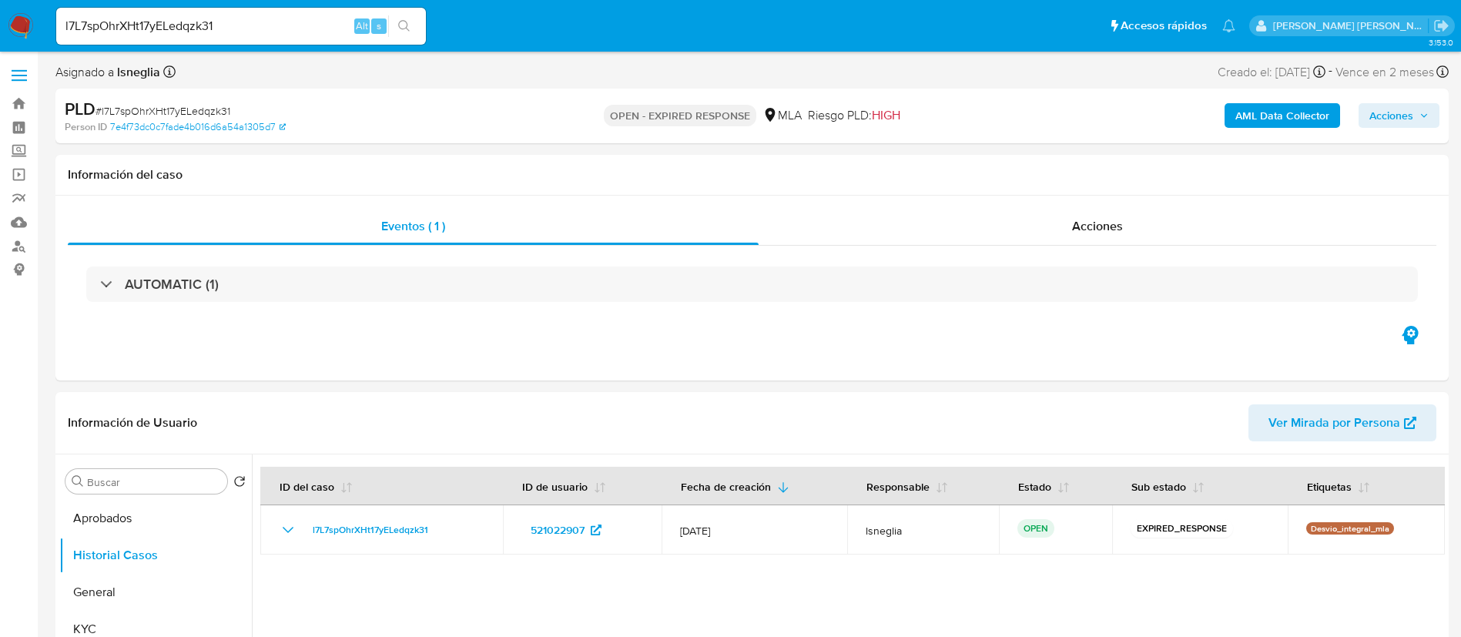
click at [208, 29] on input "l7L7spOhrXHt17yELedqzk31" at bounding box center [241, 26] width 370 height 20
paste input "6eWG8ZejsTWFExhOKMKqMl8R"
type input "6eWG8ZejsTWFExhOKMKqMl8R"
click at [407, 26] on icon "search-icon" at bounding box center [404, 26] width 12 height 12
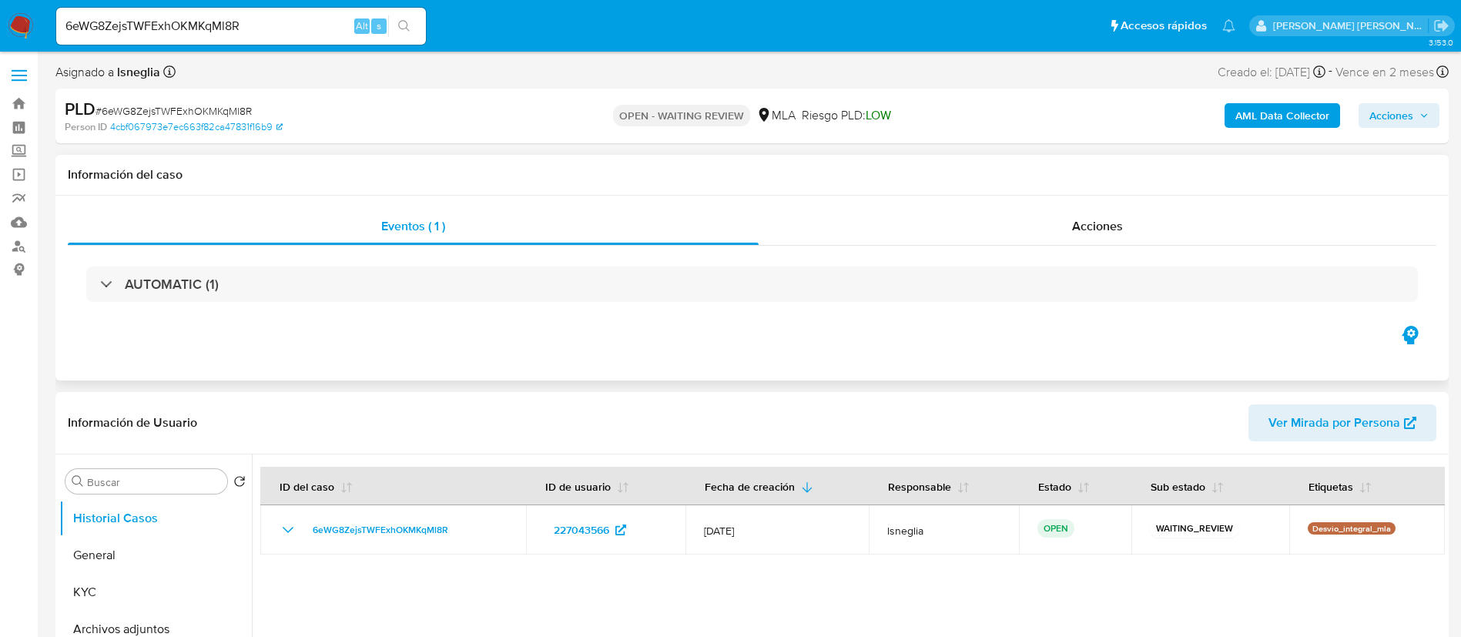
select select "10"
click at [223, 35] on input "6eWG8ZejsTWFExhOKMKqMl8R" at bounding box center [241, 26] width 370 height 20
paste input "5iy9QSEjpSd3Q8tXewOJTuEt"
type input "5iy9QSEjpSd3Q8tXewOJTuEt"
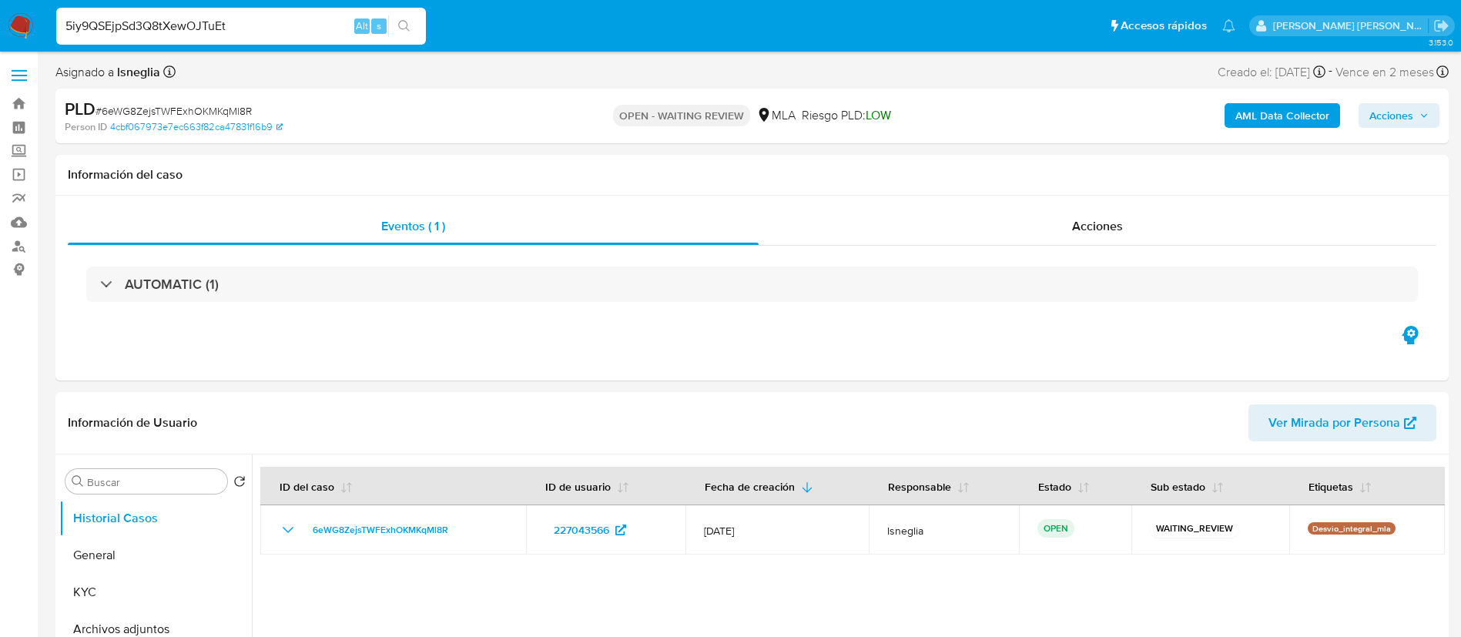
click at [405, 28] on icon "search-icon" at bounding box center [404, 26] width 12 height 12
click at [407, 20] on icon "search-icon" at bounding box center [404, 26] width 12 height 12
click at [405, 24] on icon "search-icon" at bounding box center [404, 26] width 12 height 12
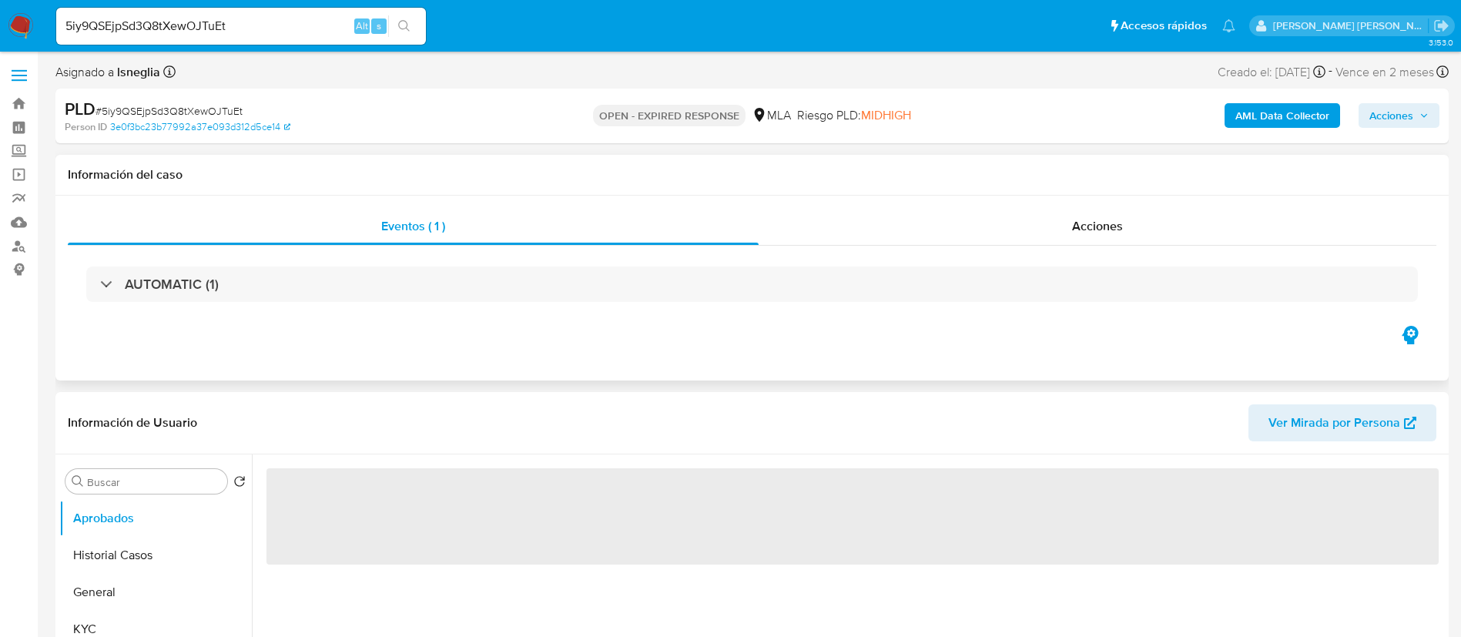
select select "10"
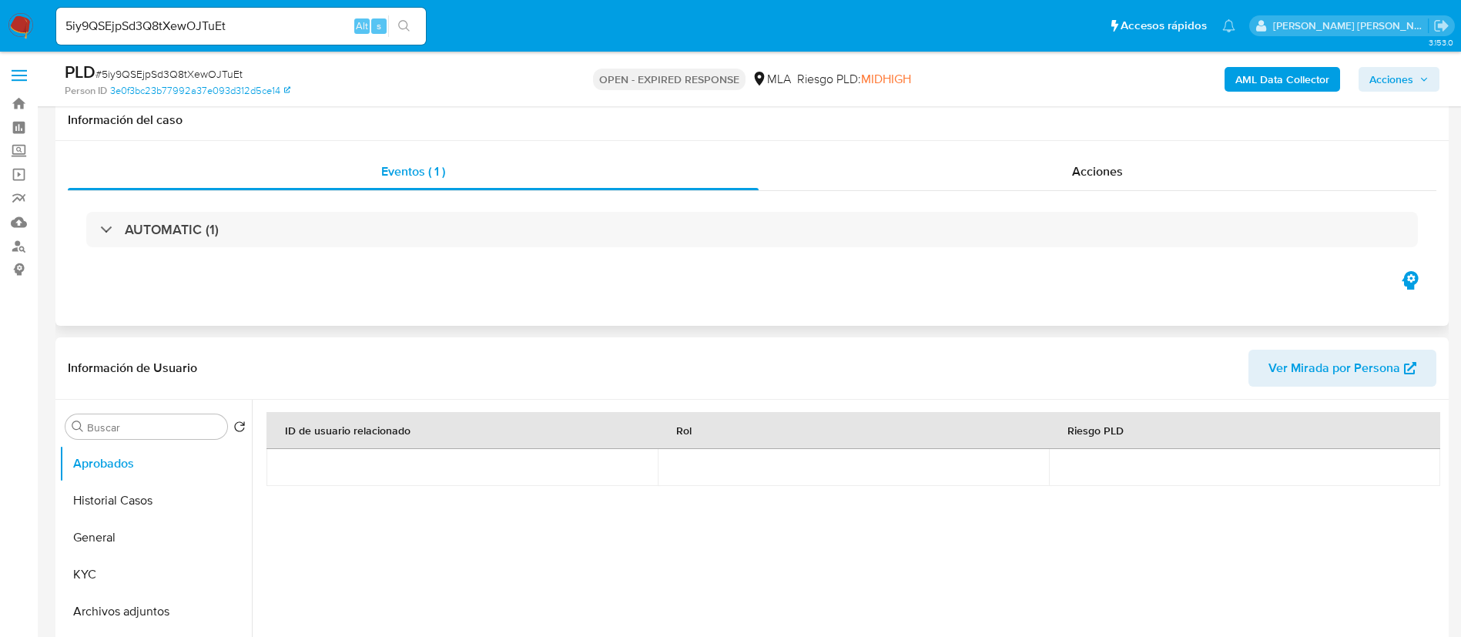
scroll to position [116, 0]
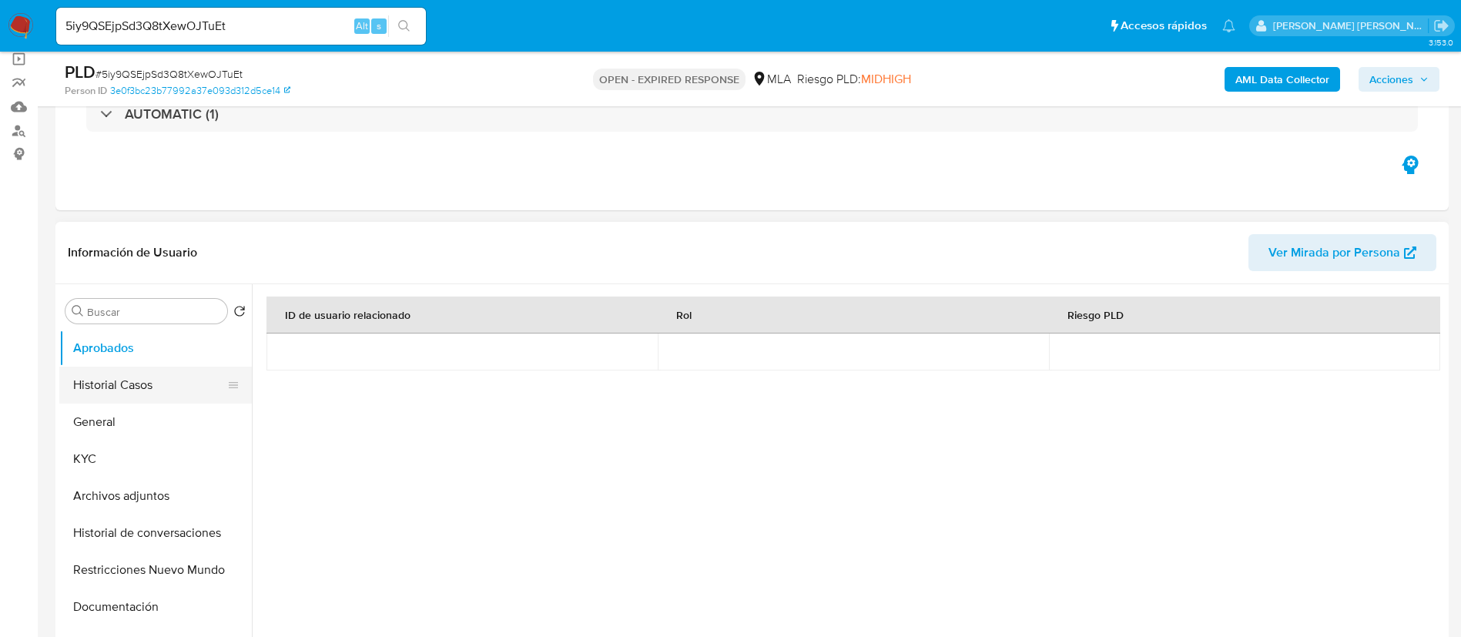
click at [132, 386] on button "Historial Casos" at bounding box center [149, 385] width 180 height 37
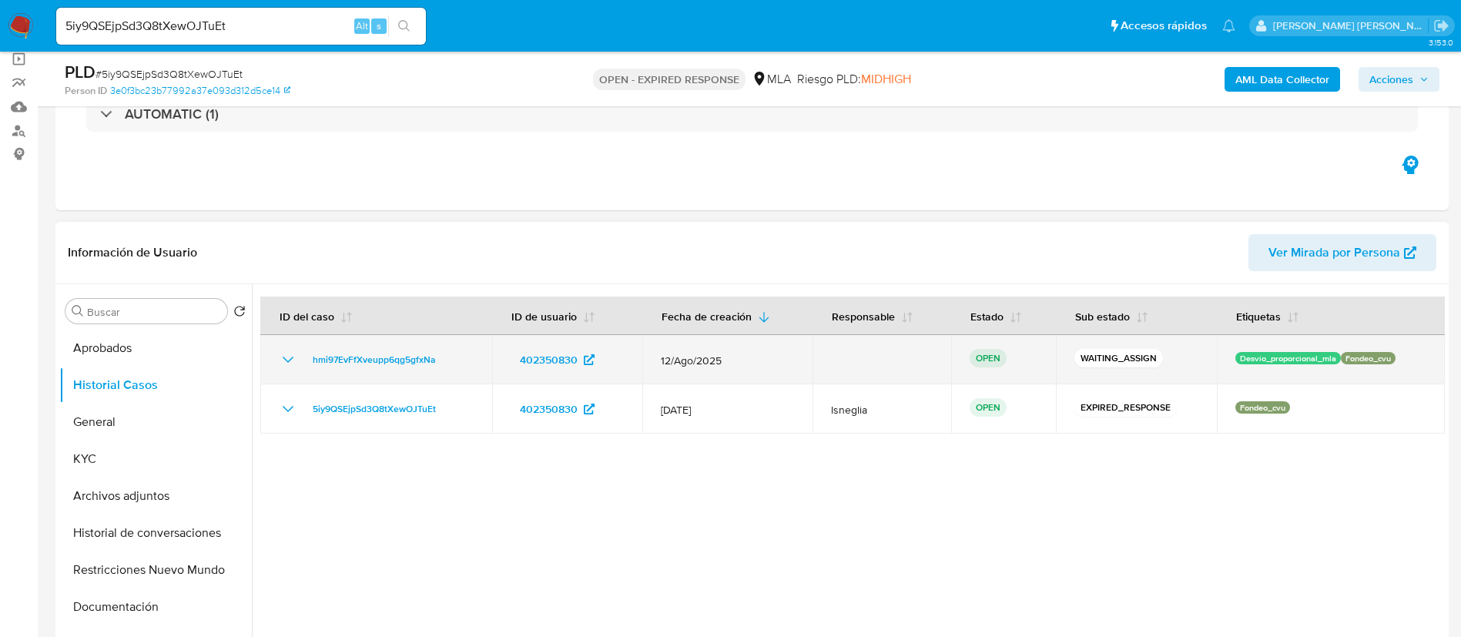
drag, startPoint x: 300, startPoint y: 357, endPoint x: 451, endPoint y: 357, distance: 150.9
click at [451, 357] on div "hmi97EvFfXveupp6qg5gfxNa" at bounding box center [376, 359] width 195 height 18
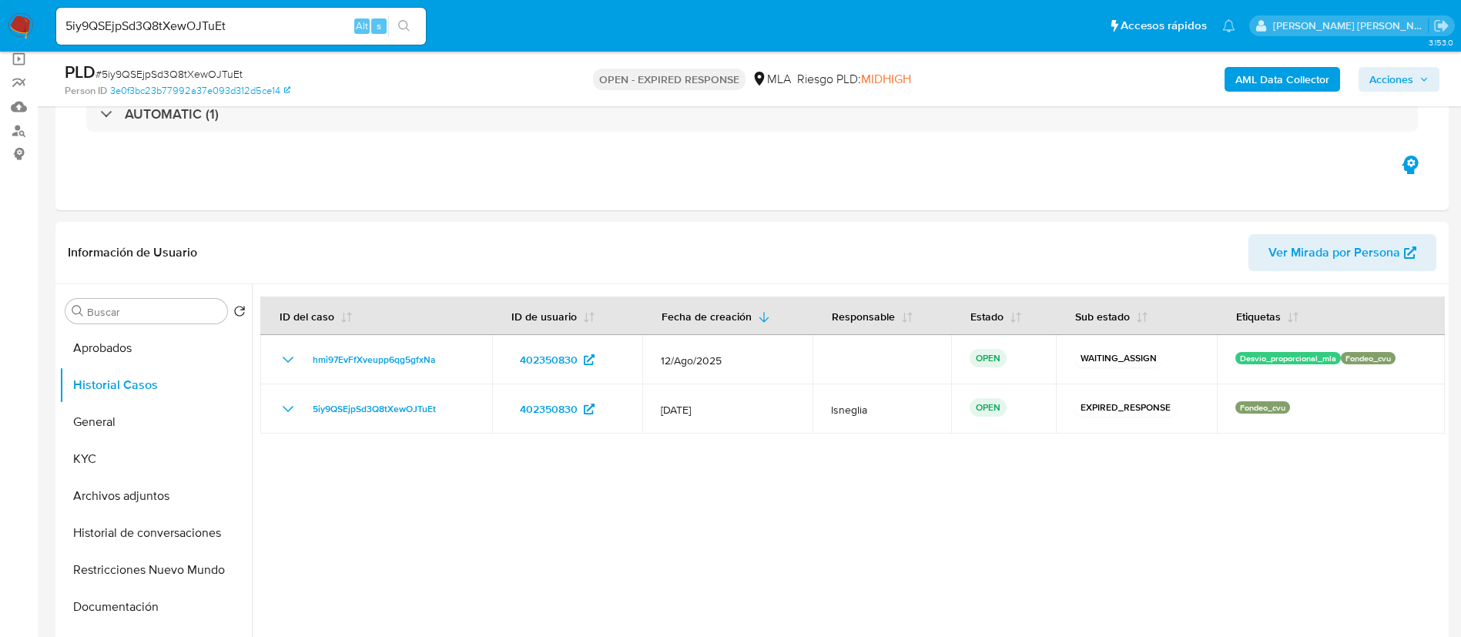
click at [229, 31] on input "5iy9QSEjpSd3Q8tXewOJTuEt" at bounding box center [241, 26] width 370 height 20
paste input "ePeeFebaYmxB852ySyumUQYl"
type input "ePeeFebaYmxB852ySyumUQYl"
click at [407, 27] on icon "search-icon" at bounding box center [404, 26] width 12 height 12
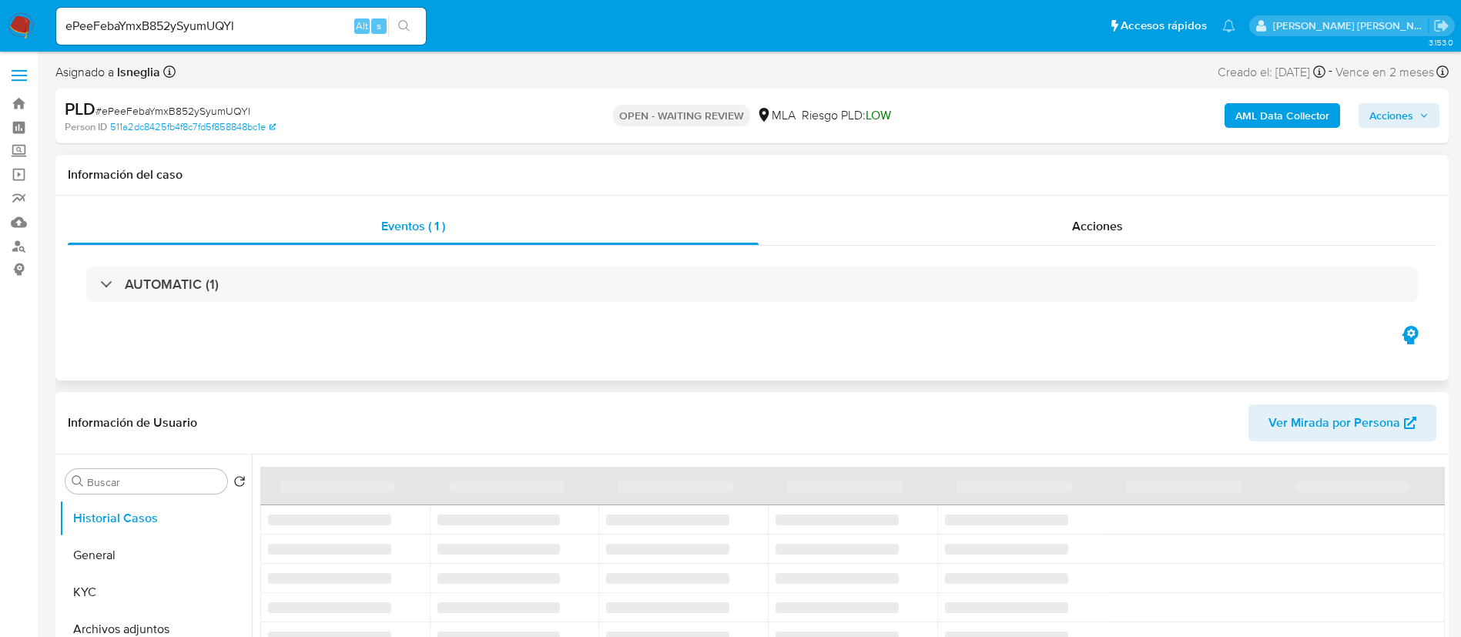
select select "10"
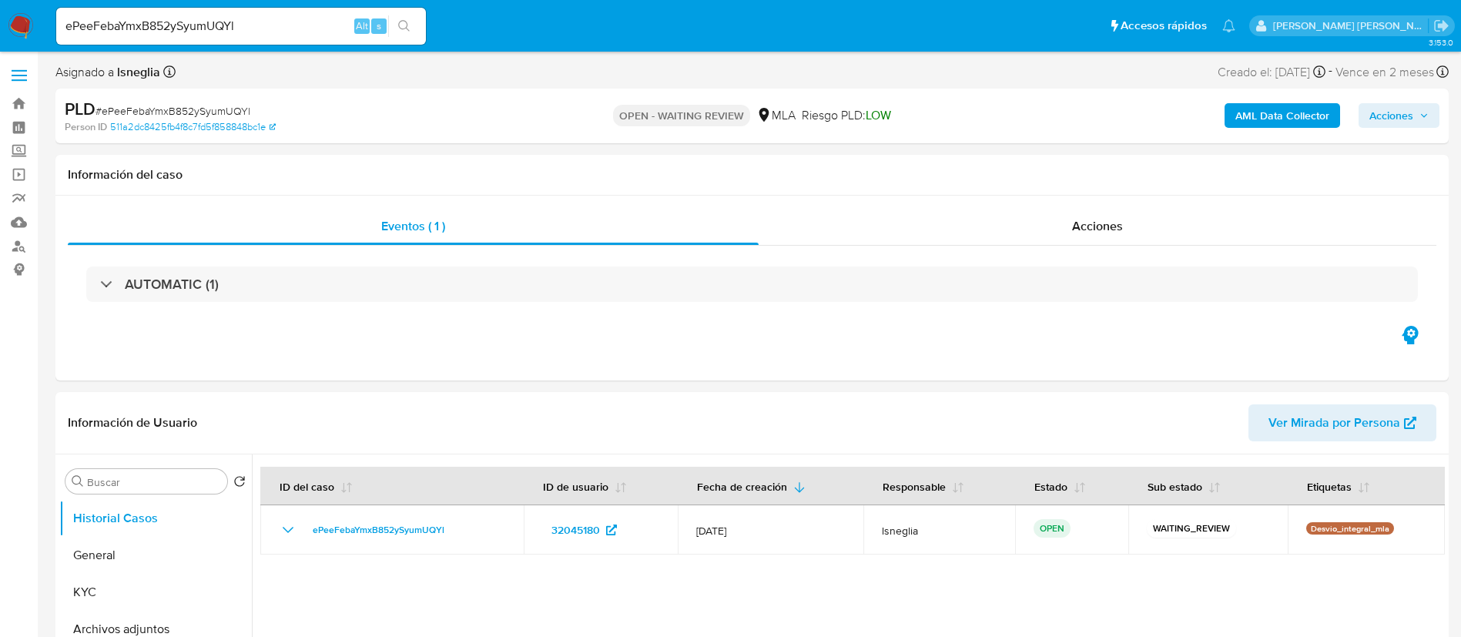
click at [225, 28] on input "ePeeFebaYmxB852ySyumUQYl" at bounding box center [241, 26] width 370 height 20
paste input "KOIvuRXs2MiE7ZMCpZZSUff2"
type input "KOIvuRXs2MiE7ZMCpZZSUff2"
click at [417, 23] on button "search-icon" at bounding box center [404, 26] width 32 height 22
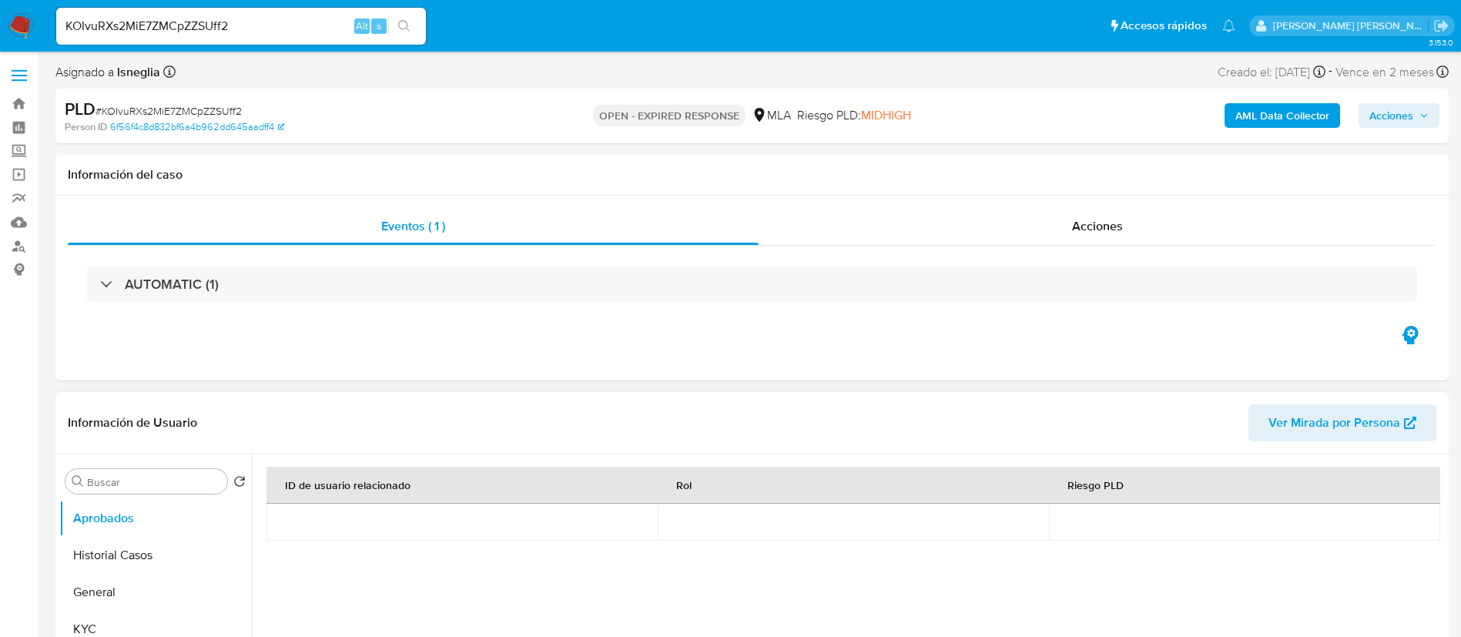
select select "10"
click at [129, 544] on button "Historial Casos" at bounding box center [149, 555] width 180 height 37
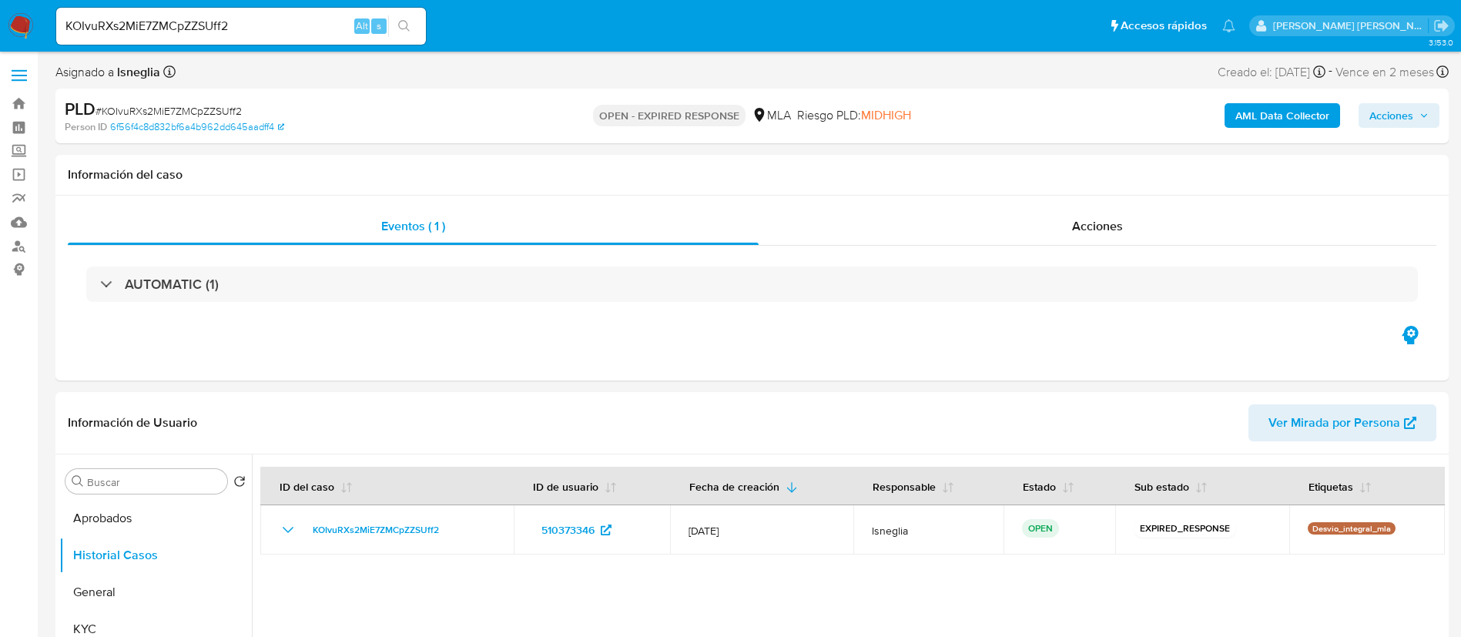
click at [206, 39] on div "KOIvuRXs2MiE7ZMCpZZSUff2 Alt s" at bounding box center [241, 26] width 370 height 37
click at [217, 22] on input "KOIvuRXs2MiE7ZMCpZZSUff2" at bounding box center [241, 26] width 370 height 20
paste input "BI2Wqtgv2qoVgUZg7MIaWkeF"
type input "BI2Wqtgv2qoVgUZg7MIaWkeF"
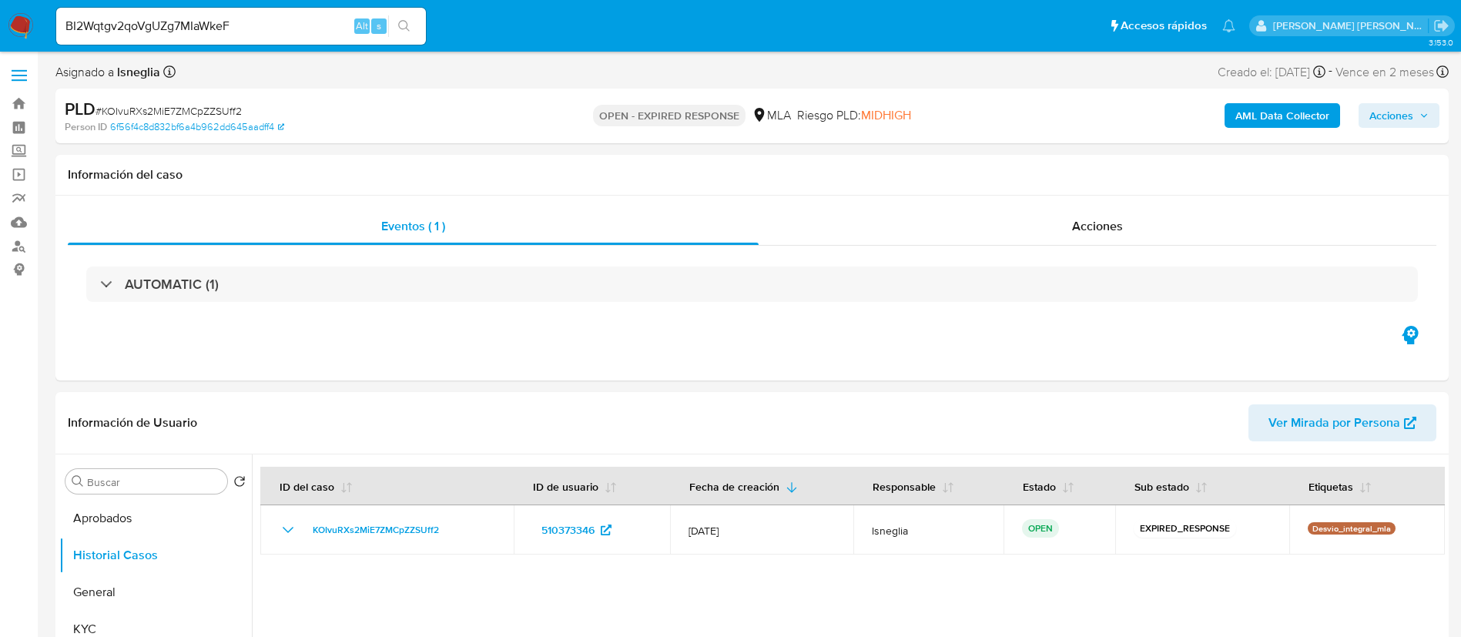
click at [403, 21] on icon "search-icon" at bounding box center [404, 26] width 12 height 12
select select "10"
click at [201, 29] on input "BI2Wqtgv2qoVgUZg7MIaWkeF" at bounding box center [241, 26] width 370 height 20
paste input "326u3K8qJQNhHpXh4dT5V6Od"
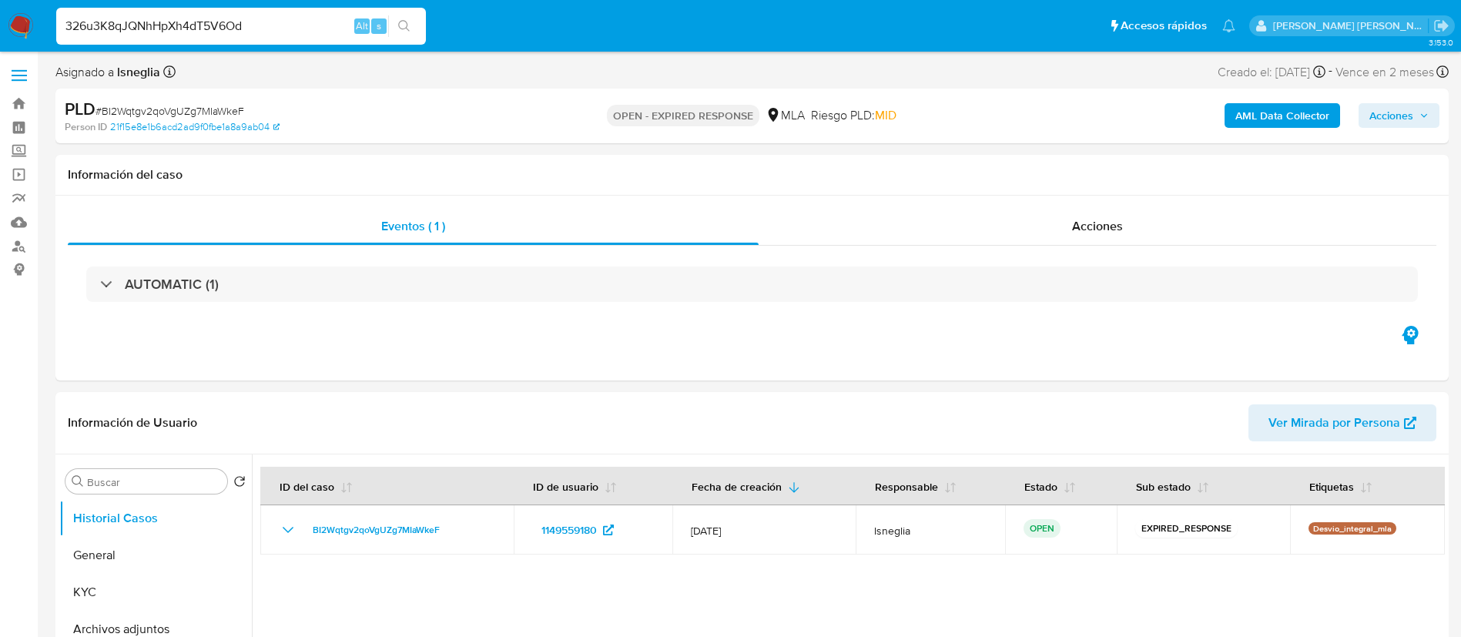
type input "326u3K8qJQNhHpXh4dT5V6Od"
click at [401, 28] on icon "search-icon" at bounding box center [404, 26] width 12 height 12
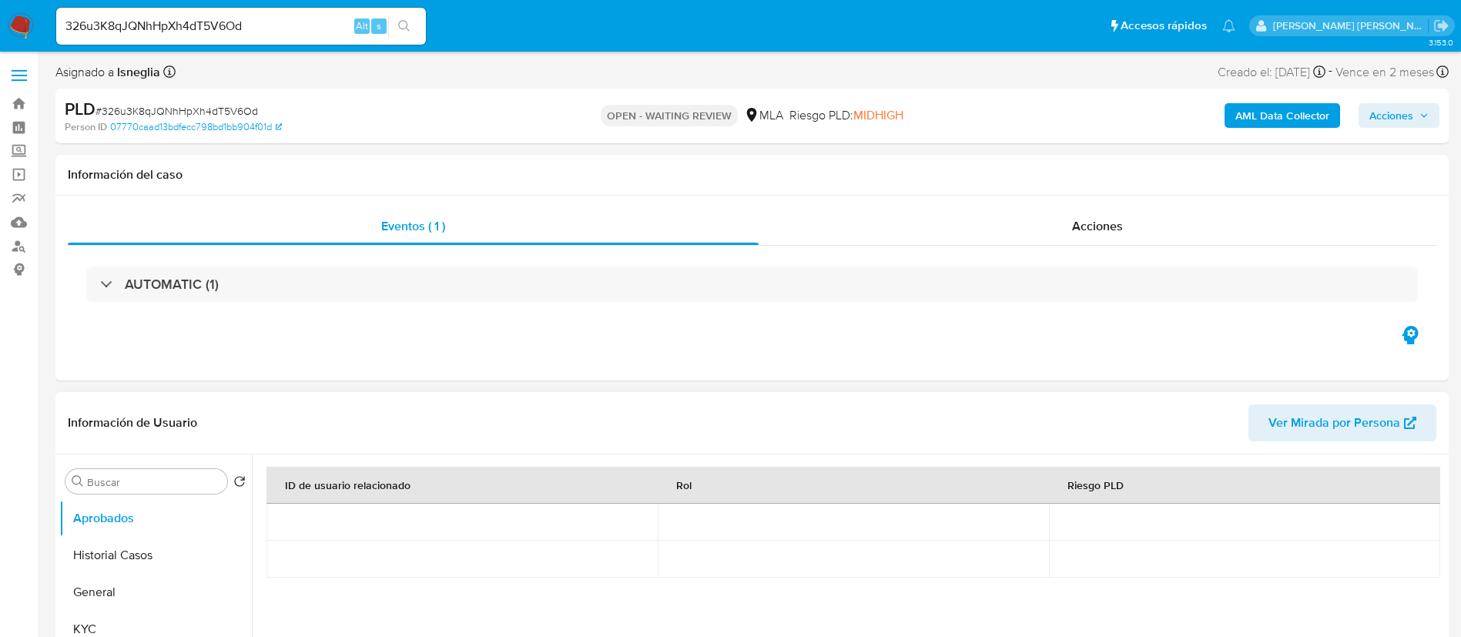
select select "10"
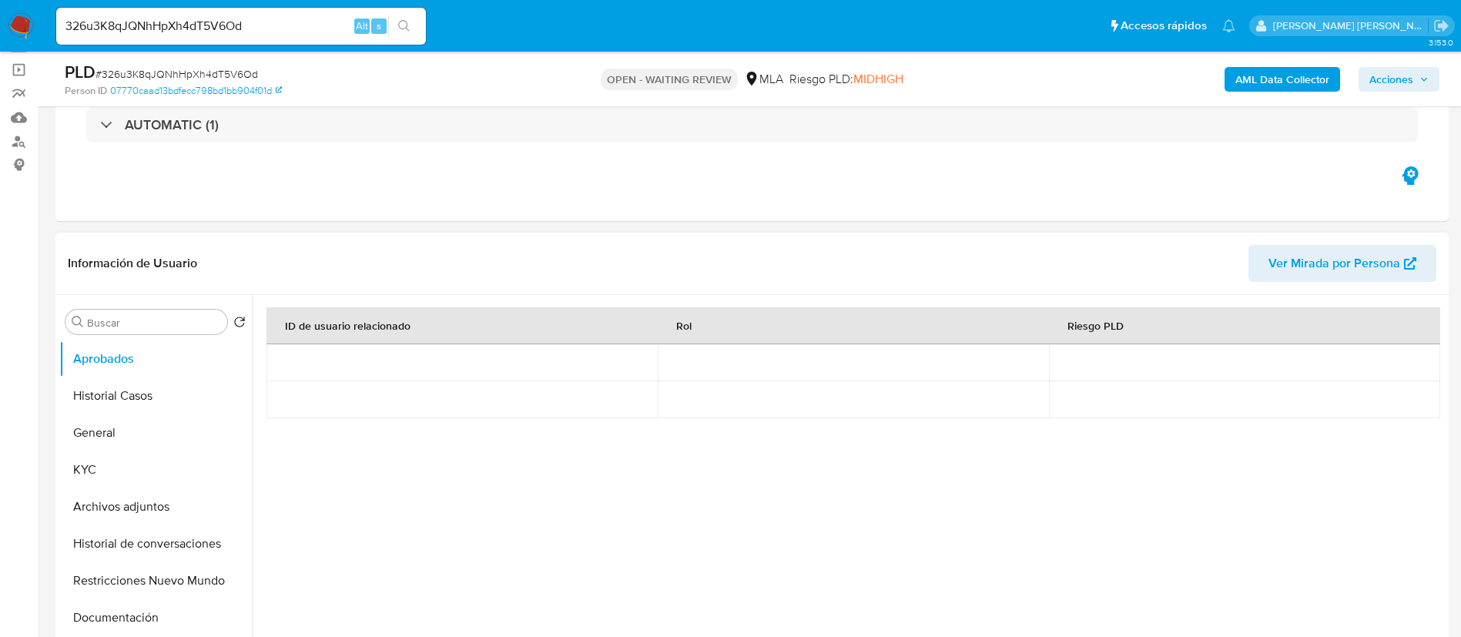
scroll to position [116, 0]
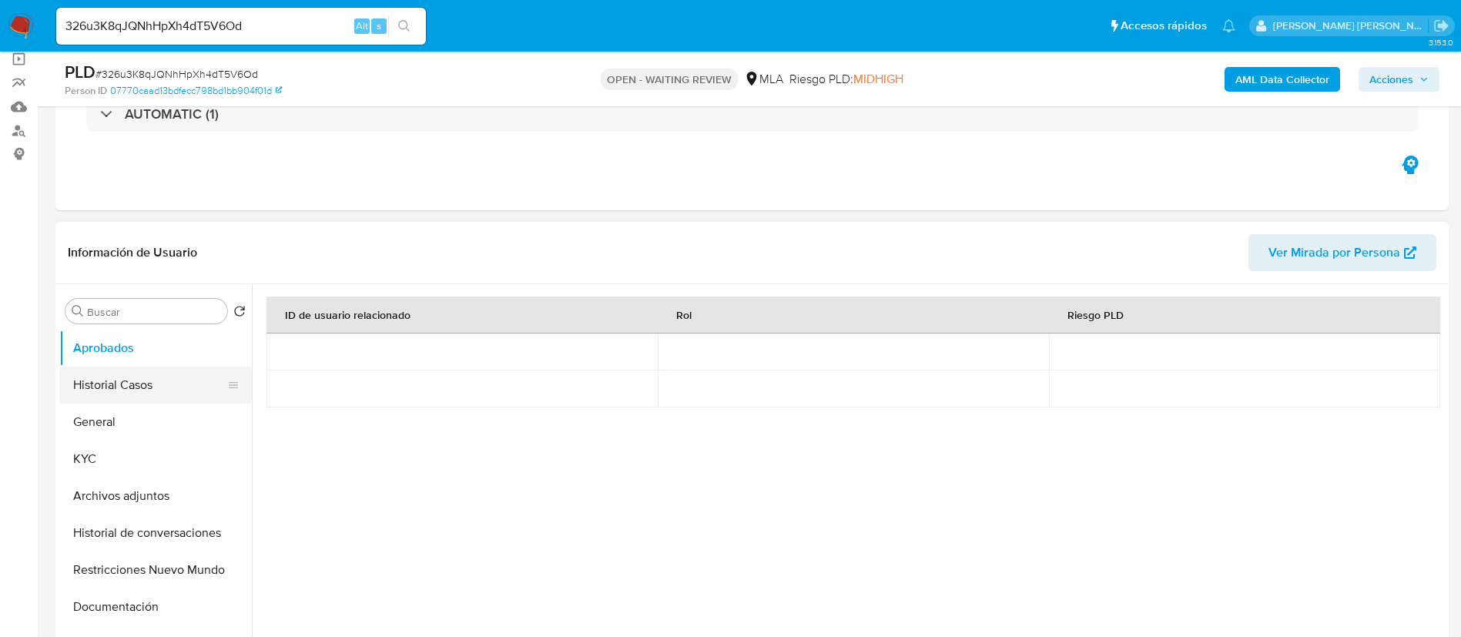
click at [113, 392] on button "Historial Casos" at bounding box center [149, 385] width 180 height 37
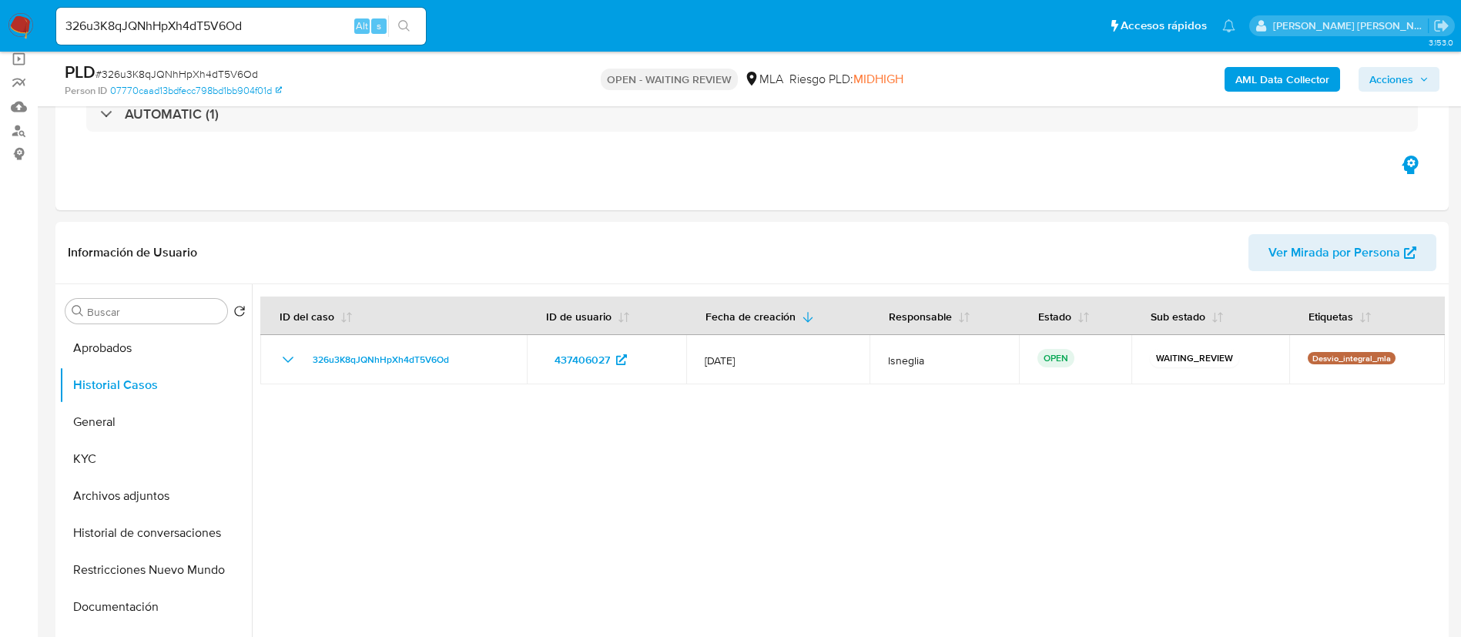
click at [193, 32] on input "326u3K8qJQNhHpXh4dT5V6Od" at bounding box center [241, 26] width 370 height 20
paste input "szcjVd8BnWY2qQAhx8N1J8V6"
type input "szcjVd8BnWY2qQAhx8N1J8V6"
click at [405, 24] on icon "search-icon" at bounding box center [404, 26] width 12 height 12
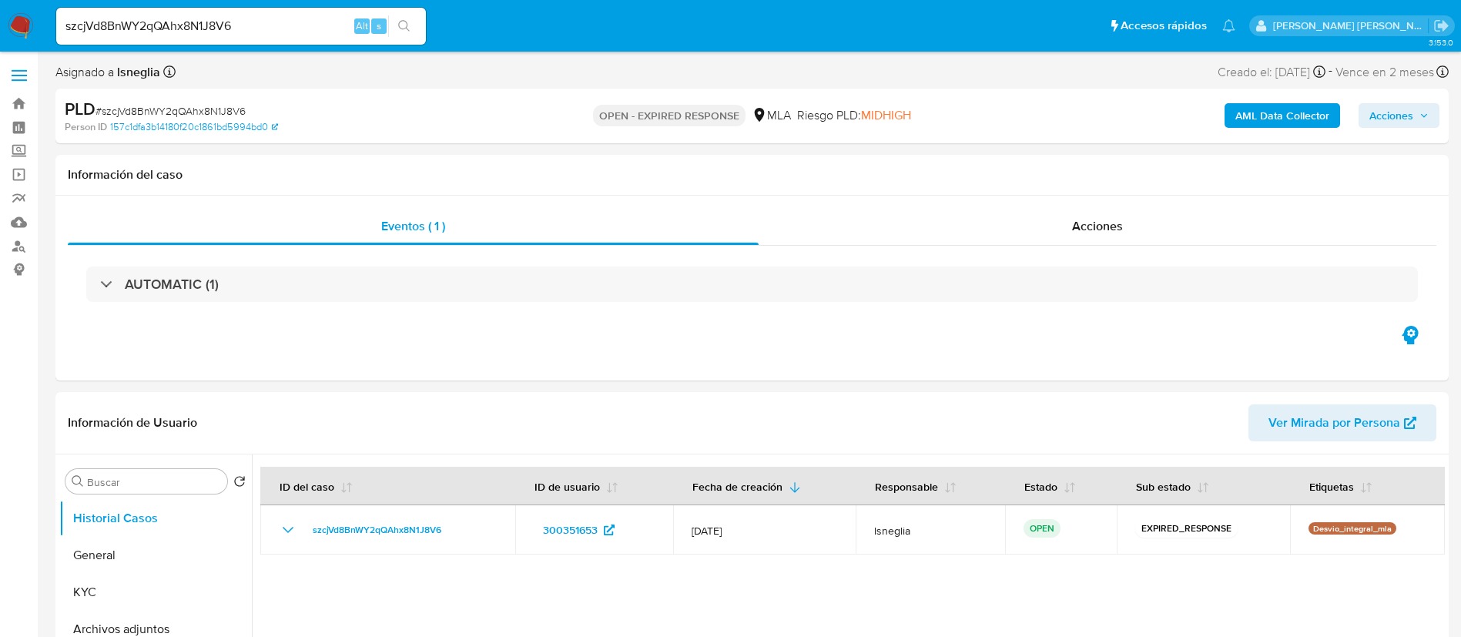
select select "10"
click at [273, 18] on input "szcjVd8BnWY2qQAhx8N1J8V6" at bounding box center [241, 26] width 370 height 20
paste input "9HJQHsyfNX4X7NUCbRcvZ5Lt"
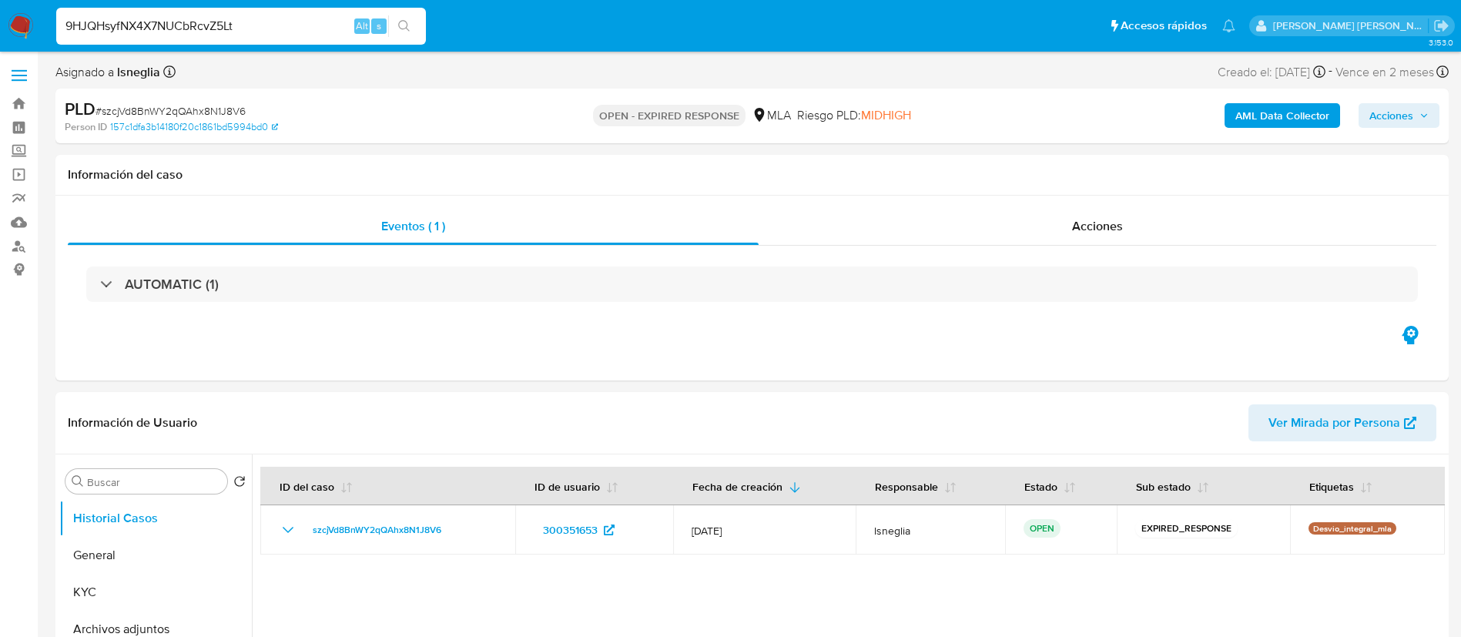
type input "9HJQHsyfNX4X7NUCbRcvZ5Lt"
click at [410, 22] on icon "search-icon" at bounding box center [404, 26] width 12 height 12
select select "10"
click at [239, 35] on input "9HJQHsyfNX4X7NUCbRcvZ5Lt" at bounding box center [241, 26] width 370 height 20
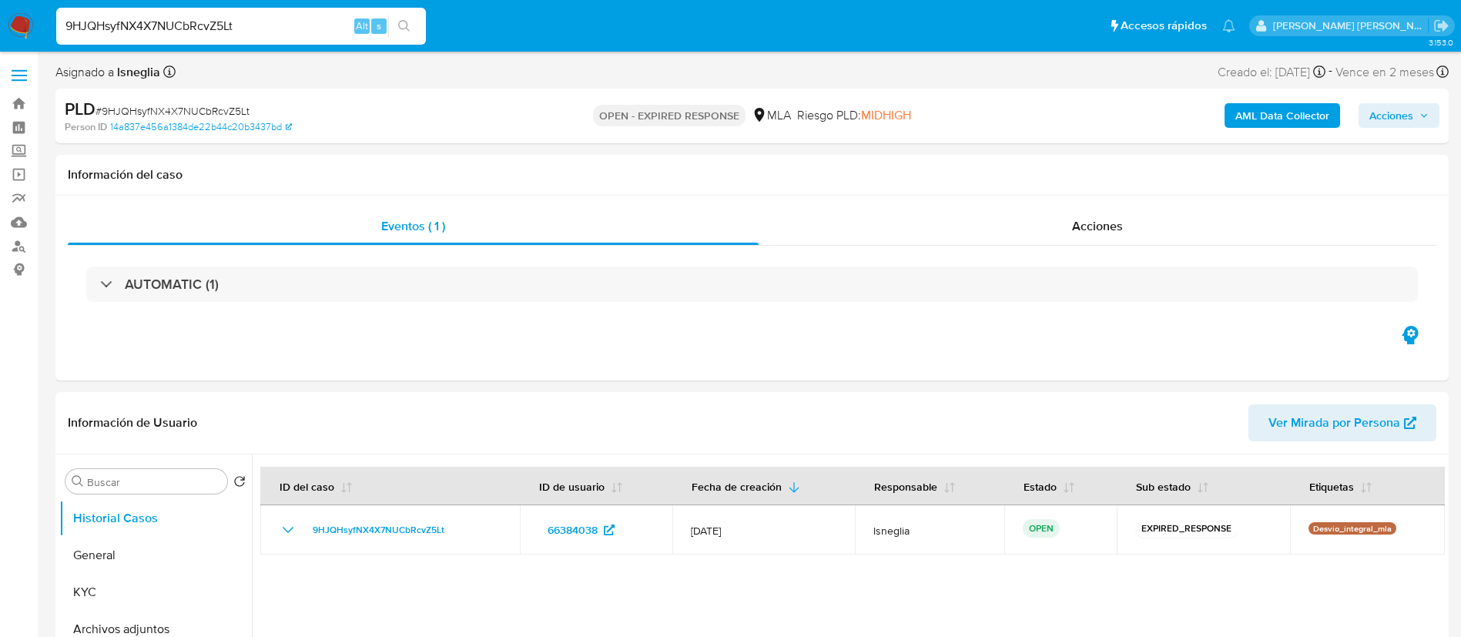
paste input "qFMgmXKyC2nk5ZT9Y3hSDzSq"
type input "qFMgmXKyC2nk5ZT9Y3hSDzSq"
click at [407, 28] on icon "search-icon" at bounding box center [404, 26] width 12 height 12
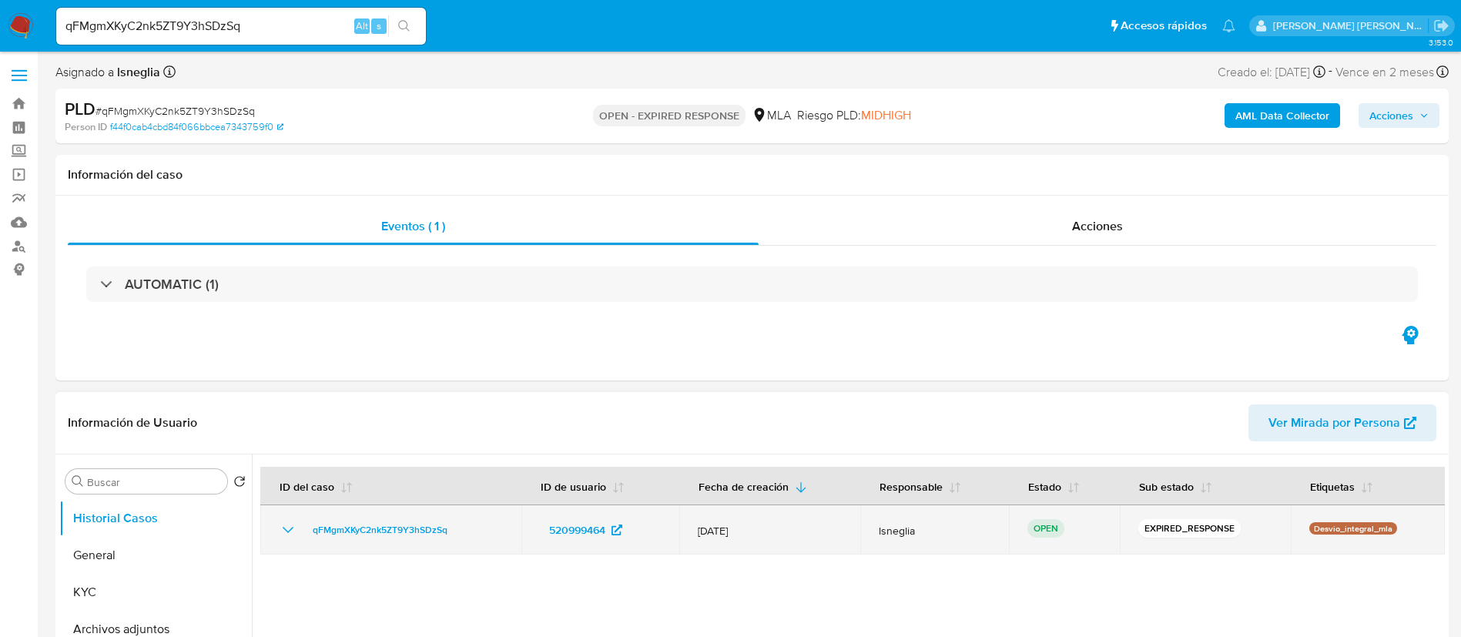
select select "10"
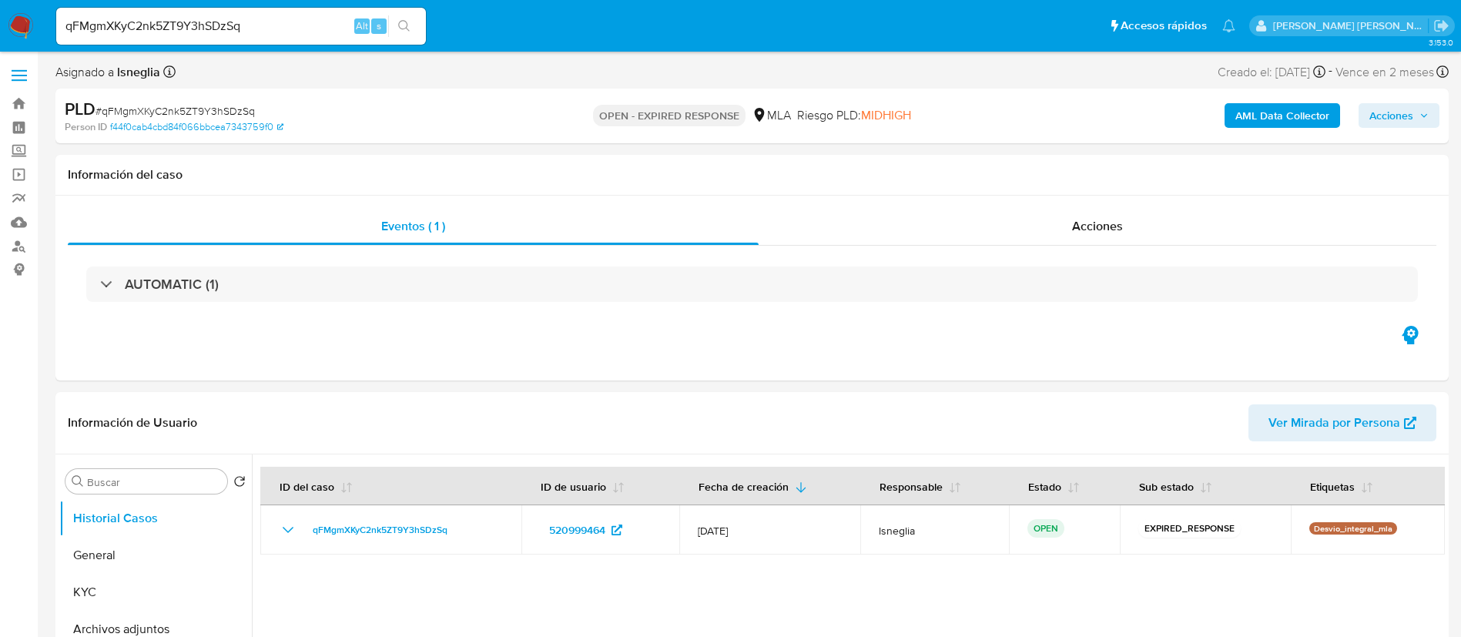
click at [205, 38] on div "qFMgmXKyC2nk5ZT9Y3hSDzSq Alt s" at bounding box center [241, 26] width 370 height 37
click at [214, 22] on input "qFMgmXKyC2nk5ZT9Y3hSDzSq" at bounding box center [241, 26] width 370 height 20
paste input "xH3b3cQNDjGeP7N5E9DdRjNx"
type input "xH3b3cQNDjGeP7N5E9DdRjNx"
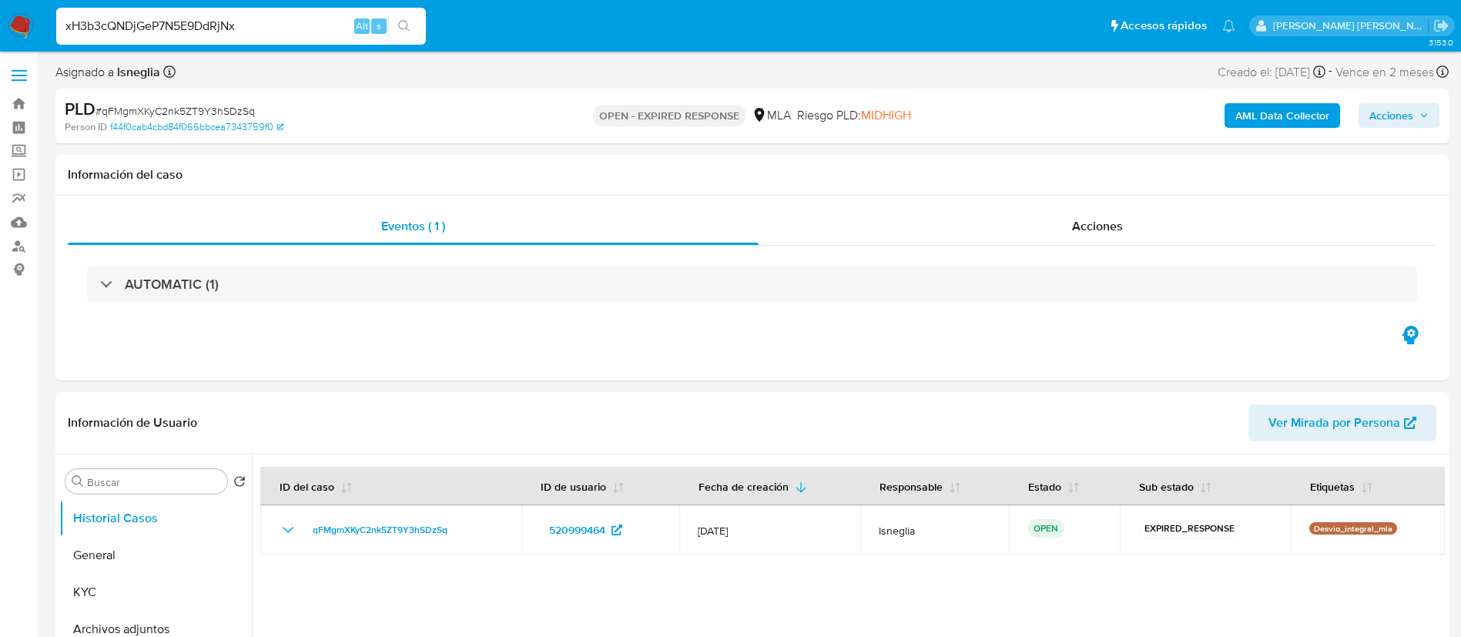
click at [412, 25] on button "search-icon" at bounding box center [404, 26] width 32 height 22
select select "10"
click at [210, 13] on div "xH3b3cQNDjGeP7N5E9DdRjNx Alt s" at bounding box center [241, 26] width 370 height 37
click at [225, 23] on input "xH3b3cQNDjGeP7N5E9DdRjNx" at bounding box center [241, 26] width 370 height 20
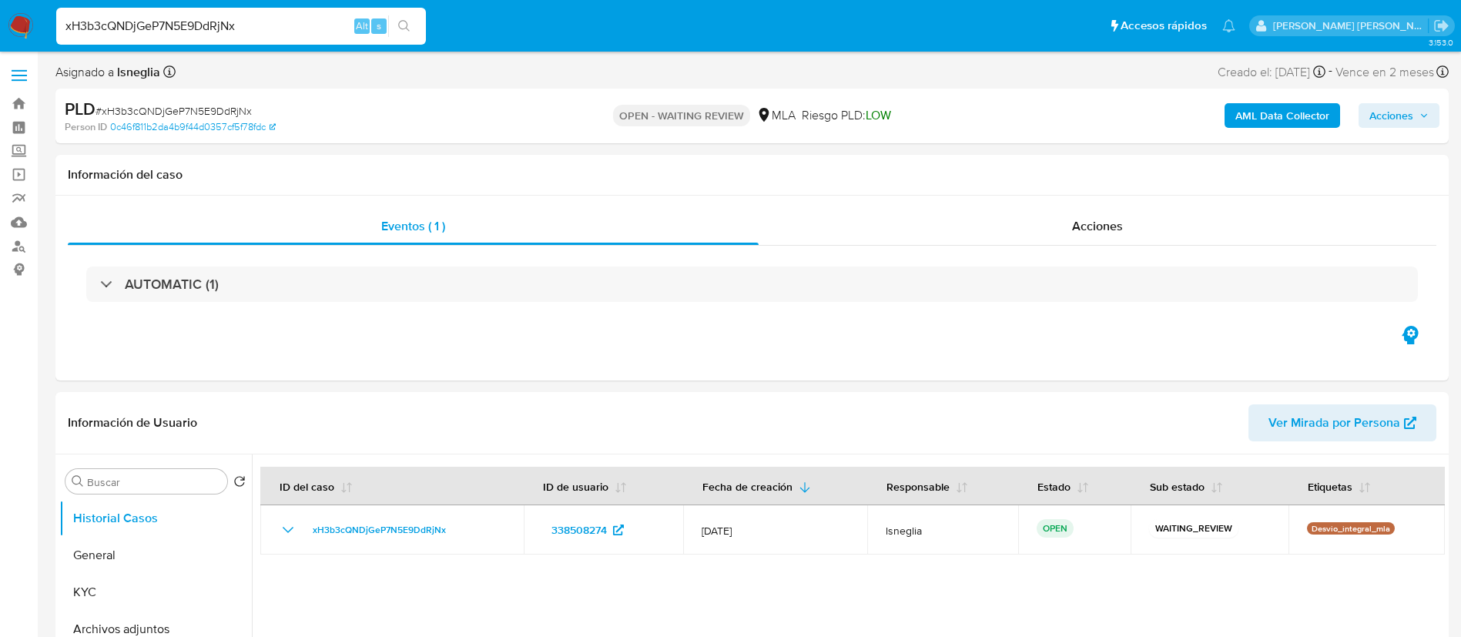
paste input "M4x4K6nzd6YzR4iFx0qFd5T5"
type input "M4x4K6nzd6YzR4iFx0qFd5T5"
click at [409, 26] on icon "search-icon" at bounding box center [404, 26] width 12 height 12
select select "10"
click at [209, 26] on input "M4x4K6nzd6YzR4iFx0qFd5T5" at bounding box center [241, 26] width 370 height 20
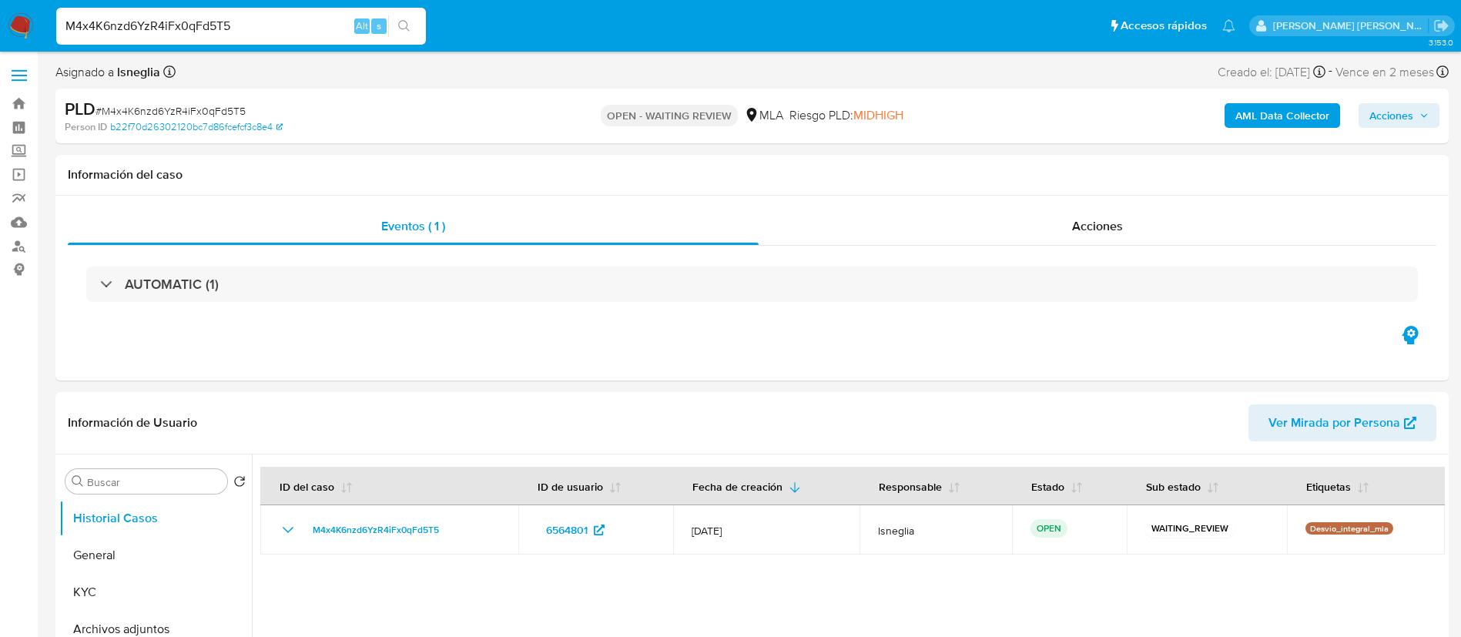
click at [209, 26] on input "M4x4K6nzd6YzR4iFx0qFd5T5" at bounding box center [241, 26] width 370 height 20
paste input "nDvBGGkkNgGEp8I7t7Ddwbf8"
type input "nDvBGGkkNgGEp8I7t7Ddwbf8"
click at [405, 27] on icon "search-icon" at bounding box center [404, 26] width 12 height 12
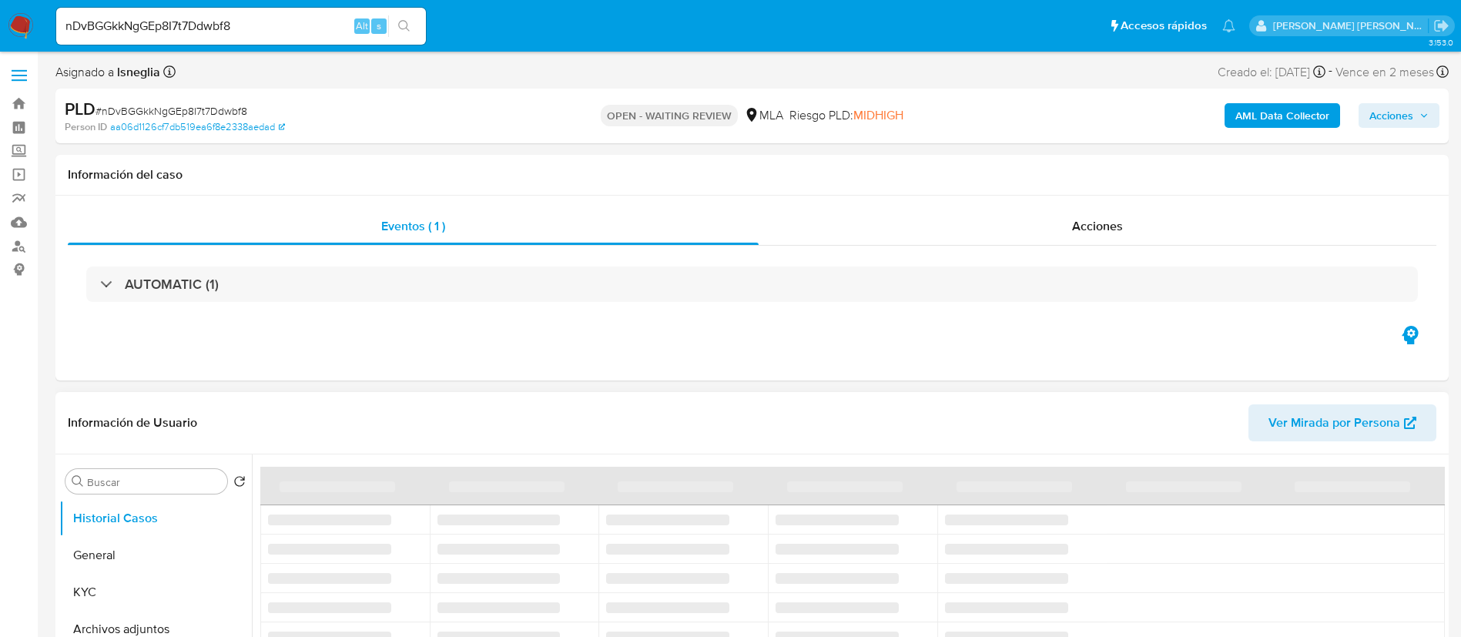
select select "10"
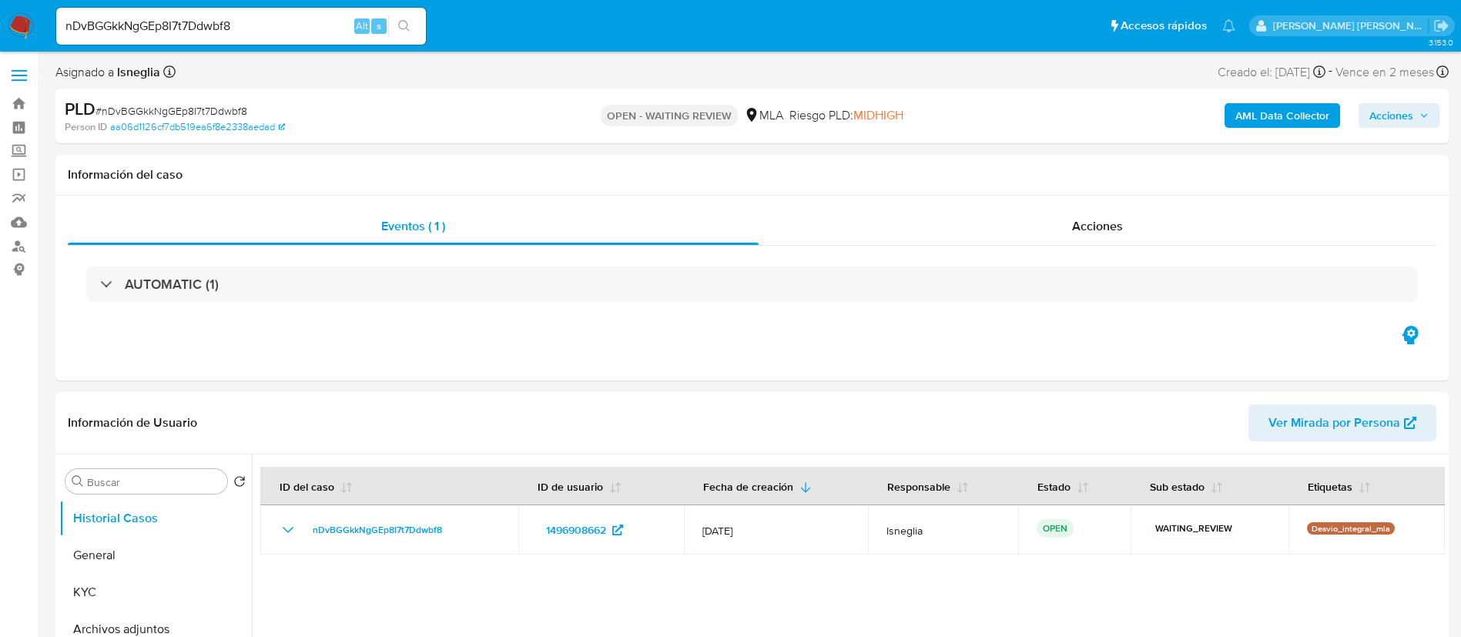
click at [214, 20] on input "nDvBGGkkNgGEp8I7t7Ddwbf8" at bounding box center [241, 26] width 370 height 20
paste input "f5tu6HCCQC9SejiJqE0GR1rY"
type input "f5tu6HCCQC9SejiJqE0GR1rY"
click at [409, 24] on icon "search-icon" at bounding box center [404, 26] width 12 height 12
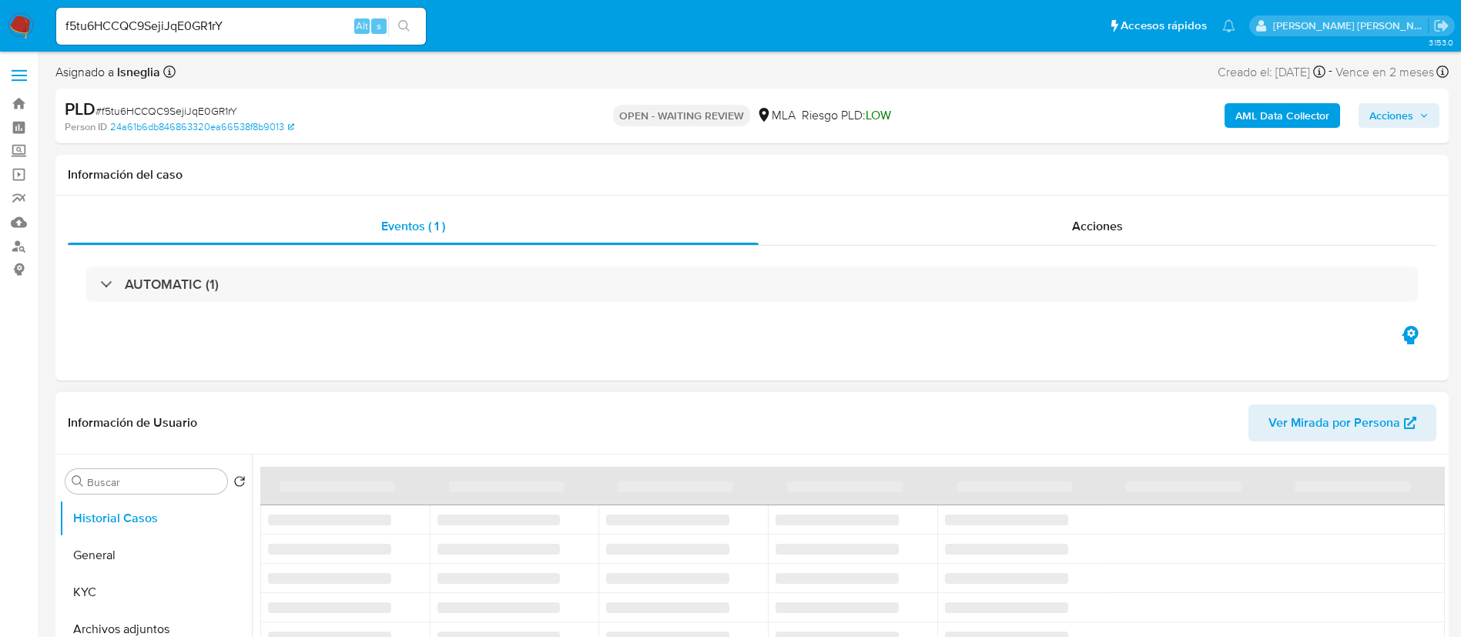
select select "10"
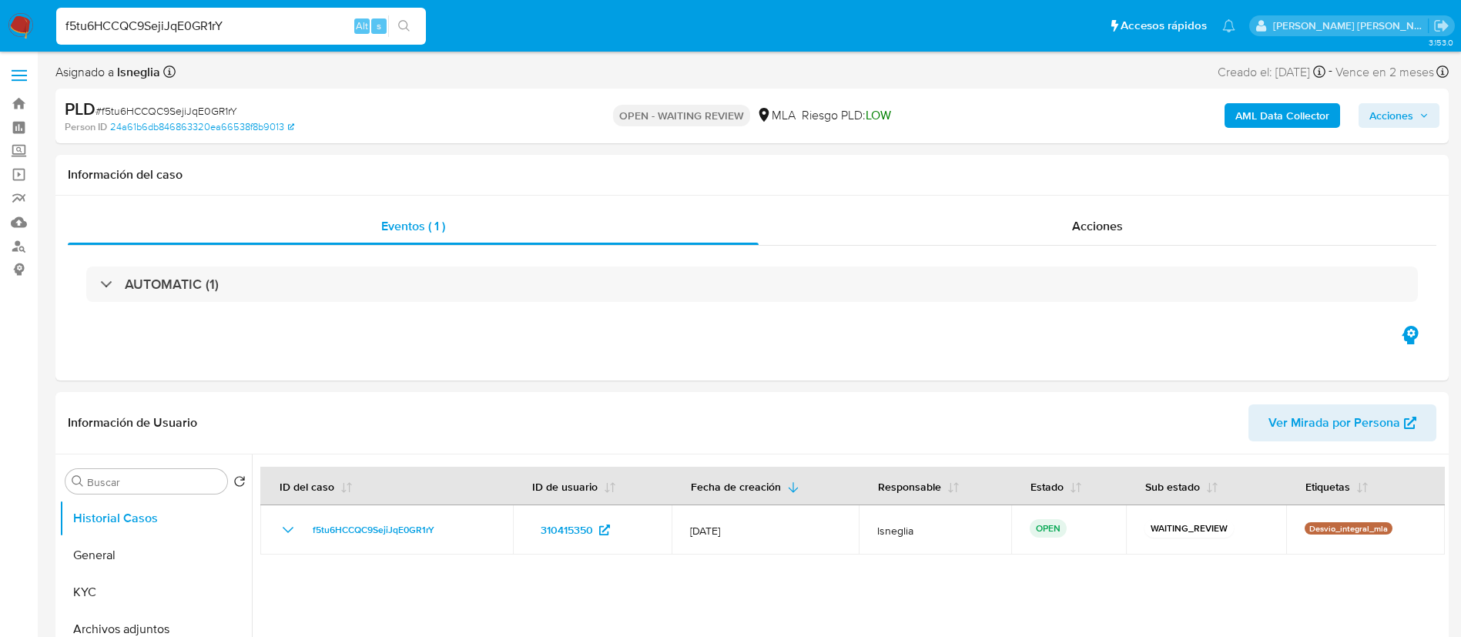
click at [253, 22] on input "f5tu6HCCQC9SejiJqE0GR1rY" at bounding box center [241, 26] width 370 height 20
paste input "t5GKiyqrtpRrrlC7Av3UpP8h"
type input "t5GKiyqrtpRrrlC7Av3UpP8h"
click at [401, 32] on icon "search-icon" at bounding box center [404, 26] width 12 height 12
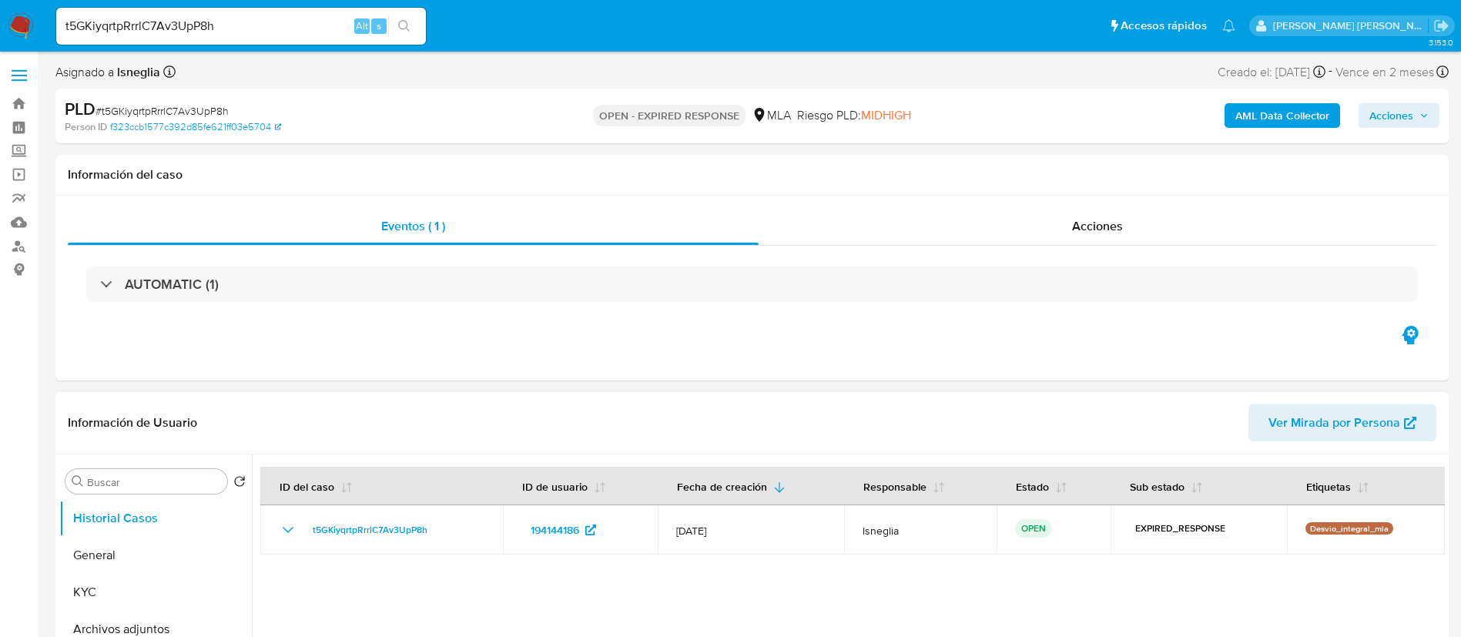
select select "10"
click at [182, 27] on input "t5GKiyqrtpRrrlC7Av3UpP8h" at bounding box center [241, 26] width 370 height 20
select select "10"
type input "J7pv90RY3jgUstCx9nDe8Dvm"
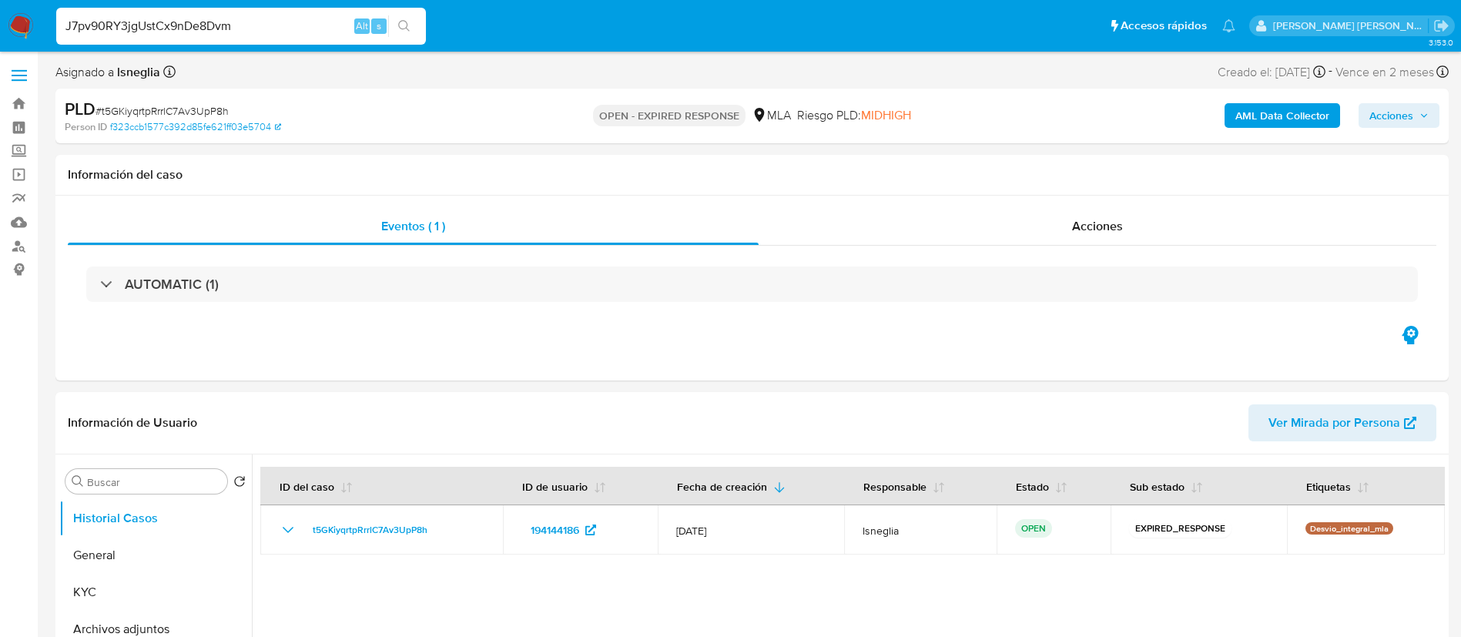
click at [410, 17] on button "search-icon" at bounding box center [404, 26] width 32 height 22
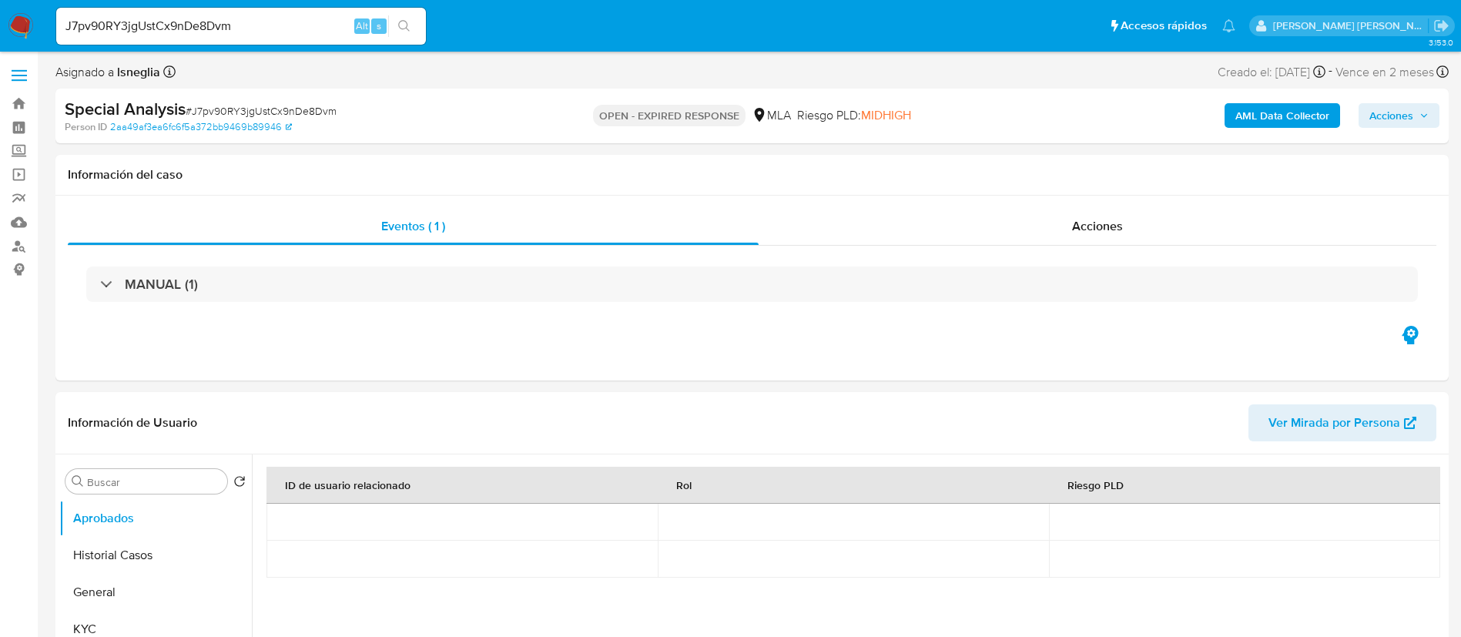
select select "10"
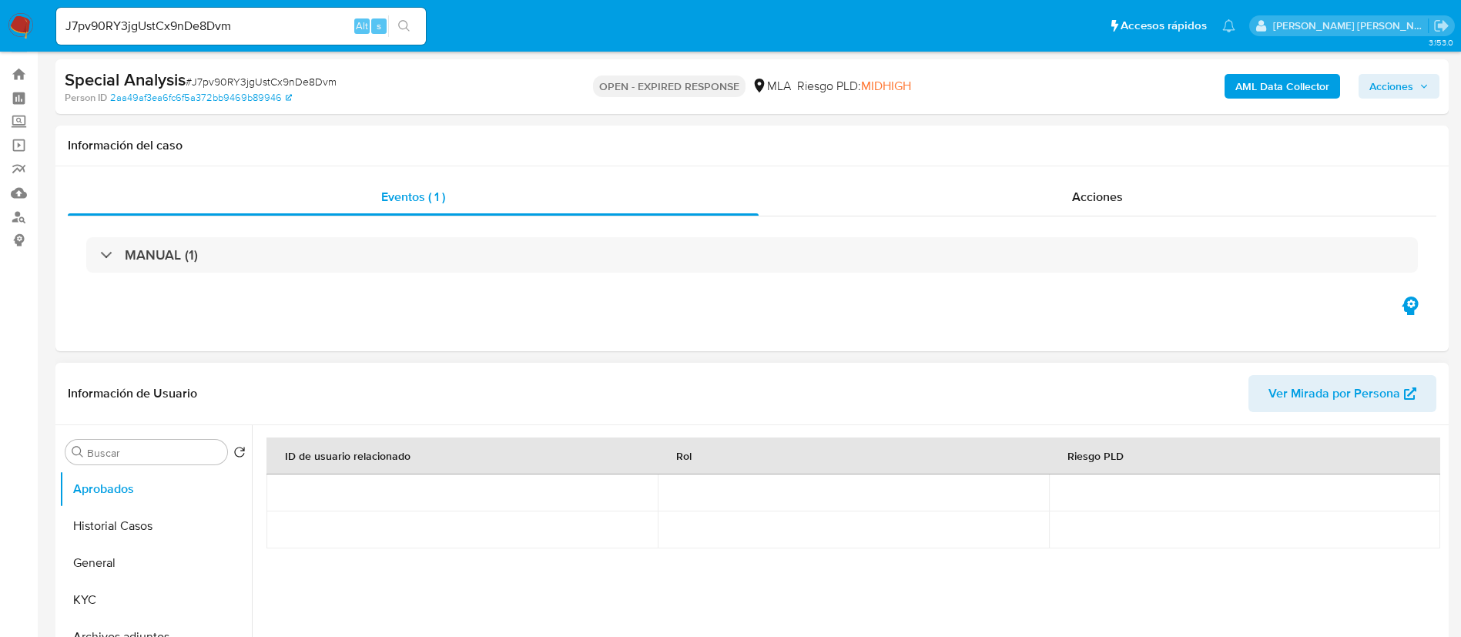
scroll to position [116, 0]
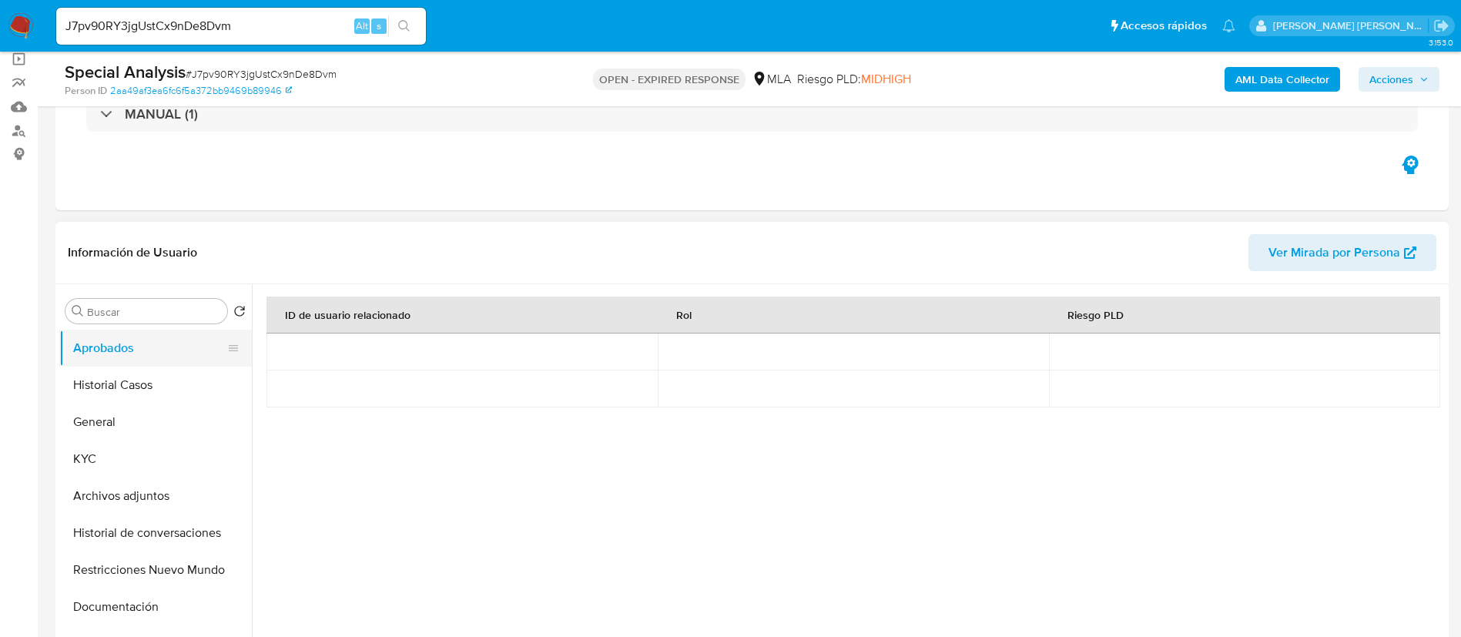
click at [108, 365] on button "Aprobados" at bounding box center [149, 348] width 180 height 37
click at [112, 380] on button "Historial Casos" at bounding box center [149, 385] width 180 height 37
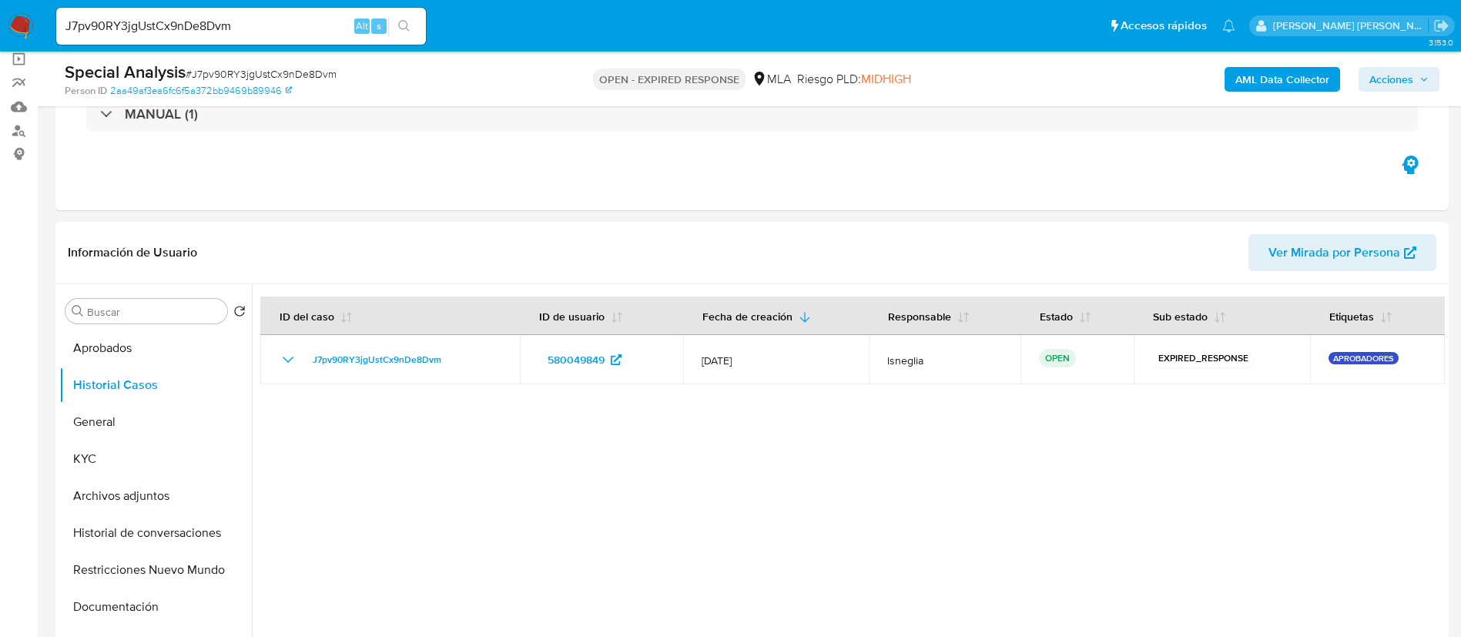
click at [159, 28] on input "J7pv90RY3jgUstCx9nDe8Dvm" at bounding box center [241, 26] width 370 height 20
paste input "ogSSPB8G7laNOHnn9hcHcyHH"
type input "ogSSPB8G7laNOHnn9hcHcyHH"
click at [406, 28] on icon "search-icon" at bounding box center [404, 26] width 12 height 12
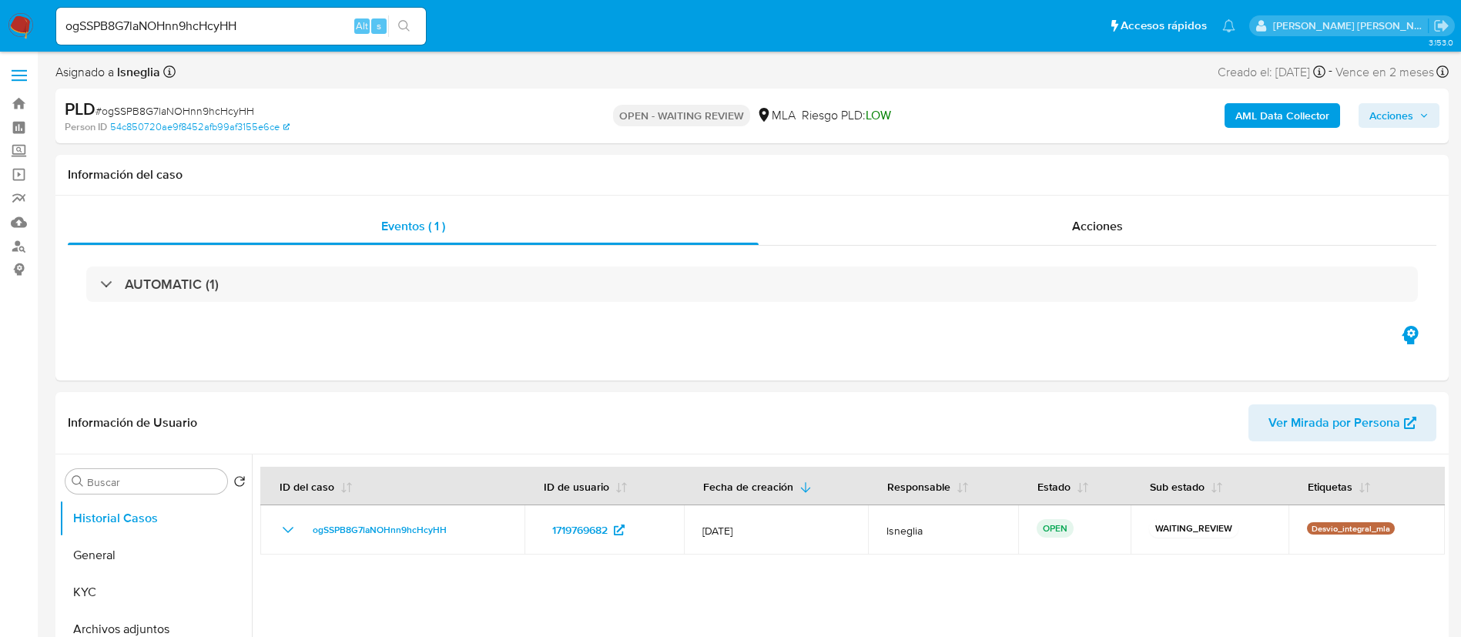
select select "10"
click at [211, 25] on input "ogSSPB8G7laNOHnn9hcHcyHH" at bounding box center [241, 26] width 370 height 20
paste input "phSMxtJTE9pQKbSXxOsrXLgw"
type input "phSMxtJTE9pQKbSXxOsrXLgw"
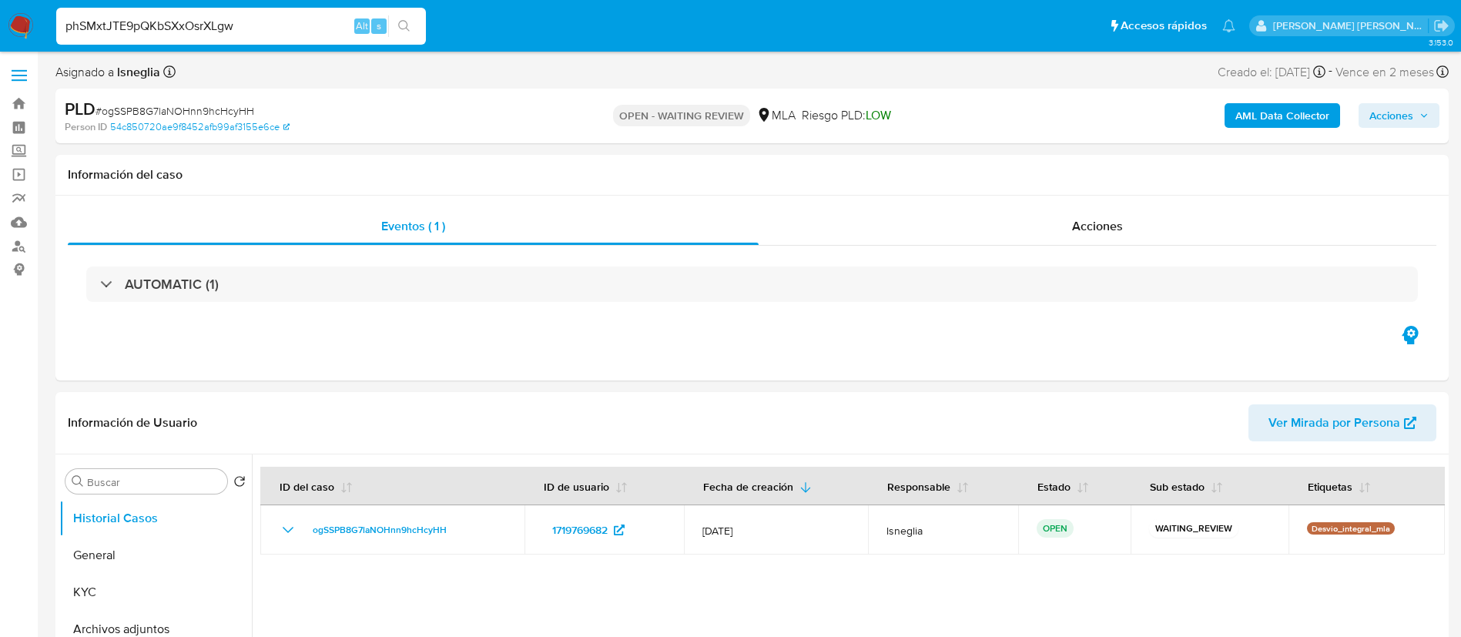
click at [411, 20] on button "search-icon" at bounding box center [404, 26] width 32 height 22
select select "10"
click at [258, 26] on input "phSMxtJTE9pQKbSXxOsrXLgw" at bounding box center [241, 26] width 370 height 20
paste input "R2jQru7nGLqjUt3BeqRqEsBD"
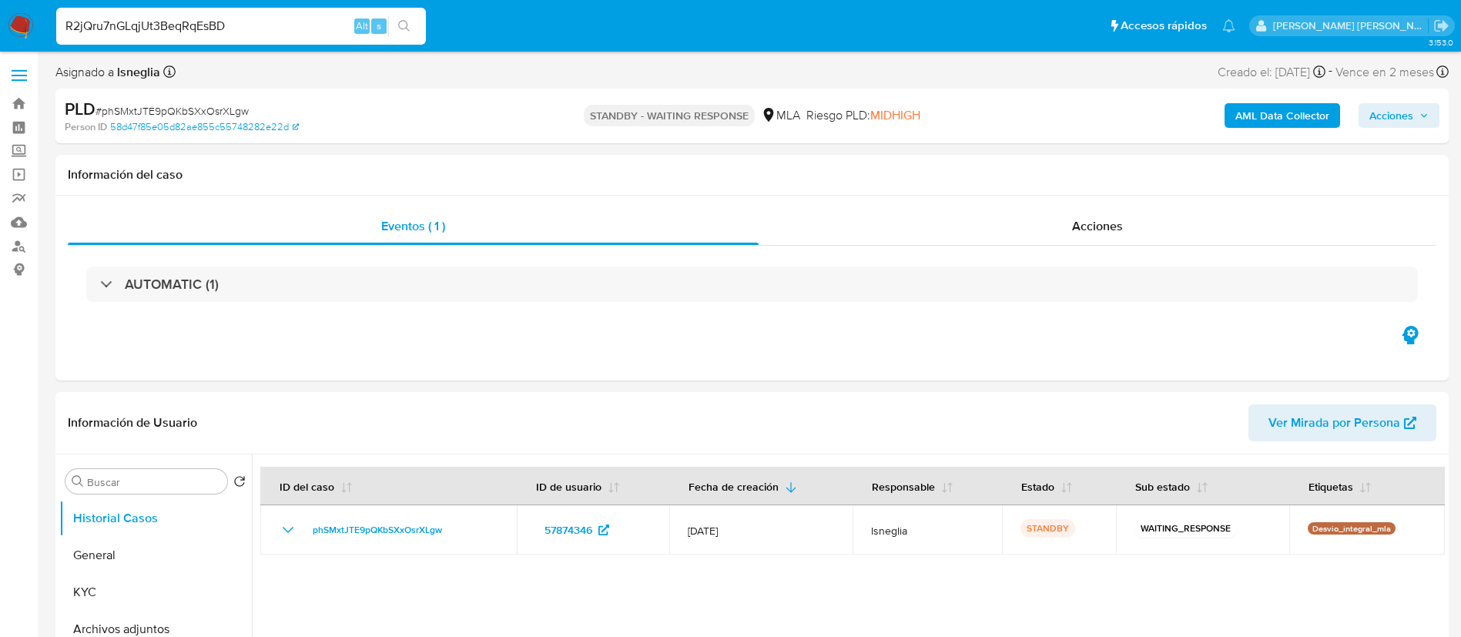
type input "R2jQru7nGLqjUt3BeqRqEsBD"
click at [411, 31] on button "search-icon" at bounding box center [404, 26] width 32 height 22
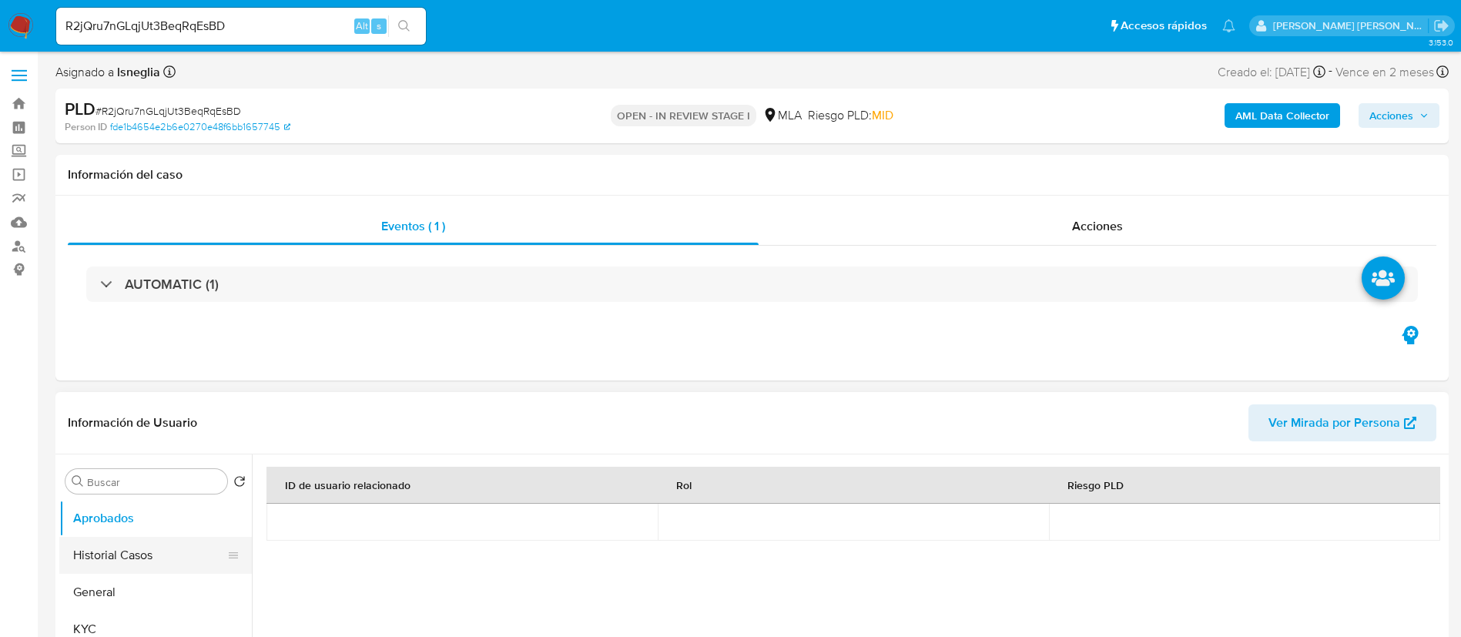
click at [91, 571] on button "Historial Casos" at bounding box center [149, 555] width 180 height 37
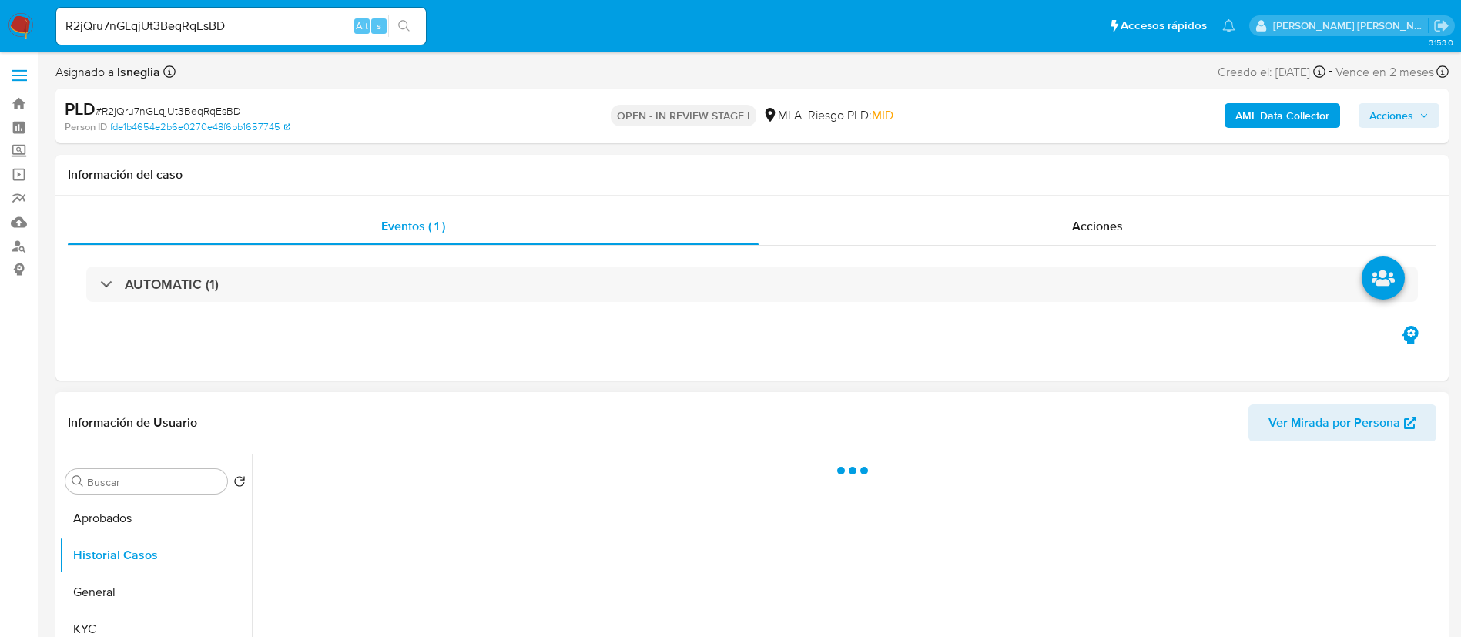
select select "10"
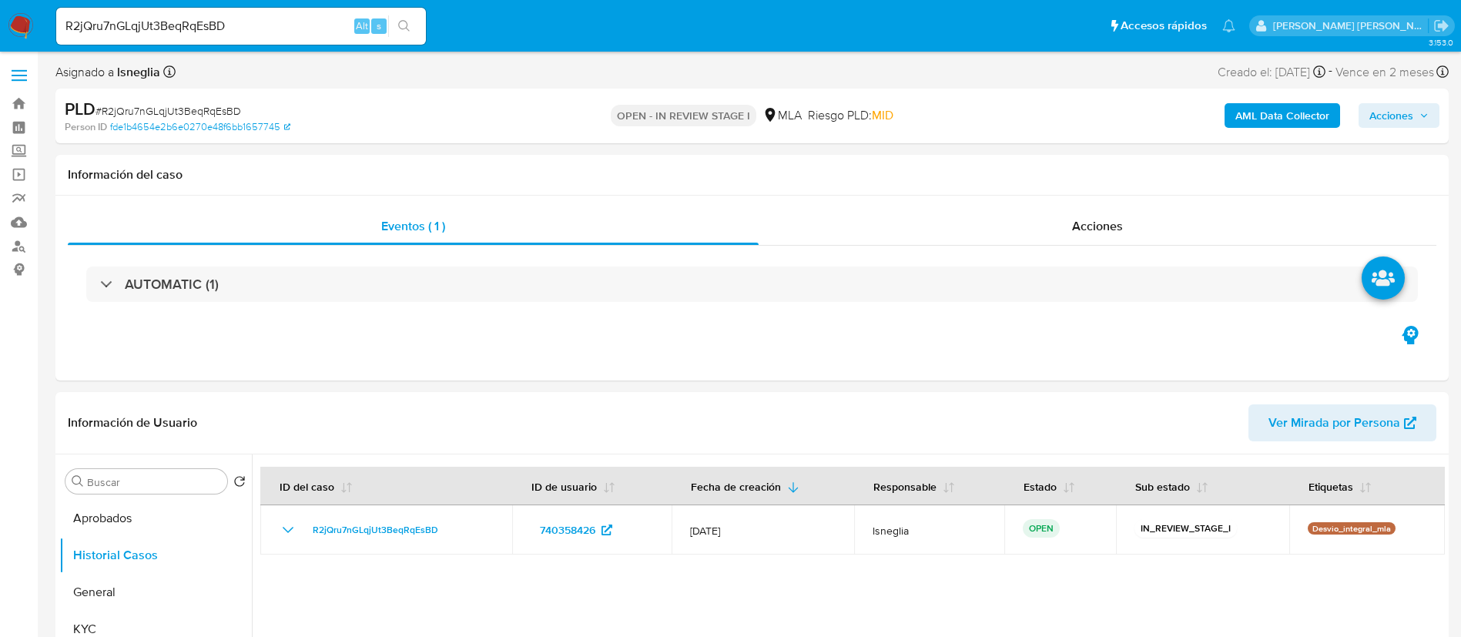
click at [193, 35] on input "R2jQru7nGLqjUt3BeqRqEsBD" at bounding box center [241, 26] width 370 height 20
paste input "79otocR3UGMC8ehm4dVCdlyj"
type input "79otocR3UGMC8ehm4dVCdlyj"
click at [405, 25] on icon "search-icon" at bounding box center [404, 26] width 12 height 12
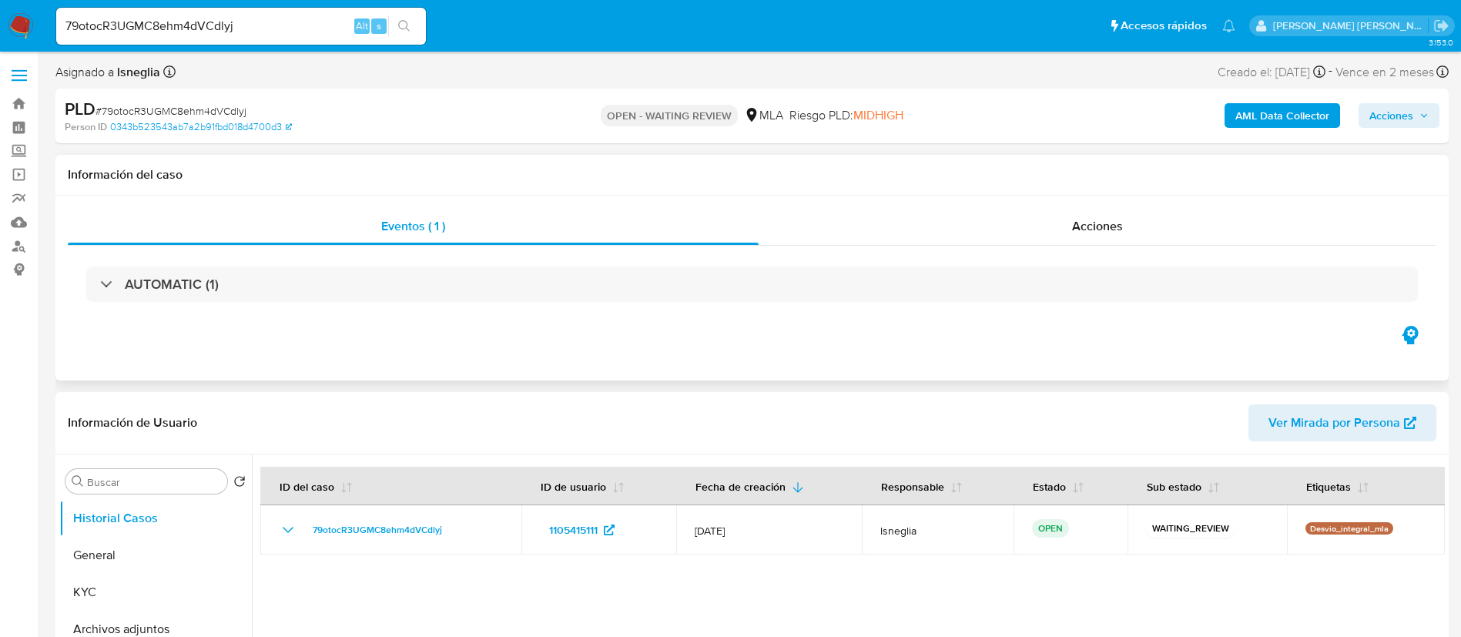
select select "10"
click at [229, 18] on input "79otocR3UGMC8ehm4dVCdlyj" at bounding box center [241, 26] width 370 height 20
paste input "QR7vw7W0iBC2No9kBX0cbrMC"
type input "QR7vw7W0iBC2No9kBX0cbrMC"
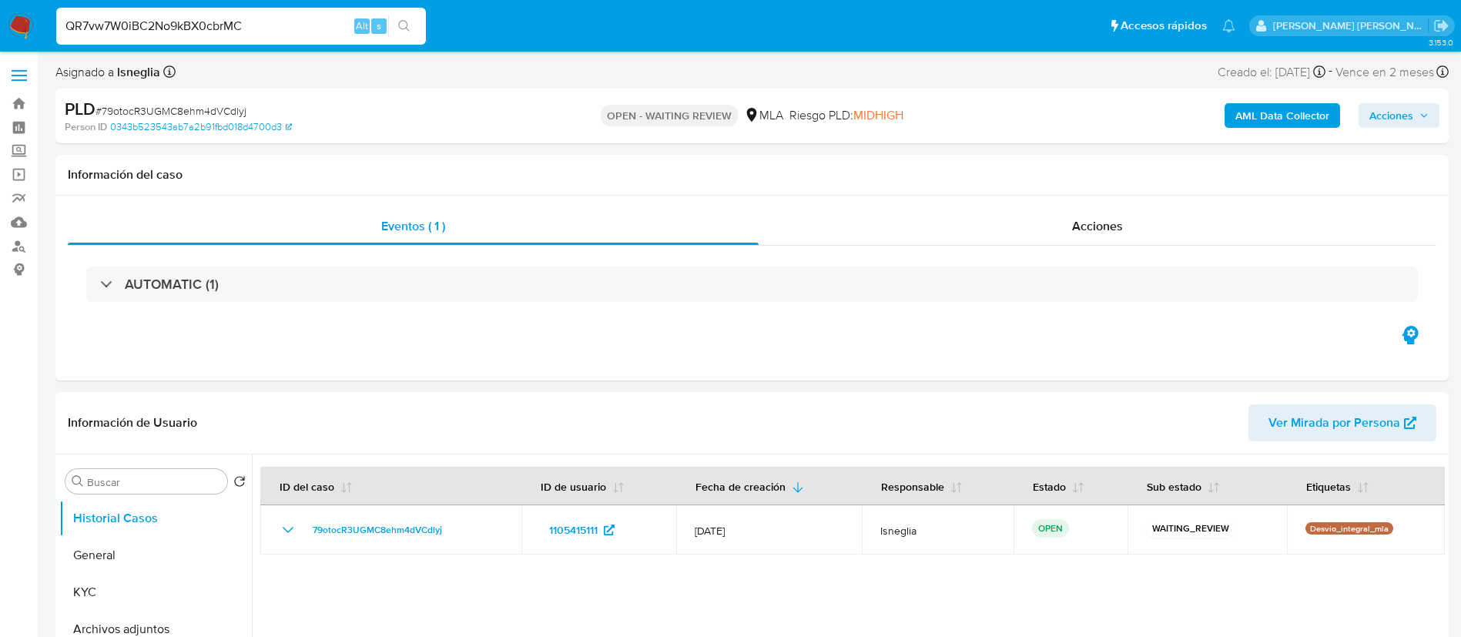
click at [400, 24] on icon "search-icon" at bounding box center [404, 26] width 12 height 12
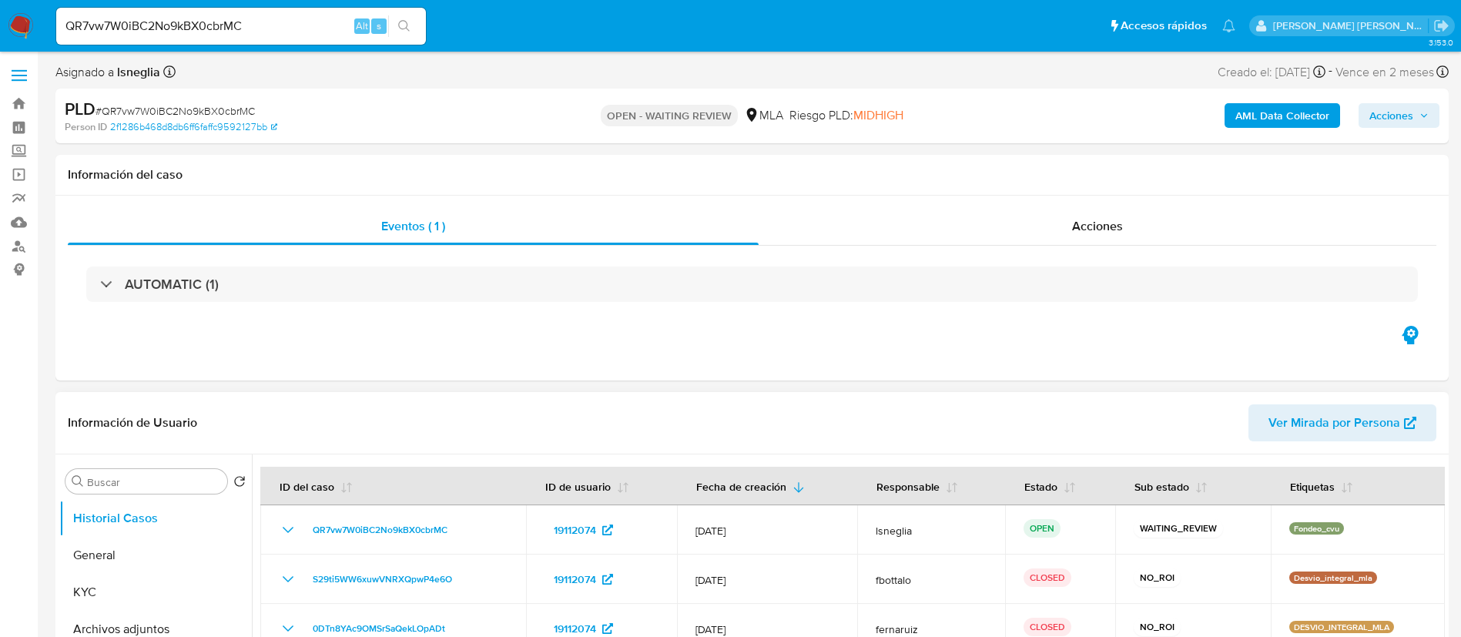
select select "10"
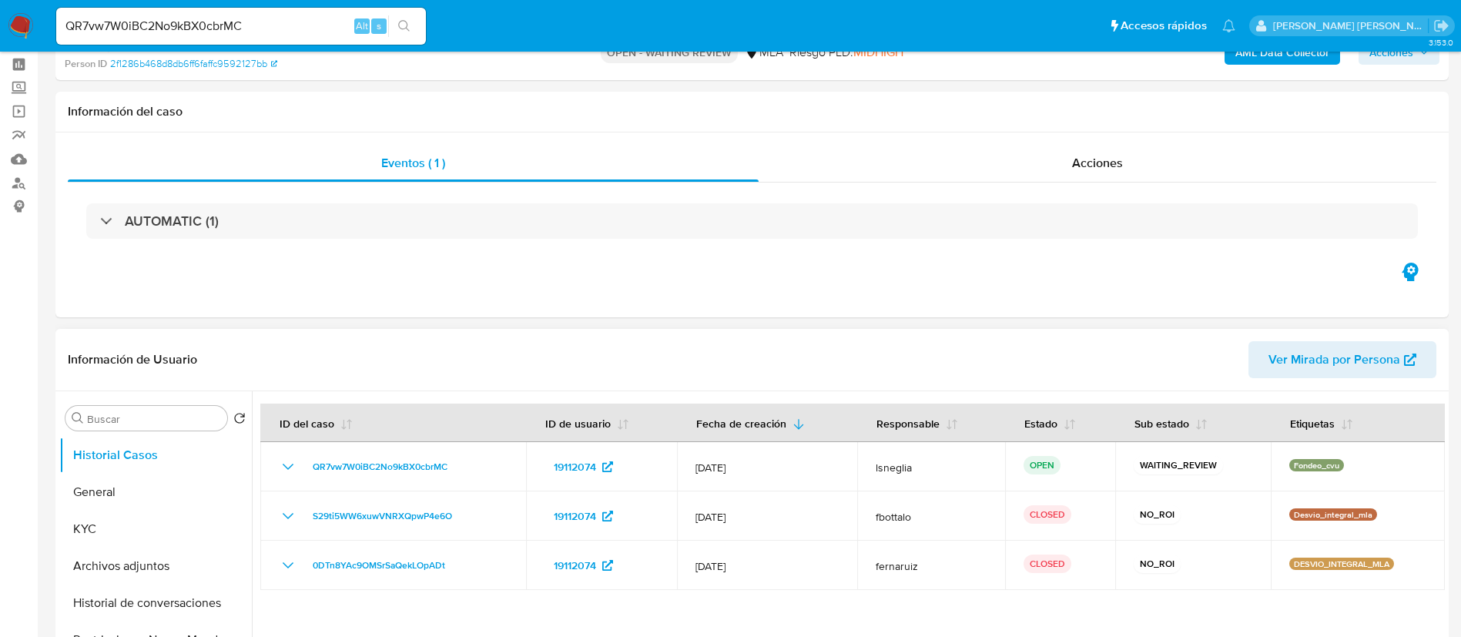
scroll to position [116, 0]
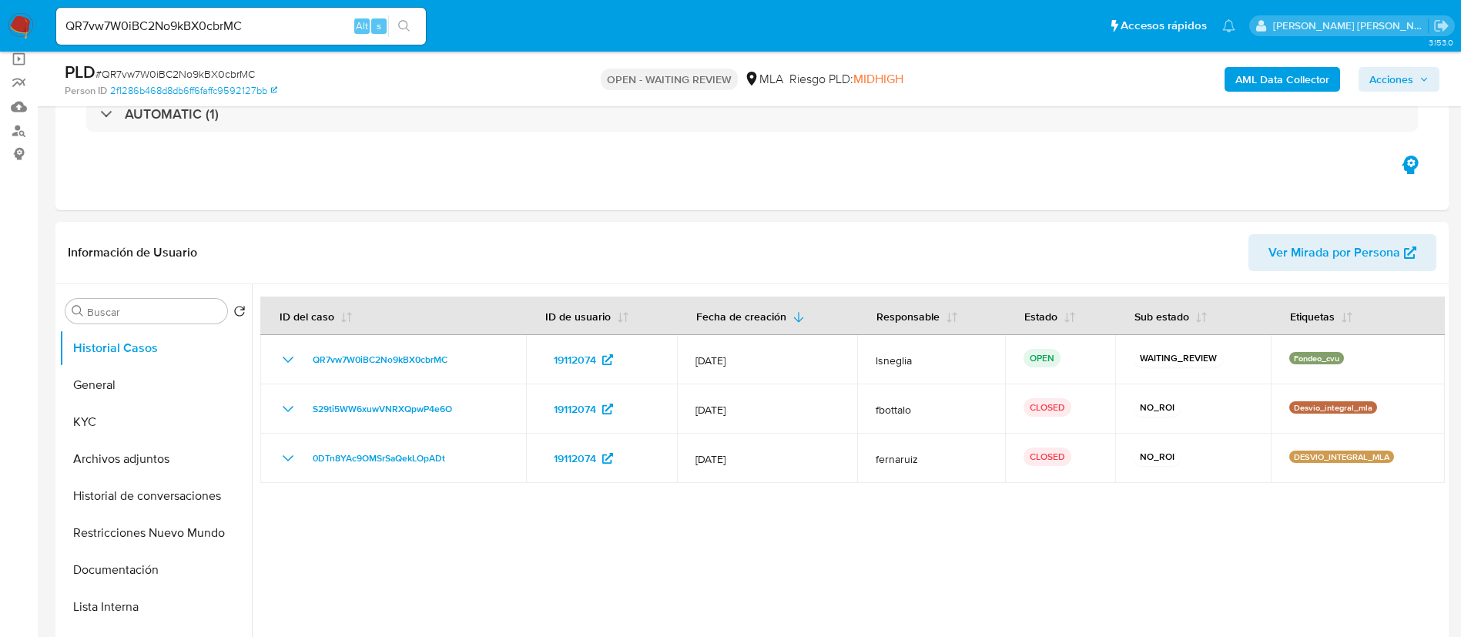
click at [188, 32] on input "QR7vw7W0iBC2No9kBX0cbrMC" at bounding box center [241, 26] width 370 height 20
paste input "atevnvu5xQnz9dBRzNW8clut"
type input "atevnvu5xQnz9dBRzNW8clut"
click at [403, 21] on icon "search-icon" at bounding box center [404, 26] width 12 height 12
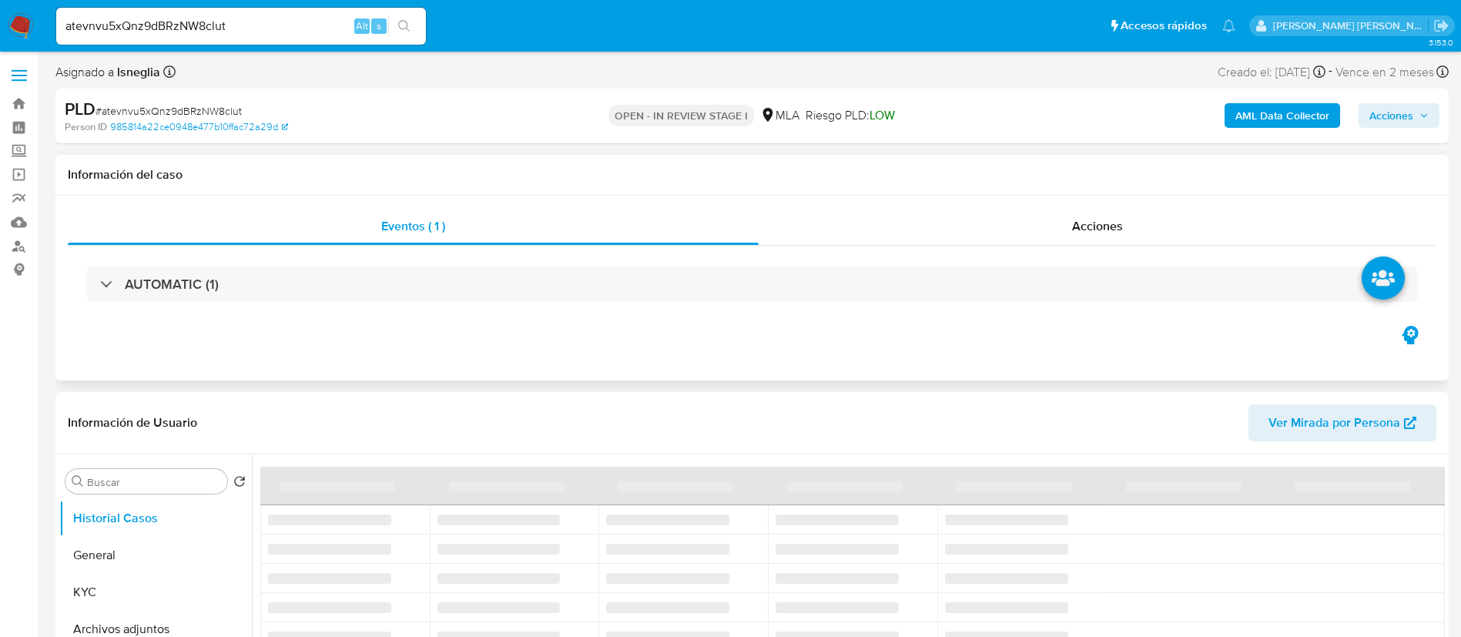
select select "10"
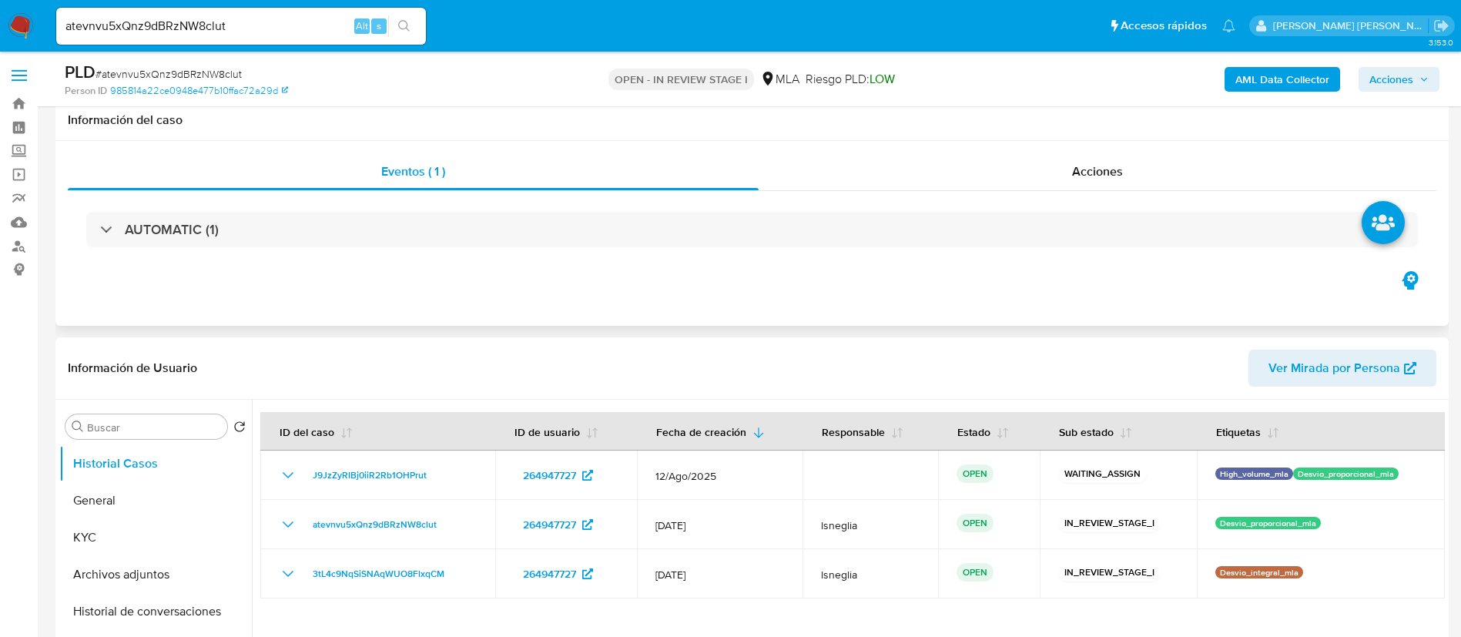
scroll to position [116, 0]
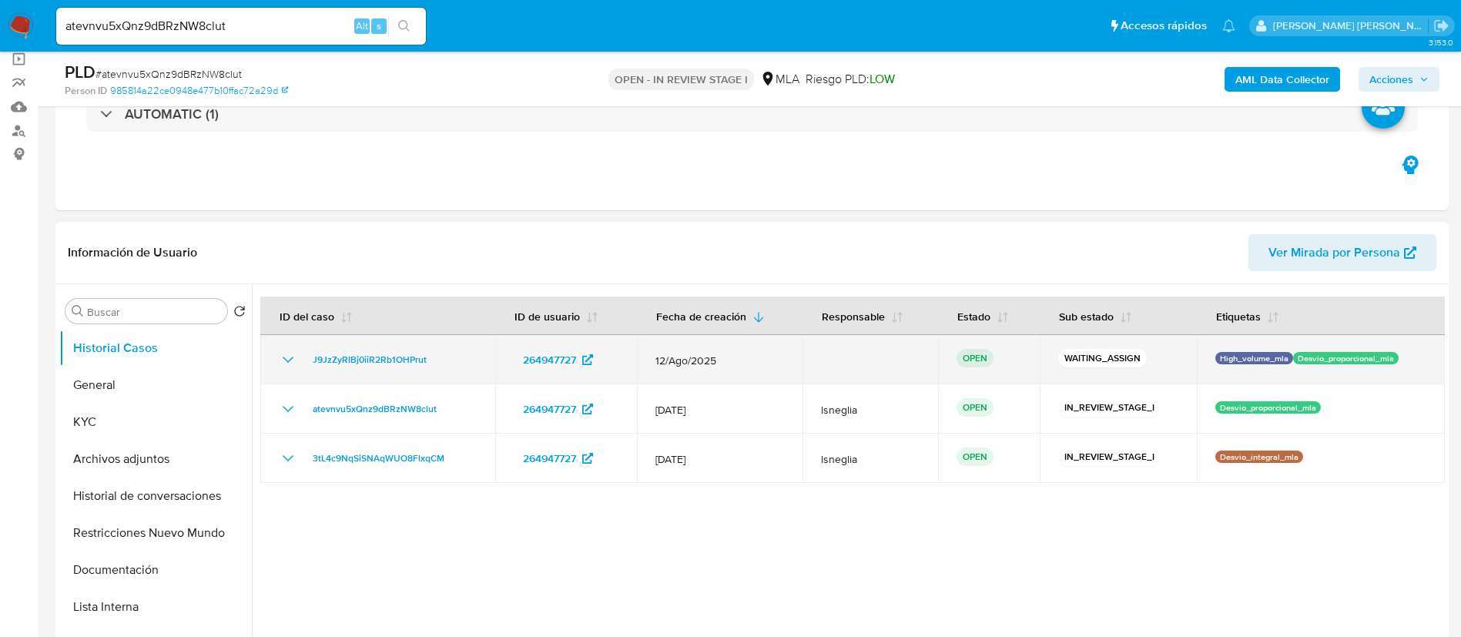
drag, startPoint x: 303, startPoint y: 361, endPoint x: 444, endPoint y: 362, distance: 140.9
click at [444, 362] on div "J9JzZyRIBj0iiR2Rb1OHPrut" at bounding box center [378, 359] width 198 height 18
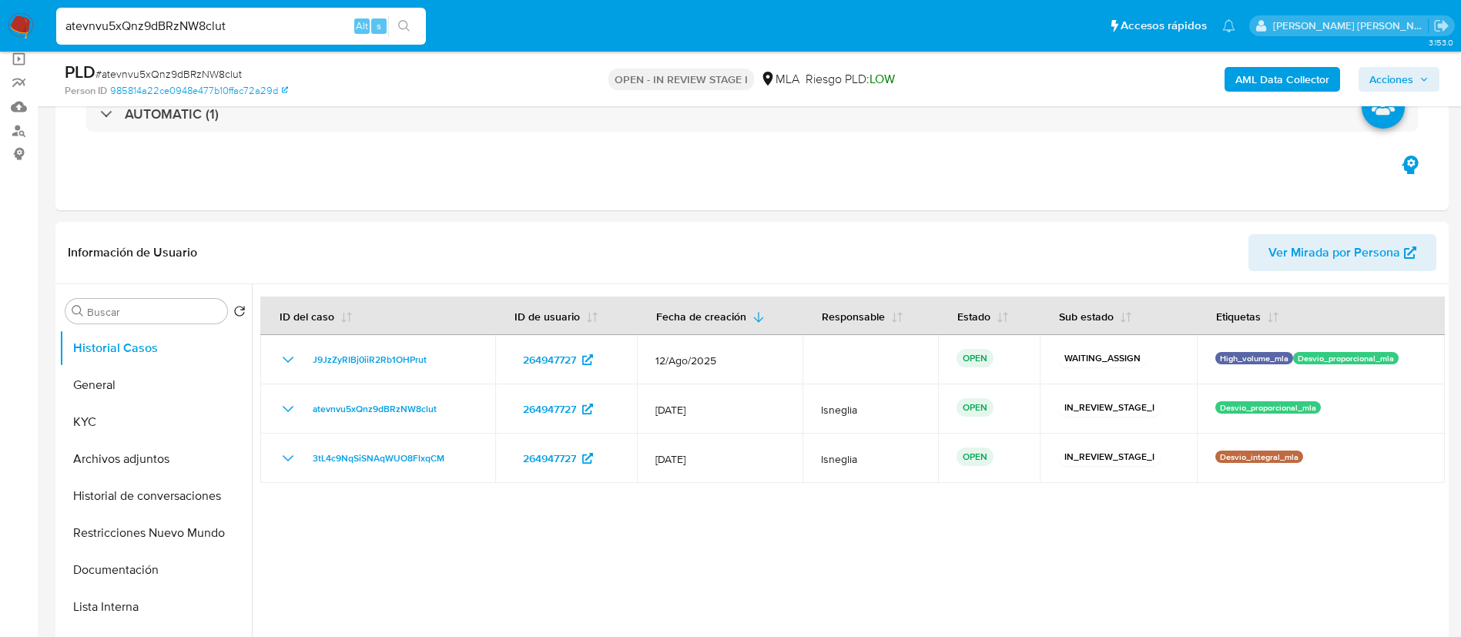
click at [251, 28] on input "atevnvu5xQnz9dBRzNW8clut" at bounding box center [241, 26] width 370 height 20
paste input "GzHD2408LnSD2WMy9JcuUcRu"
type input "GzHD2408LnSD2WMy9JcuUcRu"
click at [414, 25] on button "search-icon" at bounding box center [404, 26] width 32 height 22
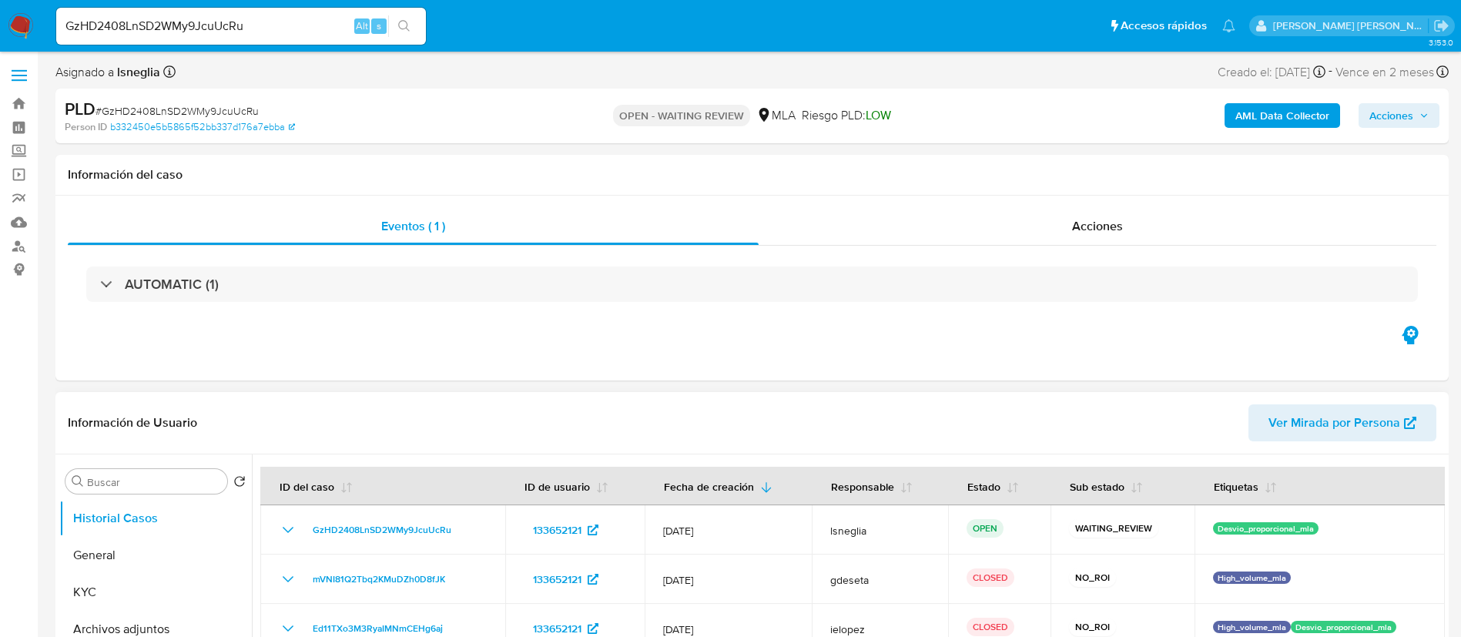
select select "10"
click at [209, 25] on input "GzHD2408LnSD2WMy9JcuUcRu" at bounding box center [241, 26] width 370 height 20
paste input "3ANV4OI358gOJZviIKrjdRaq"
type input "3ANV4OI358gOJZviIKrjdRaq"
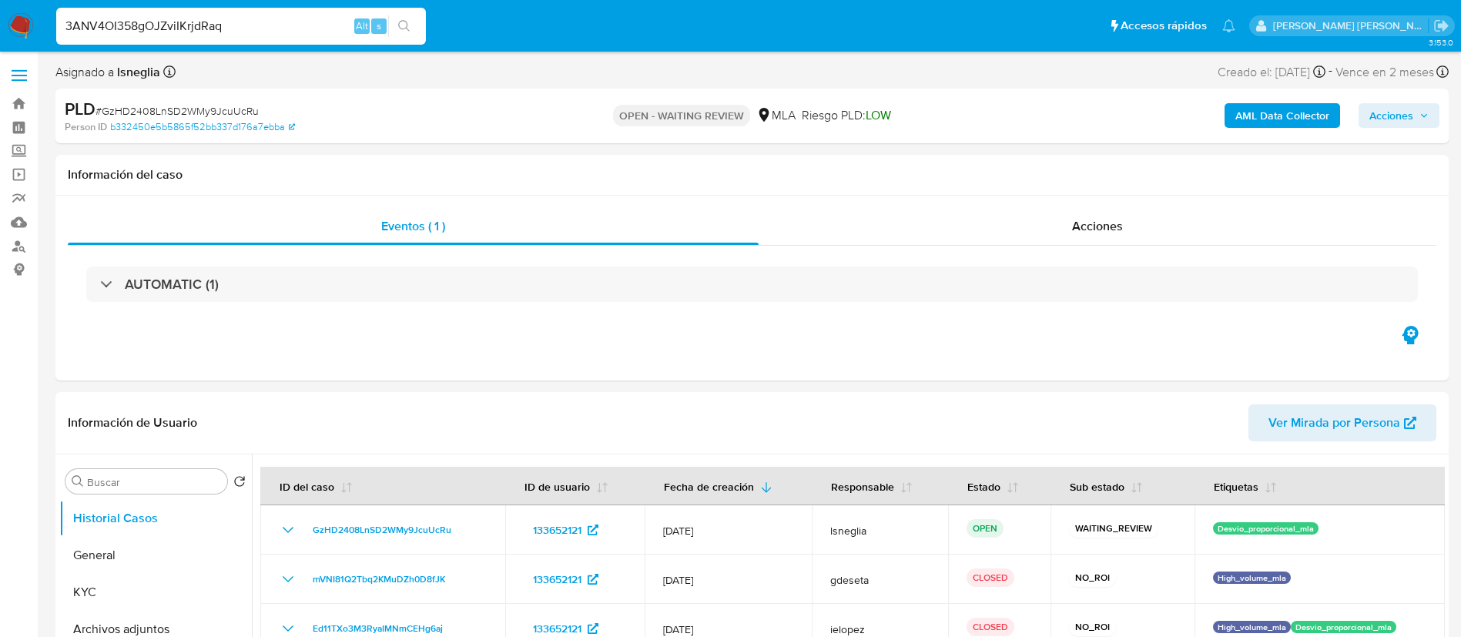
click at [409, 22] on icon "search-icon" at bounding box center [404, 26] width 12 height 12
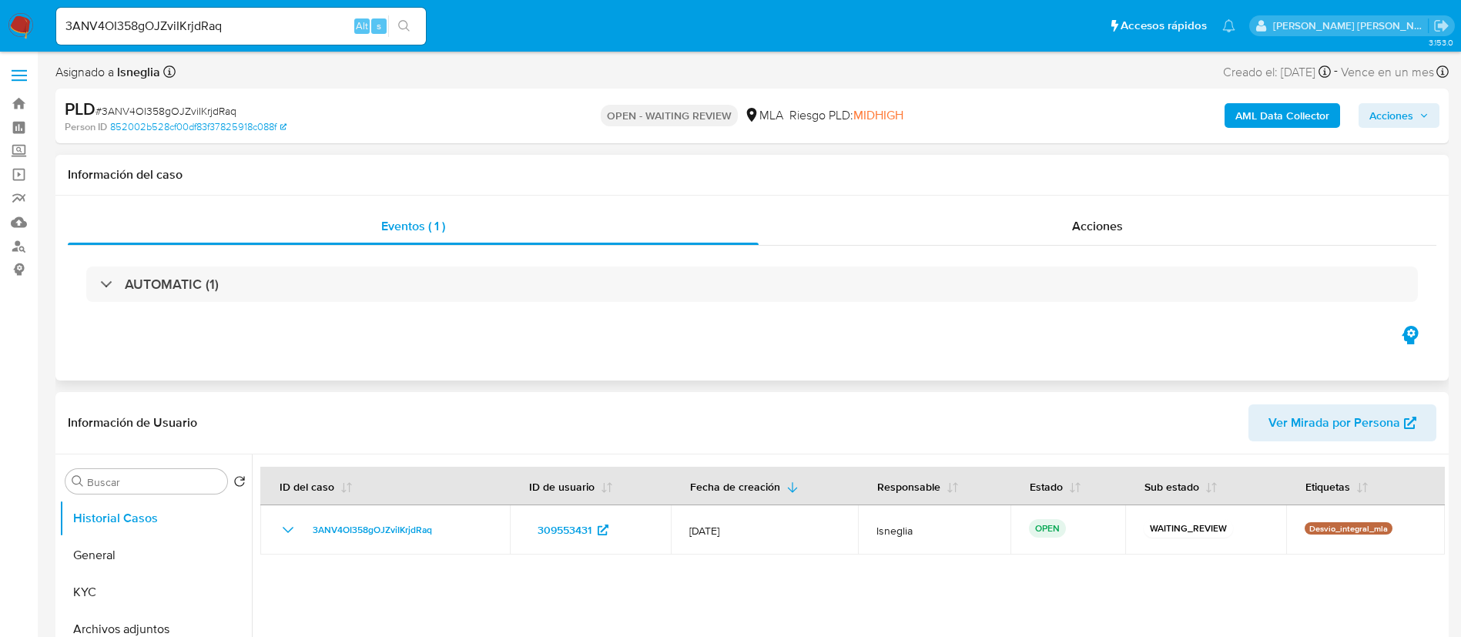
select select "10"
click at [217, 28] on input "3ANV4OI358gOJZviIKrjdRaq" at bounding box center [241, 26] width 370 height 20
paste input "nAyl8fK5qcJti85MmevRUWNJ"
type input "nAyl8fK5qcJti85MmevRUWNJ"
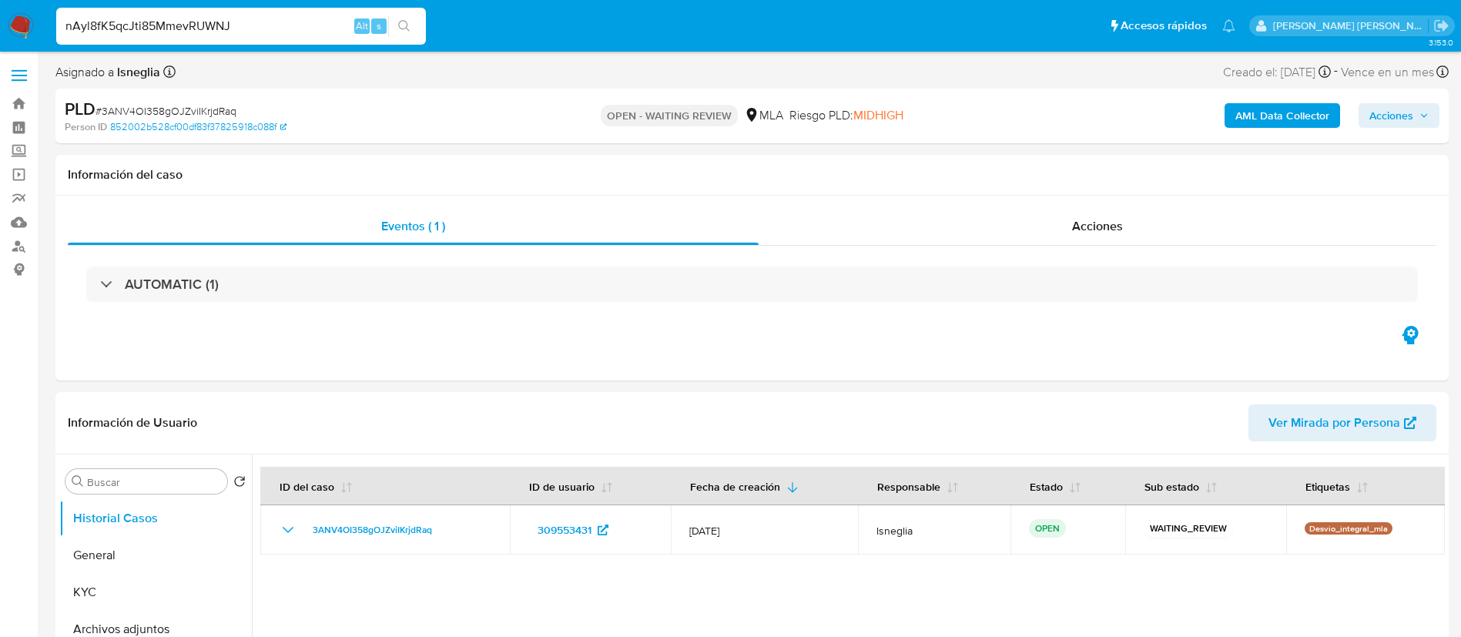
click at [412, 22] on button "search-icon" at bounding box center [404, 26] width 32 height 22
select select "10"
click at [243, 29] on input "nAyl8fK5qcJti85MmevRUWNJ" at bounding box center [241, 26] width 370 height 20
paste input "x3qSsSYK9W2C5BpF2Z8XP2cN"
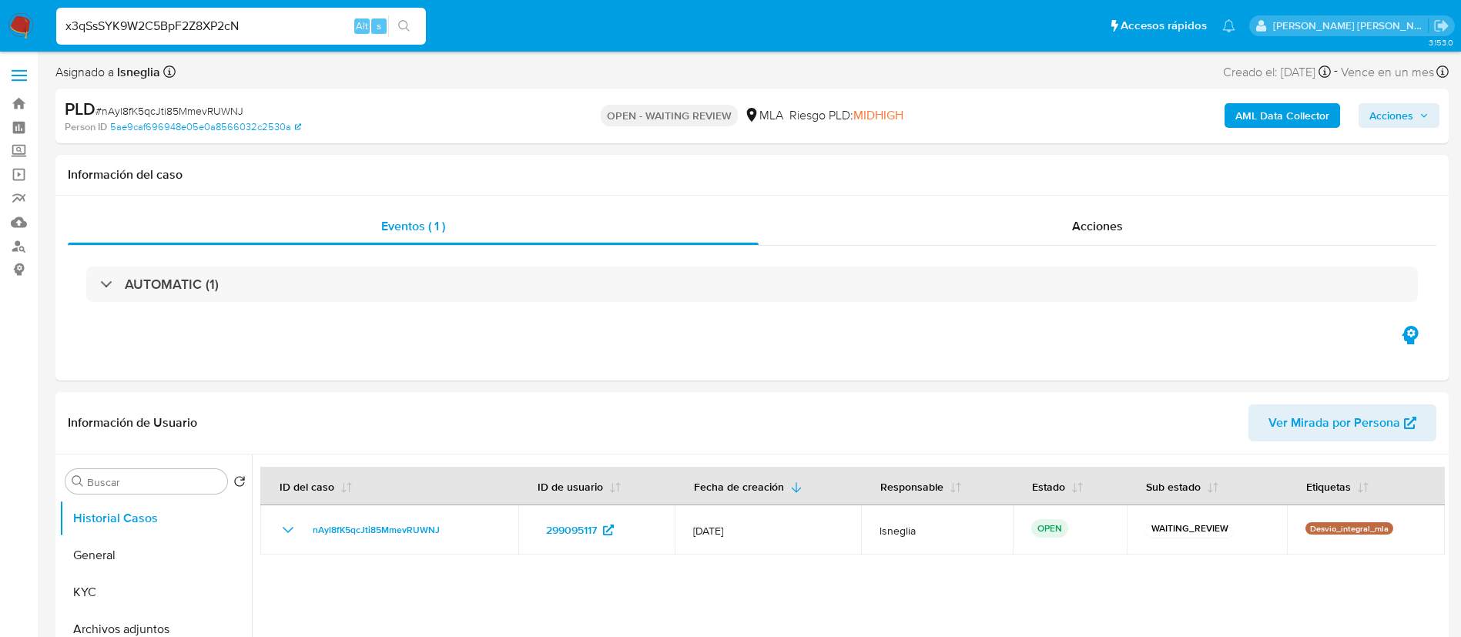
type input "x3qSsSYK9W2C5BpF2Z8XP2cN"
click at [397, 33] on button "search-icon" at bounding box center [404, 26] width 32 height 22
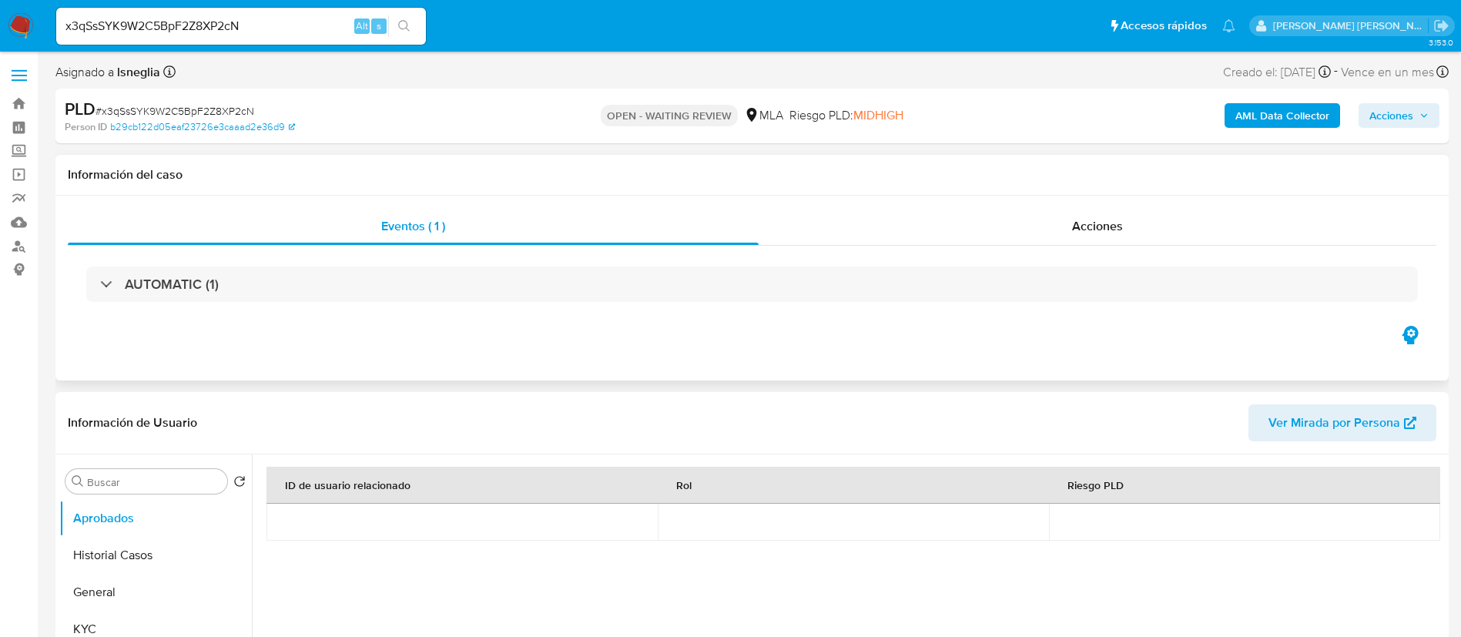
select select "10"
click at [127, 569] on button "Historial Casos" at bounding box center [149, 555] width 180 height 37
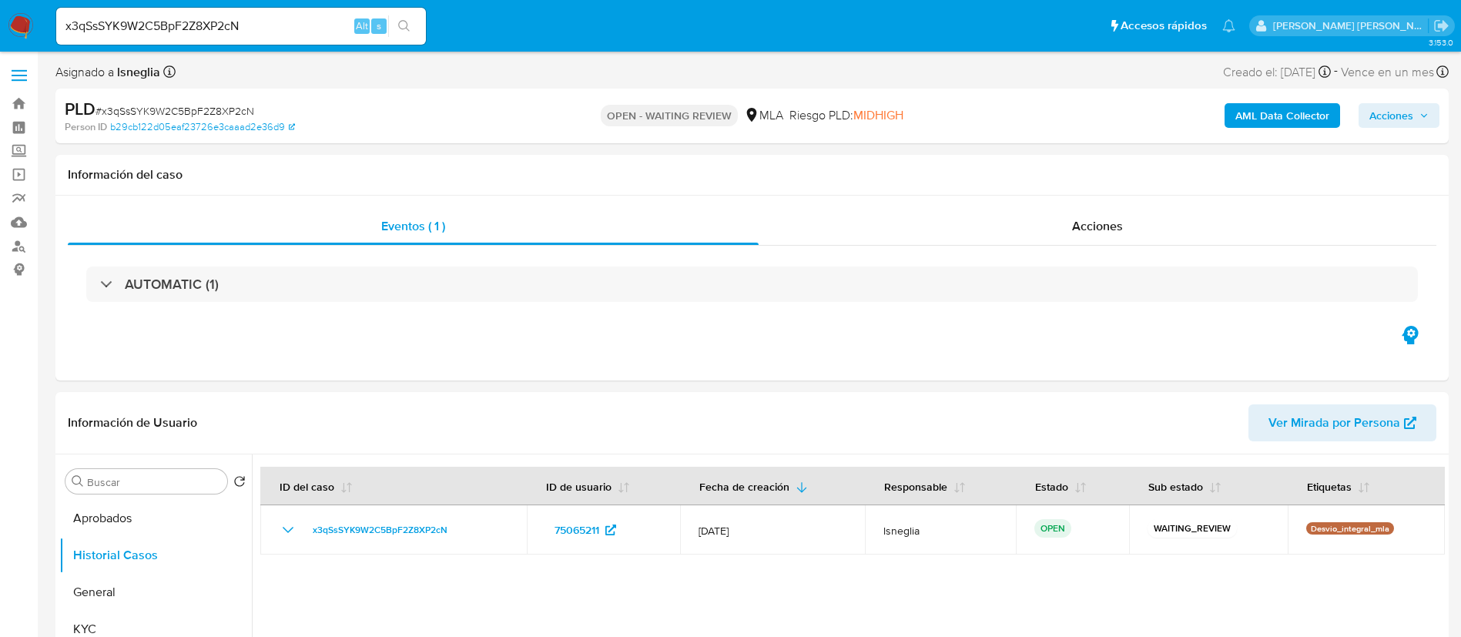
select select "10"
click at [221, 26] on input "x3qSsSYK9W2C5BpF2Z8XP2cN" at bounding box center [241, 26] width 370 height 20
paste input "oFzJBjKArvUkZeE7xEX13ZLD"
type input "oFzJBjKArvUkZeE7xEX13ZLD"
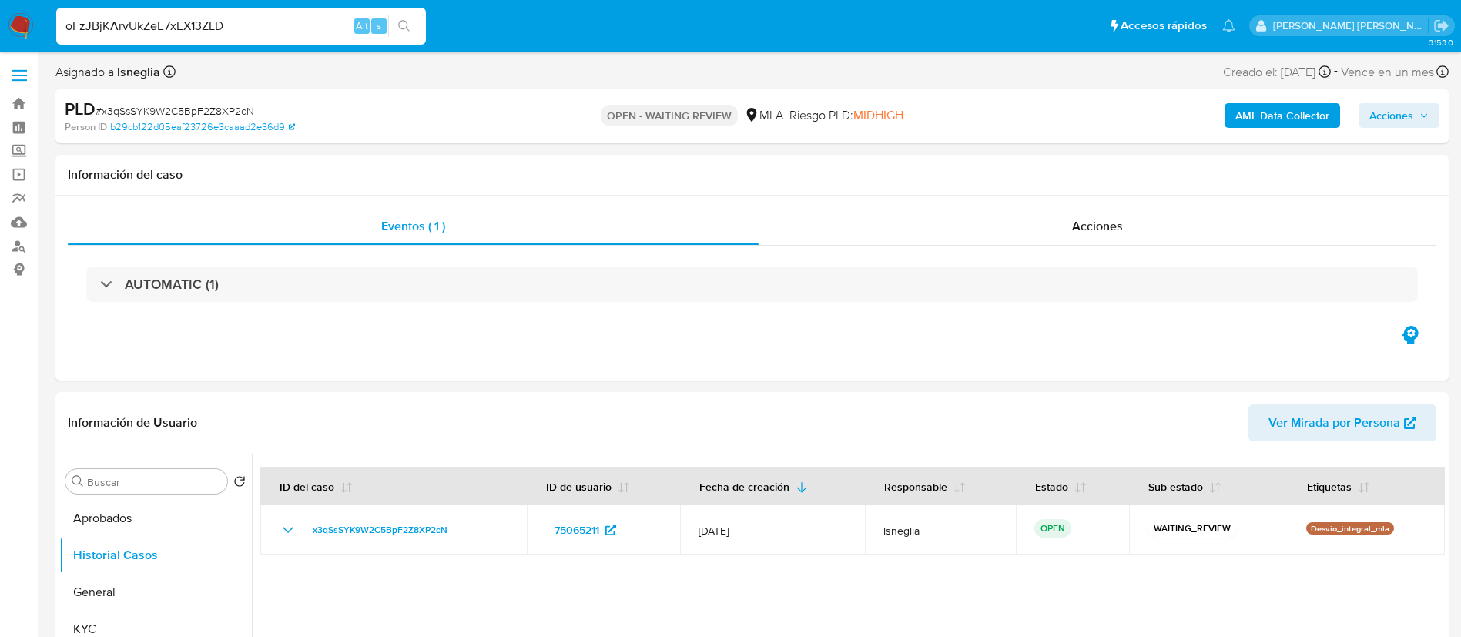
click at [397, 27] on button "search-icon" at bounding box center [404, 26] width 32 height 22
select select "10"
click at [183, 28] on input "oFzJBjKArvUkZeE7xEX13ZLD" at bounding box center [241, 26] width 370 height 20
paste input "QJsSLVe1Y8I40OPv0U2NXzkG"
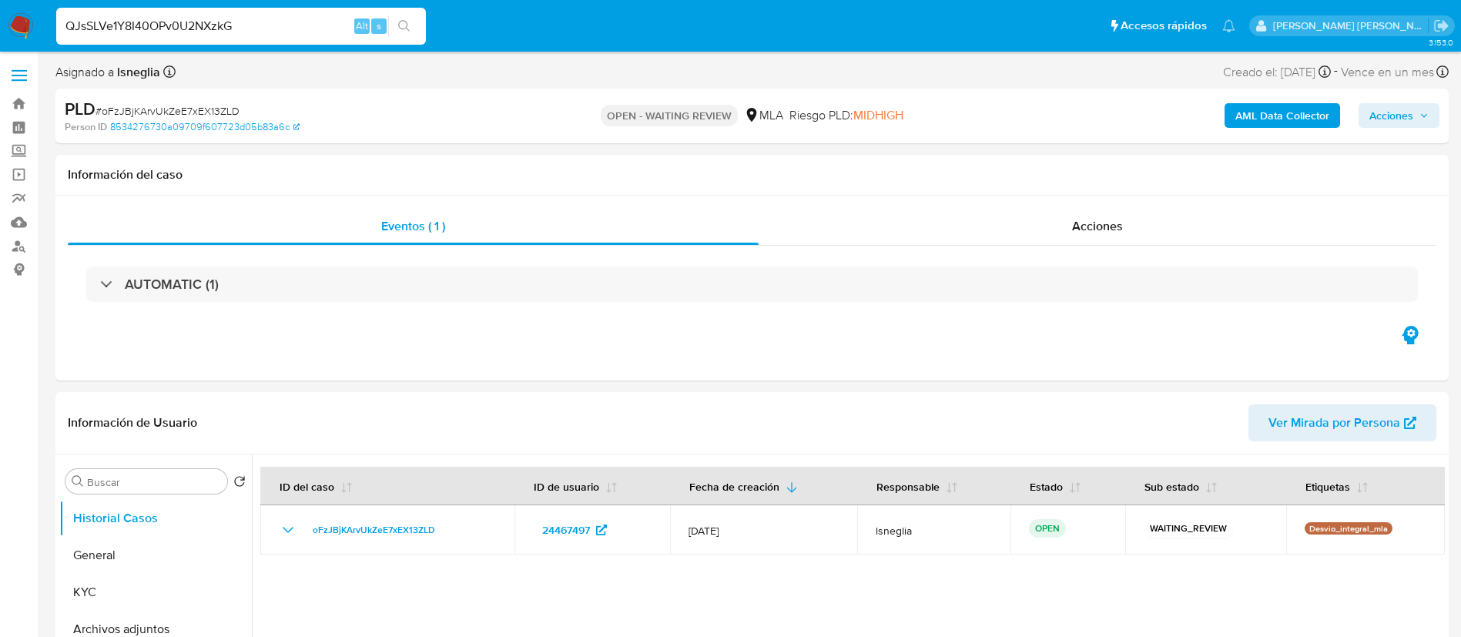
type input "QJsSLVe1Y8I40OPv0U2NXzkG"
click at [417, 25] on button "search-icon" at bounding box center [404, 26] width 32 height 22
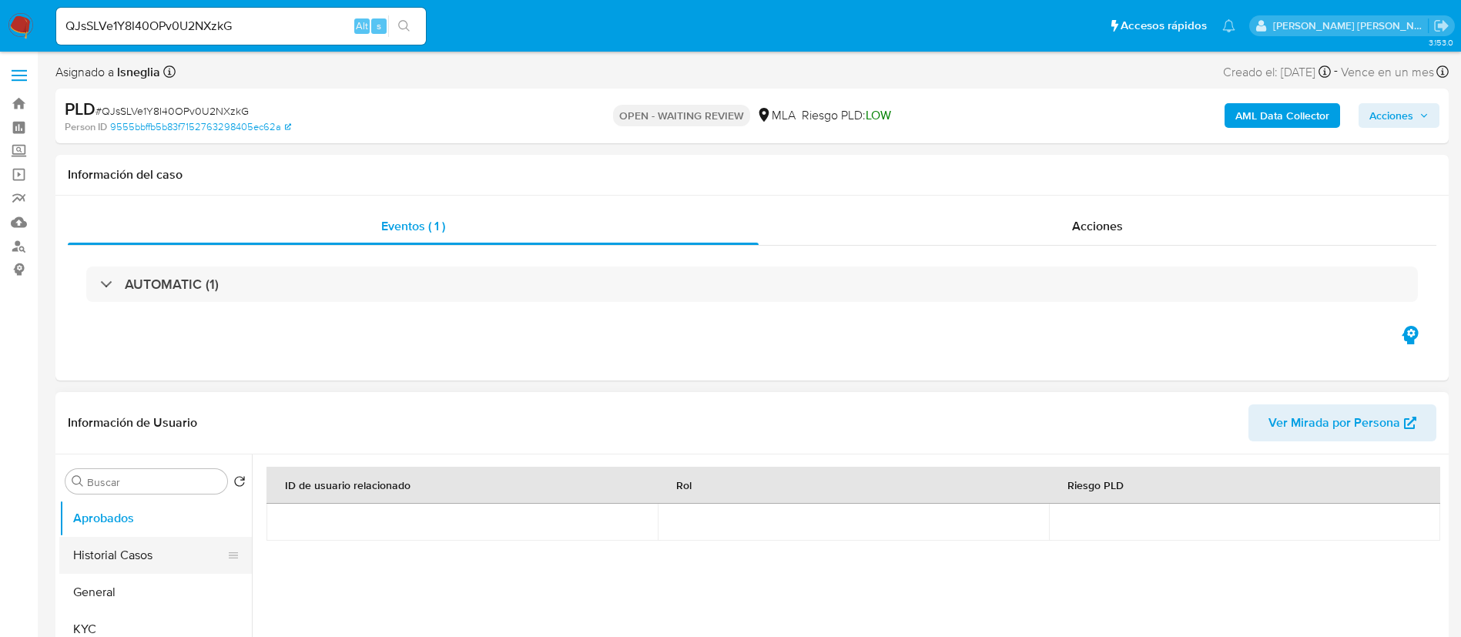
select select "10"
click at [136, 564] on button "Historial Casos" at bounding box center [149, 555] width 180 height 37
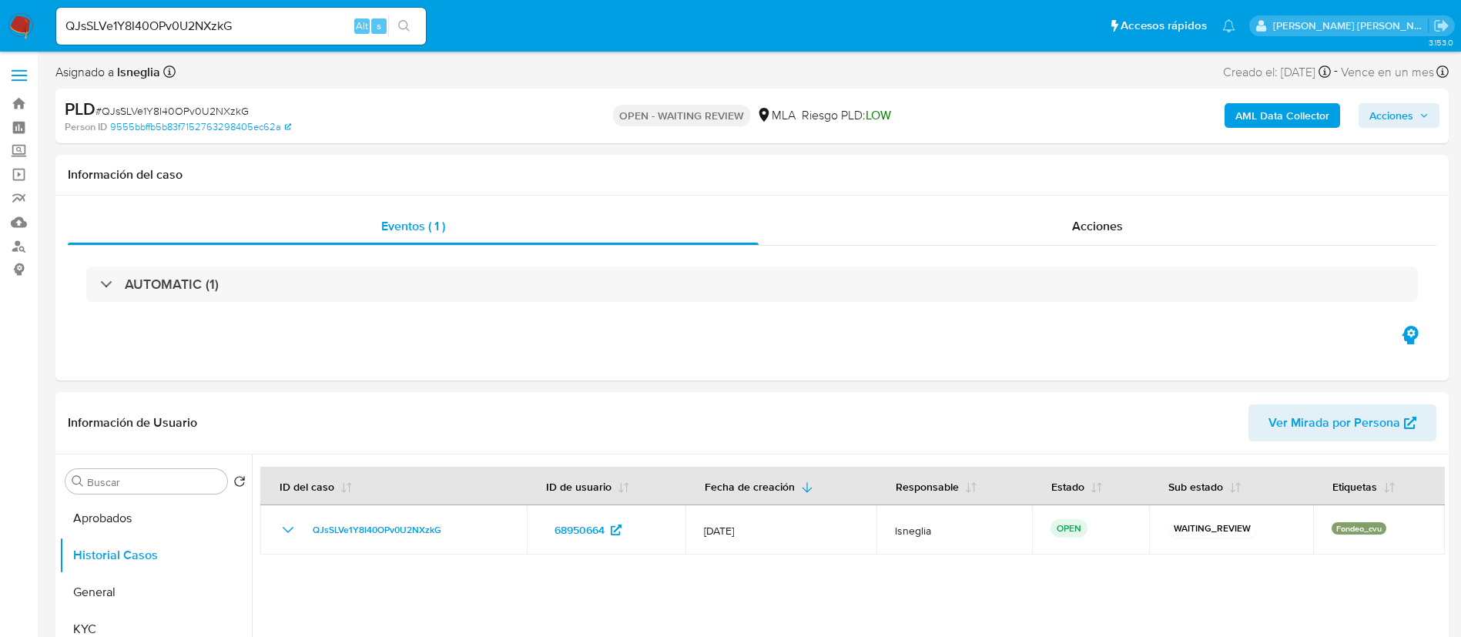
click at [178, 25] on input "QJsSLVe1Y8I40OPv0U2NXzkG" at bounding box center [241, 26] width 370 height 20
paste input "pSvZo6oPMtc52atoIasMEM9a"
type input "pSvZo6oPMtc52atoIasMEM9a"
click at [415, 17] on button "search-icon" at bounding box center [404, 26] width 32 height 22
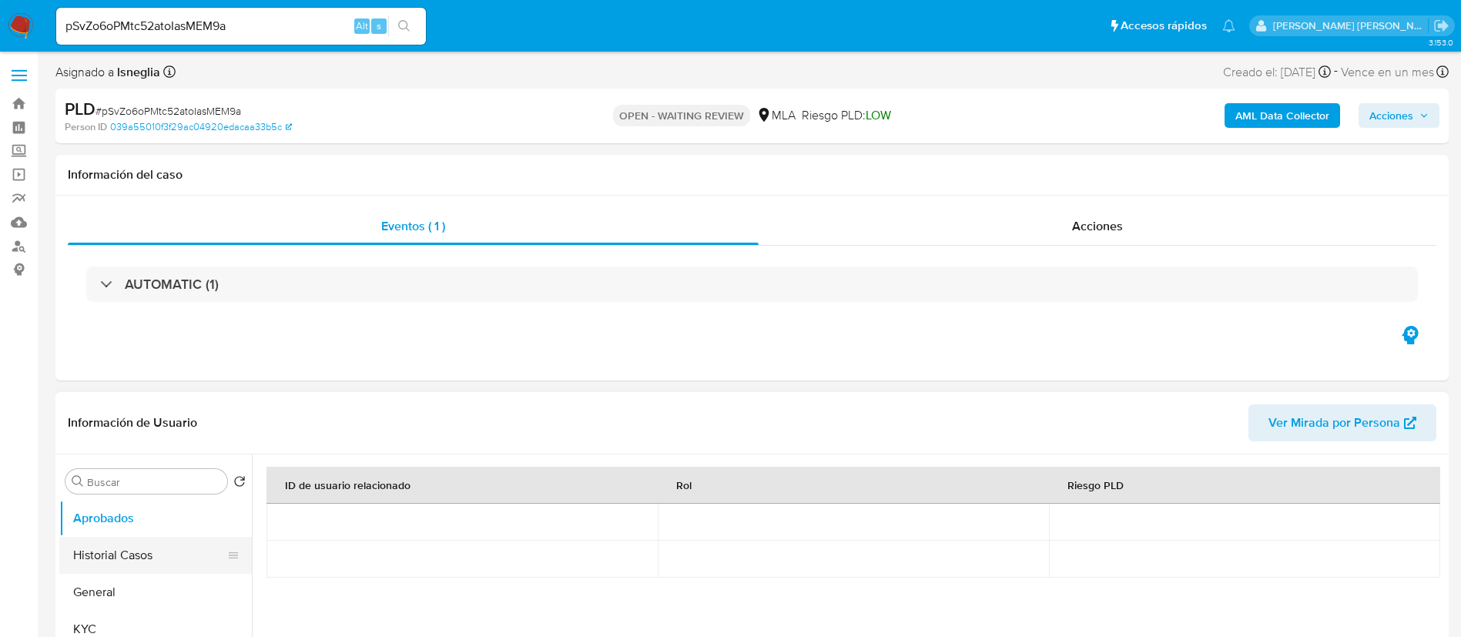
select select "10"
click at [101, 554] on button "Historial Casos" at bounding box center [149, 555] width 180 height 37
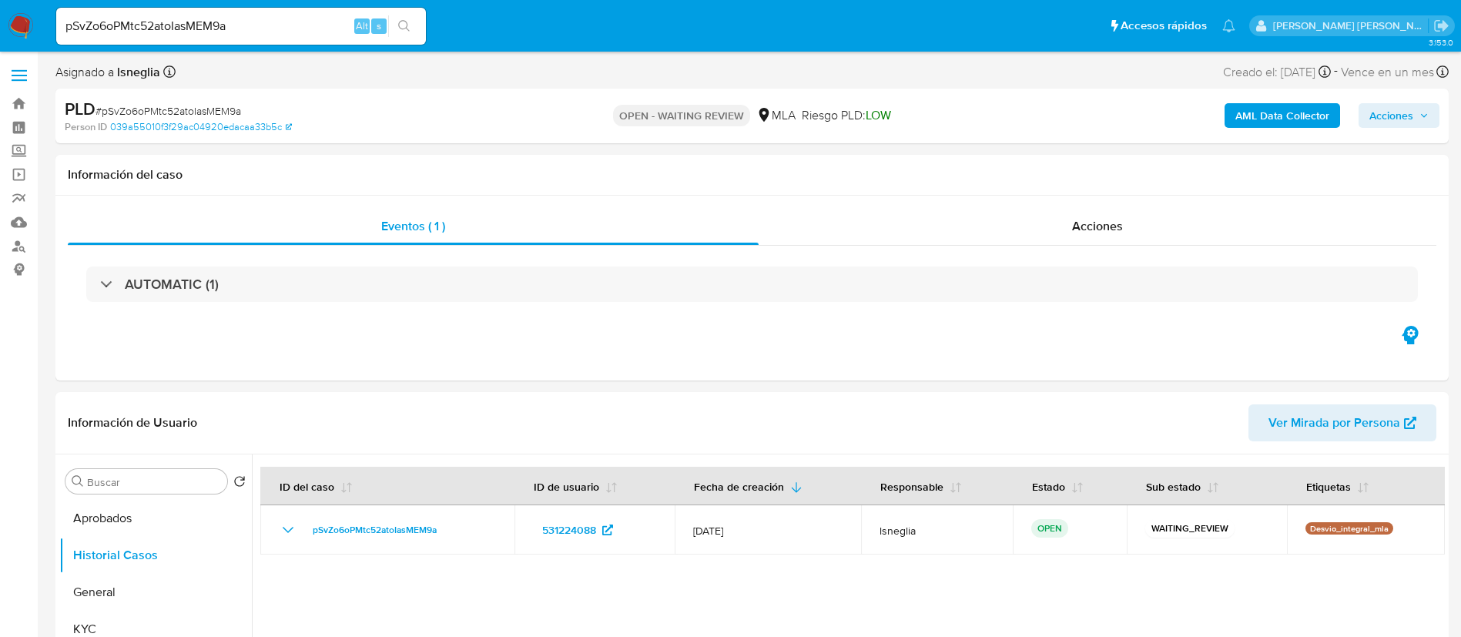
click at [235, 39] on div "pSvZo6oPMtc52atoIasMEM9a Alt s" at bounding box center [241, 26] width 370 height 37
click at [236, 25] on input "pSvZo6oPMtc52atoIasMEM9a" at bounding box center [241, 26] width 370 height 20
paste input "2X0PLvxsL5RMraSlhTU2cV3M"
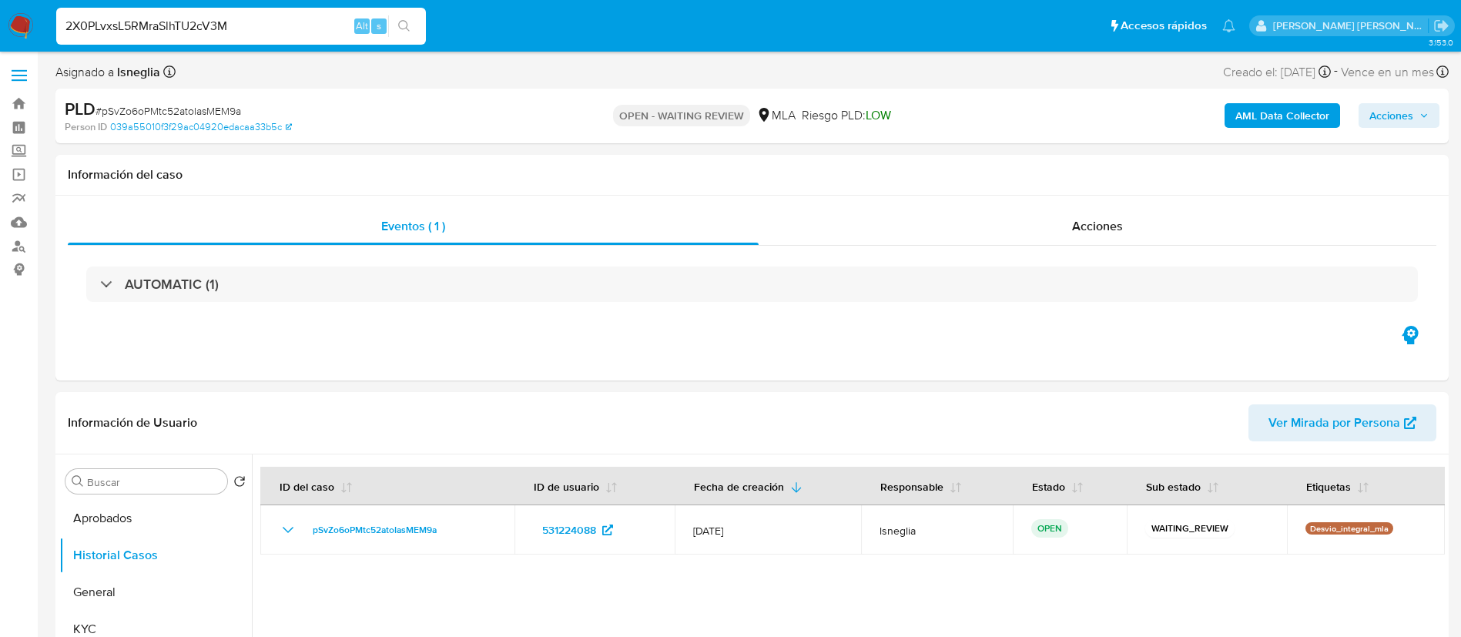
type input "2X0PLvxsL5RMraSlhTU2cV3M"
click at [410, 18] on button "search-icon" at bounding box center [404, 26] width 32 height 22
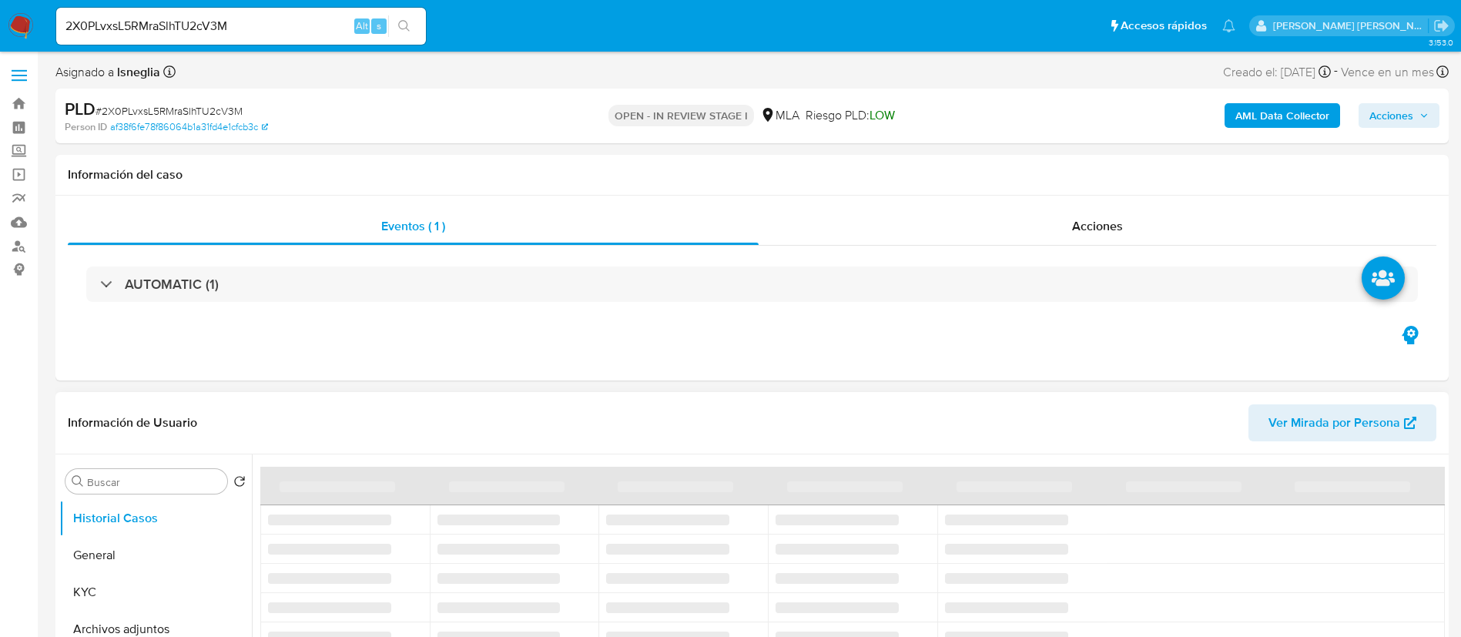
select select "10"
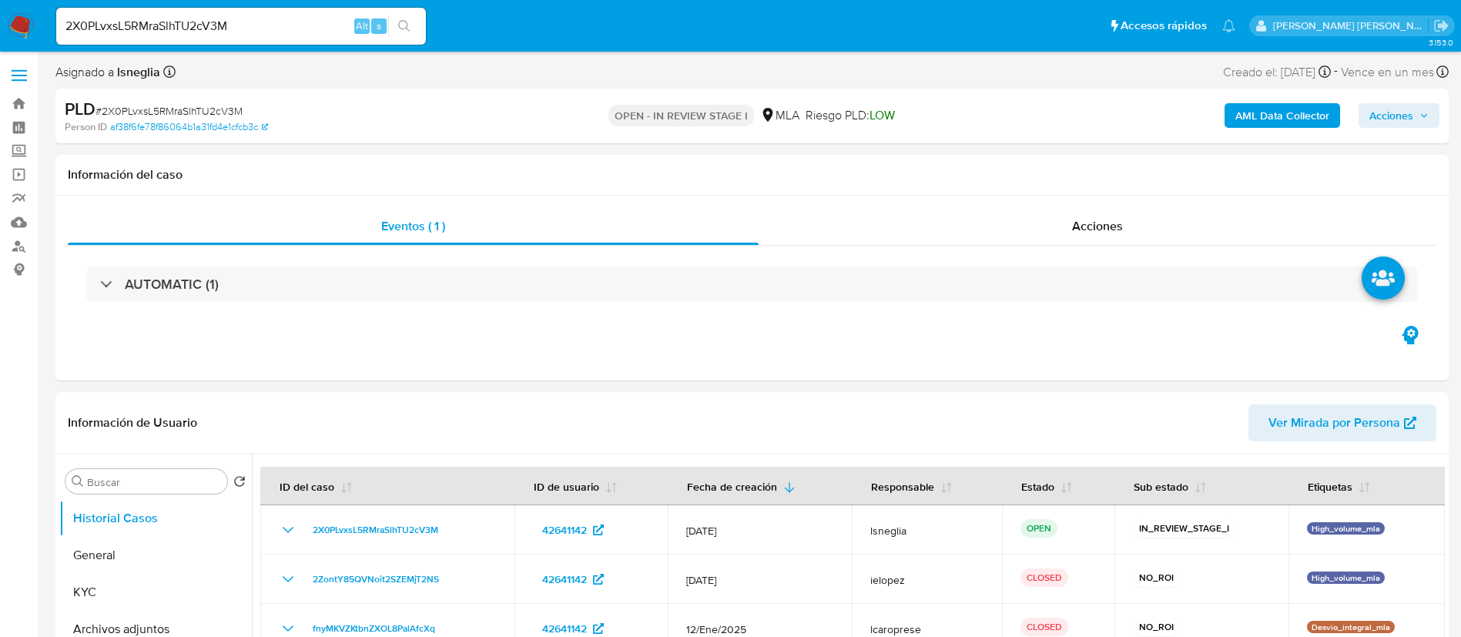
click at [189, 20] on input "2X0PLvxsL5RMraSlhTU2cV3M" at bounding box center [241, 26] width 370 height 20
paste input "3tL4c9NqSiSNAqWUO8FlxqC"
type input "3tL4c9NqSiSNAqWUO8FlxqCM"
click at [406, 25] on icon "search-icon" at bounding box center [404, 26] width 12 height 12
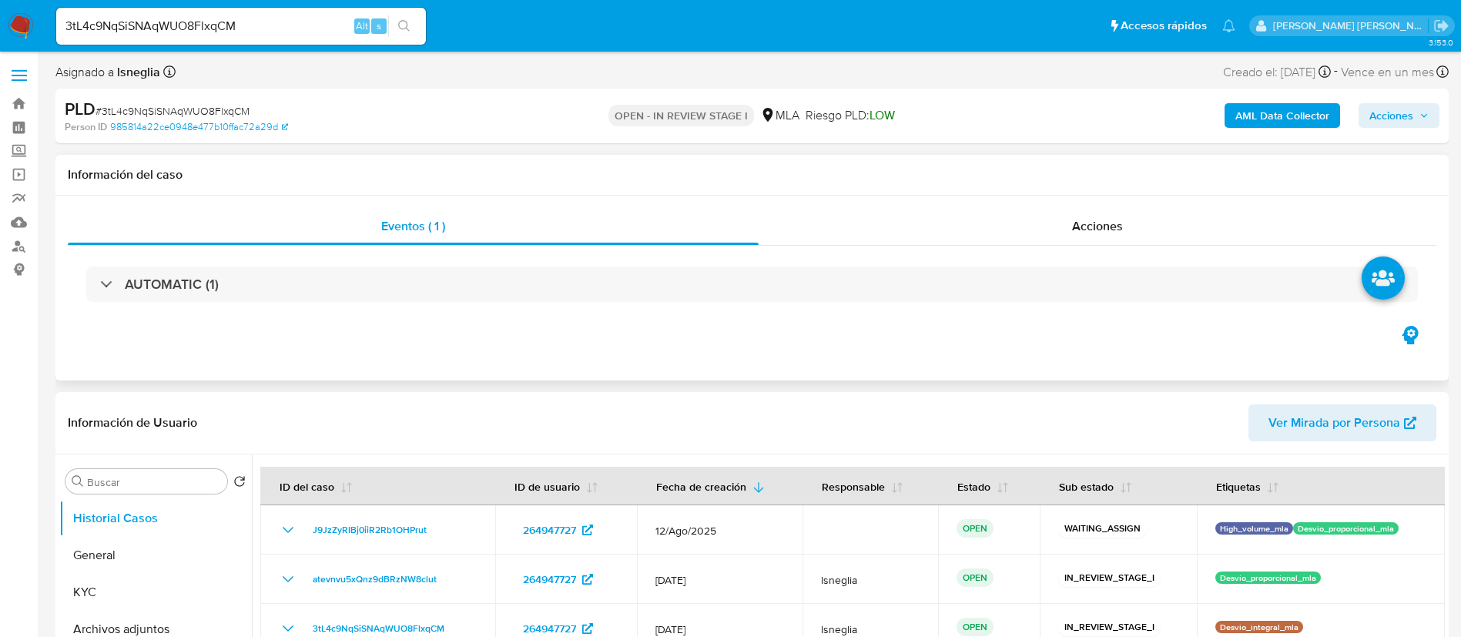
select select "10"
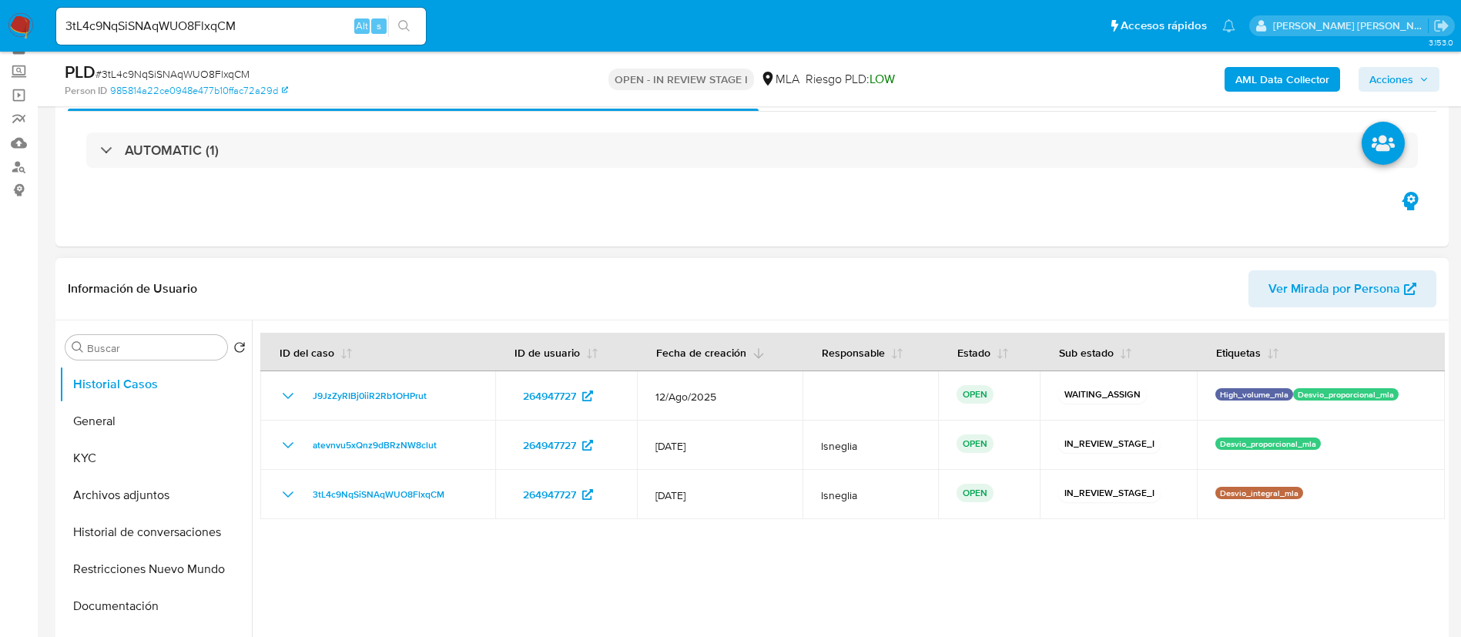
scroll to position [116, 0]
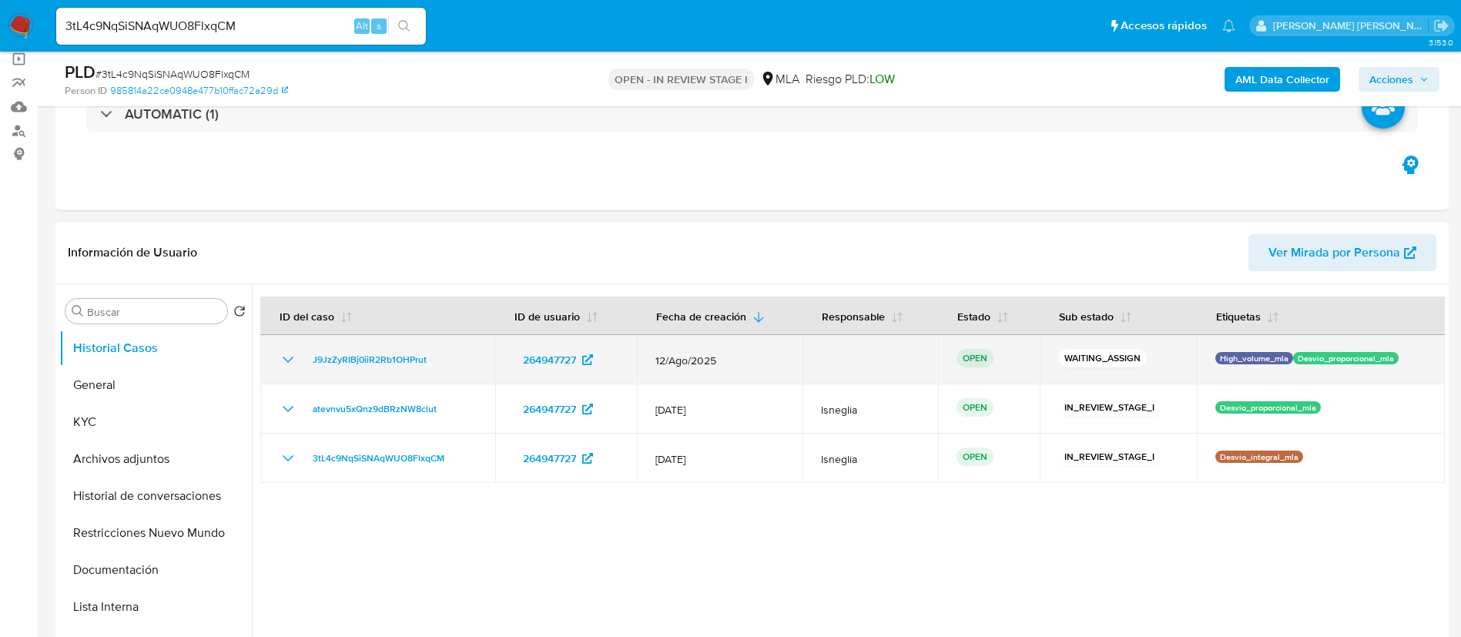
drag, startPoint x: 300, startPoint y: 359, endPoint x: 438, endPoint y: 359, distance: 138.6
click at [438, 359] on div "J9JzZyRIBj0iiR2Rb1OHPrut" at bounding box center [378, 359] width 198 height 18
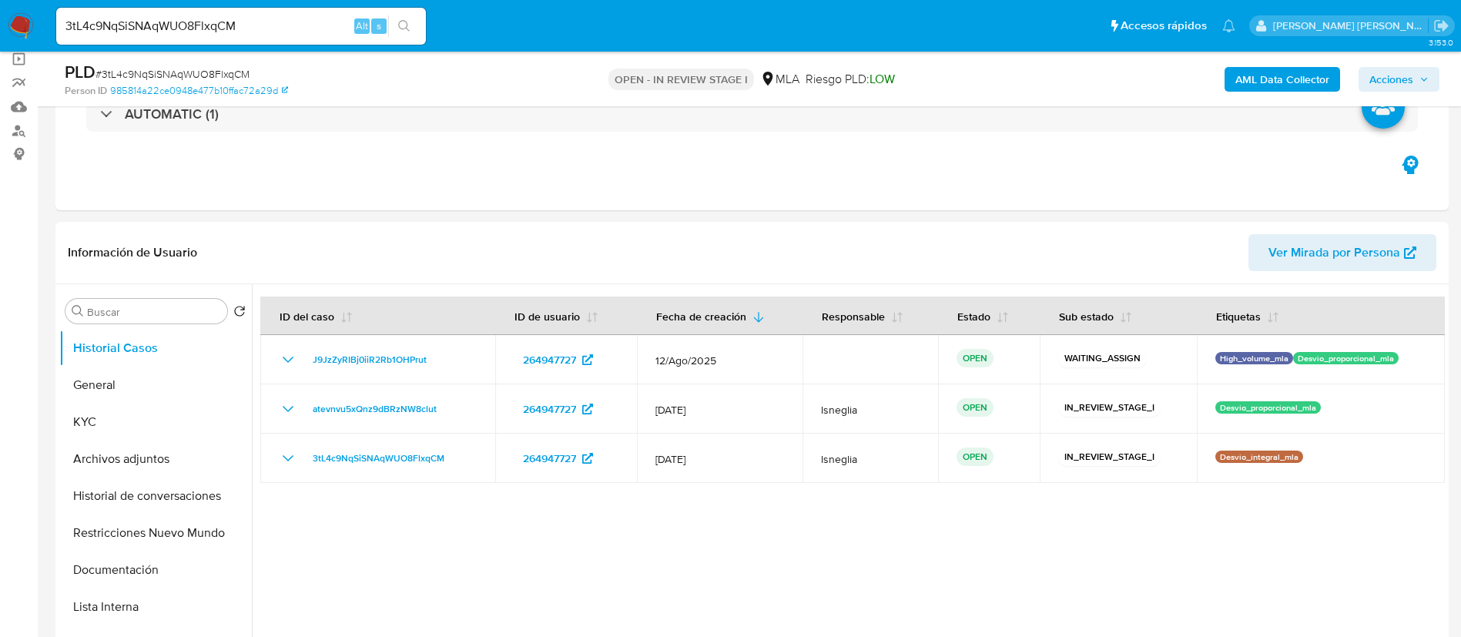
click at [213, 31] on input "3tL4c9NqSiSNAqWUO8FlxqCM" at bounding box center [241, 26] width 370 height 20
paste input "v0xu3aylQY8bgx48W0ckcOMQ"
type input "v0xu3aylQY8bgx48W0ckcOMQ"
click at [406, 22] on icon "search-icon" at bounding box center [404, 26] width 12 height 12
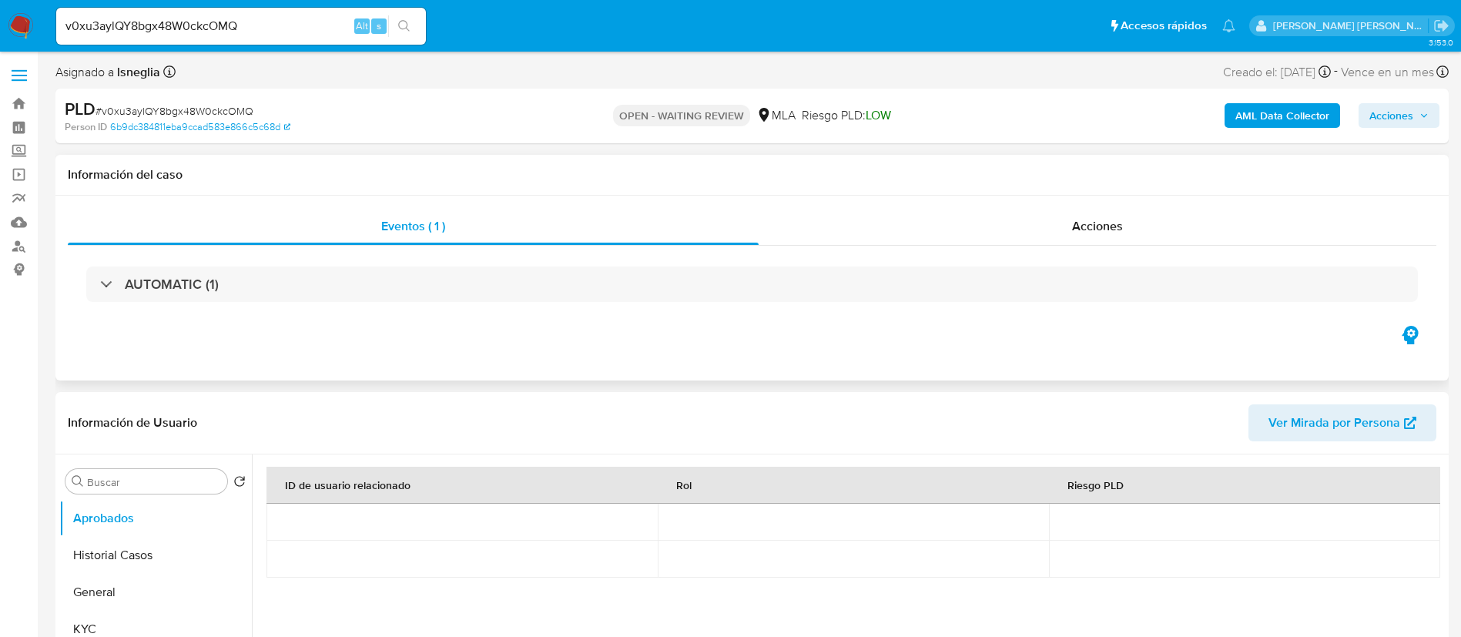
select select "10"
click at [169, 556] on button "Historial Casos" at bounding box center [149, 555] width 180 height 37
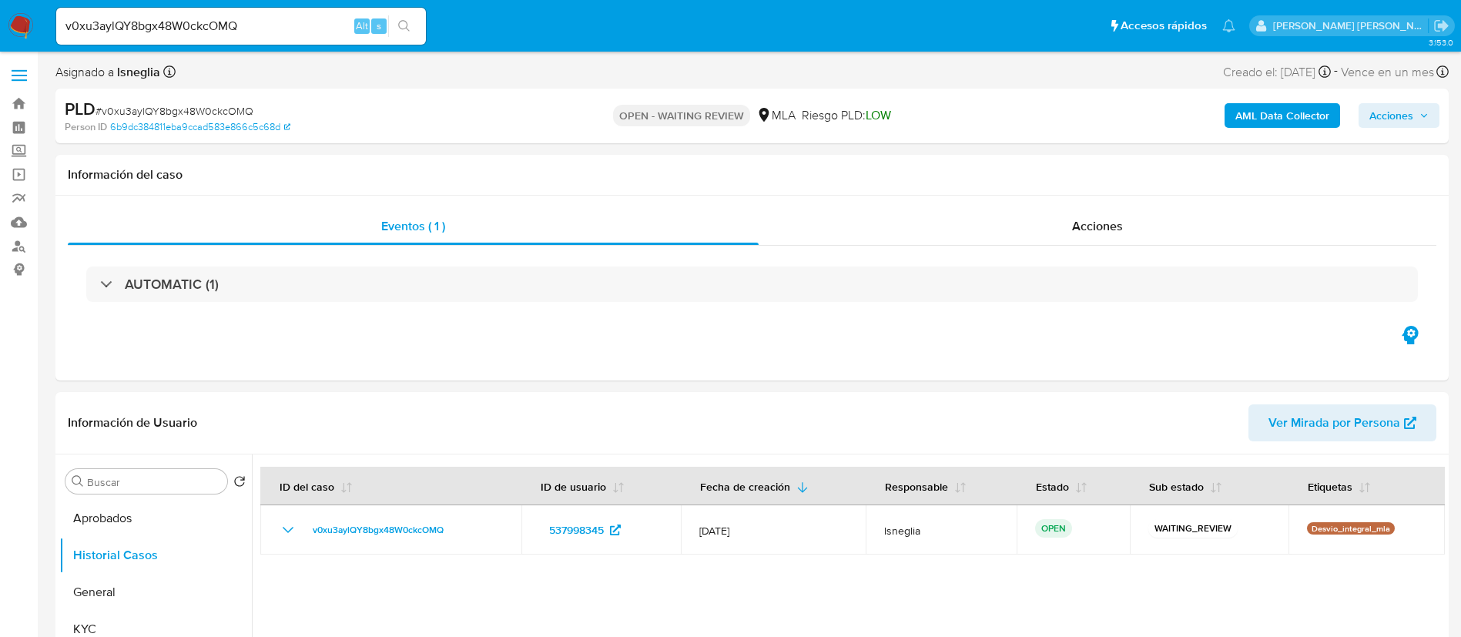
click at [221, 32] on input "v0xu3aylQY8bgx48W0ckcOMQ" at bounding box center [241, 26] width 370 height 20
paste input "HkBqZc23qHRPpEkE87pL8PsI"
type input "HkBqZc23qHRPpEkE87pL8PsI"
click at [407, 23] on icon "search-icon" at bounding box center [404, 26] width 12 height 12
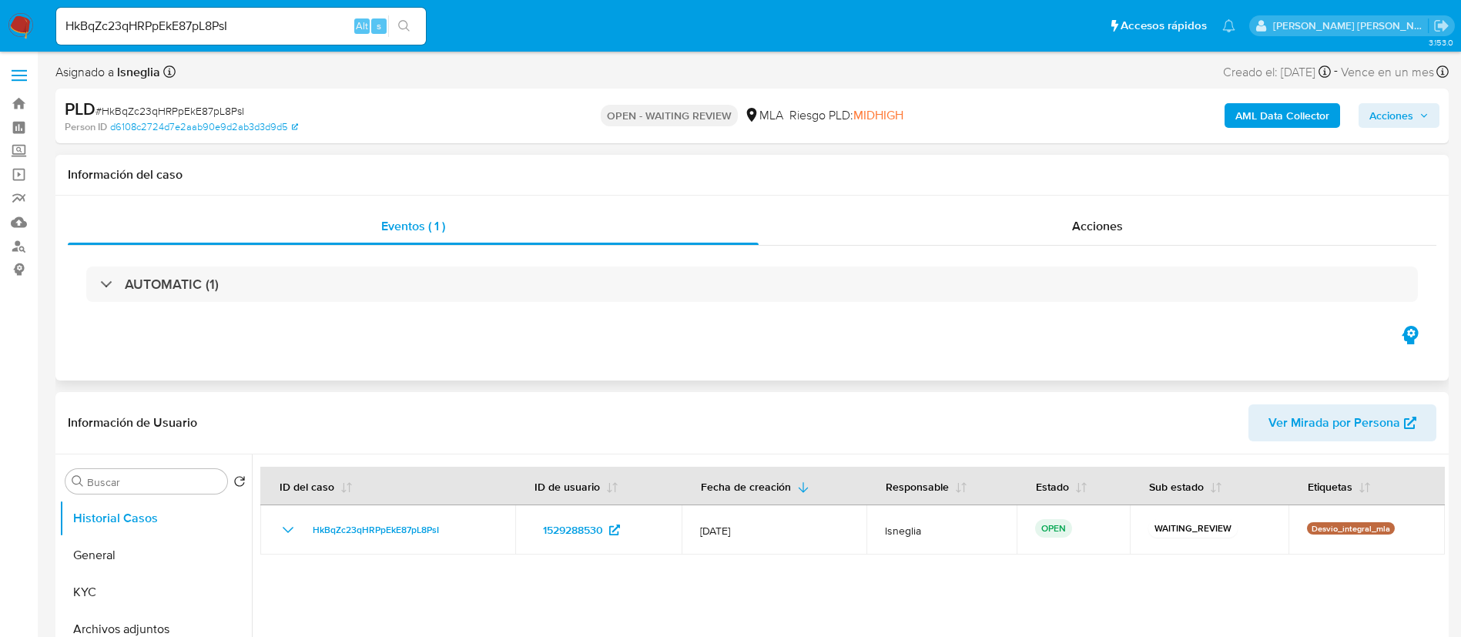
select select "10"
click at [164, 28] on input "HkBqZc23qHRPpEkE87pL8PsI" at bounding box center [241, 26] width 370 height 20
paste input "MF4amnkj75rweFurYGYqbae2"
type input "MF4amnkj75rweFurYGYqbae2"
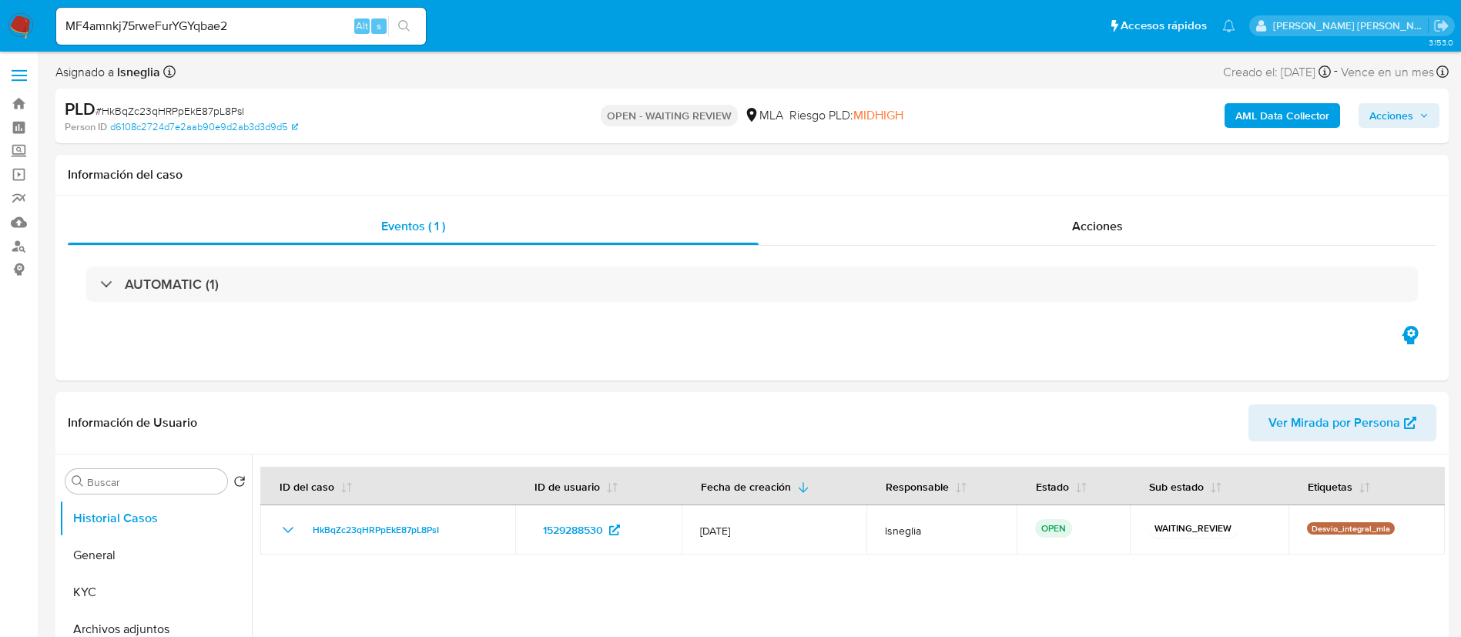
click at [411, 22] on button "search-icon" at bounding box center [404, 26] width 32 height 22
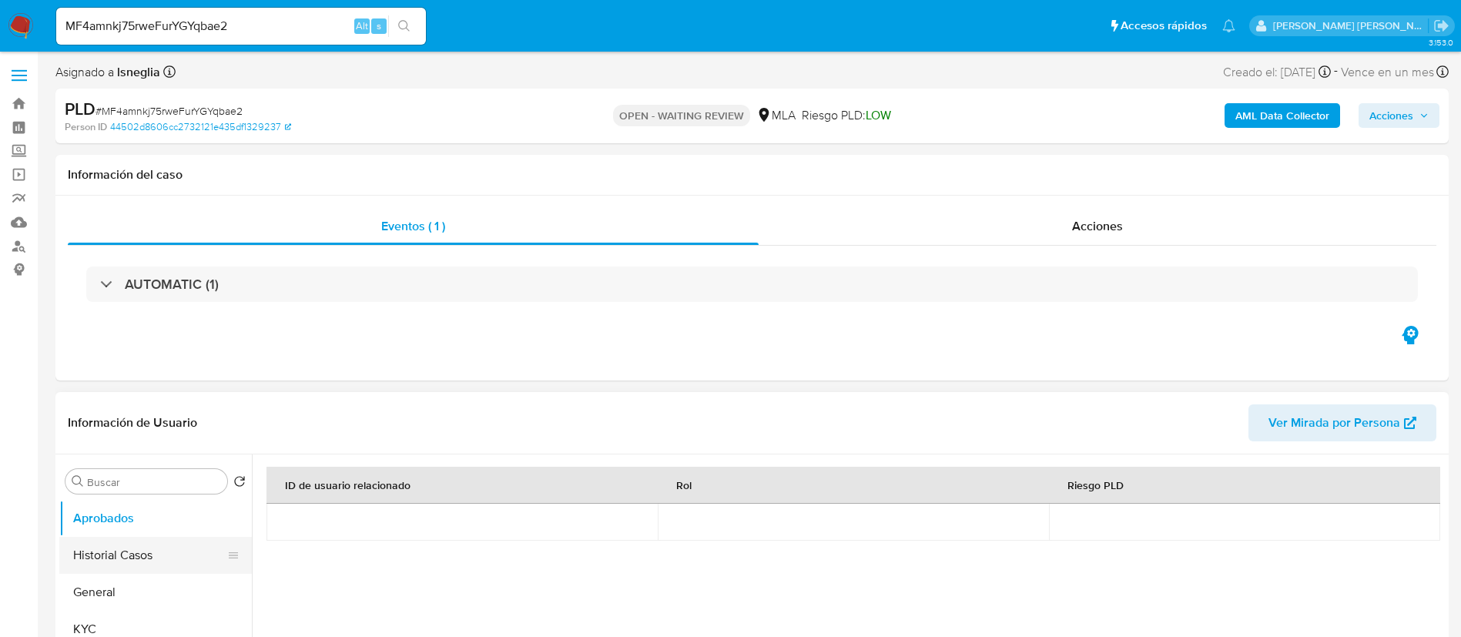
select select "10"
click at [144, 556] on button "Historial Casos" at bounding box center [149, 555] width 180 height 37
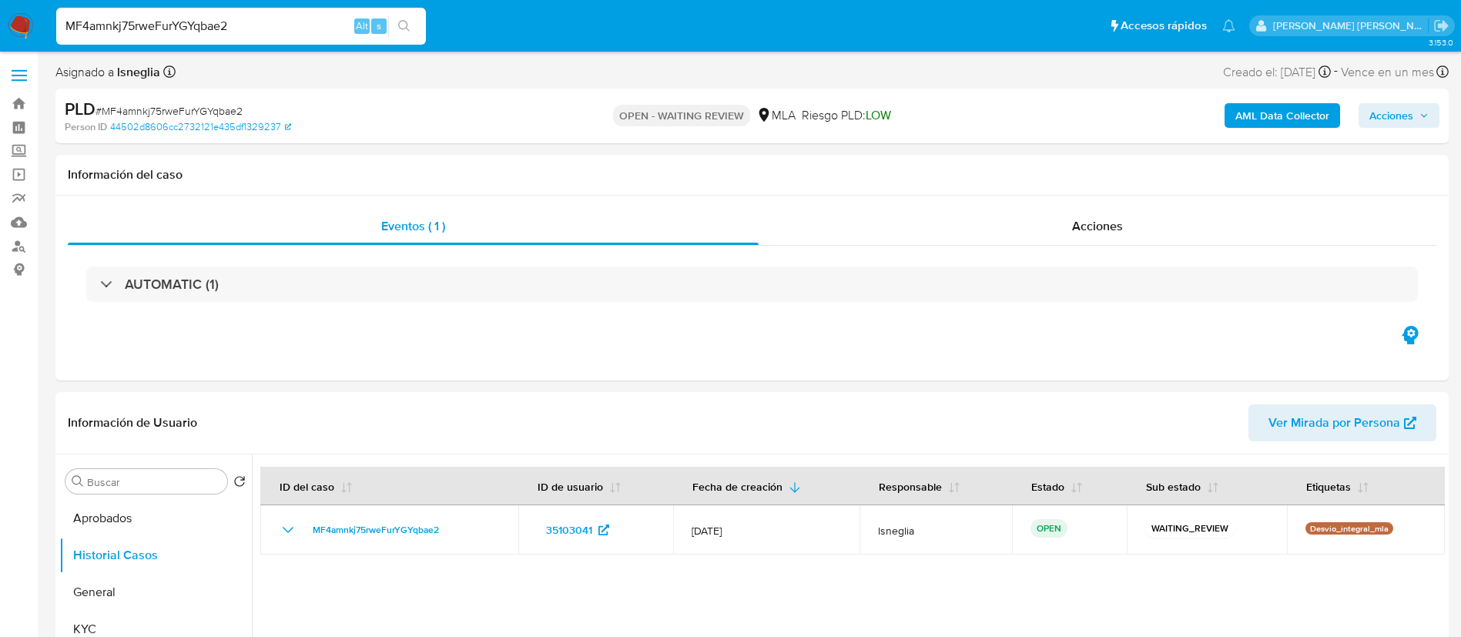
click at [189, 27] on input "MF4amnkj75rweFurYGYqbae2" at bounding box center [241, 26] width 370 height 20
paste input "0wIUir6qr4je5p9iBz3Kpdi6"
type input "0wIUir6qr4je5p9iBz3Kpdi6"
click at [404, 24] on icon "search-icon" at bounding box center [404, 26] width 12 height 12
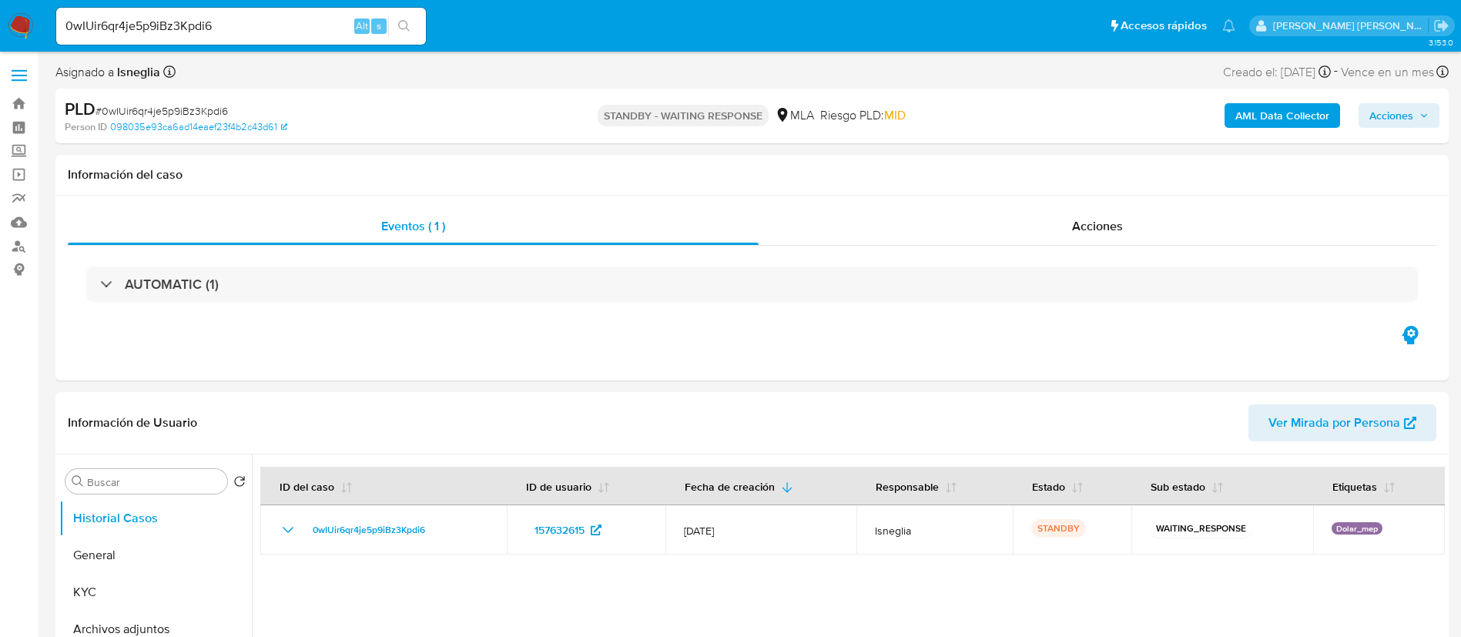
select select "10"
click at [258, 25] on input "0wIUir6qr4je5p9iBz3Kpdi6" at bounding box center [241, 26] width 370 height 20
paste input "CqOQPXw0niQ69XeRFHrMMCza"
type input "CqOQPXw0niQ69XeRFHrMMCza"
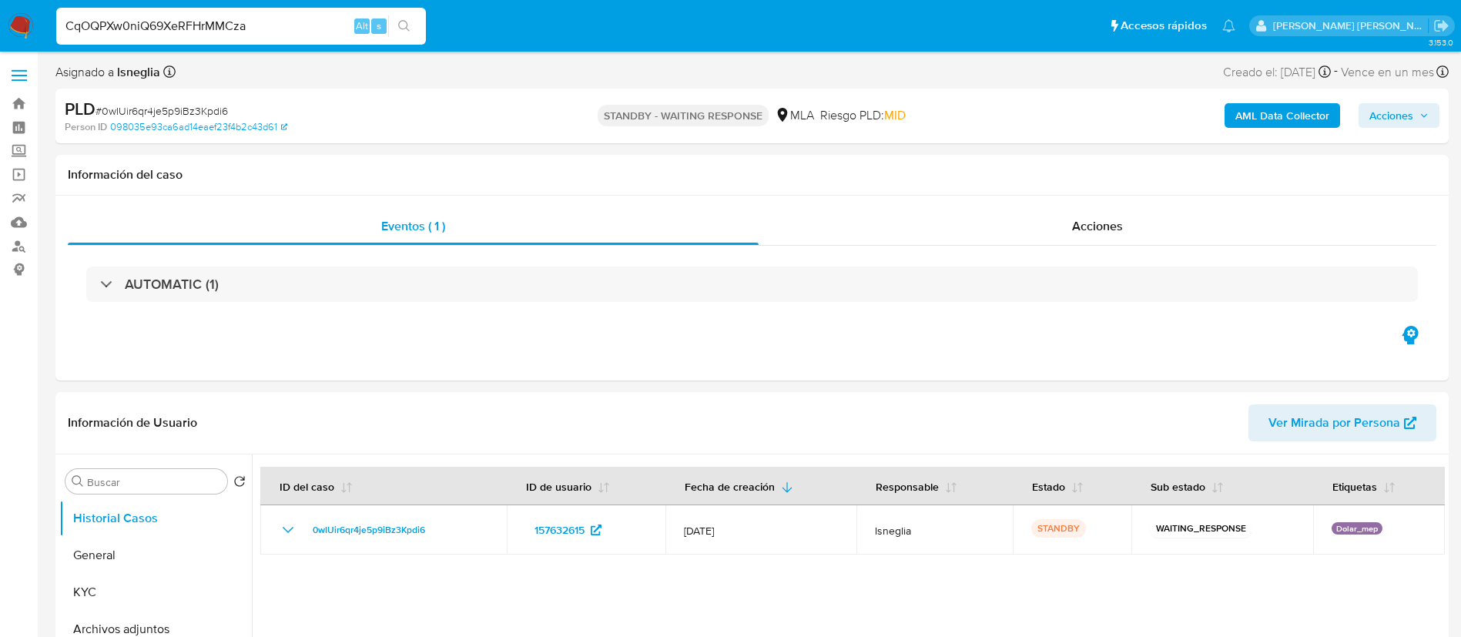
click at [409, 22] on icon "search-icon" at bounding box center [404, 26] width 12 height 12
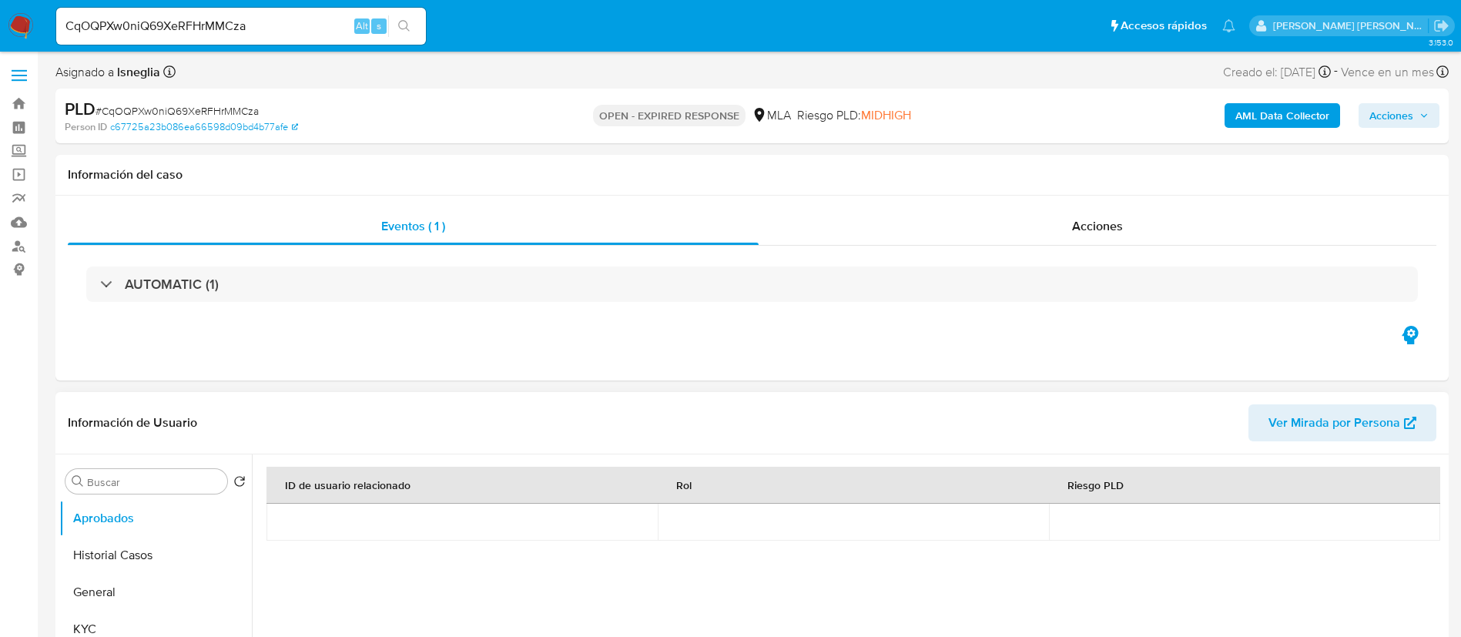
select select "10"
click at [168, 543] on button "Historial Casos" at bounding box center [149, 555] width 180 height 37
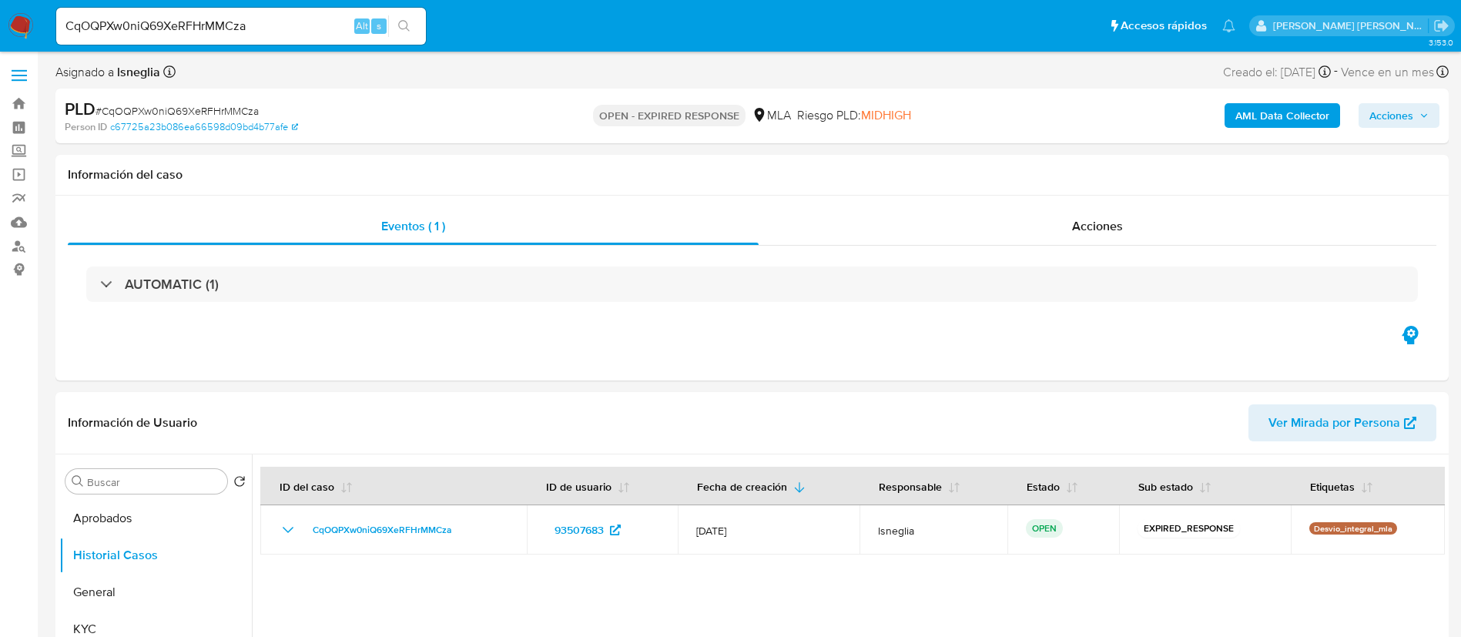
select select "10"
click at [226, 21] on input "CqOQPXw0niQ69XeRFHrMMCza" at bounding box center [241, 26] width 370 height 20
paste input "QJ5v878qEh2D34g7wf5j4STJ"
type input "QJ5v878qEh2D34g7wf5j4STJ"
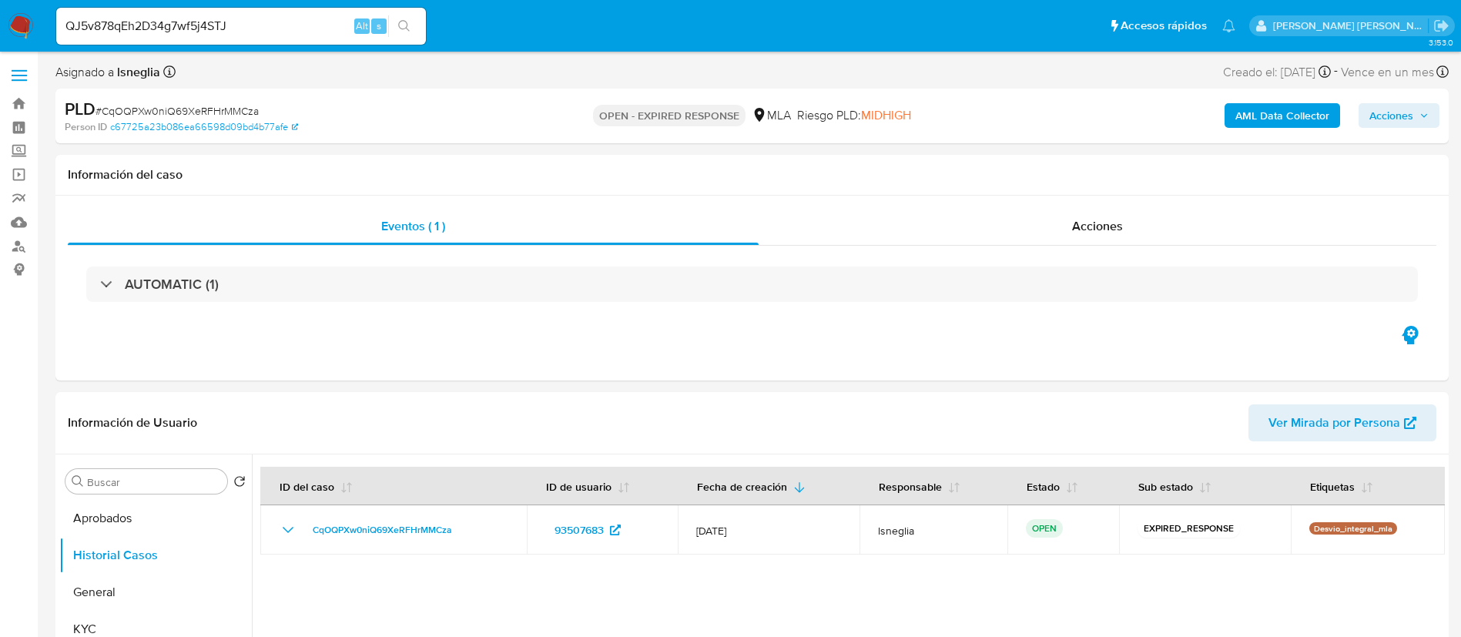
click at [404, 31] on icon "search-icon" at bounding box center [404, 26] width 12 height 12
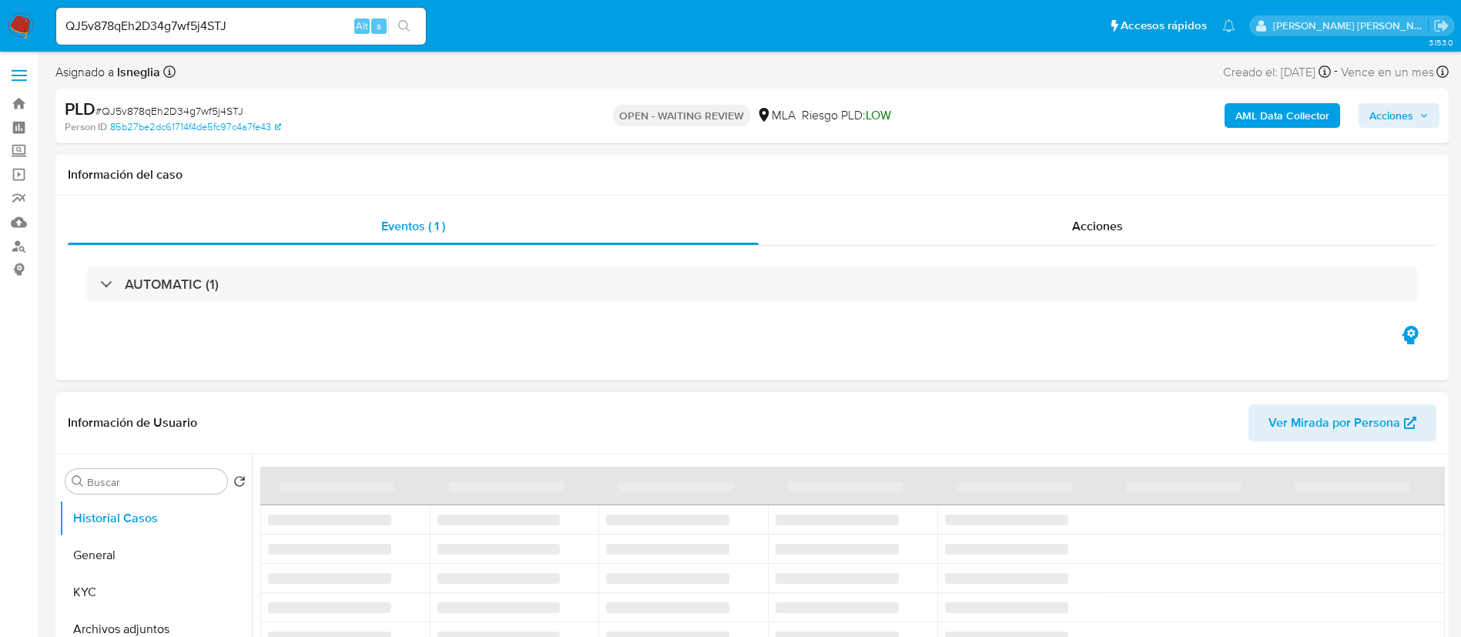
select select "10"
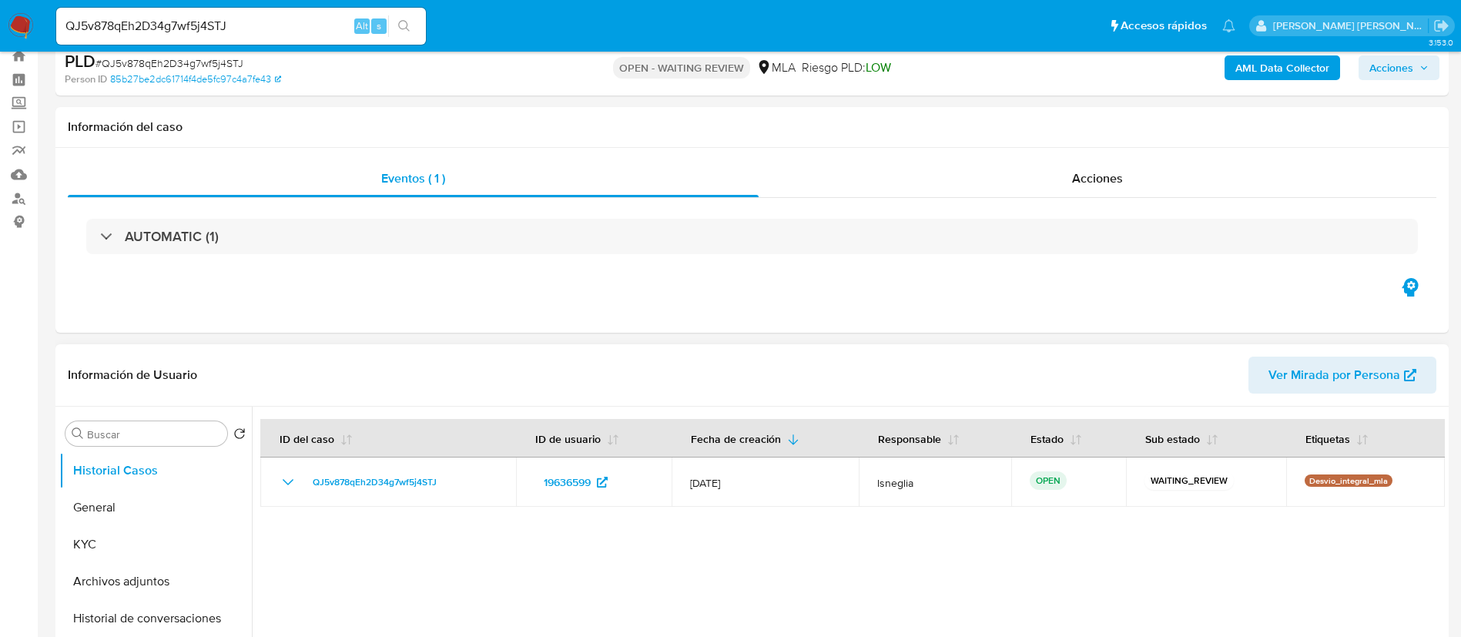
scroll to position [116, 0]
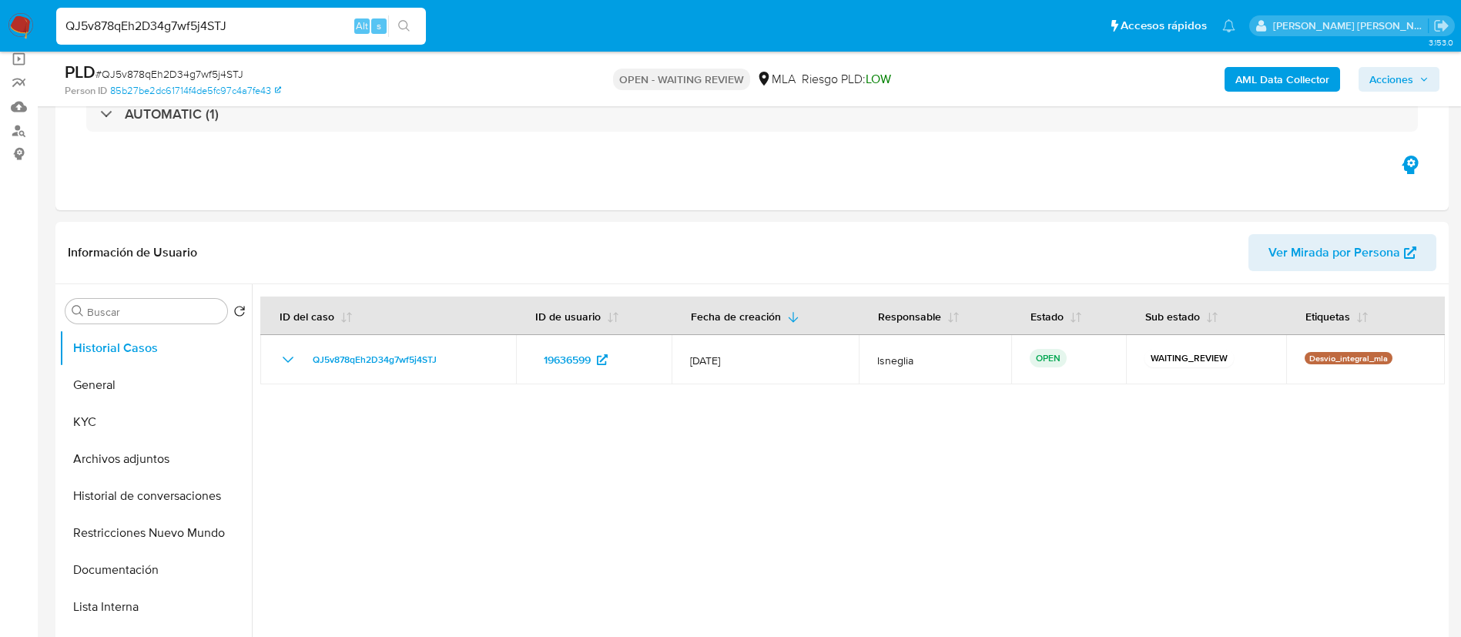
click at [179, 28] on input "QJ5v878qEh2D34g7wf5j4STJ" at bounding box center [241, 26] width 370 height 20
paste input "JKl52c1pRI16JWeGdjVvohTj"
type input "JKl52c1pRI16JWeGdjVvohTj"
click at [408, 18] on button "search-icon" at bounding box center [404, 26] width 32 height 22
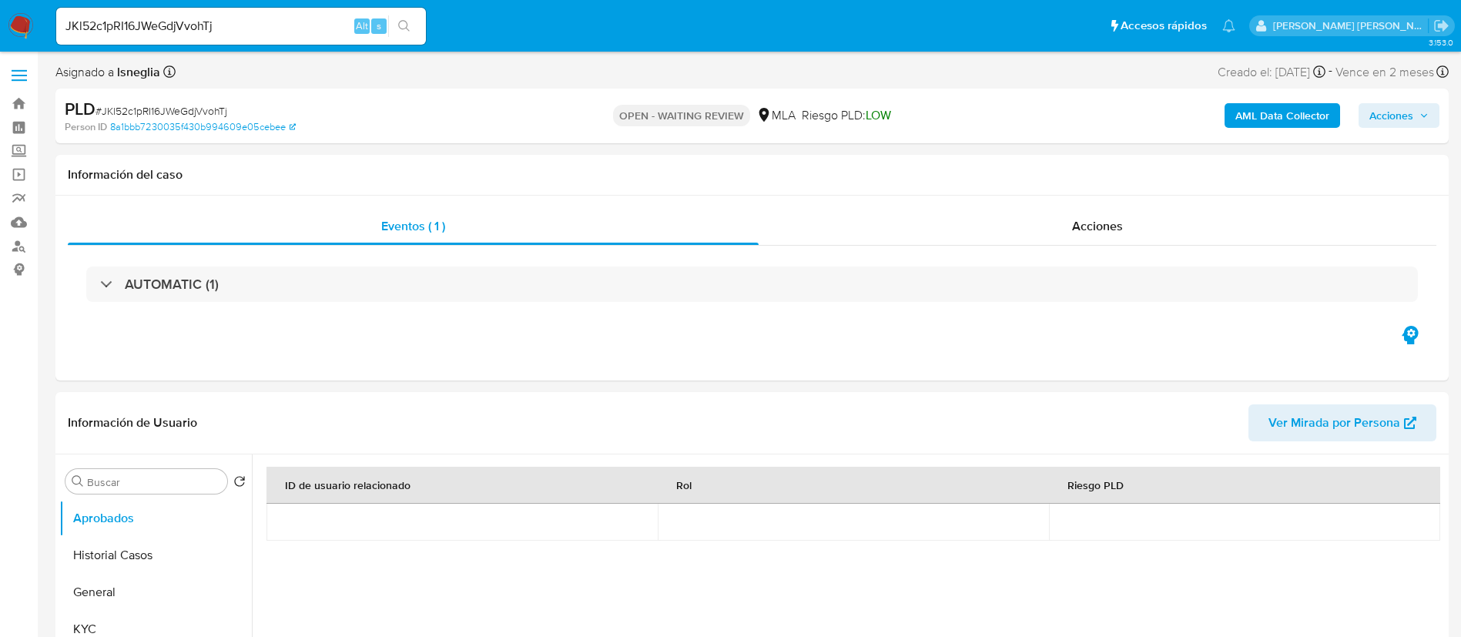
select select "10"
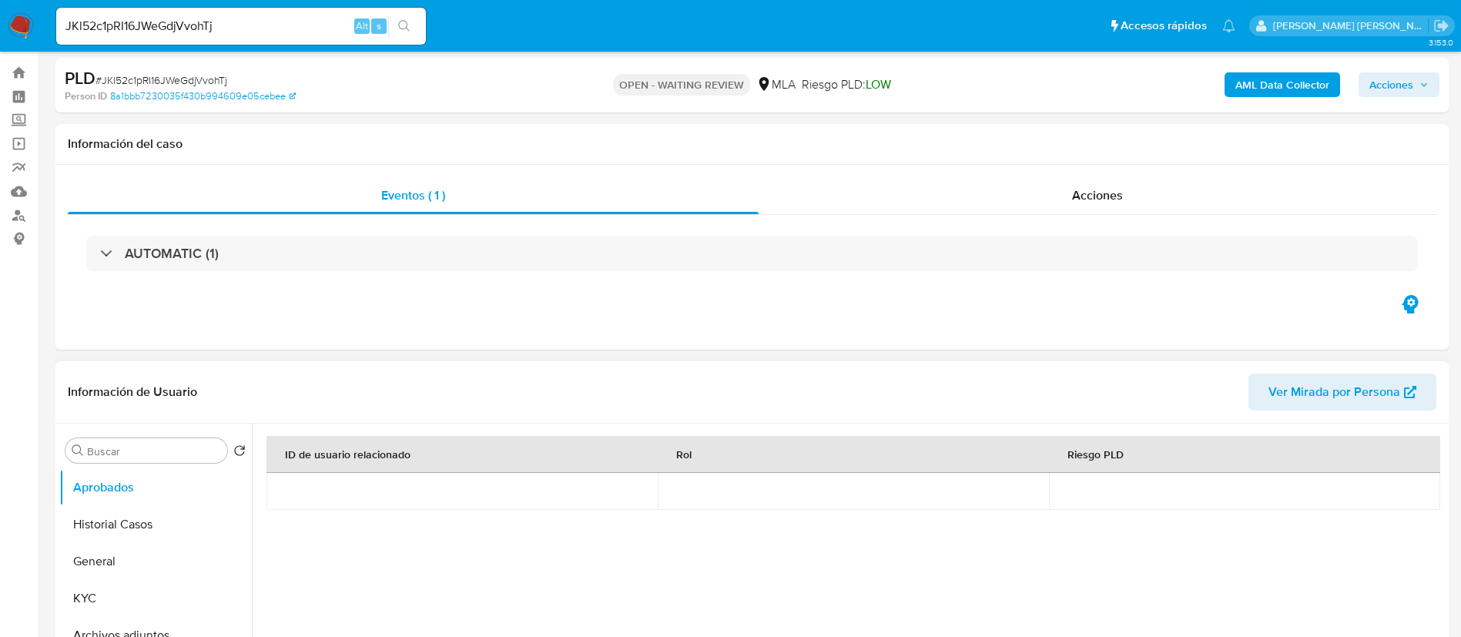
scroll to position [116, 0]
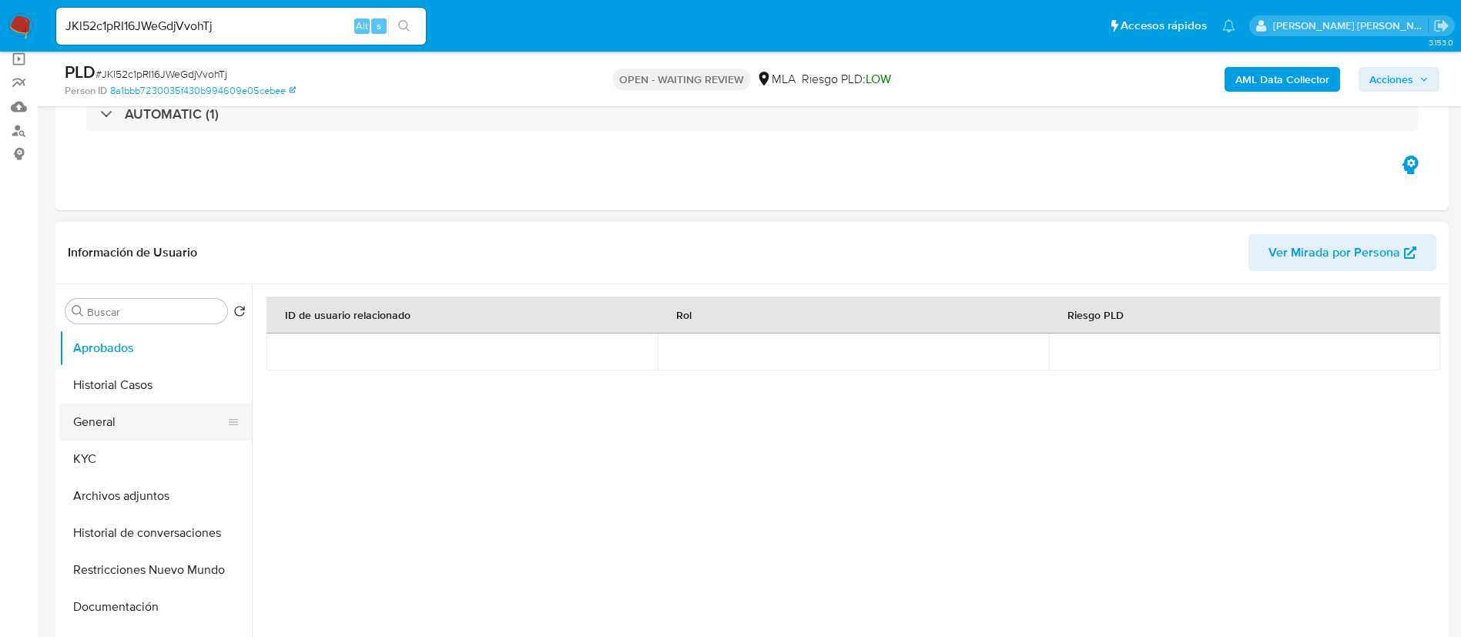
click at [149, 427] on button "General" at bounding box center [149, 421] width 180 height 37
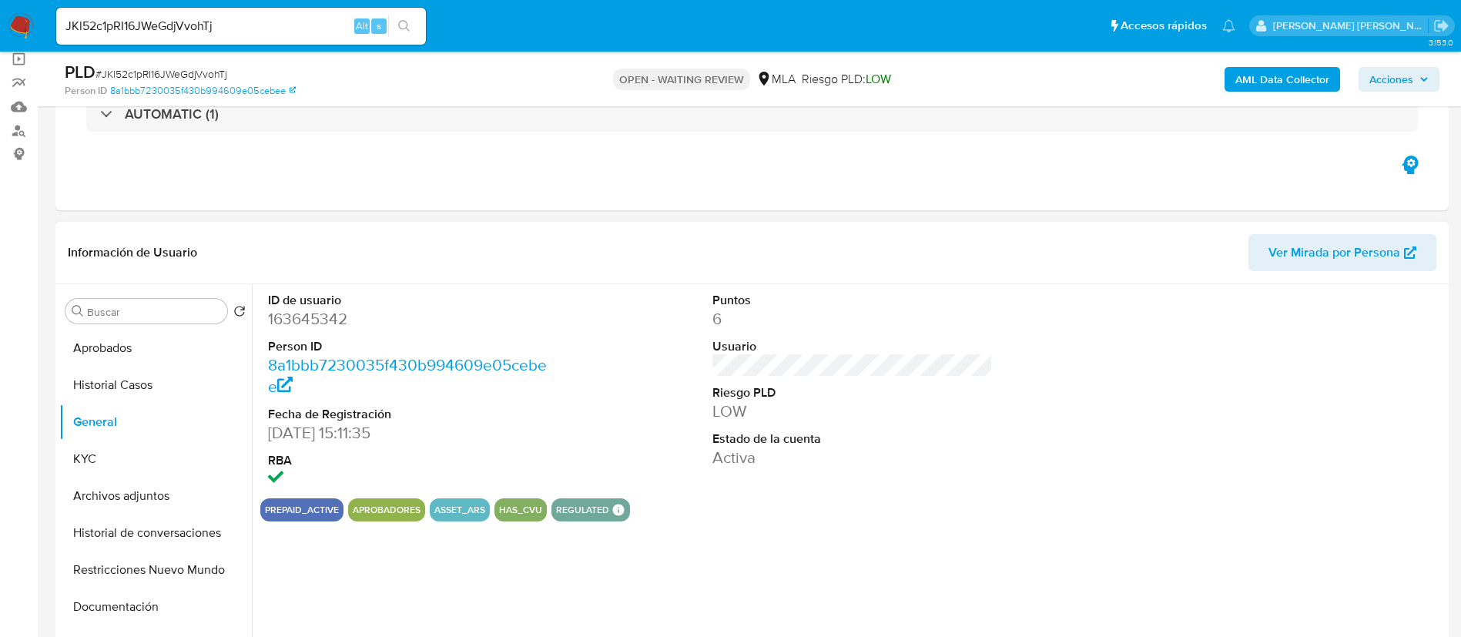
click at [313, 318] on dd "163645342" at bounding box center [408, 319] width 281 height 22
copy dd "163645342"
click at [313, 316] on dd "163645342" at bounding box center [408, 319] width 281 height 22
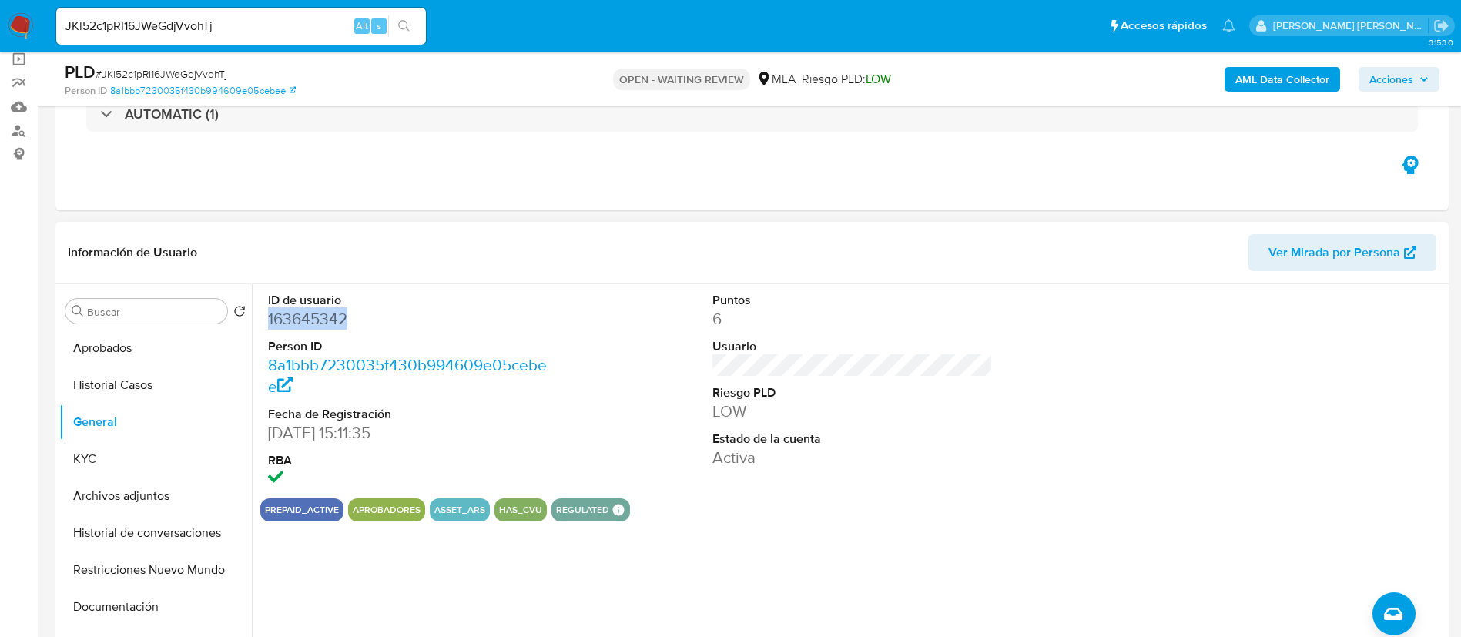
click at [313, 316] on dd "163645342" at bounding box center [408, 319] width 281 height 22
copy dd "163645342"
click at [102, 447] on button "KYC" at bounding box center [149, 458] width 180 height 37
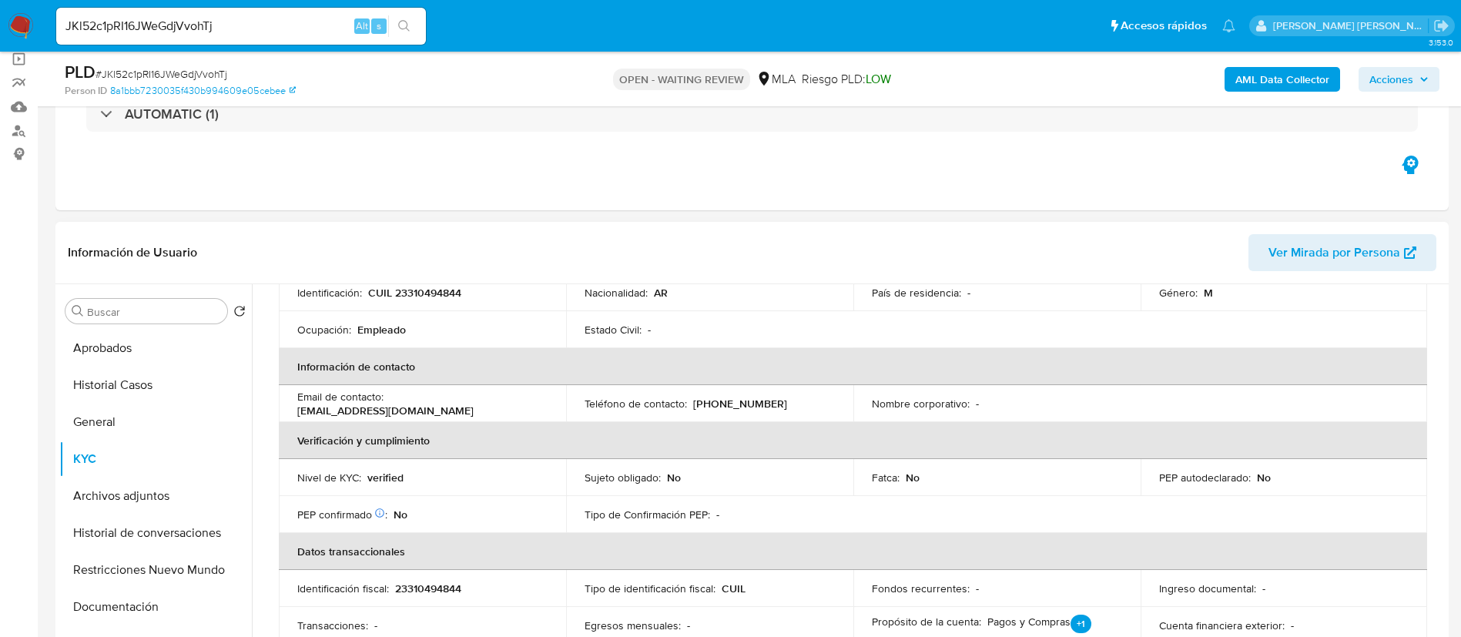
scroll to position [0, 0]
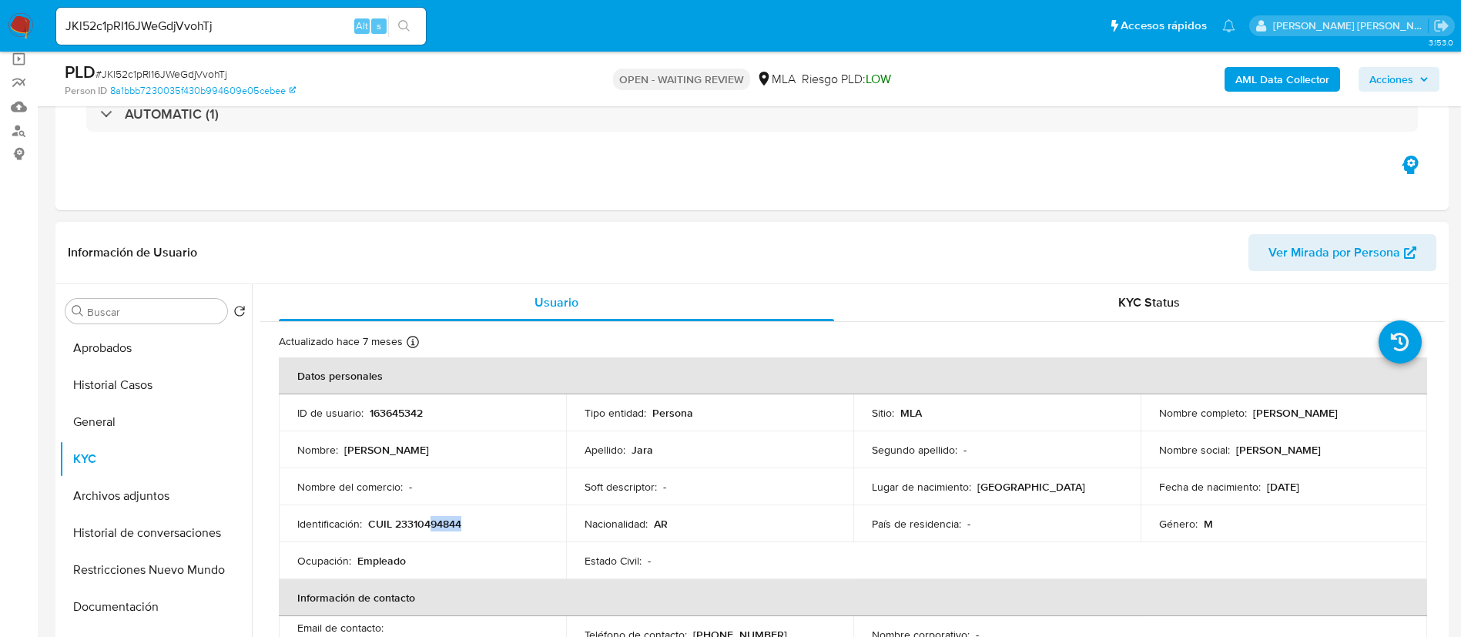
drag, startPoint x: 431, startPoint y: 524, endPoint x: 465, endPoint y: 528, distance: 34.2
click at [465, 528] on div "Identificación : CUIL 23310494844" at bounding box center [422, 524] width 250 height 14
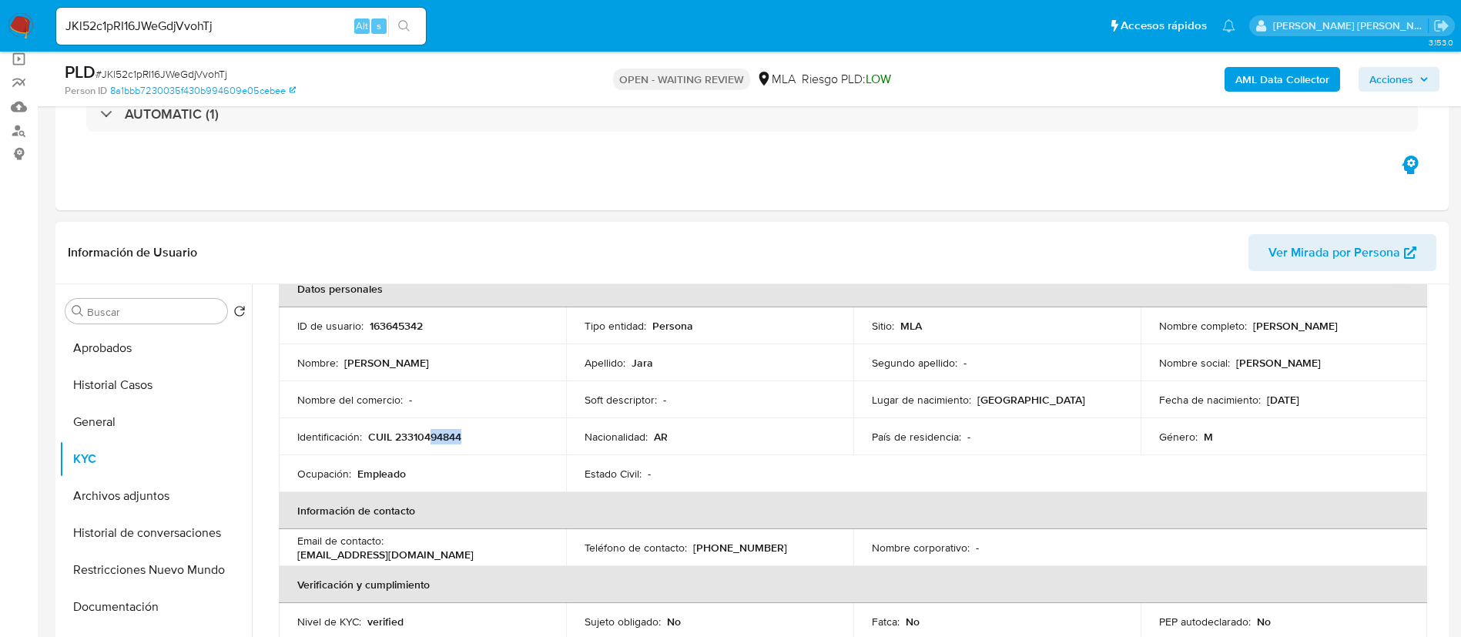
scroll to position [116, 0]
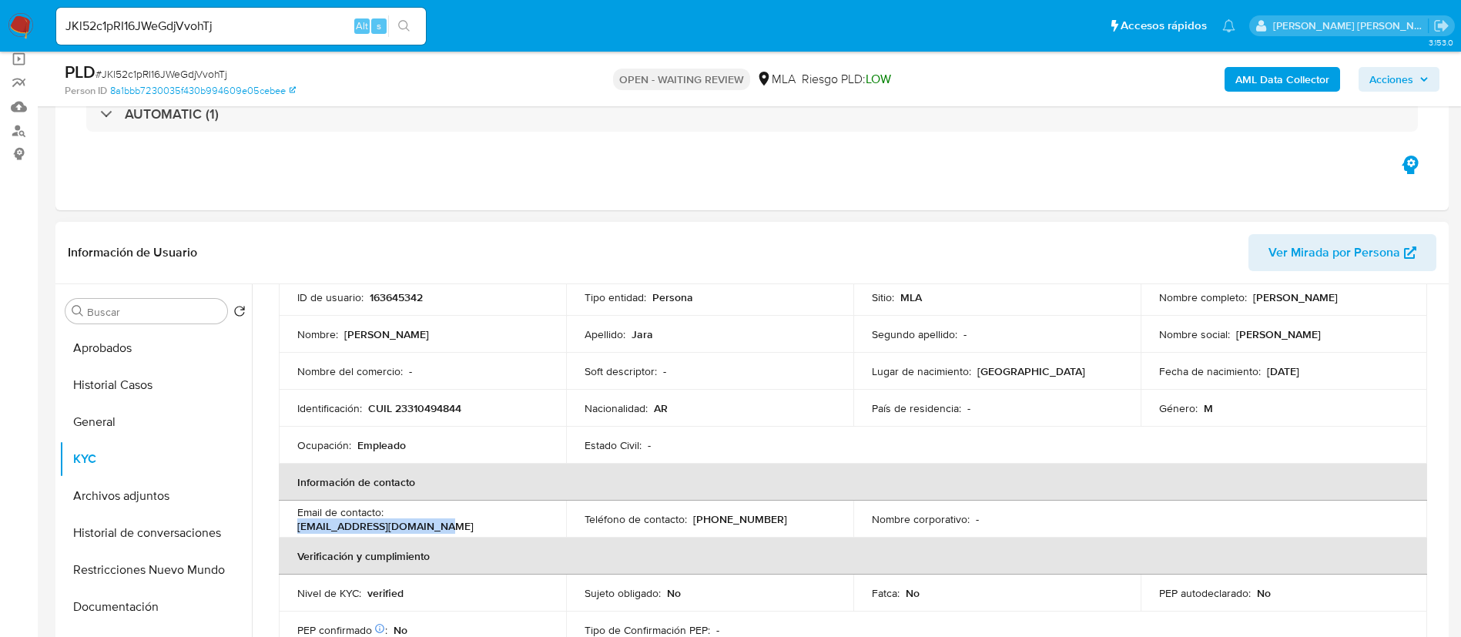
drag, startPoint x: 389, startPoint y: 517, endPoint x: 536, endPoint y: 517, distance: 147.1
click at [536, 517] on div "Email de contacto : el_arcangel84@hotmail.com" at bounding box center [422, 519] width 250 height 28
copy p "el_arcangel84@hotmail.com"
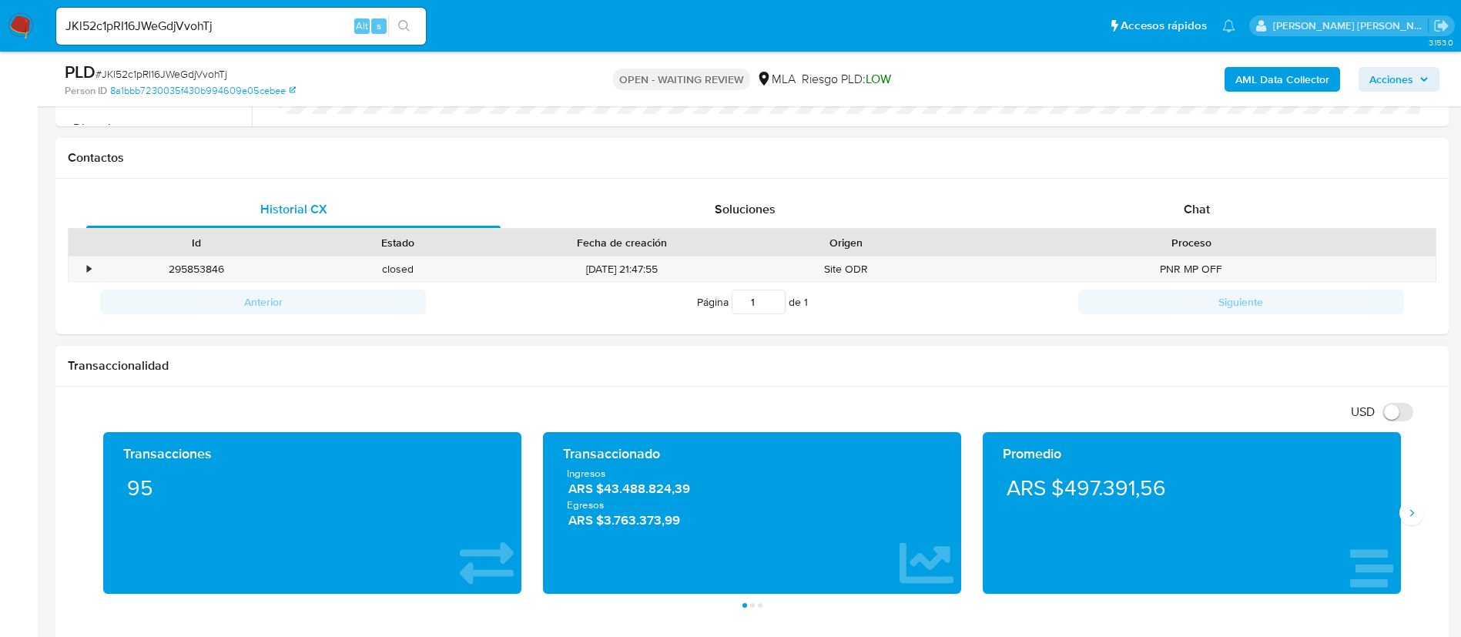
scroll to position [693, 0]
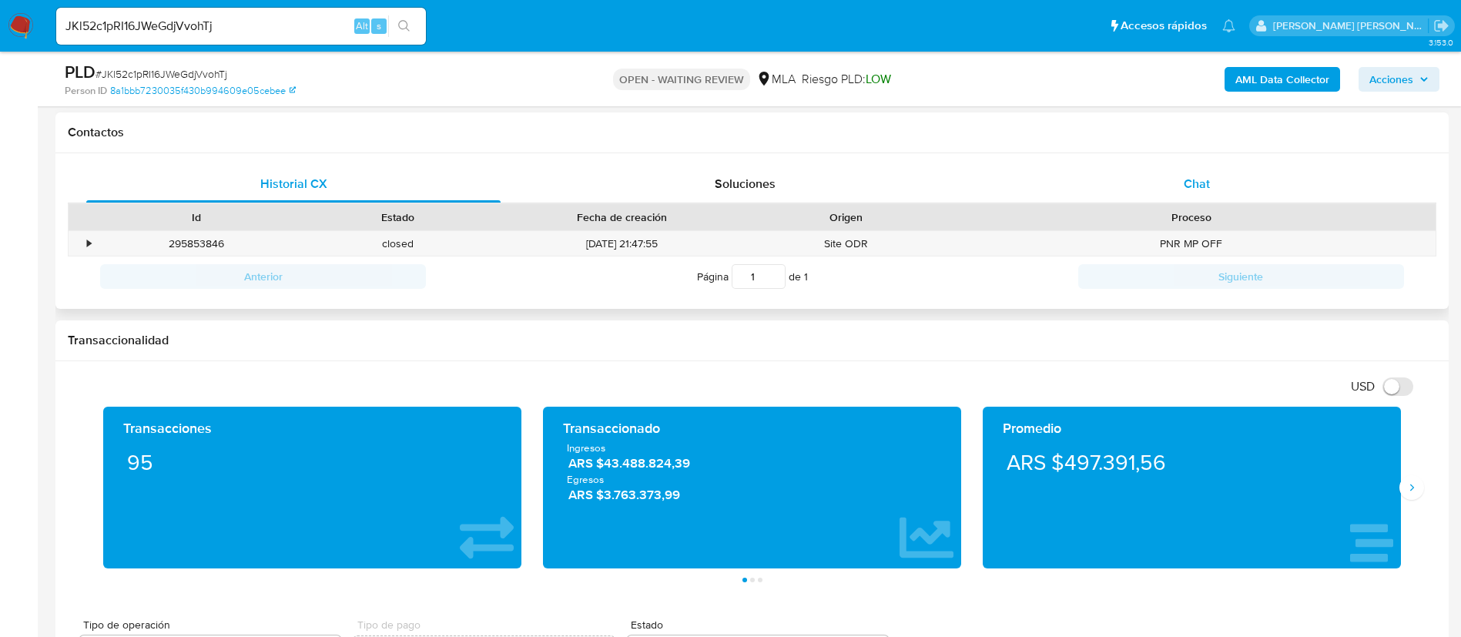
click at [1186, 186] on span "Chat" at bounding box center [1197, 184] width 26 height 18
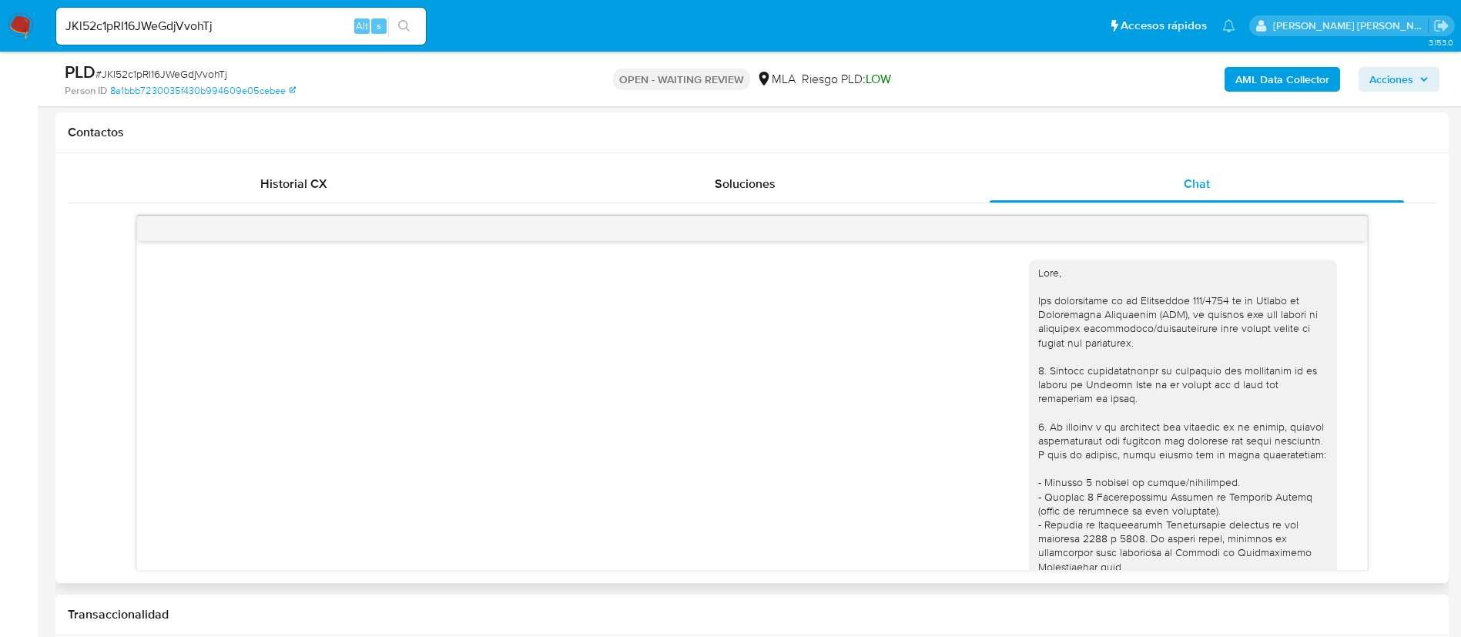
scroll to position [865, 0]
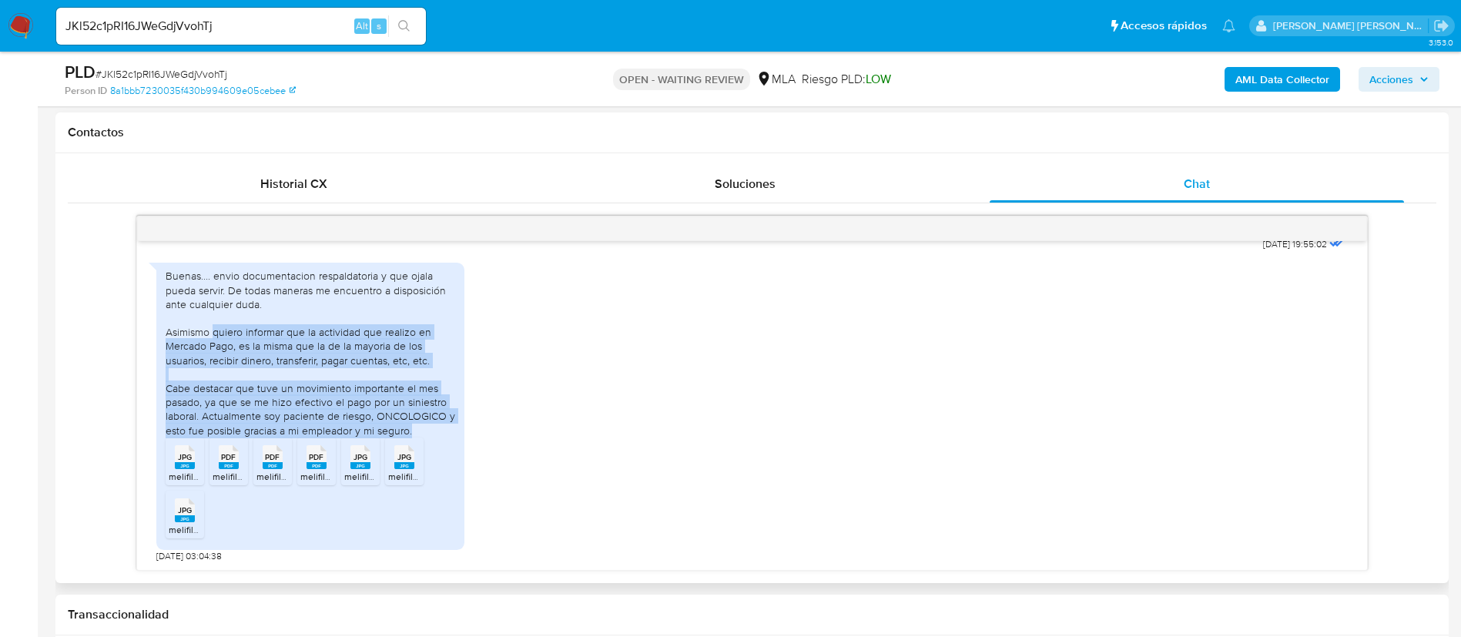
drag, startPoint x: 212, startPoint y: 330, endPoint x: 454, endPoint y: 428, distance: 261.5
click at [454, 428] on div "Buenas.... envio documentacion respaldatoria y que ojala pueda servir. De todas…" at bounding box center [311, 353] width 290 height 168
copy div "quiero informar que la actividad que realizo en Mercado Pago, es la misma que l…"
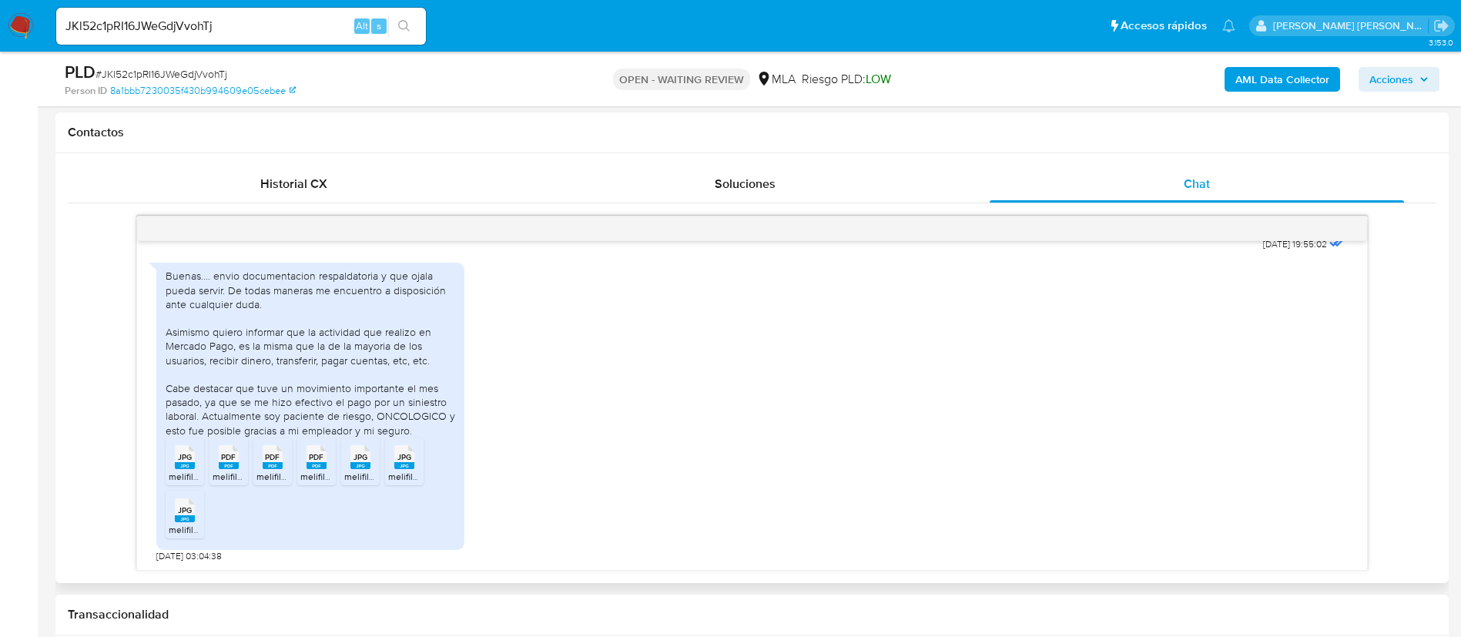
click at [182, 462] on span "JPG" at bounding box center [185, 457] width 14 height 10
click at [229, 464] on rect at bounding box center [229, 465] width 20 height 7
click at [273, 464] on rect at bounding box center [273, 465] width 20 height 7
click at [320, 464] on rect at bounding box center [316, 465] width 20 height 7
click at [360, 463] on rect at bounding box center [360, 465] width 20 height 7
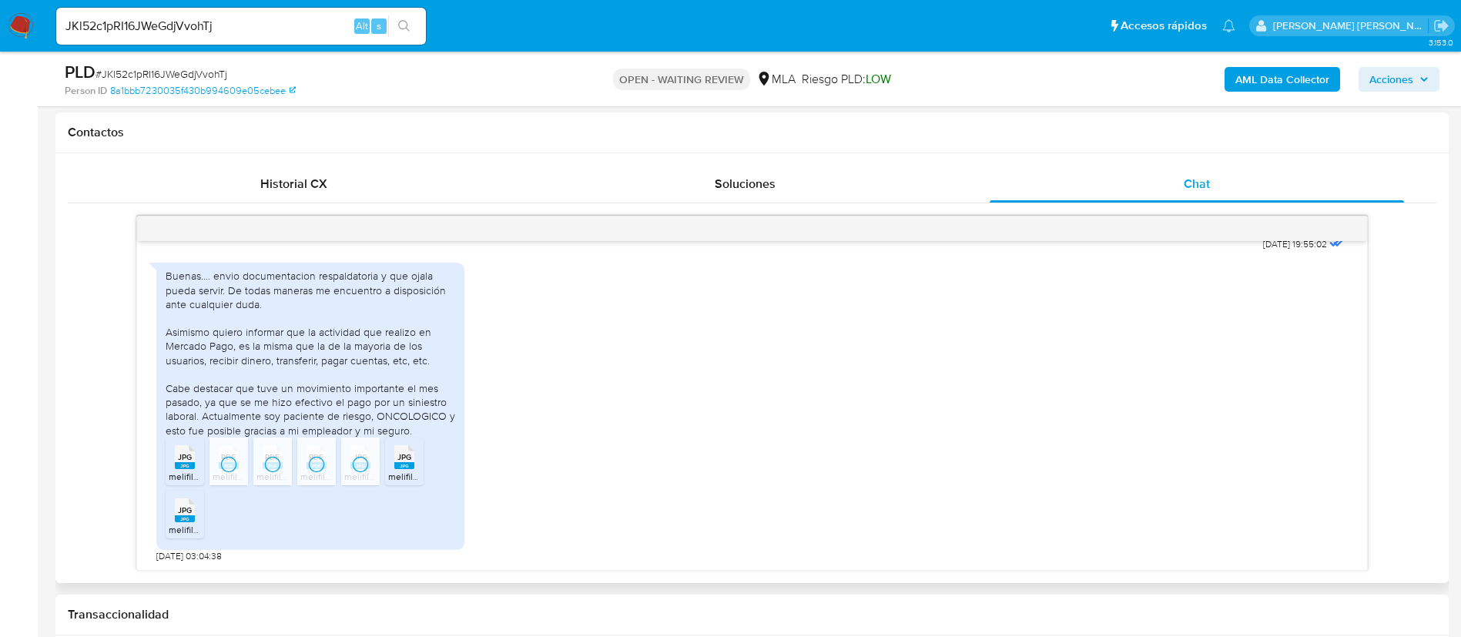
click at [407, 464] on rect at bounding box center [404, 465] width 20 height 7
click at [184, 521] on rect at bounding box center [185, 518] width 20 height 7
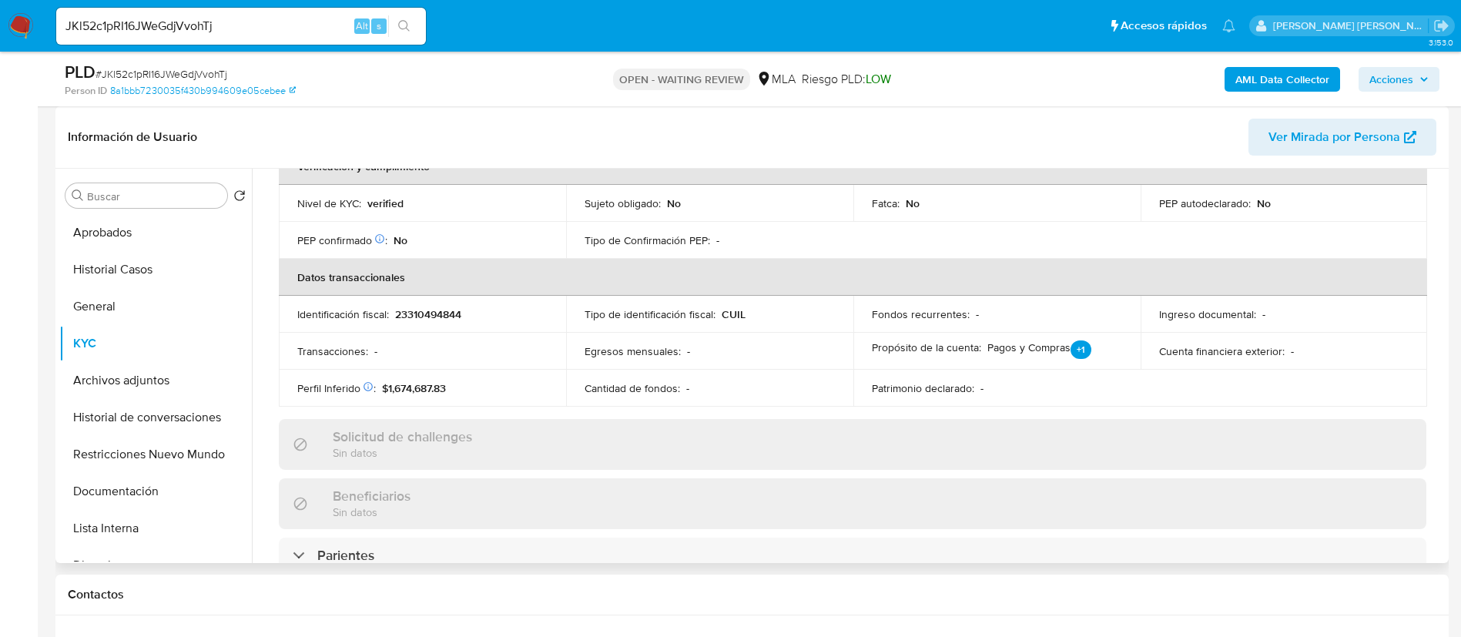
scroll to position [320, 0]
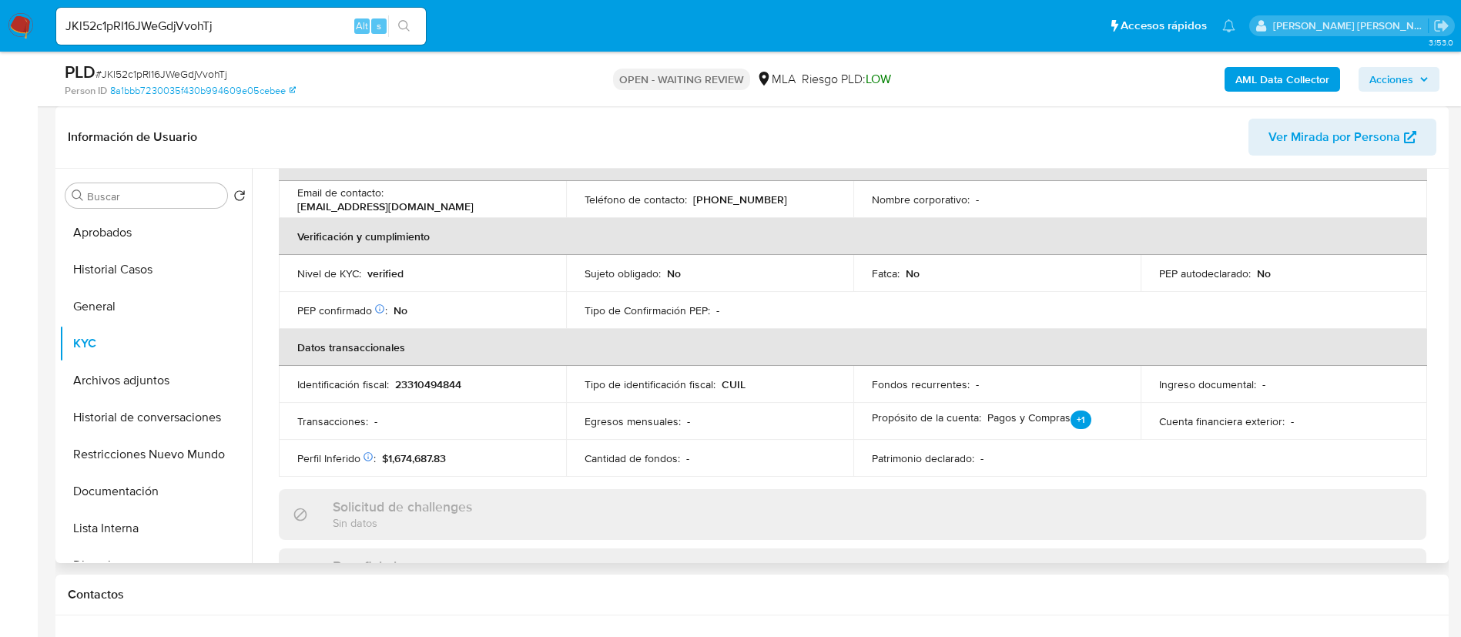
click at [432, 383] on p "23310494844" at bounding box center [428, 384] width 66 height 14
copy p "23310494844"
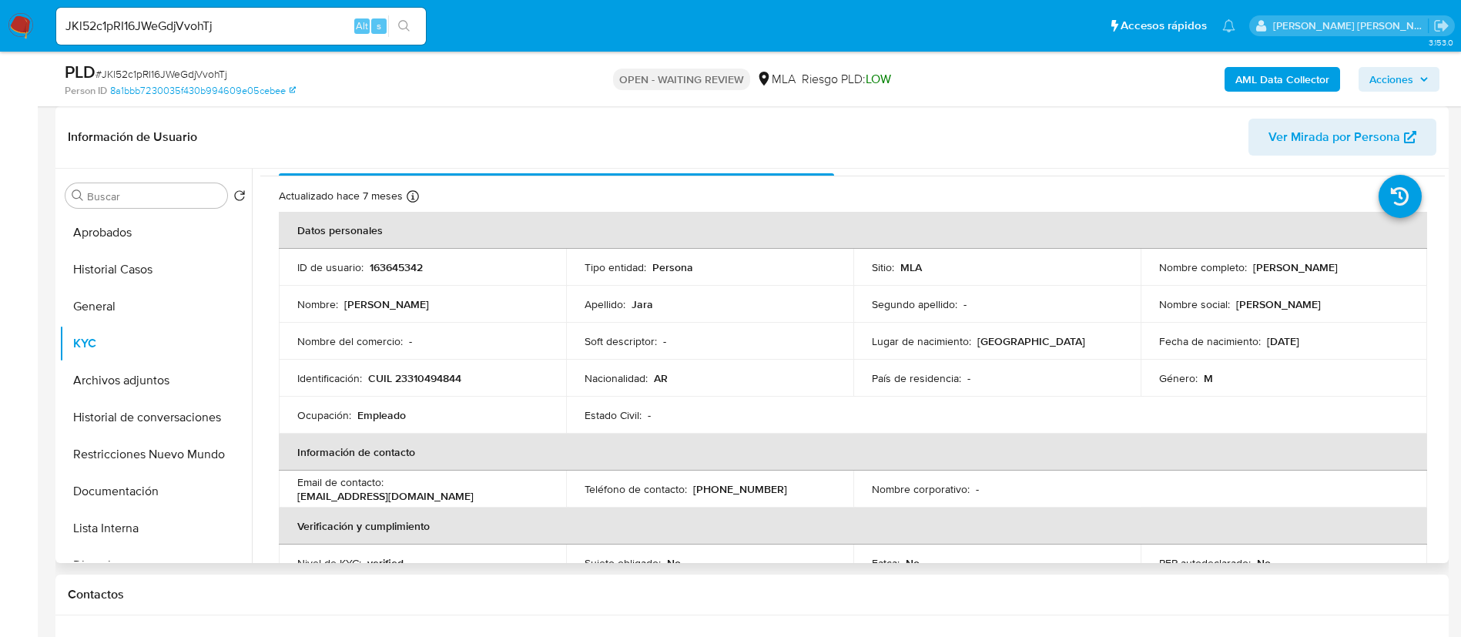
scroll to position [0, 0]
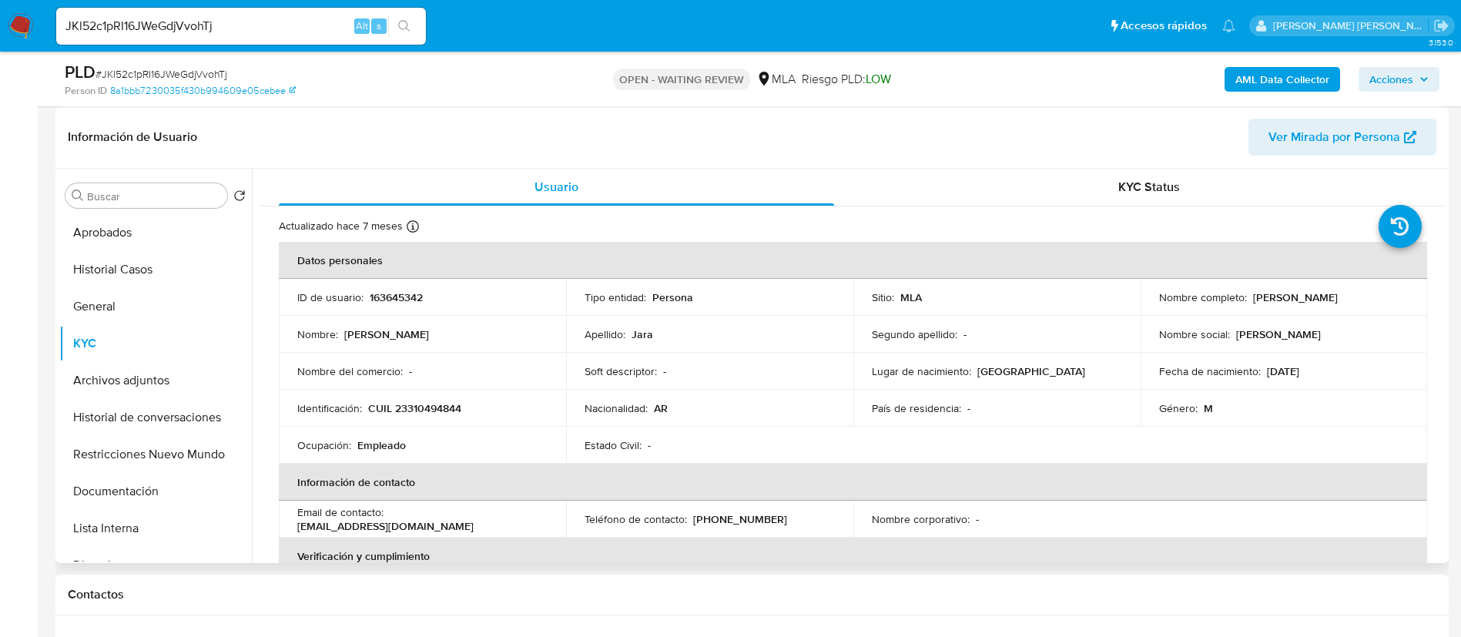
drag, startPoint x: 1251, startPoint y: 293, endPoint x: 1362, endPoint y: 293, distance: 111.7
click at [1363, 293] on div "Nombre completo : Andres Luciano Jara" at bounding box center [1284, 297] width 250 height 14
copy p "Andres Luciano Jara"
drag, startPoint x: 370, startPoint y: 408, endPoint x: 454, endPoint y: 407, distance: 83.9
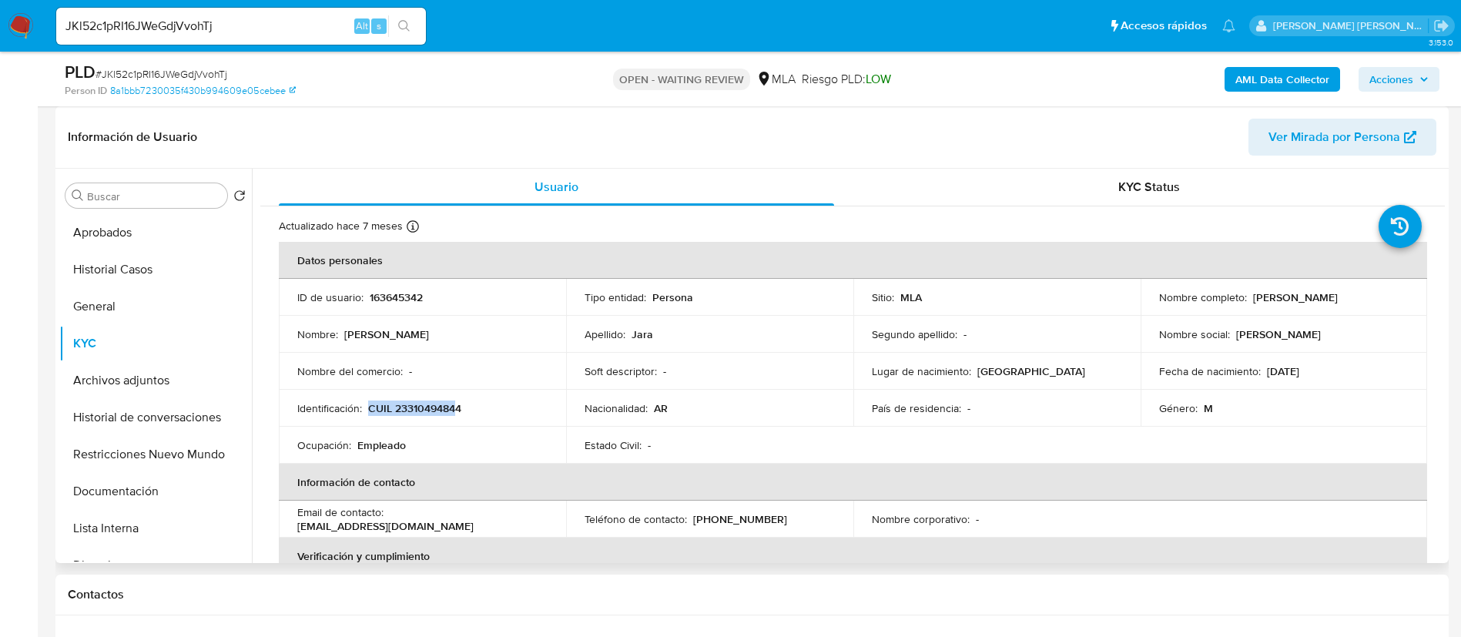
click at [454, 407] on p "CUIL 23310494844" at bounding box center [414, 408] width 93 height 14
copy p "CUIL 2331049484"
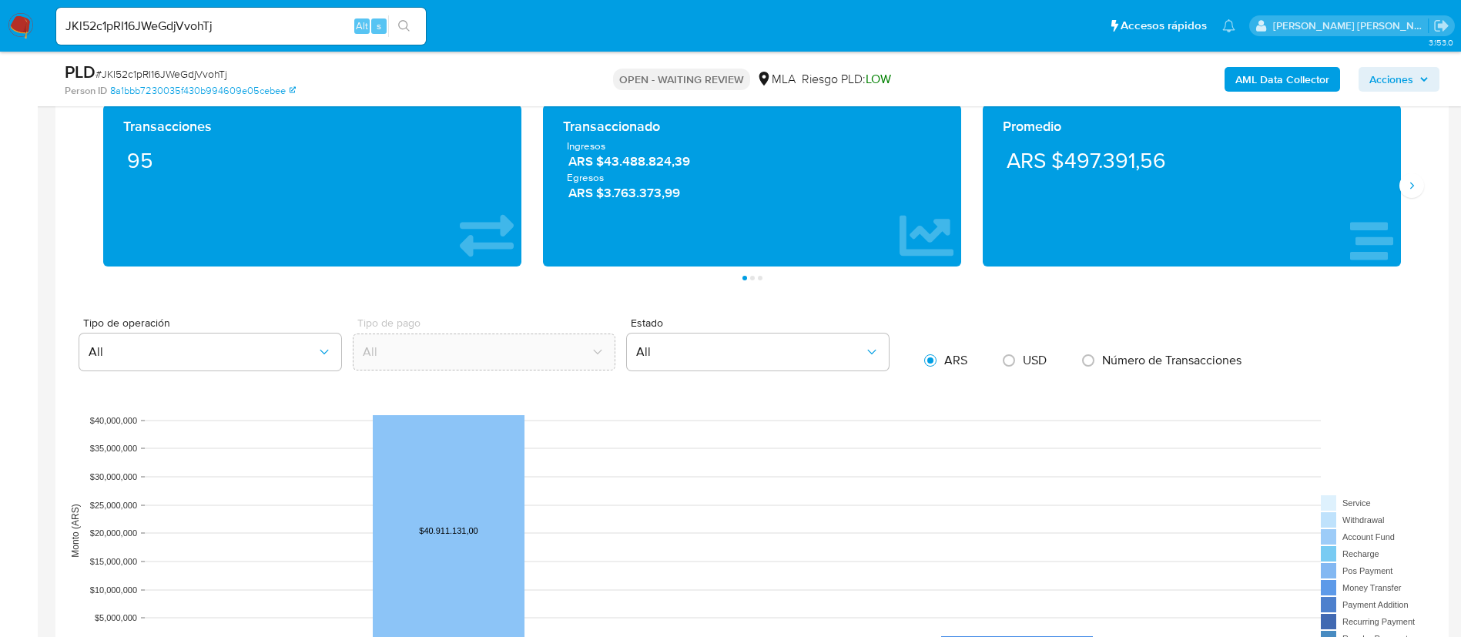
scroll to position [1271, 0]
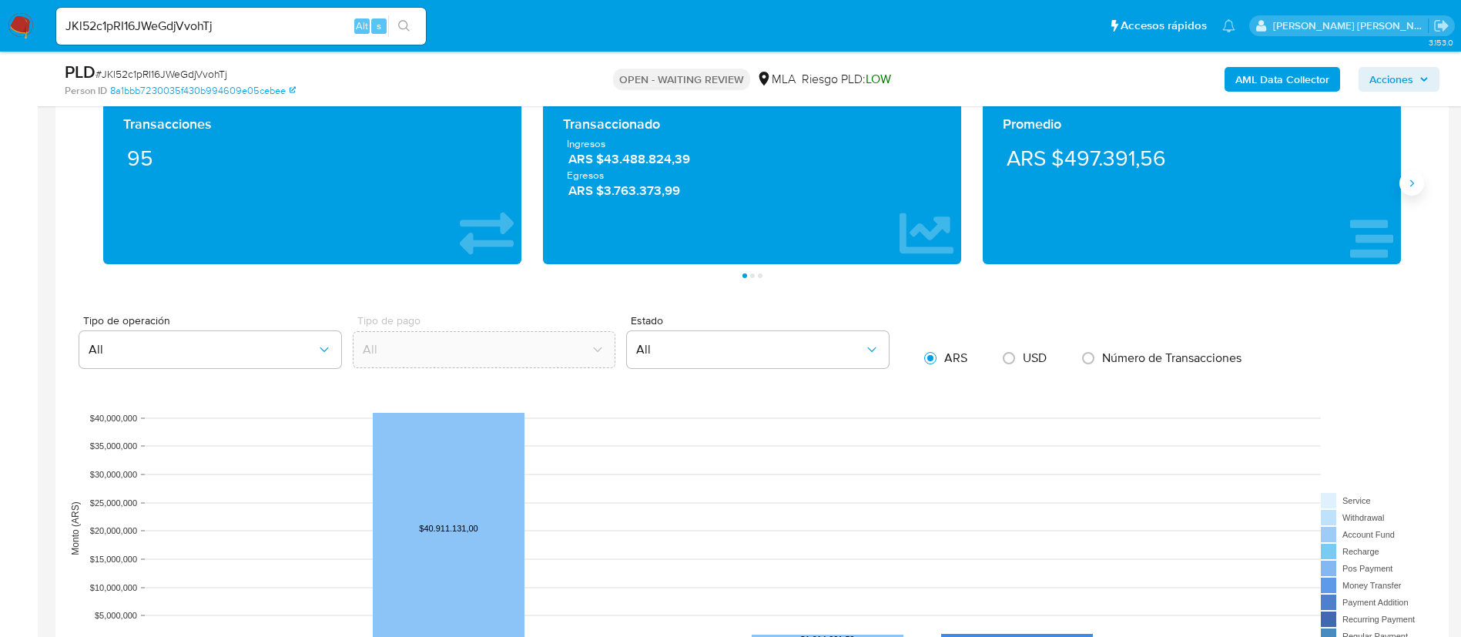
click at [1406, 186] on icon "Siguiente" at bounding box center [1411, 183] width 12 height 12
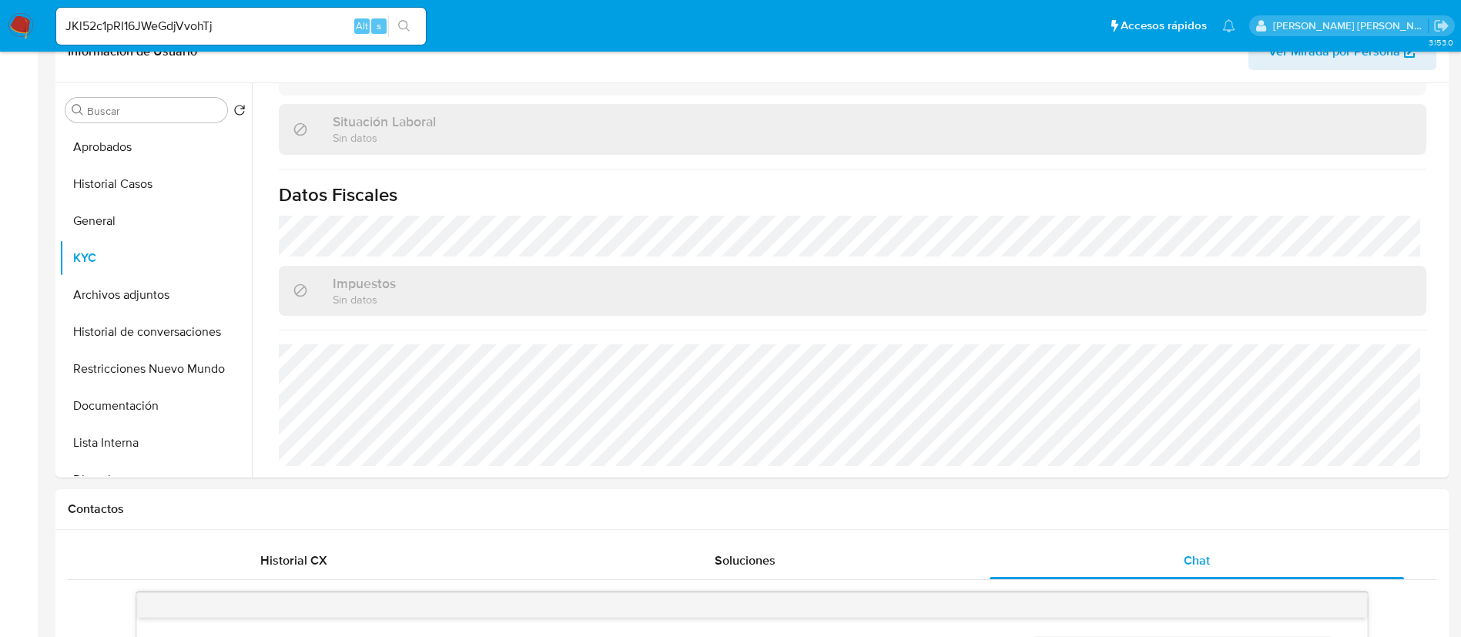
scroll to position [0, 0]
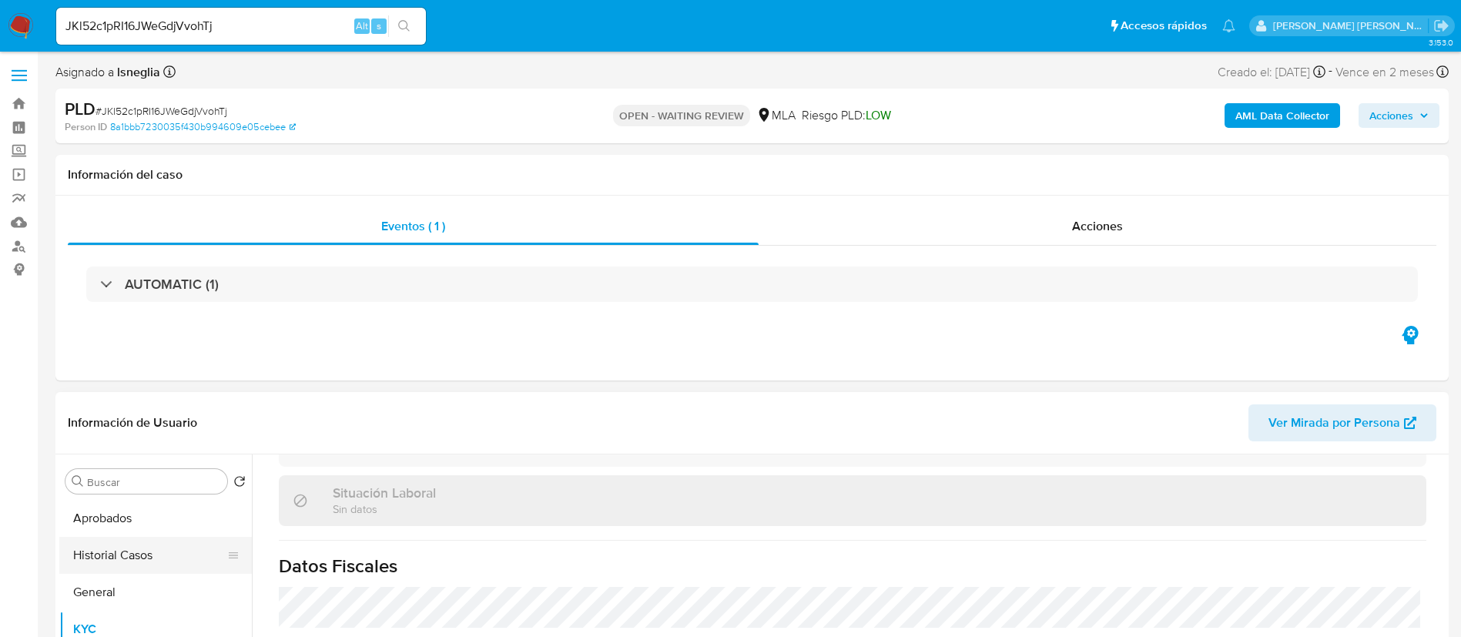
click at [120, 591] on button "General" at bounding box center [155, 592] width 193 height 37
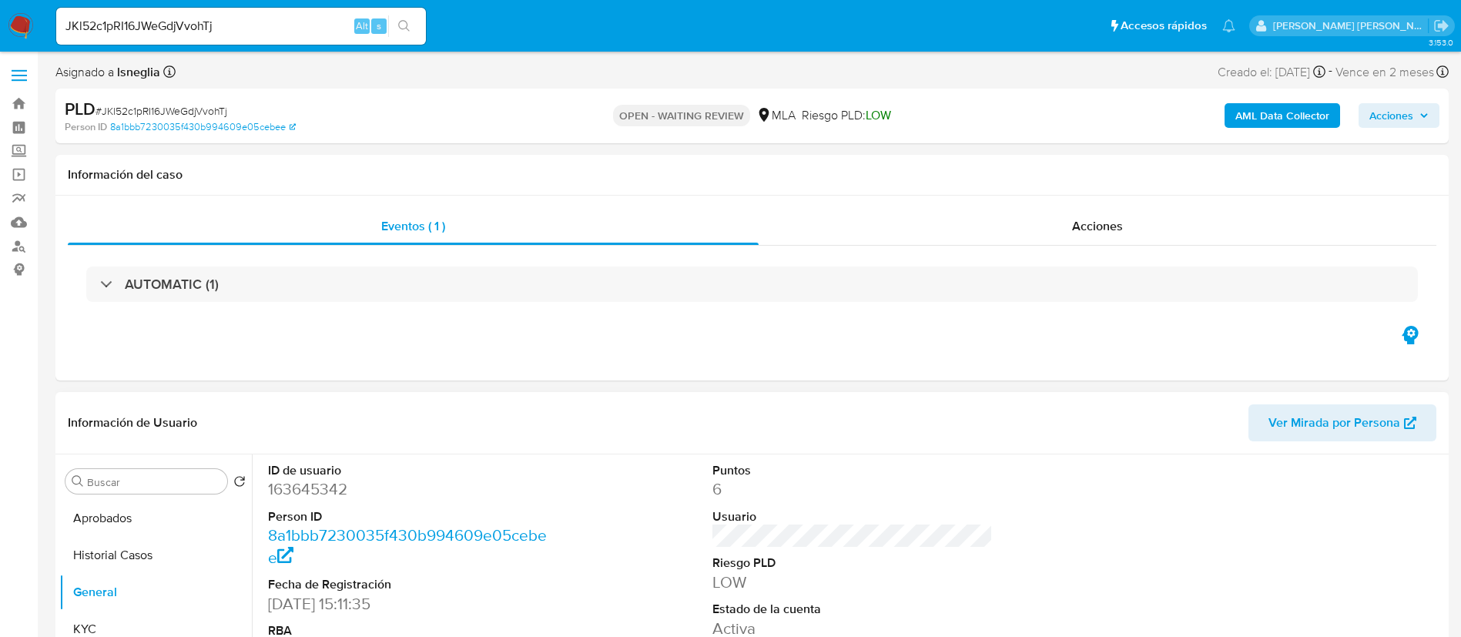
click at [313, 494] on dd "163645342" at bounding box center [408, 489] width 281 height 22
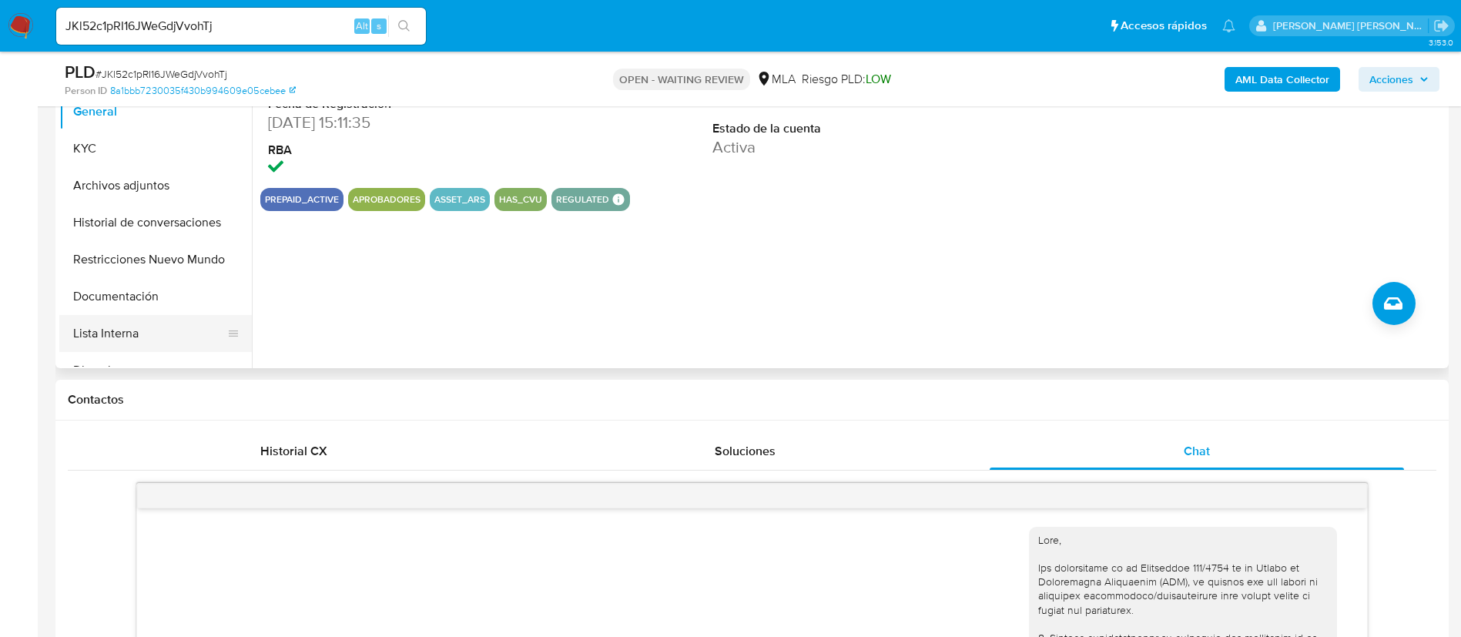
scroll to position [462, 0]
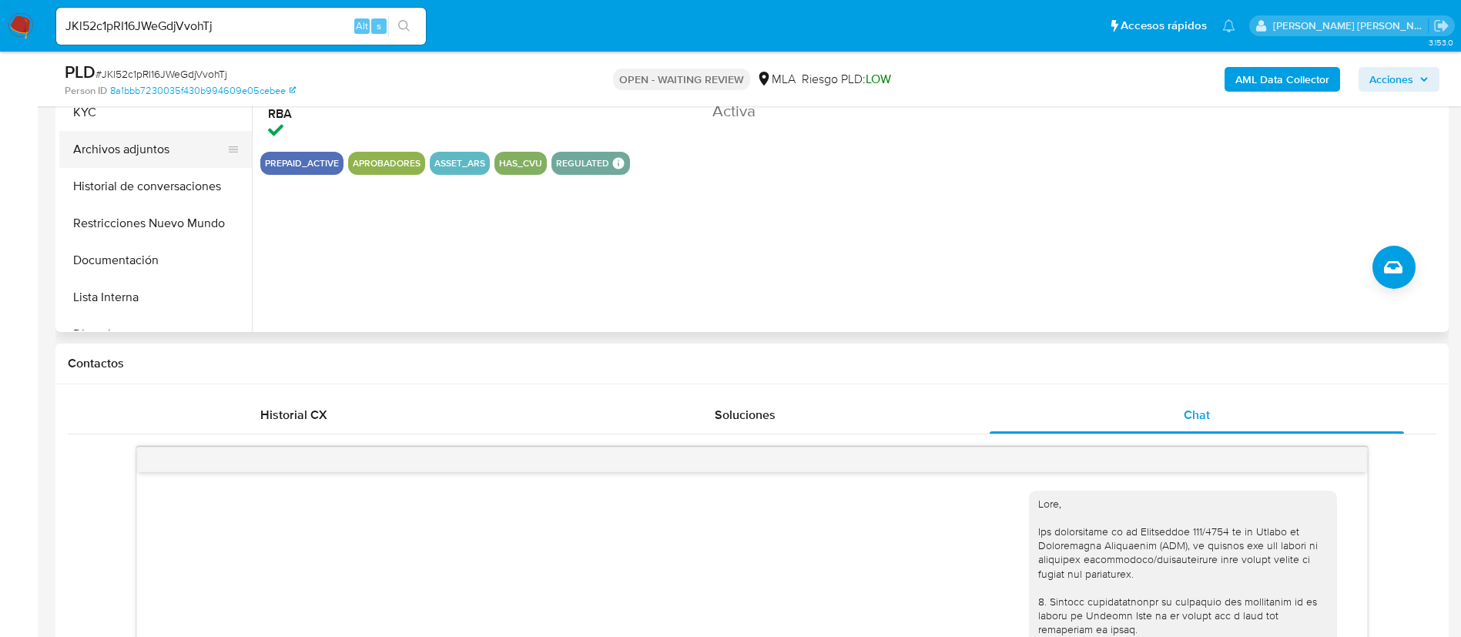
click at [150, 146] on button "Archivos adjuntos" at bounding box center [149, 149] width 180 height 37
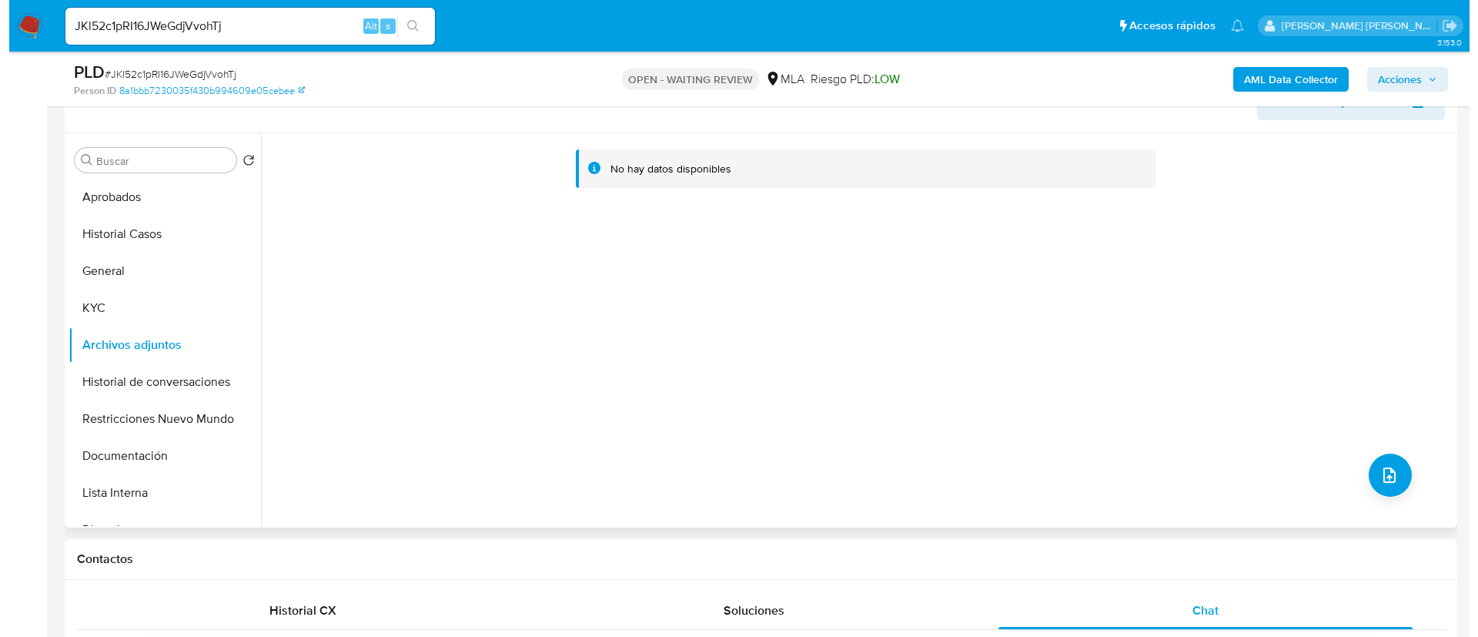
scroll to position [231, 0]
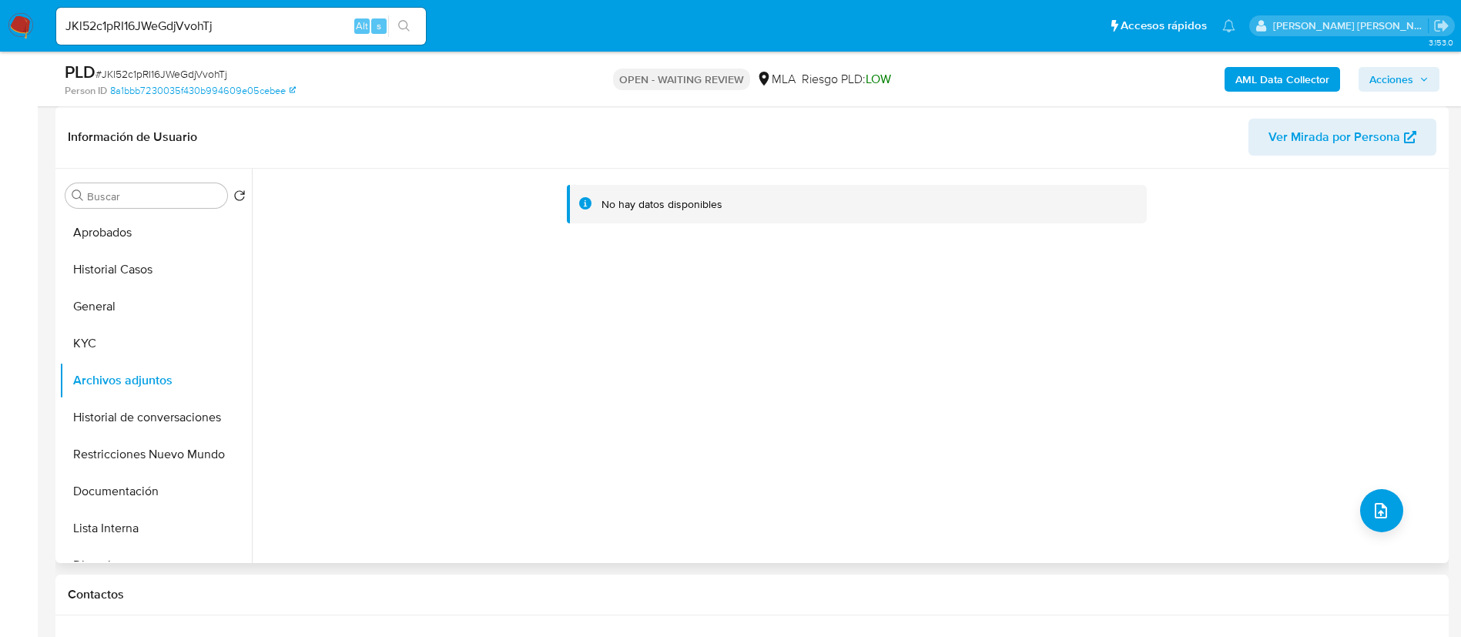
click at [1398, 516] on div "No hay datos disponibles" at bounding box center [848, 366] width 1193 height 394
click at [1382, 514] on button "upload-file" at bounding box center [1381, 510] width 43 height 43
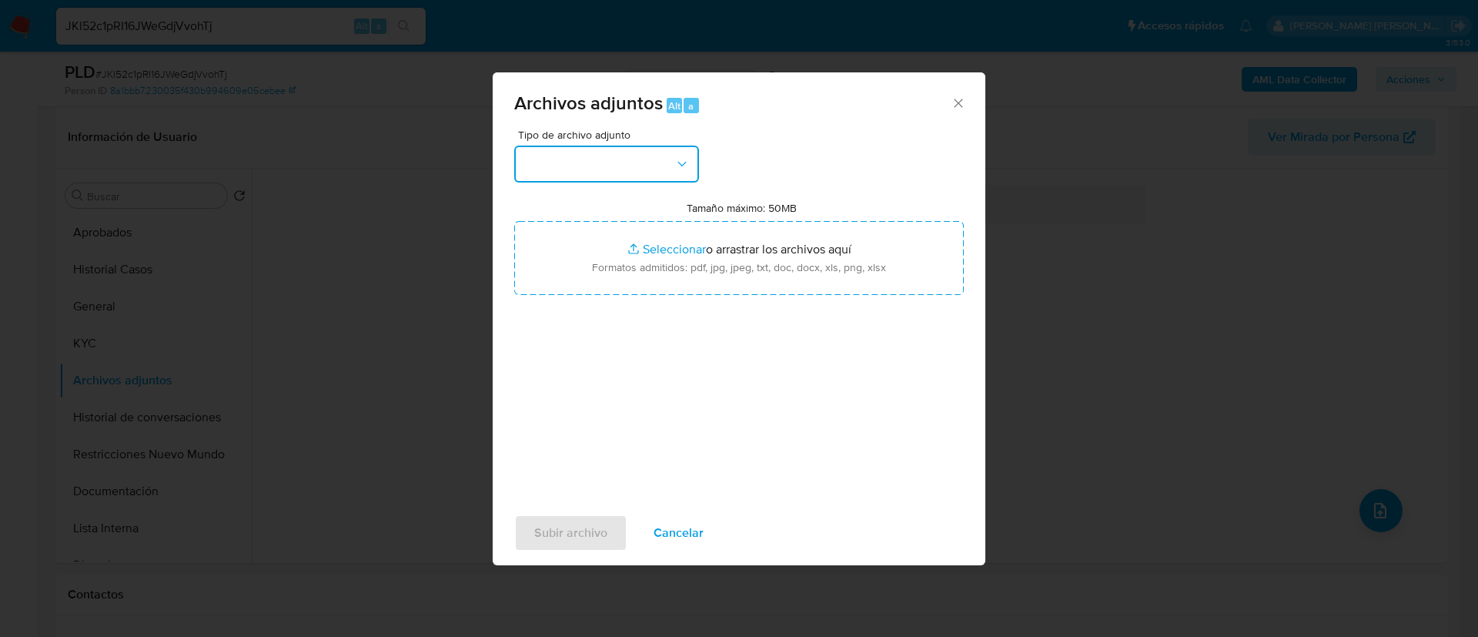
click at [641, 160] on button "button" at bounding box center [606, 164] width 185 height 37
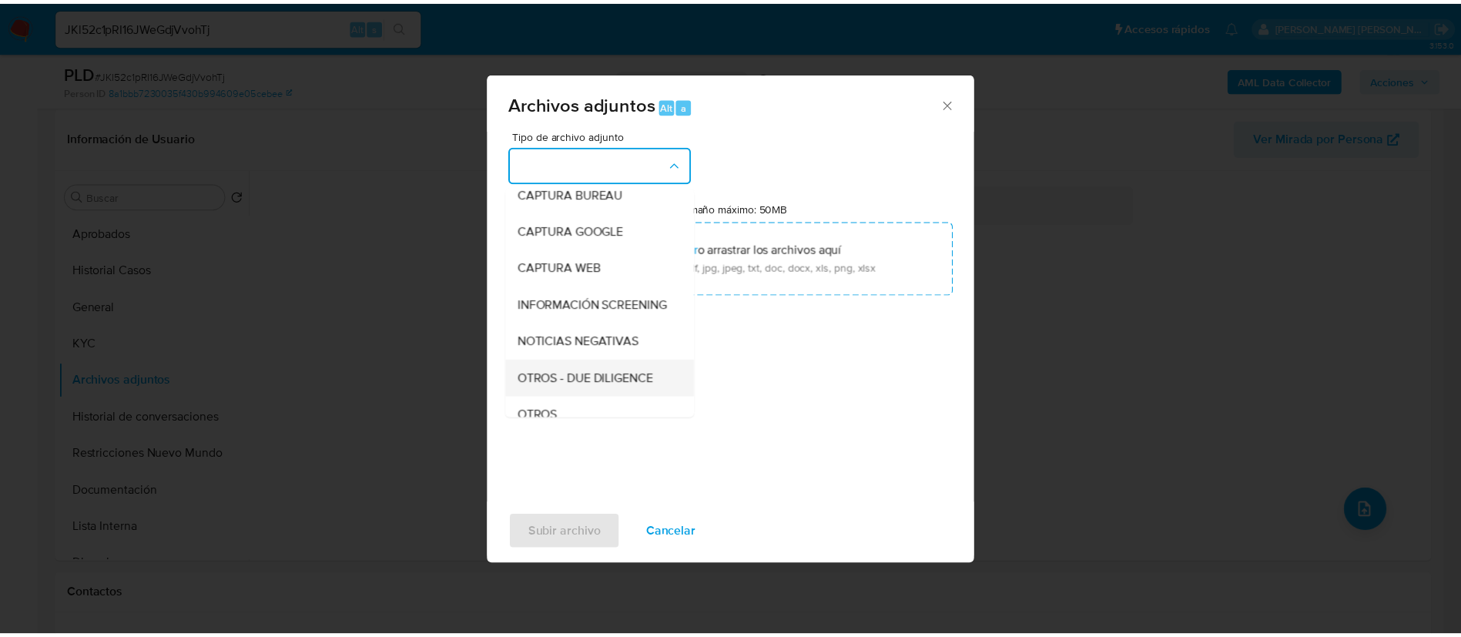
scroll to position [116, 0]
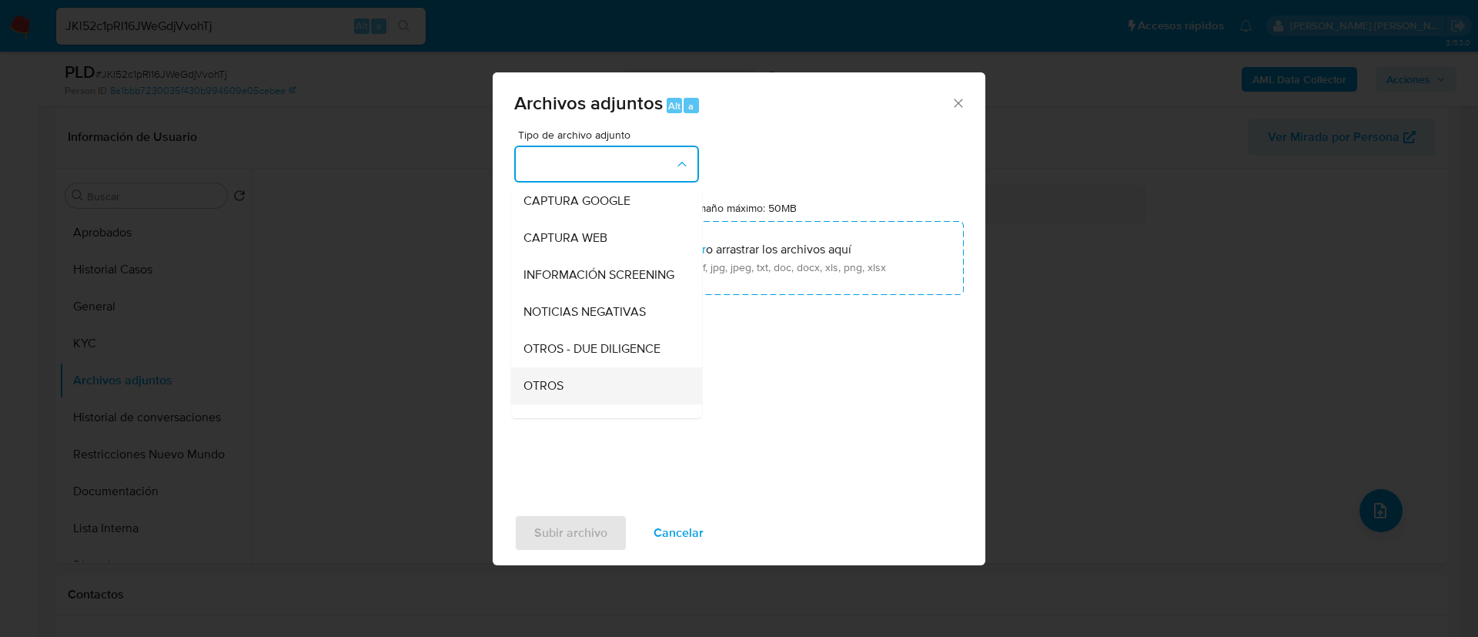
click at [594, 404] on div "OTROS" at bounding box center [602, 385] width 157 height 37
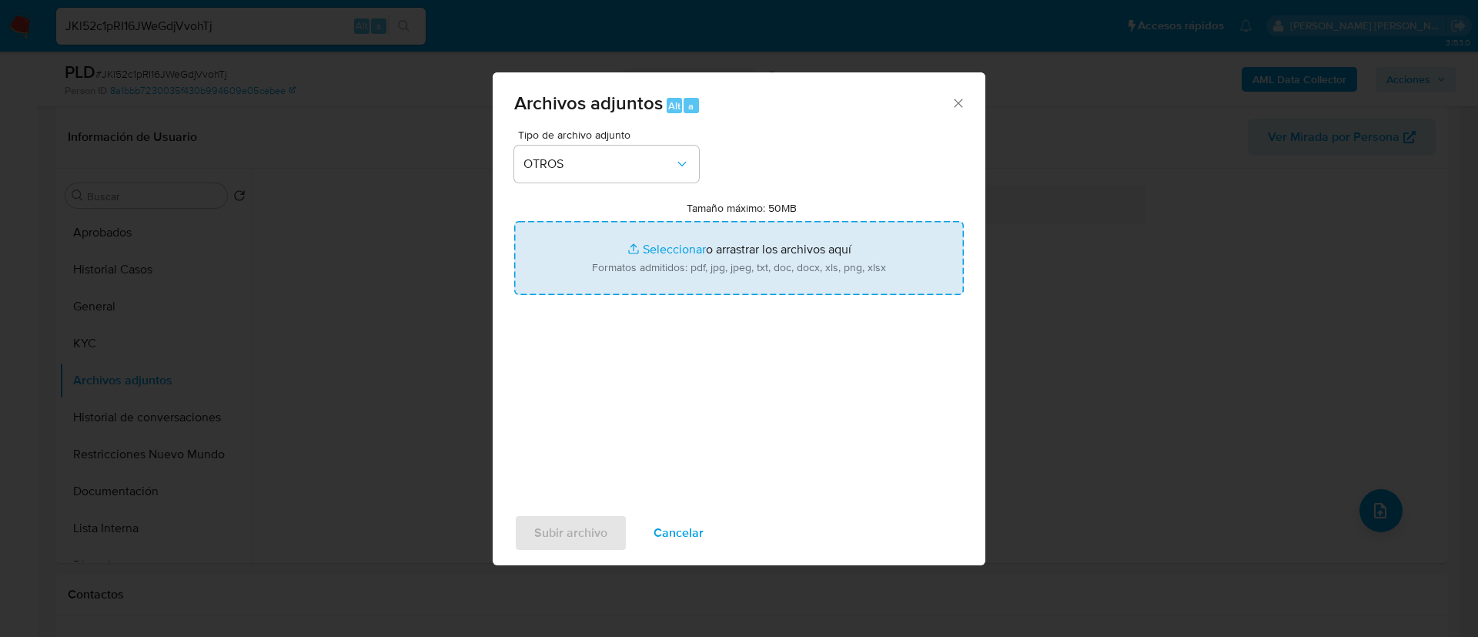
type input "C:\fakepath\Documentacion 163645342.pdf"
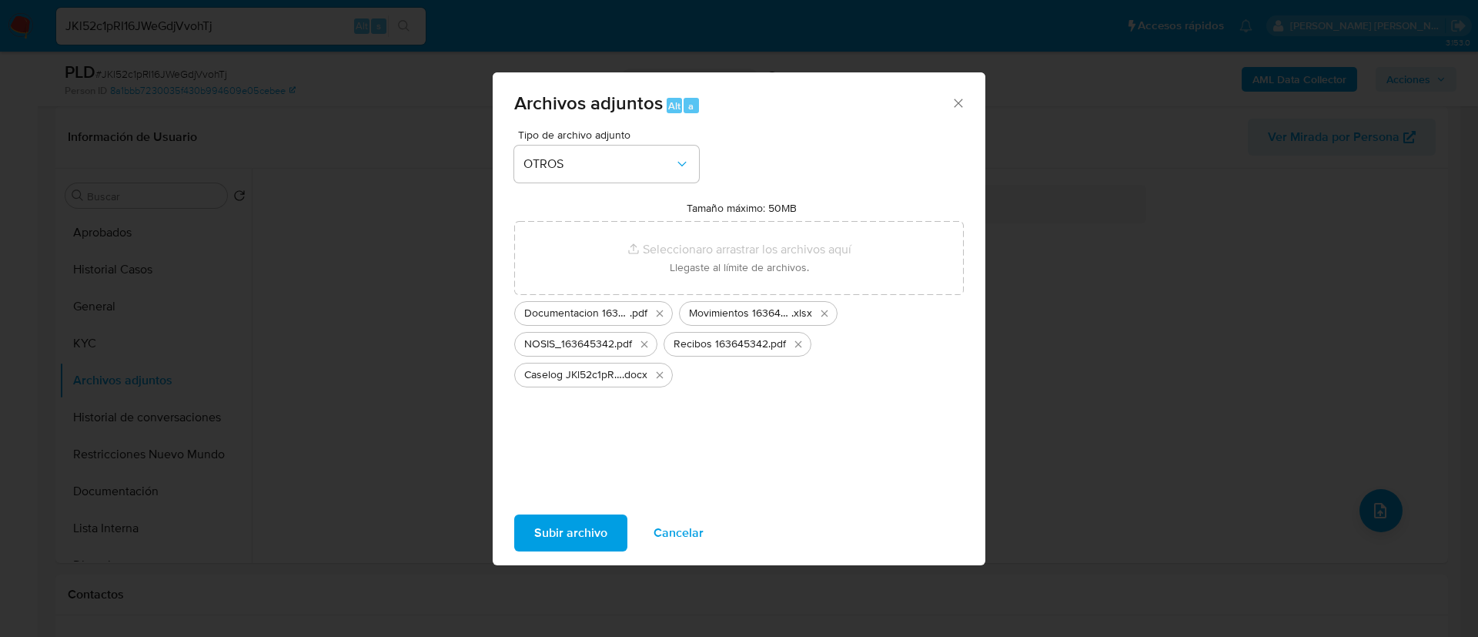
click at [583, 531] on span "Subir archivo" at bounding box center [570, 533] width 73 height 34
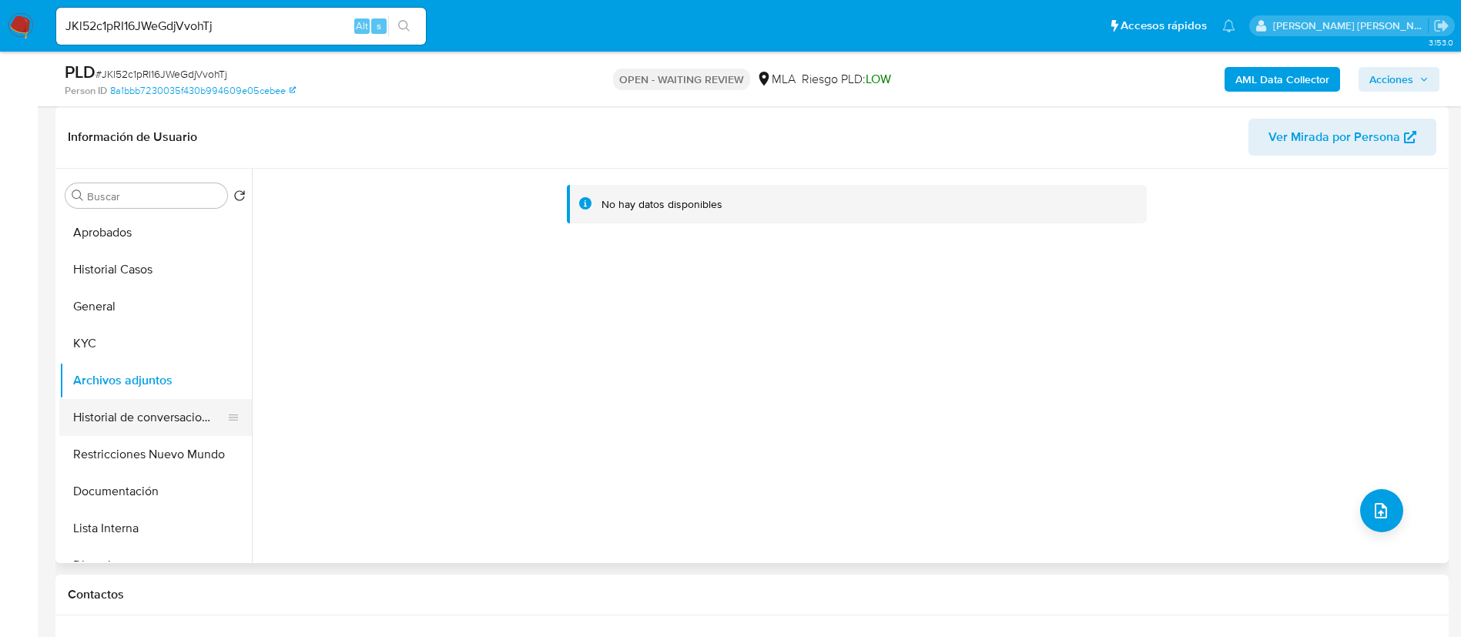
click at [103, 405] on button "Historial de conversaciones" at bounding box center [149, 417] width 180 height 37
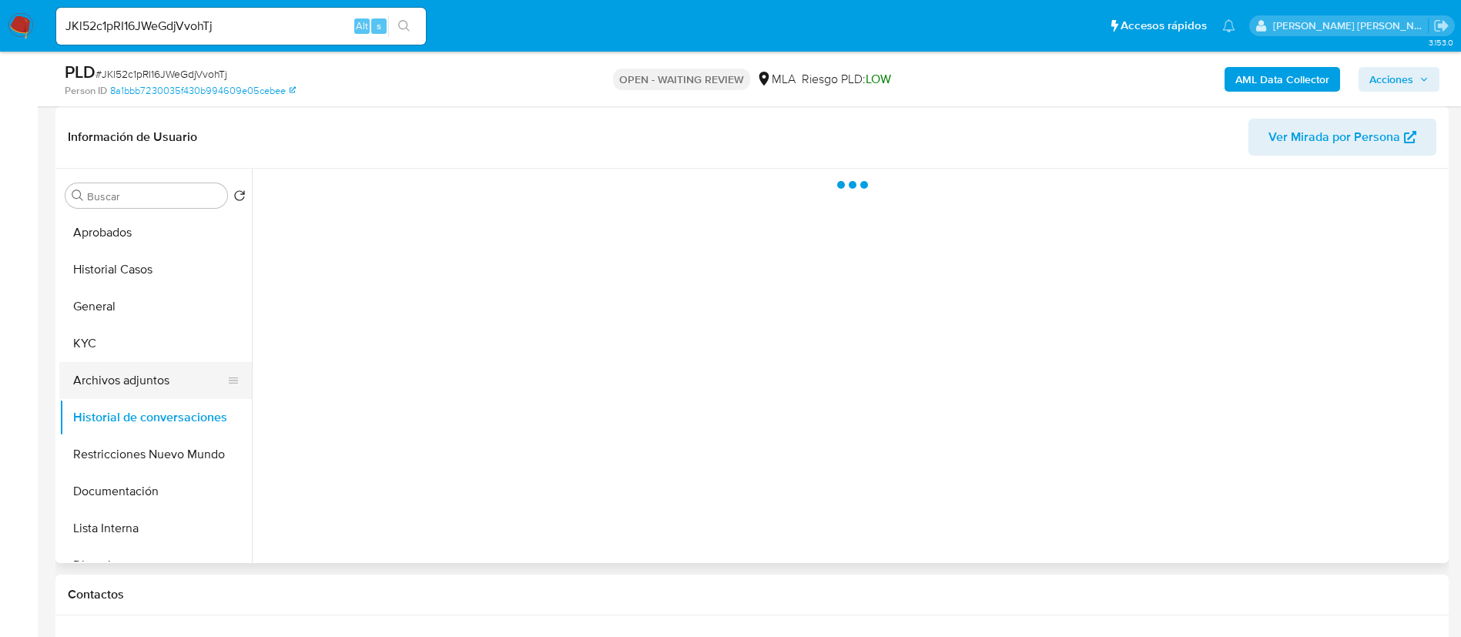
click at [122, 369] on button "Archivos adjuntos" at bounding box center [149, 380] width 180 height 37
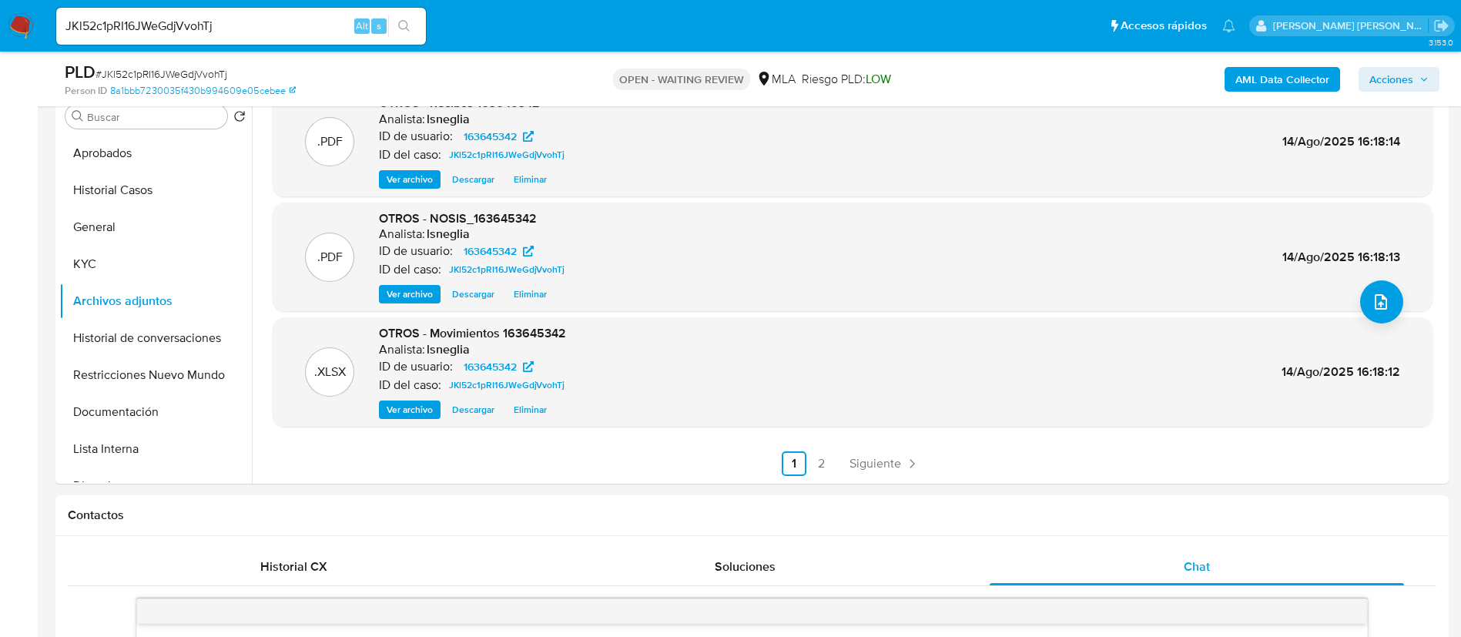
scroll to position [347, 0]
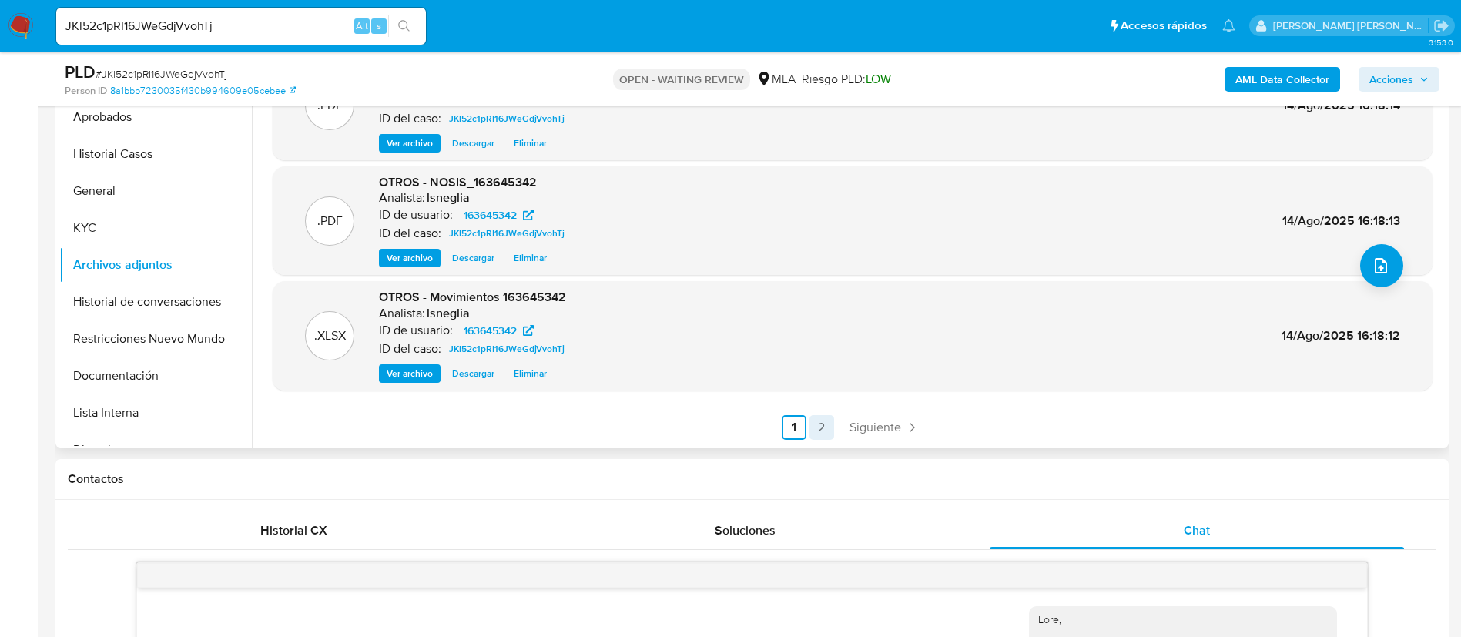
click at [828, 425] on link "2" at bounding box center [821, 427] width 25 height 25
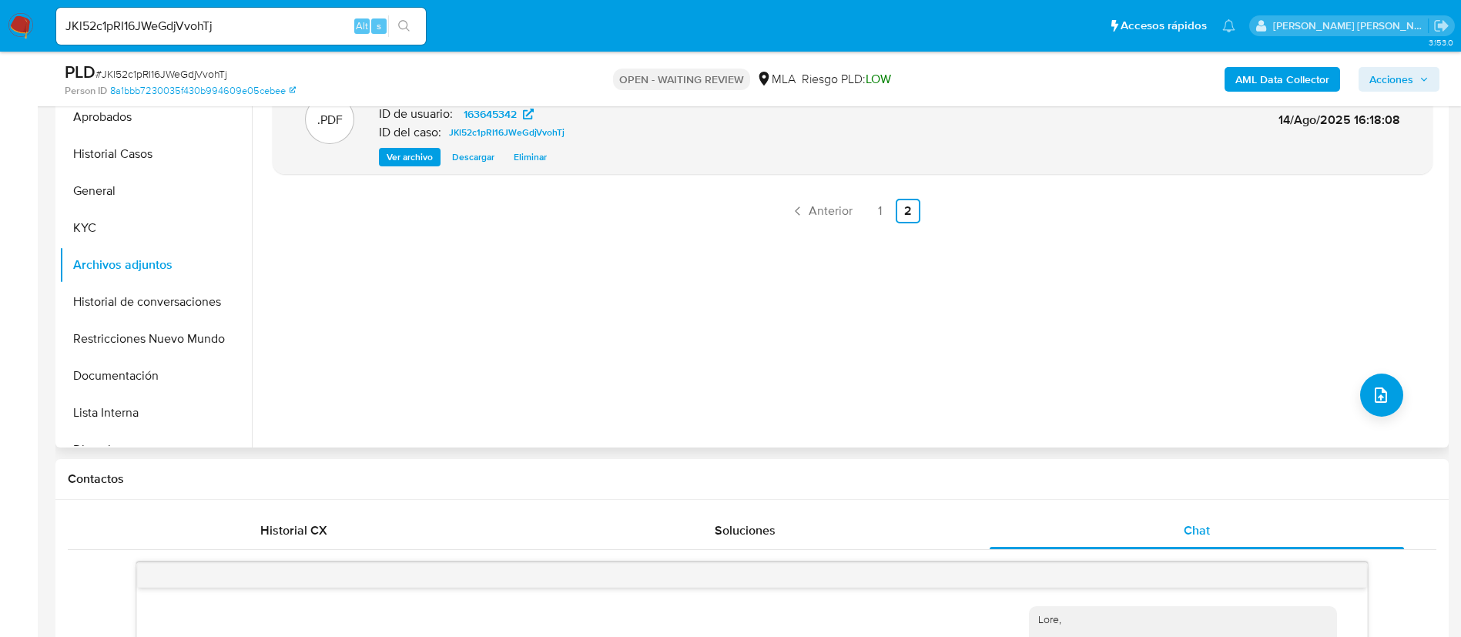
scroll to position [116, 0]
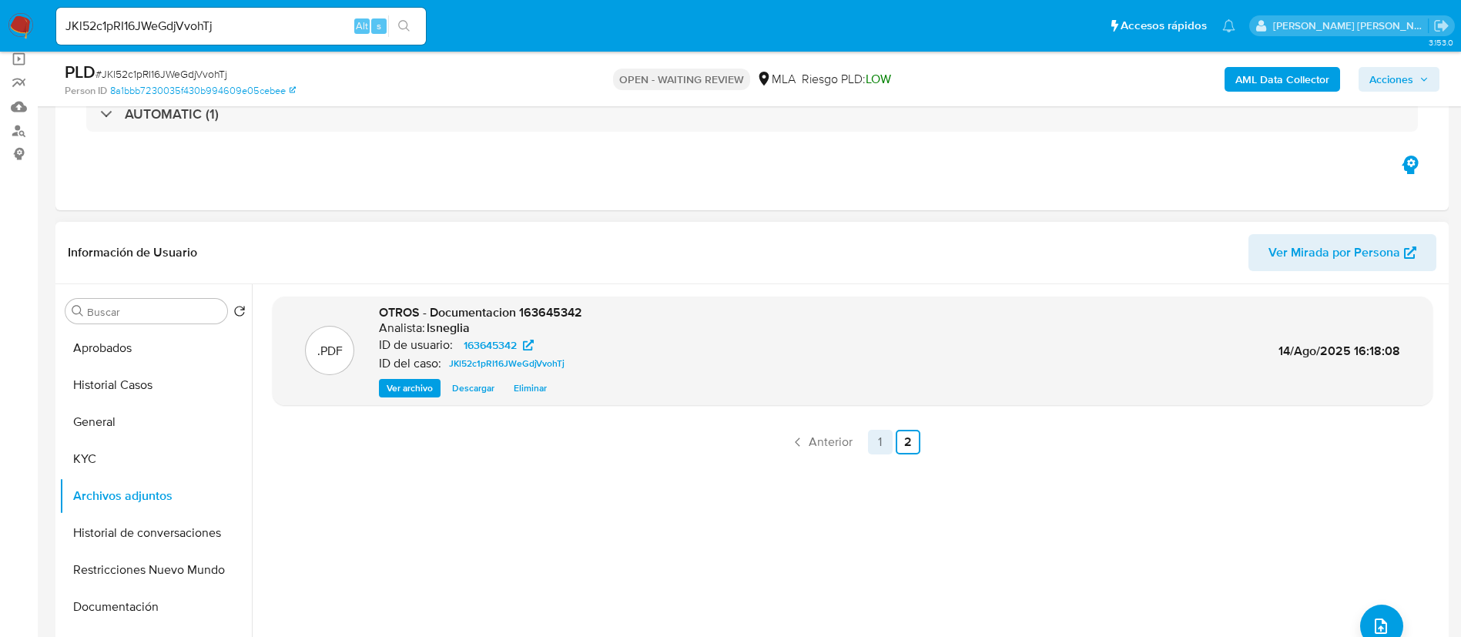
click at [883, 446] on link "1" at bounding box center [880, 442] width 25 height 25
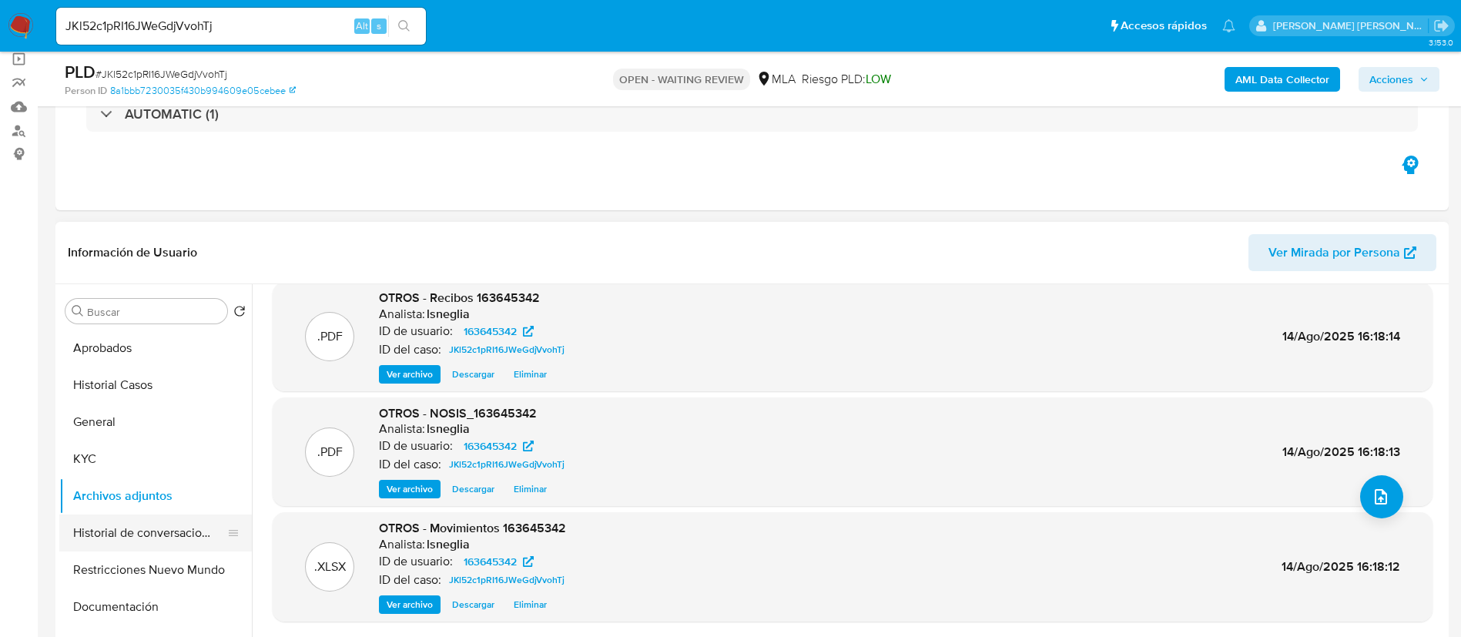
click at [182, 541] on button "Historial de conversaciones" at bounding box center [149, 532] width 180 height 37
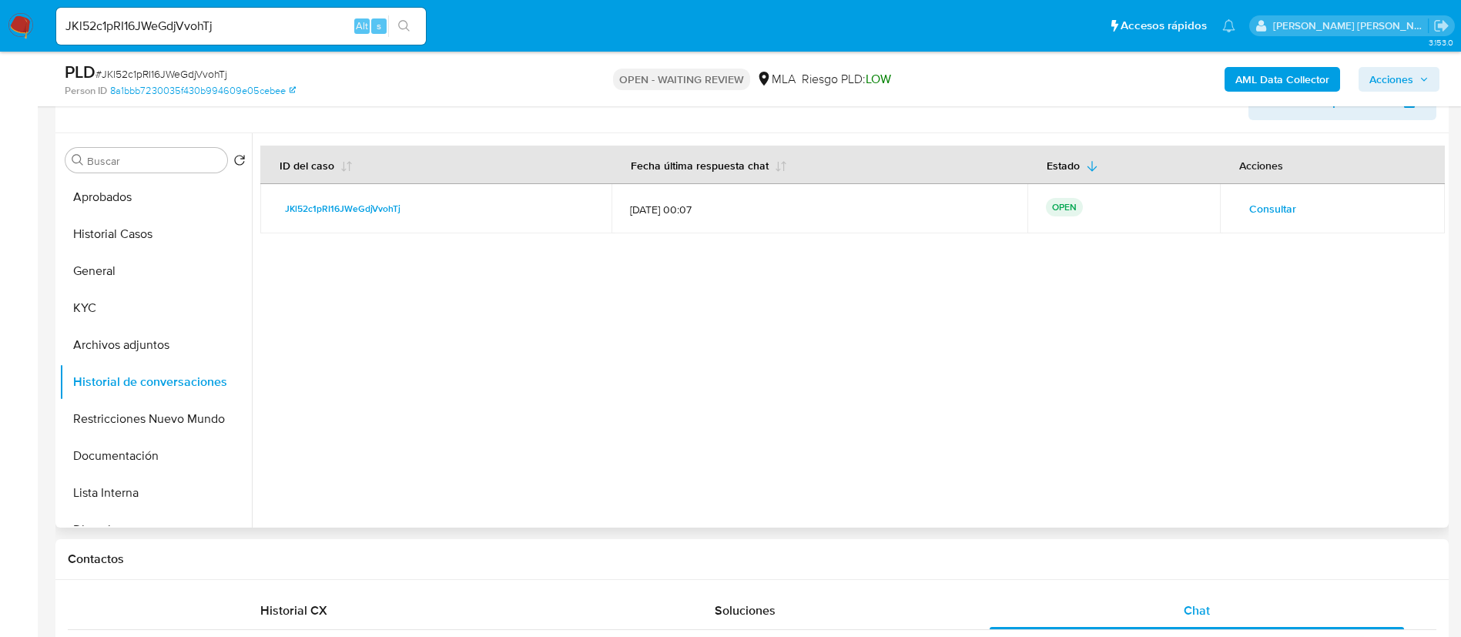
scroll to position [231, 0]
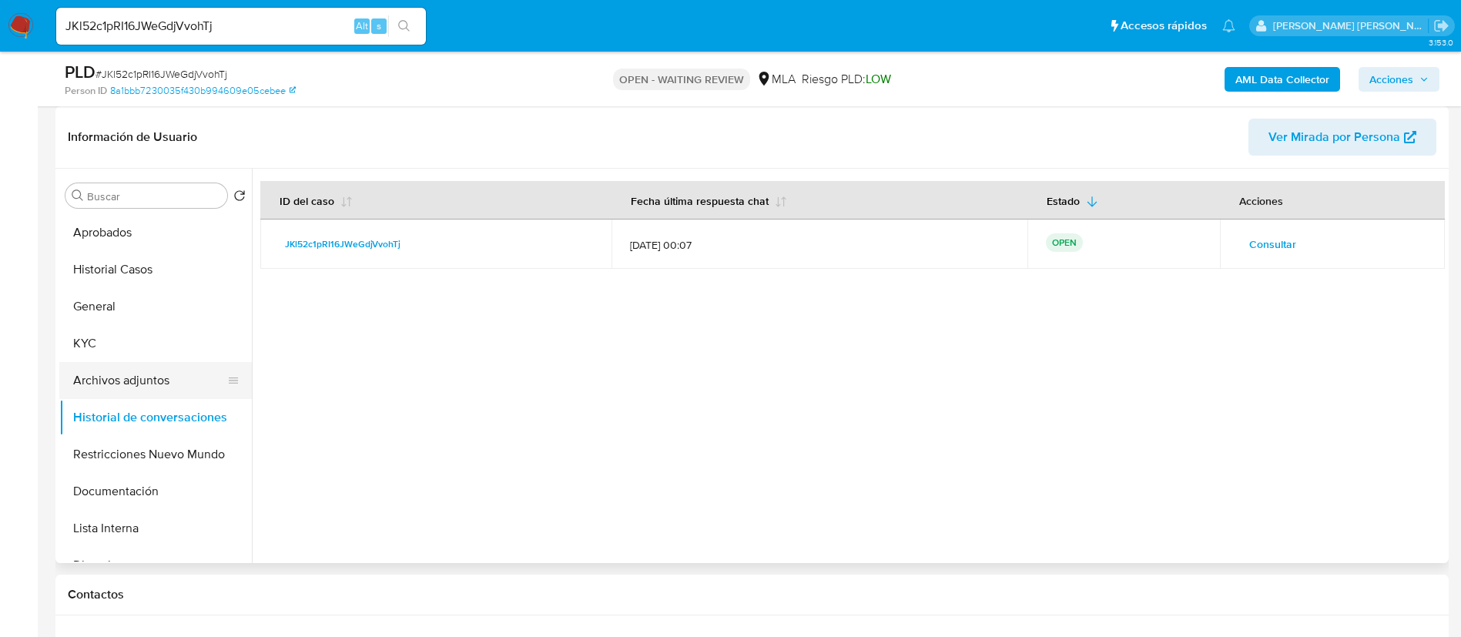
click at [131, 387] on button "Archivos adjuntos" at bounding box center [149, 380] width 180 height 37
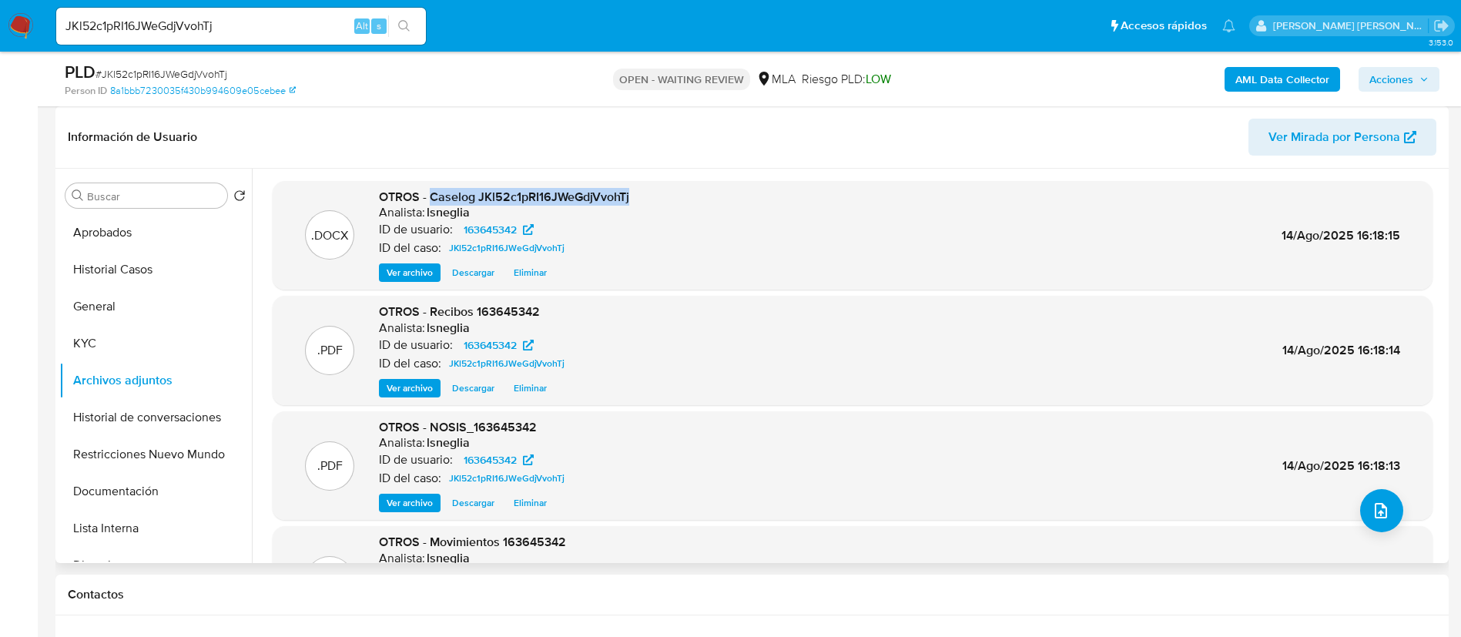
drag, startPoint x: 431, startPoint y: 193, endPoint x: 652, endPoint y: 193, distance: 221.0
click at [652, 193] on div ".DOCX OTROS - Caselog JKl52c1pRI16JWeGdjVvohTj Analista: lsneglia ID de usuario…" at bounding box center [852, 236] width 1144 height 94
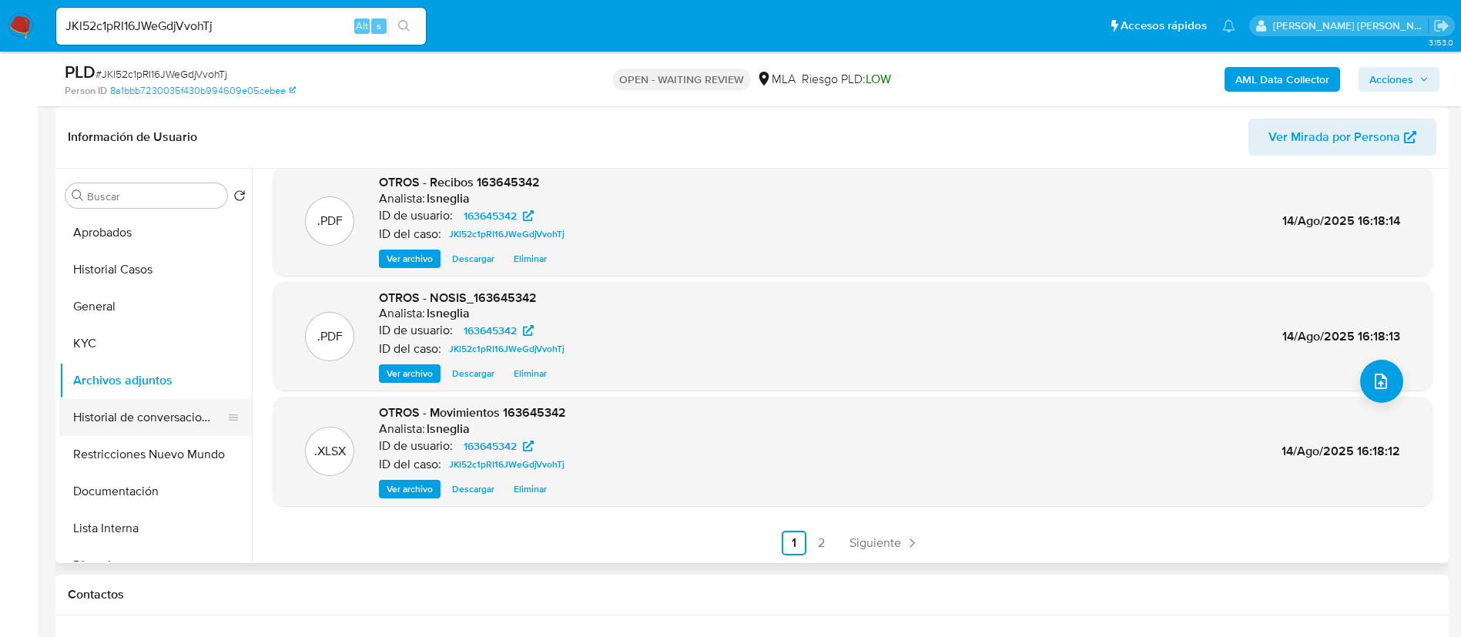
click at [123, 424] on button "Historial de conversaciones" at bounding box center [149, 417] width 180 height 37
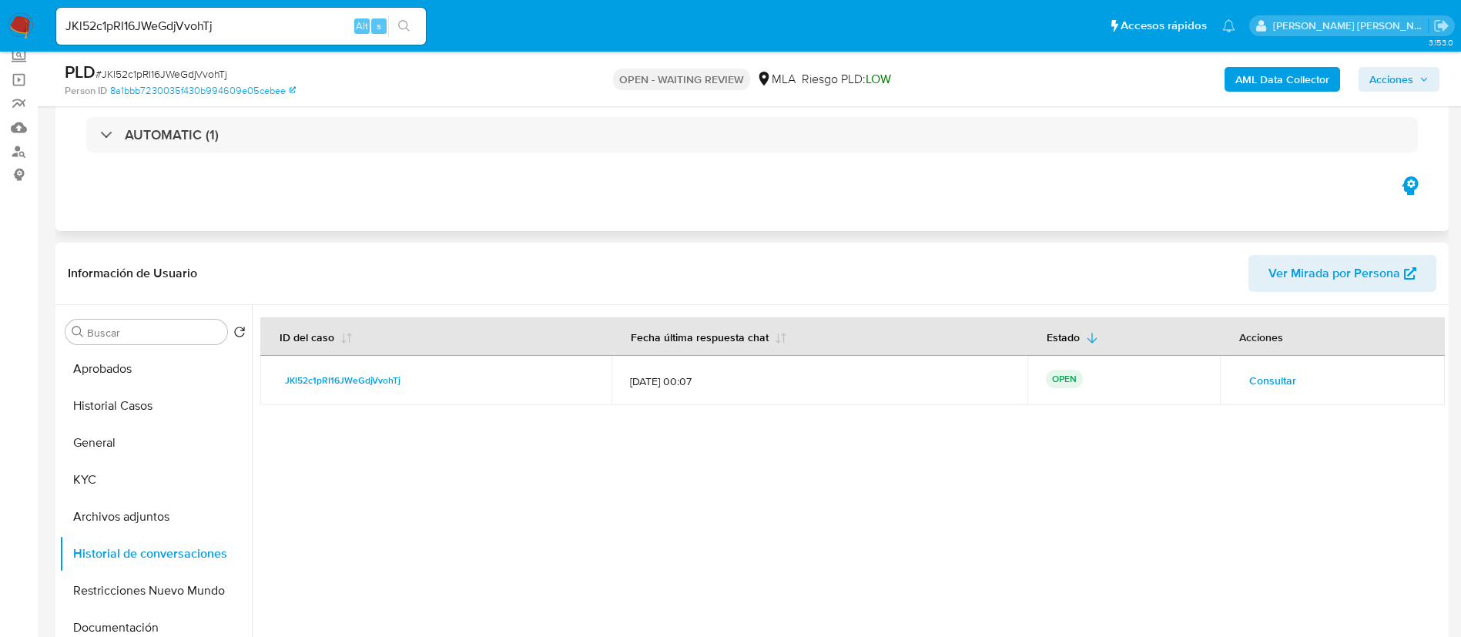
scroll to position [0, 0]
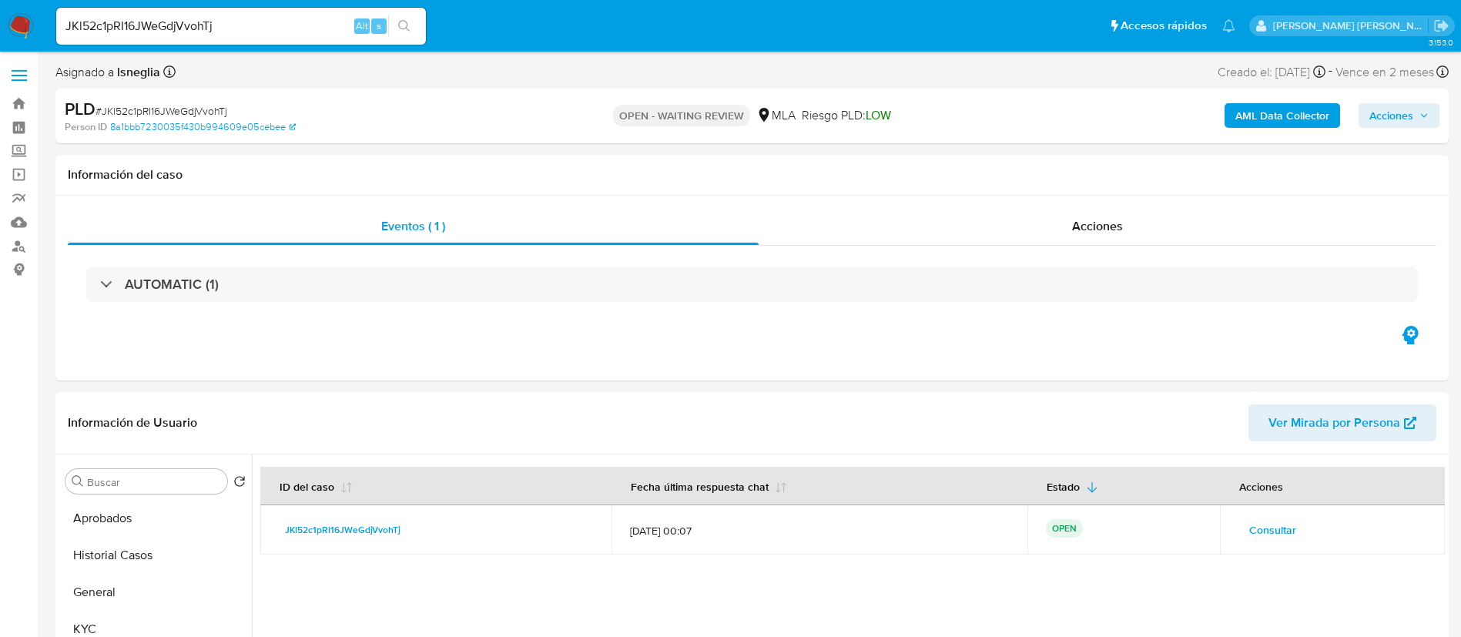
click at [198, 108] on span "# JKl52c1pRI16JWeGdjVvohTj" at bounding box center [161, 110] width 132 height 15
click at [28, 34] on img at bounding box center [21, 26] width 26 height 26
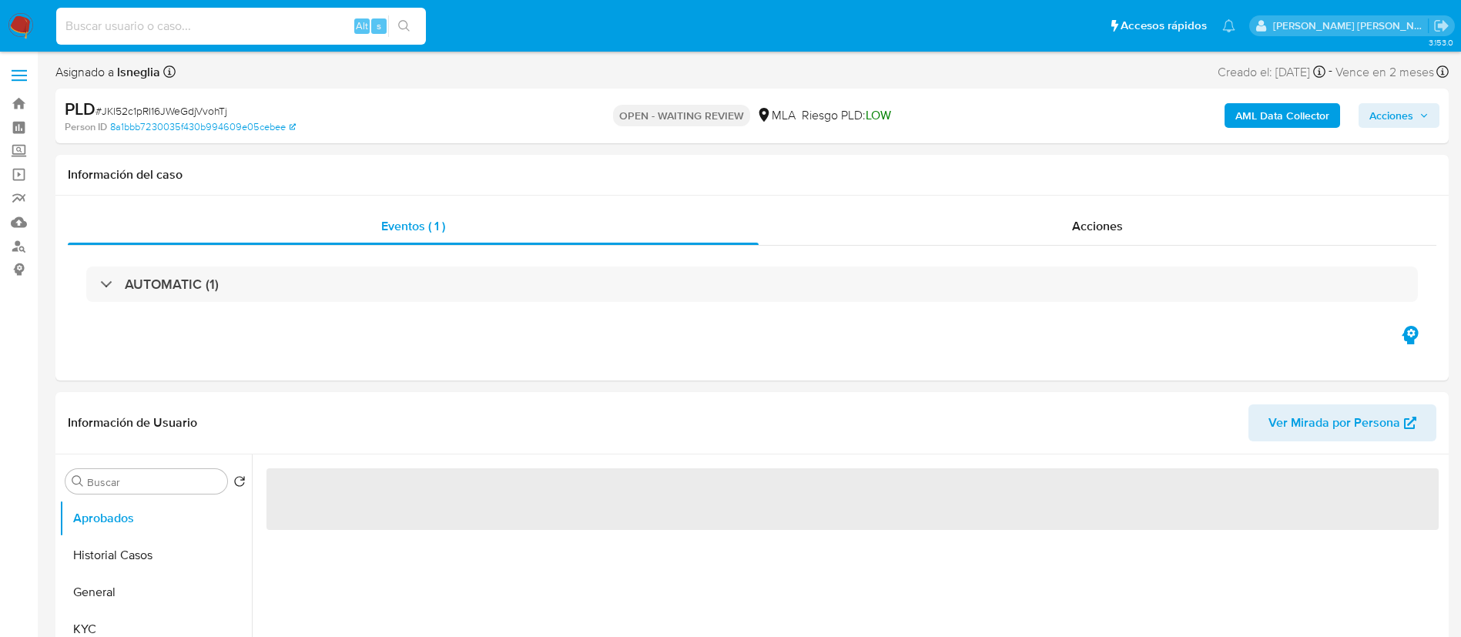
click at [271, 28] on input at bounding box center [241, 26] width 370 height 20
paste input "VbhEcAxZgvh5l0DV6BmTo3G6"
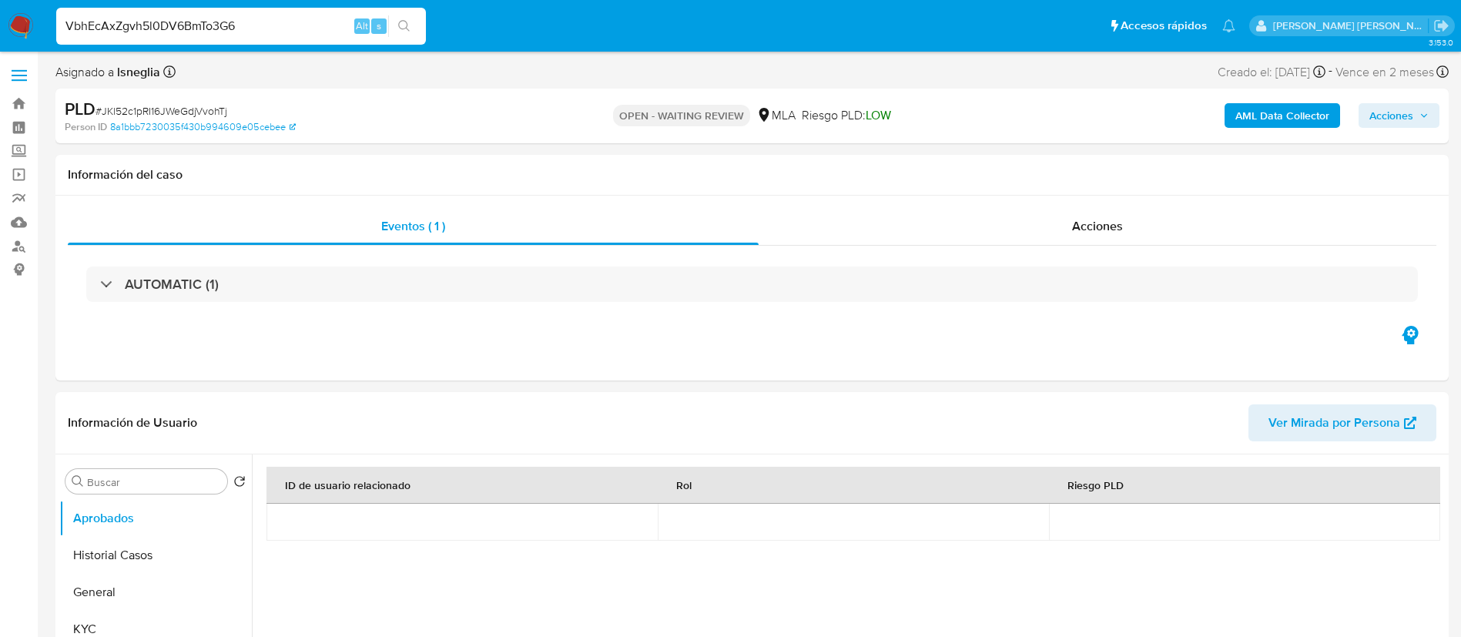
type input "VbhEcAxZgvh5l0DV6BmTo3G6"
click at [414, 28] on button "search-icon" at bounding box center [404, 26] width 32 height 22
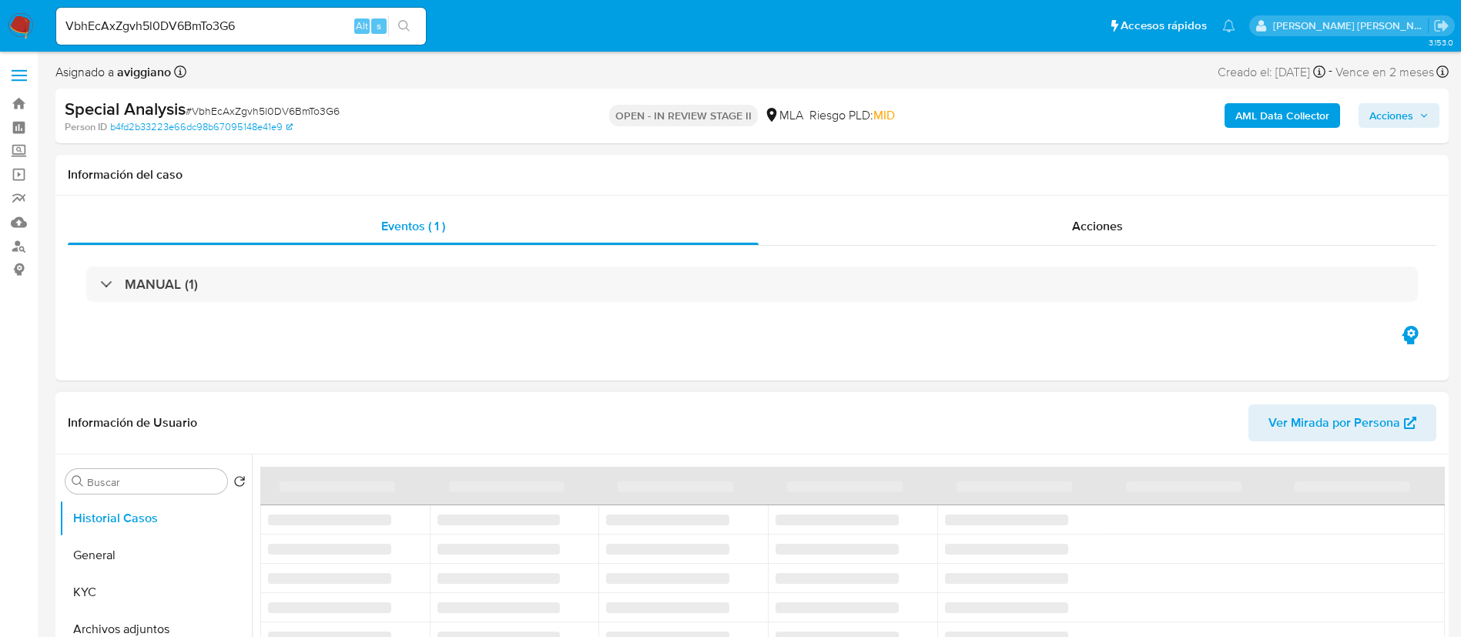
select select "10"
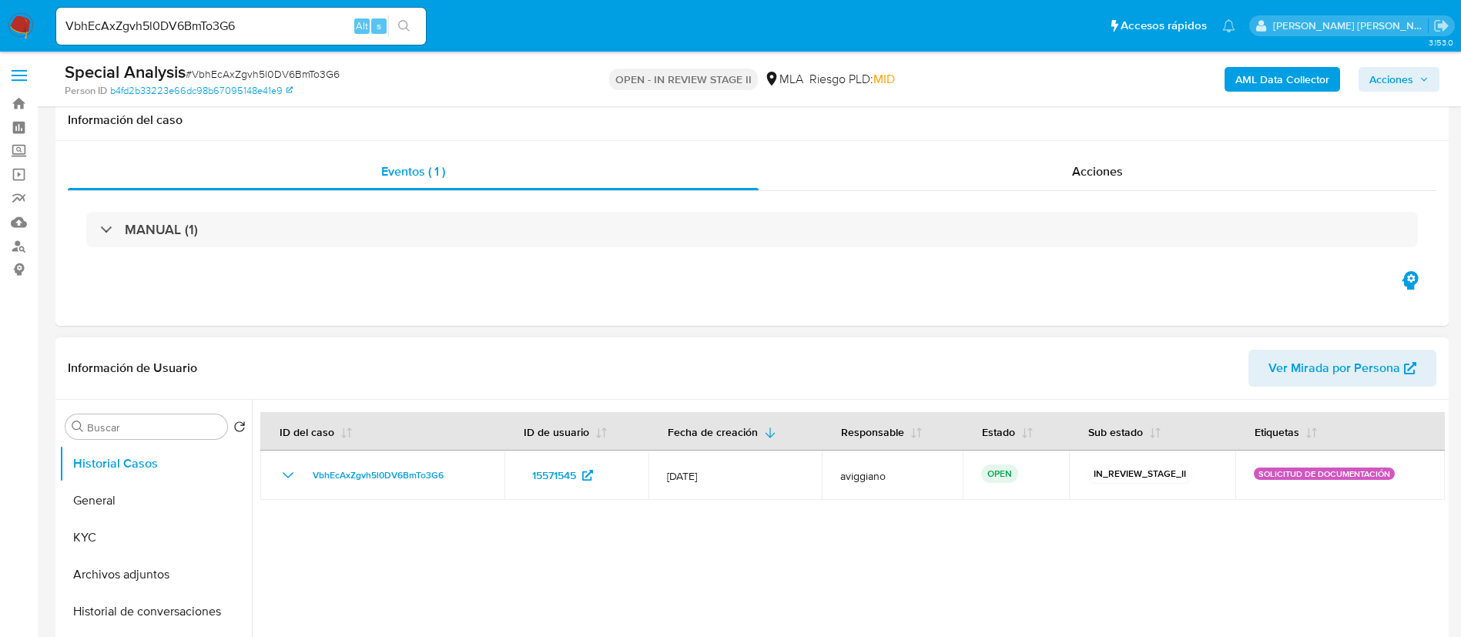
scroll to position [116, 0]
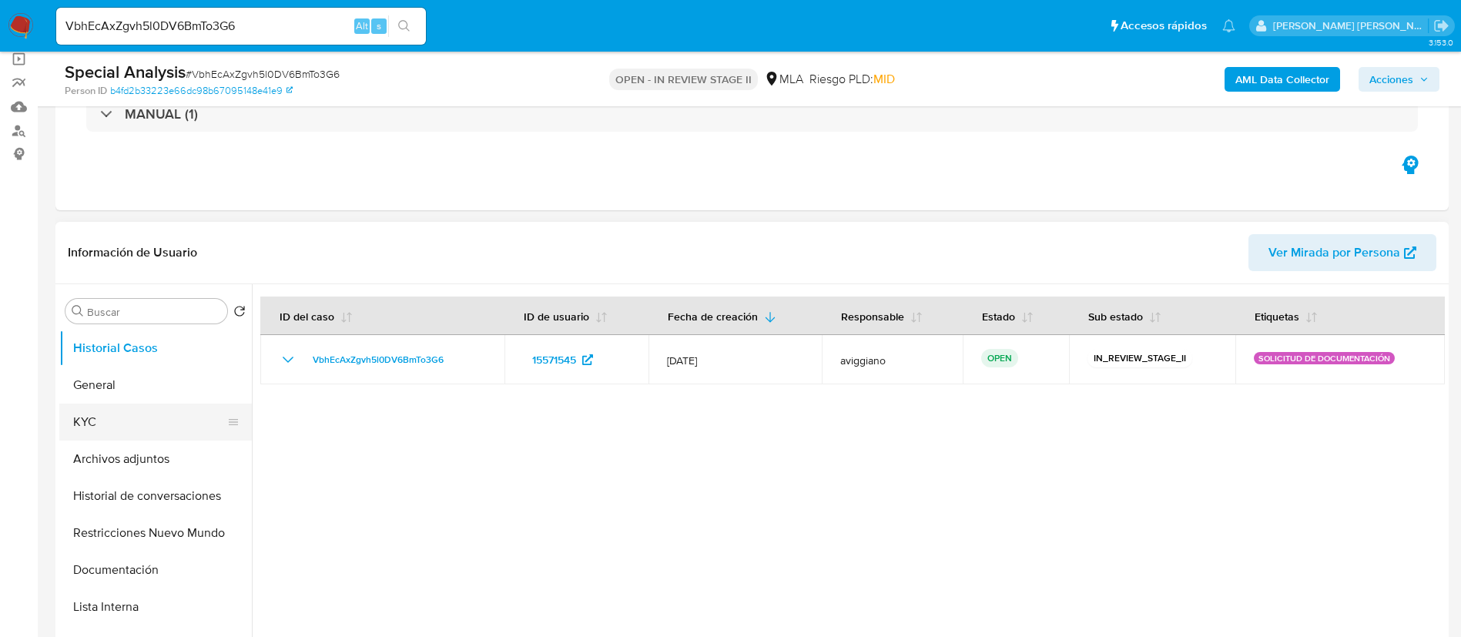
click at [101, 417] on button "KYC" at bounding box center [149, 421] width 180 height 37
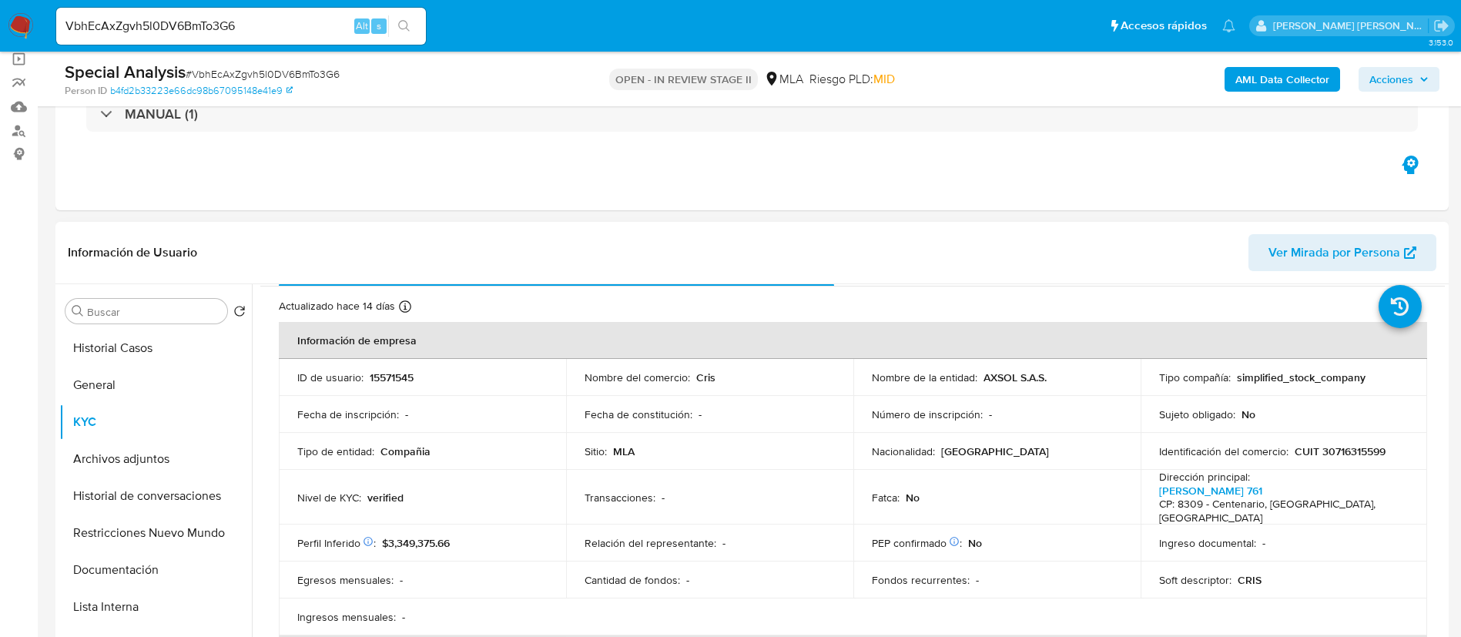
scroll to position [0, 0]
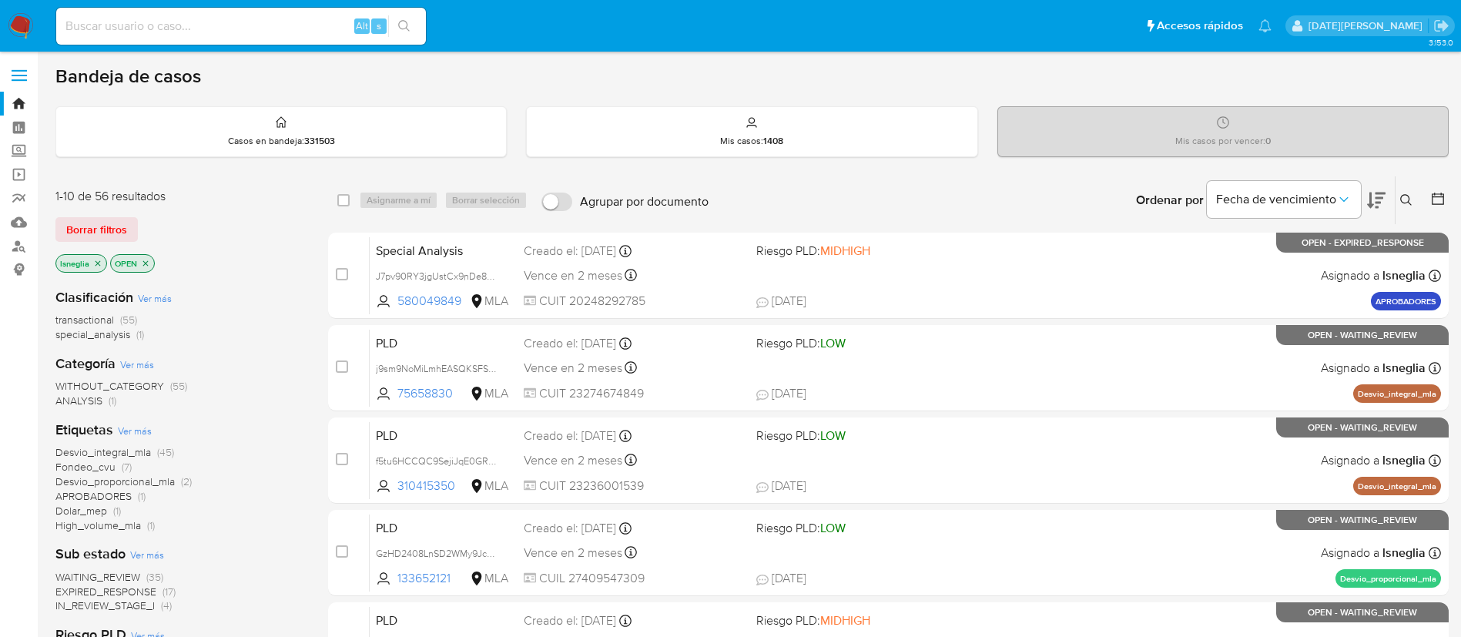
click at [1406, 200] on icon at bounding box center [1406, 200] width 12 height 12
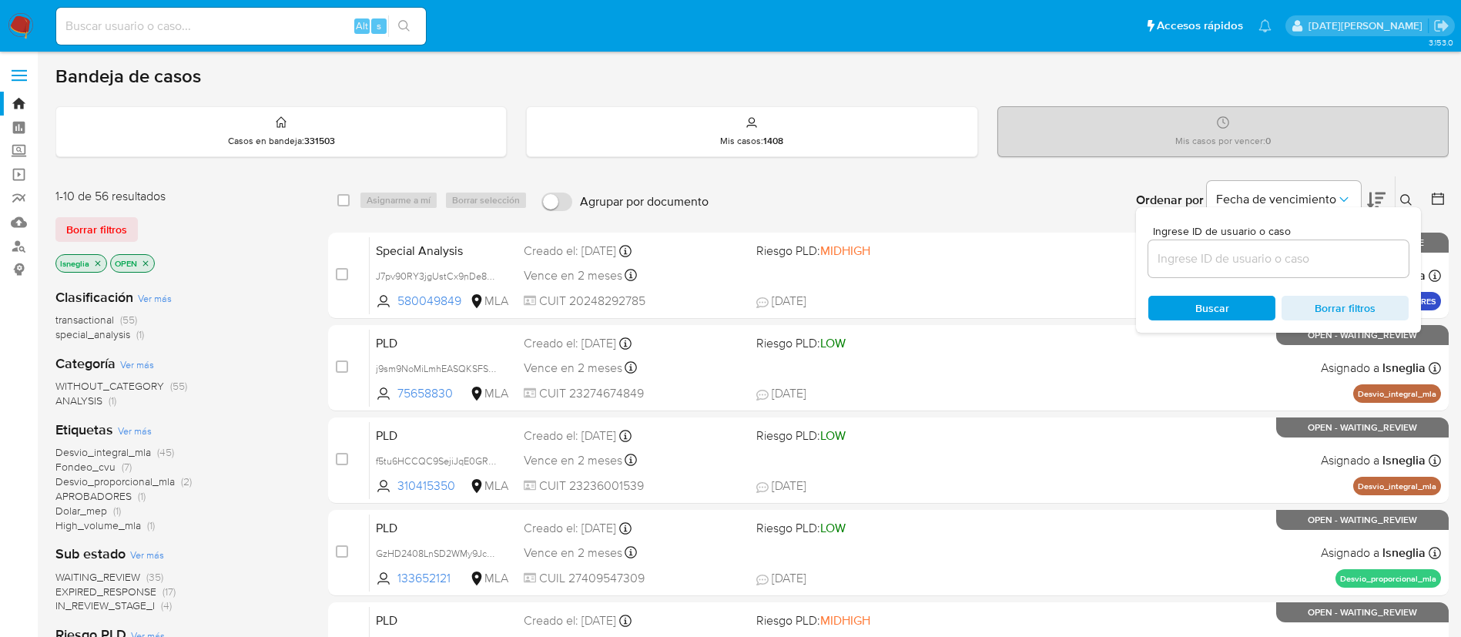
click at [1212, 253] on input at bounding box center [1278, 259] width 260 height 20
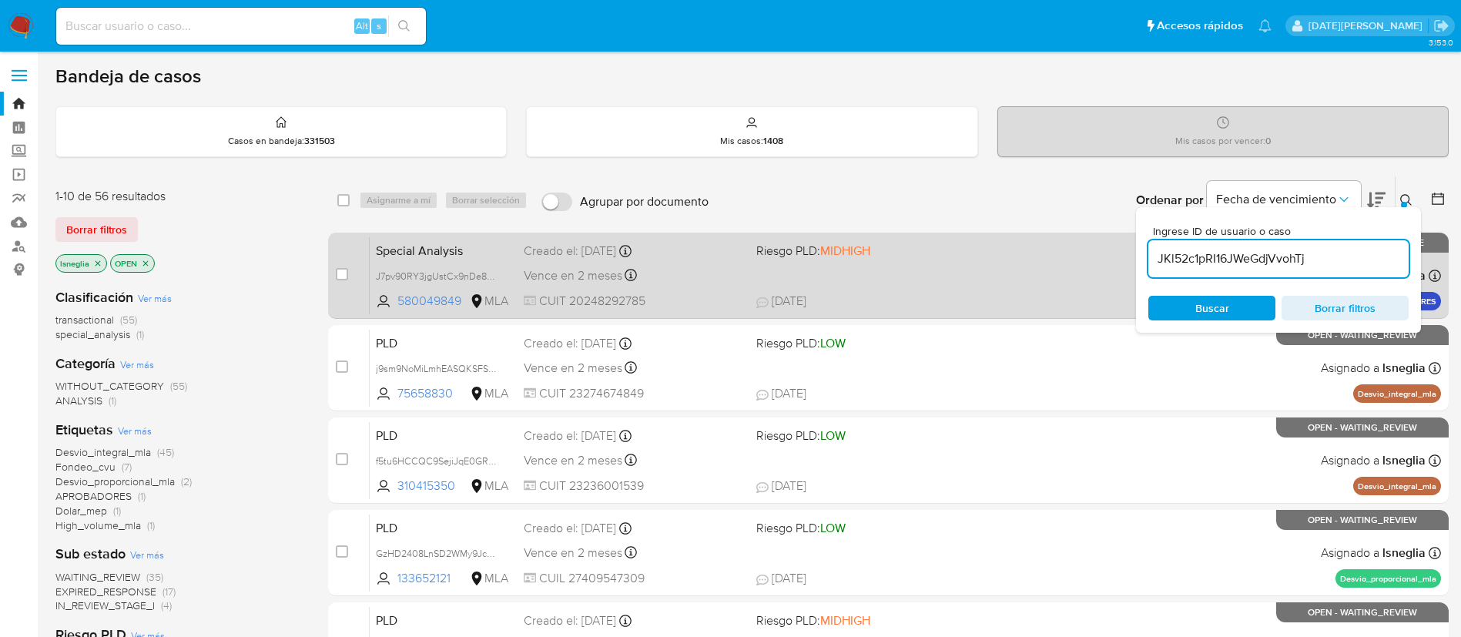
type input "JKl52c1pRI16JWeGdjVvohTj"
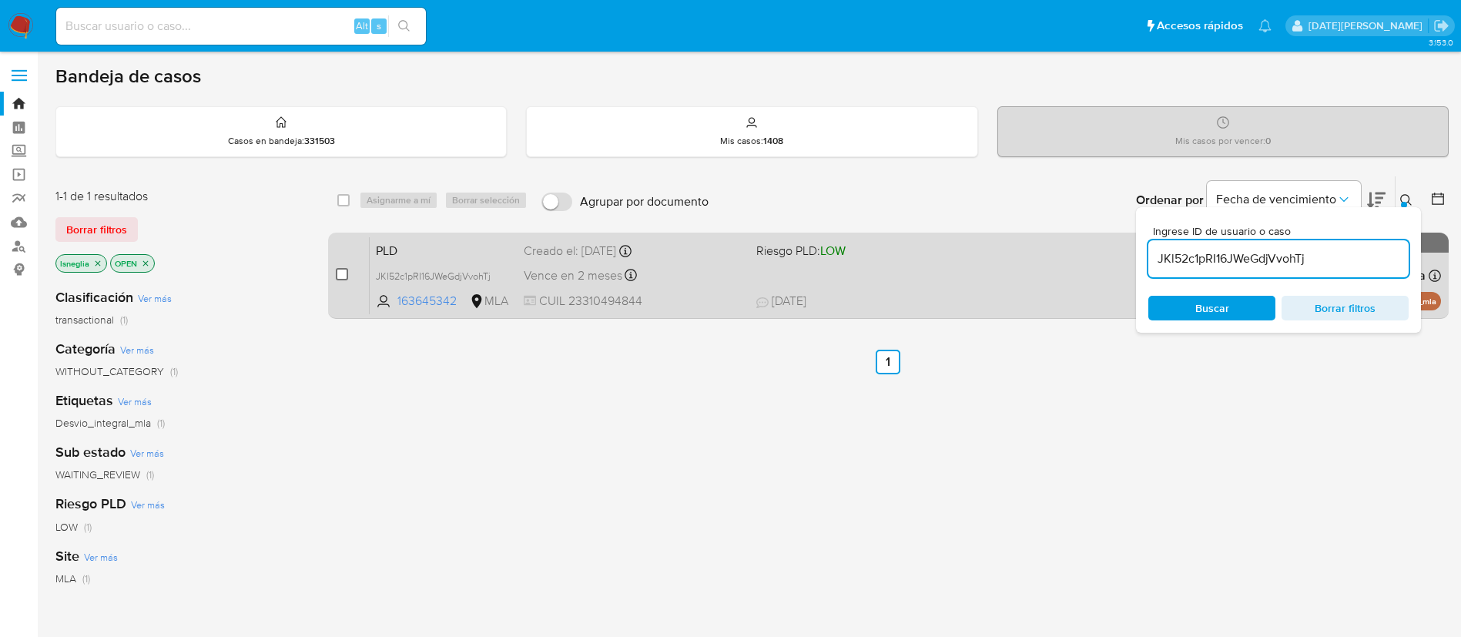
click at [341, 274] on input "checkbox" at bounding box center [342, 274] width 12 height 12
checkbox input "true"
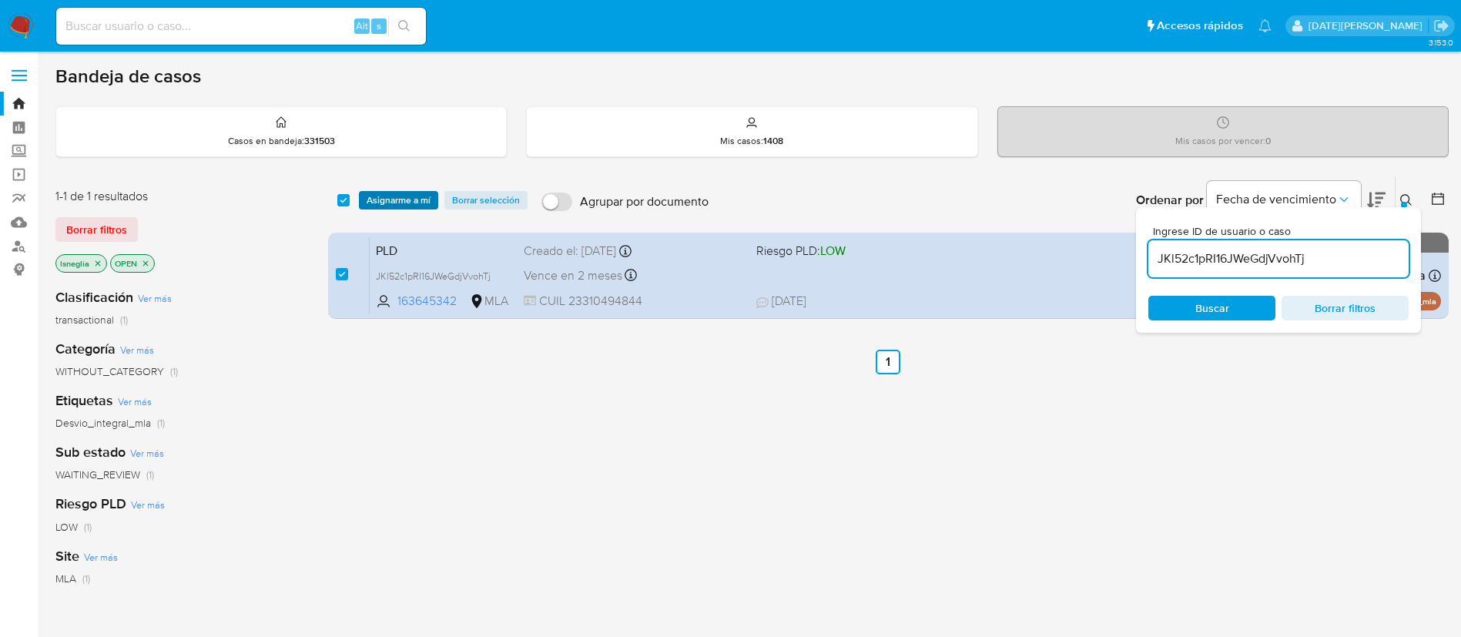
click at [383, 196] on span "Asignarme a mí" at bounding box center [399, 200] width 64 height 15
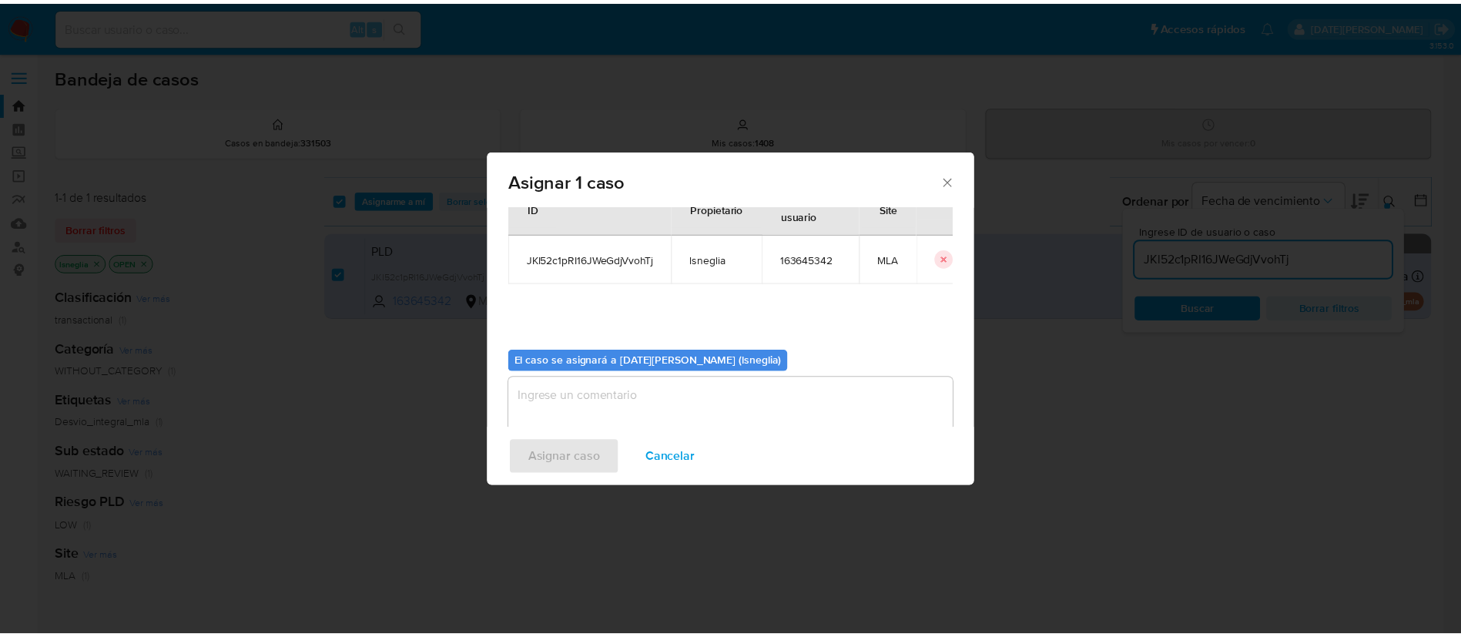
scroll to position [80, 0]
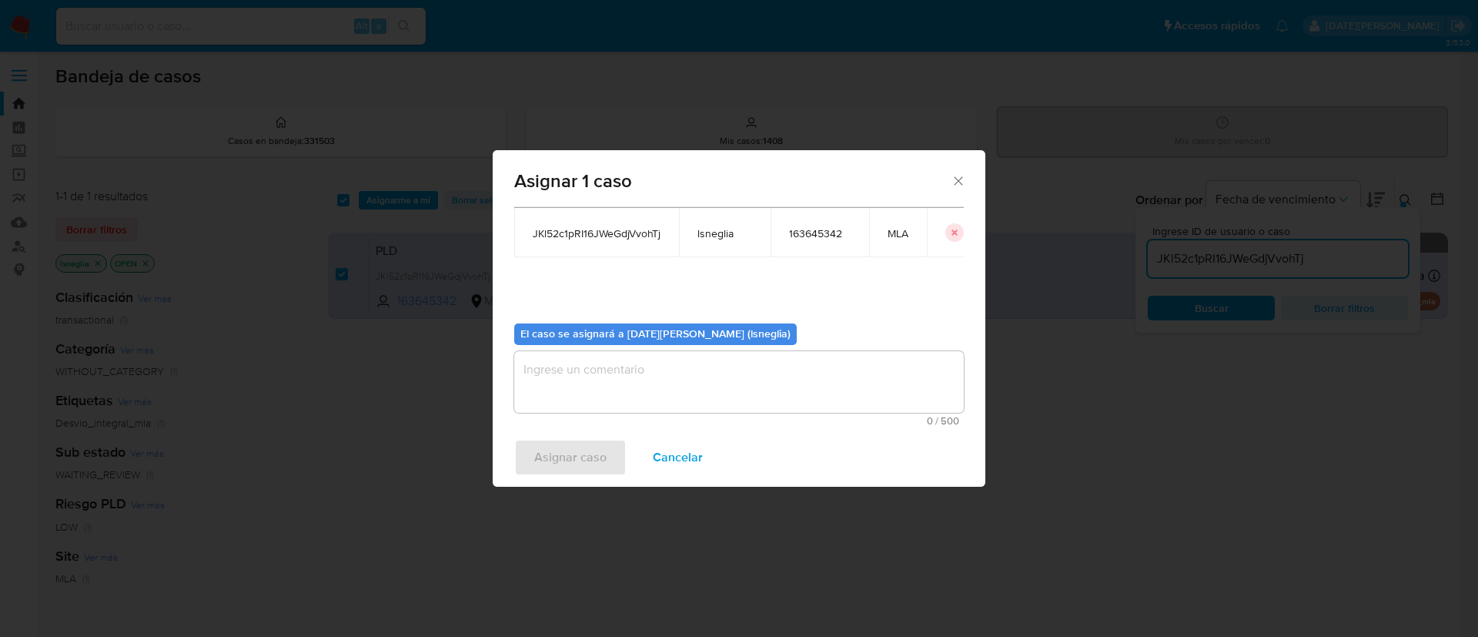
click at [651, 409] on textarea "assign-modal" at bounding box center [739, 382] width 450 height 62
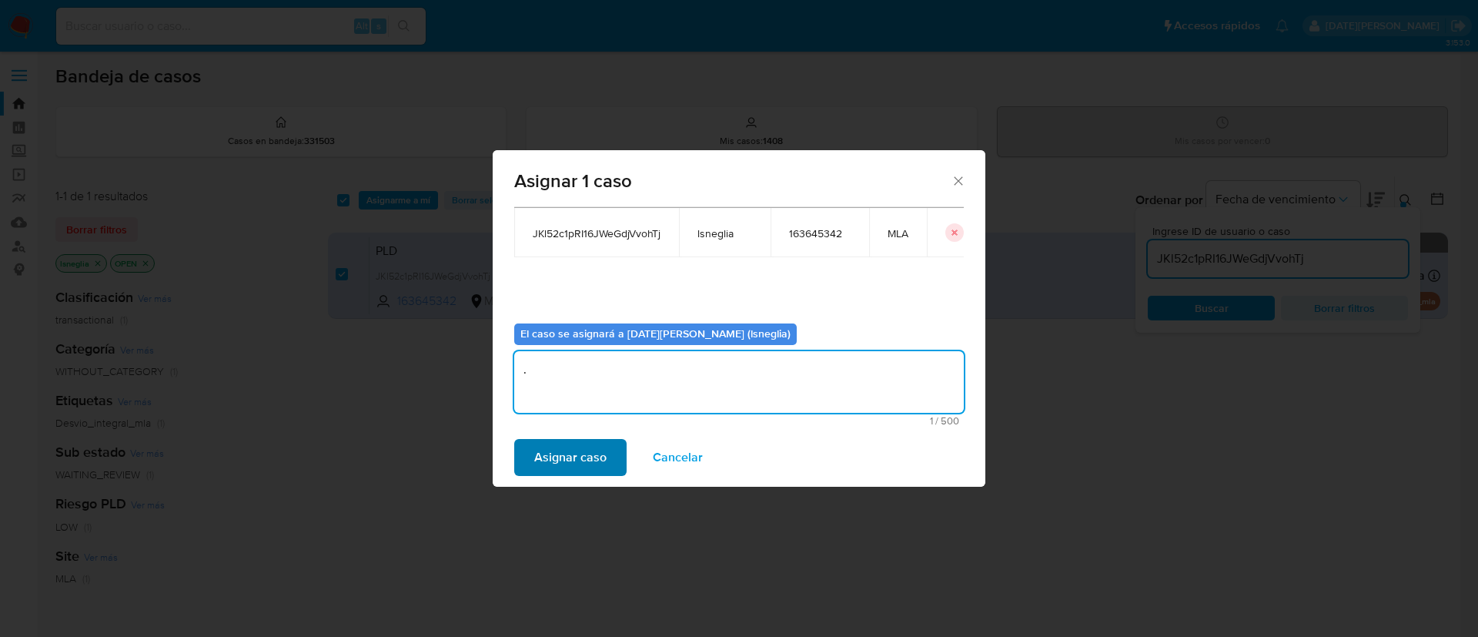
type textarea "."
click at [584, 457] on span "Asignar caso" at bounding box center [570, 457] width 72 height 34
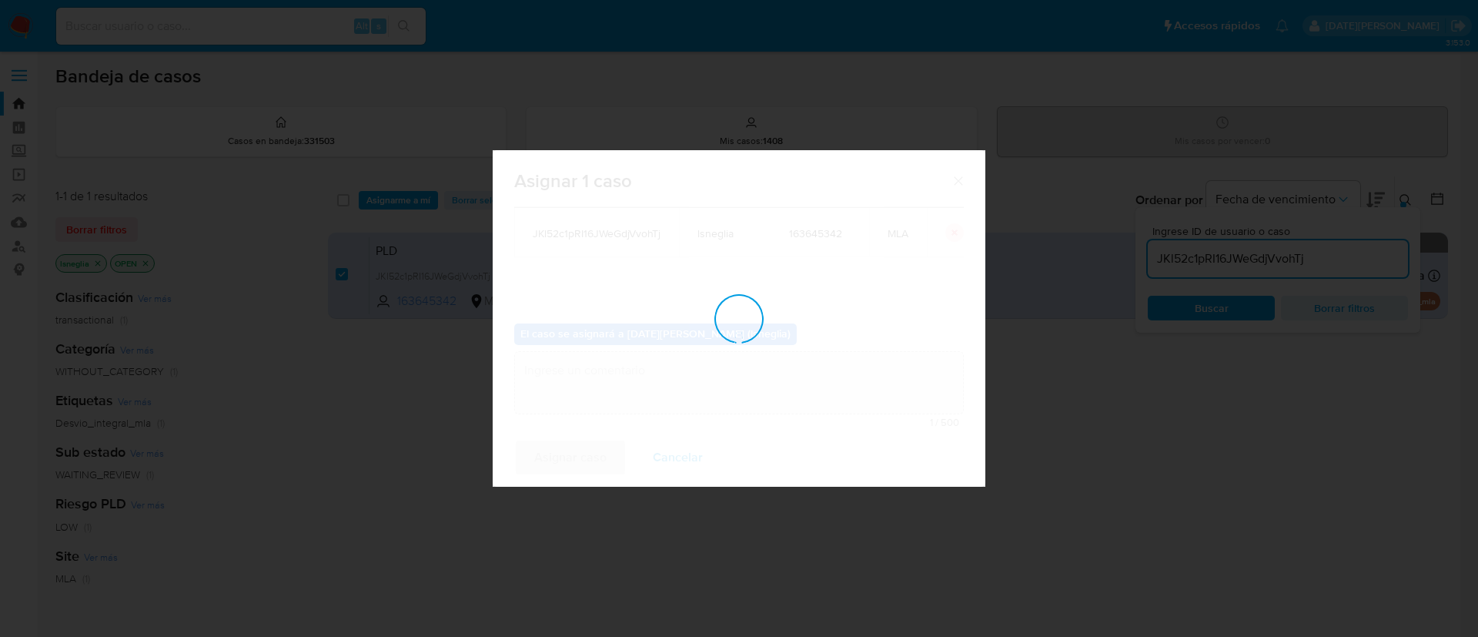
checkbox input "false"
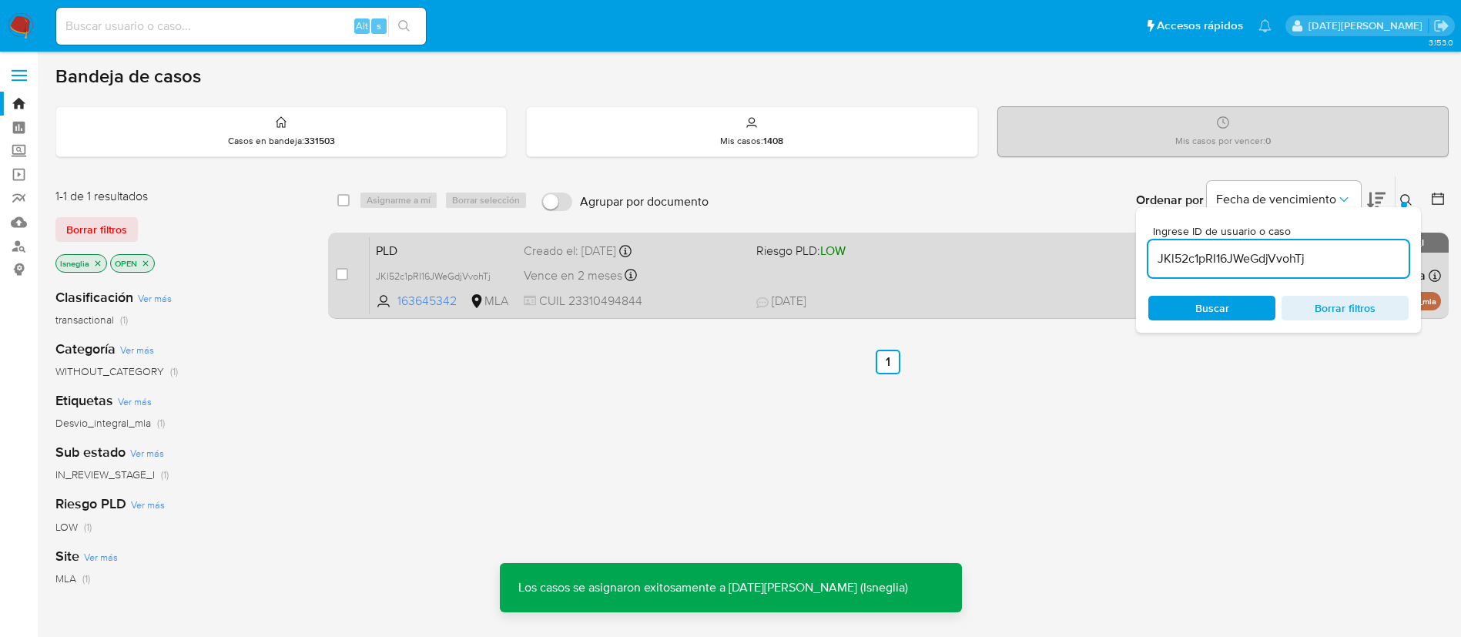
click at [423, 239] on span "PLD" at bounding box center [444, 249] width 136 height 20
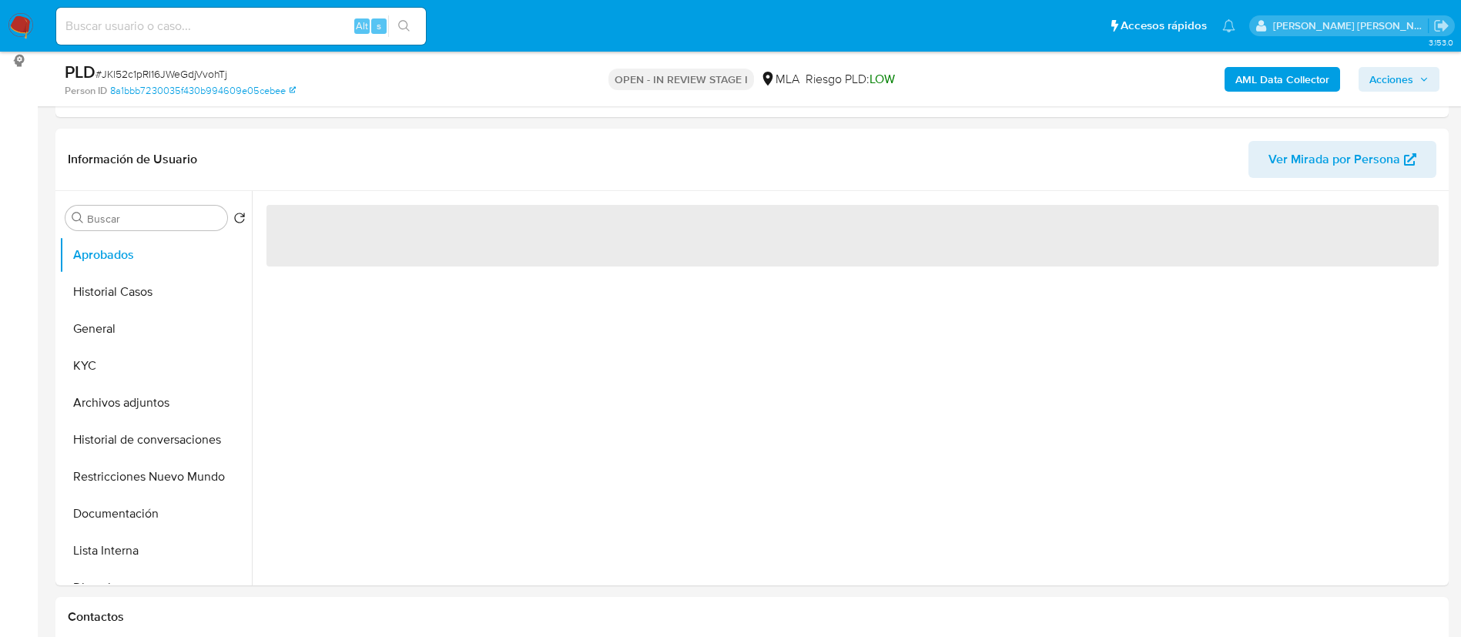
scroll to position [231, 0]
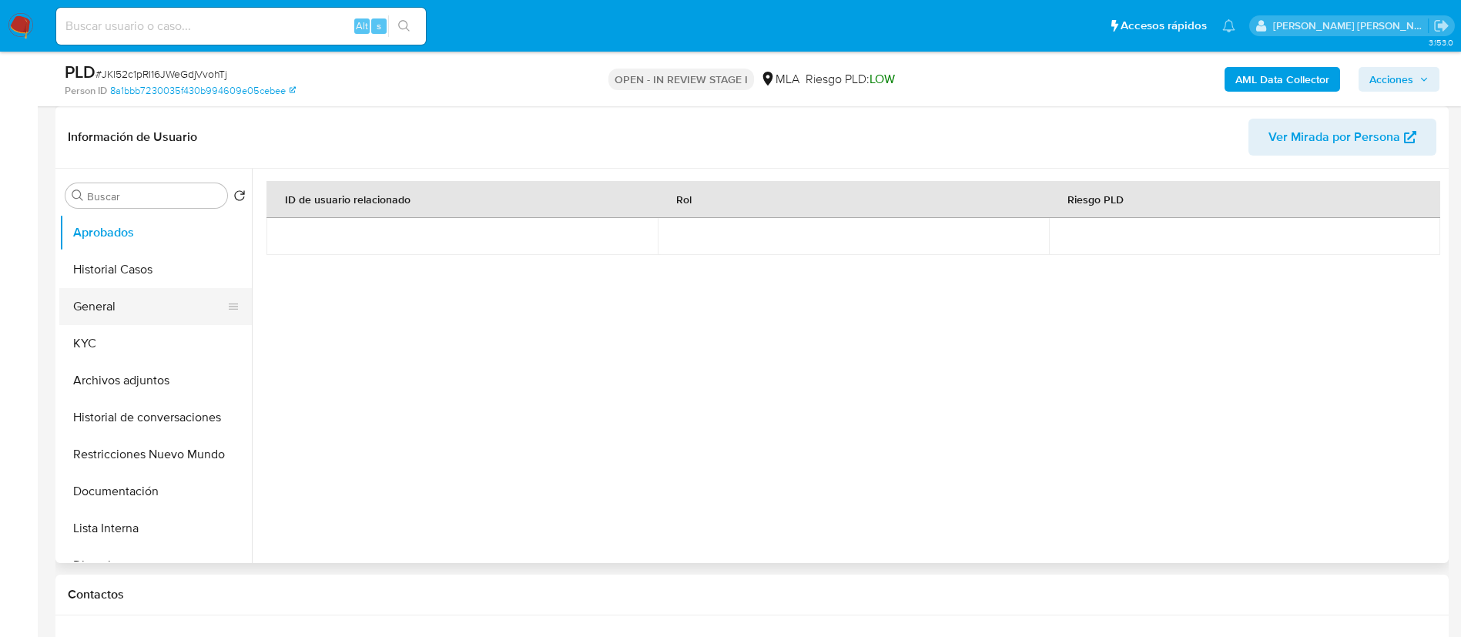
select select "10"
click at [115, 390] on button "Archivos adjuntos" at bounding box center [149, 380] width 180 height 37
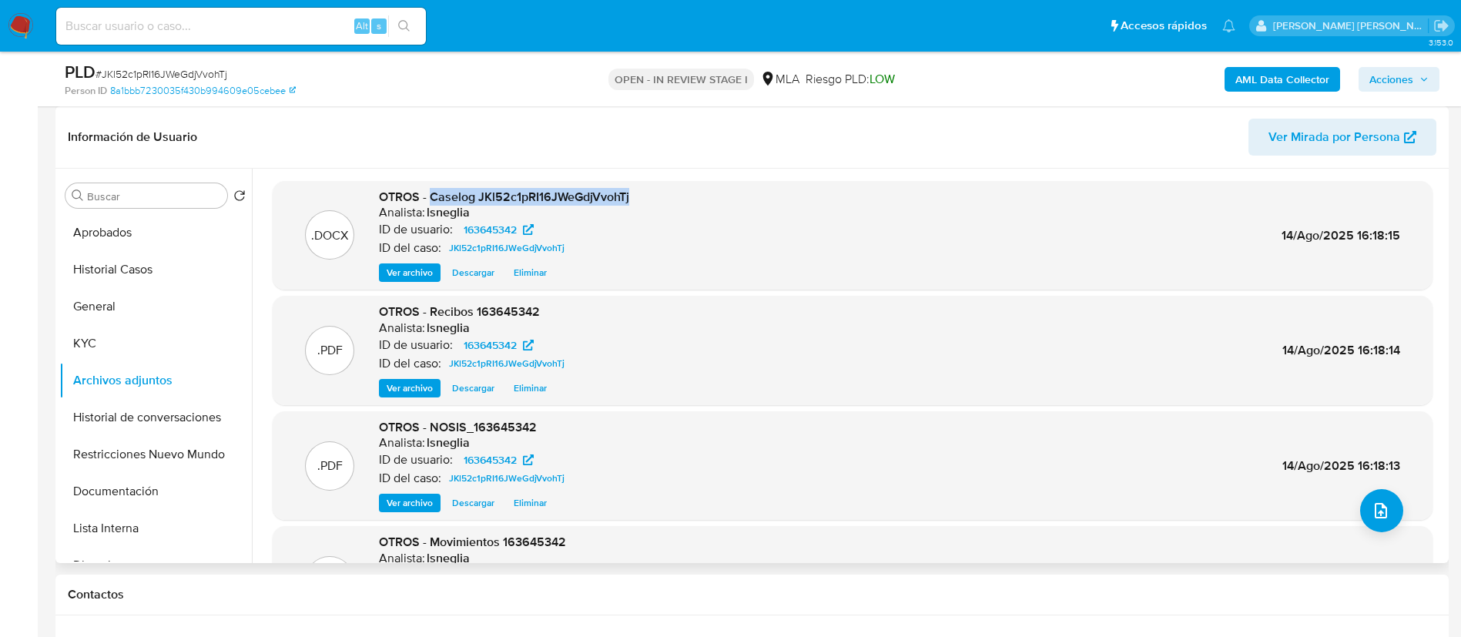
drag, startPoint x: 430, startPoint y: 196, endPoint x: 655, endPoint y: 188, distance: 224.2
click at [669, 184] on div ".DOCX OTROS - Caselog JKl52c1pRI16JWeGdjVvohTj Analista: lsneglia ID de usuario…" at bounding box center [853, 235] width 1160 height 109
copy span "Caselog JKl52c1pRI16JWeGdjVvohTj"
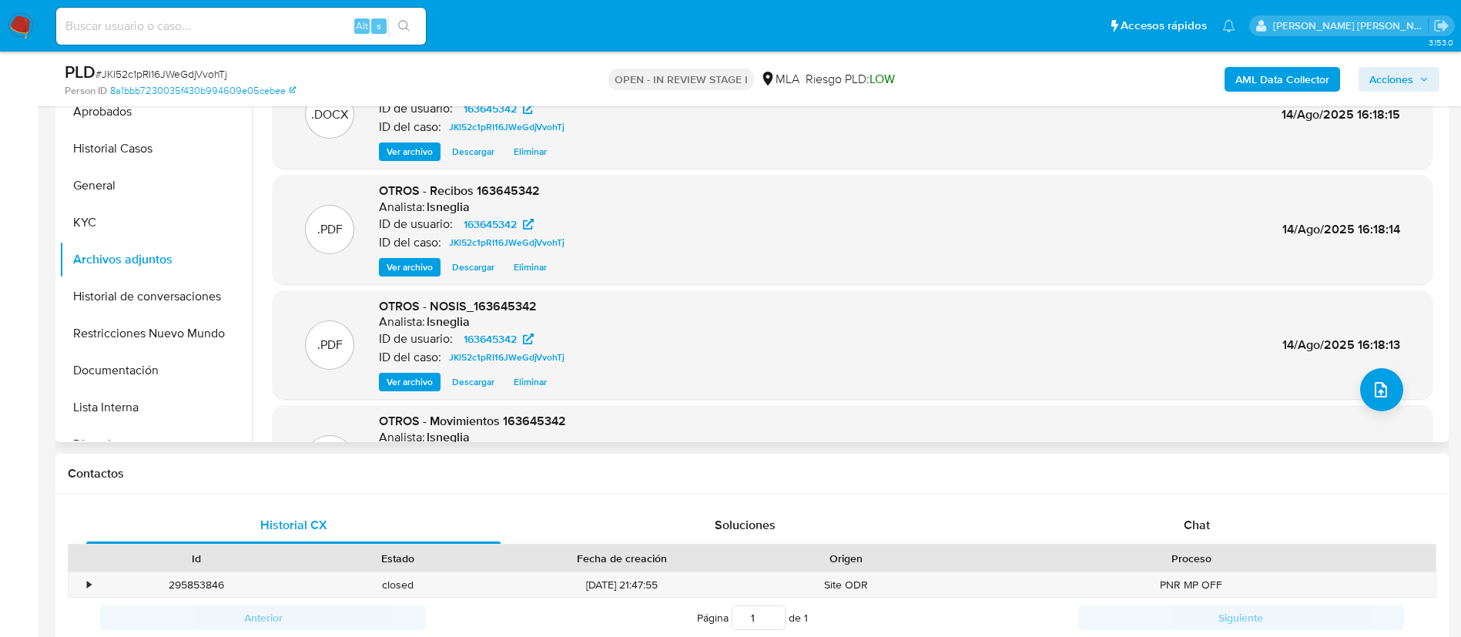
scroll to position [347, 0]
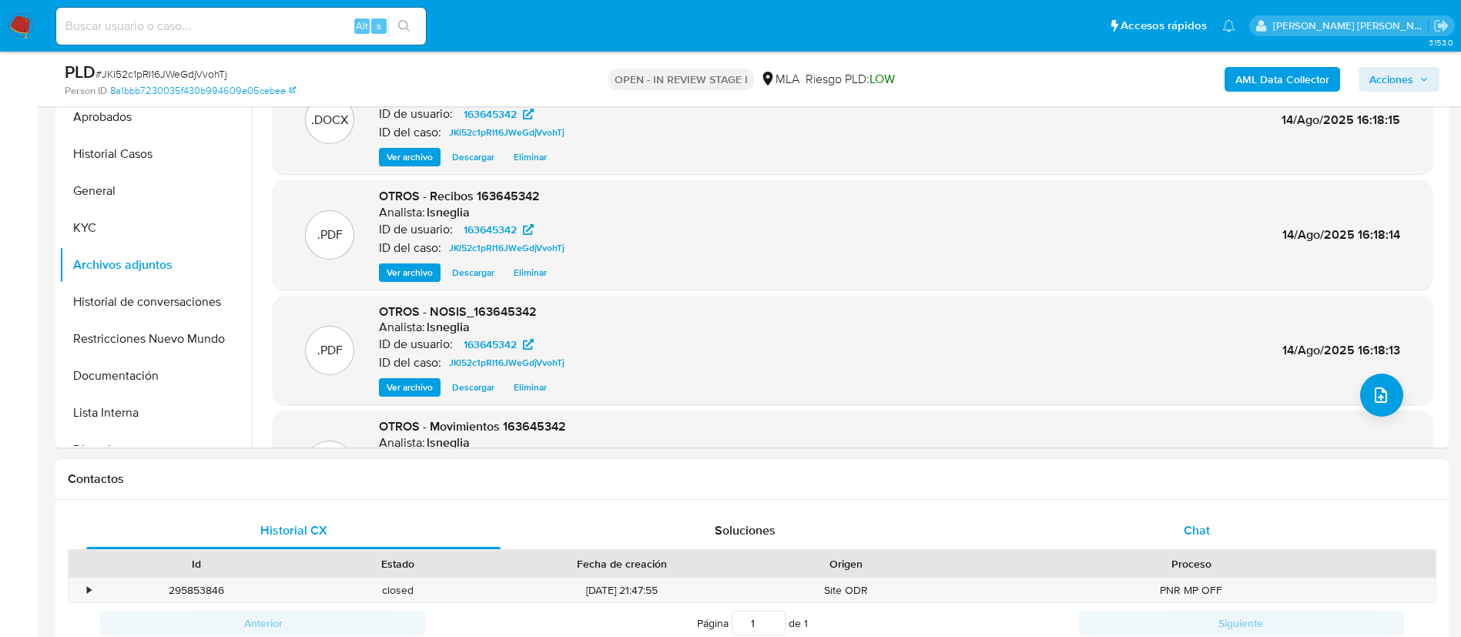
click at [1222, 531] on div "Chat" at bounding box center [1196, 530] width 414 height 37
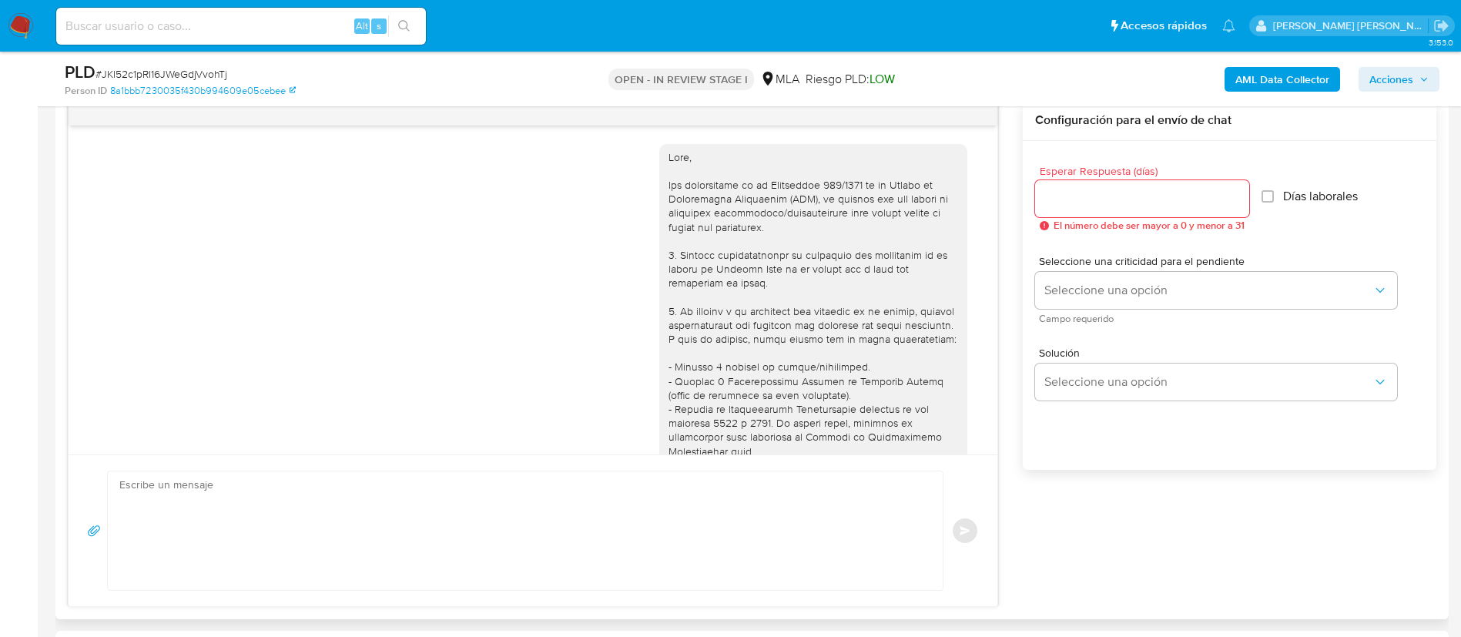
scroll to position [865, 0]
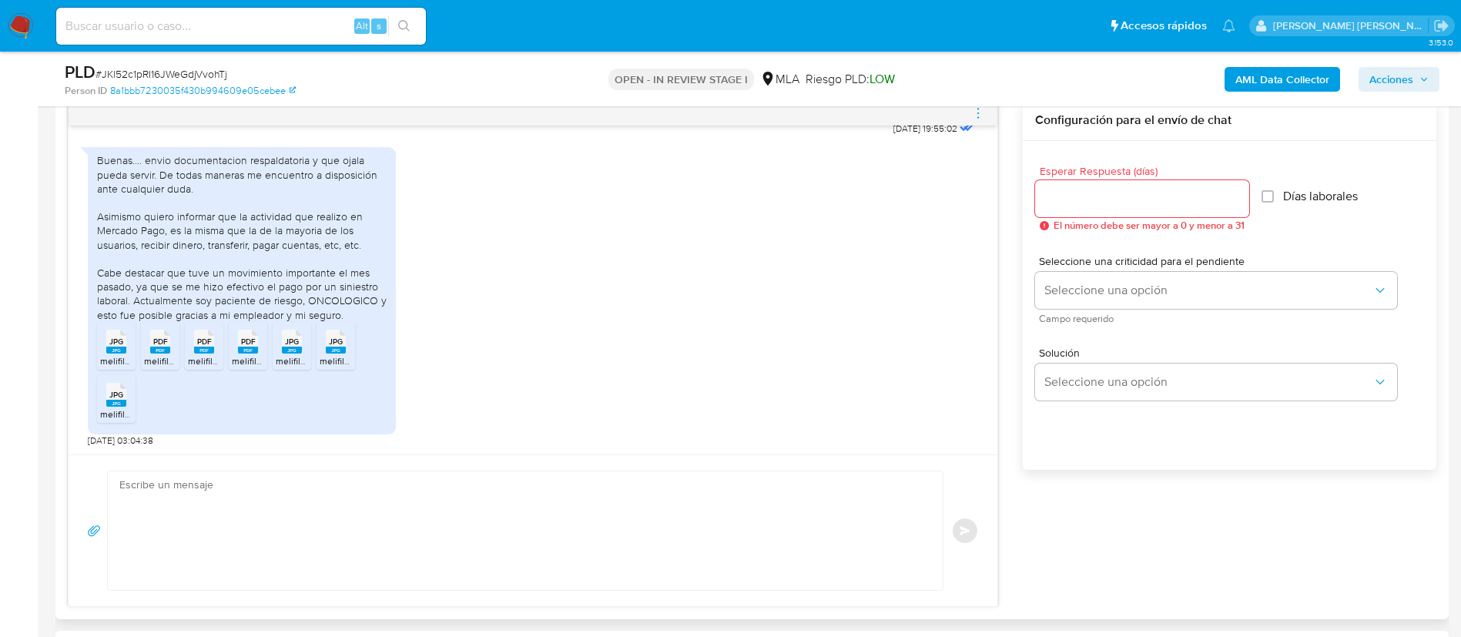
click at [973, 115] on icon "menu-action" at bounding box center [978, 113] width 14 height 14
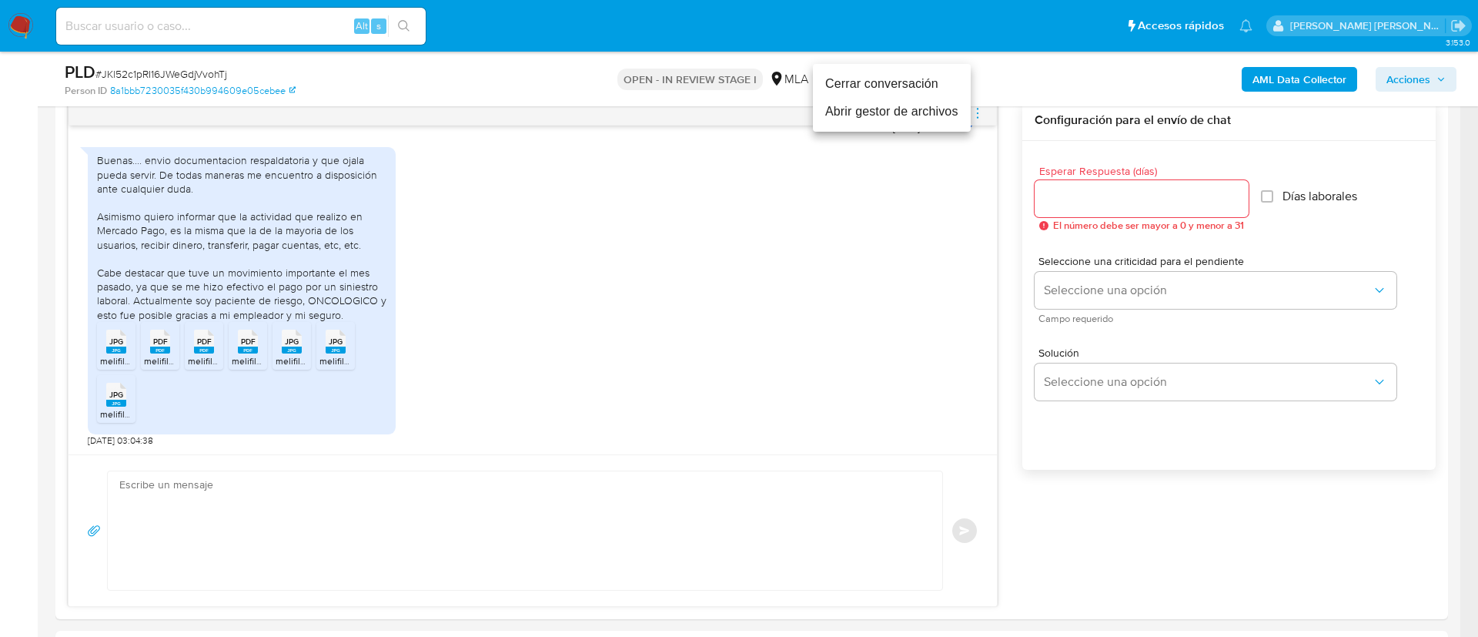
click at [909, 86] on li "Cerrar conversación" at bounding box center [892, 84] width 158 height 28
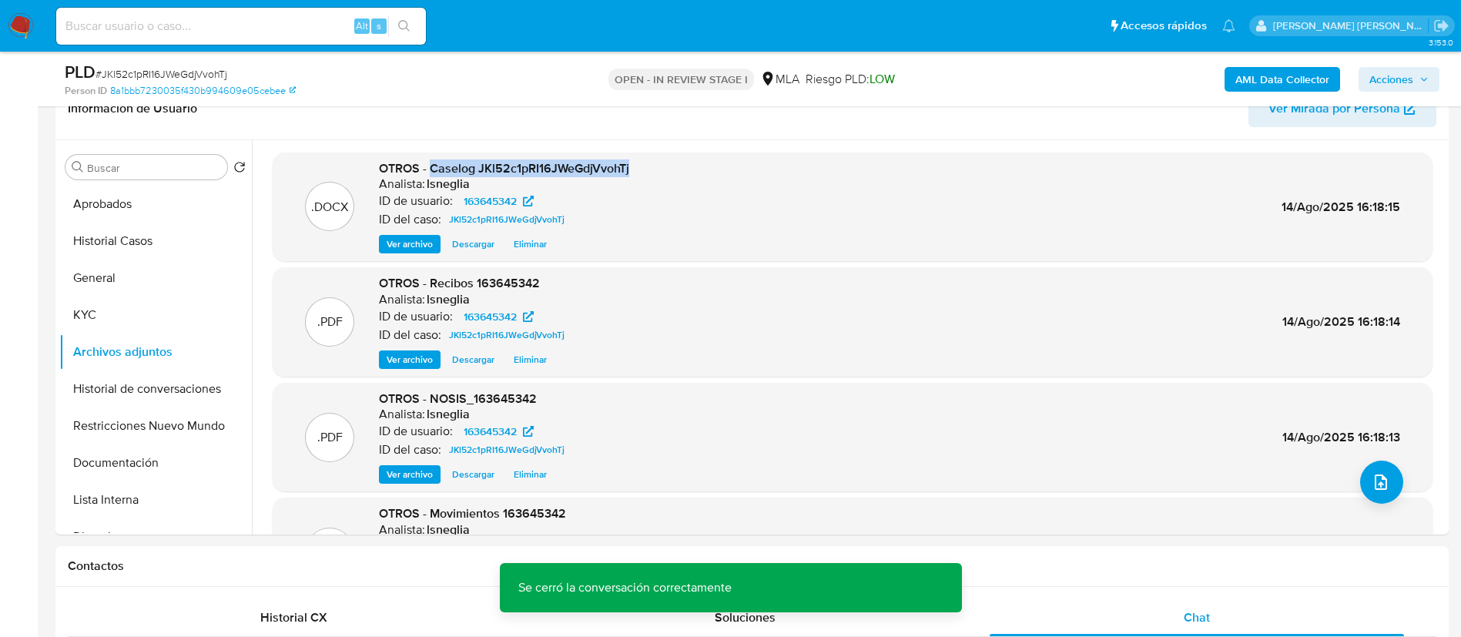
scroll to position [250, 0]
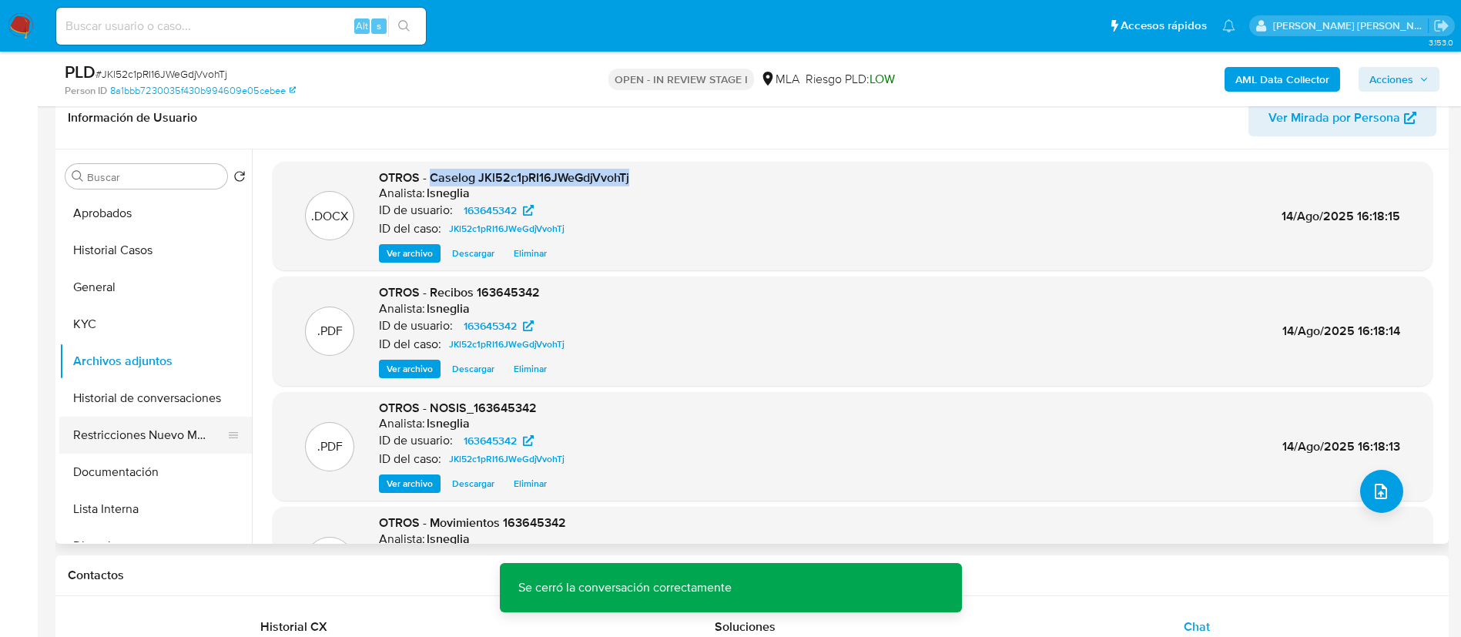
click at [120, 426] on button "Restricciones Nuevo Mundo" at bounding box center [149, 435] width 180 height 37
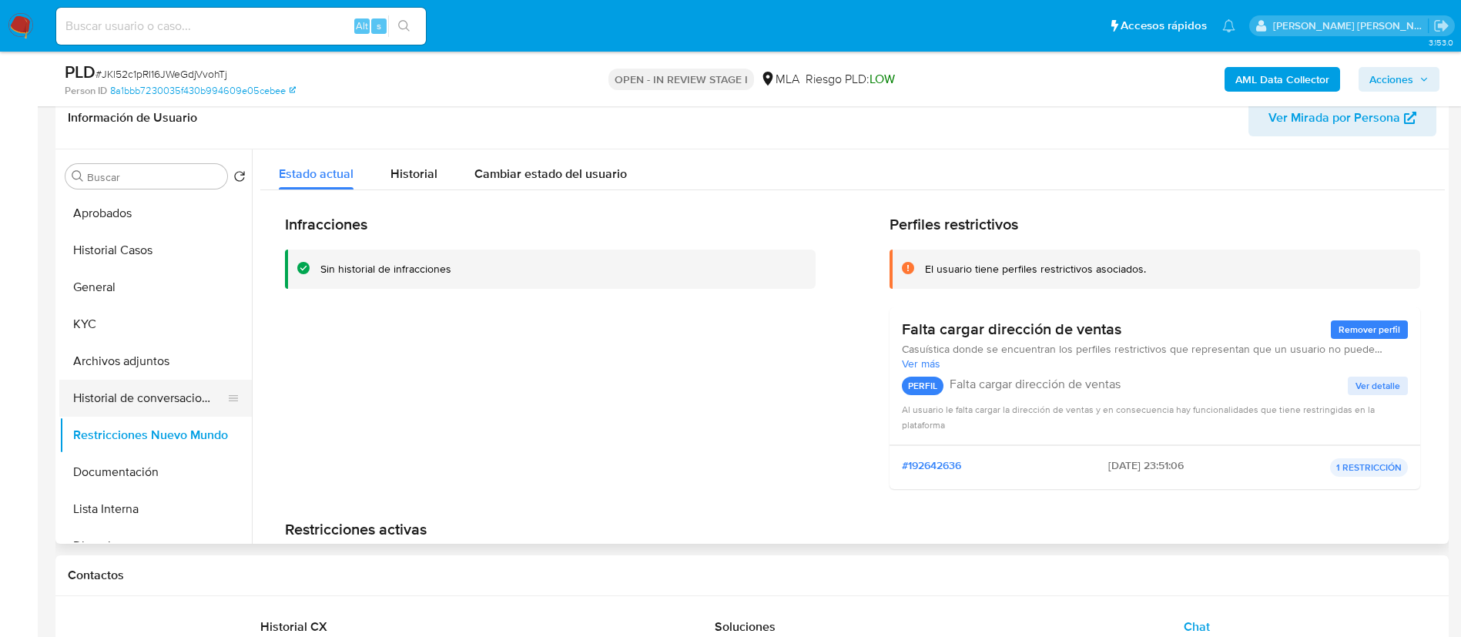
click at [129, 399] on button "Historial de conversaciones" at bounding box center [149, 398] width 180 height 37
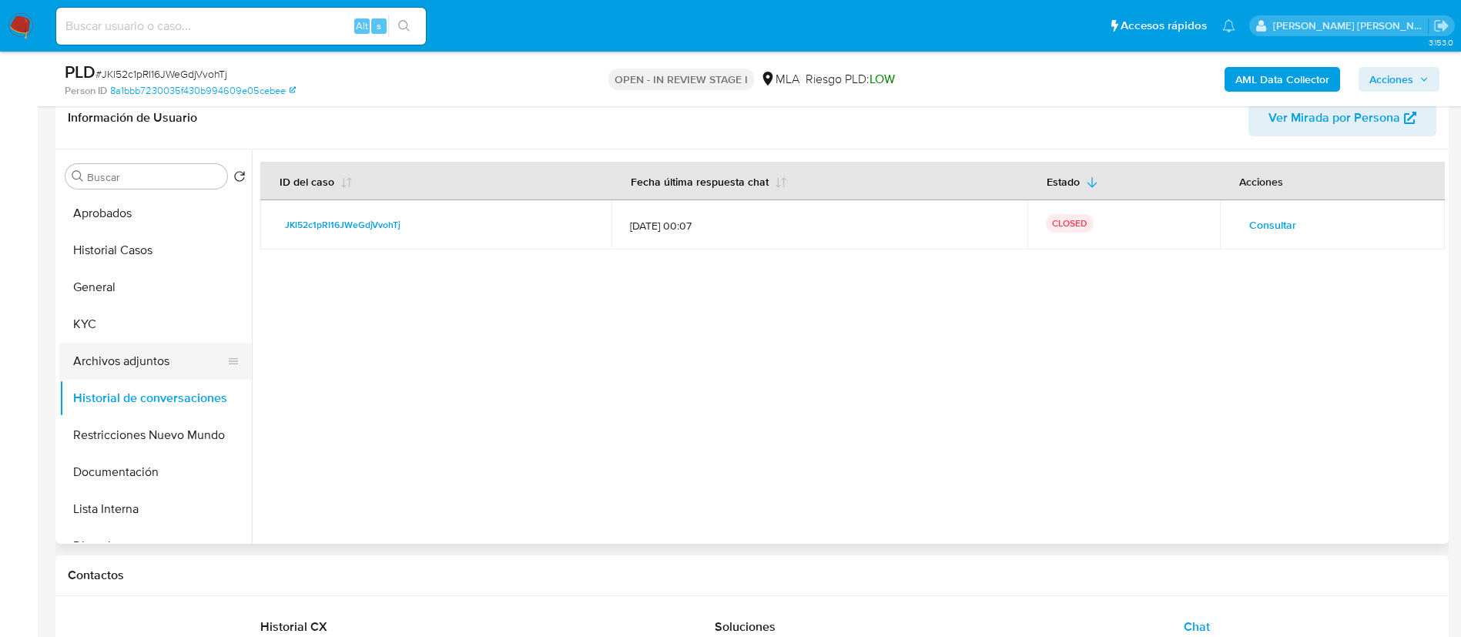
click at [121, 368] on button "Archivos adjuntos" at bounding box center [149, 361] width 180 height 37
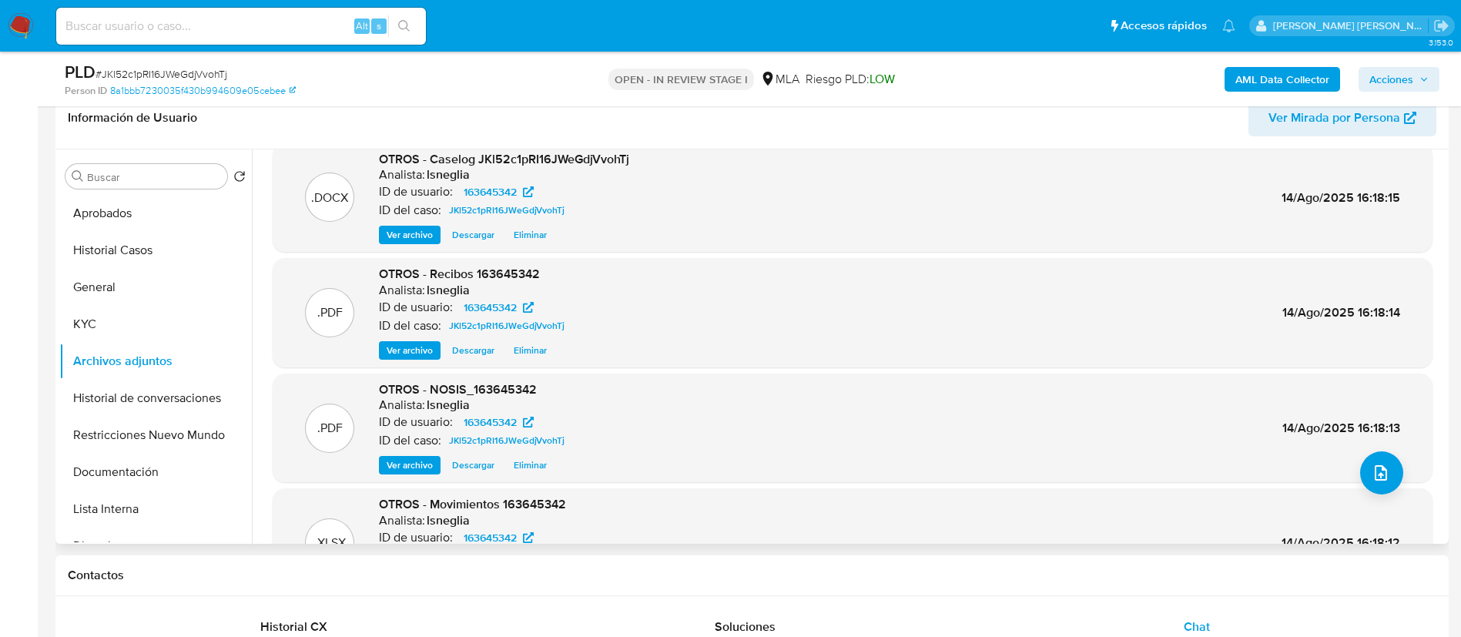
scroll to position [0, 0]
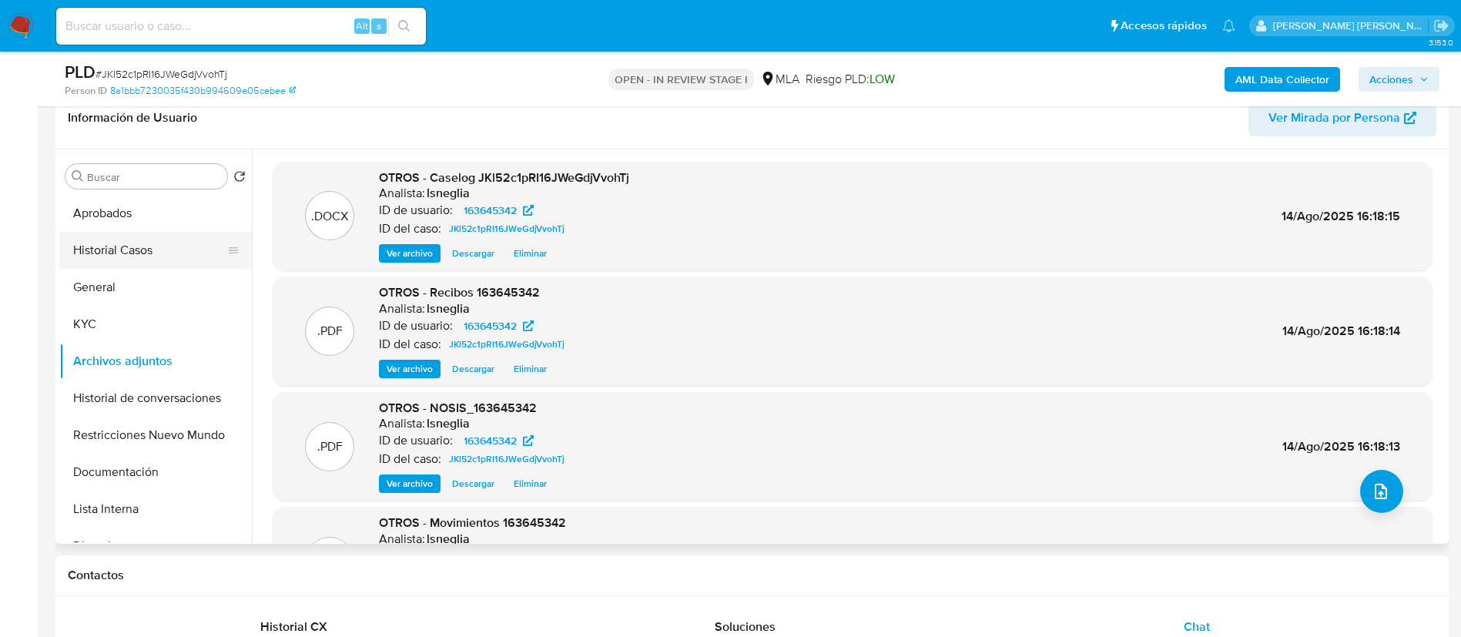
click at [166, 237] on button "Historial Casos" at bounding box center [149, 250] width 180 height 37
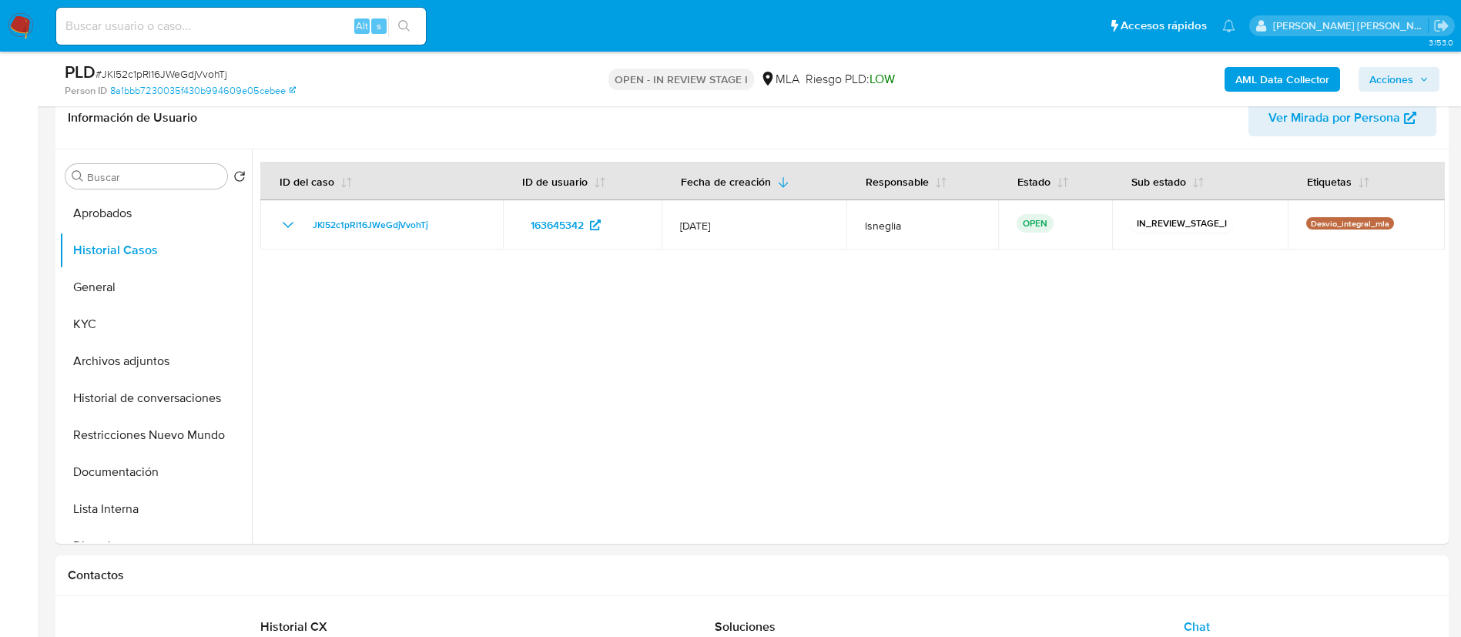
click at [1405, 75] on span "Acciones" at bounding box center [1391, 79] width 44 height 25
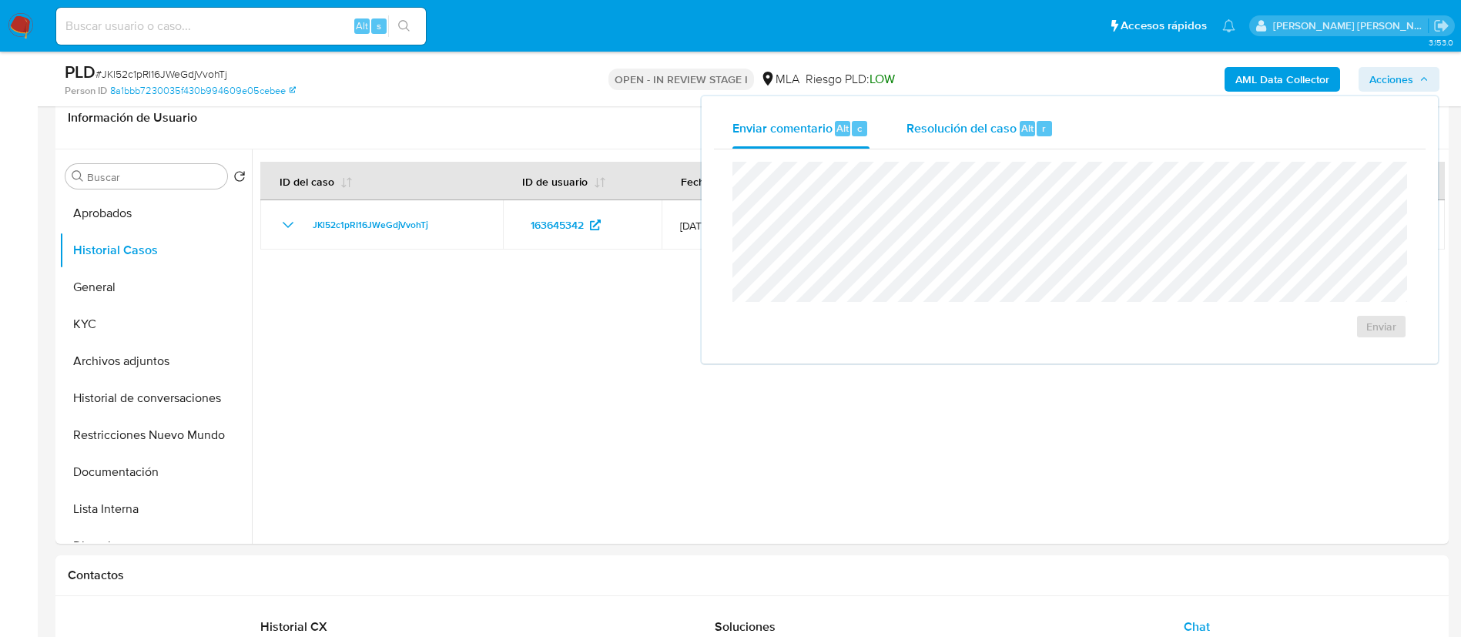
click at [1027, 129] on span "Alt" at bounding box center [1027, 128] width 12 height 15
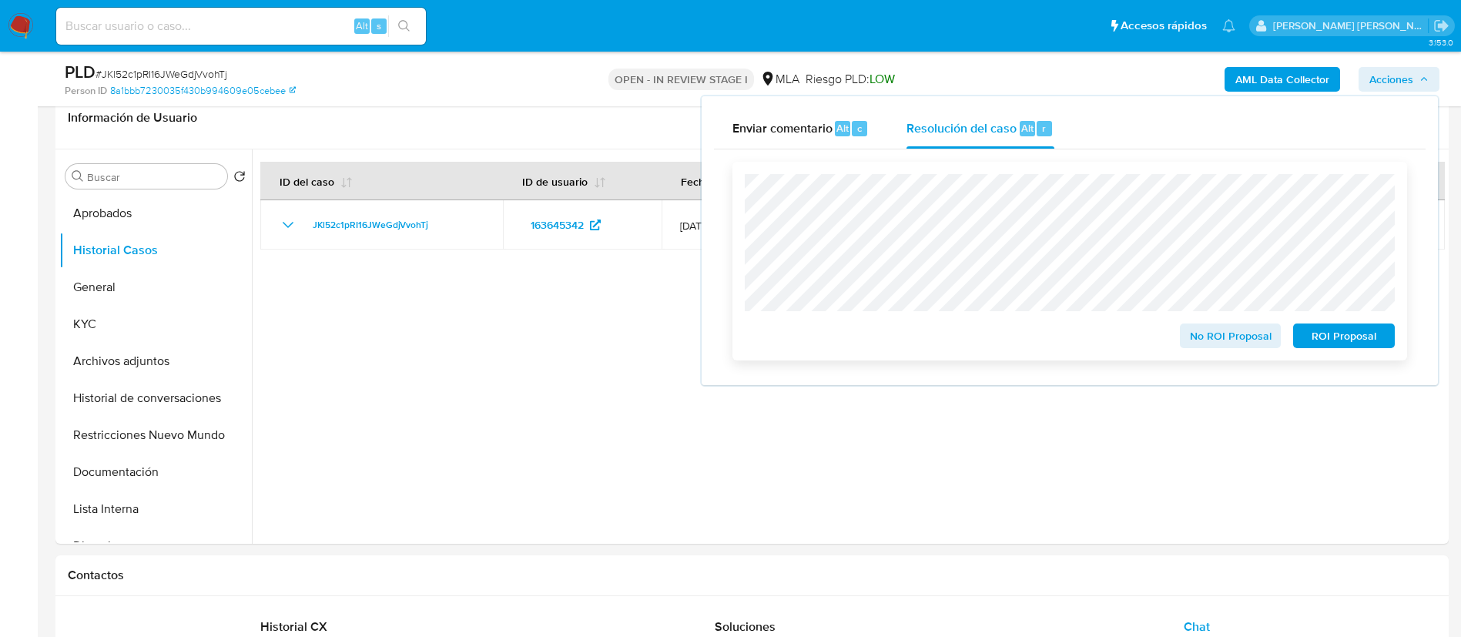
click at [1257, 333] on span "No ROI Proposal" at bounding box center [1230, 336] width 80 height 22
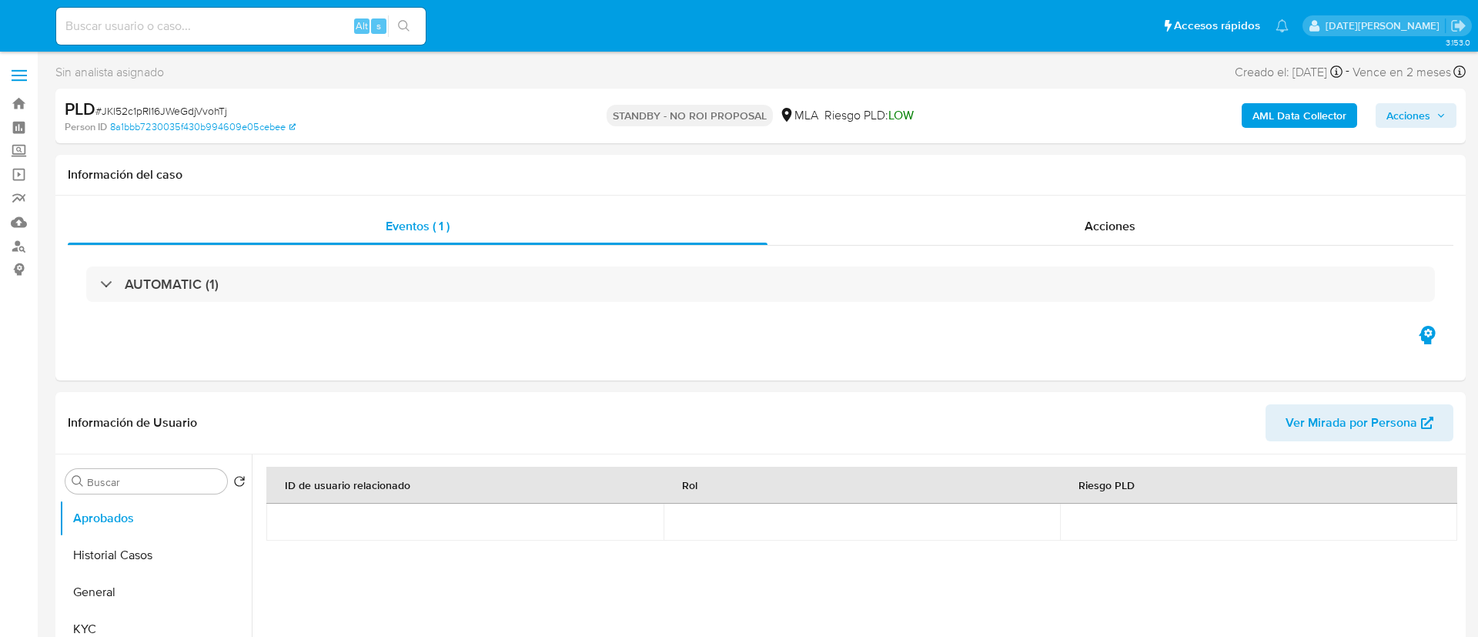
select select "10"
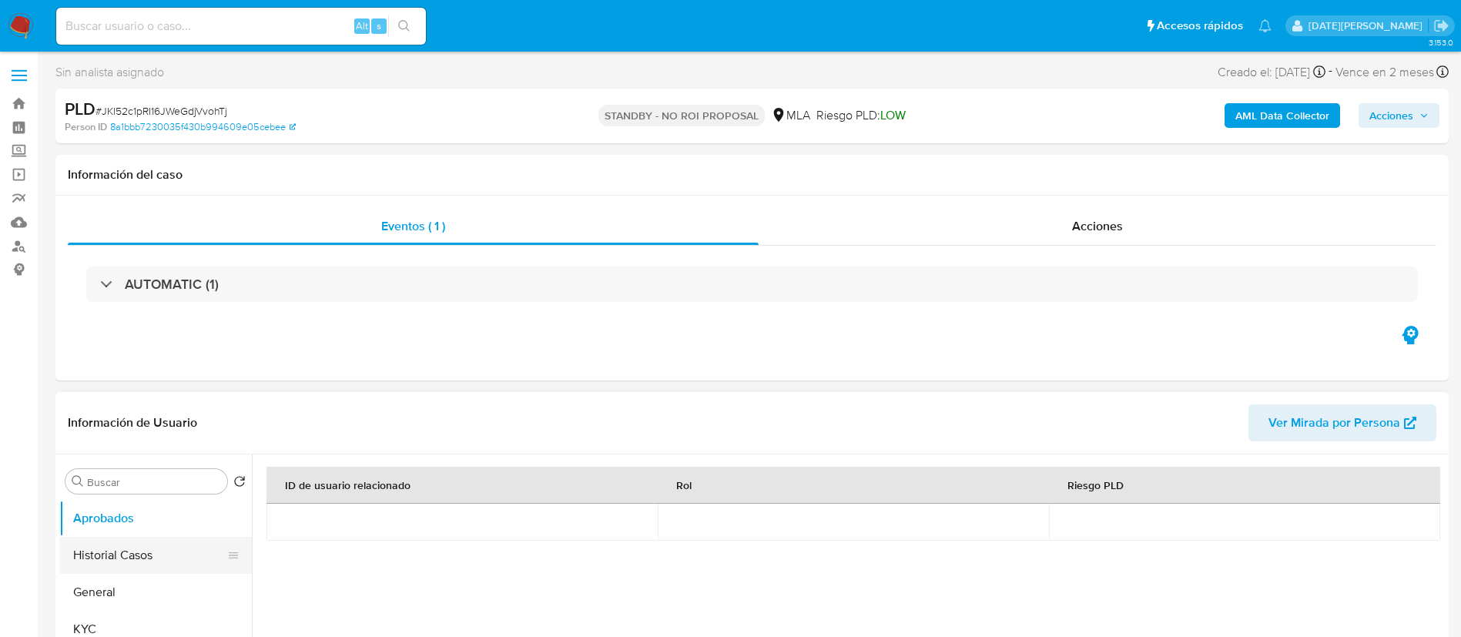
click at [162, 553] on button "Historial Casos" at bounding box center [149, 555] width 180 height 37
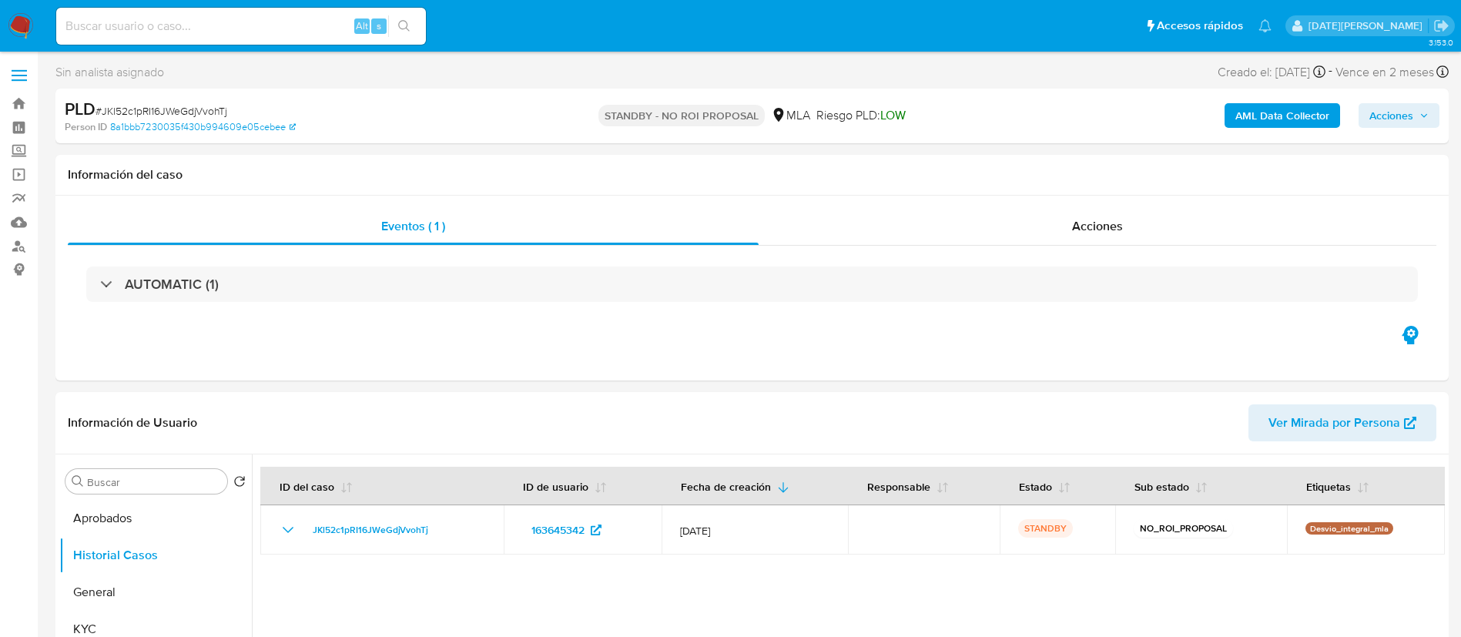
click at [249, 22] on input at bounding box center [241, 26] width 370 height 20
paste input "0pdgUo6g9pcUwQChkfSoZlHG"
type input "0pdgUo6g9pcUwQChkfSoZlHG"
click at [404, 25] on icon "search-icon" at bounding box center [404, 26] width 12 height 12
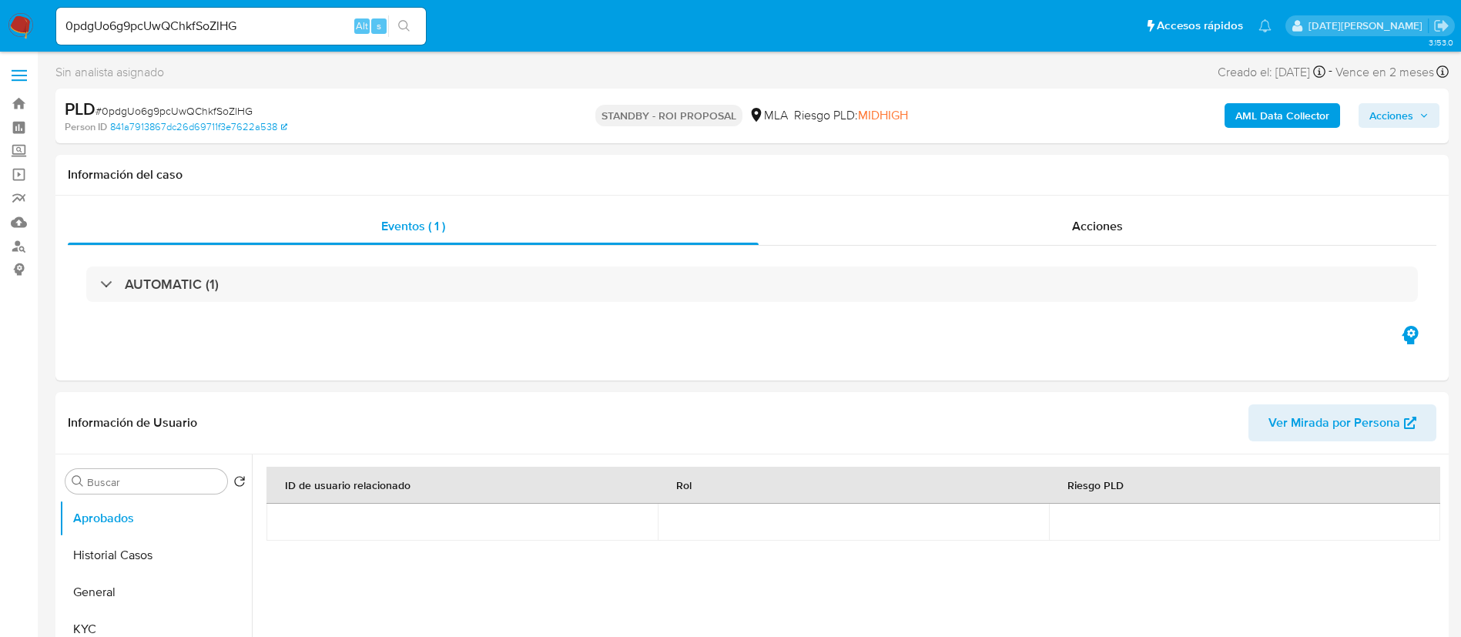
select select "10"
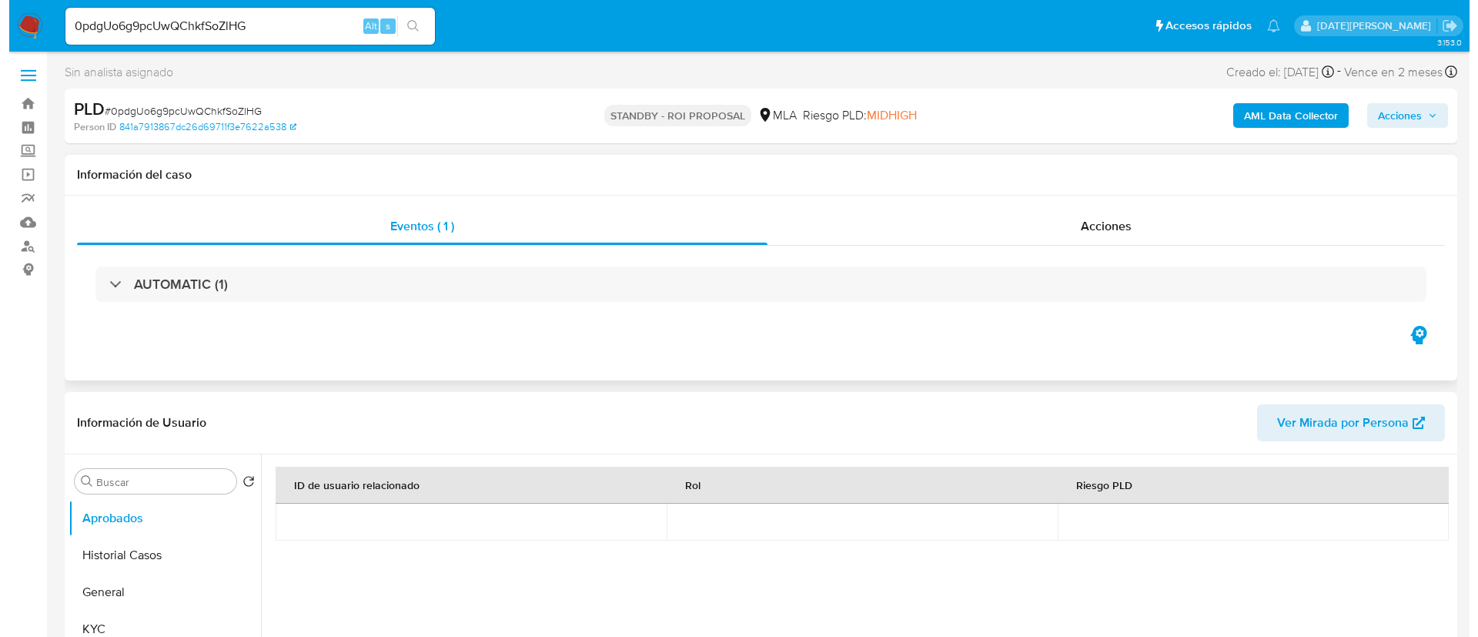
scroll to position [116, 0]
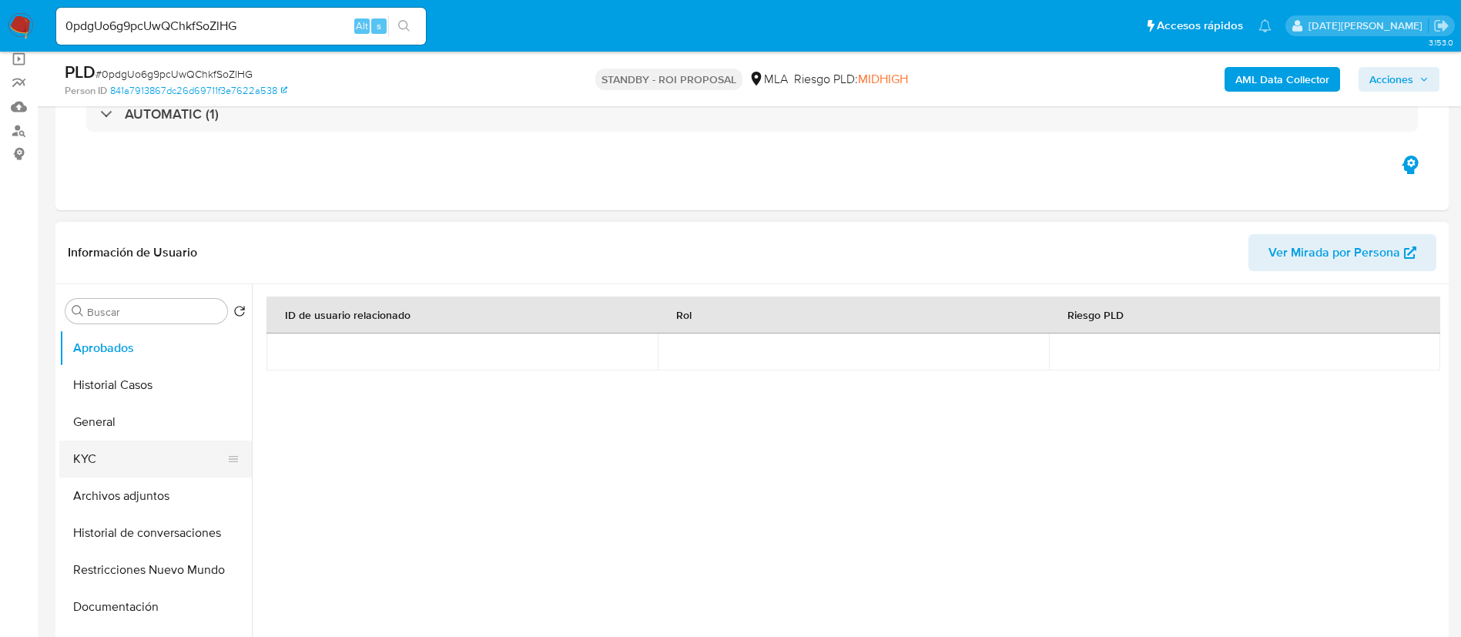
click at [125, 467] on button "KYC" at bounding box center [149, 458] width 180 height 37
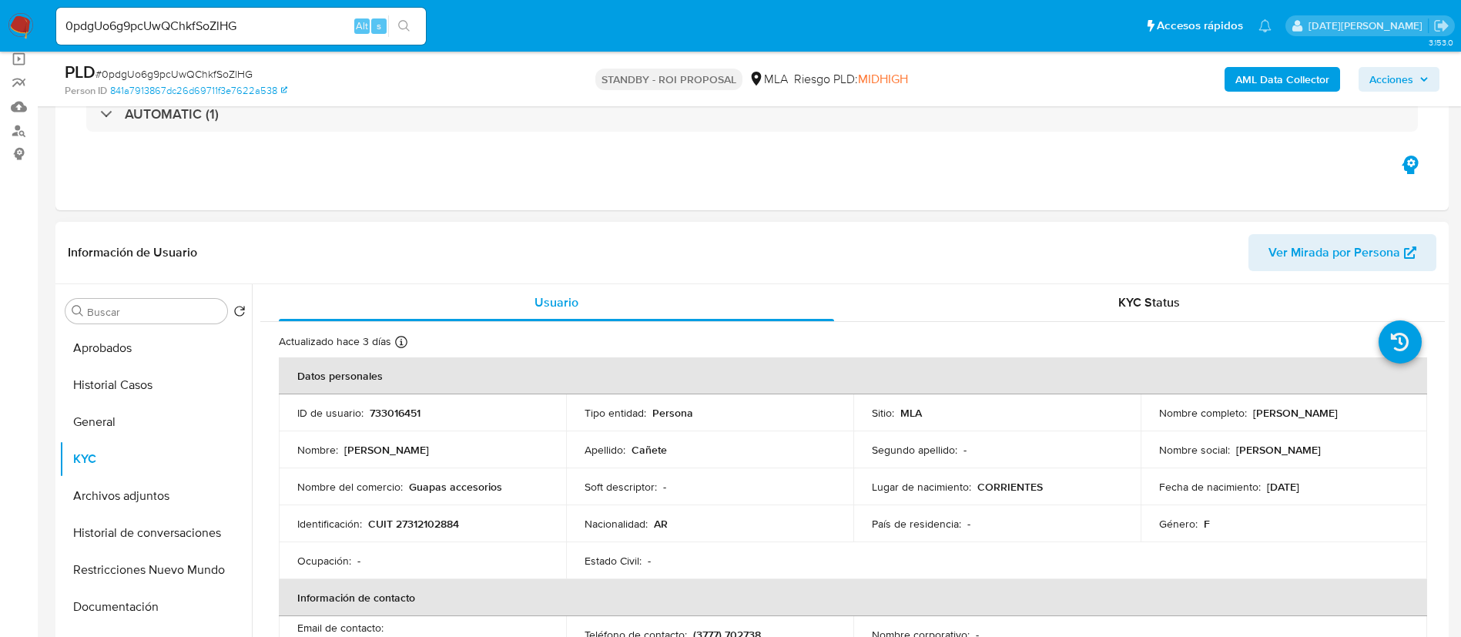
click at [450, 531] on td "Identificación : CUIT 27312102884" at bounding box center [422, 523] width 287 height 37
click at [444, 523] on p "CUIT 27312102884" at bounding box center [413, 524] width 91 height 14
copy p "27312102884"
click at [110, 491] on button "Archivos adjuntos" at bounding box center [149, 495] width 180 height 37
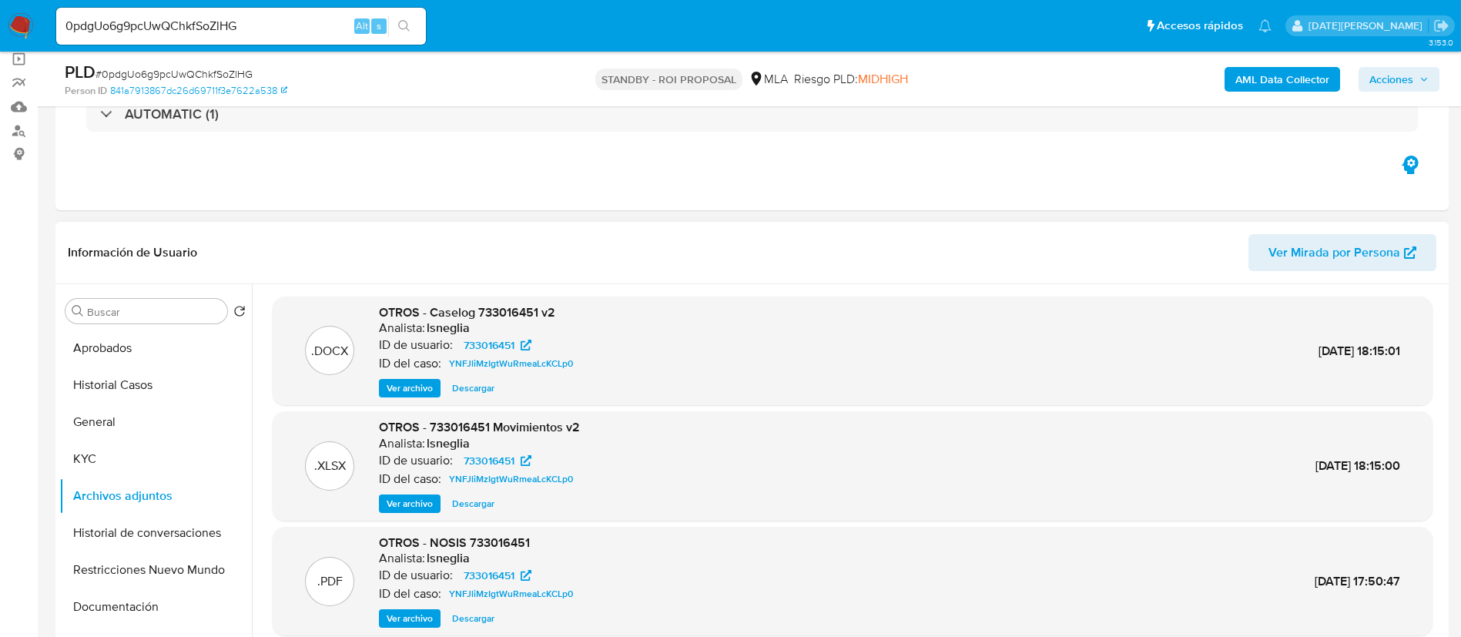
click at [412, 390] on span "Ver archivo" at bounding box center [410, 387] width 46 height 15
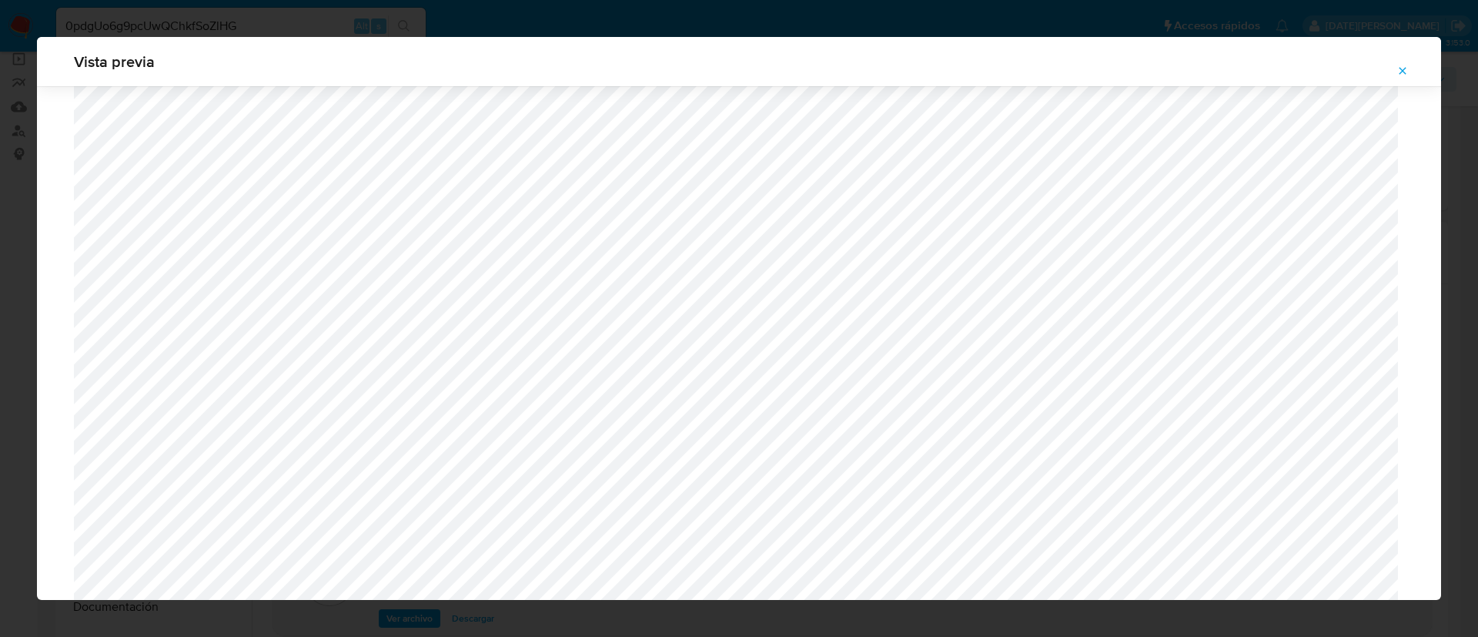
scroll to position [1240, 0]
click at [1398, 72] on icon "Attachment preview" at bounding box center [1403, 71] width 12 height 12
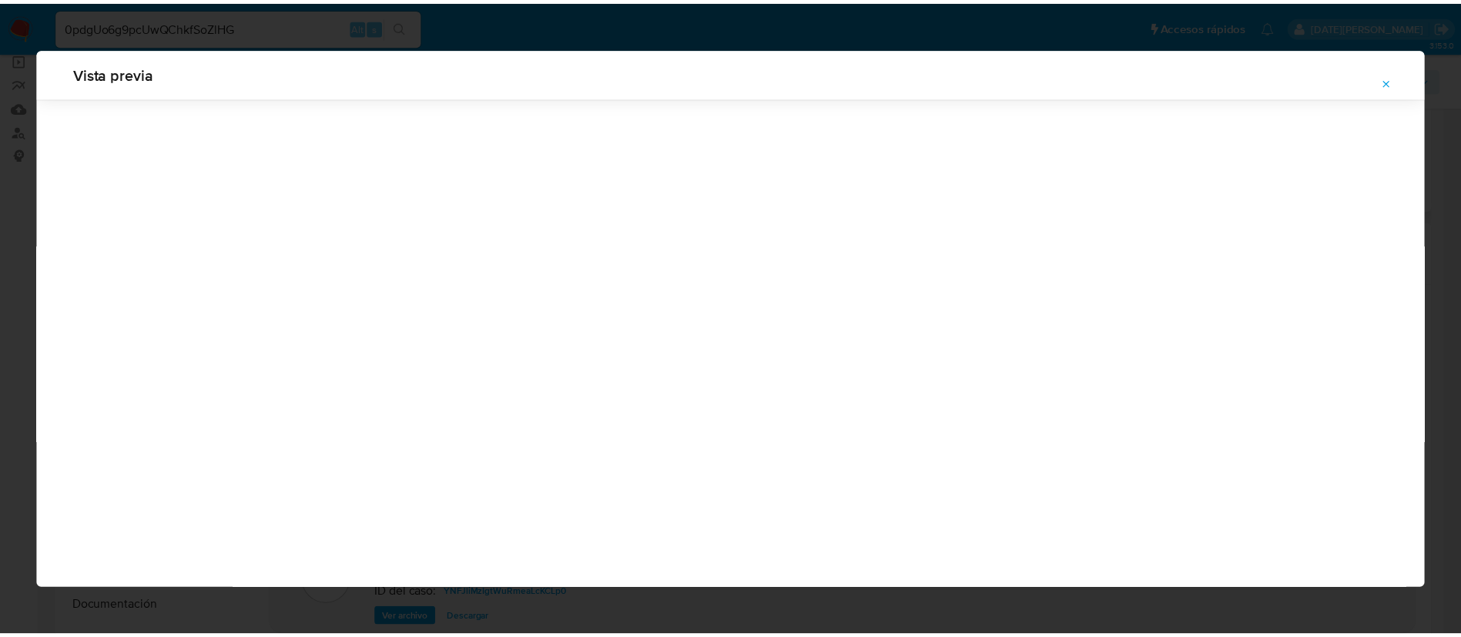
scroll to position [0, 0]
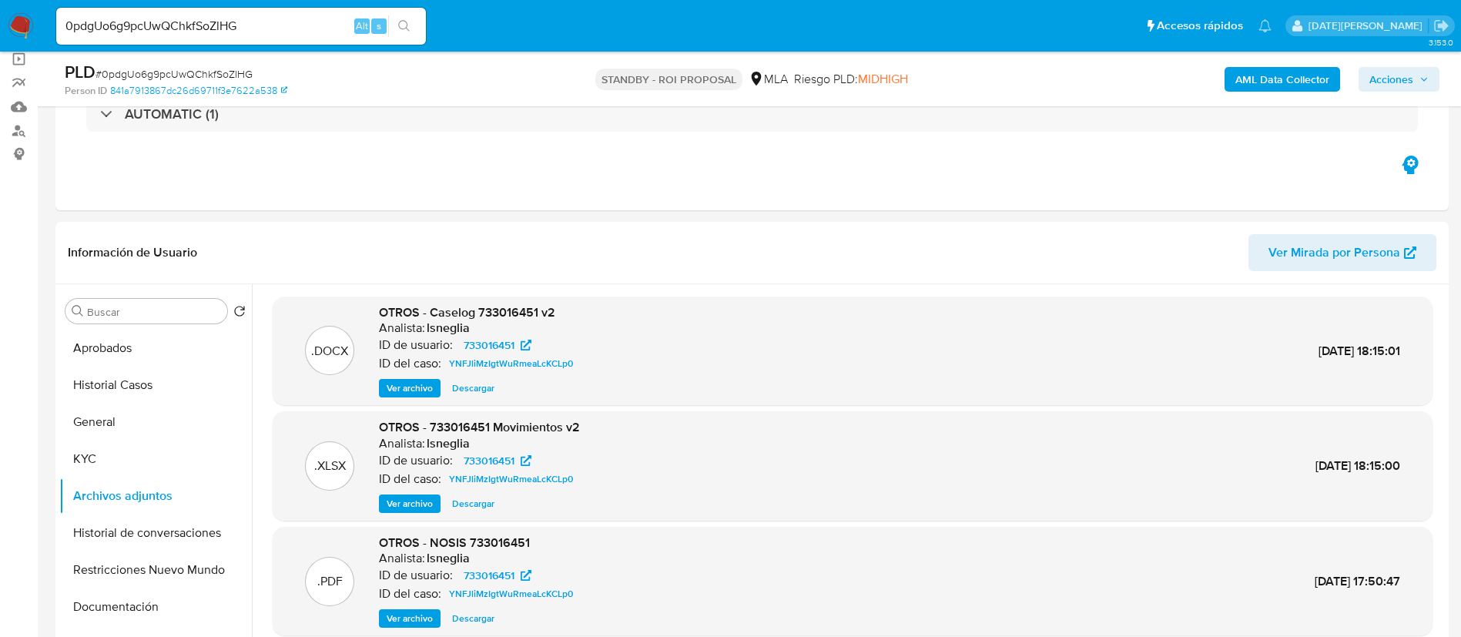
click at [152, 28] on input "0pdgUo6g9pcUwQChkfSoZlHG" at bounding box center [241, 26] width 370 height 20
paste input "GsJpZCyOZSFh7Dzs0bihYGRb"
type input "GsJpZCyOZSFh7Dzs0bihYGRb"
click at [397, 23] on button "search-icon" at bounding box center [404, 26] width 32 height 22
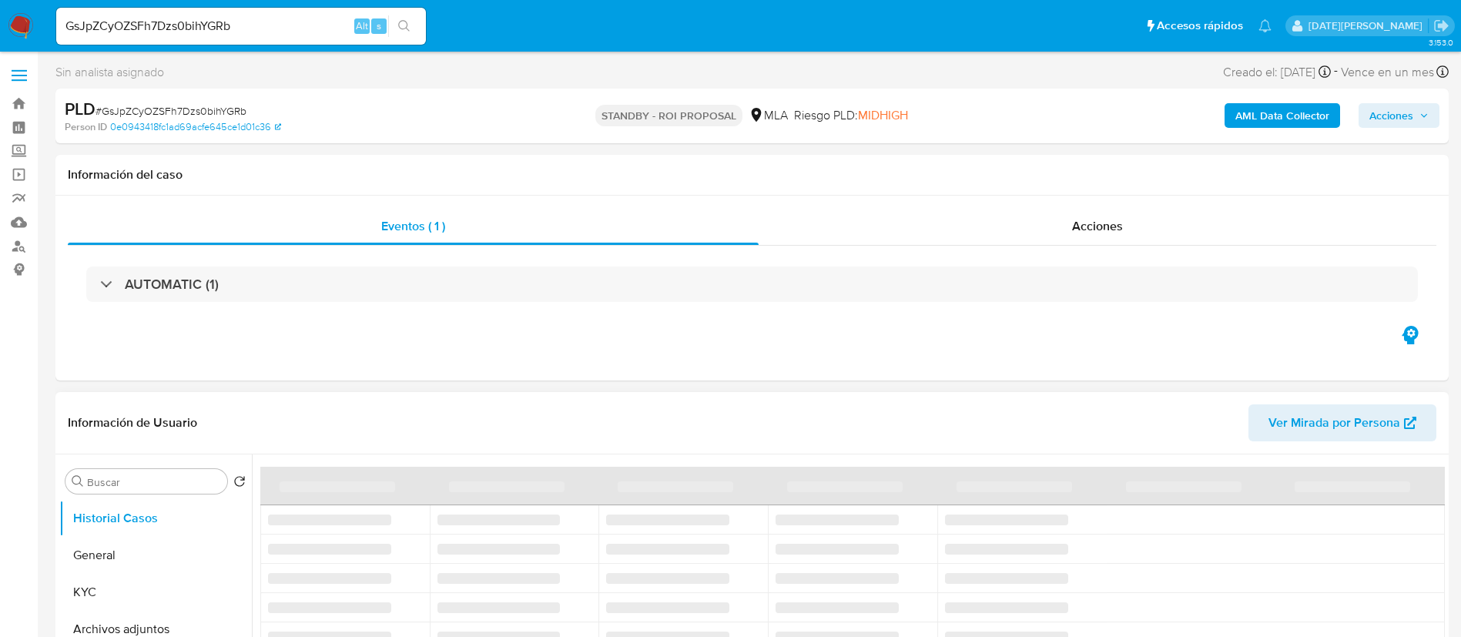
select select "10"
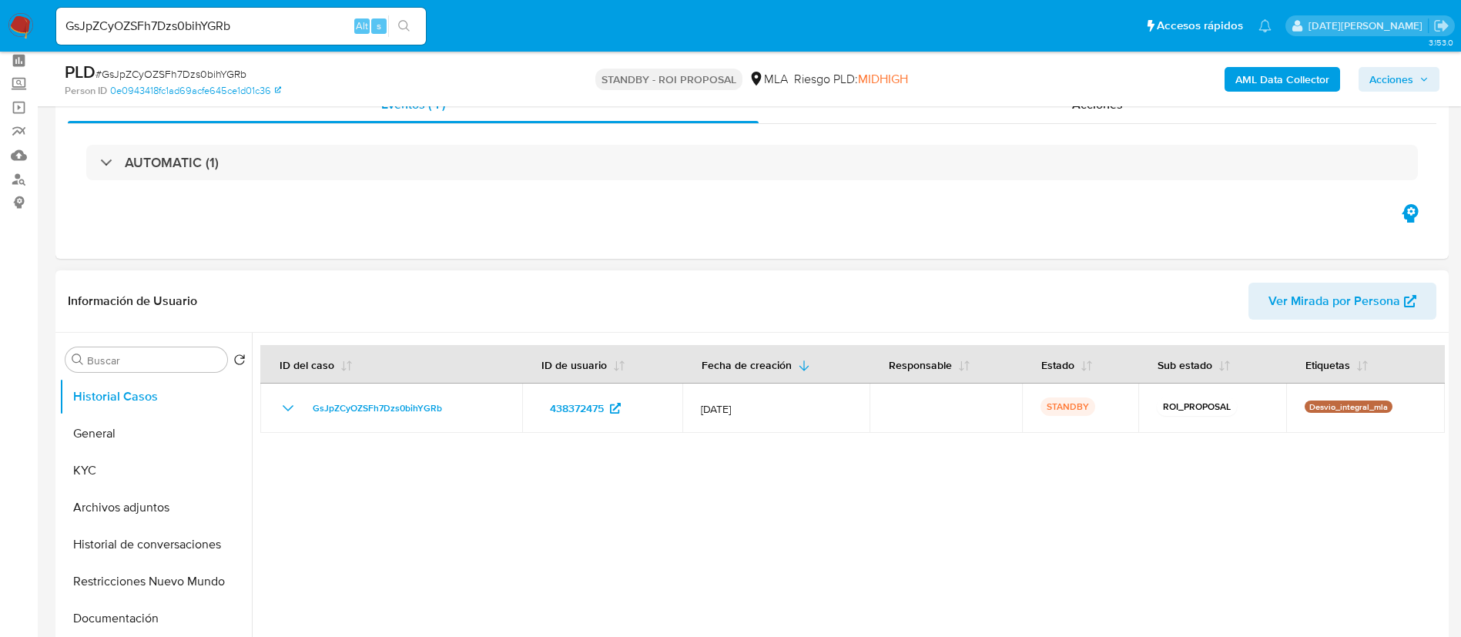
scroll to position [116, 0]
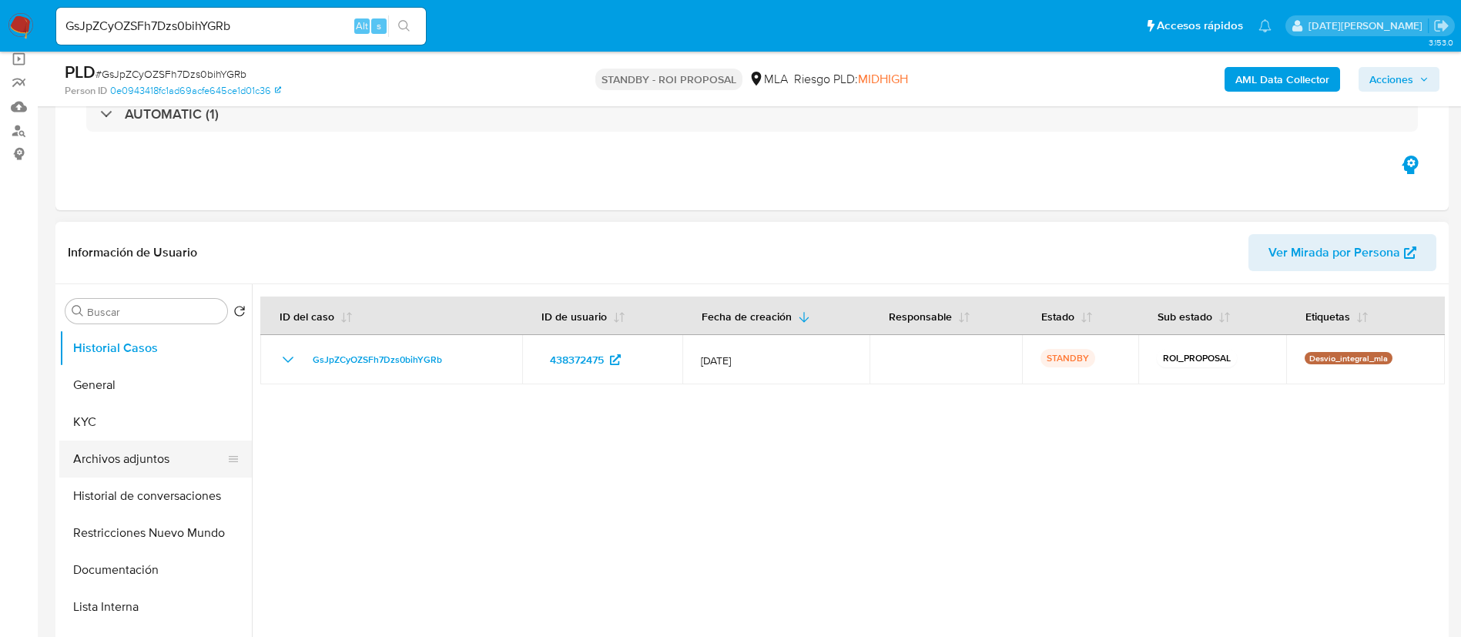
click at [172, 464] on button "Archivos adjuntos" at bounding box center [149, 458] width 180 height 37
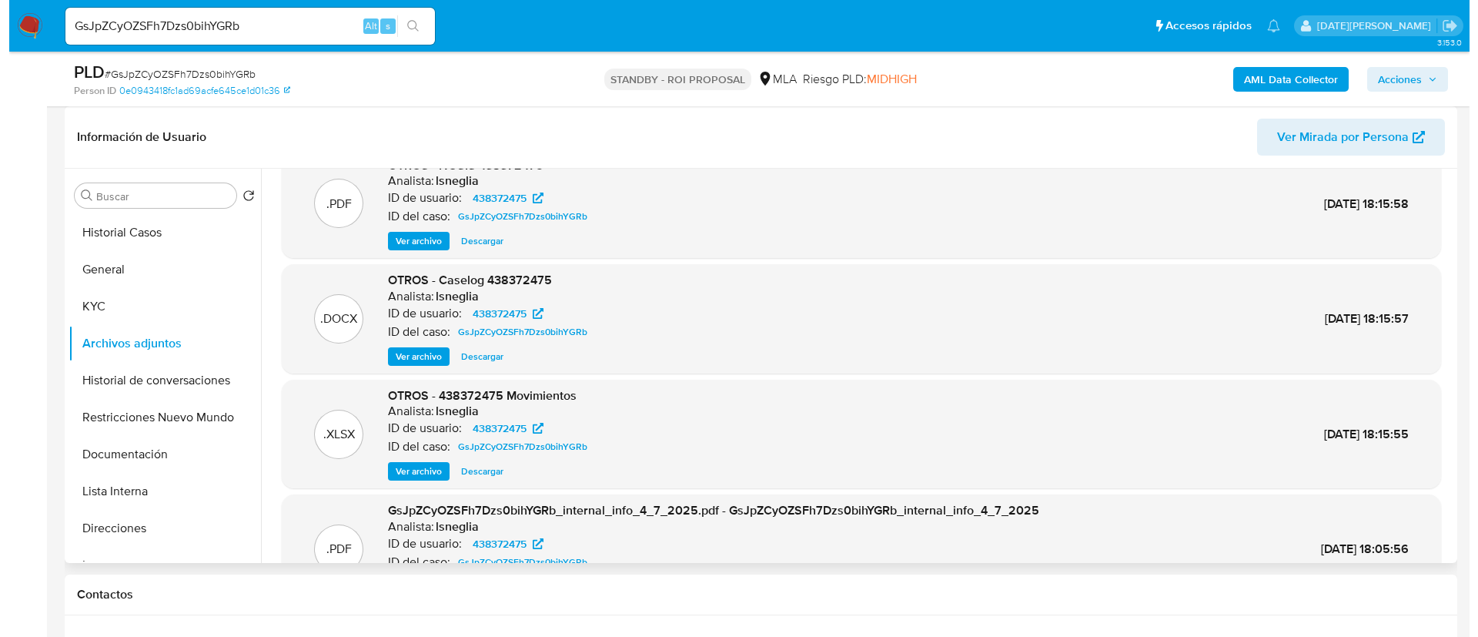
scroll to position [14, 0]
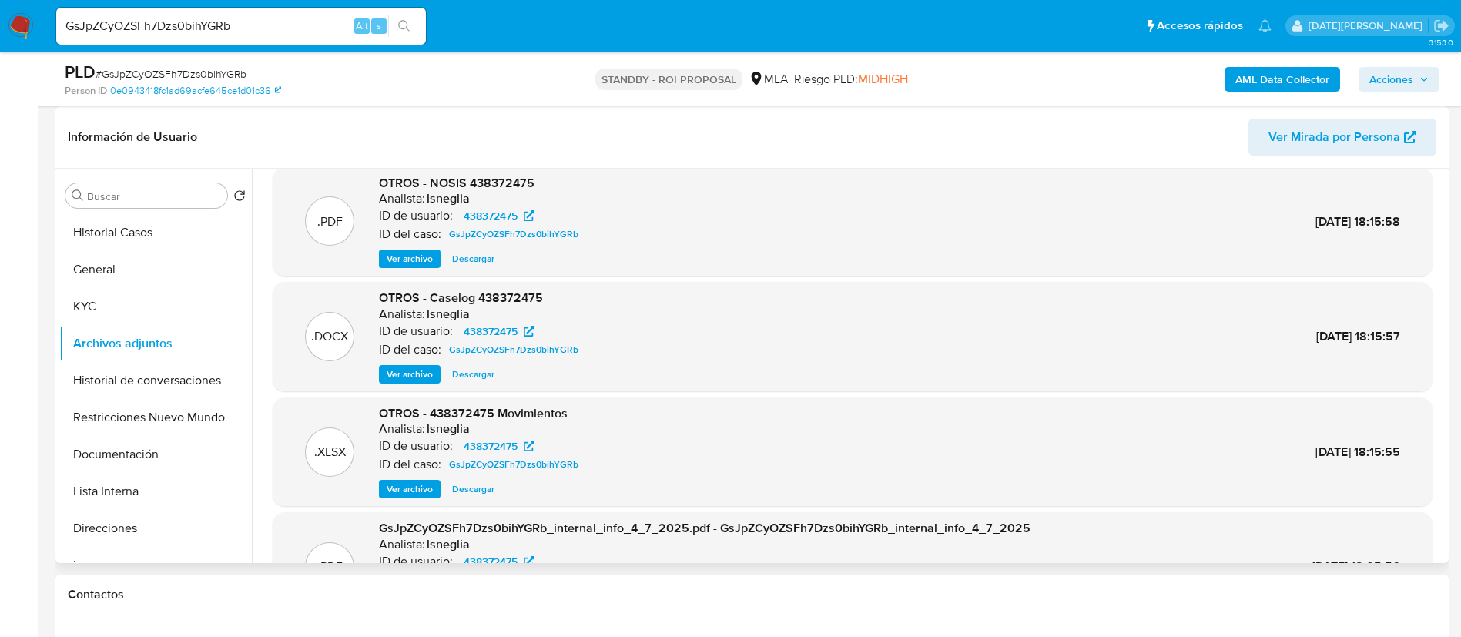
click at [434, 377] on button "Ver archivo" at bounding box center [410, 374] width 62 height 18
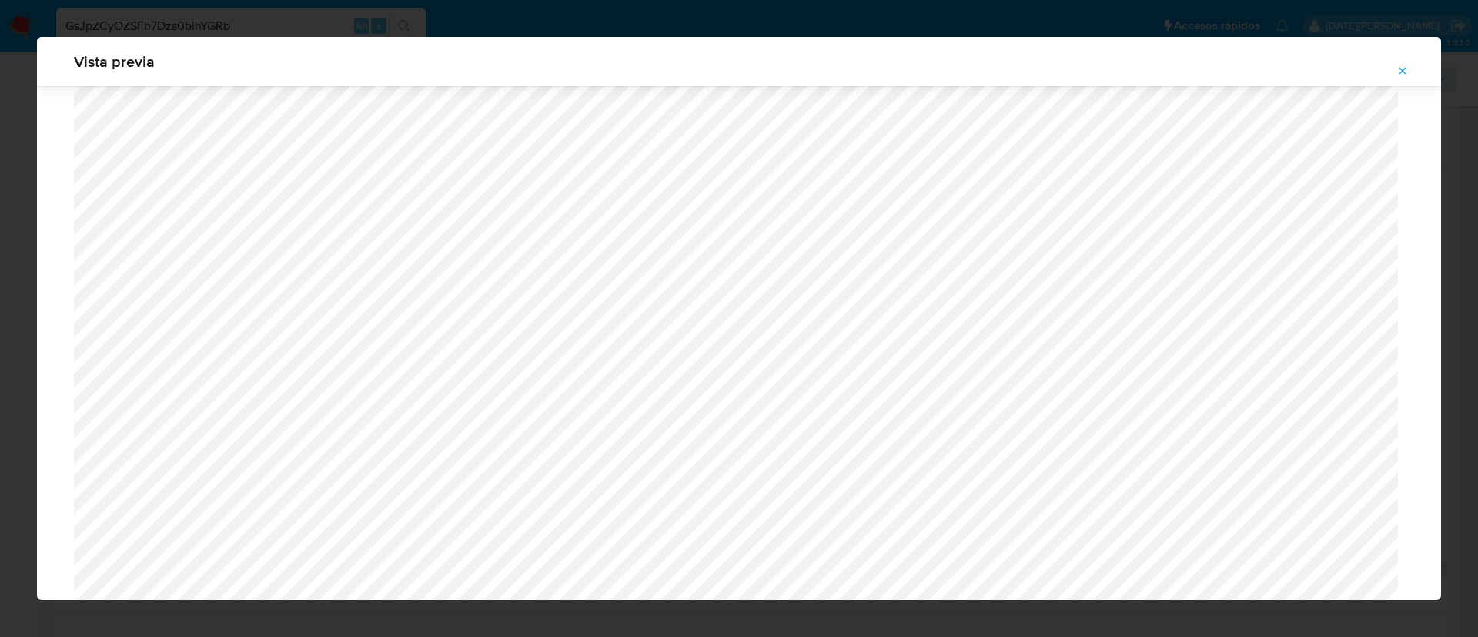
scroll to position [3434, 0]
click at [1403, 63] on span "Attachment preview" at bounding box center [1403, 71] width 12 height 22
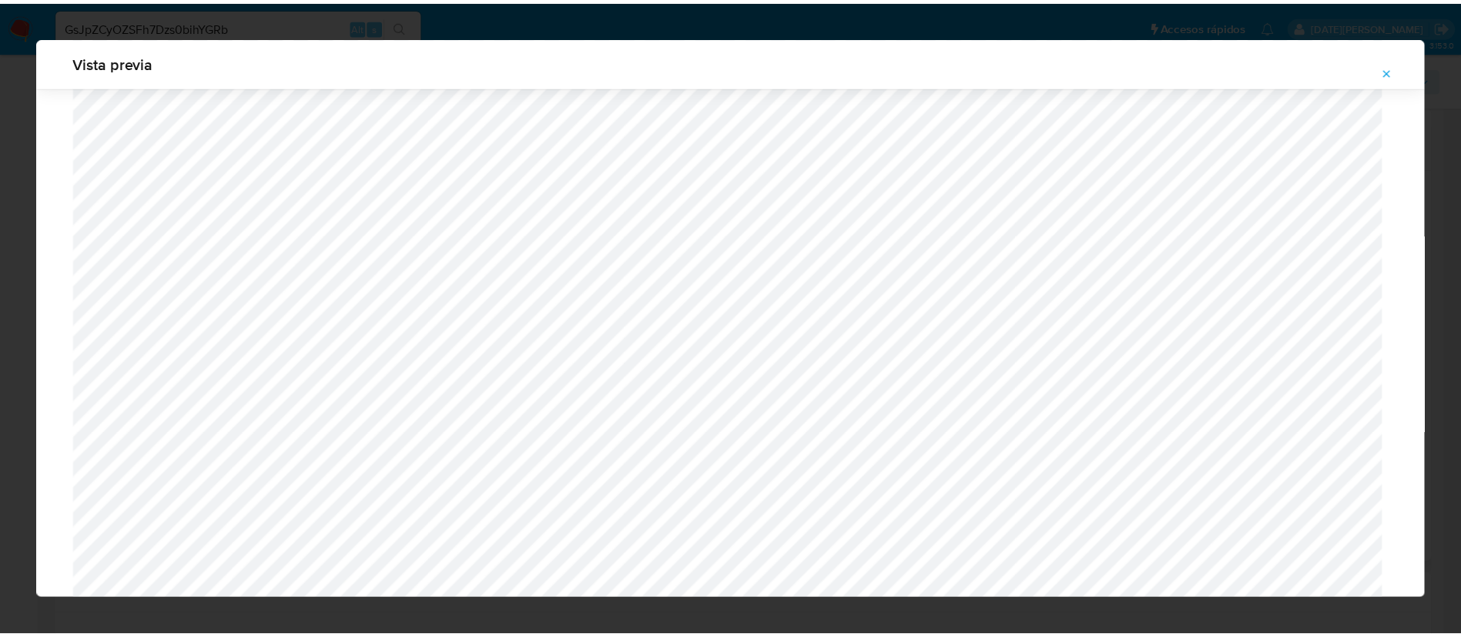
scroll to position [0, 0]
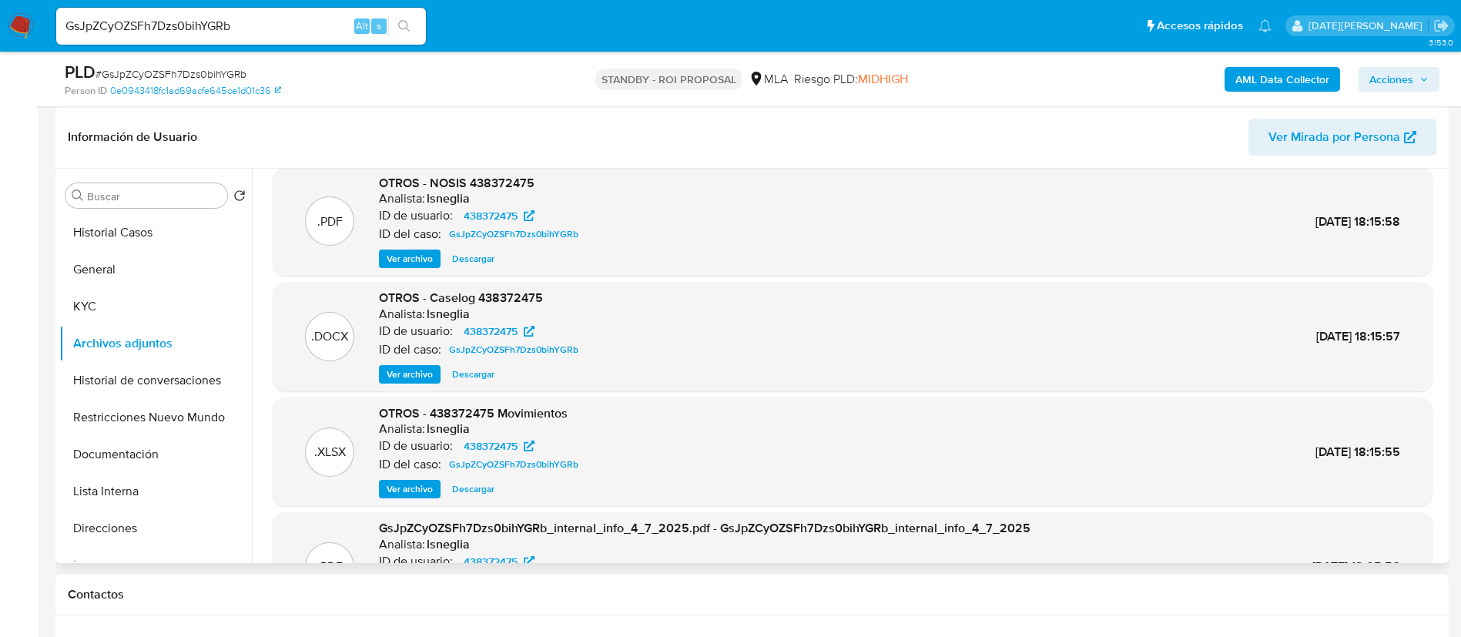
click at [232, 23] on input "GsJpZCyOZSFh7Dzs0bihYGRb" at bounding box center [241, 26] width 370 height 20
paste input "JKl52c1pRI16JWeGdjVvohTj"
type input "JKl52c1pRI16JWeGdjVvohTj"
click at [403, 23] on icon "search-icon" at bounding box center [404, 26] width 12 height 12
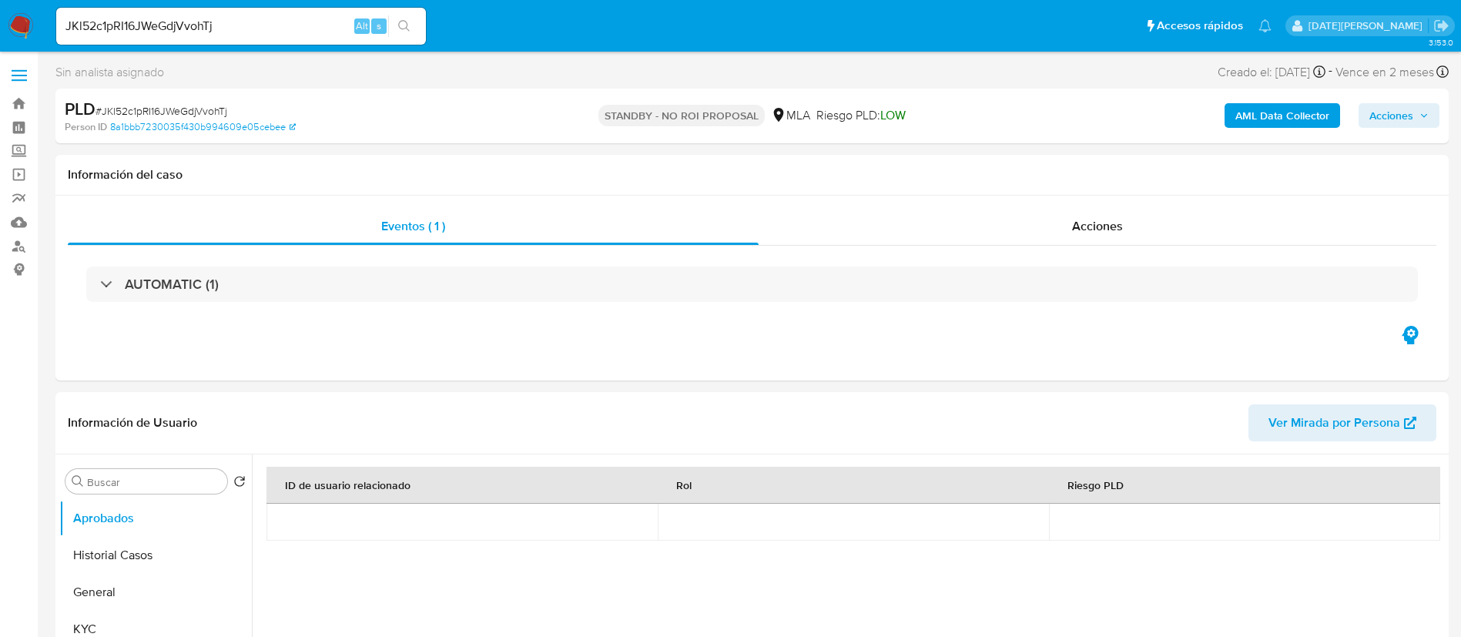
select select "10"
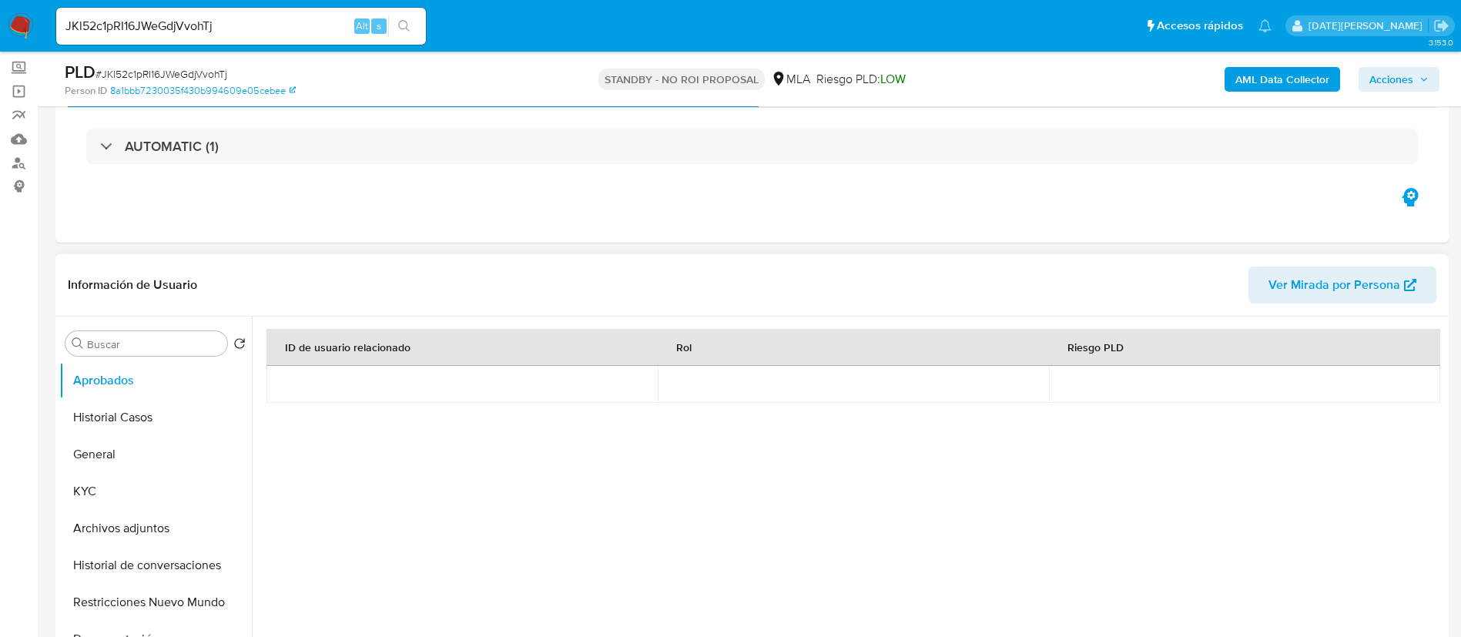
scroll to position [116, 0]
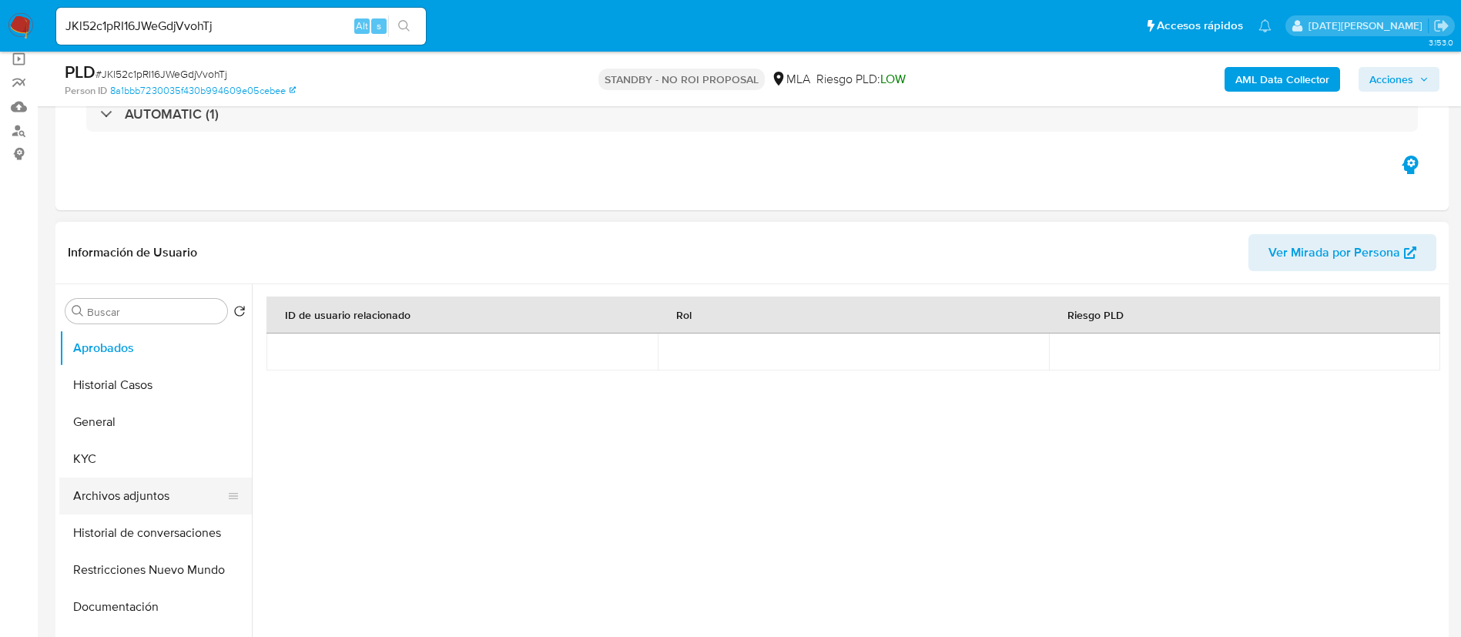
click at [142, 501] on button "Archivos adjuntos" at bounding box center [149, 495] width 180 height 37
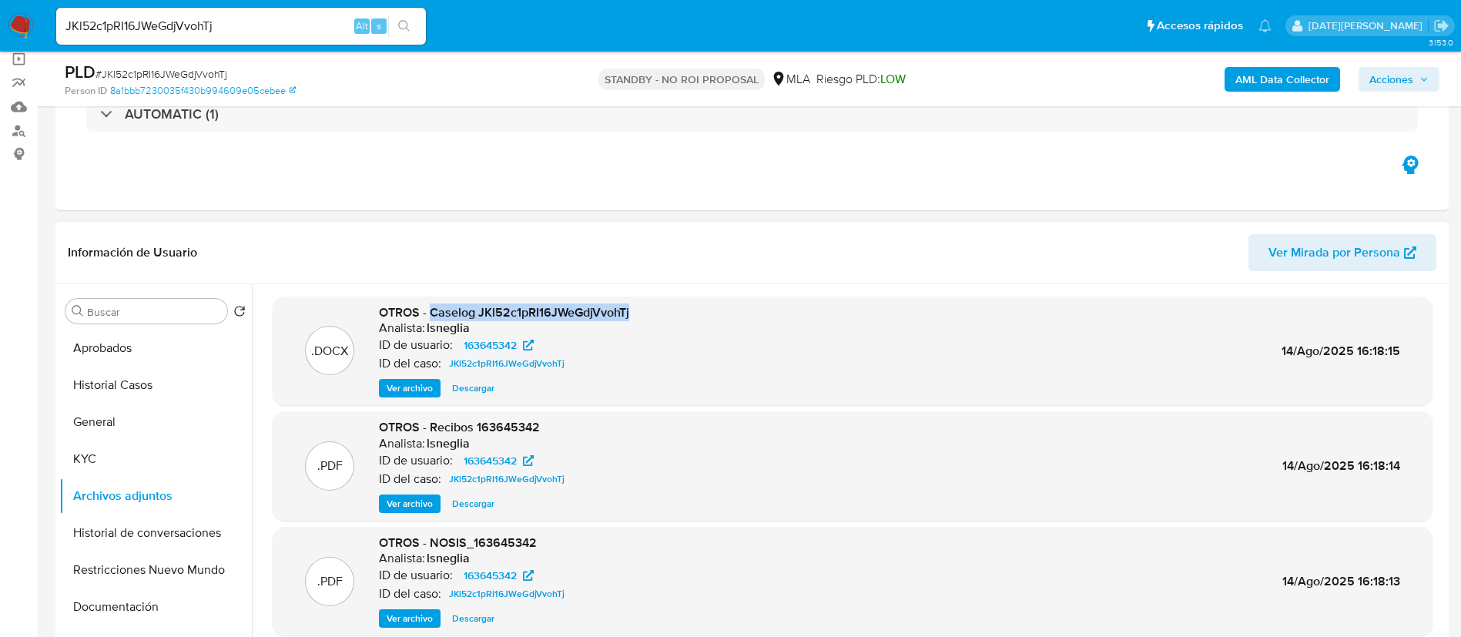
drag, startPoint x: 430, startPoint y: 313, endPoint x: 635, endPoint y: 315, distance: 205.6
click at [635, 315] on div ".DOCX OTROS - Caselog JKl52c1pRI16JWeGdjVvohTj Analista: lsneglia ID de usuario…" at bounding box center [852, 351] width 1144 height 94
copy span "Caselog JKl52c1pRI16JWeGdjVvohTj"
click at [32, 20] on img at bounding box center [21, 26] width 26 height 26
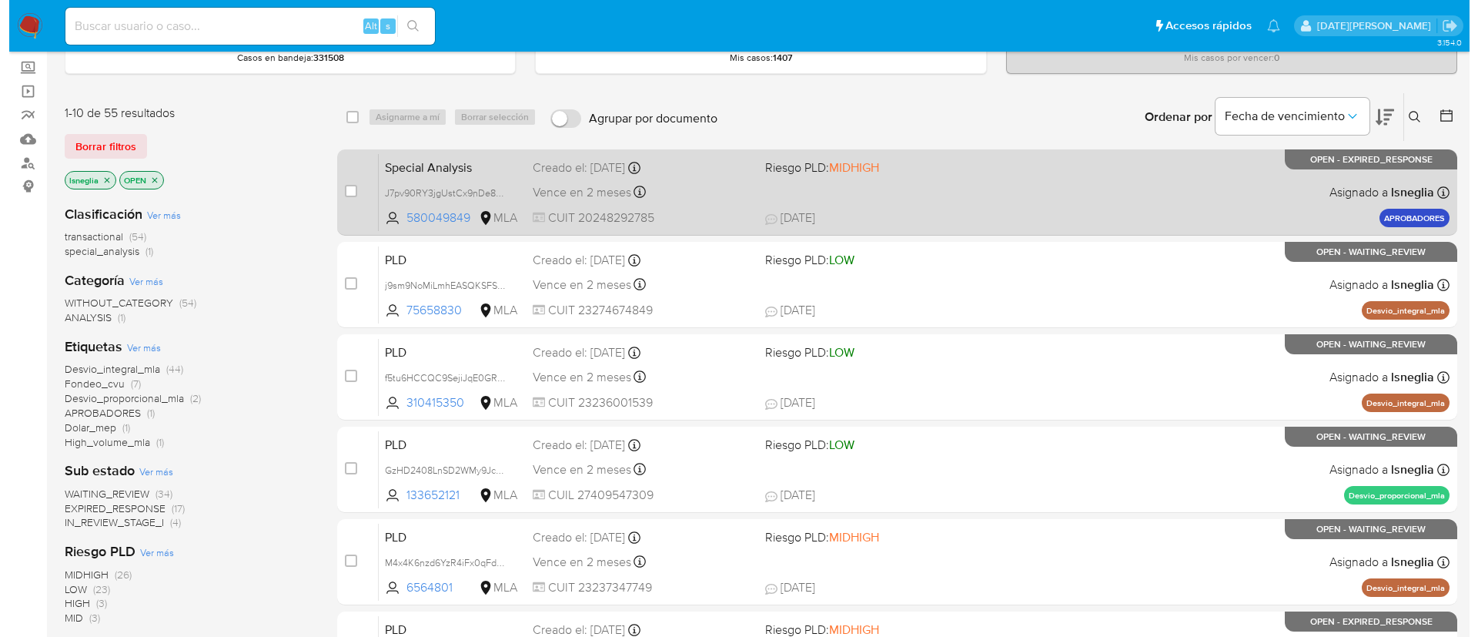
scroll to position [116, 0]
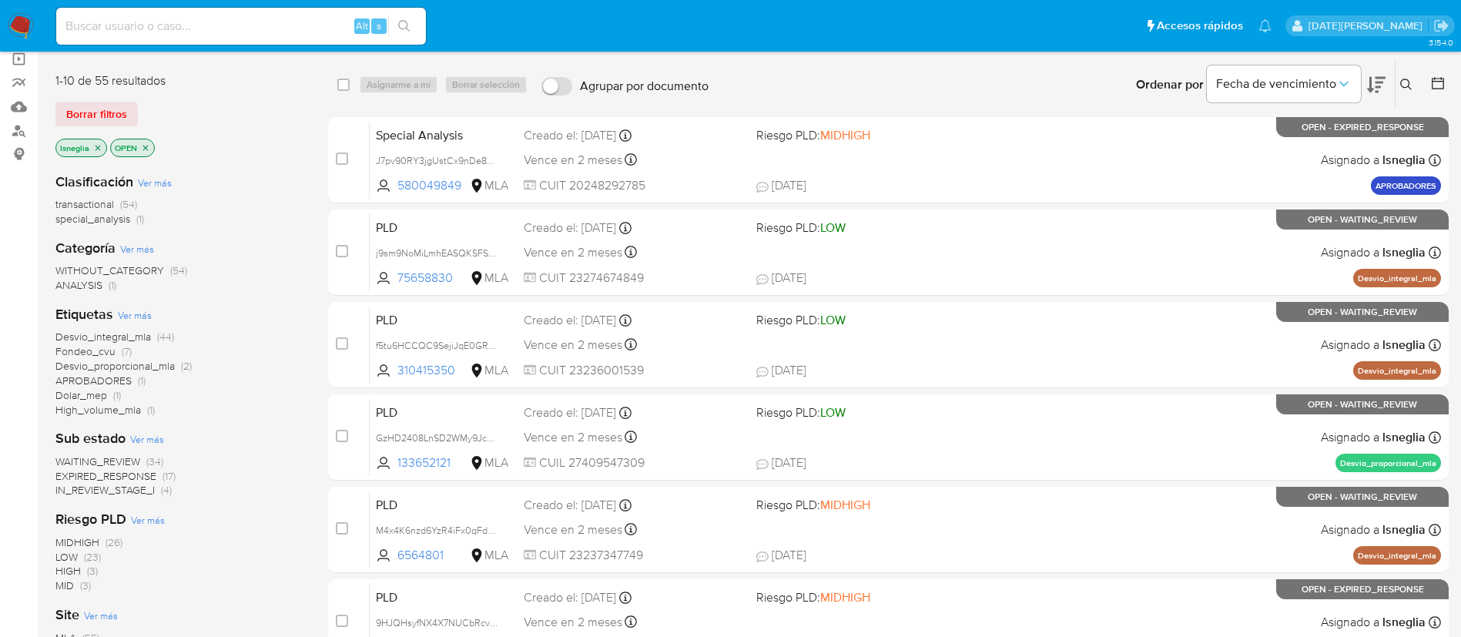
click at [1414, 80] on button at bounding box center [1407, 84] width 25 height 18
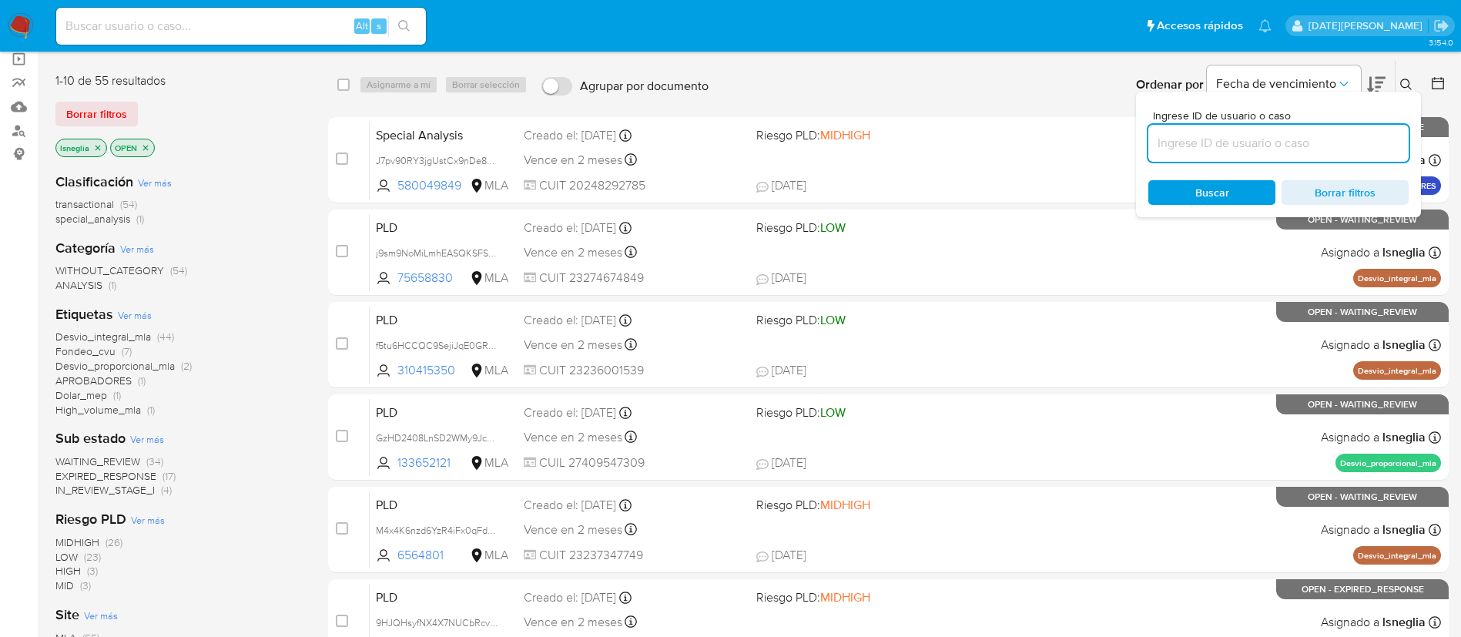
click at [1208, 141] on input at bounding box center [1278, 143] width 260 height 20
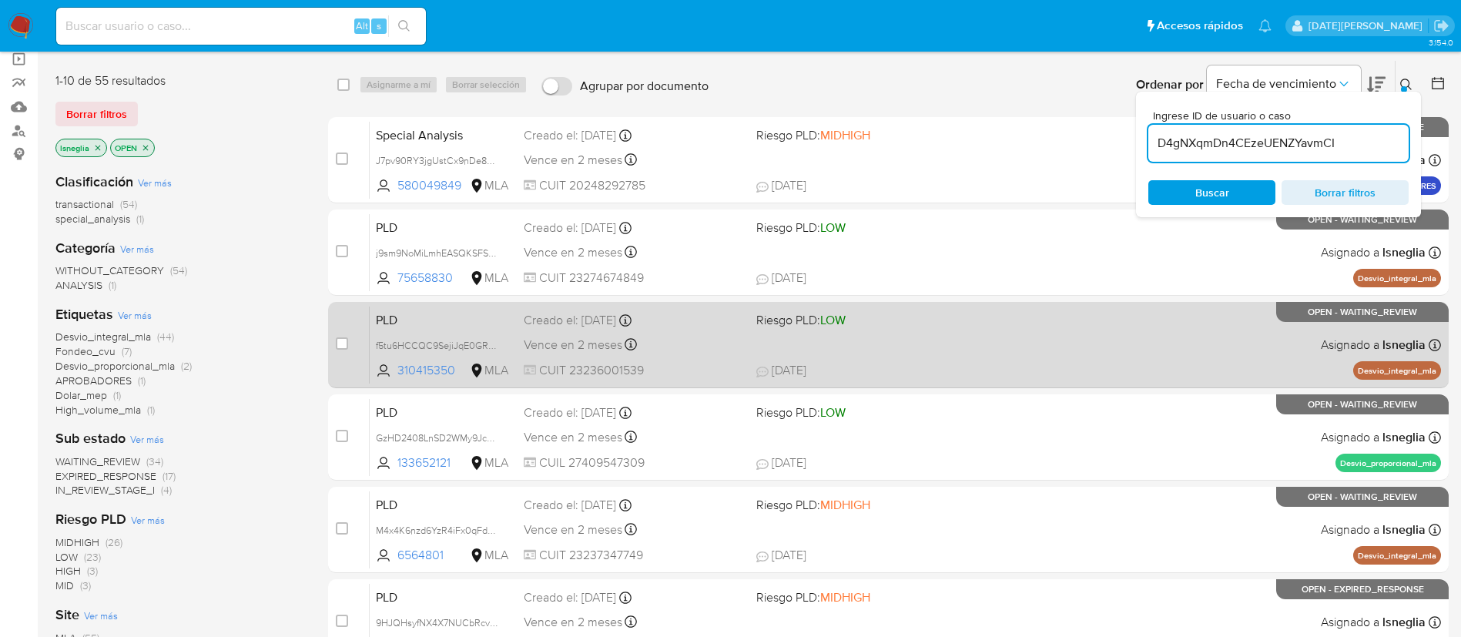
type input "D4gNXqmDn4CEzeUENZYavmCI"
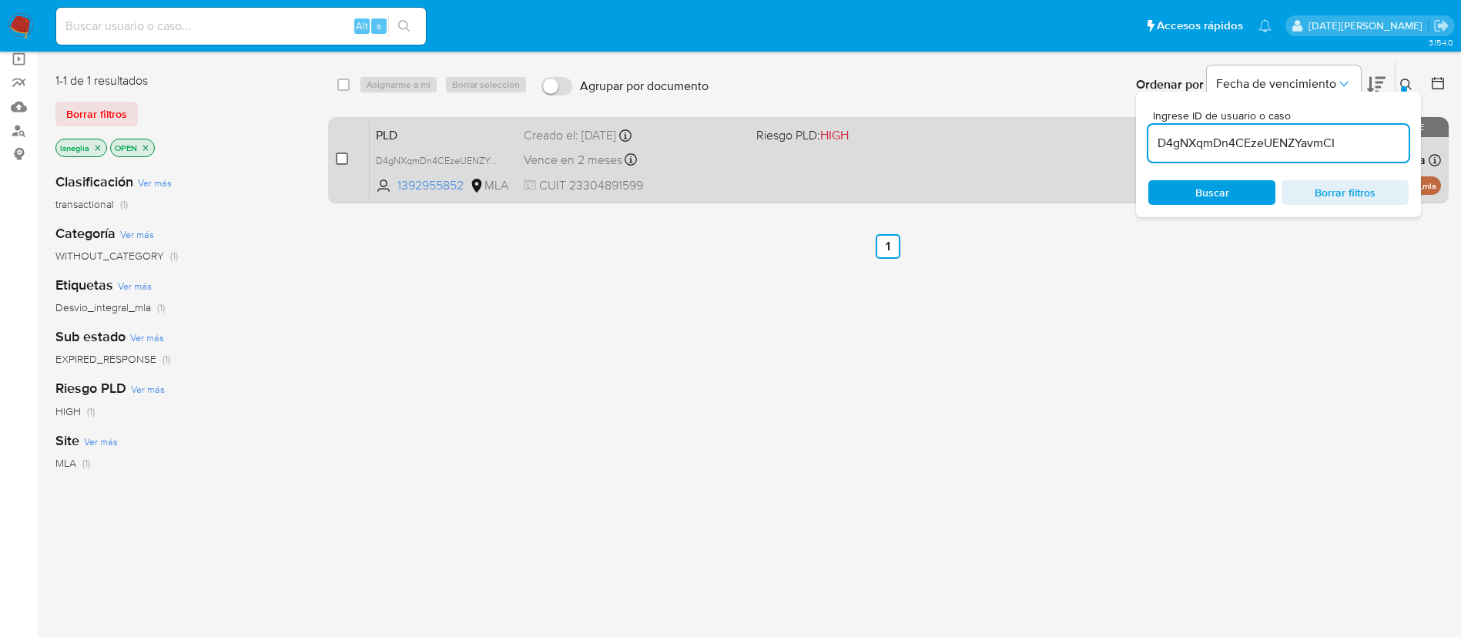
click at [340, 156] on input "checkbox" at bounding box center [342, 158] width 12 height 12
checkbox input "true"
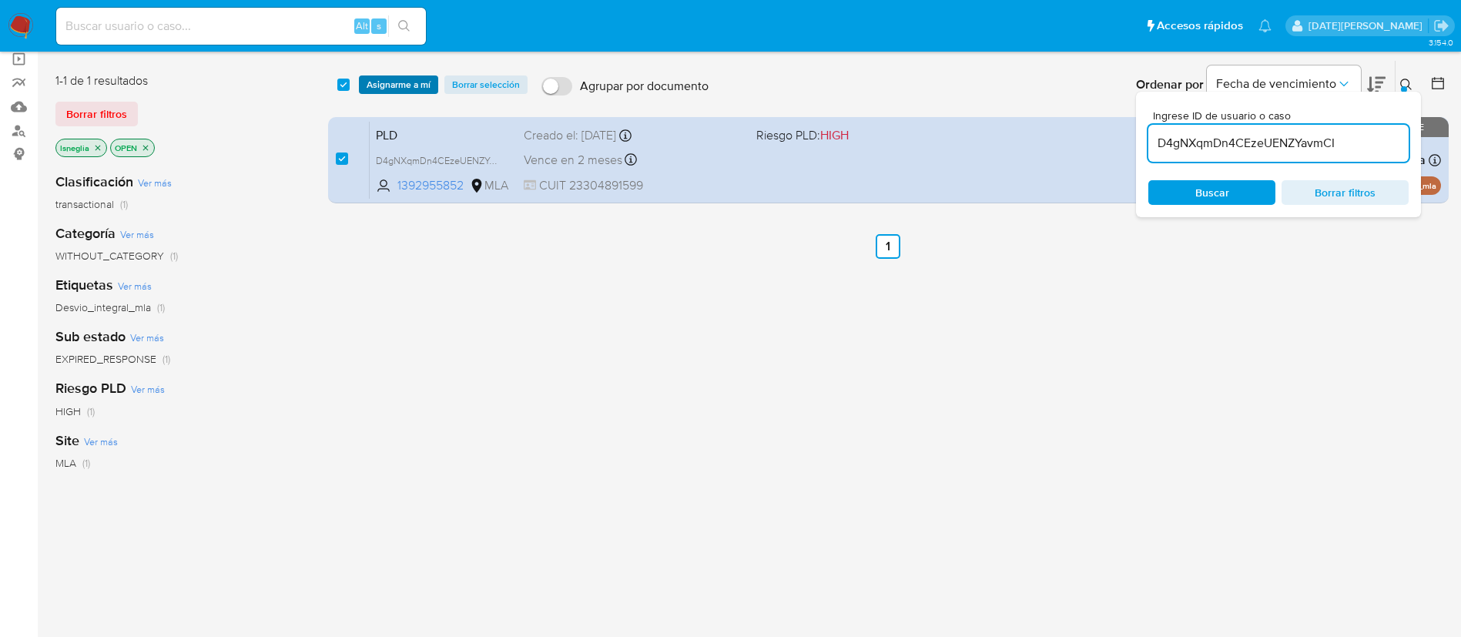
click at [421, 85] on span "Asignarme a mí" at bounding box center [399, 84] width 64 height 15
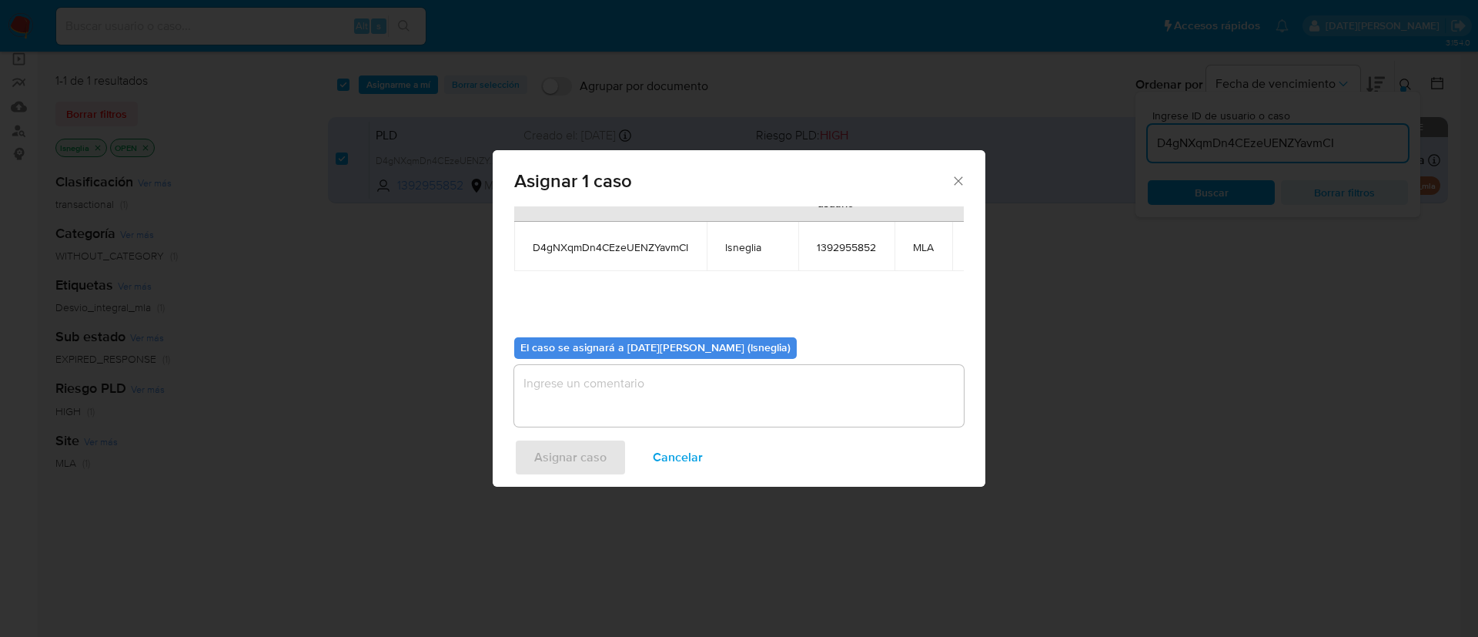
scroll to position [98, 0]
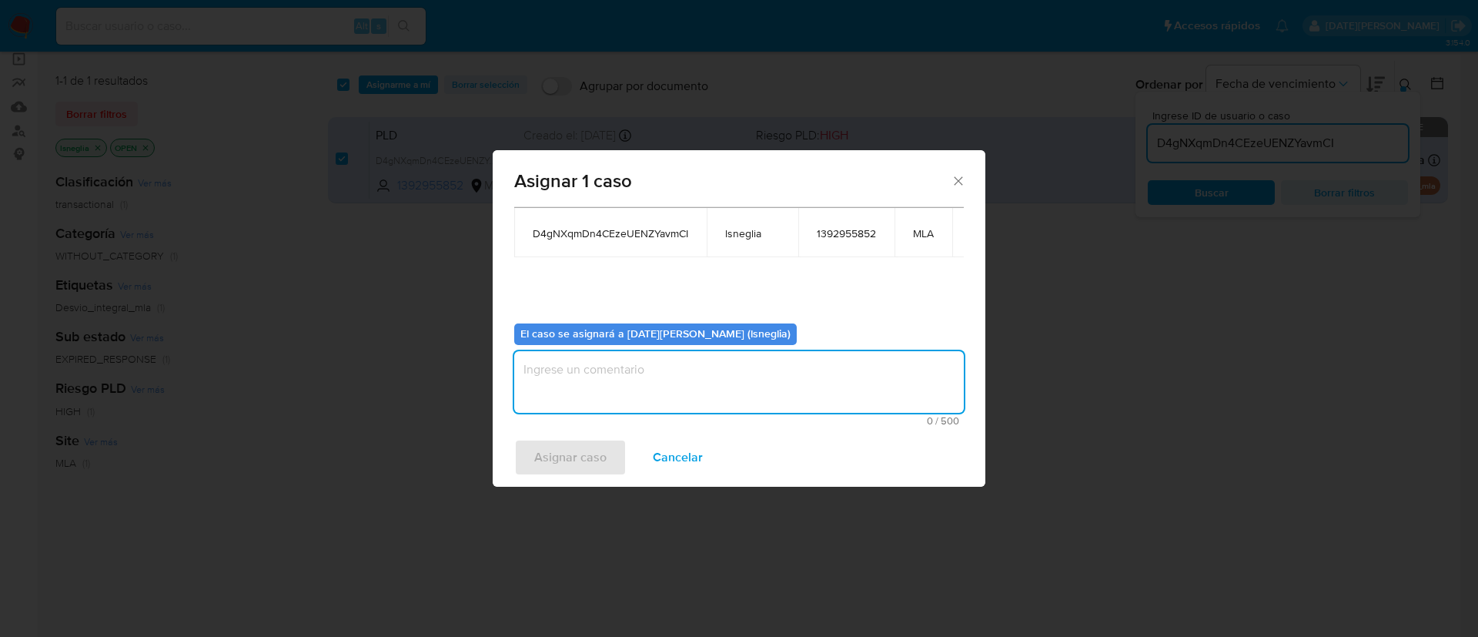
click at [647, 389] on textarea "assign-modal" at bounding box center [739, 382] width 450 height 62
type textarea "."
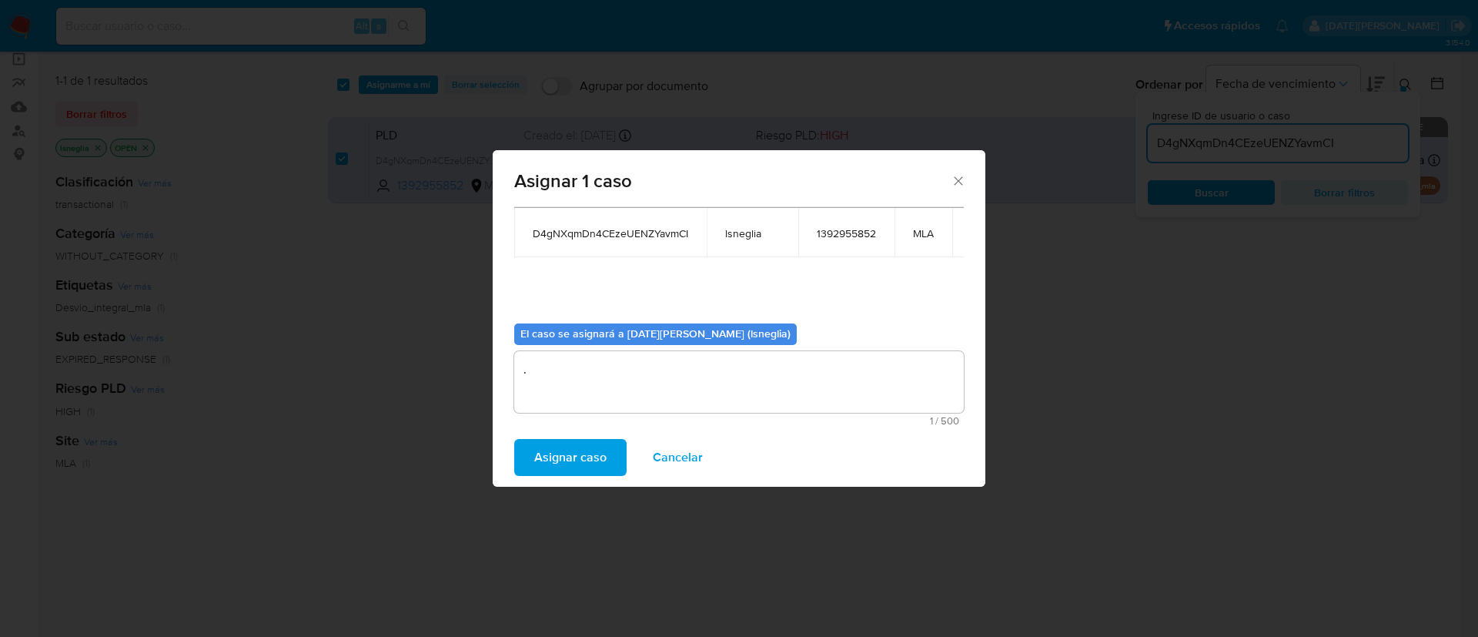
click at [558, 454] on span "Asignar caso" at bounding box center [570, 457] width 72 height 34
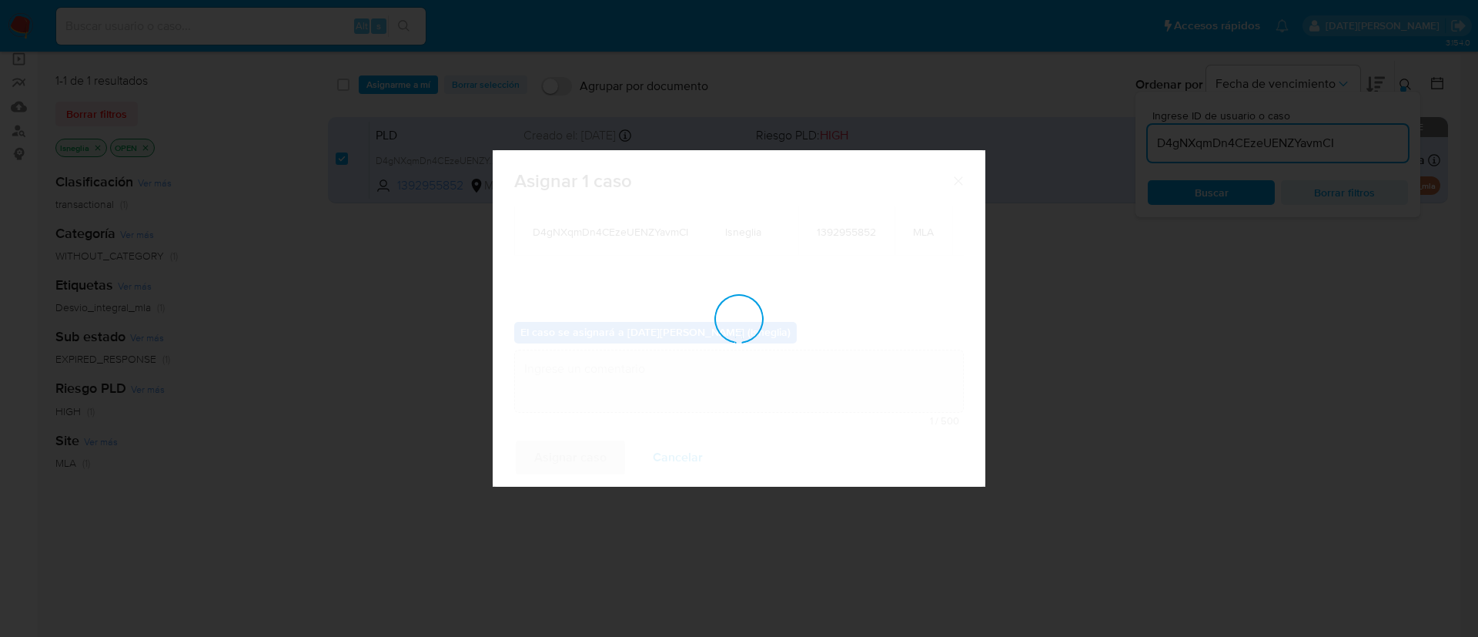
checkbox input "false"
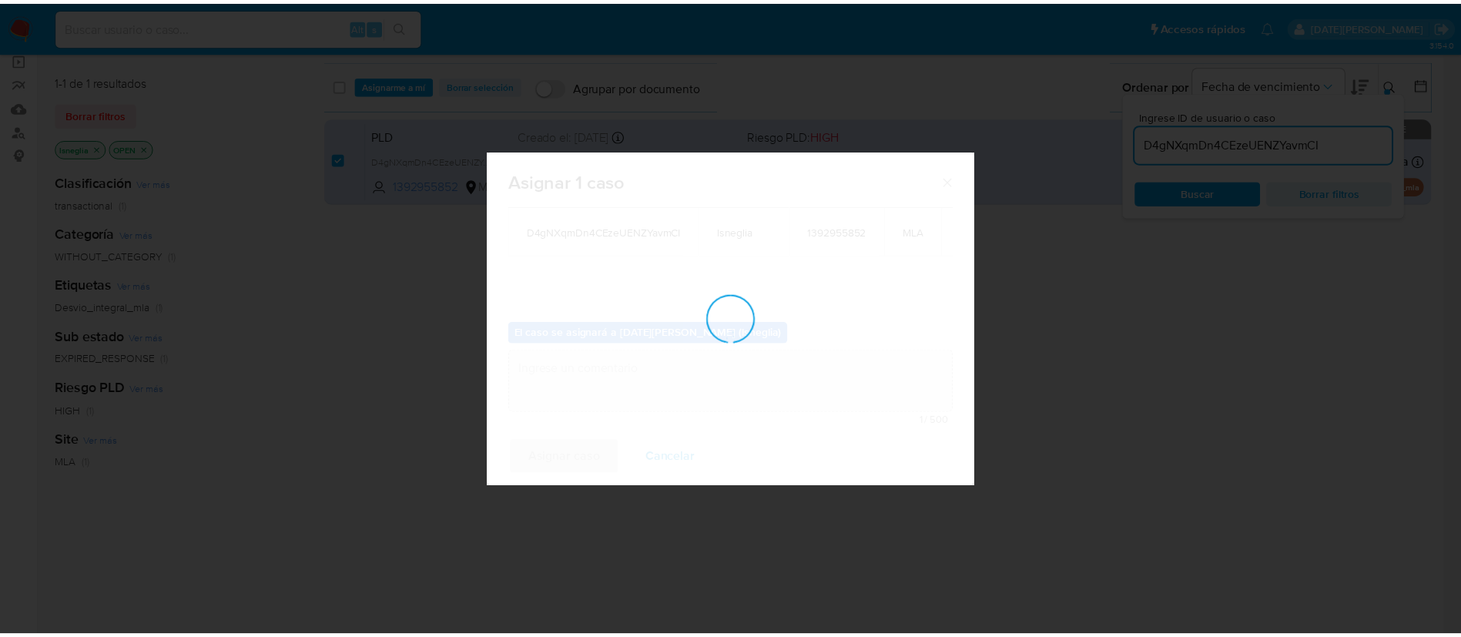
scroll to position [93, 0]
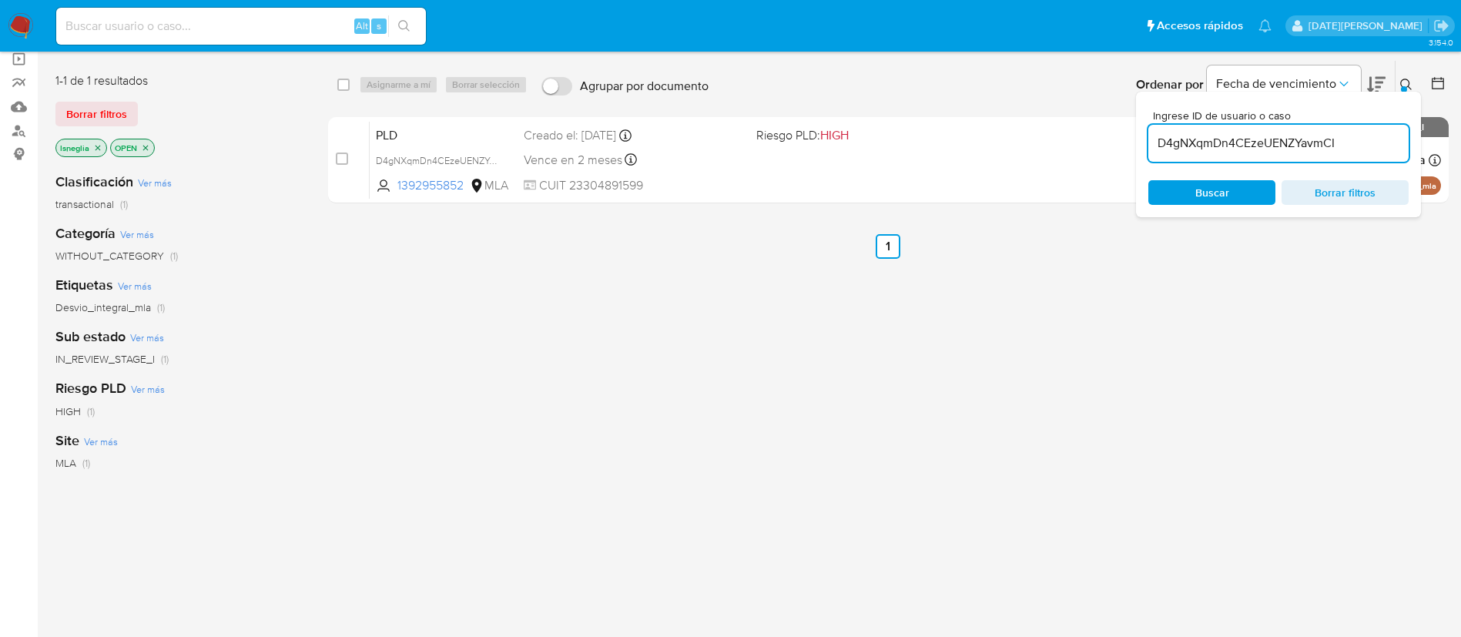
click at [1401, 84] on icon at bounding box center [1406, 85] width 12 height 12
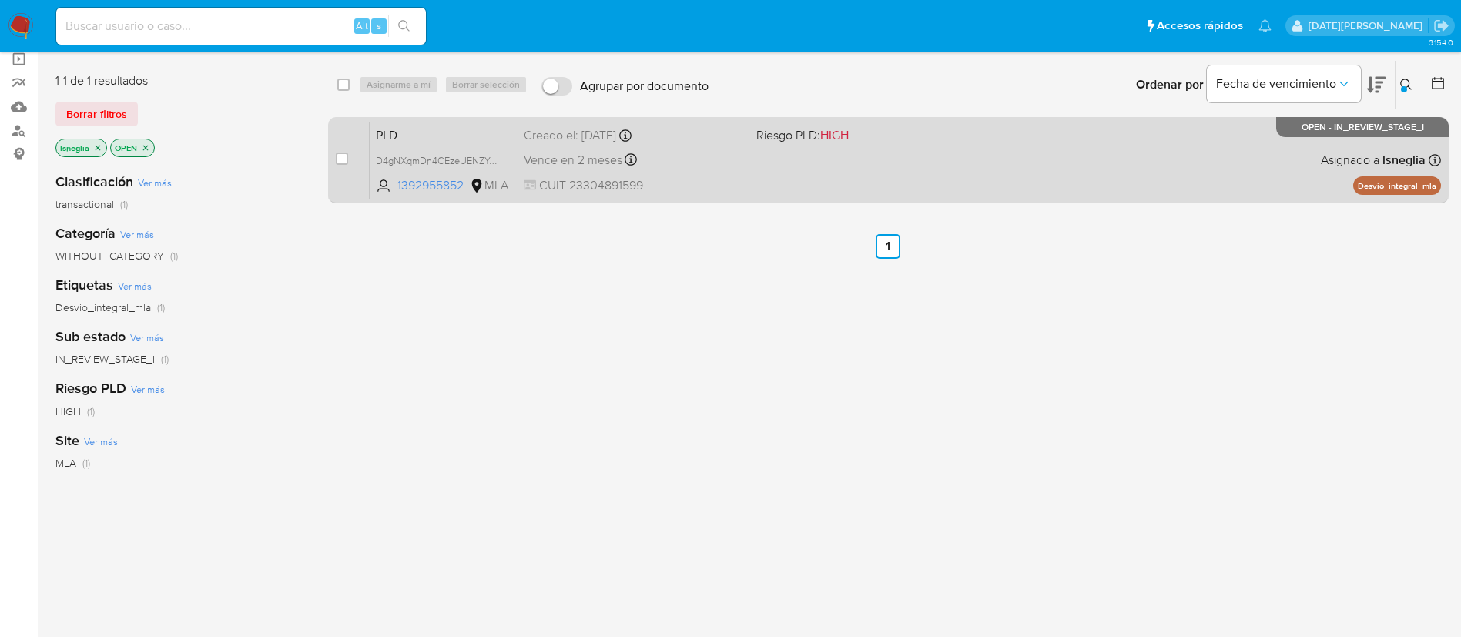
click at [435, 140] on span "PLD" at bounding box center [444, 134] width 136 height 20
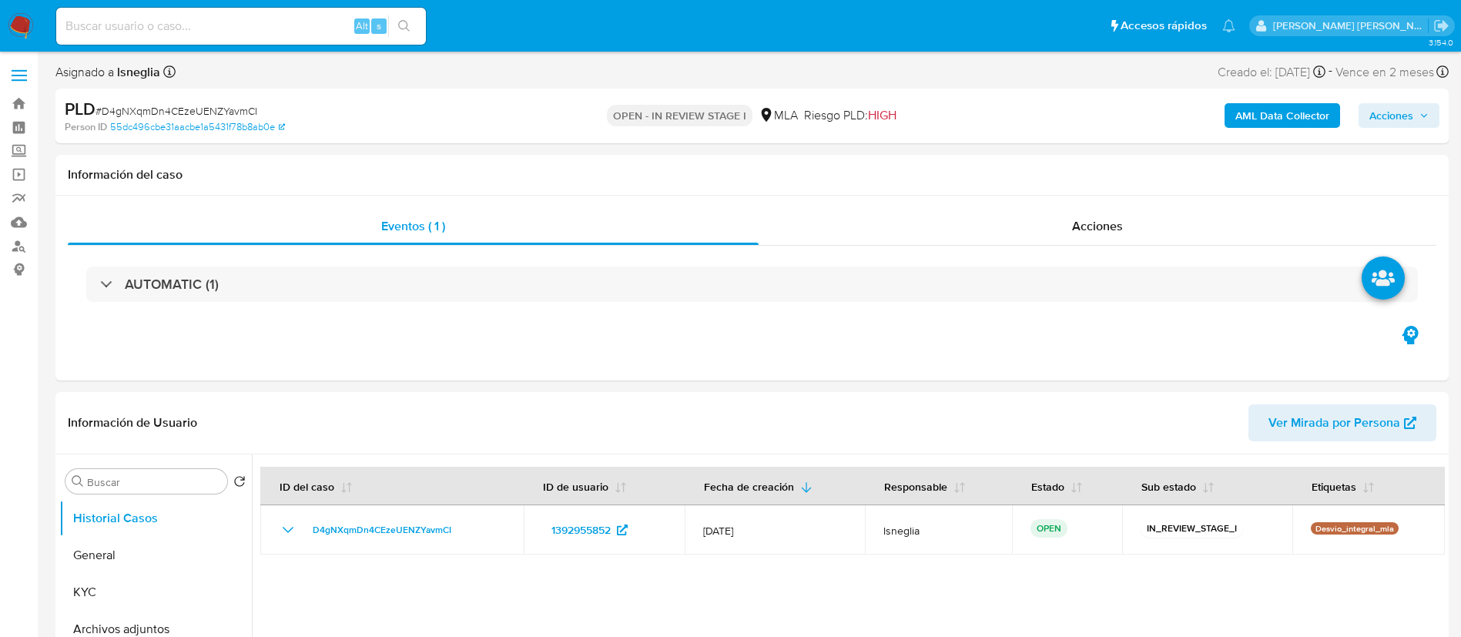
select select "10"
click at [119, 554] on button "General" at bounding box center [149, 555] width 180 height 37
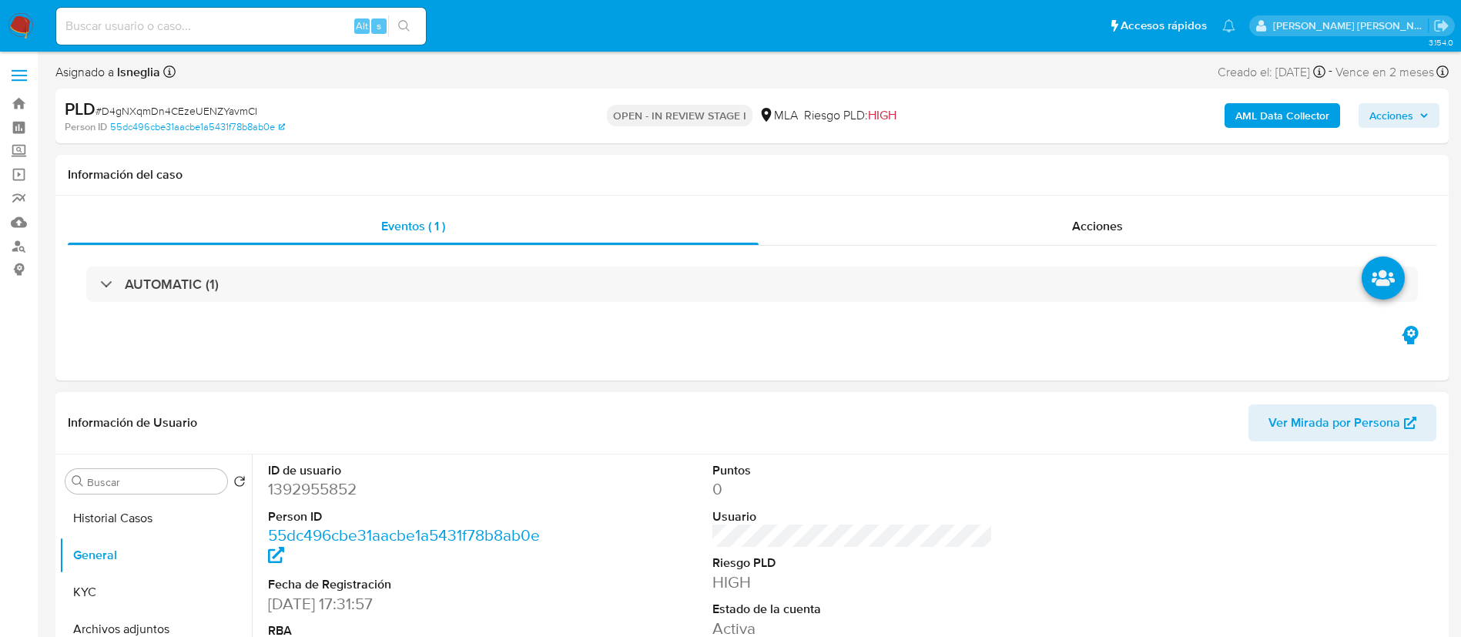
click at [338, 491] on dd "1392955852" at bounding box center [408, 489] width 281 height 22
copy dd "1392955852"
click at [95, 584] on button "KYC" at bounding box center [149, 592] width 180 height 37
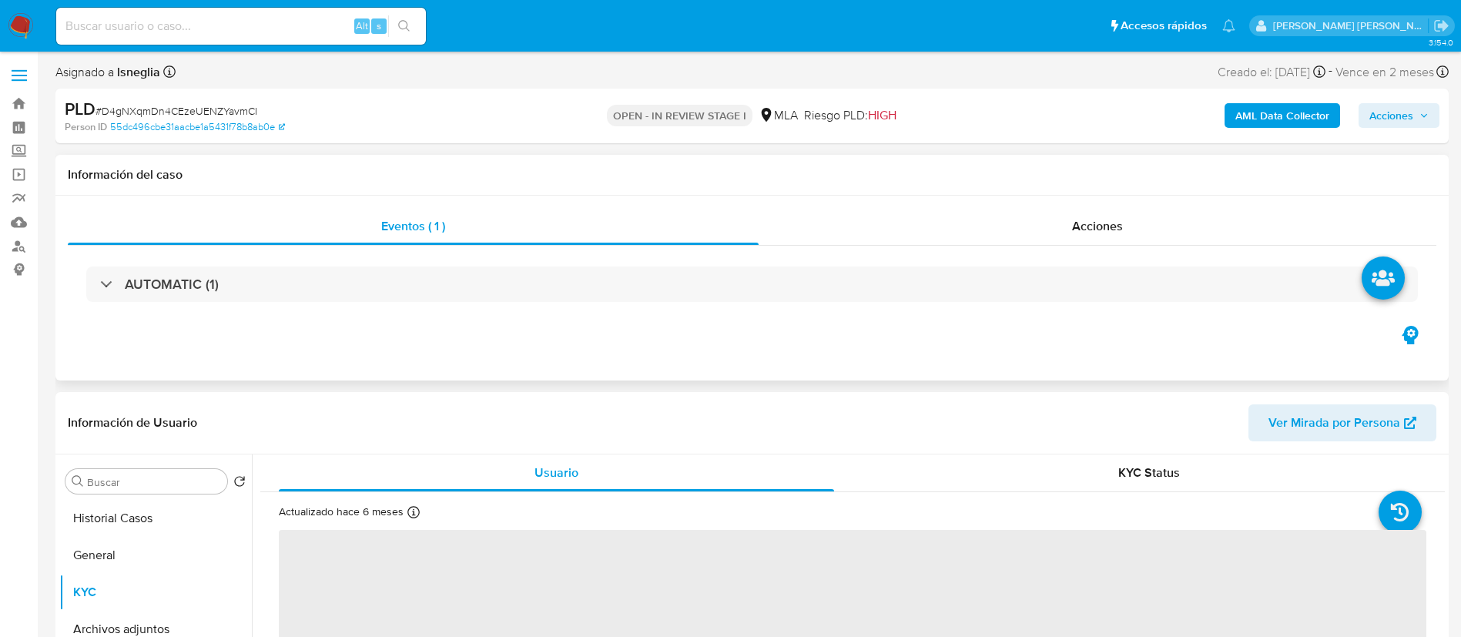
scroll to position [116, 0]
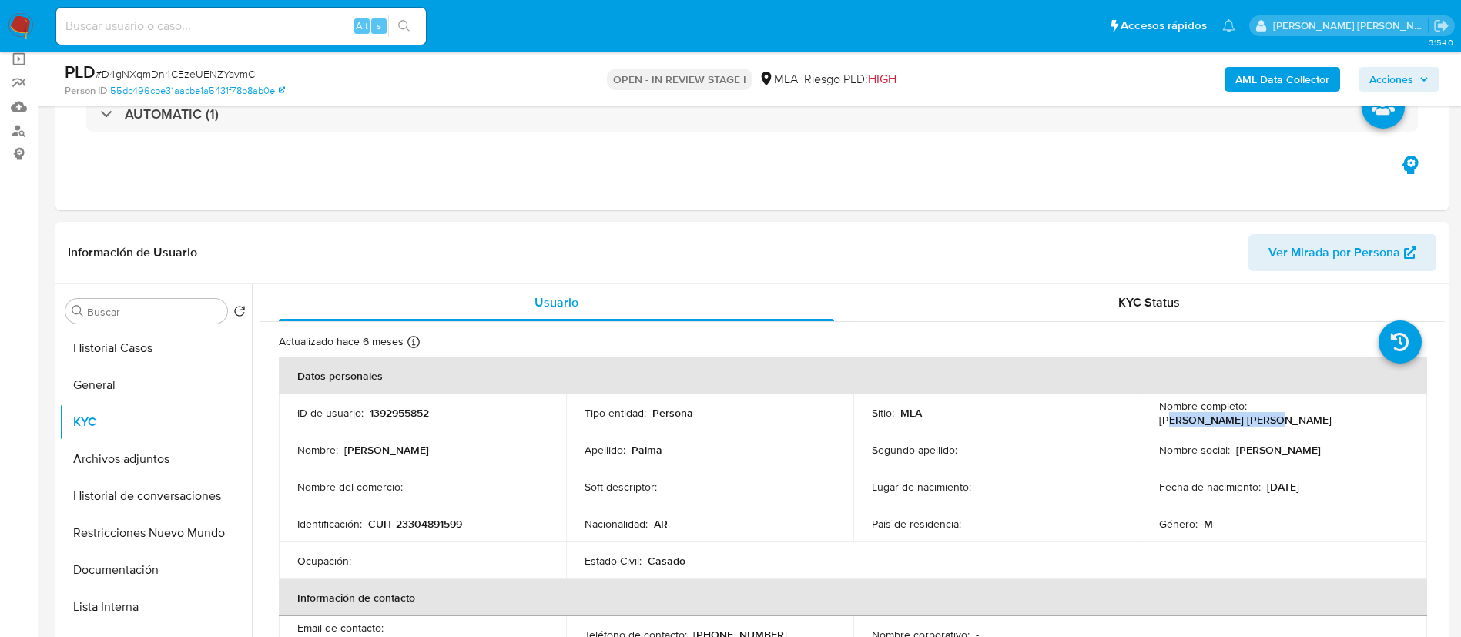
drag, startPoint x: 1260, startPoint y: 414, endPoint x: 1388, endPoint y: 411, distance: 128.6
click at [1388, 411] on div "Nombre completo : [PERSON_NAME] [PERSON_NAME]" at bounding box center [1284, 413] width 250 height 28
